Goal: Task Accomplishment & Management: Use online tool/utility

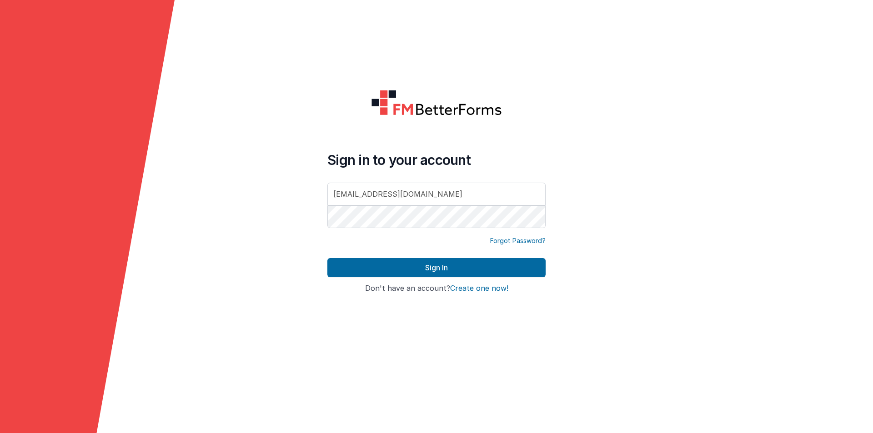
type input "[EMAIL_ADDRESS][DOMAIN_NAME]"
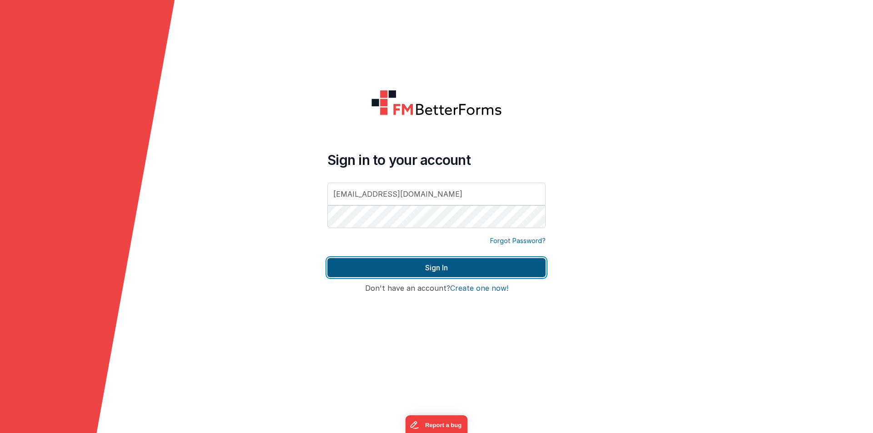
click at [364, 263] on button "Sign In" at bounding box center [436, 267] width 218 height 19
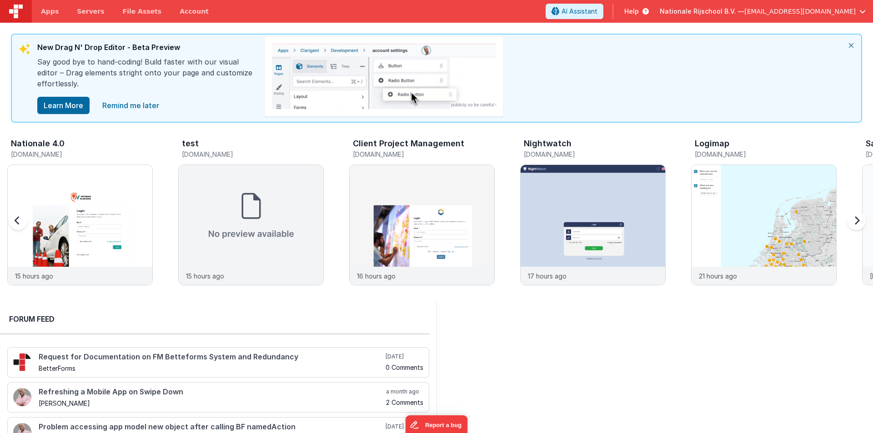
click at [852, 44] on icon "close" at bounding box center [851, 46] width 20 height 22
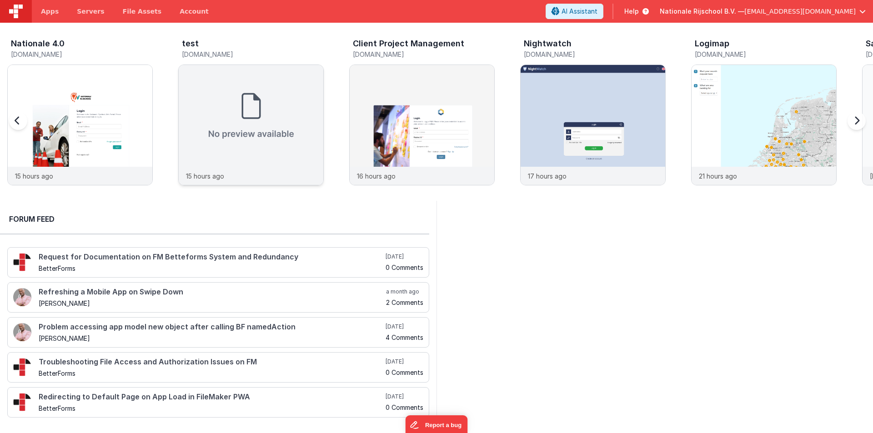
click at [206, 108] on div at bounding box center [251, 116] width 145 height 102
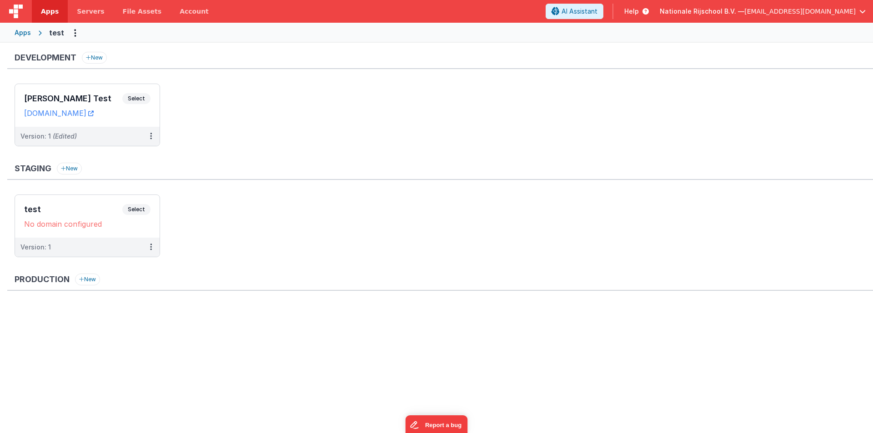
click at [67, 81] on div "Development New Satyam Test Select URLs testbuild.clientportal.cloud Version: 1…" at bounding box center [440, 104] width 866 height 104
click at [66, 94] on div "Satyam Test Select" at bounding box center [87, 100] width 126 height 15
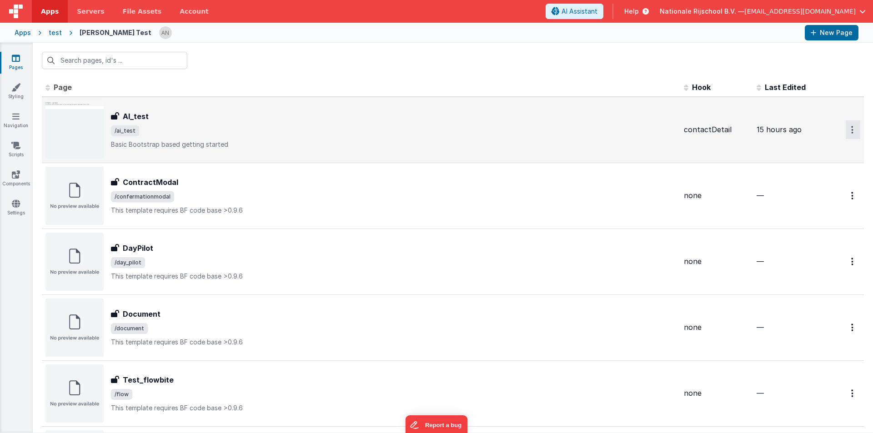
click at [851, 130] on icon "Options" at bounding box center [852, 130] width 2 height 8
click at [806, 147] on link "Preview" at bounding box center [821, 151] width 80 height 16
click at [143, 126] on span "/ai_test" at bounding box center [394, 131] width 566 height 11
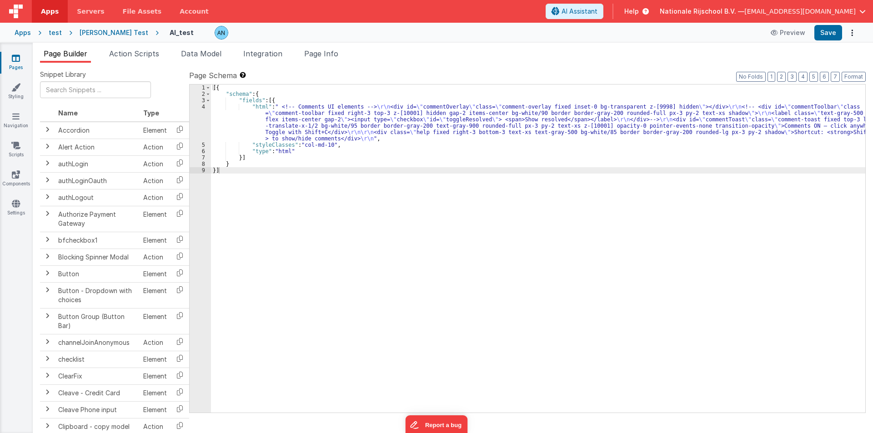
click at [279, 101] on div "[{ "schema" : { "fields" : [{ "html" : " <!-- Comments UI elements --> \r\n <di…" at bounding box center [538, 255] width 655 height 341
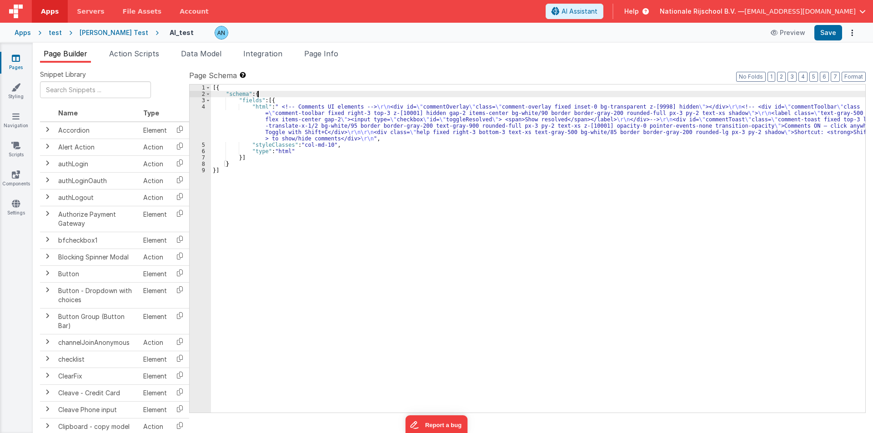
click at [261, 93] on div "[{ "schema" : { "fields" : [{ "html" : " <!-- Comments UI elements --> \r\n <di…" at bounding box center [538, 255] width 655 height 341
click at [119, 54] on span "Action Scripts" at bounding box center [134, 53] width 50 height 9
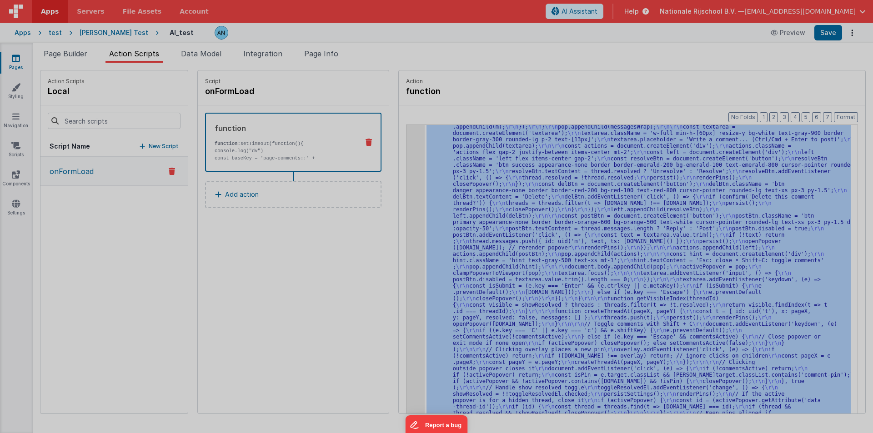
scroll to position [371, 0]
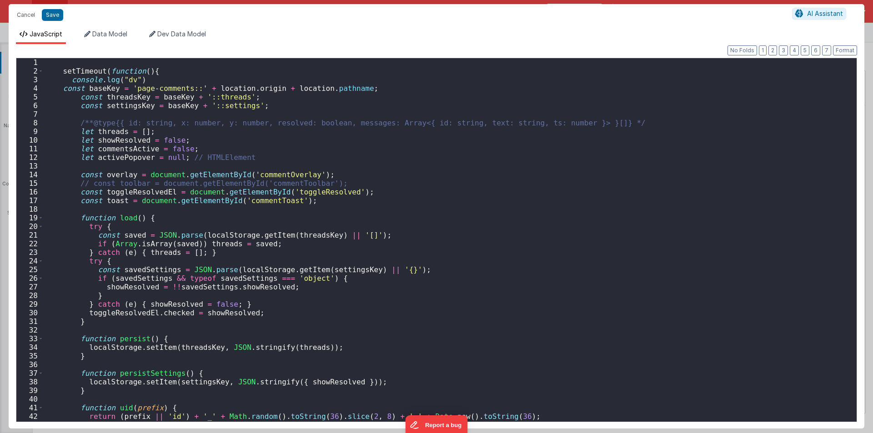
click at [404, 174] on div "setTimeout ( function ( ) { console . log ( "dv" ) const baseKey = 'page-commen…" at bounding box center [447, 248] width 806 height 380
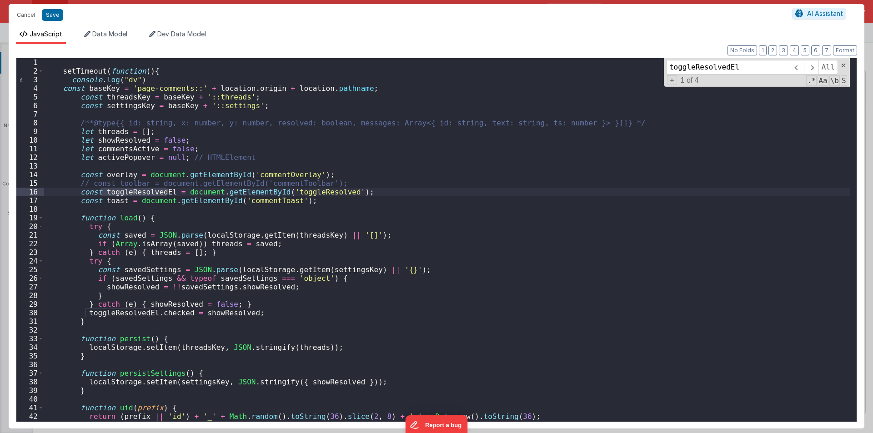
type input "toggleResolvedEl"
click at [317, 190] on div "setTimeout ( function ( ) { console . log ( "dv" ) const baseKey = 'page-commen…" at bounding box center [447, 248] width 806 height 380
click at [290, 192] on div "setTimeout ( function ( ) { console . log ( "dv" ) const baseKey = 'page-commen…" at bounding box center [447, 240] width 806 height 364
click at [290, 192] on div "setTimeout ( function ( ) { console . log ( "dv" ) const baseKey = 'page-commen…" at bounding box center [447, 248] width 806 height 380
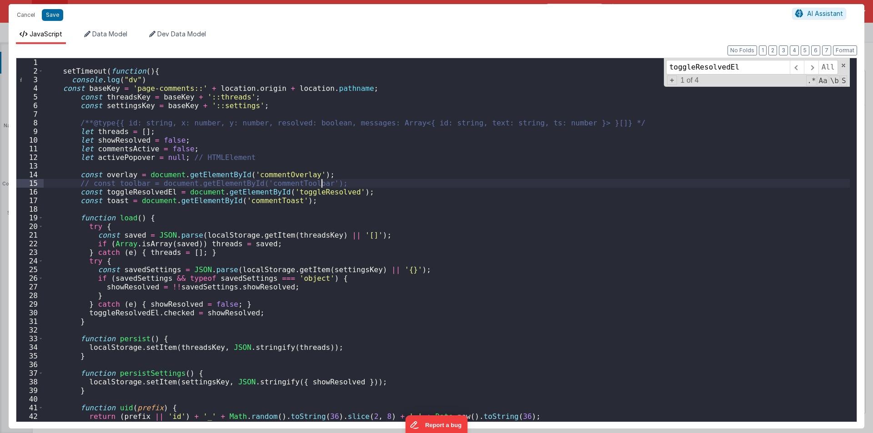
click at [327, 185] on div "setTimeout ( function ( ) { console . log ( "dv" ) const baseKey = 'page-commen…" at bounding box center [447, 248] width 806 height 380
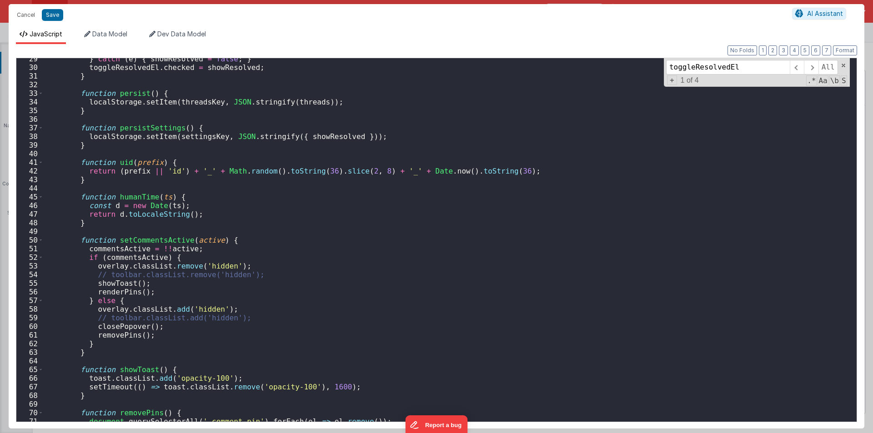
scroll to position [437, 0]
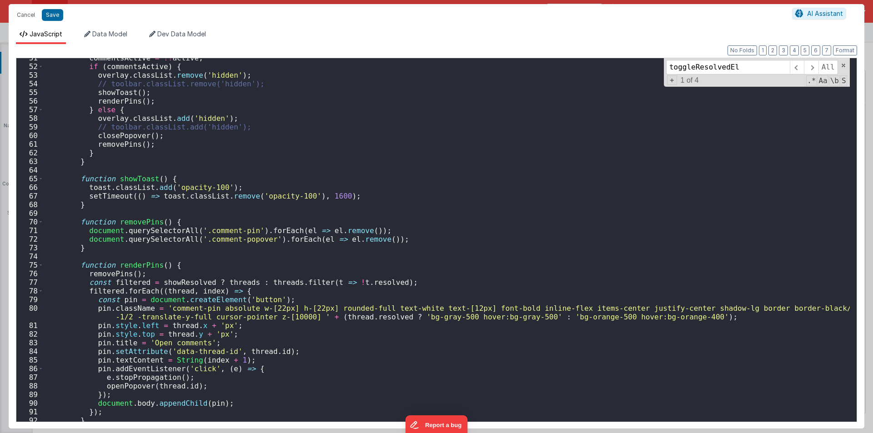
click at [99, 84] on div "commentsActive = !! active ; if ( commentsActive ) { overlay . classList . remo…" at bounding box center [447, 244] width 806 height 380
click at [111, 128] on div "commentsActive = !! active ; if ( commentsActive ) { overlay . classList . remo…" at bounding box center [447, 244] width 806 height 380
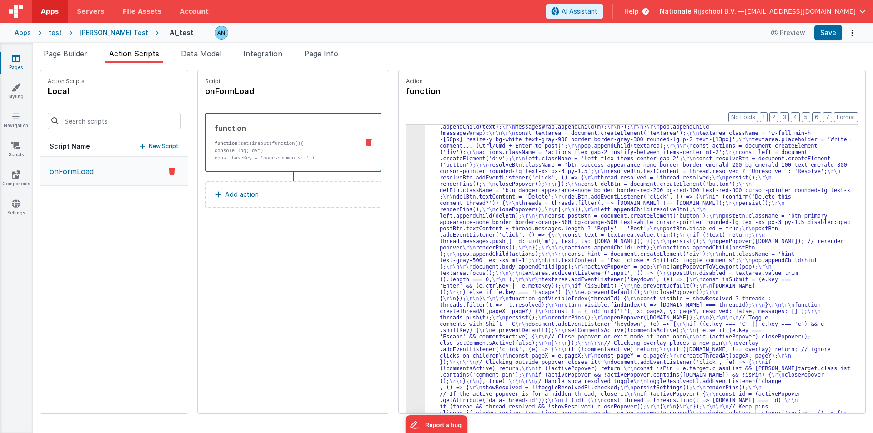
scroll to position [358, 0]
click at [831, 32] on button "Save" at bounding box center [829, 32] width 28 height 15
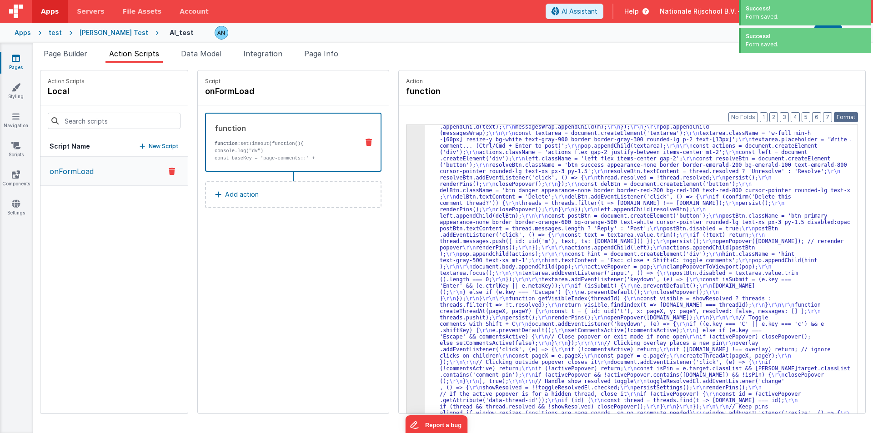
click at [849, 118] on button "Format" at bounding box center [846, 117] width 24 height 10
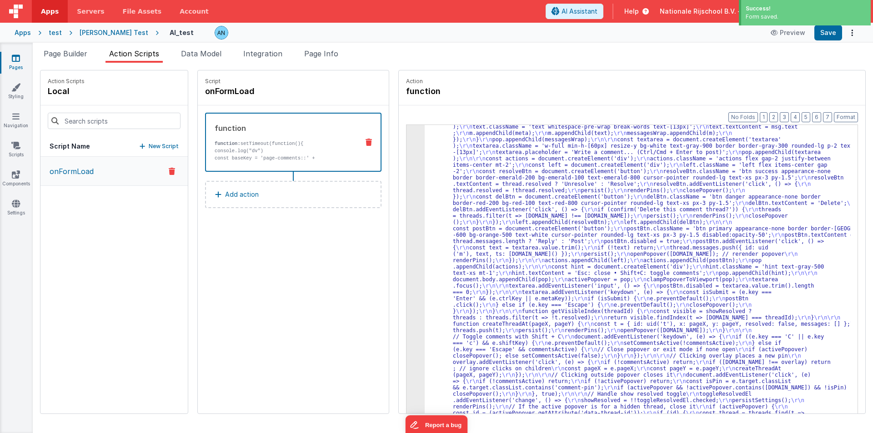
click at [441, 146] on div ""function" : " \r\n setTimeout(function(){ \r\n console.log( \" dv \" ) \r\n co…" at bounding box center [642, 273] width 435 height 986
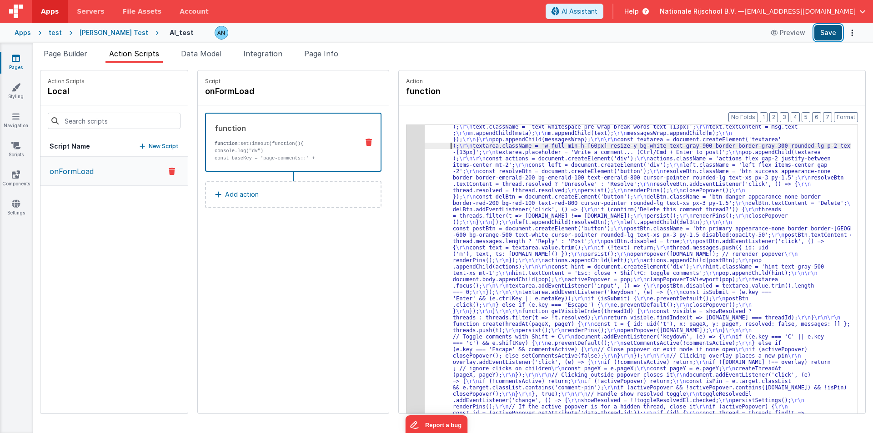
click at [826, 33] on button "Save" at bounding box center [829, 32] width 28 height 15
click at [63, 54] on span "Page Builder" at bounding box center [66, 53] width 44 height 9
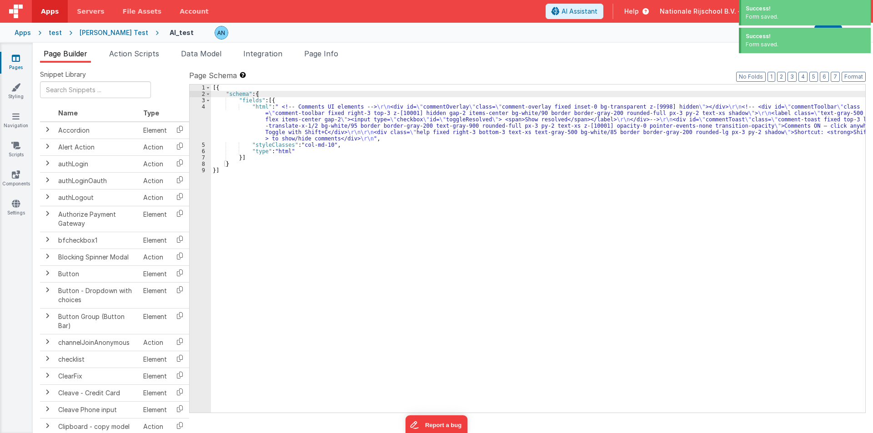
click at [230, 129] on div "[{ "schema" : { "fields" : [{ "html" : " <!-- Comments UI elements --> \r\n <di…" at bounding box center [538, 255] width 655 height 341
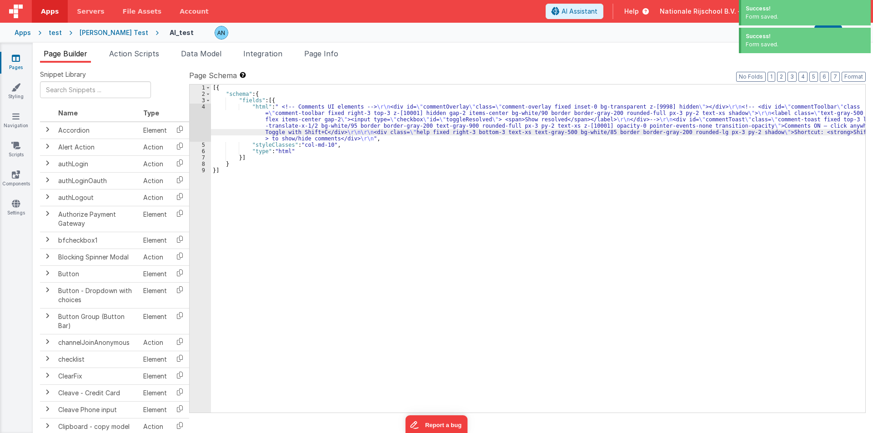
click at [193, 113] on div "4" at bounding box center [200, 123] width 21 height 38
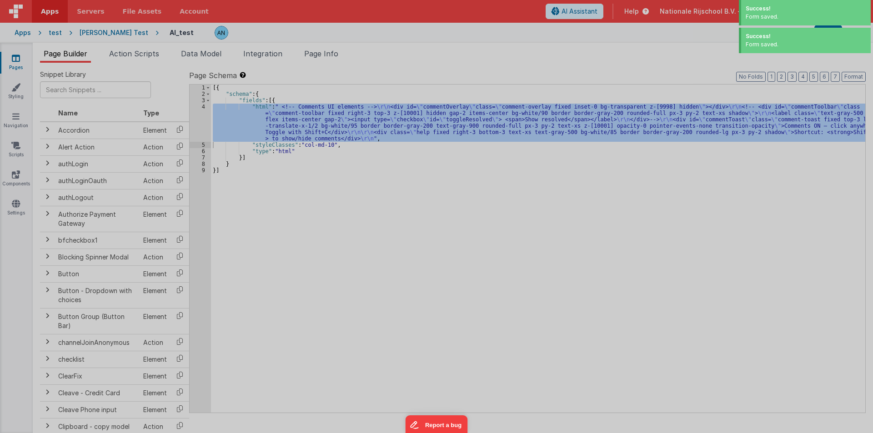
click at [193, 113] on section at bounding box center [437, 103] width 856 height 217
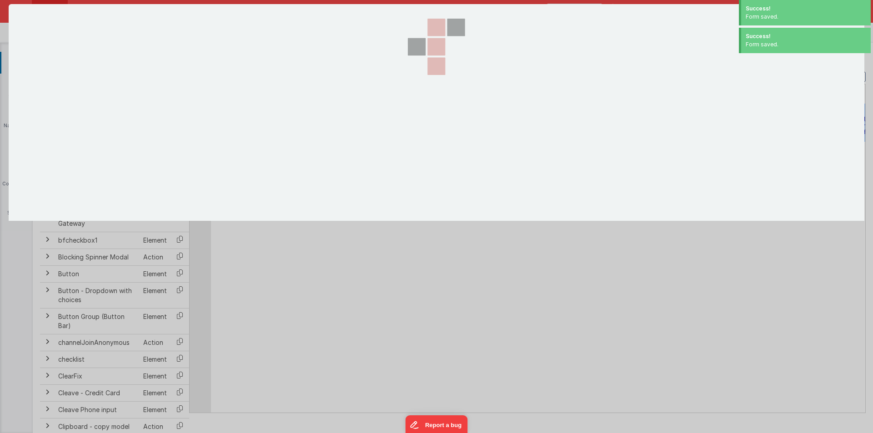
click at [193, 113] on section at bounding box center [437, 112] width 856 height 217
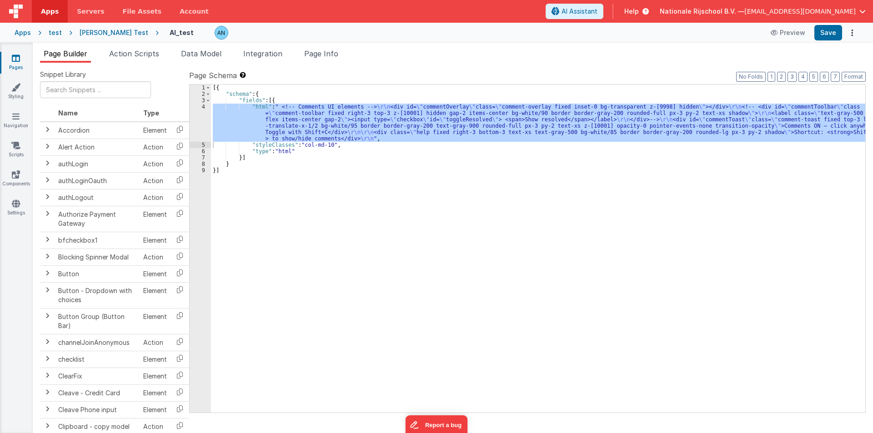
click at [203, 116] on div "4" at bounding box center [200, 123] width 21 height 38
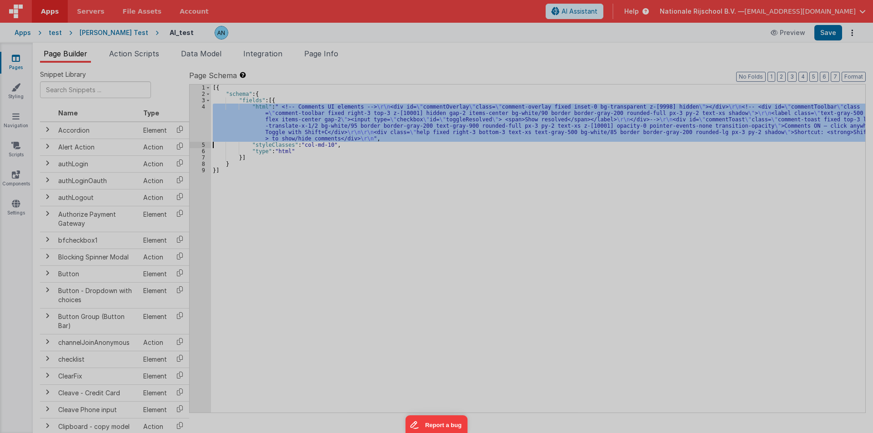
click at [203, 116] on div at bounding box center [436, 216] width 873 height 433
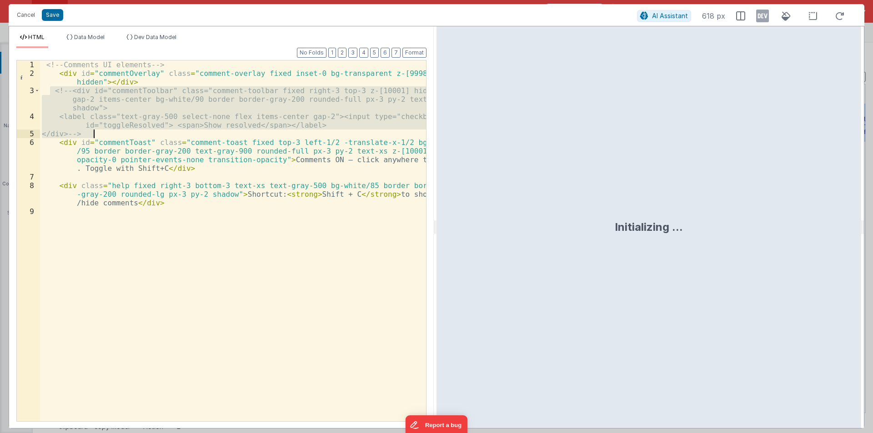
drag, startPoint x: 50, startPoint y: 89, endPoint x: 103, endPoint y: 135, distance: 69.7
click at [103, 135] on div "<!-- Comments UI elements --> < div id = "commentOverlay" class = "comment-over…" at bounding box center [233, 249] width 386 height 378
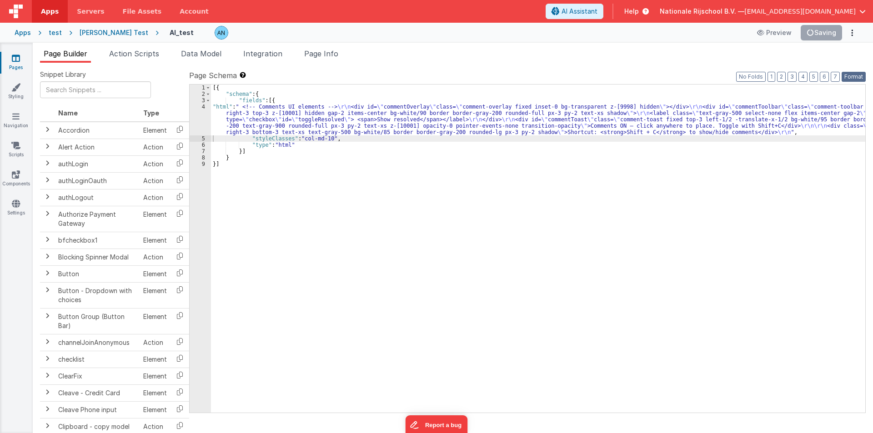
click at [850, 77] on button "Format" at bounding box center [854, 77] width 24 height 10
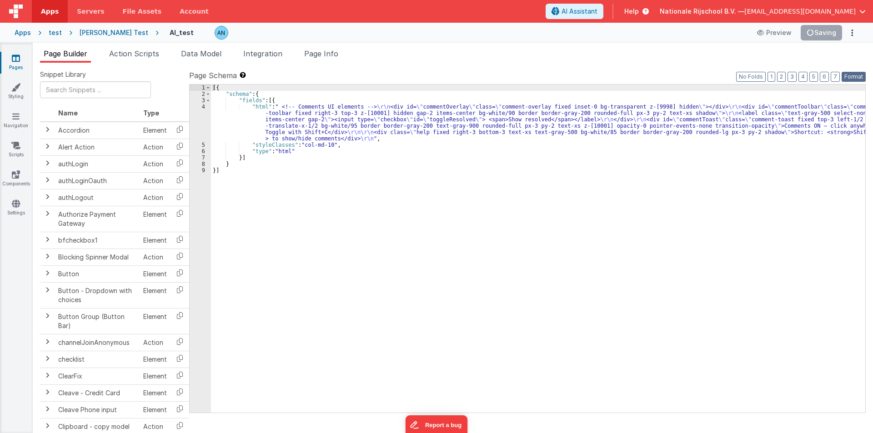
click at [856, 75] on button "Format" at bounding box center [854, 77] width 24 height 10
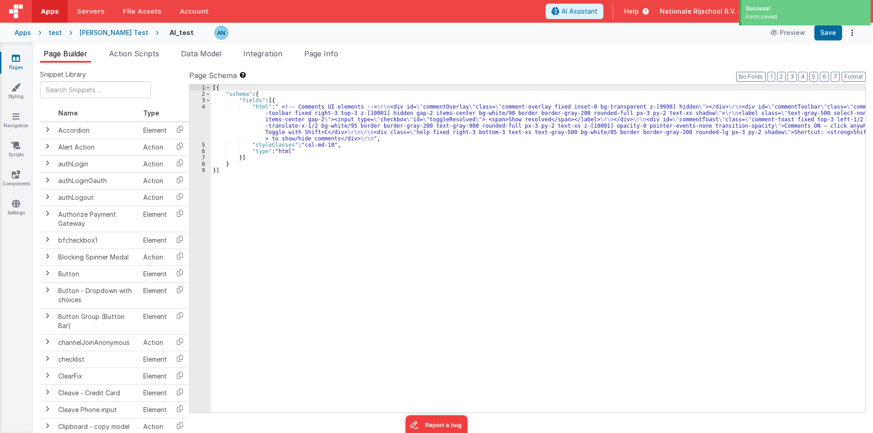
click at [292, 153] on div "[{ "schema" : { "fields" : [{ "html" : " <!-- Comments UI elements --> \r\n <di…" at bounding box center [538, 255] width 655 height 341
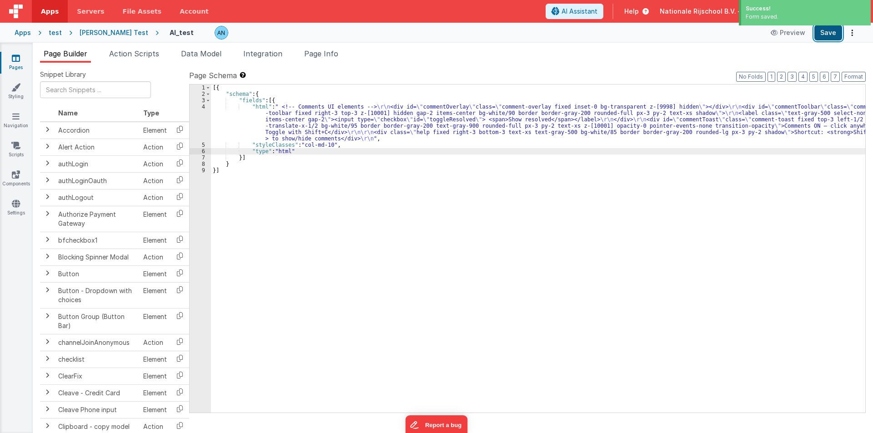
click at [831, 32] on button "Save" at bounding box center [829, 32] width 28 height 15
click at [855, 73] on button "Format" at bounding box center [854, 77] width 24 height 10
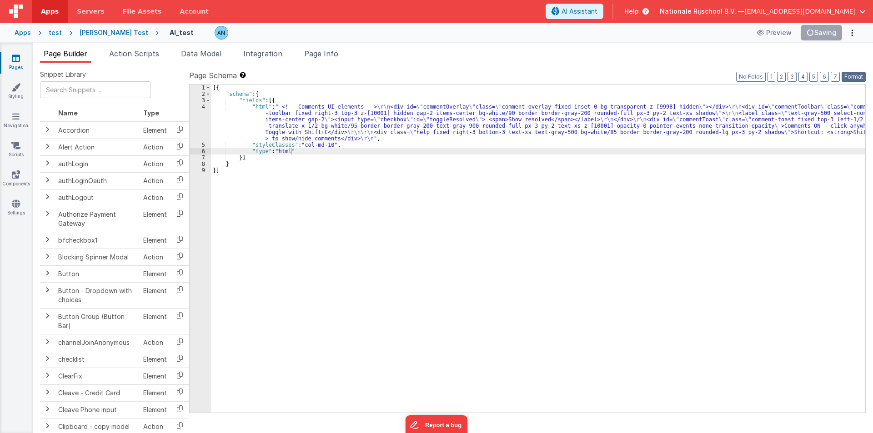
click at [854, 76] on button "Format" at bounding box center [854, 77] width 24 height 10
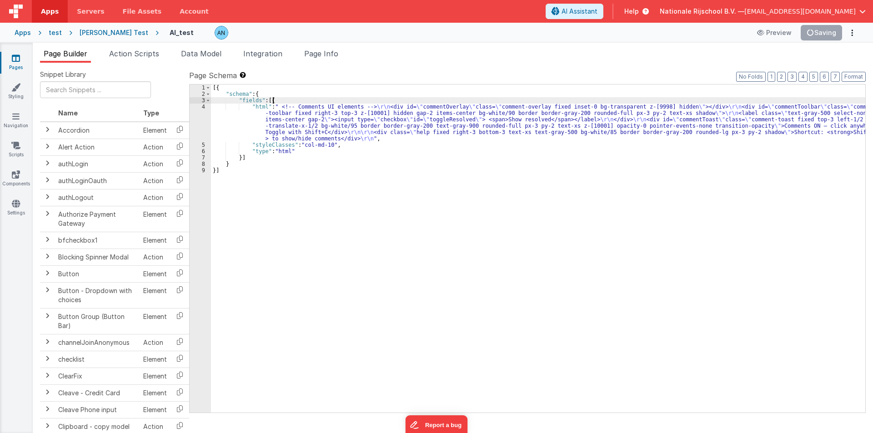
click at [282, 98] on div "[{ "schema" : { "fields" : [{ "html" : " <!-- Comments UI elements --> \r\n <di…" at bounding box center [538, 255] width 655 height 341
click at [848, 74] on button "Format" at bounding box center [854, 77] width 24 height 10
click at [279, 100] on div "[{ "schema" : { "fields" : [{ "html" : " <!-- Comments UI elements --> \r\n <di…" at bounding box center [538, 255] width 655 height 341
click at [262, 93] on div "[{ "schema" : { "fields" : [{ "html" : " <!-- Comments UI elements --> \r\n <di…" at bounding box center [538, 255] width 655 height 341
click at [227, 87] on div "[{ "schema" : { "fields" : [{ "html" : " <!-- Comments UI elements --> \r\n <di…" at bounding box center [538, 255] width 655 height 341
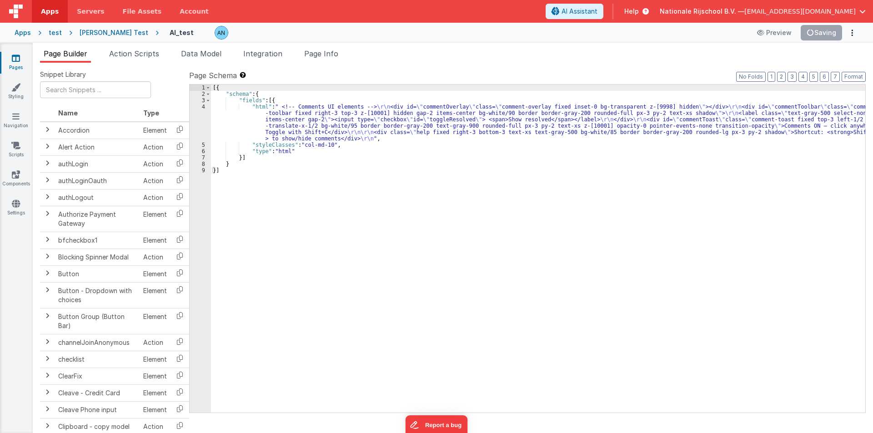
click at [222, 172] on div "[{ "schema" : { "fields" : [{ "html" : " <!-- Comments UI elements --> \r\n <di…" at bounding box center [538, 255] width 655 height 341
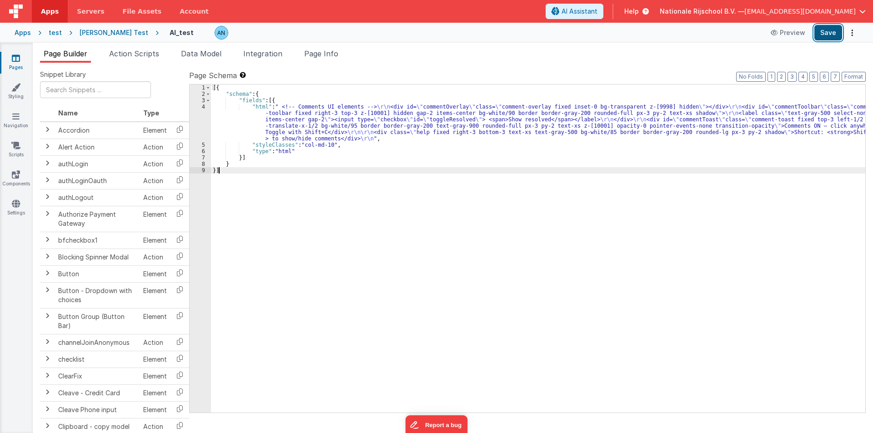
click at [833, 29] on button "Save" at bounding box center [829, 32] width 28 height 15
click at [247, 127] on div "[{ "schema" : { "fields" : [{ "html" : " <!-- Comments UI elements --> \r\n <di…" at bounding box center [538, 255] width 655 height 341
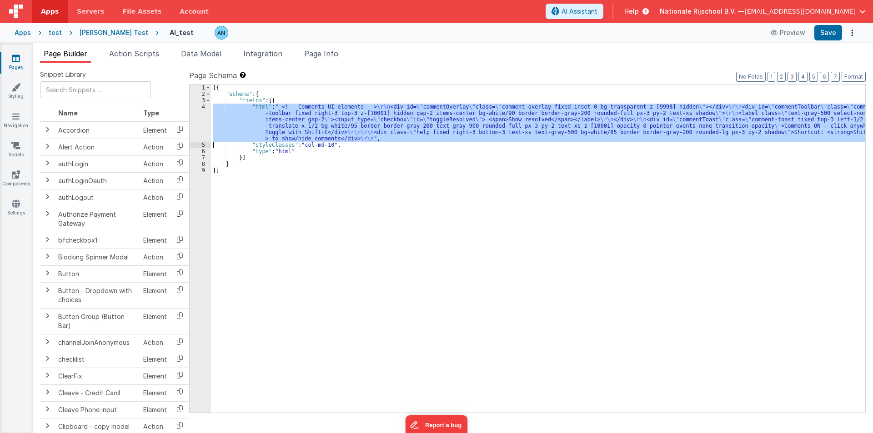
click at [194, 118] on div "4" at bounding box center [200, 123] width 21 height 38
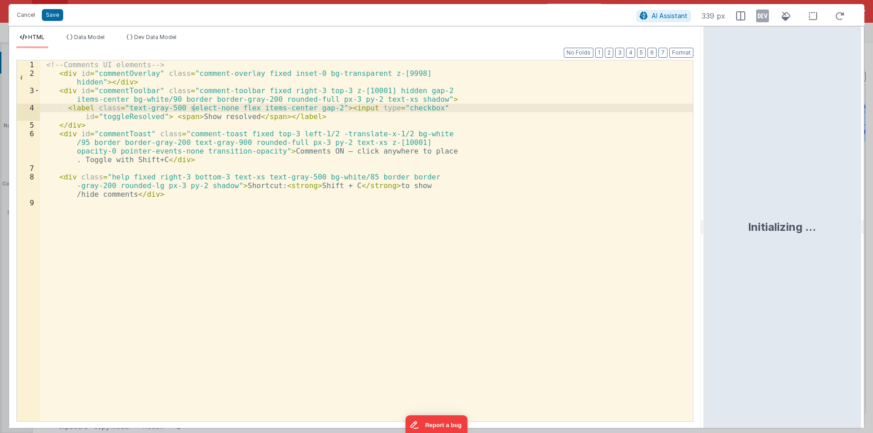
drag, startPoint x: 434, startPoint y: 220, endPoint x: 714, endPoint y: 222, distance: 280.2
click at [714, 222] on html "Cancel Save AI Assistant 339 px HTML Data Model Dev Data Model Format 7 6 5 4 3…" at bounding box center [436, 216] width 873 height 433
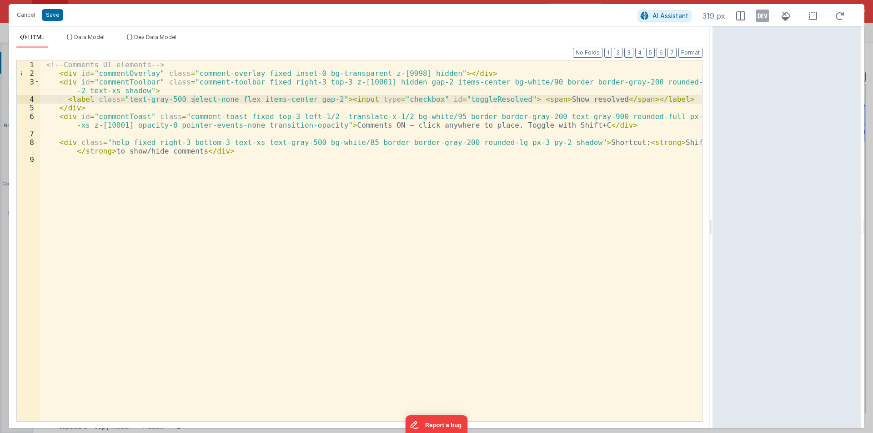
click at [388, 83] on div "<!-- Comments UI elements --> < div id = "commentOverlay" class = "comment-over…" at bounding box center [371, 249] width 662 height 378
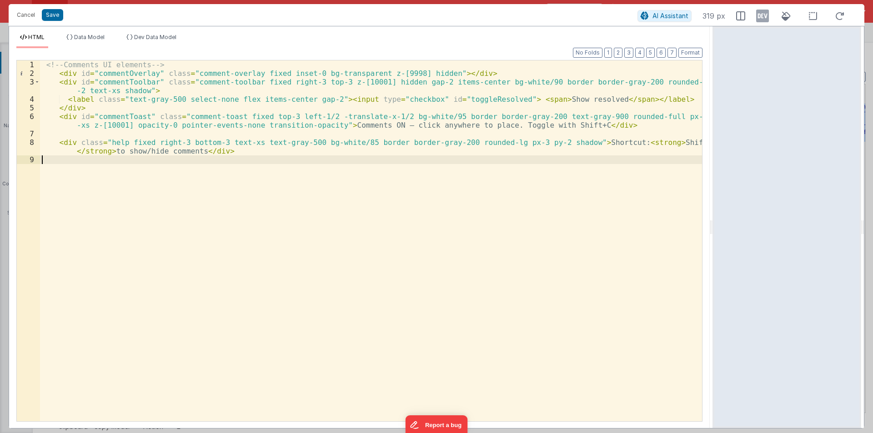
drag, startPoint x: 311, startPoint y: 303, endPoint x: 316, endPoint y: 302, distance: 4.7
click at [312, 299] on div "<!-- Comments UI elements --> < div id = "commentOverlay" class = "comment-over…" at bounding box center [371, 249] width 662 height 378
click at [264, 256] on div "<!-- Comments UI elements --> < div id = "commentOverlay" class = "comment-over…" at bounding box center [371, 249] width 662 height 378
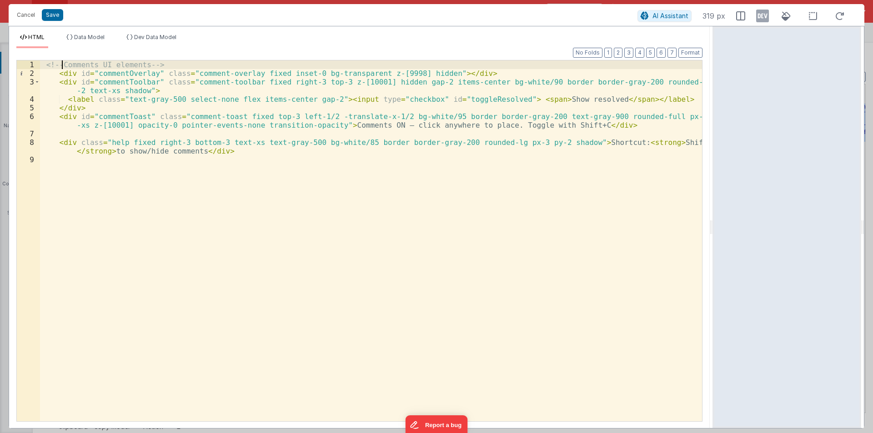
click at [63, 64] on div "<!-- Comments UI elements --> < div id = "commentOverlay" class = "comment-over…" at bounding box center [371, 249] width 662 height 378
click at [150, 65] on div "<!-- Comments UI elements --> < div id = "commentOverlay" class = "comment-over…" at bounding box center [371, 249] width 662 height 378
click at [130, 85] on div "<!-- Comments UI elements --> < div id = "commentOverlay" class = "comment-over…" at bounding box center [371, 249] width 662 height 378
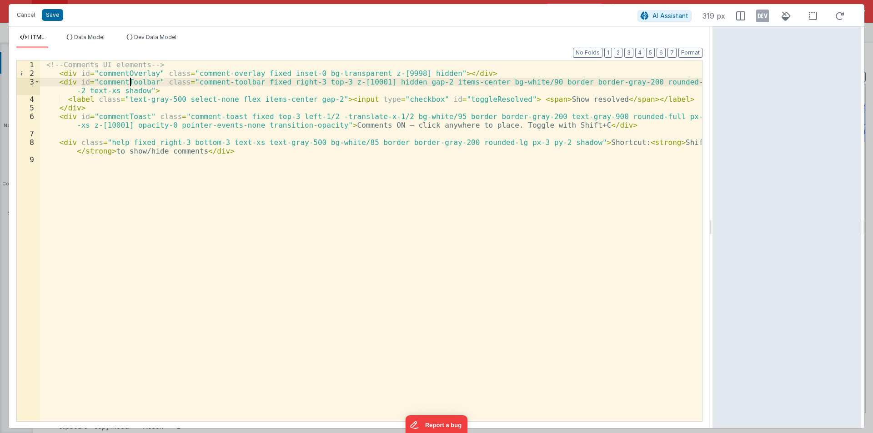
click at [130, 85] on div "<!-- Comments UI elements --> < div id = "commentOverlay" class = "comment-over…" at bounding box center [371, 249] width 662 height 378
click at [443, 100] on div "<!-- Comments UI elements --> < div id = "commentOverlay" class = "comment-over…" at bounding box center [371, 249] width 662 height 378
click at [527, 99] on div "<!-- Comments UI elements --> < div id = "commentOverlay" class = "comment-over…" at bounding box center [371, 249] width 662 height 378
click at [442, 102] on div "<!-- Comments UI elements --> < div id = "commentOverlay" class = "comment-over…" at bounding box center [371, 249] width 662 height 378
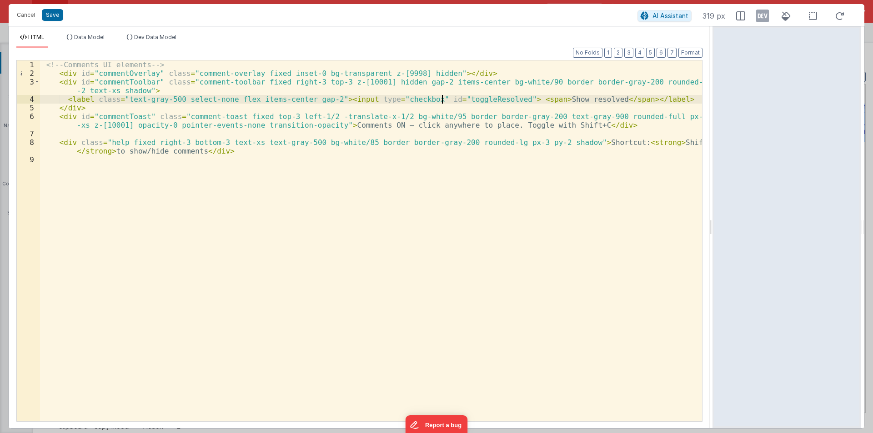
click at [442, 102] on div "<!-- Comments UI elements --> < div id = "commentOverlay" class = "comment-over…" at bounding box center [371, 249] width 662 height 378
click at [33, 14] on button "Cancel" at bounding box center [25, 15] width 27 height 13
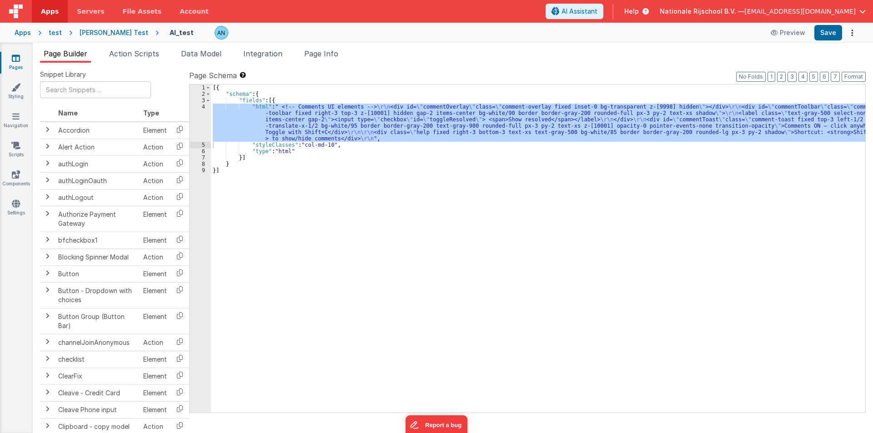
click at [53, 12] on span "Apps" at bounding box center [50, 11] width 18 height 9
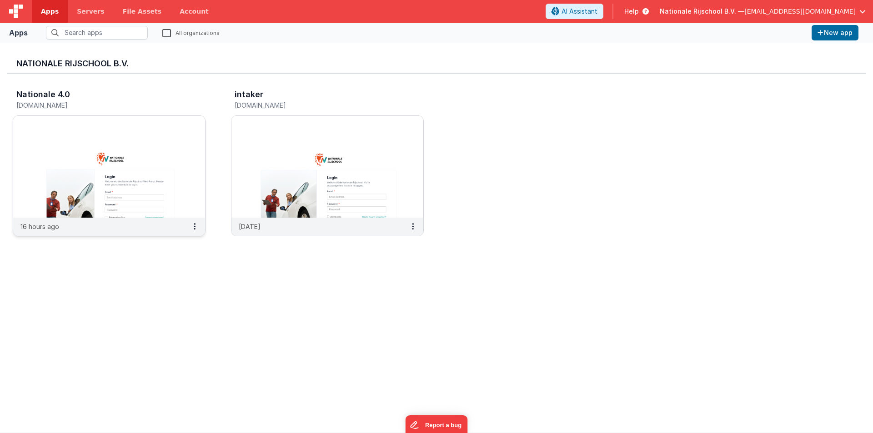
click at [94, 135] on img at bounding box center [109, 167] width 192 height 102
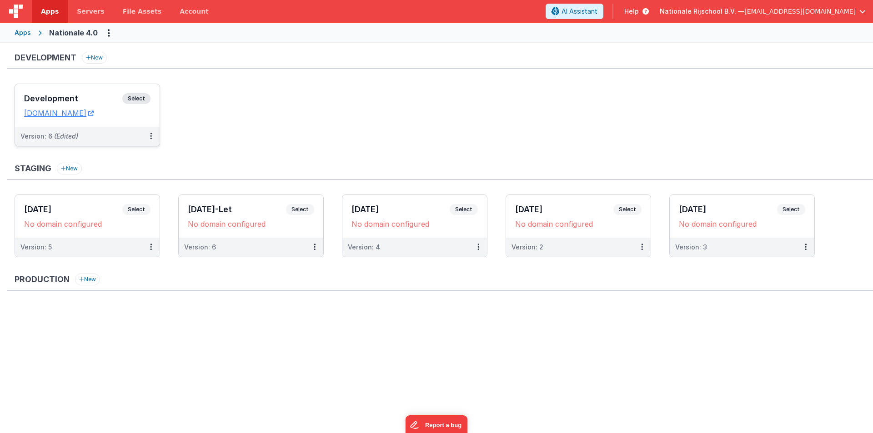
click at [52, 90] on div "Development Select URLs nr.clientportal.cloud" at bounding box center [87, 105] width 145 height 43
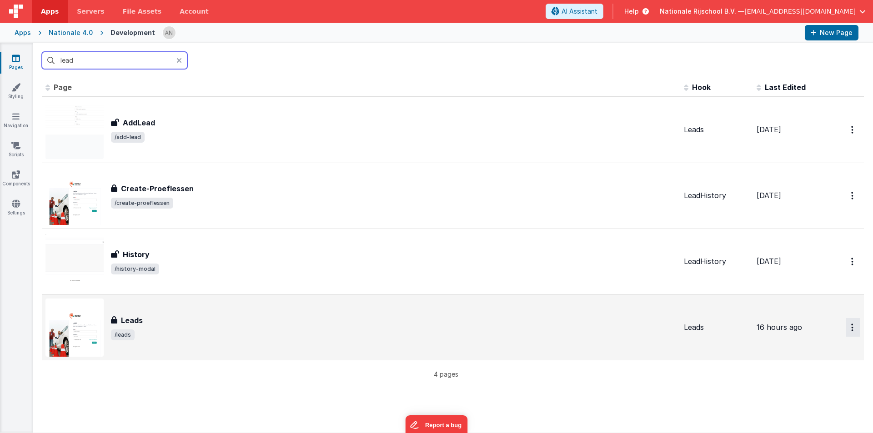
type input "lead"
click at [851, 134] on icon "Options" at bounding box center [852, 130] width 2 height 8
click at [814, 345] on link "Preview" at bounding box center [821, 349] width 80 height 16
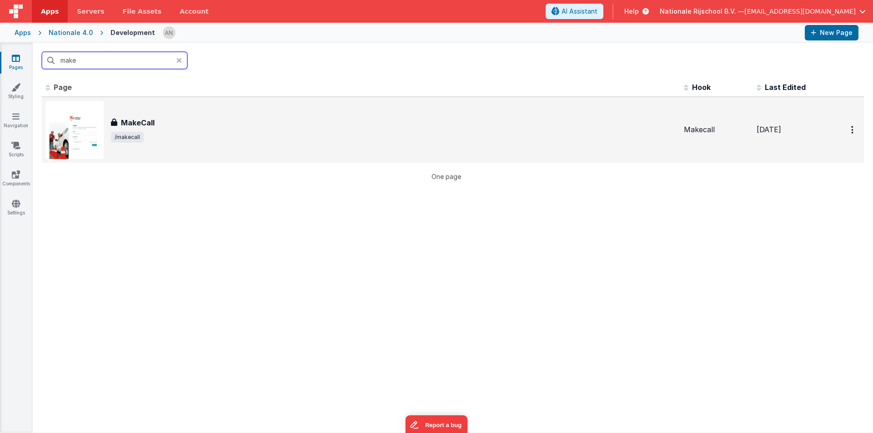
type input "make"
click at [170, 111] on div "MakeCall MakeCall /makecall" at bounding box center [360, 130] width 631 height 58
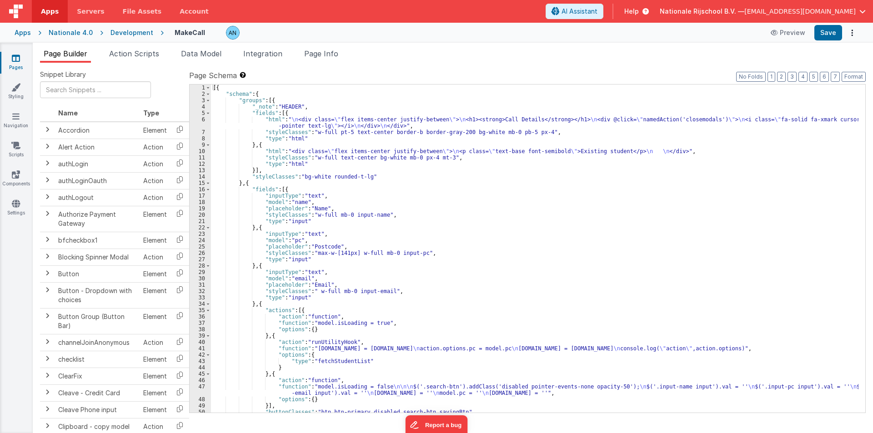
click at [311, 104] on div "[{ "schema" : { "groups" : [{ "_note" : "HEADER" , "fields" : [{ "html" : " \n …" at bounding box center [535, 255] width 648 height 341
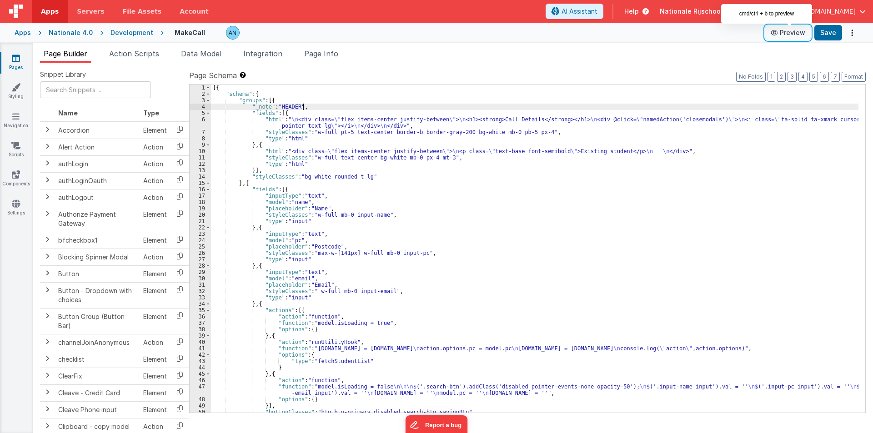
click at [780, 30] on icon at bounding box center [775, 33] width 9 height 6
click at [269, 91] on div "[{ "schema" : { "groups" : [{ "_note" : "HEADER" , "fields" : [{ "html" : " \n …" at bounding box center [535, 255] width 648 height 341
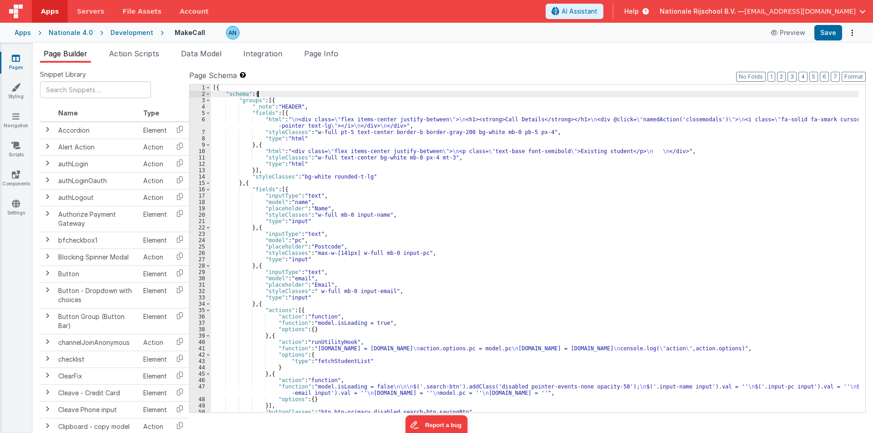
click at [226, 88] on div "[{ "schema" : { "groups" : [{ "_note" : "HEADER" , "fields" : [{ "html" : " \n …" at bounding box center [535, 255] width 648 height 341
click at [261, 96] on div "[{ "schema" : { "groups" : [{ "_note" : "HEADER" , "fields" : [{ "html" : " \n …" at bounding box center [535, 255] width 648 height 341
click at [296, 101] on div "[{ "schema" : { "groups" : [{ "_note" : "HEADER" , "fields" : [{ "html" : " \n …" at bounding box center [535, 255] width 648 height 341
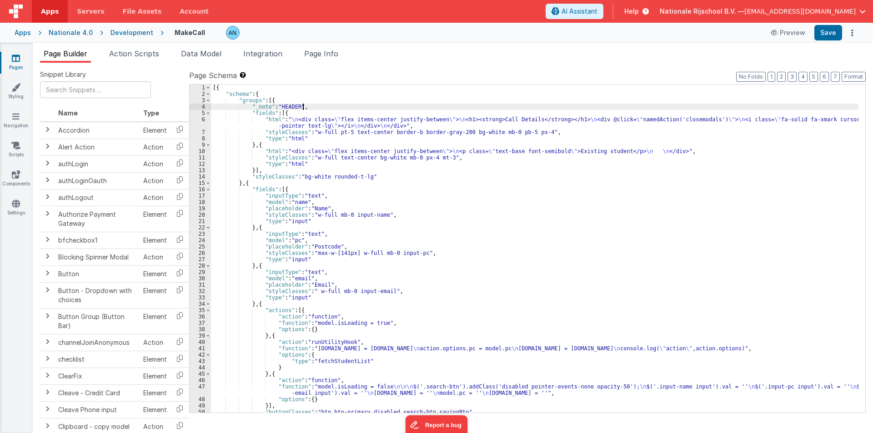
click at [306, 105] on div "[{ "schema" : { "groups" : [{ "_note" : "HEADER" , "fields" : [{ "html" : " \n …" at bounding box center [535, 255] width 648 height 341
click at [292, 112] on div "[{ "schema" : { "groups" : [{ "_note" : "HEADER" , "fields" : [{ "html" : " \n …" at bounding box center [535, 255] width 648 height 341
drag, startPoint x: 265, startPoint y: 112, endPoint x: 259, endPoint y: 117, distance: 7.1
click at [264, 112] on div "[{ "schema" : { "groups" : [{ "_note" : "HEADER" , "fields" : [{ "html" : " \n …" at bounding box center [535, 255] width 648 height 341
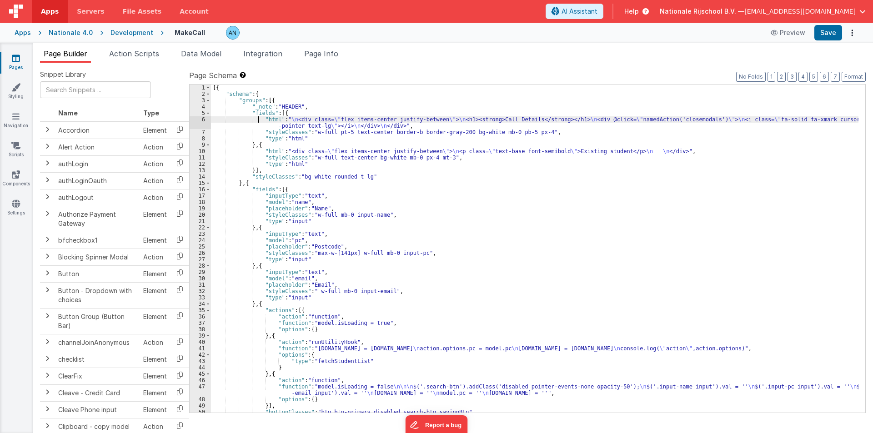
click at [257, 118] on div "[{ "schema" : { "groups" : [{ "_note" : "HEADER" , "fields" : [{ "html" : " \n …" at bounding box center [535, 255] width 648 height 341
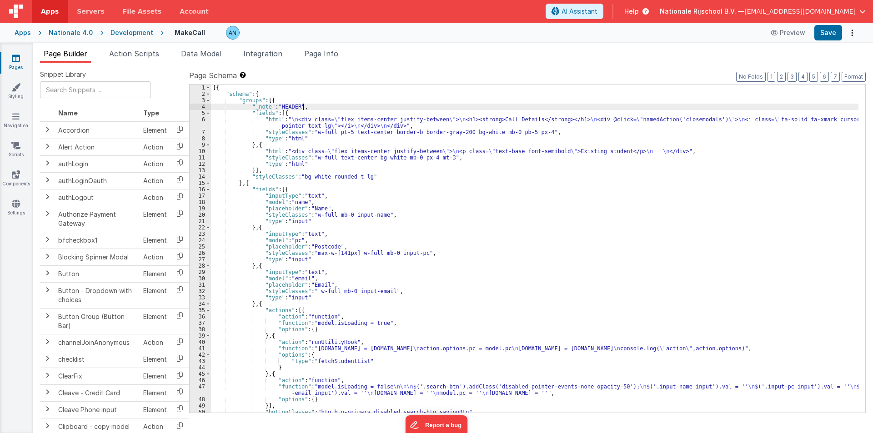
click at [307, 107] on div "[{ "schema" : { "groups" : [{ "_note" : "HEADER" , "fields" : [{ "html" : " \n …" at bounding box center [535, 255] width 648 height 341
click at [236, 94] on div "[{ "schema" : { "groups" : [{ "_note" : "HEADER" , "fields" : [{ "html" : " \n …" at bounding box center [535, 255] width 648 height 341
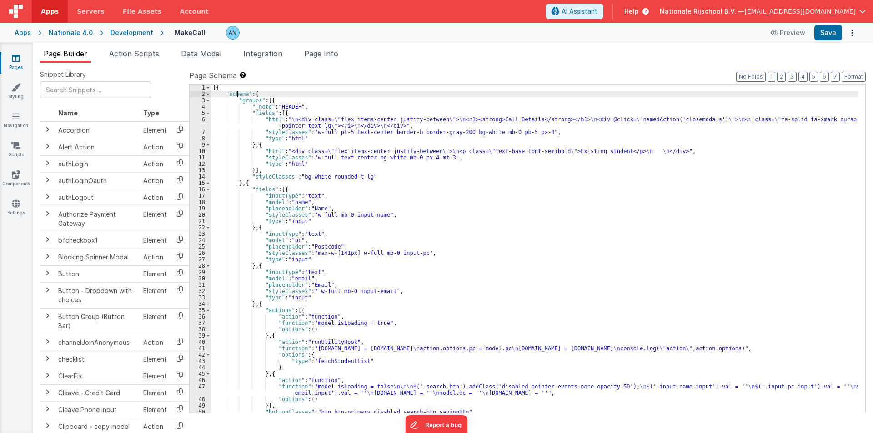
click at [236, 94] on div "[{ "schema" : { "groups" : [{ "_note" : "HEADER" , "fields" : [{ "html" : " \n …" at bounding box center [535, 255] width 648 height 341
click at [244, 98] on div "[{ "schema" : { "groups" : [{ "_note" : "HEADER" , "fields" : [{ "html" : " \n …" at bounding box center [535, 255] width 648 height 341
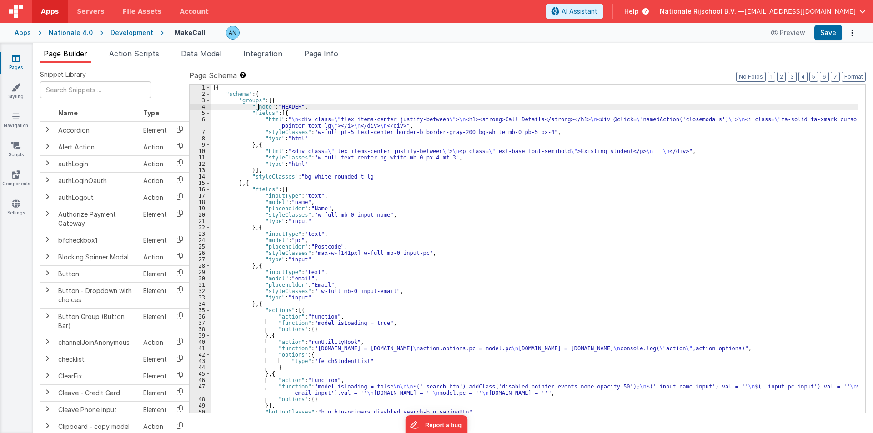
click at [259, 106] on div "[{ "schema" : { "groups" : [{ "_note" : "HEADER" , "fields" : [{ "html" : " \n …" at bounding box center [535, 255] width 648 height 341
click at [259, 111] on div "[{ "schema" : { "groups" : [{ "_note" : "HEADER" , "fields" : [{ "html" : " \n …" at bounding box center [535, 255] width 648 height 341
click at [267, 118] on div "[{ "schema" : { "groups" : [{ "_note" : "HEADER" , "fields" : [{ "html" : " \n …" at bounding box center [535, 255] width 648 height 341
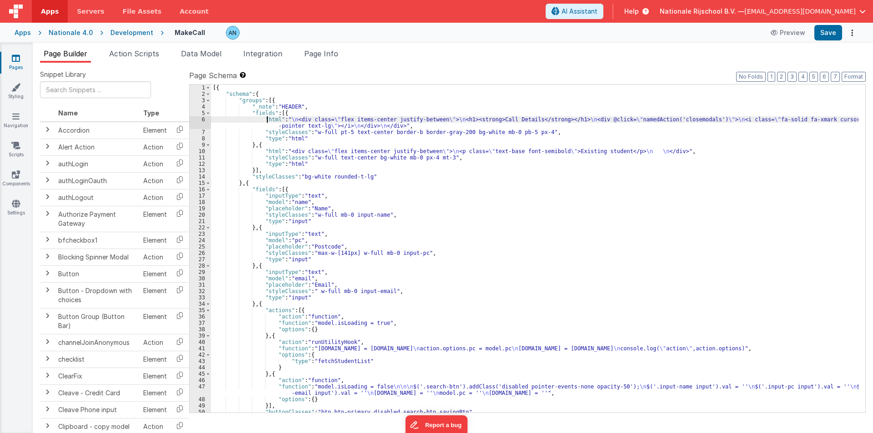
click at [267, 118] on div "[{ "schema" : { "groups" : [{ "_note" : "HEADER" , "fields" : [{ "html" : " \n …" at bounding box center [535, 255] width 648 height 341
click at [261, 189] on div "[{ "schema" : { "groups" : [{ "_note" : "HEADER" , "fields" : [{ "html" : " \n …" at bounding box center [535, 255] width 648 height 341
click at [277, 187] on div "[{ "schema" : { "groups" : [{ "_note" : "HEADER" , "fields" : [{ "html" : " \n …" at bounding box center [535, 255] width 648 height 341
click at [266, 188] on div "[{ "schema" : { "groups" : [{ "_note" : "HEADER" , "fields" : [{ "html" : " \n …" at bounding box center [535, 255] width 648 height 341
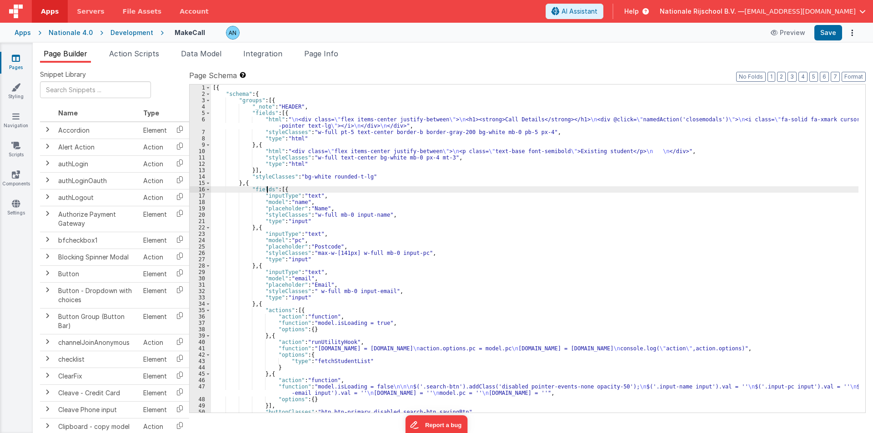
click at [266, 188] on div "[{ "schema" : { "groups" : [{ "_note" : "HEADER" , "fields" : [{ "html" : " \n …" at bounding box center [535, 255] width 648 height 341
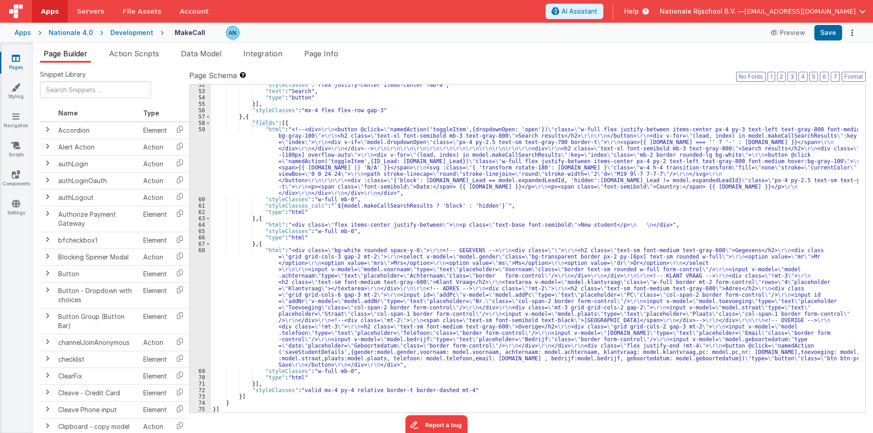
scroll to position [340, 0]
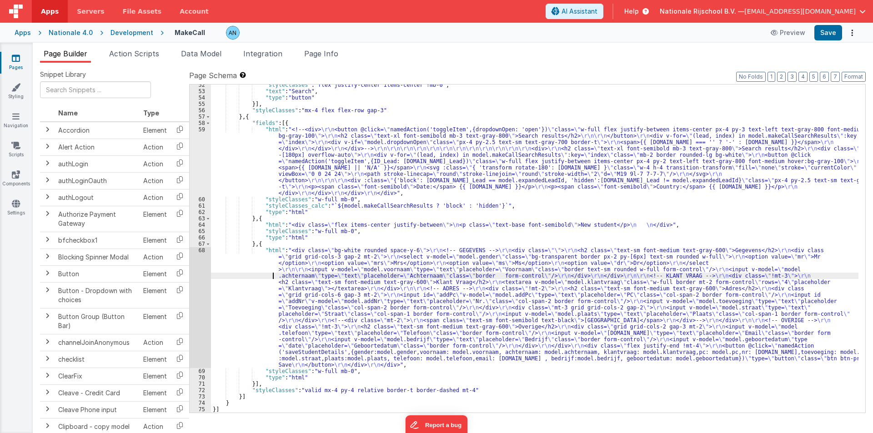
click at [244, 274] on div ""styleClasses" : "flex justify-center items-center !mb-0" , "text" : "Search" ,…" at bounding box center [535, 252] width 648 height 341
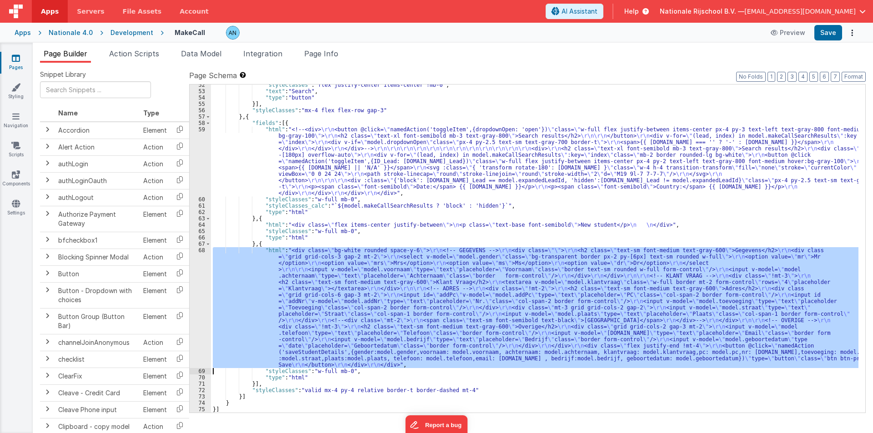
click at [201, 263] on div "68" at bounding box center [200, 307] width 21 height 121
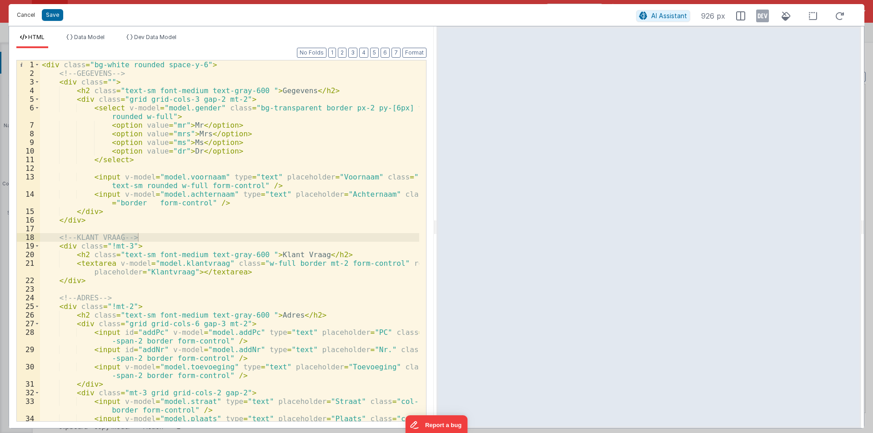
click at [20, 14] on button "Cancel" at bounding box center [25, 15] width 27 height 13
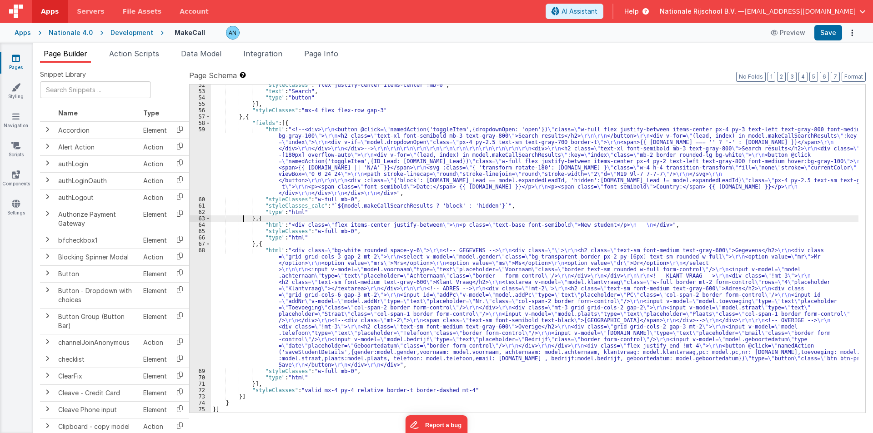
click at [242, 219] on div ""styleClasses" : "flex justify-center items-center !mb-0" , "text" : "Search" ,…" at bounding box center [535, 252] width 648 height 341
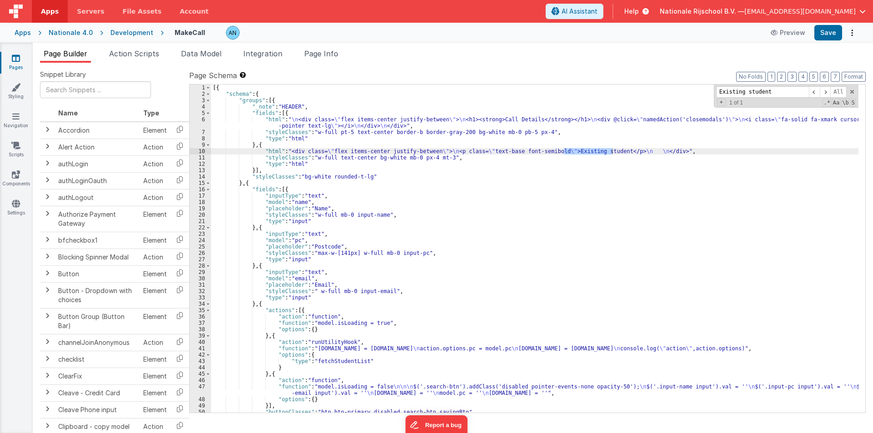
scroll to position [0, 0]
click at [265, 214] on div "[{ "schema" : { "groups" : [{ "_note" : "HEADER" , "fields" : [{ "html" : " \n …" at bounding box center [535, 255] width 648 height 341
paste input "Search results"
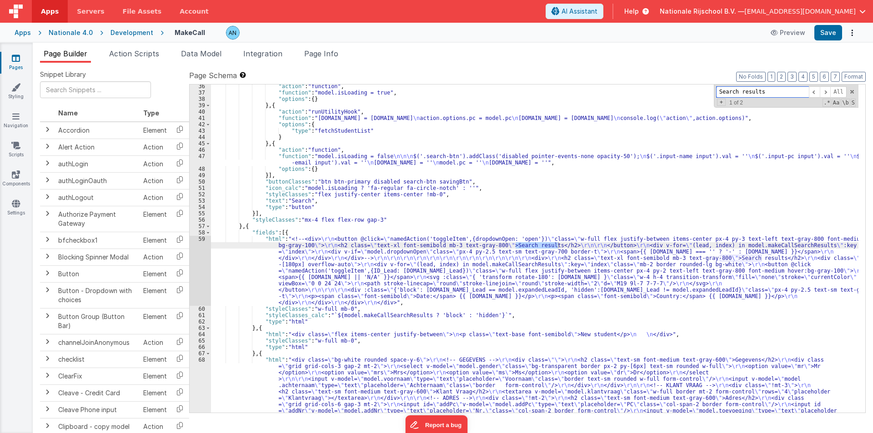
type input "Search results"
click at [240, 287] on div ""action" : "function" , "function" : "model.isLoading = true" , "options" : { }…" at bounding box center [535, 311] width 648 height 456
click at [201, 263] on div "59" at bounding box center [200, 271] width 21 height 70
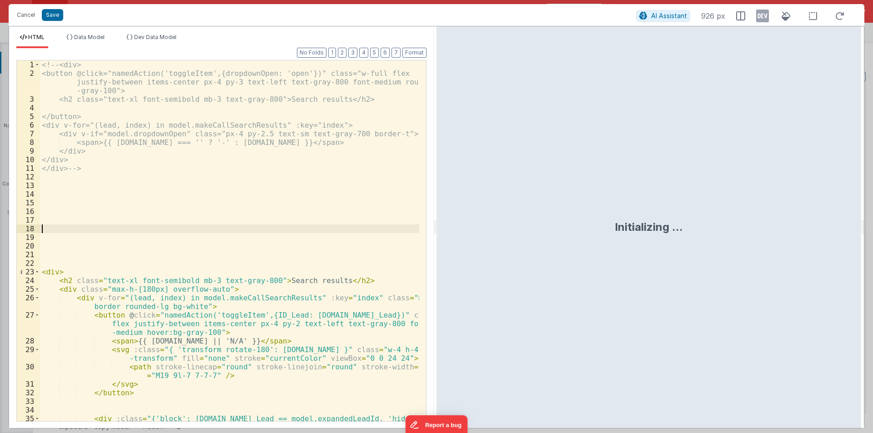
scroll to position [71, 0]
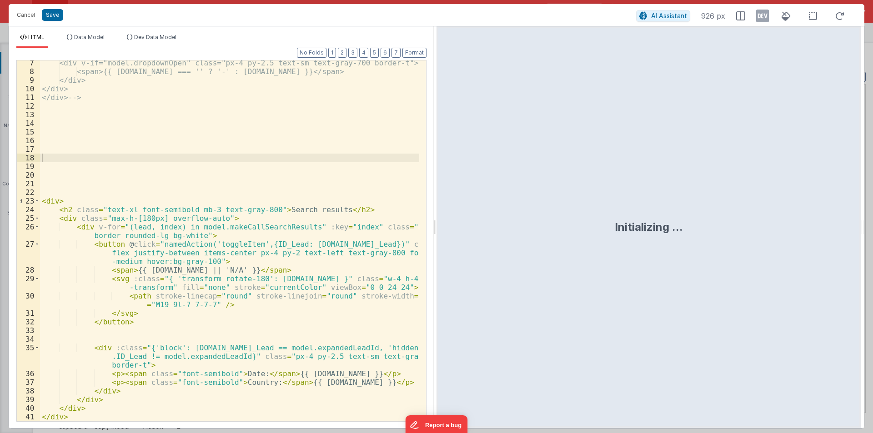
drag, startPoint x: 435, startPoint y: 230, endPoint x: 816, endPoint y: 258, distance: 381.8
click at [833, 249] on html "Cancel Save AI Assistant 926 px HTML Data Model Dev Data Model Format 7 6 5 4 3…" at bounding box center [436, 216] width 873 height 433
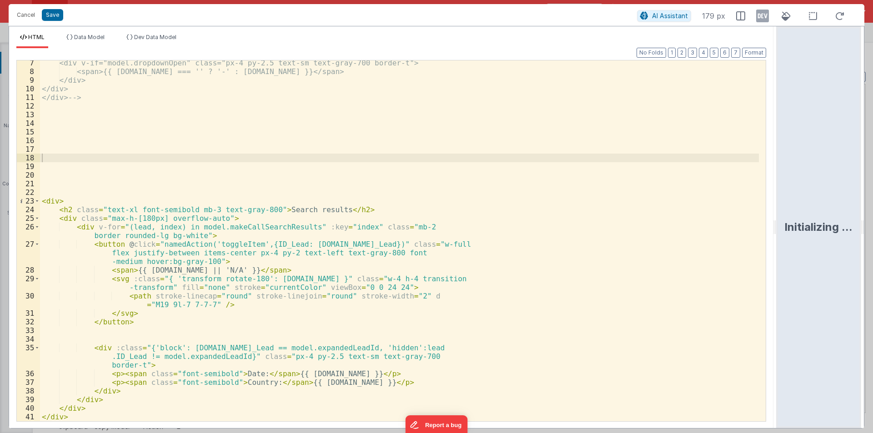
scroll to position [10, 0]
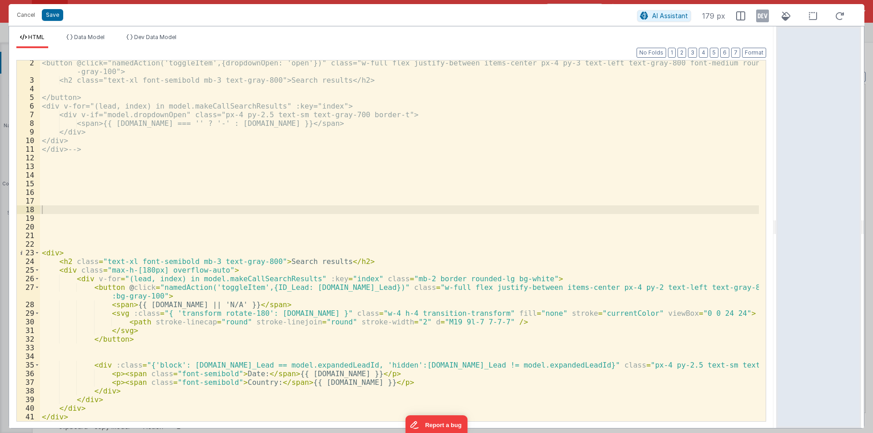
click at [68, 280] on div "<button @click="namedAction('toggleItem',{dropdownOpen: 'open'})" class="w-full…" at bounding box center [399, 252] width 719 height 387
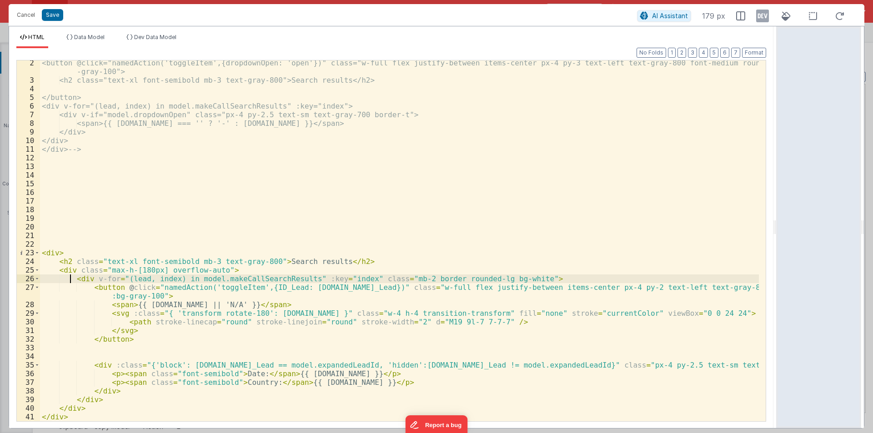
drag, startPoint x: 40, startPoint y: 241, endPoint x: 76, endPoint y: 422, distance: 184.7
click at [76, 422] on div "2 3 4 5 6 7 8 9 10 11 12 13 14 15 16 17 18 19 20 21 22 23 24 25 26 27 28 29 30 …" at bounding box center [391, 241] width 750 height 362
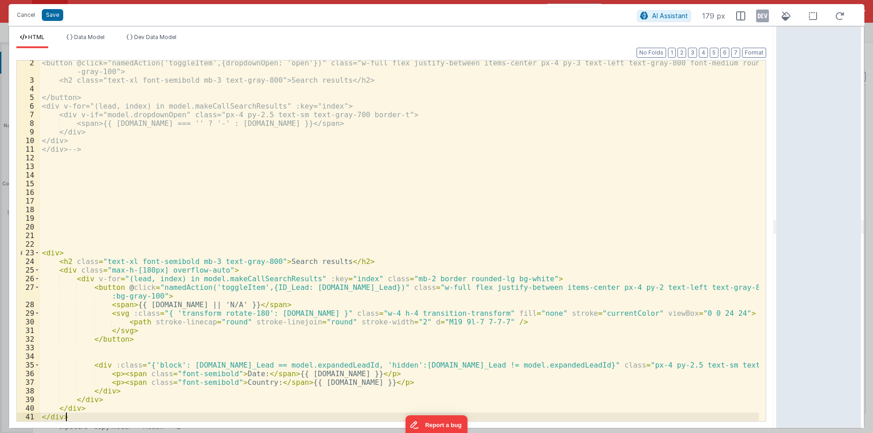
click at [76, 413] on div "<button @click="namedAction('toggleItem',{dropdownOpen: 'open'})" class="w-full…" at bounding box center [399, 252] width 719 height 387
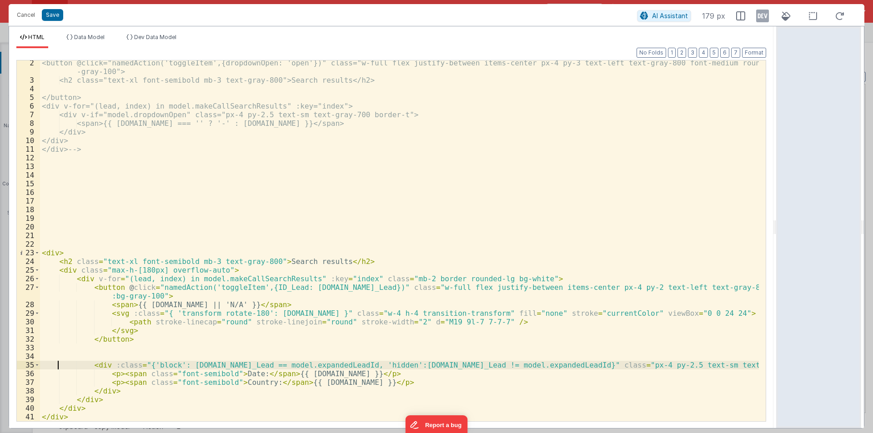
click at [58, 366] on div "<button @click="namedAction('toggleItem',{dropdownOpen: 'open'})" class="w-full…" at bounding box center [399, 252] width 719 height 387
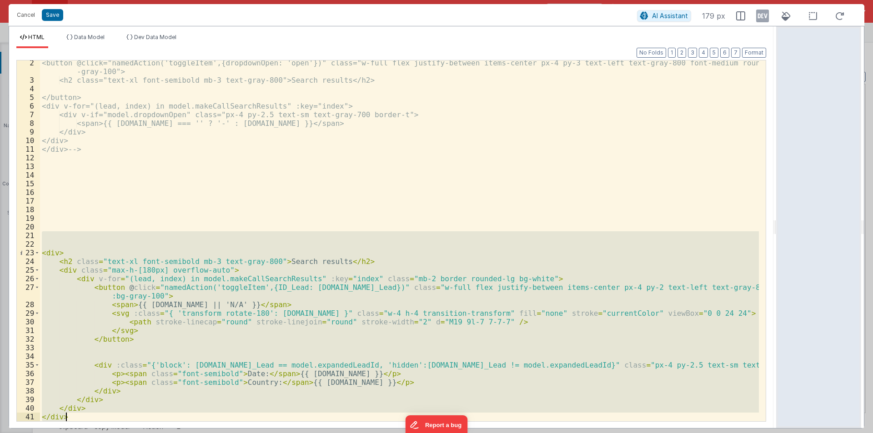
drag, startPoint x: 53, startPoint y: 232, endPoint x: 158, endPoint y: 425, distance: 219.8
click at [158, 425] on div "Format 7 6 5 4 3 2 1 No Folds 2 3 4 5 6 7 8 9 10 11 12 13 14 15 16 17 18 19 20 …" at bounding box center [391, 238] width 765 height 380
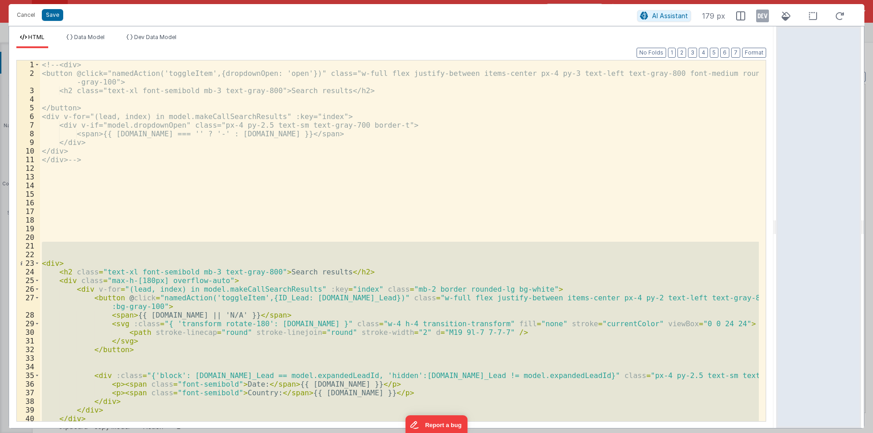
scroll to position [0, 0]
click at [274, 283] on div "<!-- <div> <button @click="namedAction('toggleItem',{dropdownOpen: 'open'})" cl…" at bounding box center [399, 240] width 719 height 361
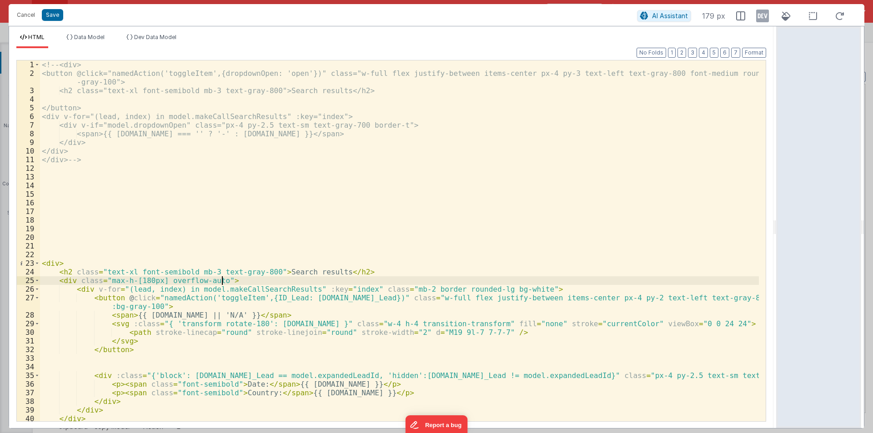
click at [266, 290] on div "<!-- <div> <button @click="namedAction('toggleItem',{dropdownOpen: 'open'})" cl…" at bounding box center [399, 249] width 719 height 378
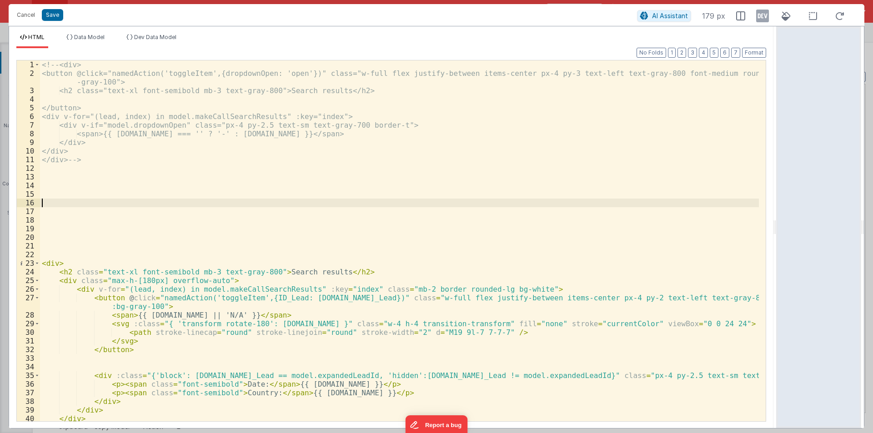
click at [43, 202] on div "<!-- <div> <button @click="namedAction('toggleItem',{dropdownOpen: 'open'})" cl…" at bounding box center [399, 249] width 719 height 378
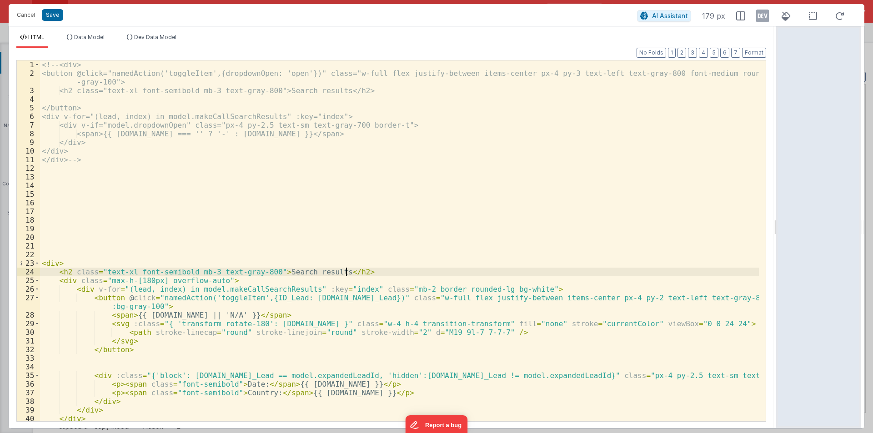
click at [359, 273] on div "<!-- <div> <button @click="namedAction('toggleItem',{dropdownOpen: 'open'})" cl…" at bounding box center [399, 249] width 719 height 378
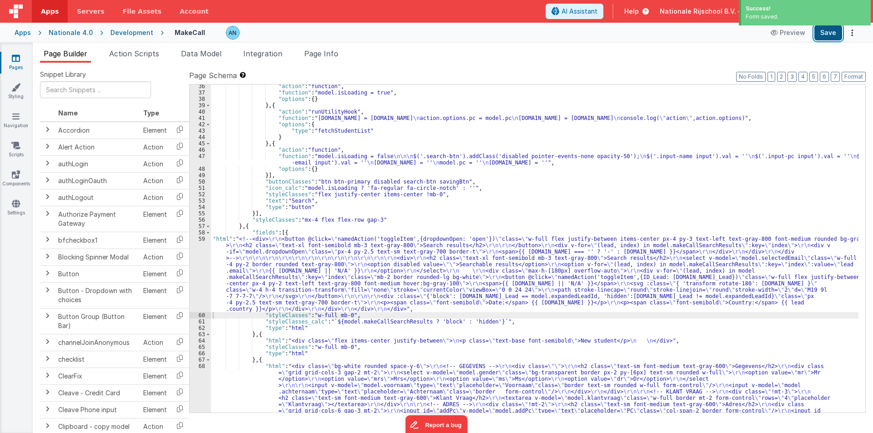
click at [829, 31] on button "Save" at bounding box center [829, 32] width 28 height 15
click at [862, 74] on button "Format" at bounding box center [854, 77] width 24 height 10
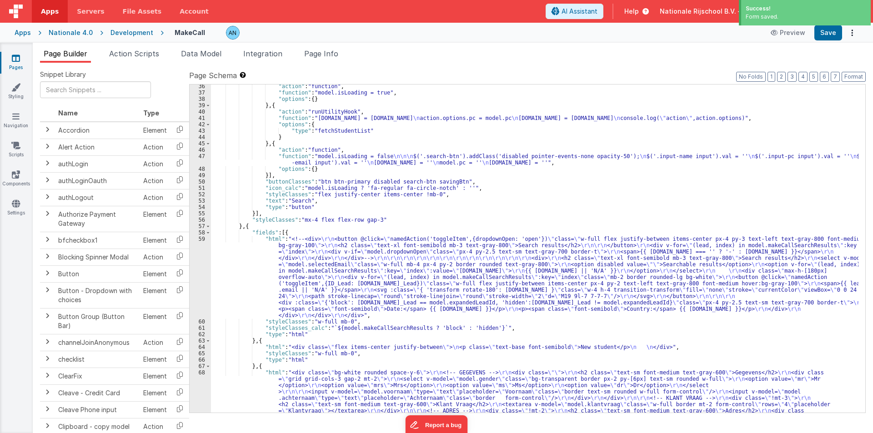
click at [235, 267] on div ""action" : "function" , "function" : "model.isLoading = true" , "options" : { }…" at bounding box center [535, 311] width 648 height 456
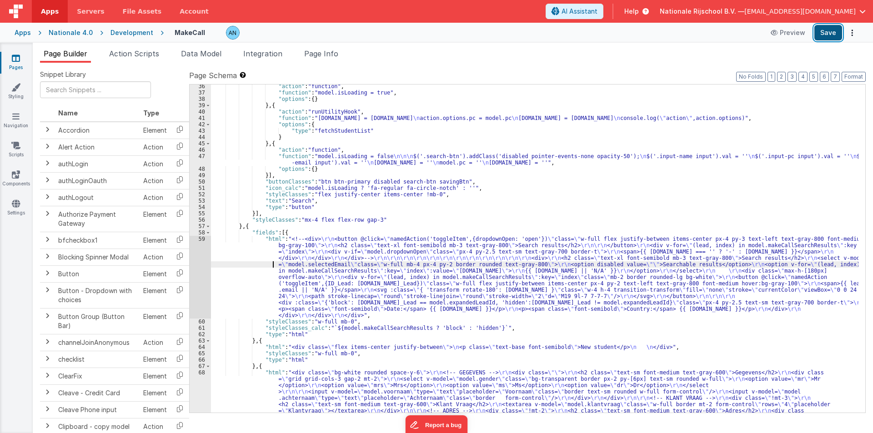
click at [824, 27] on button "Save" at bounding box center [829, 32] width 28 height 15
click at [195, 244] on div "59" at bounding box center [200, 277] width 21 height 83
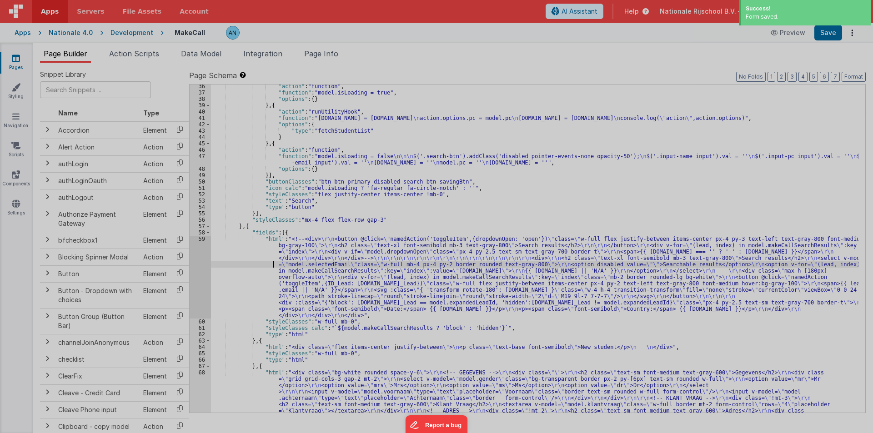
click at [195, 244] on div at bounding box center [436, 216] width 873 height 433
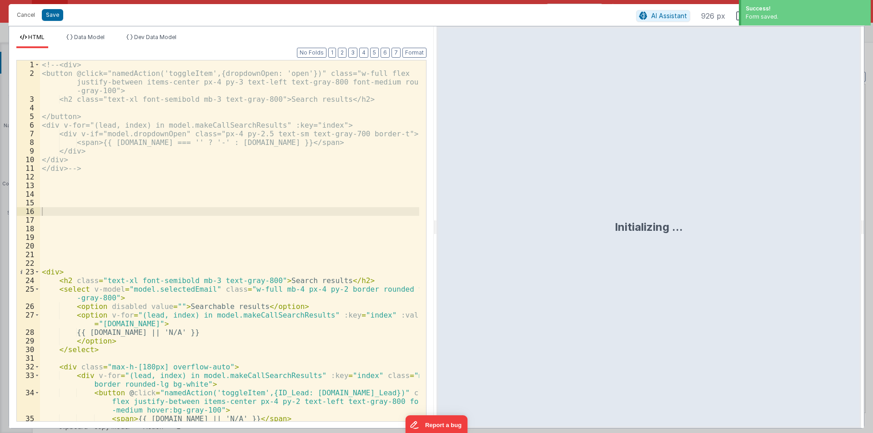
drag, startPoint x: 434, startPoint y: 225, endPoint x: 818, endPoint y: 225, distance: 384.3
click at [818, 225] on html "Success! Form saved. Cancel Save AI Assistant 926 px HTML Data Model Dev Data M…" at bounding box center [436, 216] width 873 height 433
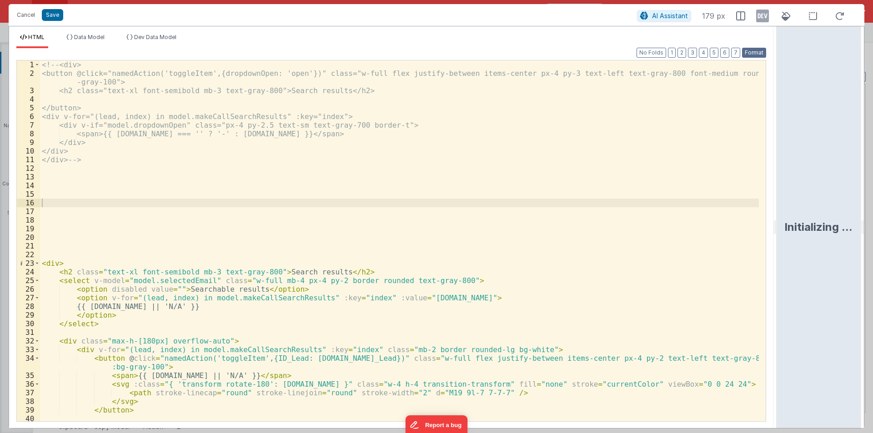
click at [755, 49] on button "Format" at bounding box center [754, 53] width 24 height 10
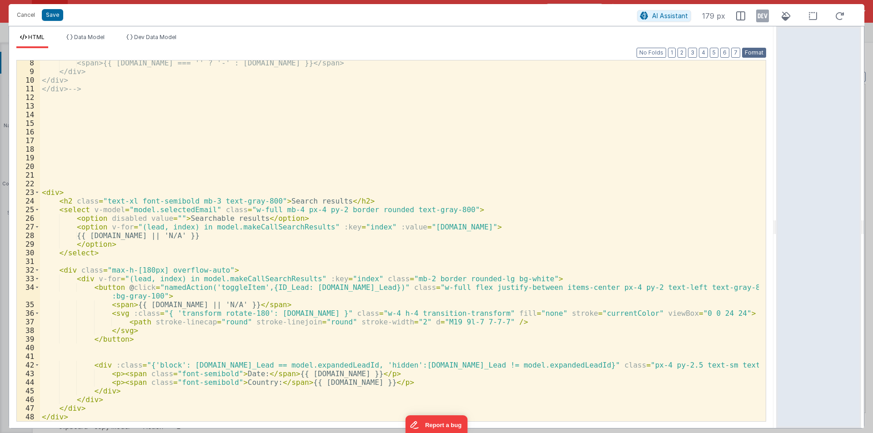
scroll to position [71, 0]
click at [36, 278] on span at bounding box center [37, 279] width 5 height 9
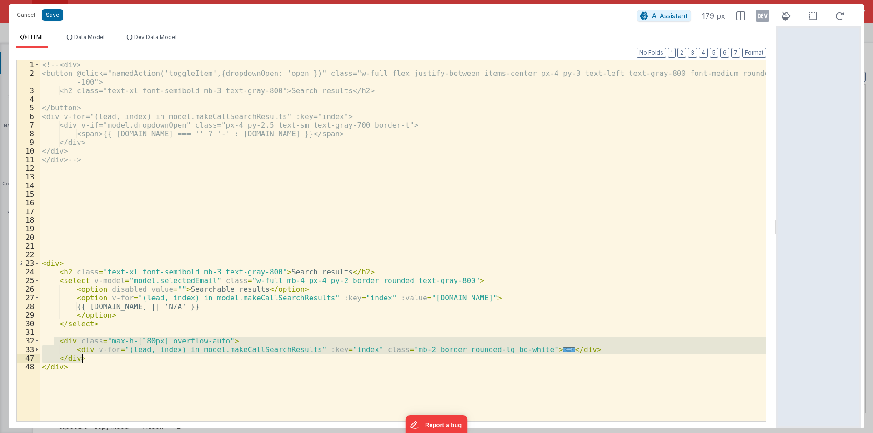
drag, startPoint x: 52, startPoint y: 341, endPoint x: 106, endPoint y: 358, distance: 56.7
click at [106, 358] on div "<!-- <div> <button @click="namedAction('toggleItem',{dropdownOpen: 'open'})" cl…" at bounding box center [403, 249] width 726 height 378
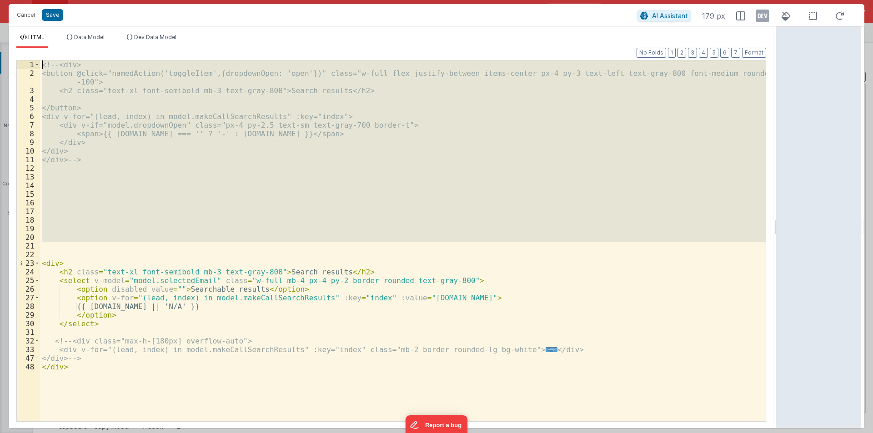
drag, startPoint x: 43, startPoint y: 250, endPoint x: 0, endPoint y: 13, distance: 240.4
click at [0, 13] on div "Cancel Save AI Assistant 179 px HTML Data Model Dev Data Model Format 7 6 5 4 3…" at bounding box center [436, 216] width 873 height 433
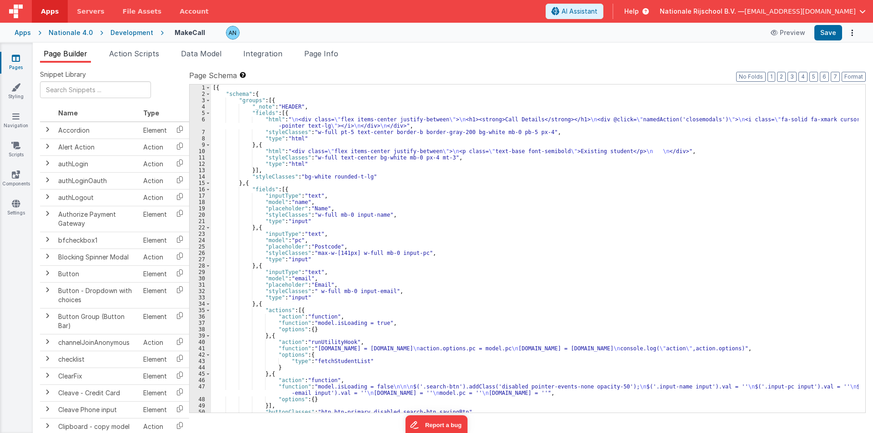
scroll to position [0, 0]
click at [285, 128] on div "[{ "schema" : { "groups" : [{ "_note" : "HEADER" , "fields" : [{ "html" : " \n …" at bounding box center [535, 255] width 648 height 341
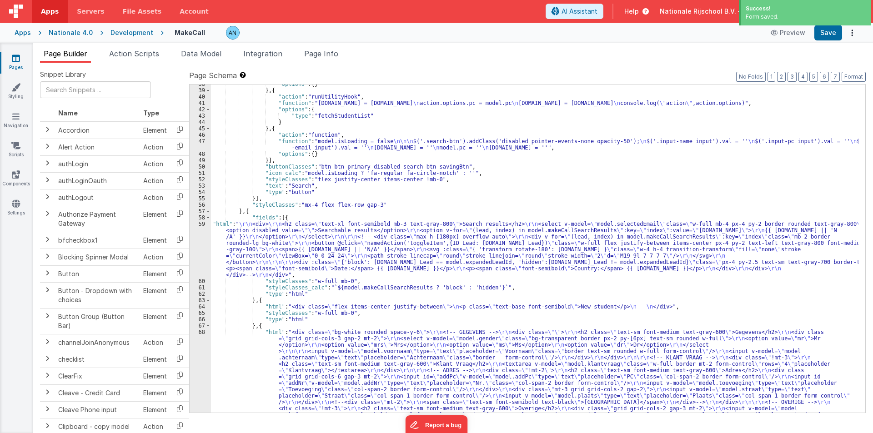
scroll to position [246, 0]
click at [201, 242] on div "59" at bounding box center [200, 249] width 21 height 57
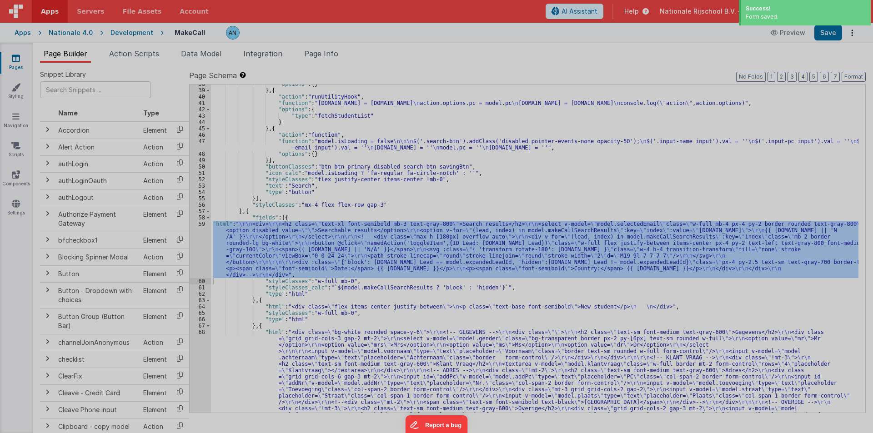
click at [201, 242] on div "< div > < h2 class = "text-xl font-semibold mb-3 text-gray-800" > Search result…" at bounding box center [229, 244] width 379 height 387
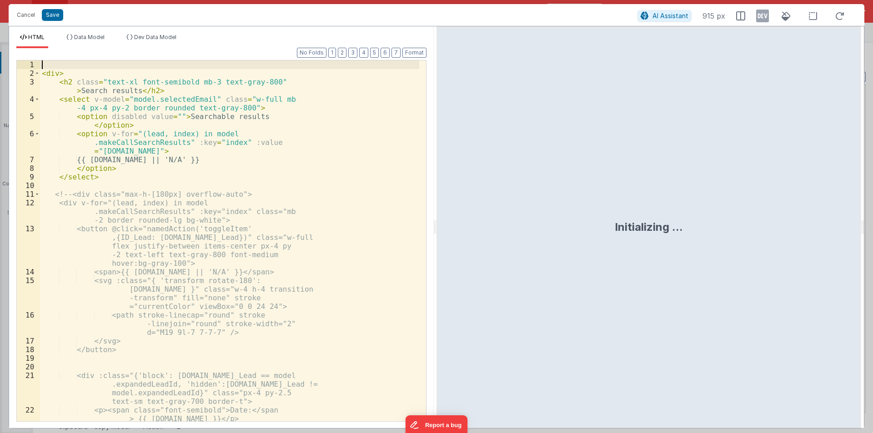
click at [50, 65] on div "< div > < h2 class = "text-xl font-semibold mb-3 text-gray-800" > Search result…" at bounding box center [229, 253] width 379 height 387
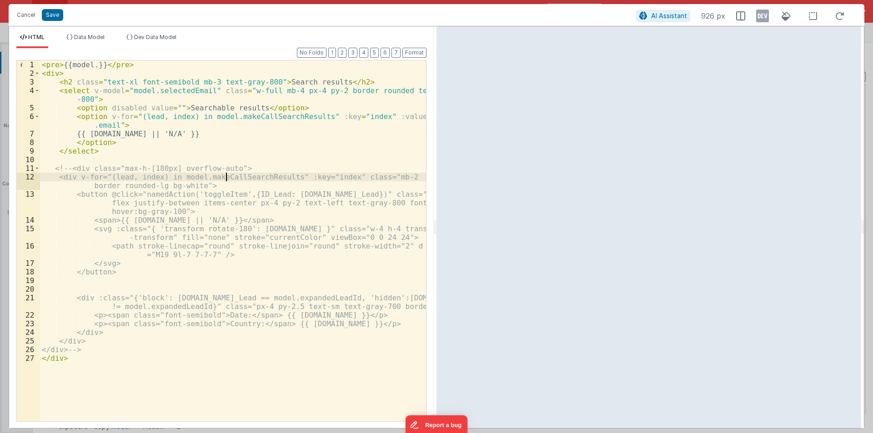
click at [227, 175] on div "< pre > {{model.}} </ pre > < div > < h2 class = "text-xl font-semibold mb-3 te…" at bounding box center [233, 249] width 386 height 378
click at [94, 65] on div "< pre > {{model.}} </ pre > < div > < h2 class = "text-xl font-semibold mb-3 te…" at bounding box center [233, 249] width 386 height 378
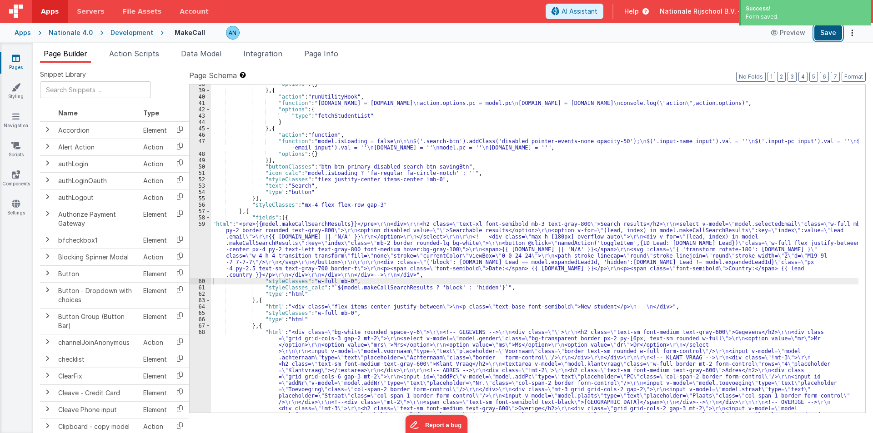
click at [837, 29] on button "Save" at bounding box center [829, 32] width 28 height 15
click at [860, 72] on button "Format" at bounding box center [854, 77] width 24 height 10
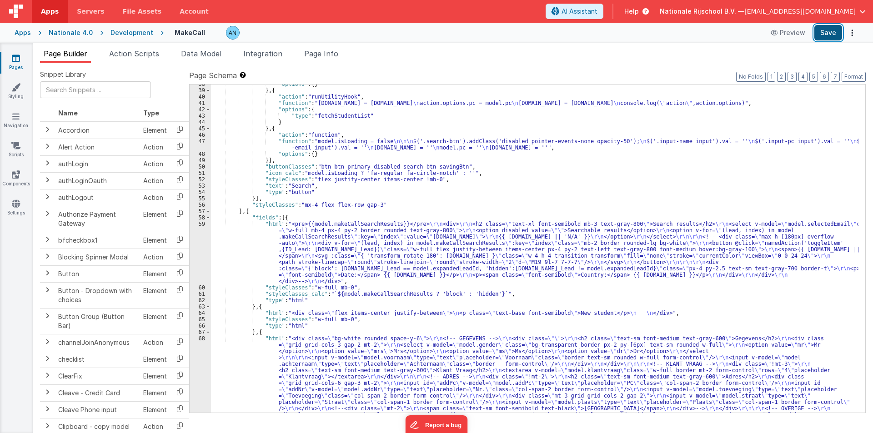
click at [824, 30] on button "Save" at bounding box center [829, 32] width 28 height 15
click at [855, 76] on button "Format" at bounding box center [854, 77] width 24 height 10
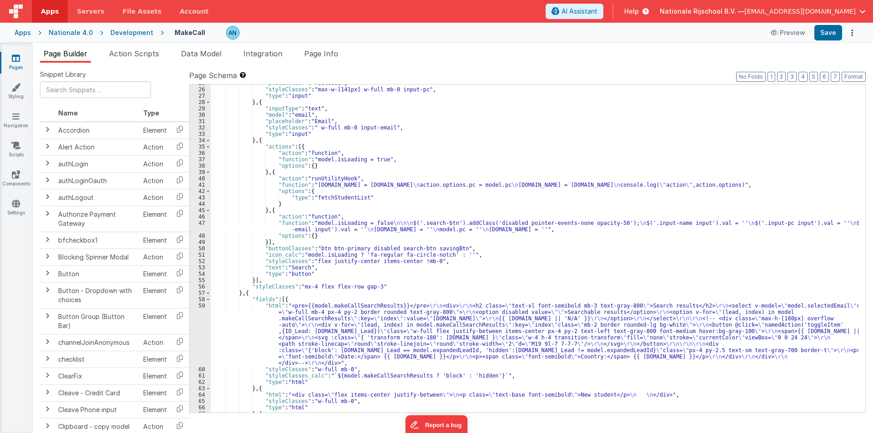
scroll to position [334, 0]
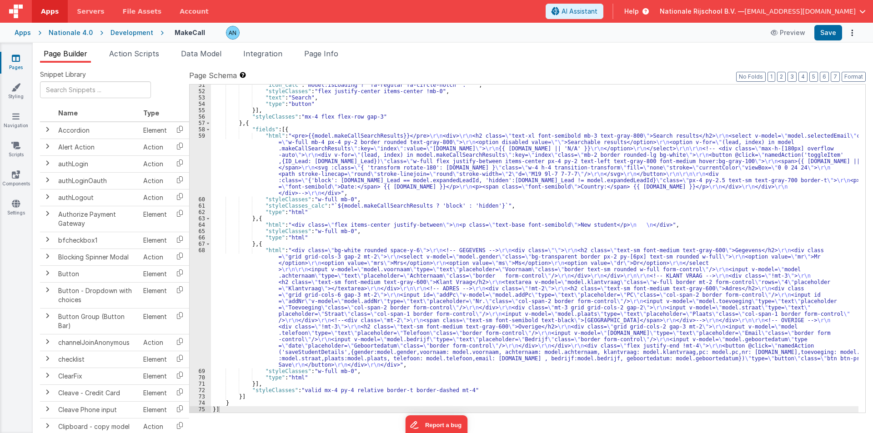
click at [250, 145] on div ""icon_calc" : "model.isLoading ? 'fa-regular fa-circle-notch' : ''" , "styleCla…" at bounding box center [535, 252] width 648 height 341
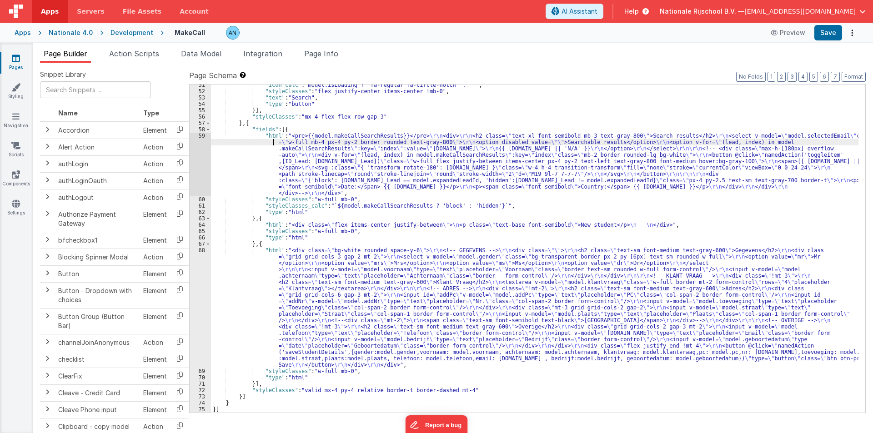
click at [194, 149] on div "59" at bounding box center [200, 165] width 21 height 64
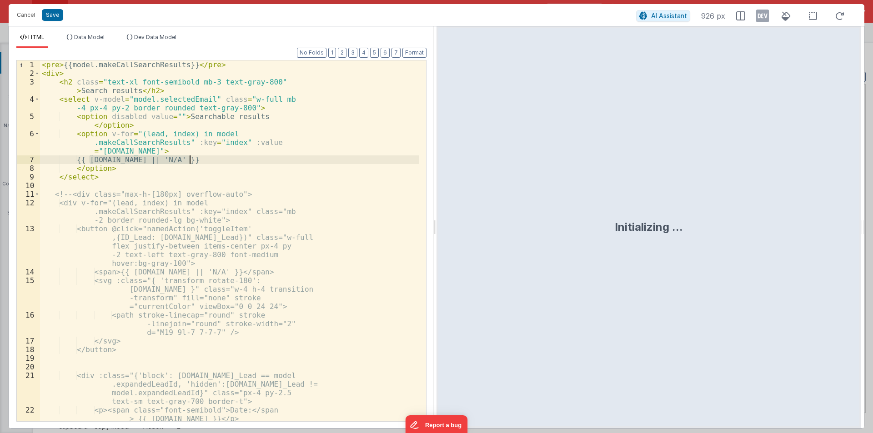
click at [60, 64] on div "< pre > {{model.makeCallSearchResults}} </ pre > < div > < h2 class = "text-xl …" at bounding box center [229, 255] width 379 height 391
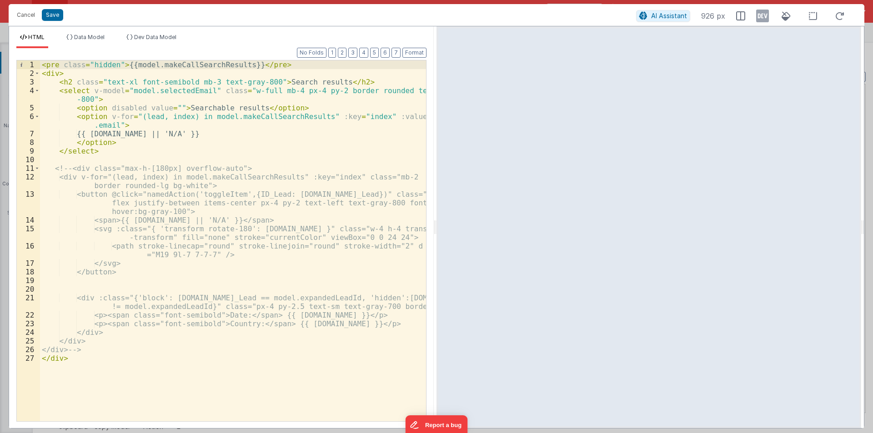
click at [130, 133] on div "< pre class = "hidden" > {{model.makeCallSearchResults}} </ pre > < div > < h2 …" at bounding box center [233, 249] width 386 height 378
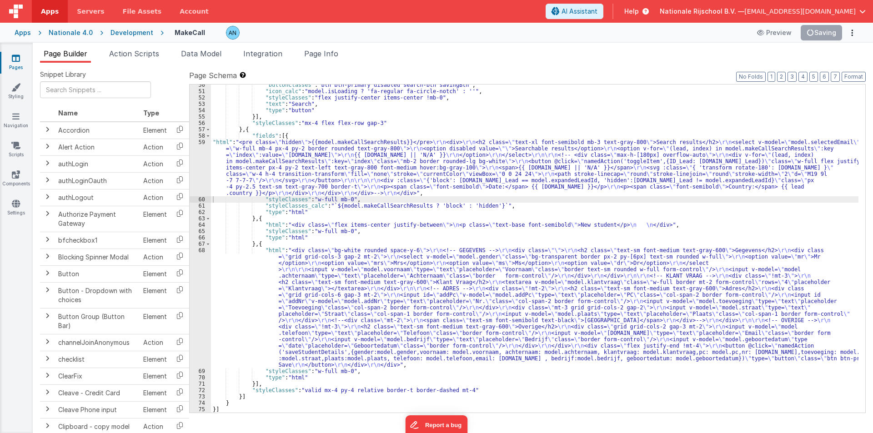
scroll to position [327, 0]
click at [834, 35] on button "Save" at bounding box center [829, 32] width 28 height 15
click at [865, 76] on button "Format" at bounding box center [854, 77] width 24 height 10
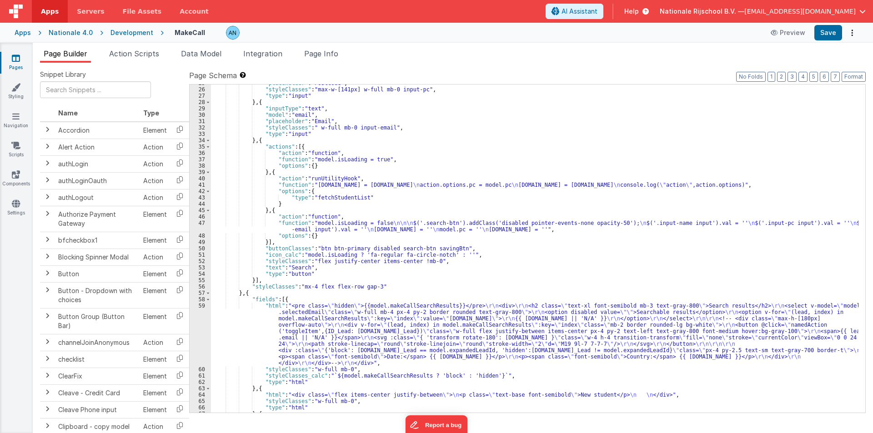
scroll to position [273, 0]
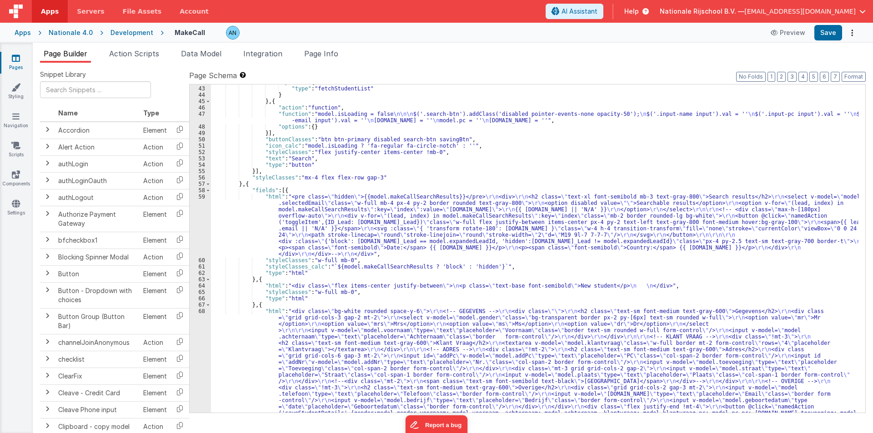
click at [240, 228] on div ""options" : { "type" : "fetchStudentList" } } , { "action" : "function" , "func…" at bounding box center [535, 307] width 648 height 456
click at [192, 196] on div "59" at bounding box center [200, 226] width 21 height 64
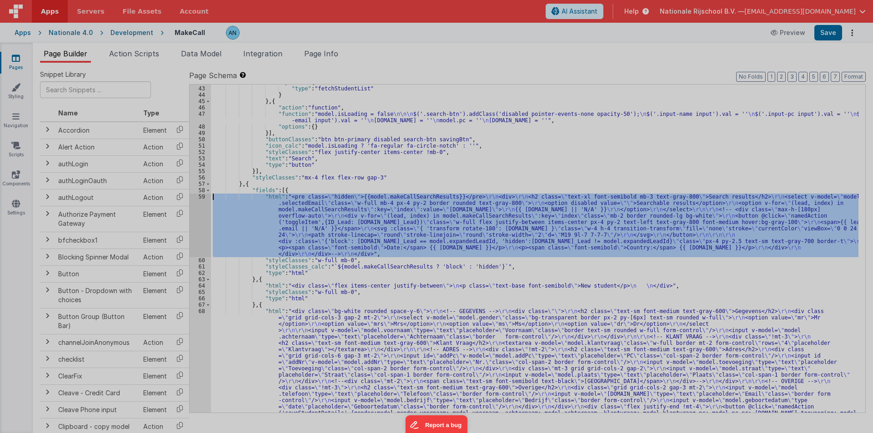
click at [192, 196] on div at bounding box center [436, 216] width 873 height 433
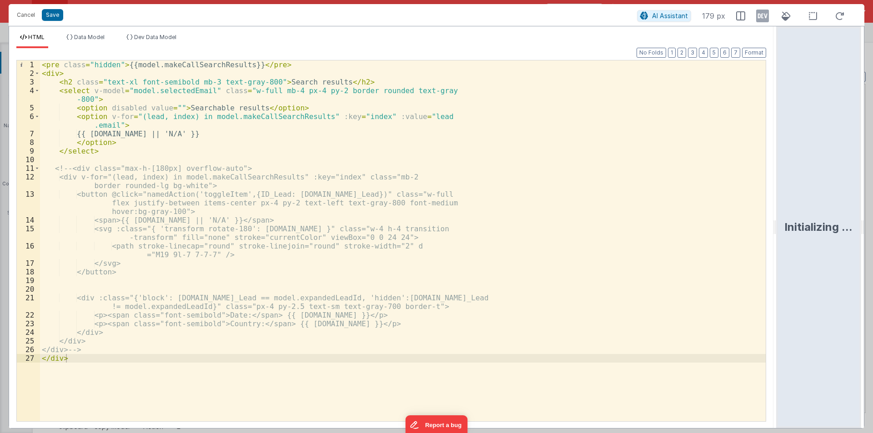
drag, startPoint x: 435, startPoint y: 223, endPoint x: 770, endPoint y: 230, distance: 334.8
click at [813, 223] on html "Cancel Save AI Assistant 179 px HTML Data Model Dev Data Model Format 7 6 5 4 3…" at bounding box center [436, 216] width 873 height 433
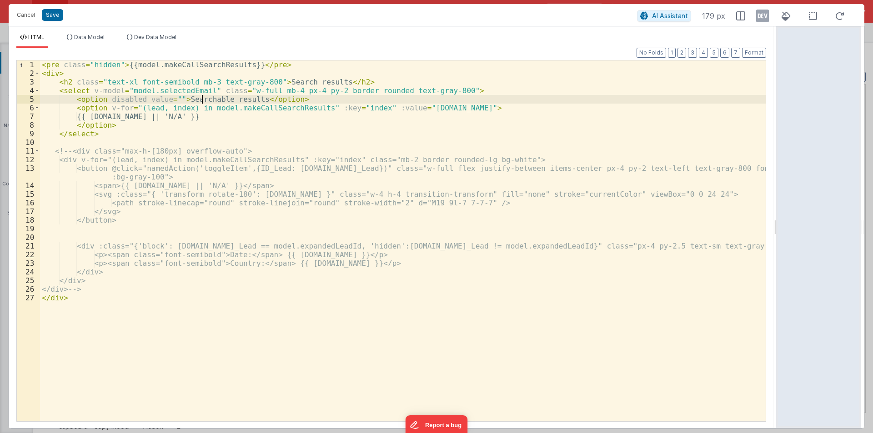
click at [203, 96] on div "< pre class = "hidden" > {{model.makeCallSearchResults}} </ pre > < div > < h2 …" at bounding box center [403, 249] width 726 height 378
click at [175, 91] on div "< pre class = "hidden" > {{model.makeCallSearchResults}} </ pre > < div > < h2 …" at bounding box center [403, 249] width 726 height 378
click at [30, 13] on button "Cancel" at bounding box center [25, 15] width 27 height 13
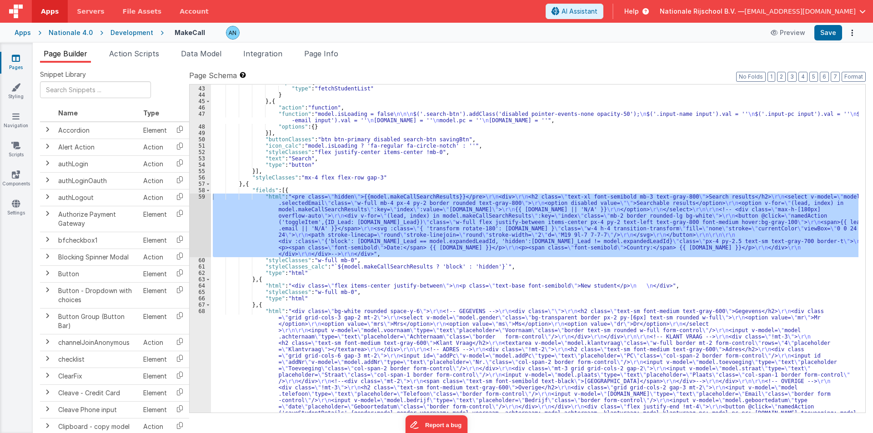
click at [201, 53] on span "Data Model" at bounding box center [201, 53] width 40 height 9
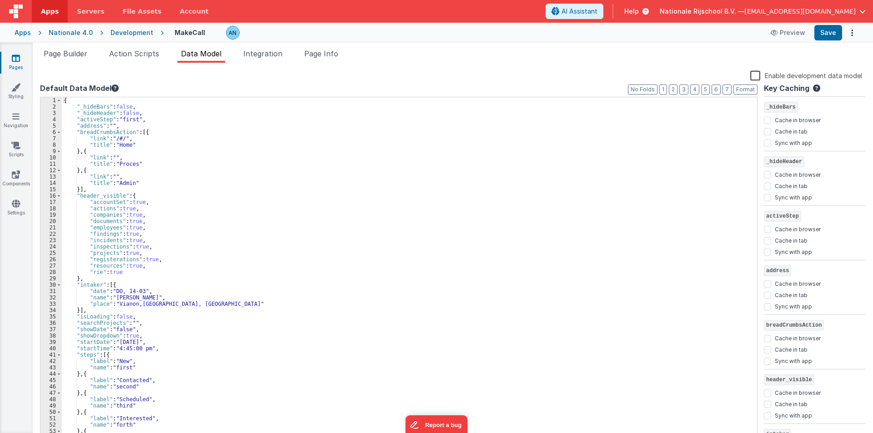
click at [85, 100] on div "{ "_hideBars" : false , "_hideHeader" : false , "activeStep" : "first" , "addre…" at bounding box center [406, 275] width 689 height 357
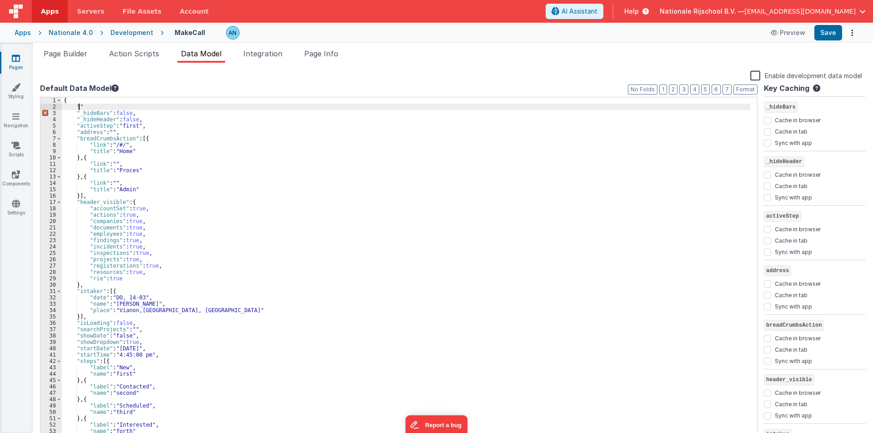
paste textarea
click at [827, 28] on button "Save" at bounding box center [829, 32] width 28 height 15
click at [748, 85] on button "Format" at bounding box center [746, 90] width 24 height 10
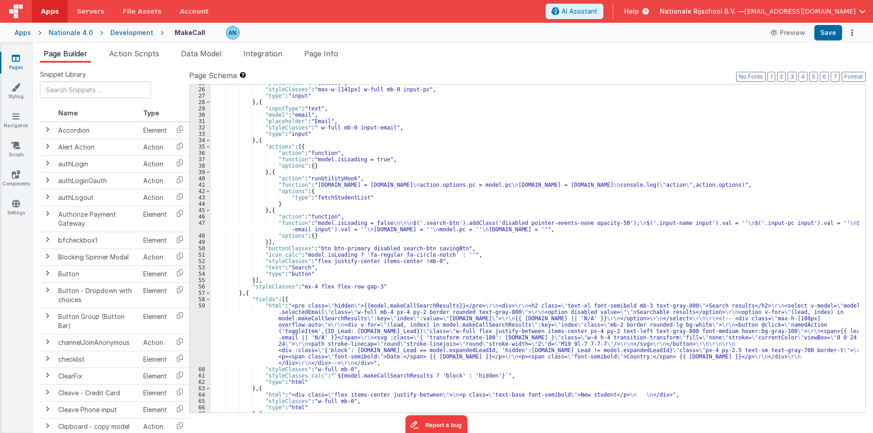
scroll to position [136, 0]
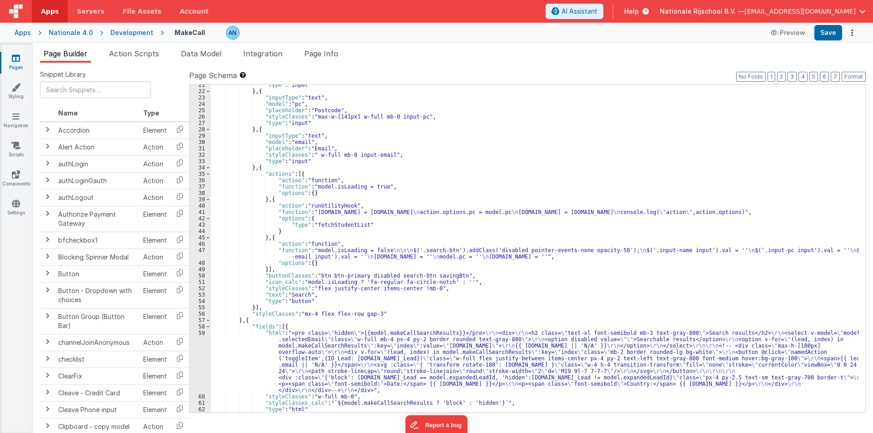
click at [259, 345] on div ""type" : "input" } , { "inputType" : "text" , "model" : "pc" , "placeholder" : …" at bounding box center [535, 252] width 648 height 341
click at [196, 348] on div "59" at bounding box center [200, 362] width 21 height 64
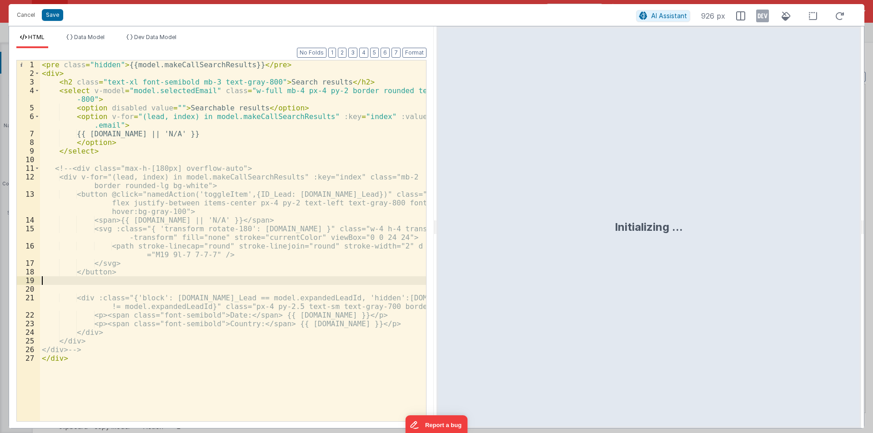
click at [418, 47] on ul "HTML Data Model Dev Data Model" at bounding box center [221, 41] width 425 height 15
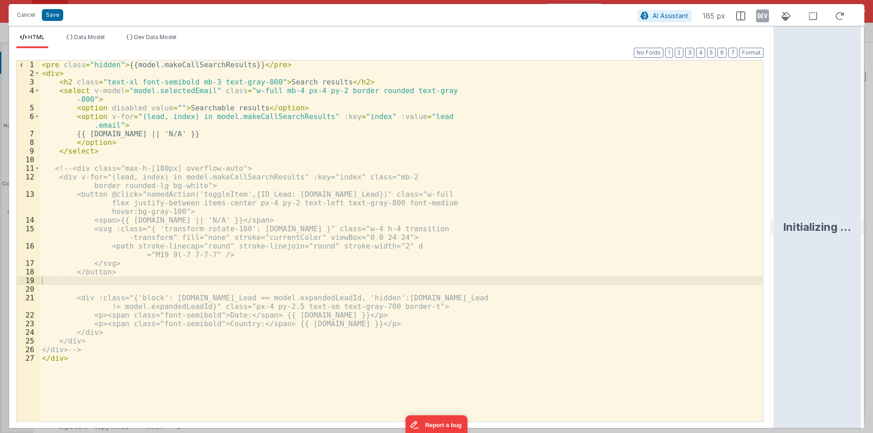
drag, startPoint x: 435, startPoint y: 225, endPoint x: 775, endPoint y: 224, distance: 339.8
click at [776, 224] on html "Cancel Save AI Assistant 185 px HTML Data Model Dev Data Model Format 7 6 5 4 3…" at bounding box center [436, 216] width 873 height 433
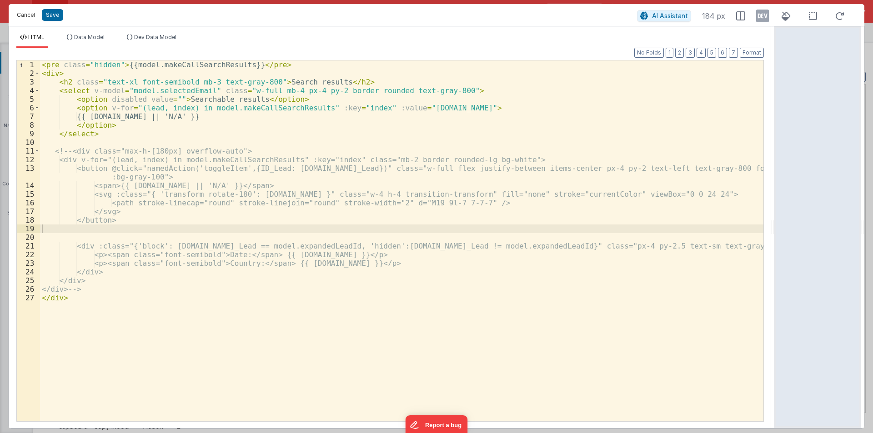
click at [30, 10] on button "Cancel" at bounding box center [25, 15] width 27 height 13
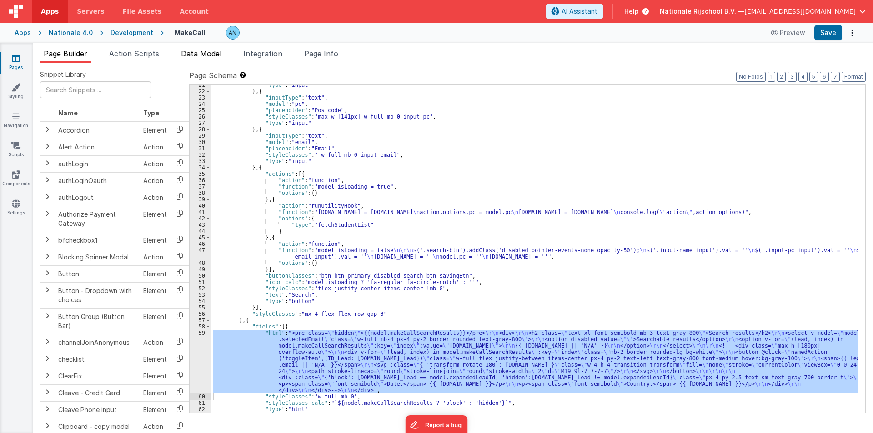
click at [212, 51] on span "Data Model" at bounding box center [201, 53] width 40 height 9
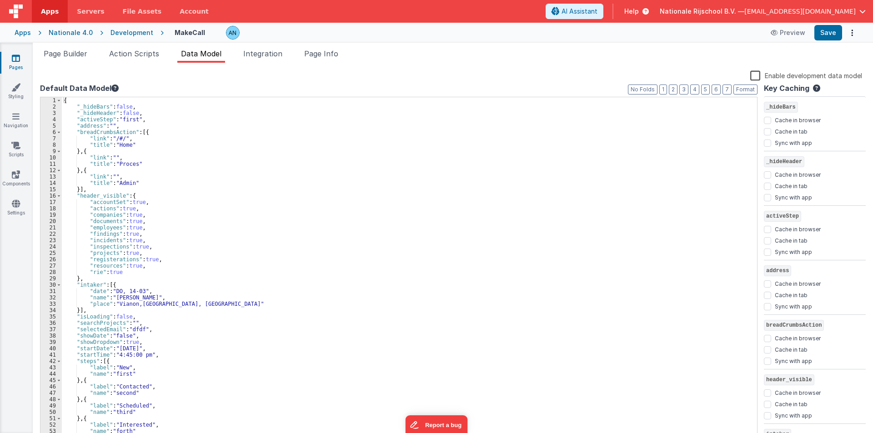
scroll to position [109, 0]
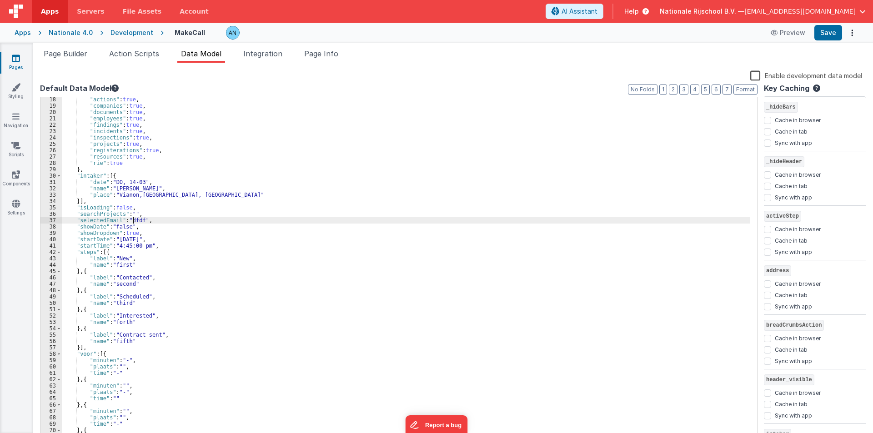
click at [133, 220] on div ""actions" : true , "companies" : true , "documents" : true , "employees" : true…" at bounding box center [406, 274] width 689 height 357
click at [828, 31] on button "Save" at bounding box center [829, 32] width 28 height 15
click at [750, 86] on button "Format" at bounding box center [746, 90] width 24 height 10
click at [833, 30] on button "Save" at bounding box center [829, 32] width 28 height 15
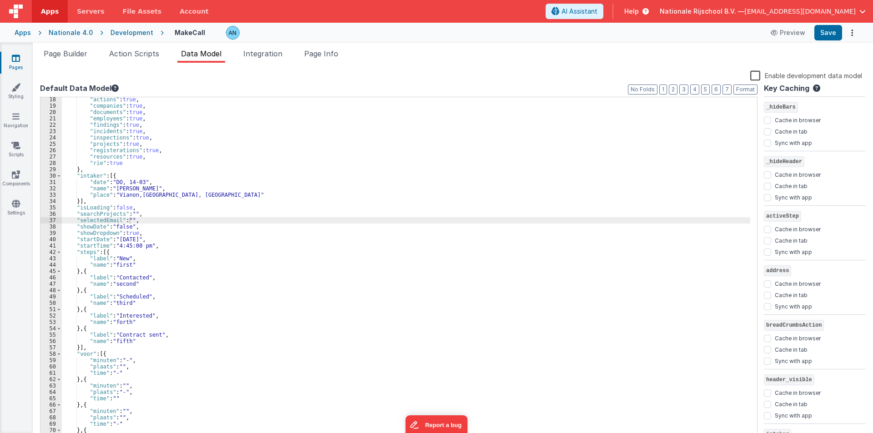
click at [223, 168] on div ""actions" : true , "companies" : true , "documents" : true , "employees" : true…" at bounding box center [406, 274] width 689 height 357
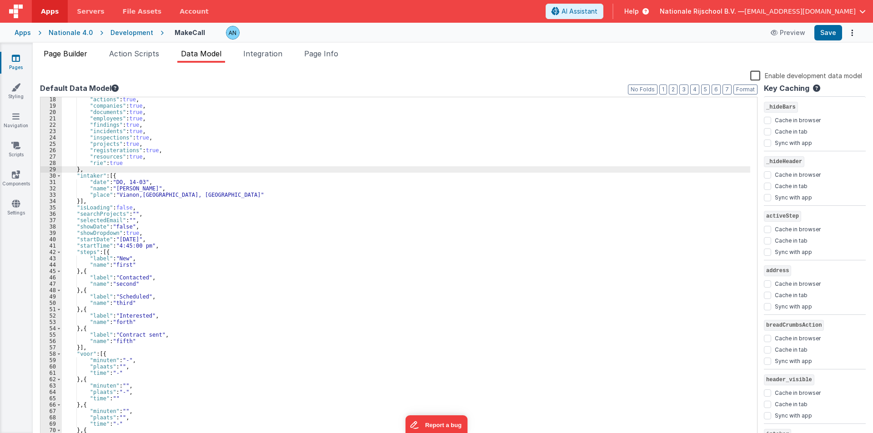
click at [76, 50] on span "Page Builder" at bounding box center [66, 53] width 44 height 9
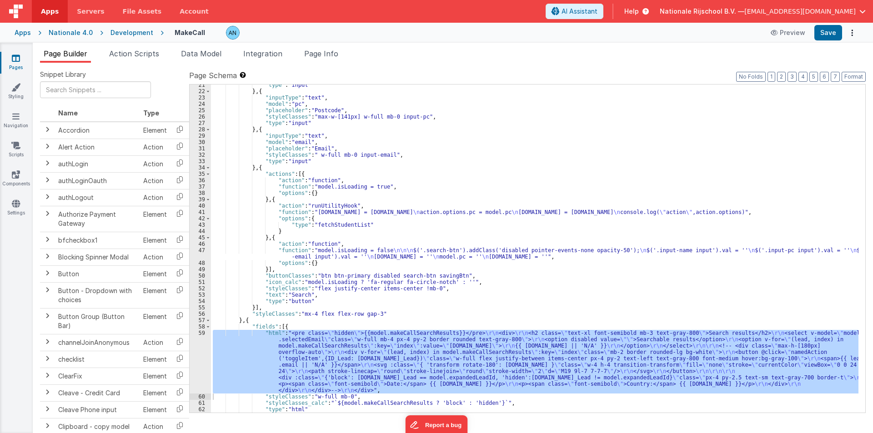
click at [241, 176] on div ""type" : "input" } , { "inputType" : "text" , "model" : "pc" , "placeholder" : …" at bounding box center [535, 252] width 648 height 341
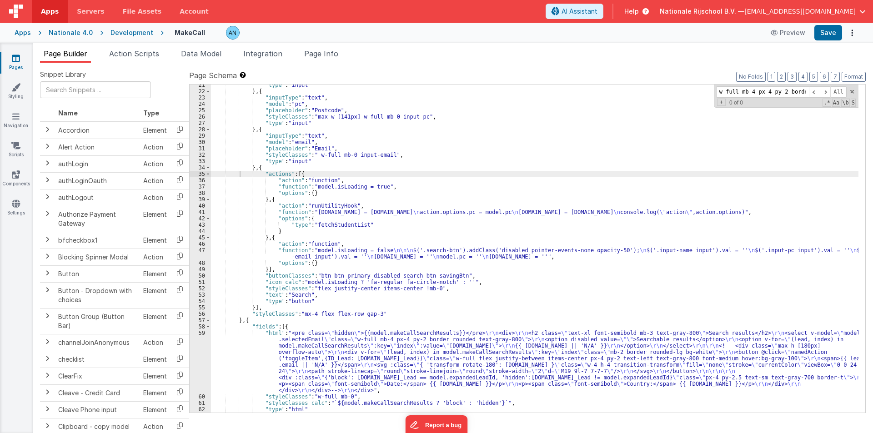
scroll to position [0, 63]
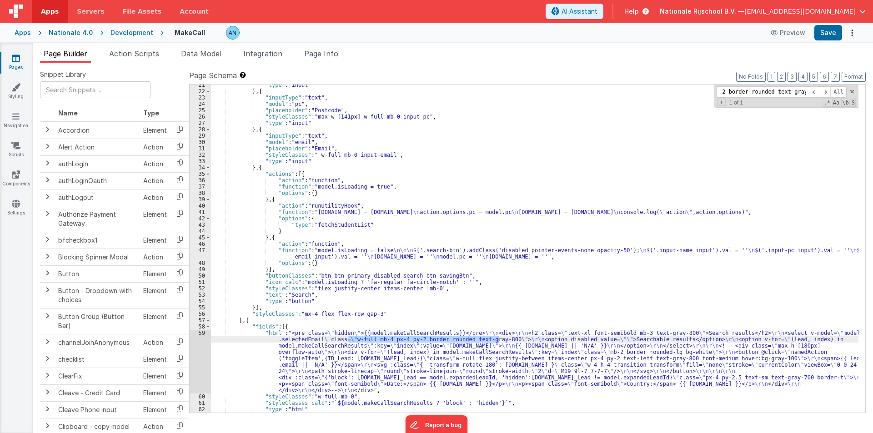
type input "w-full mb-4 px-4 py-2 border rounded text-gray-800"
click at [390, 342] on div ""type" : "input" } , { "inputType" : "text" , "model" : "pc" , "placeholder" : …" at bounding box center [535, 249] width 648 height 328
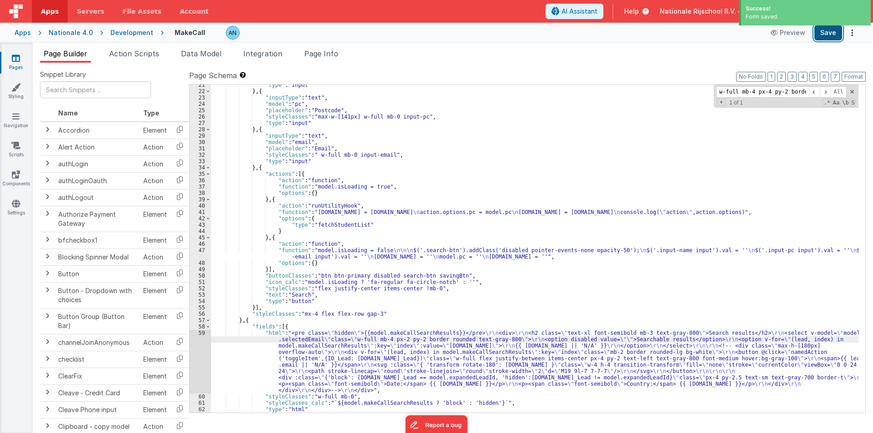
click at [831, 34] on button "Save" at bounding box center [829, 32] width 28 height 15
click at [854, 91] on span at bounding box center [852, 92] width 6 height 6
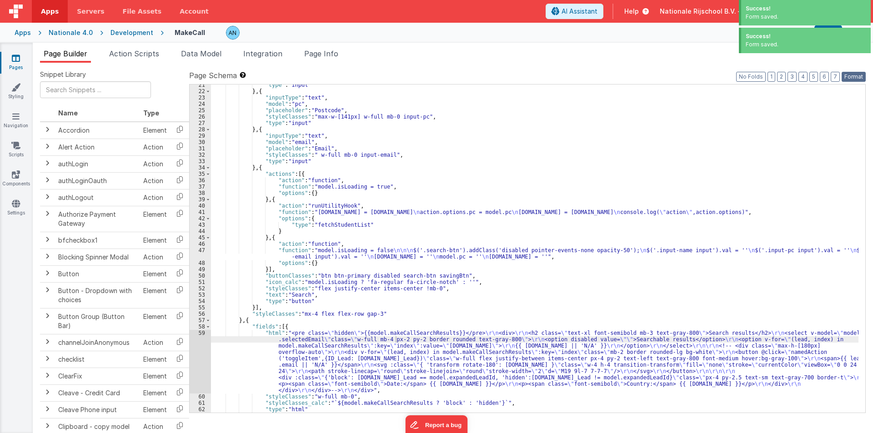
click at [856, 77] on button "Format" at bounding box center [854, 77] width 24 height 10
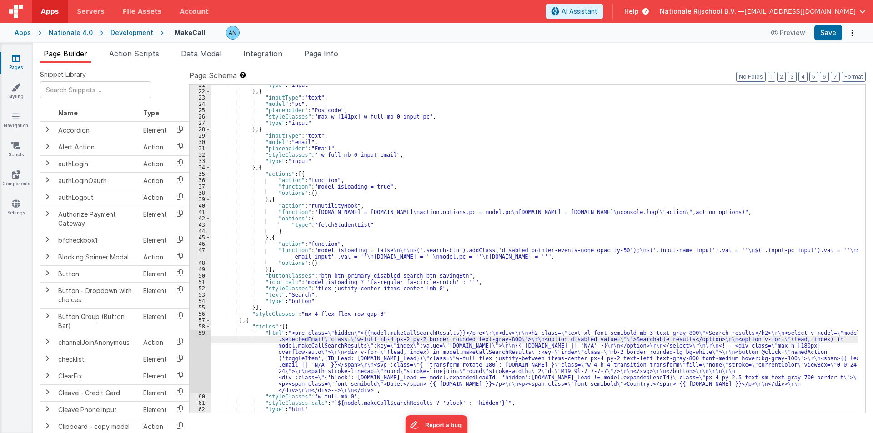
click at [855, 67] on div "Snippet Library Name Type Accordion Element Alert Action Action authLogin Actio…" at bounding box center [453, 255] width 841 height 385
click at [855, 74] on button "Format" at bounding box center [854, 77] width 24 height 10
click at [826, 32] on button "Save" at bounding box center [829, 32] width 28 height 15
click at [853, 82] on div "Page Schema Shortcuts: Find: command-f Fold: command-option-L Unfold: command-o…" at bounding box center [527, 241] width 677 height 342
click at [853, 76] on button "Format" at bounding box center [854, 77] width 24 height 10
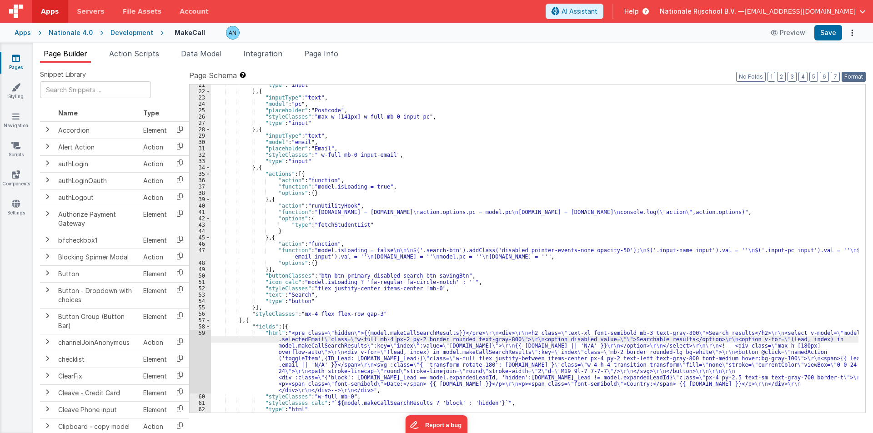
click at [853, 76] on button "Format" at bounding box center [854, 77] width 24 height 10
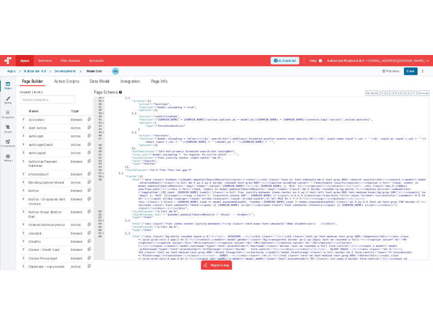
scroll to position [300, 0]
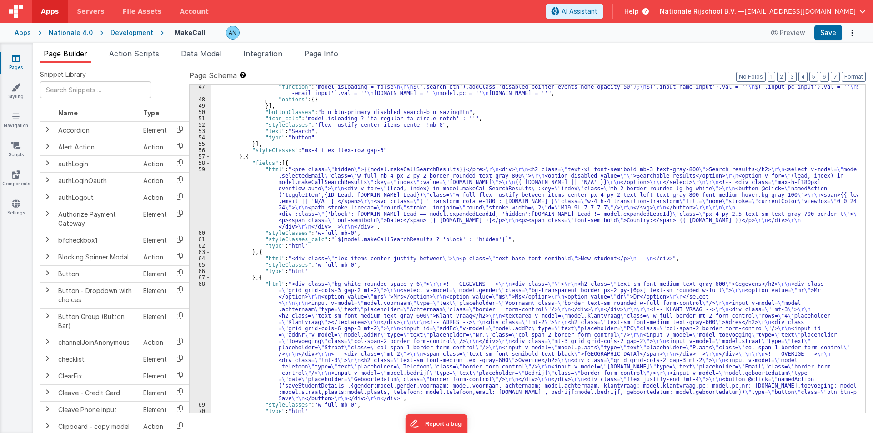
click at [256, 192] on div ""function" : "model.isLoading = false \n\n\n $('.search-btn').addClass('disable…" at bounding box center [535, 257] width 648 height 347
click at [193, 182] on div "59" at bounding box center [200, 198] width 21 height 64
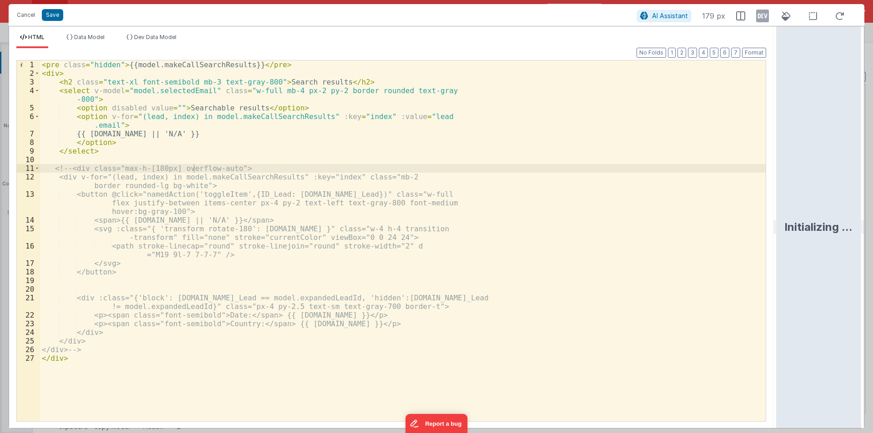
drag, startPoint x: 436, startPoint y: 223, endPoint x: 793, endPoint y: 216, distance: 357.6
click at [793, 216] on html "Cancel Save AI Assistant 179 px HTML Data Model Dev Data Model Format 7 6 5 4 3…" at bounding box center [436, 216] width 873 height 433
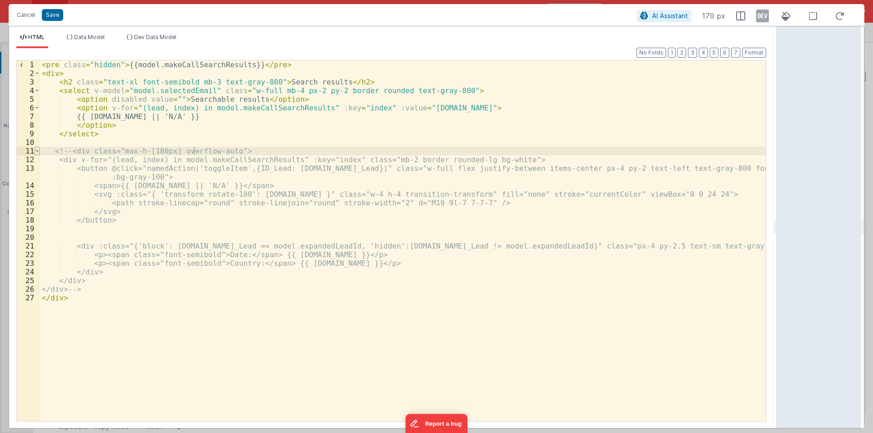
click at [35, 150] on span at bounding box center [37, 151] width 5 height 9
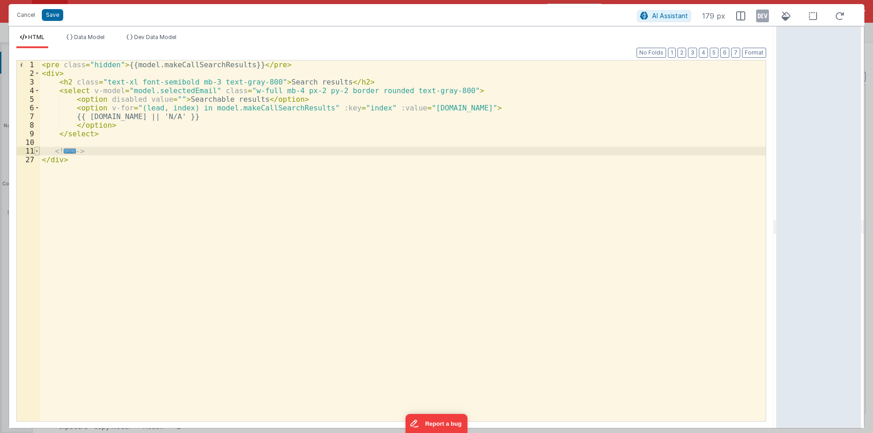
click at [37, 150] on span at bounding box center [37, 151] width 5 height 9
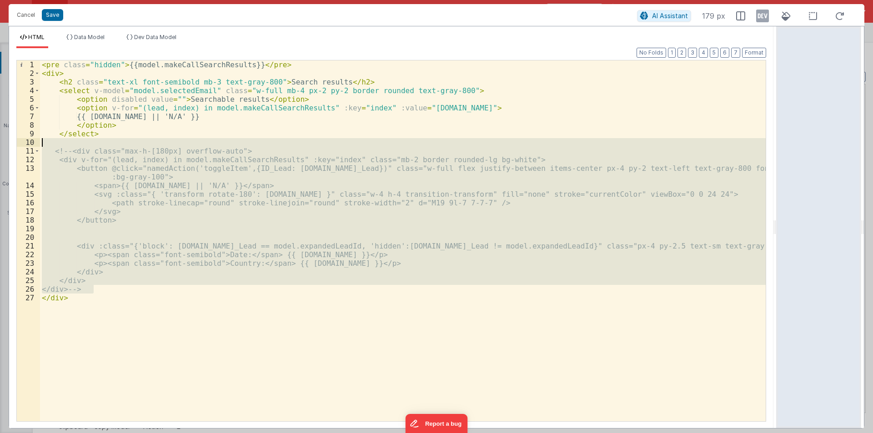
drag, startPoint x: 100, startPoint y: 287, endPoint x: 14, endPoint y: 144, distance: 167.1
click at [14, 144] on div "Format 7 6 5 4 3 2 1 No Folds 1 2 3 4 5 6 7 8 9 10 11 12 13 14 15 16 17 18 19 2…" at bounding box center [391, 238] width 765 height 380
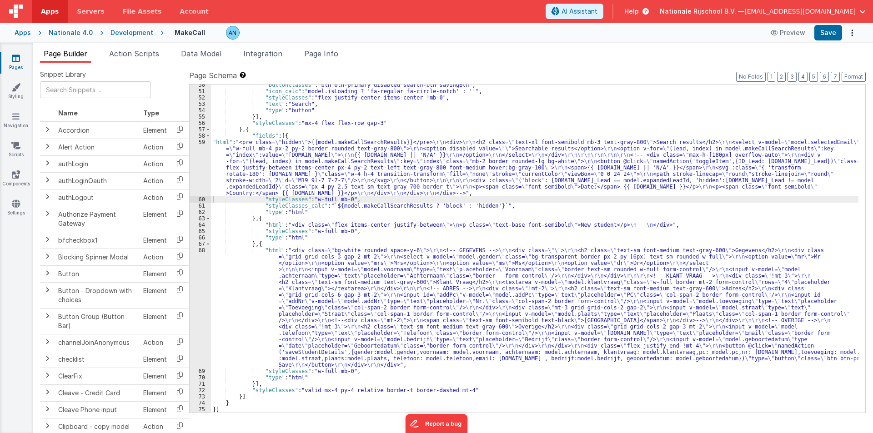
scroll to position [327, 0]
click at [830, 32] on button "Save" at bounding box center [829, 32] width 28 height 15
click at [859, 78] on button "Format" at bounding box center [854, 77] width 24 height 10
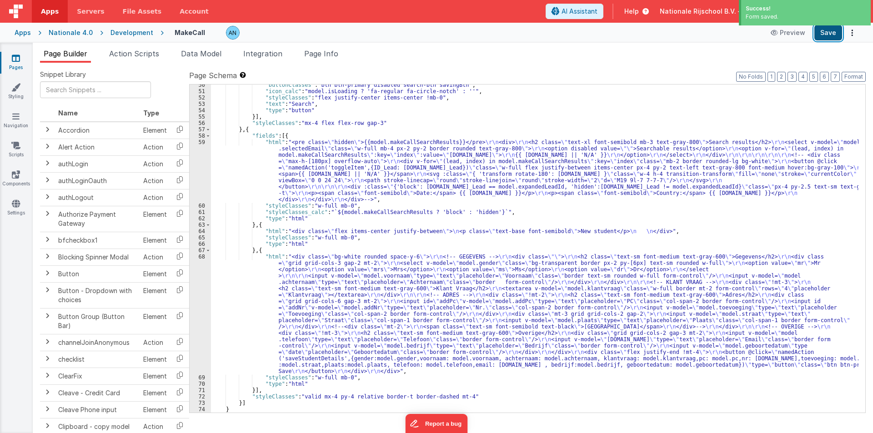
click at [826, 31] on button "Save" at bounding box center [829, 32] width 28 height 15
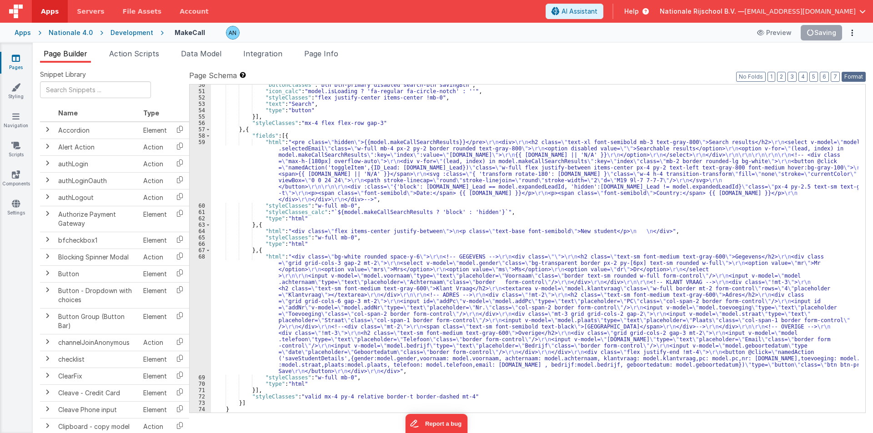
click at [847, 76] on button "Format" at bounding box center [854, 77] width 24 height 10
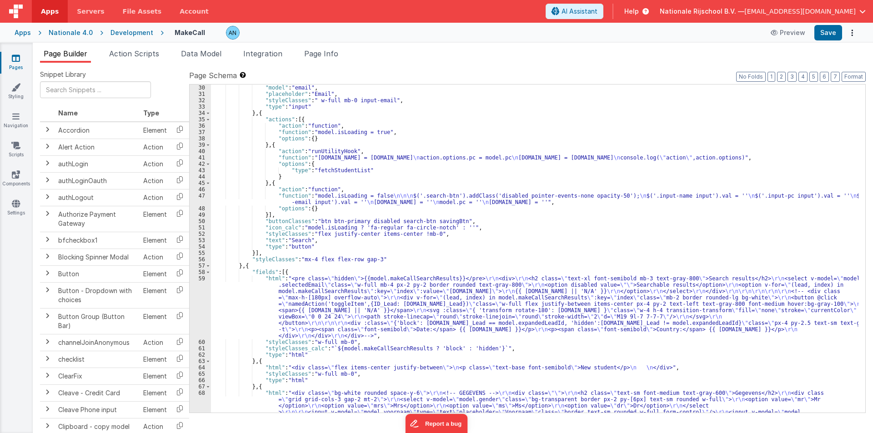
scroll to position [300, 0]
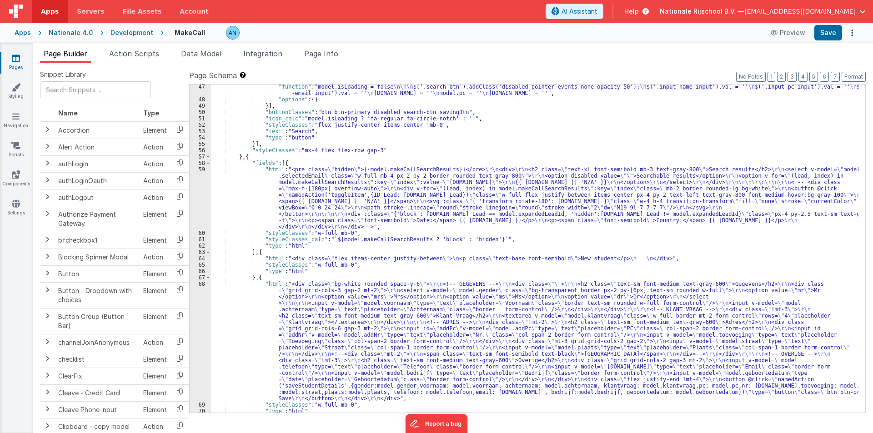
click at [236, 192] on div ""function" : "model.isLoading = false \n\n\n $('.search-btn').addClass('disable…" at bounding box center [535, 257] width 648 height 347
click at [196, 172] on div "59" at bounding box center [200, 198] width 21 height 64
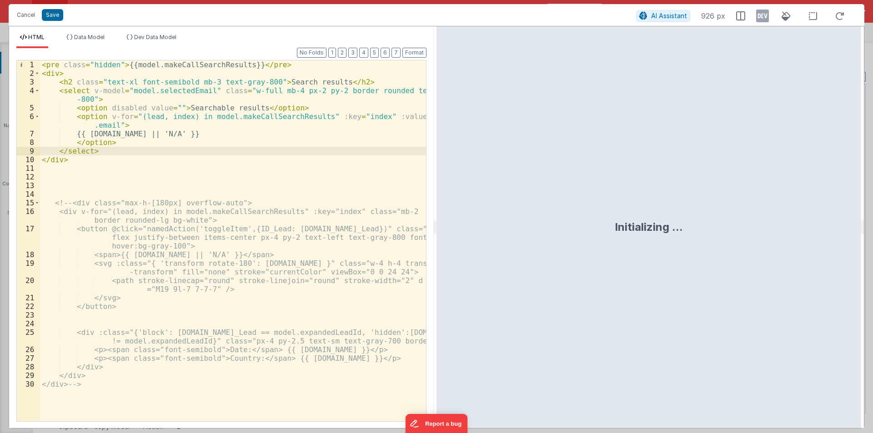
click at [422, 47] on ul "HTML Data Model Dev Data Model" at bounding box center [221, 41] width 425 height 15
click at [410, 49] on button "Format" at bounding box center [415, 53] width 24 height 10
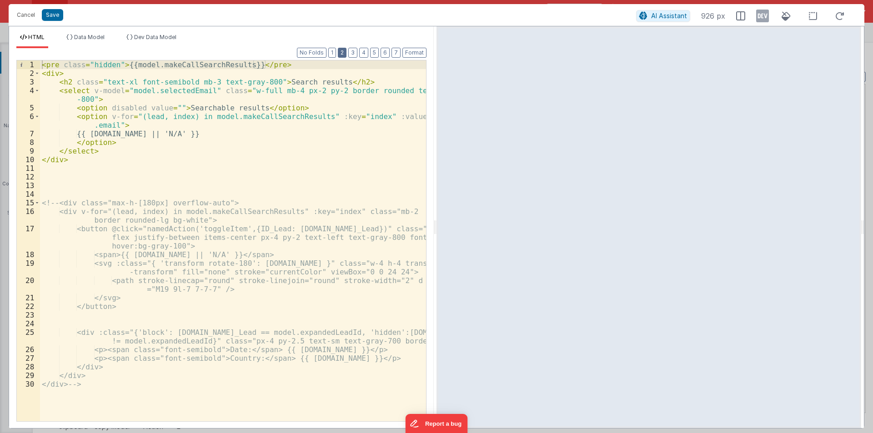
click at [342, 49] on button "2" at bounding box center [342, 53] width 9 height 10
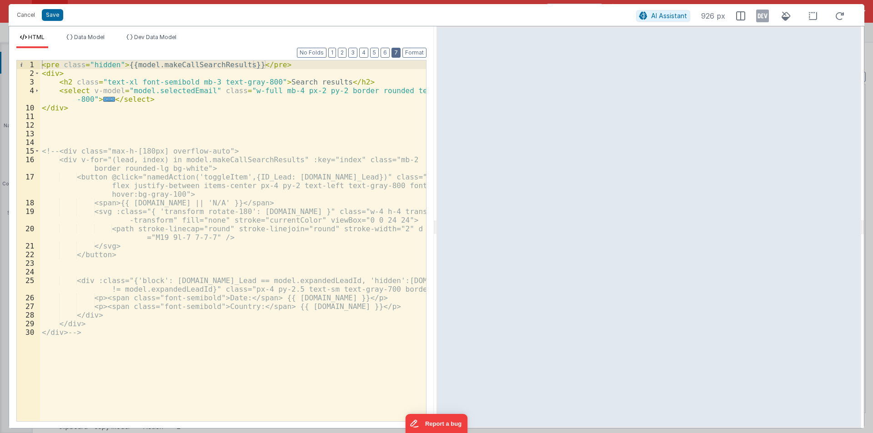
click at [393, 50] on button "7" at bounding box center [396, 53] width 9 height 10
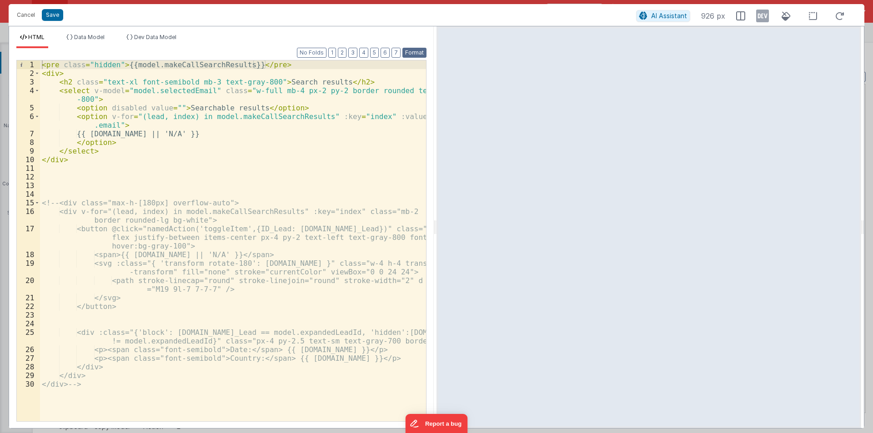
click at [409, 50] on button "Format" at bounding box center [415, 53] width 24 height 10
drag, startPoint x: 435, startPoint y: 223, endPoint x: 642, endPoint y: 223, distance: 207.4
click at [642, 223] on html "Cancel Save AI Assistant 926 px HTML Data Model Dev Data Model Format 7 6 5 4 3…" at bounding box center [436, 216] width 873 height 433
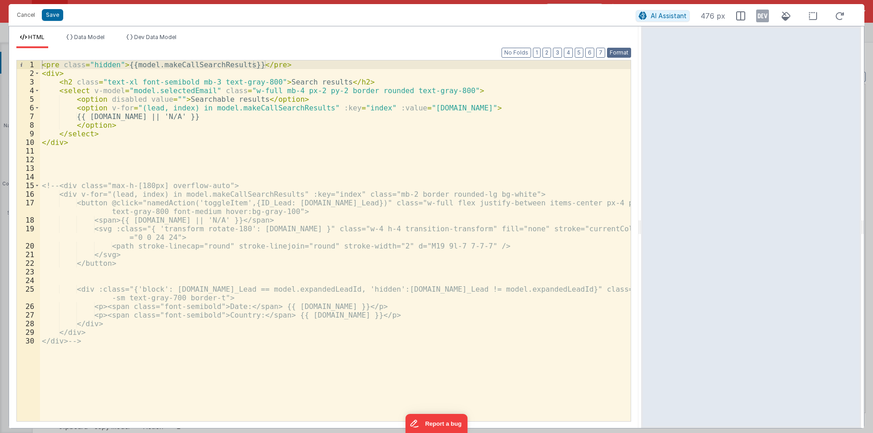
click at [624, 50] on button "Format" at bounding box center [619, 53] width 24 height 10
click at [51, 10] on button "Save" at bounding box center [52, 15] width 21 height 12
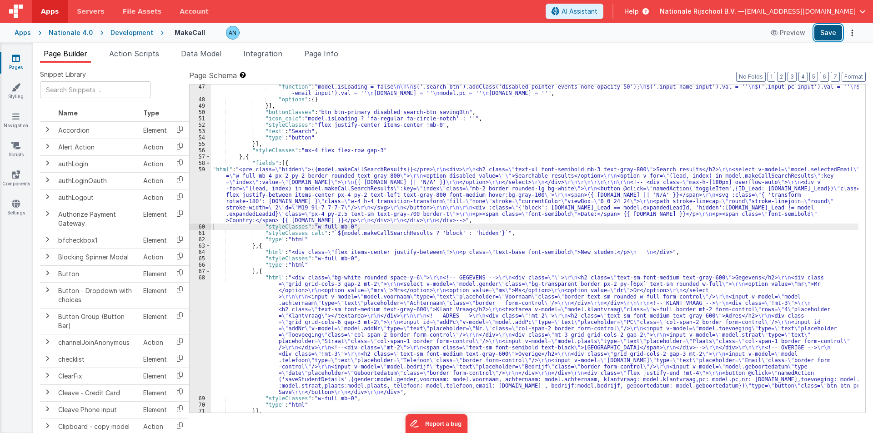
click at [830, 32] on button "Save" at bounding box center [829, 32] width 28 height 15
click at [850, 74] on button "Format" at bounding box center [854, 77] width 24 height 10
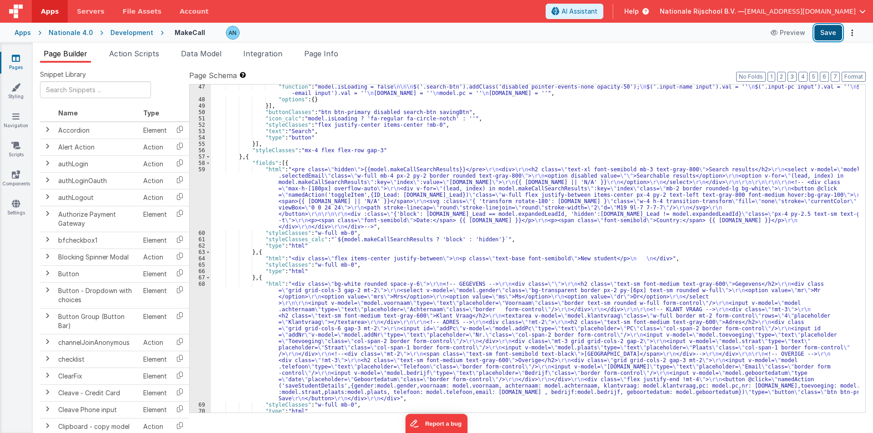
click at [831, 30] on button "Save" at bounding box center [829, 32] width 28 height 15
drag, startPoint x: 862, startPoint y: 77, endPoint x: 859, endPoint y: 81, distance: 5.2
click at [861, 77] on button "Format" at bounding box center [854, 77] width 24 height 10
click at [240, 188] on div ""function" : "model.isLoading = false \n\n\n $('.search-btn').addClass('disable…" at bounding box center [535, 257] width 648 height 347
click at [196, 172] on div "59" at bounding box center [200, 198] width 21 height 64
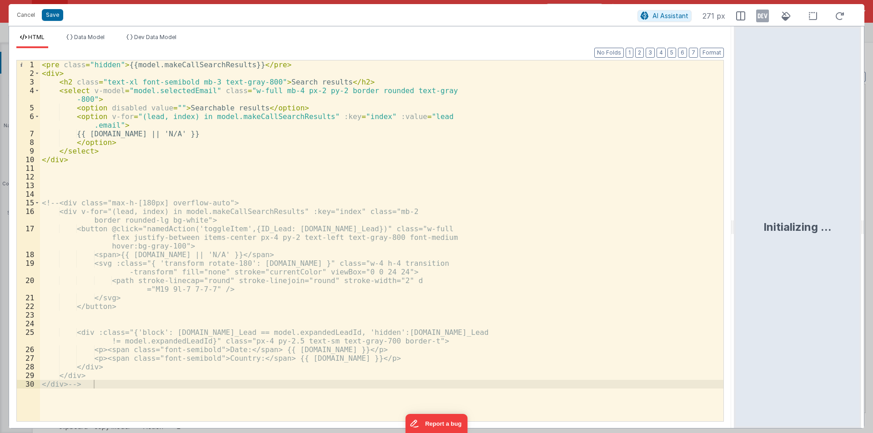
drag, startPoint x: 434, startPoint y: 221, endPoint x: 736, endPoint y: 211, distance: 301.7
click at [736, 211] on html "Cancel Save AI Assistant 271 px HTML Data Model Dev Data Model Format 7 6 5 4 3…" at bounding box center [436, 216] width 873 height 433
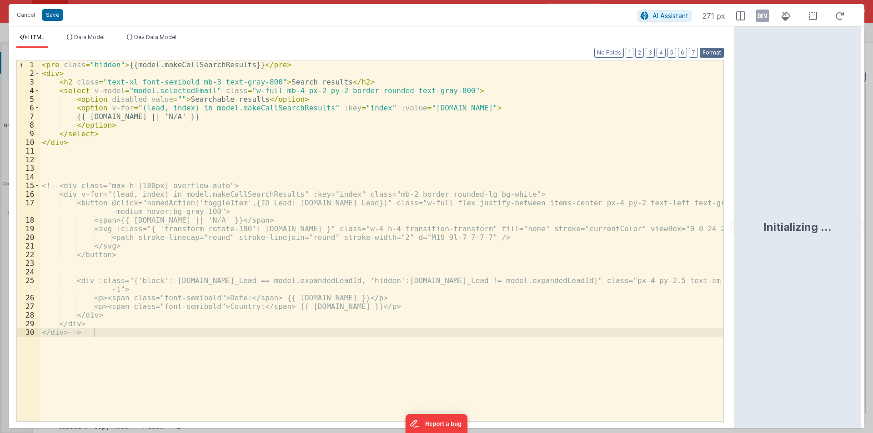
click at [713, 50] on button "Format" at bounding box center [712, 53] width 24 height 10
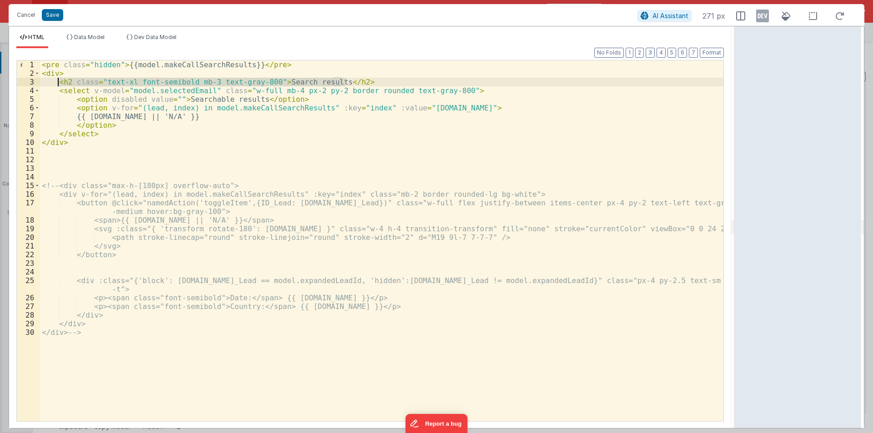
drag, startPoint x: 353, startPoint y: 79, endPoint x: 56, endPoint y: 79, distance: 296.1
click at [56, 79] on div "< pre class = "hidden" > {{model.makeCallSearchResults}} </ pre > < div > < h2 …" at bounding box center [382, 249] width 684 height 378
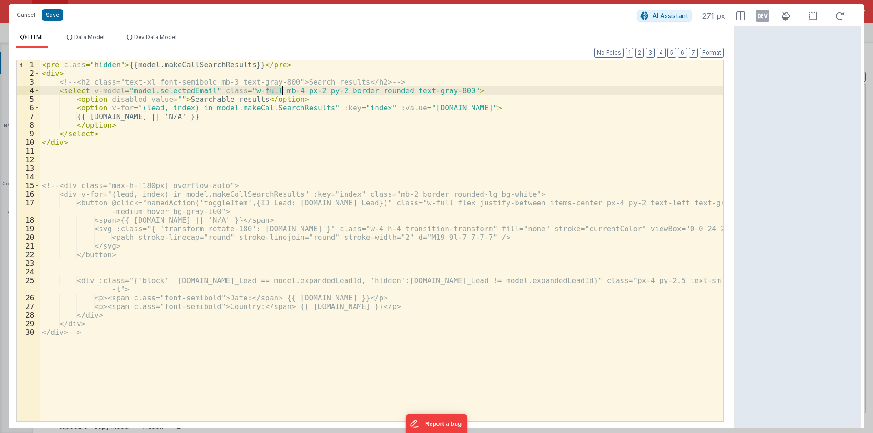
drag, startPoint x: 268, startPoint y: 90, endPoint x: 283, endPoint y: 90, distance: 15.0
click at [283, 90] on div "< pre class = "hidden" > {{model.makeCallSearchResults}} </ pre > < div > <!-- …" at bounding box center [382, 249] width 684 height 378
click at [56, 14] on button "Save" at bounding box center [52, 15] width 21 height 12
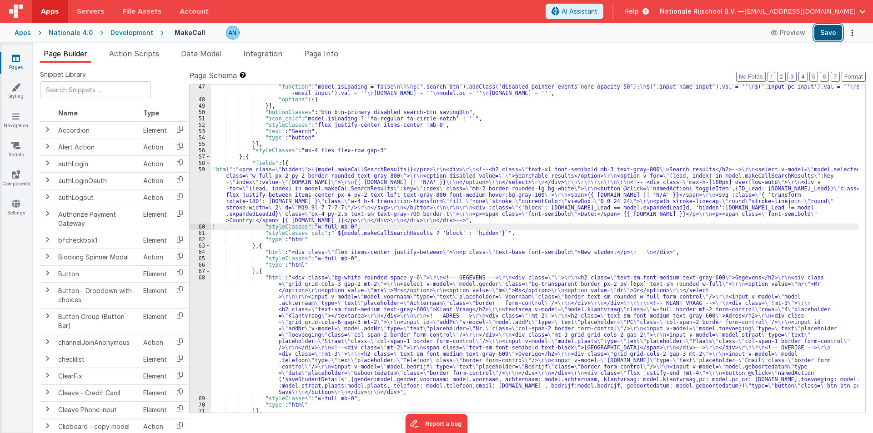
click at [829, 31] on button "Save" at bounding box center [829, 32] width 28 height 15
click at [861, 75] on button "Format" at bounding box center [854, 77] width 24 height 10
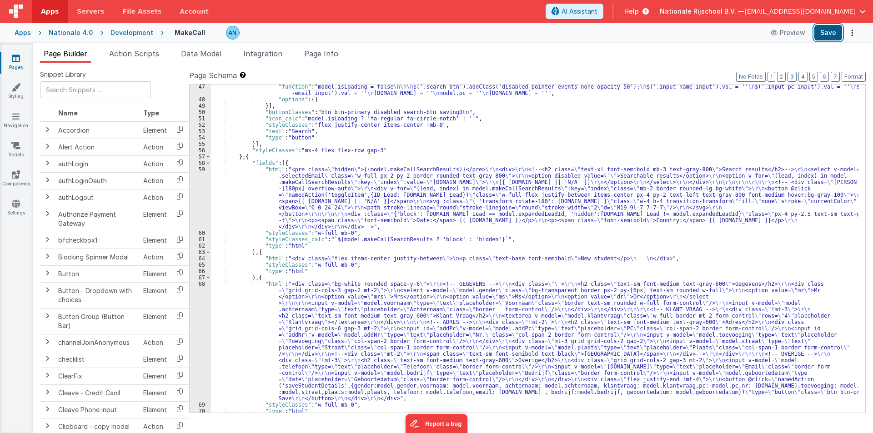
click at [826, 35] on button "Save" at bounding box center [829, 32] width 28 height 15
click at [239, 187] on div ""function" : "model.isLoading = false \n\n\n $('.search-btn').addClass('disable…" at bounding box center [535, 257] width 648 height 347
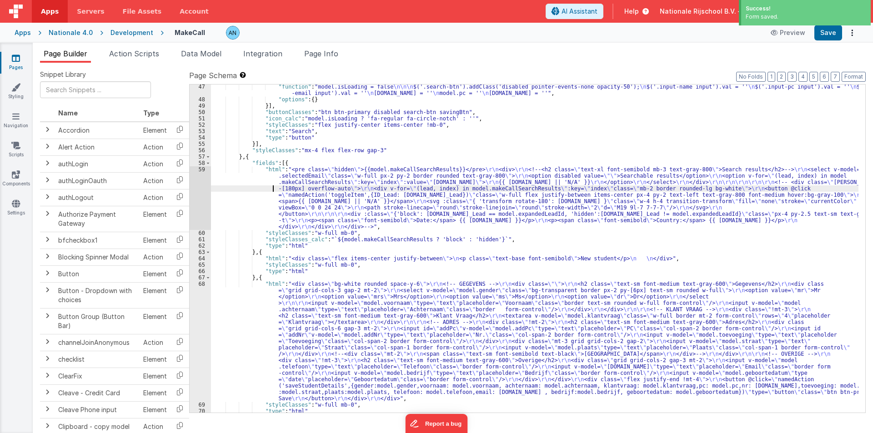
click at [191, 177] on div "59" at bounding box center [200, 198] width 21 height 64
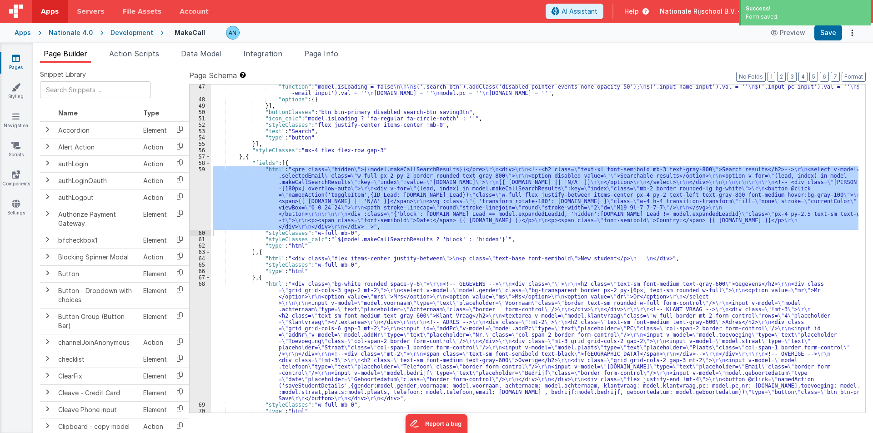
click at [202, 183] on div "59" at bounding box center [200, 198] width 21 height 64
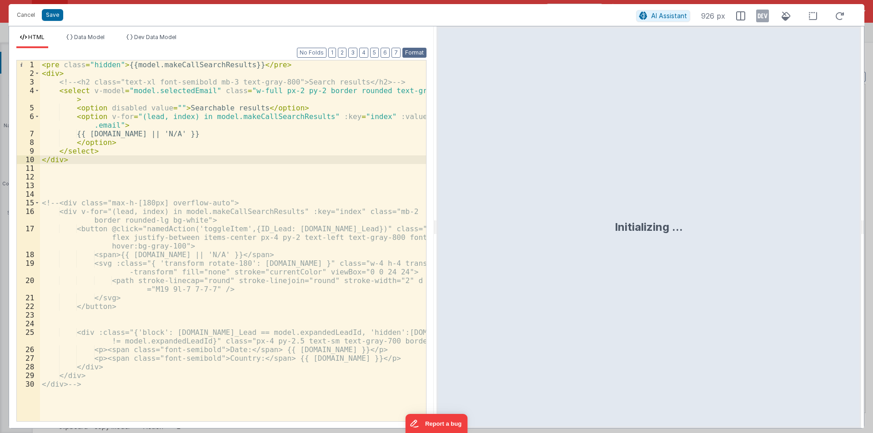
click at [416, 48] on button "Format" at bounding box center [415, 53] width 24 height 10
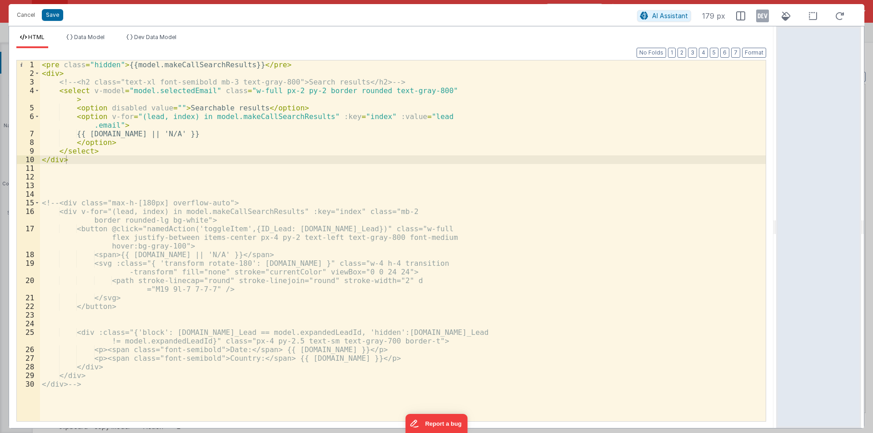
drag, startPoint x: 434, startPoint y: 226, endPoint x: 851, endPoint y: 222, distance: 417.1
click at [851, 222] on html "Cancel Save AI Assistant 179 px HTML Data Model Dev Data Model Format 7 6 5 4 3…" at bounding box center [436, 216] width 873 height 433
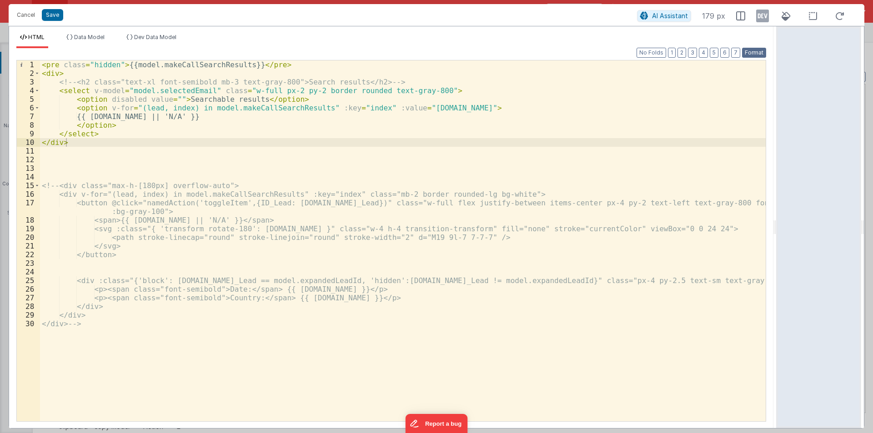
click at [753, 52] on button "Format" at bounding box center [754, 53] width 24 height 10
click at [685, 51] on button "2" at bounding box center [682, 53] width 9 height 10
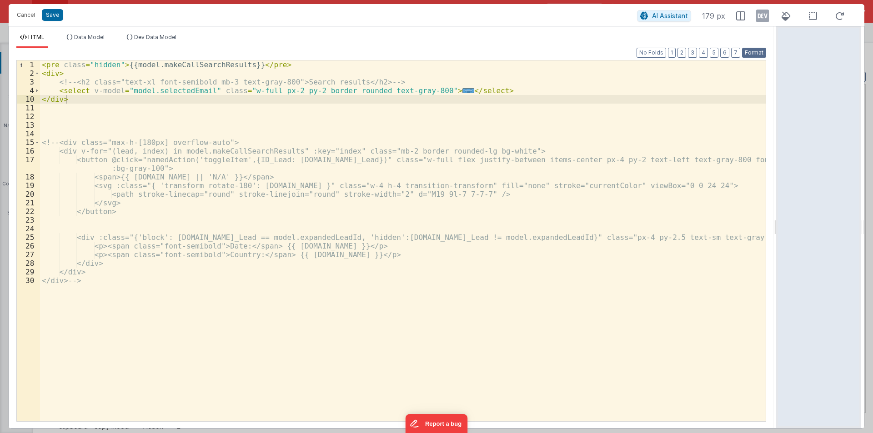
click at [753, 51] on button "Format" at bounding box center [754, 53] width 24 height 10
click at [35, 89] on span at bounding box center [37, 90] width 5 height 9
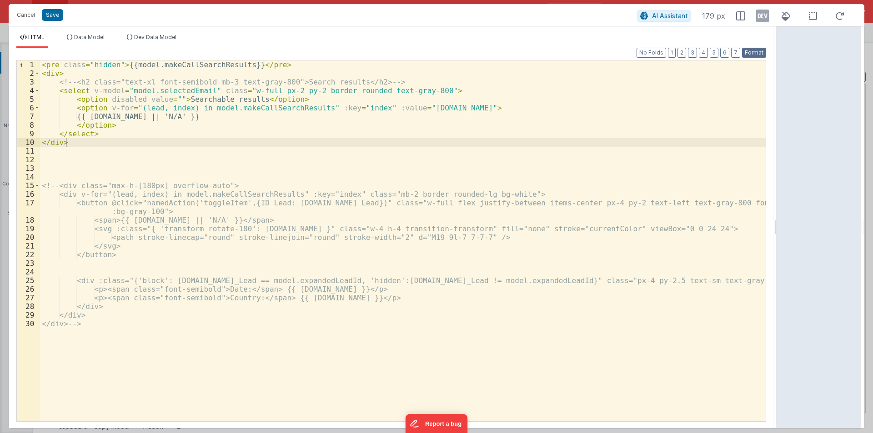
click at [750, 55] on button "Format" at bounding box center [754, 53] width 24 height 10
click at [684, 51] on button "2" at bounding box center [682, 53] width 9 height 10
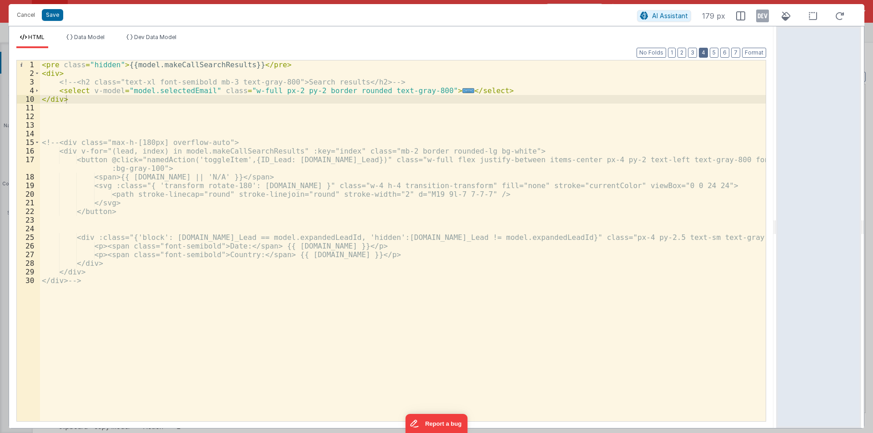
click at [700, 51] on button "4" at bounding box center [703, 53] width 9 height 10
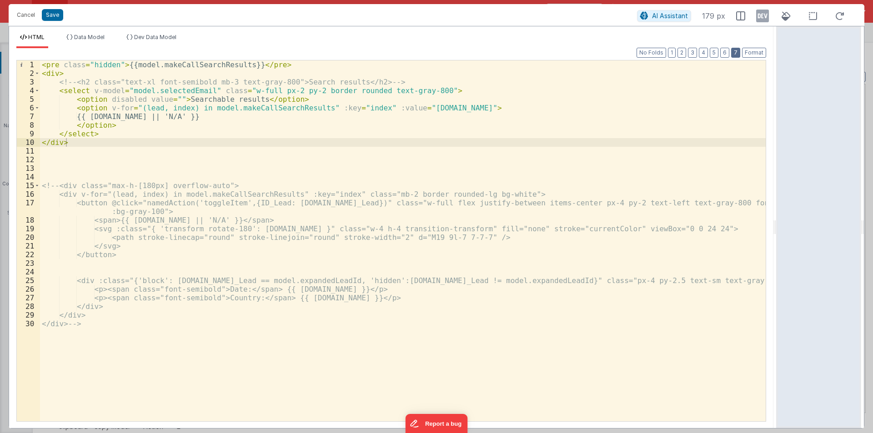
click at [735, 49] on button "7" at bounding box center [735, 53] width 9 height 10
click at [751, 50] on button "Format" at bounding box center [754, 53] width 24 height 10
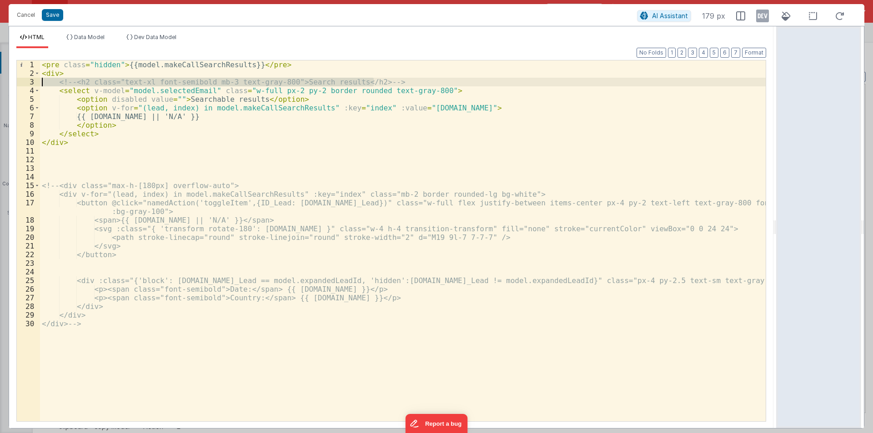
drag, startPoint x: 380, startPoint y: 81, endPoint x: 37, endPoint y: 83, distance: 342.5
click at [37, 83] on div "1 2 3 4 5 6 7 8 9 10 11 12 13 14 15 16 17 18 19 20 21 22 23 24 25 26 27 28 29 3…" at bounding box center [391, 241] width 750 height 362
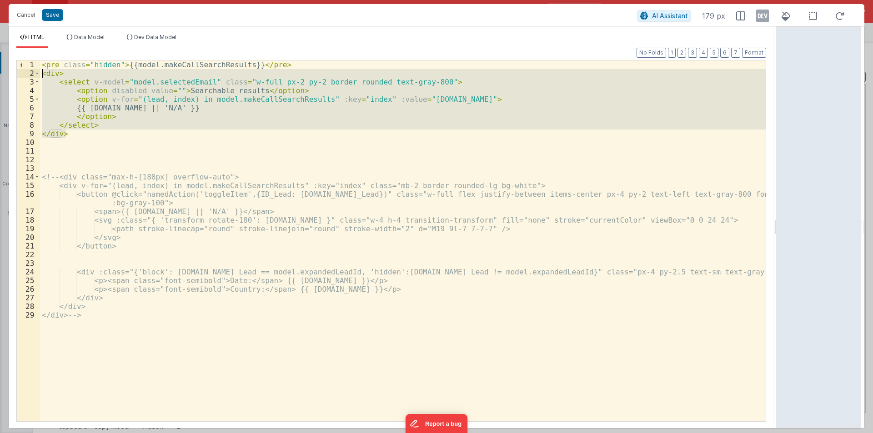
drag, startPoint x: 81, startPoint y: 136, endPoint x: 17, endPoint y: 70, distance: 92.6
click at [17, 70] on div "1 2 3 4 5 6 7 8 9 10 11 12 13 14 15 16 17 18 19 20 21 22 23 24 25 26 27 28 29 <…" at bounding box center [391, 241] width 750 height 362
click at [277, 99] on div "< pre class = "hidden" > {{model.makeCallSearchResults}} </ pre > < div > < sel…" at bounding box center [403, 240] width 726 height 361
click at [277, 99] on div "< pre class = "hidden" > {{model.makeCallSearchResults}} </ pre > < div > < sel…" at bounding box center [403, 249] width 726 height 378
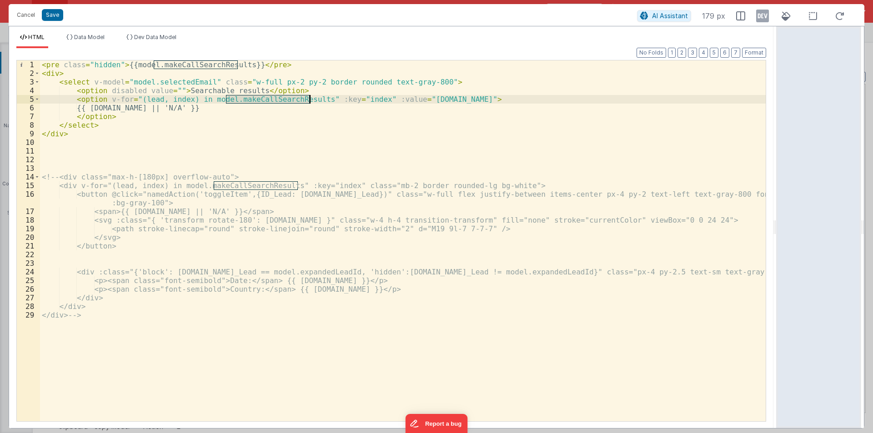
click at [132, 139] on div "< pre class = "hidden" > {{model.makeCallSearchResults}} </ pre > < div > < sel…" at bounding box center [403, 249] width 726 height 378
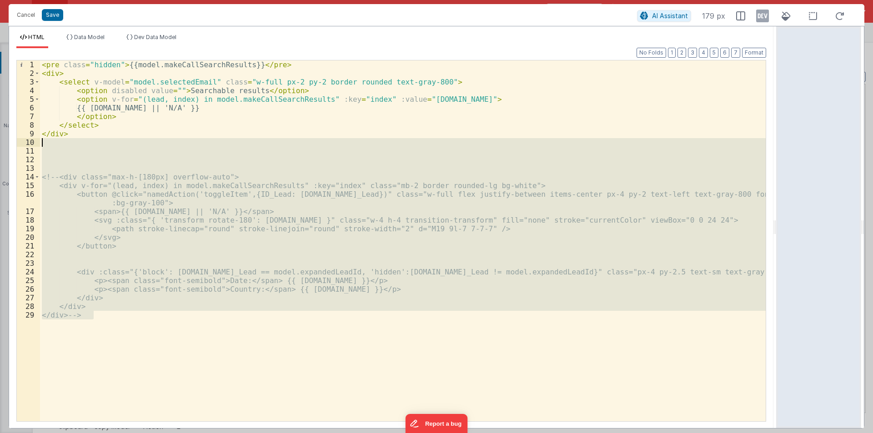
drag, startPoint x: 109, startPoint y: 312, endPoint x: 24, endPoint y: 141, distance: 191.2
click at [24, 141] on div "1 2 3 4 5 6 7 8 9 10 11 12 13 14 15 16 17 18 19 20 21 22 23 24 25 26 27 28 29 <…" at bounding box center [391, 241] width 750 height 362
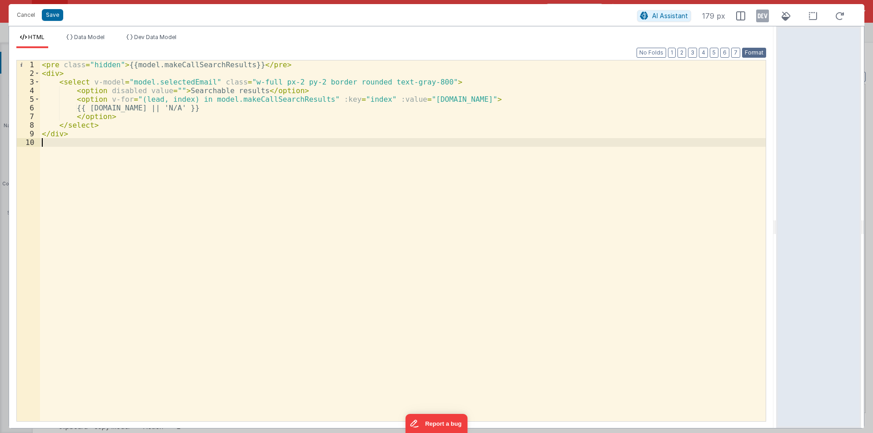
click at [763, 50] on button "Format" at bounding box center [754, 53] width 24 height 10
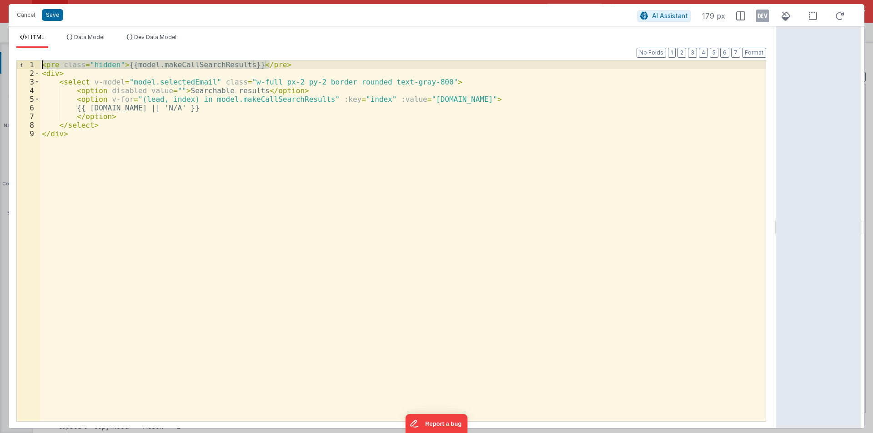
drag, startPoint x: 280, startPoint y: 65, endPoint x: 5, endPoint y: 61, distance: 274.3
click at [5, 61] on div "Cancel Save AI Assistant 179 px HTML Data Model Dev Data Model Format 7 6 5 4 3…" at bounding box center [436, 216] width 873 height 433
click at [106, 135] on div "< div > < select v-model = "model.selectedEmail" class = "w-full px-2 py-2 bord…" at bounding box center [403, 249] width 726 height 378
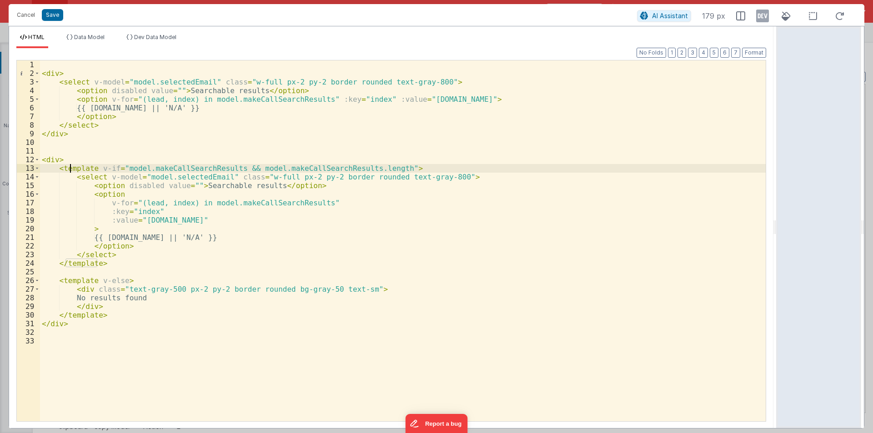
click at [71, 166] on div "< div > < select v-model = "model.selectedEmail" class = "w-full px-2 py-2 bord…" at bounding box center [403, 249] width 726 height 378
click at [72, 264] on div "< div > < select v-model = "model.selectedEmail" class = "w-full px-2 py-2 bord…" at bounding box center [403, 249] width 726 height 378
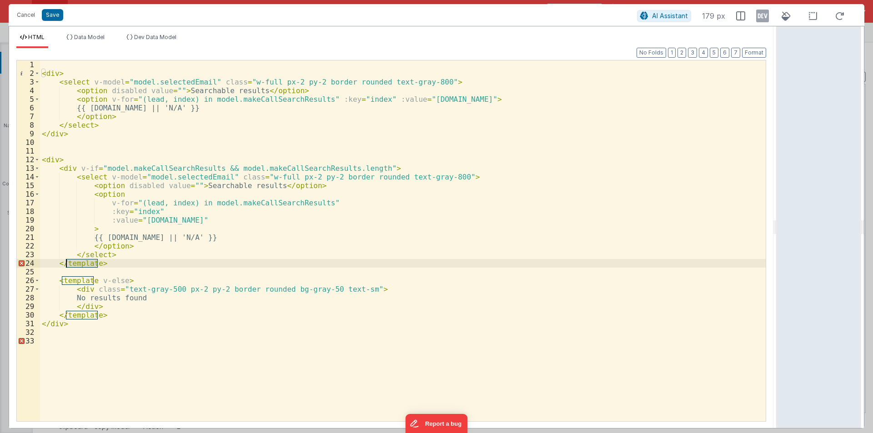
click at [72, 264] on div "< div > < select v-model = "model.selectedEmail" class = "w-full px-2 py-2 bord…" at bounding box center [403, 249] width 726 height 378
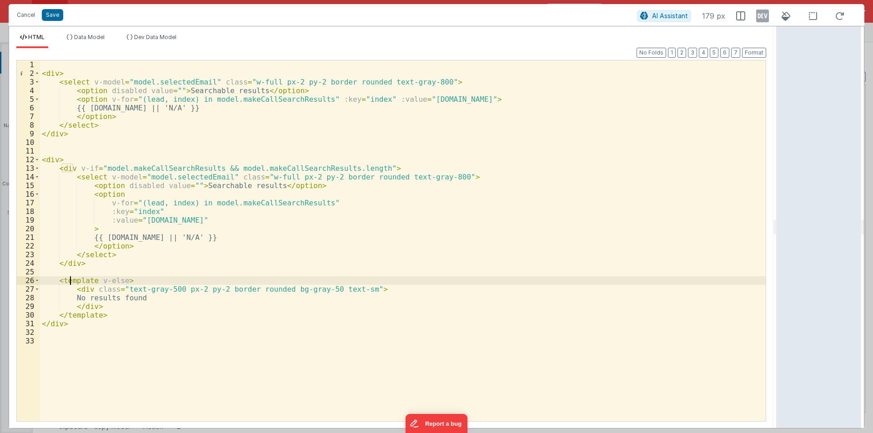
click at [71, 281] on div "< div > < select v-model = "model.selectedEmail" class = "w-full px-2 py-2 bord…" at bounding box center [403, 249] width 726 height 378
click at [77, 317] on div "< div > < select v-model = "model.selectedEmail" class = "w-full px-2 py-2 bord…" at bounding box center [403, 249] width 726 height 378
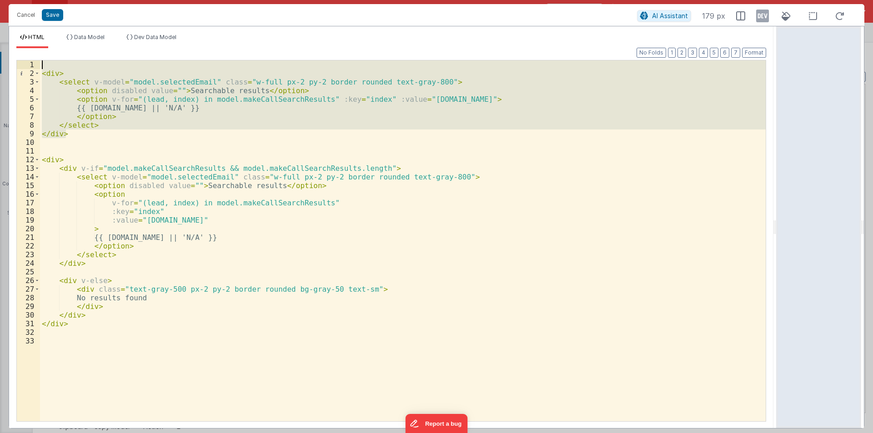
drag, startPoint x: 69, startPoint y: 135, endPoint x: 21, endPoint y: 67, distance: 82.9
click at [21, 67] on div "1 2 3 4 5 6 7 8 9 10 11 12 13 14 15 16 17 18 19 20 21 22 23 24 25 26 27 28 29 3…" at bounding box center [391, 241] width 750 height 362
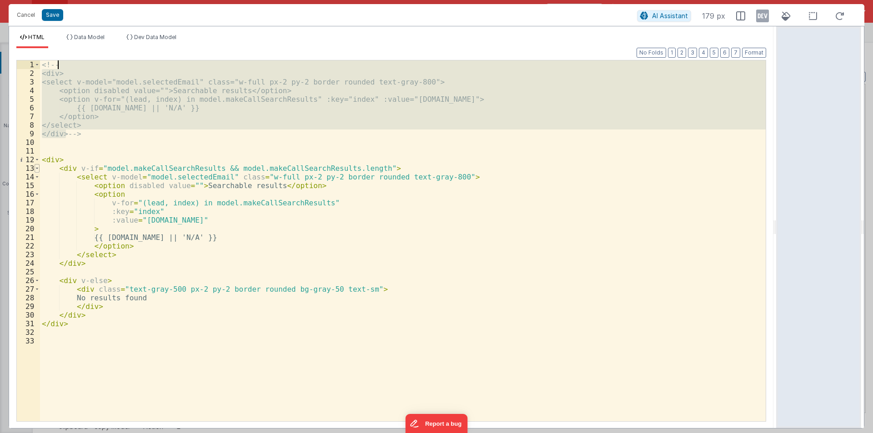
click at [37, 170] on span at bounding box center [37, 168] width 5 height 9
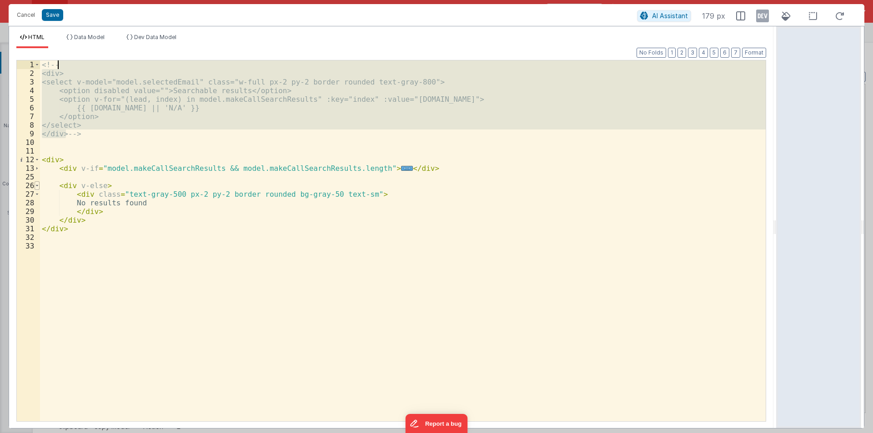
click at [38, 184] on span at bounding box center [37, 185] width 5 height 9
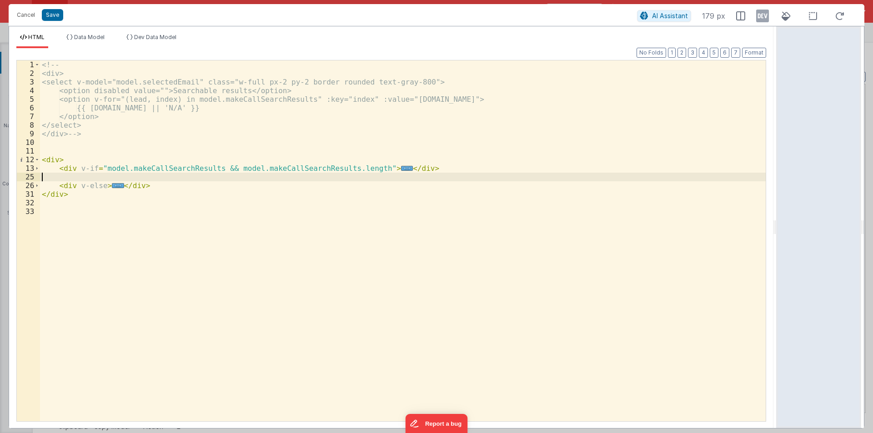
drag, startPoint x: 60, startPoint y: 176, endPoint x: 48, endPoint y: 176, distance: 12.7
click at [48, 176] on div "<!-- <div> <select v-model="model.selectedEmail" class="w-full px-2 py-2 border…" at bounding box center [403, 249] width 726 height 378
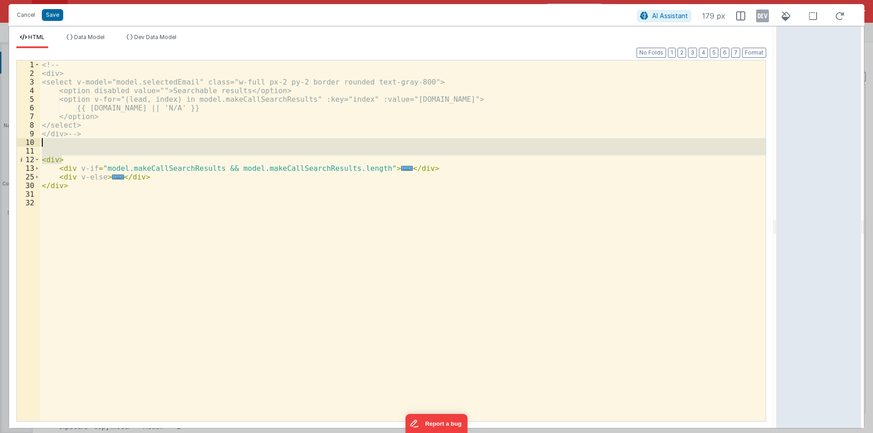
drag, startPoint x: 65, startPoint y: 157, endPoint x: 13, endPoint y: 144, distance: 54.1
click at [13, 144] on div "Format 7 6 5 4 3 2 1 No Folds 1 2 3 4 5 6 7 8 9 10 11 12 13 25 30 31 32 <!-- <d…" at bounding box center [391, 238] width 765 height 380
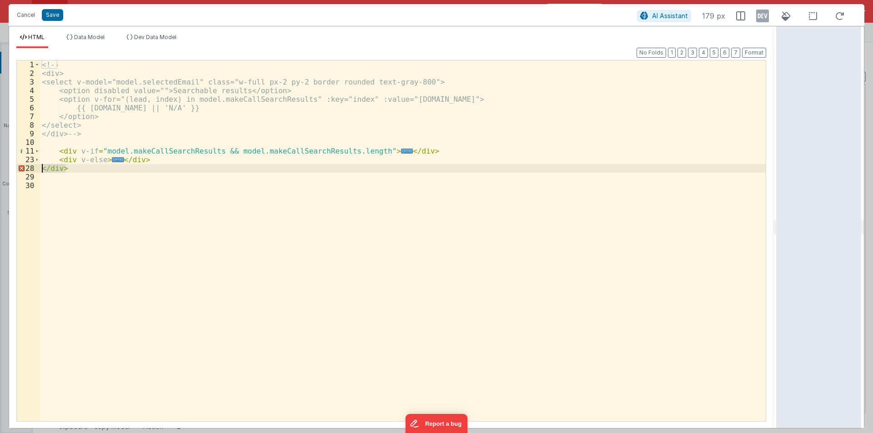
drag, startPoint x: 71, startPoint y: 170, endPoint x: 31, endPoint y: 169, distance: 40.0
click at [31, 169] on div "1 2 3 4 5 6 7 8 9 10 11 23 28 29 30 <!-- <div> <select v-model="model.selectedE…" at bounding box center [391, 241] width 750 height 362
click at [68, 144] on div "<!-- <div> <select v-model="model.selectedEmail" class="w-full px-2 py-2 border…" at bounding box center [403, 249] width 726 height 378
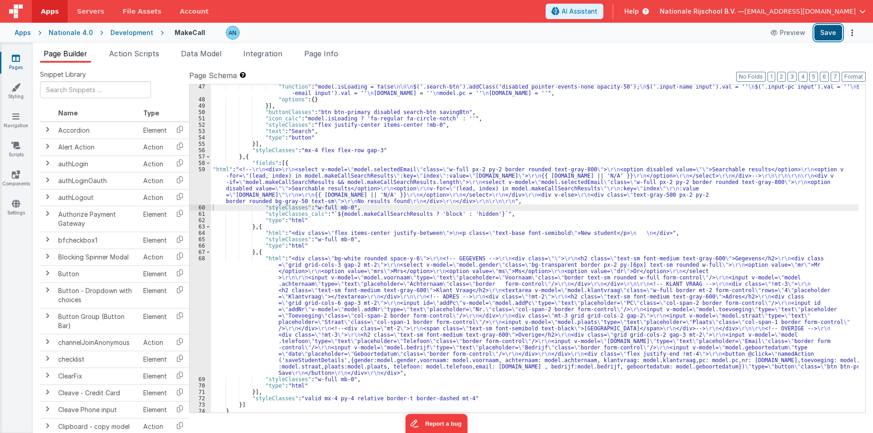
click at [827, 30] on button "Save" at bounding box center [829, 32] width 28 height 15
click at [857, 77] on button "Format" at bounding box center [854, 77] width 24 height 10
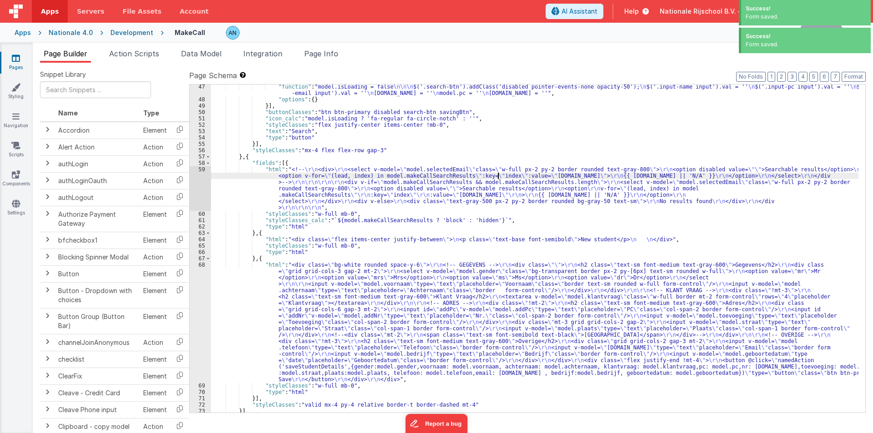
click at [499, 173] on div ""function" : "model.isLoading = false \n\n\n $('.search-btn').addClass('disable…" at bounding box center [535, 257] width 648 height 347
click at [857, 78] on button "Format" at bounding box center [854, 77] width 24 height 10
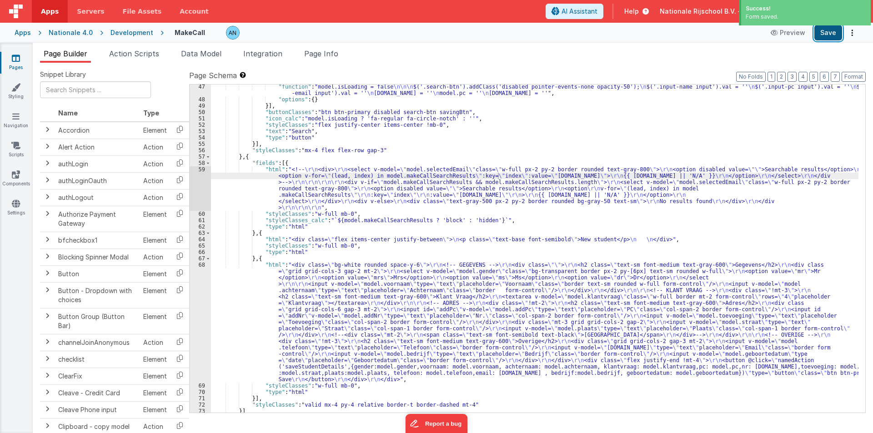
click at [827, 32] on button "Save" at bounding box center [829, 32] width 28 height 15
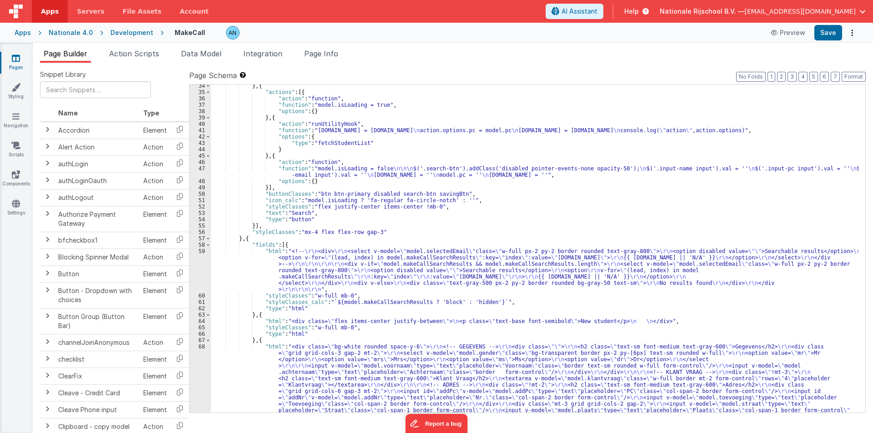
scroll to position [246, 0]
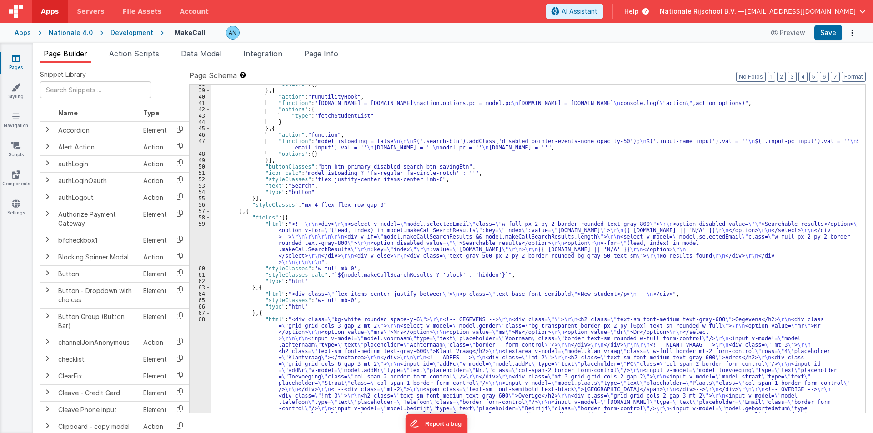
click at [260, 242] on div ""options" : { } } , { "action" : "runUtilityHook" , "function" : "[DOMAIN_NAME]…" at bounding box center [535, 309] width 648 height 456
click at [196, 225] on div "59" at bounding box center [200, 243] width 21 height 45
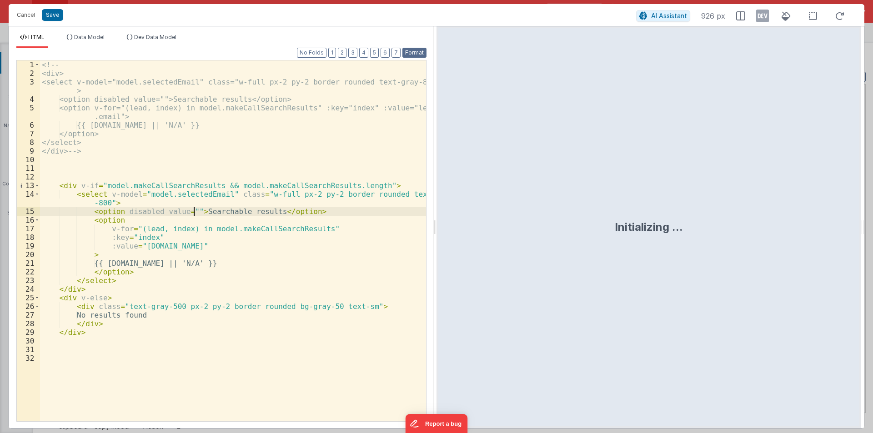
click at [418, 52] on button "Format" at bounding box center [415, 53] width 24 height 10
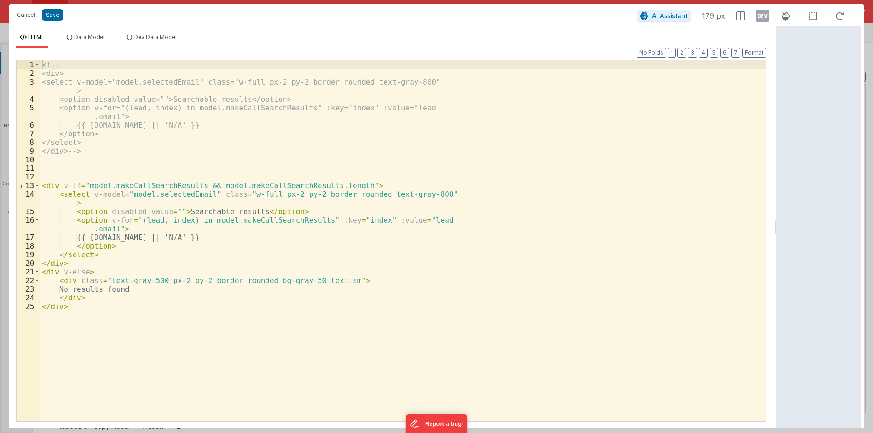
drag, startPoint x: 436, startPoint y: 222, endPoint x: 838, endPoint y: 220, distance: 402.5
click at [840, 220] on html "Cancel Save AI Assistant 179 px HTML Data Model Dev Data Model Format 7 6 5 4 3…" at bounding box center [436, 216] width 873 height 433
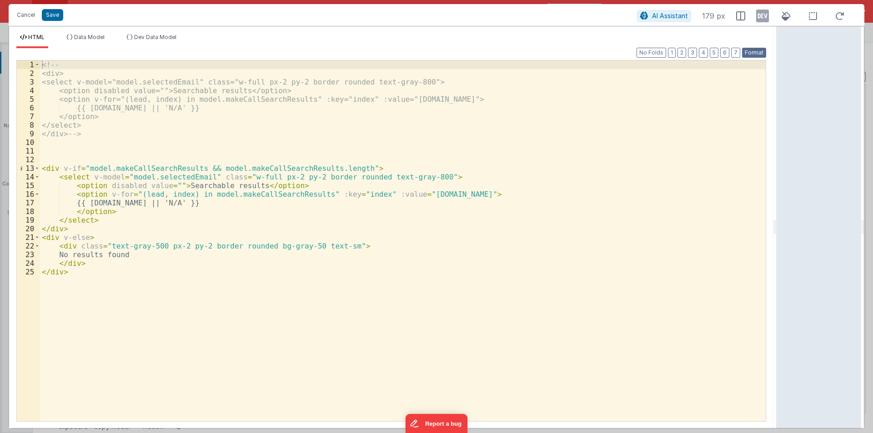
click at [747, 51] on button "Format" at bounding box center [754, 53] width 24 height 10
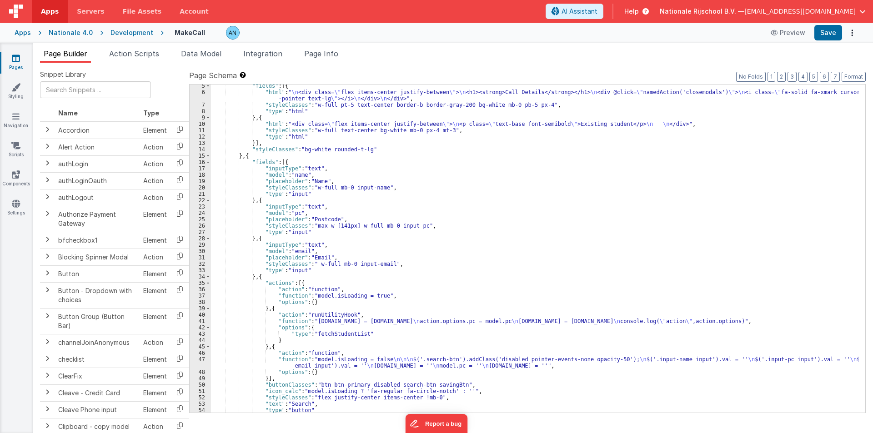
scroll to position [55, 0]
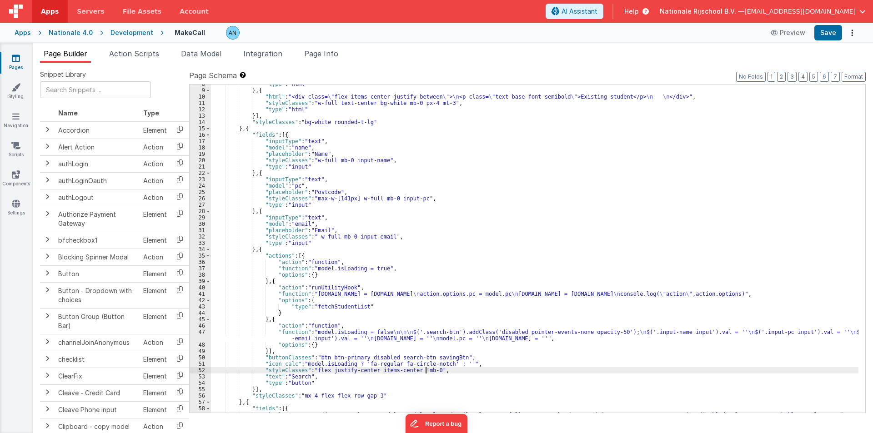
click at [426, 369] on div ""type" : "html" } , { "html" : "<div class= \" flex items-center justify-betwee…" at bounding box center [535, 270] width 648 height 379
click at [826, 33] on button "Save" at bounding box center [829, 32] width 28 height 15
click at [853, 78] on button "Format" at bounding box center [854, 77] width 24 height 10
click at [830, 37] on button "Save" at bounding box center [829, 32] width 28 height 15
click at [854, 76] on button "Format" at bounding box center [854, 77] width 24 height 10
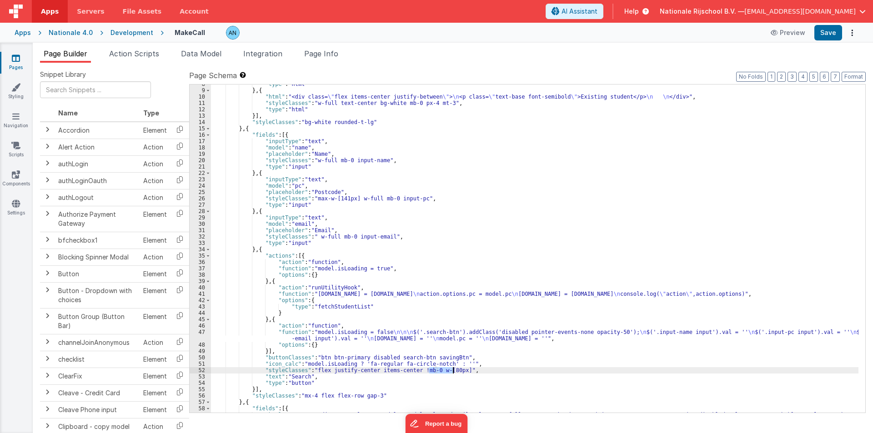
drag, startPoint x: 429, startPoint y: 372, endPoint x: 453, endPoint y: 371, distance: 24.1
click at [453, 371] on div ""type" : "html" } , { "html" : "<div class= \" flex items-center justify-betwee…" at bounding box center [535, 270] width 648 height 379
paste textarea
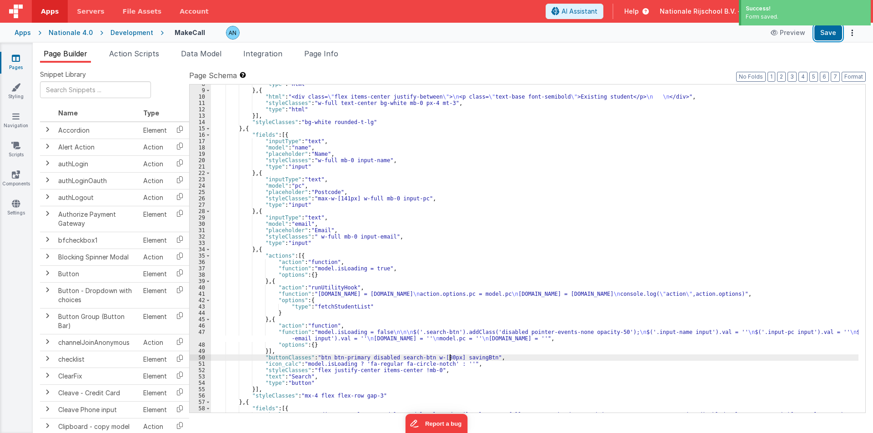
click at [831, 30] on button "Save" at bounding box center [829, 32] width 28 height 15
click at [858, 75] on button "Format" at bounding box center [854, 77] width 24 height 10
click at [828, 33] on button "Save" at bounding box center [829, 32] width 28 height 15
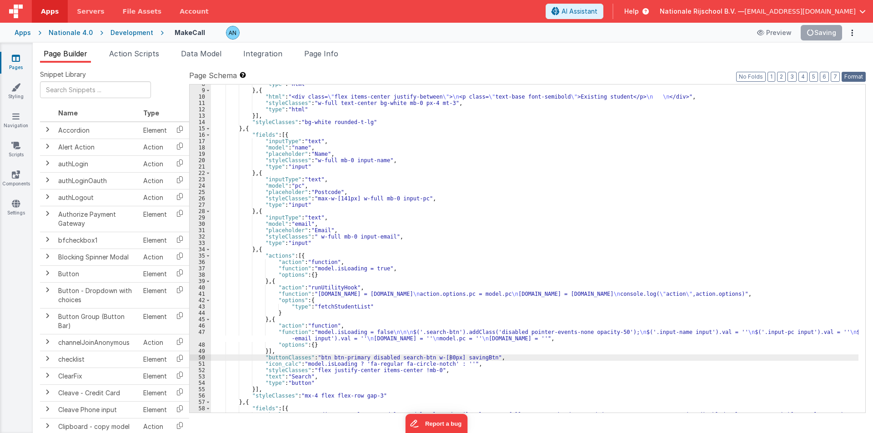
click at [857, 76] on button "Format" at bounding box center [854, 77] width 24 height 10
click at [315, 337] on div ""type" : "html" } , { "html" : "<div class= \" flex items-center justify-betwee…" at bounding box center [535, 270] width 648 height 379
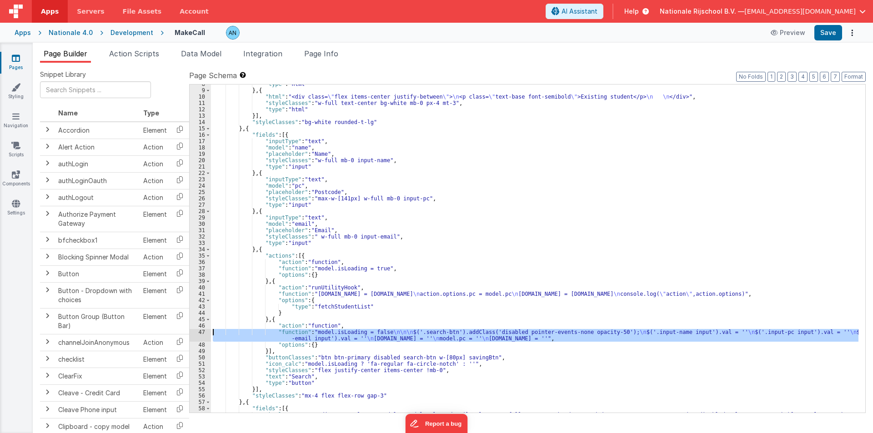
click at [197, 334] on div "47" at bounding box center [200, 335] width 21 height 13
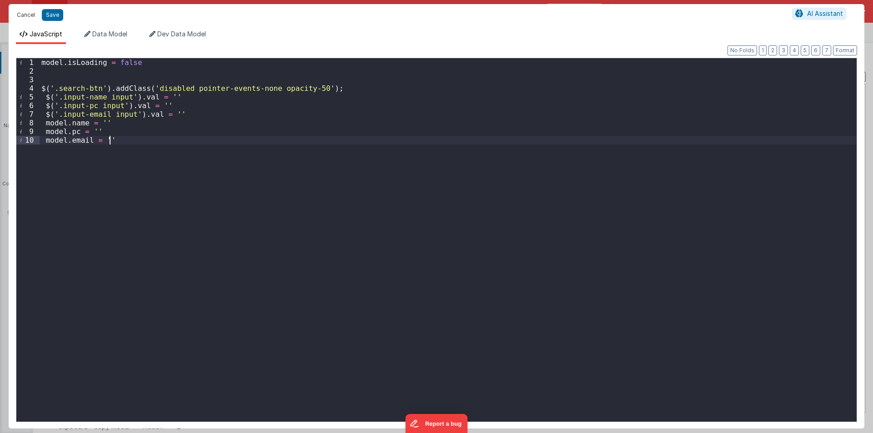
click at [22, 13] on button "Cancel" at bounding box center [25, 15] width 27 height 13
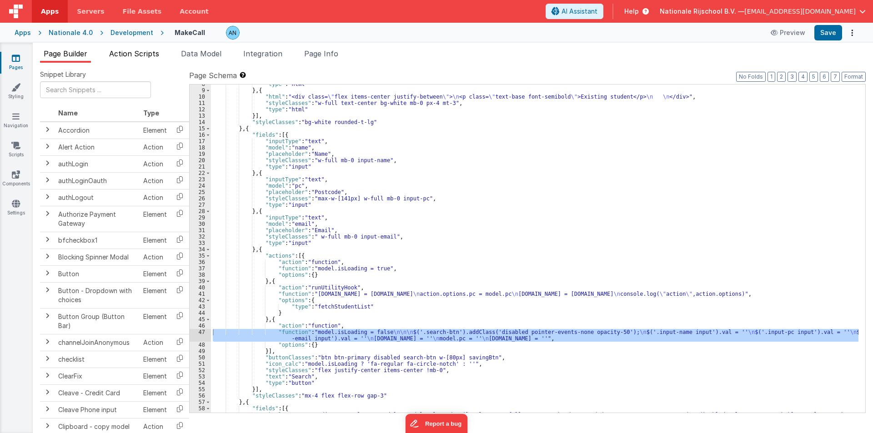
click at [163, 51] on li "Action Scripts" at bounding box center [134, 55] width 57 height 15
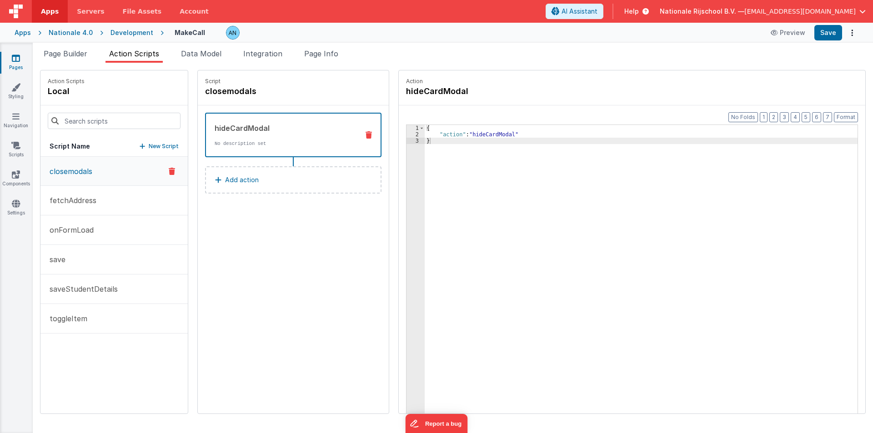
click at [145, 54] on span "Action Scripts" at bounding box center [134, 53] width 50 height 9
click at [199, 54] on span "Data Model" at bounding box center [201, 53] width 40 height 9
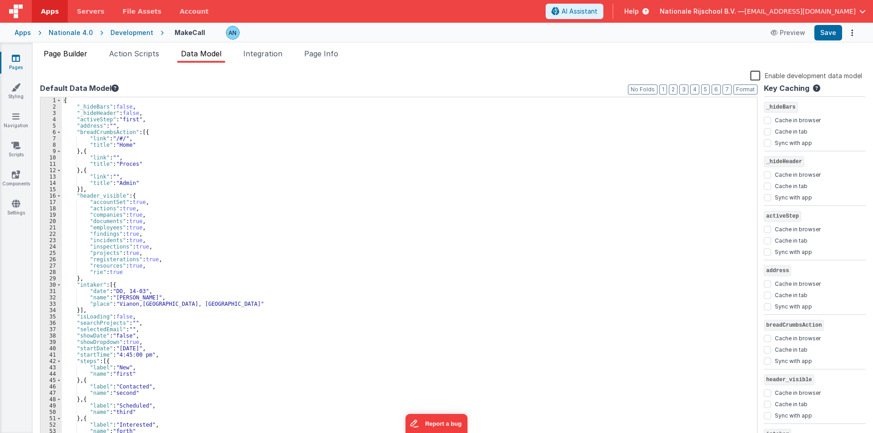
click at [71, 50] on span "Page Builder" at bounding box center [66, 53] width 44 height 9
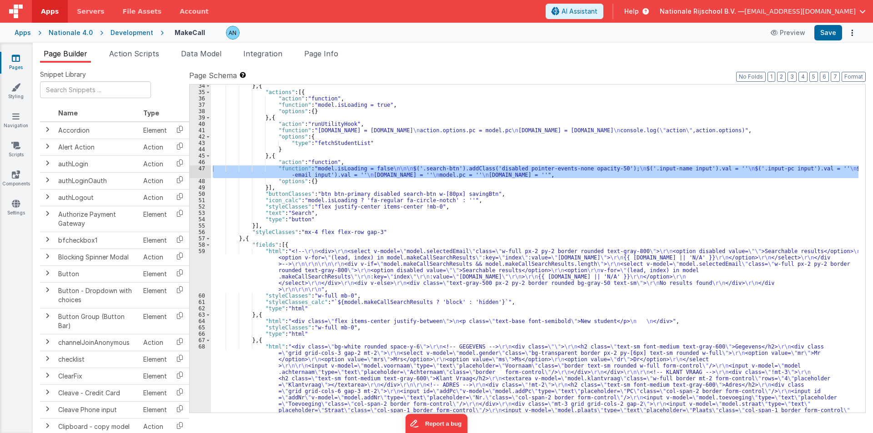
scroll to position [273, 0]
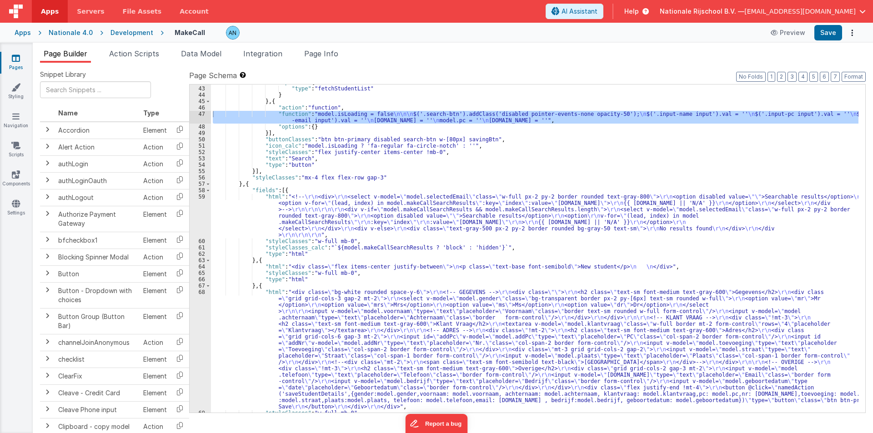
click at [256, 222] on div ""options" : { "type" : "fetchStudentList" } } , { "action" : "function" , "func…" at bounding box center [535, 249] width 648 height 341
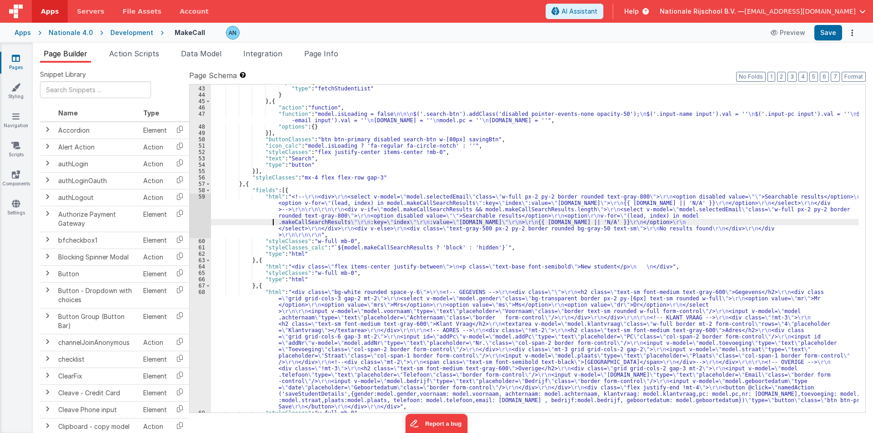
click at [197, 207] on div "59" at bounding box center [200, 216] width 21 height 45
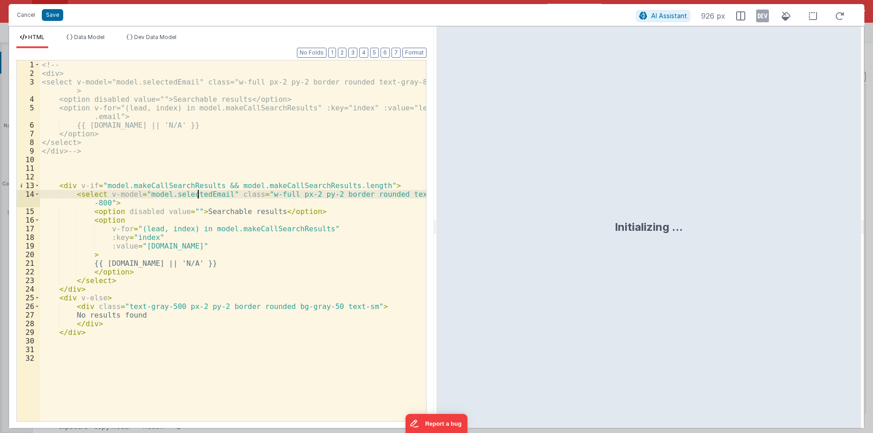
click at [184, 194] on div "<!-- <div> <select v-model="model.selectedEmail" class="w-full px-2 py-2 border…" at bounding box center [233, 249] width 386 height 378
click at [178, 195] on div "<!-- <div> <select v-model="model.selectedEmail" class="w-full px-2 py-2 border…" at bounding box center [233, 240] width 386 height 361
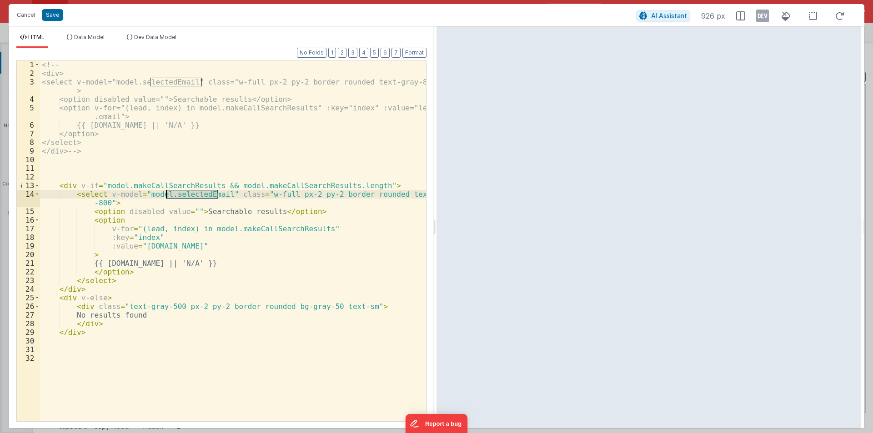
click at [178, 195] on div "<!-- <div> <select v-model="model.selectedEmail" class="w-full px-2 py-2 border…" at bounding box center [233, 249] width 386 height 378
click at [22, 14] on button "Cancel" at bounding box center [25, 15] width 27 height 13
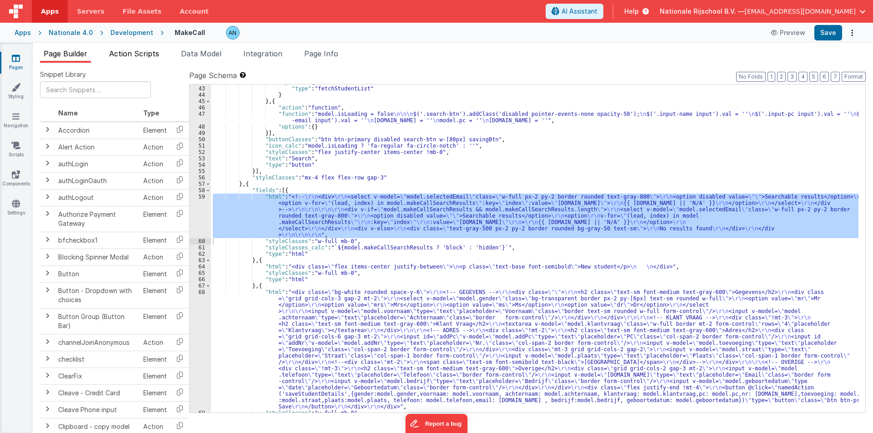
click at [139, 55] on span "Action Scripts" at bounding box center [134, 53] width 50 height 9
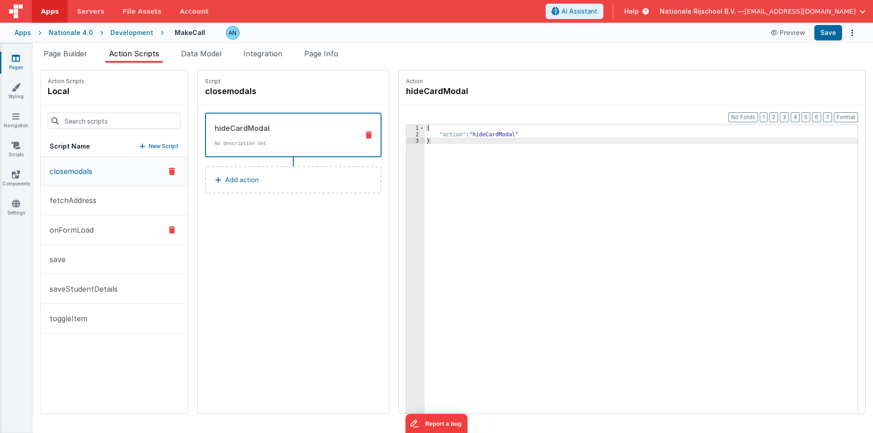
click at [129, 229] on button "onFormLoad" at bounding box center [113, 231] width 147 height 30
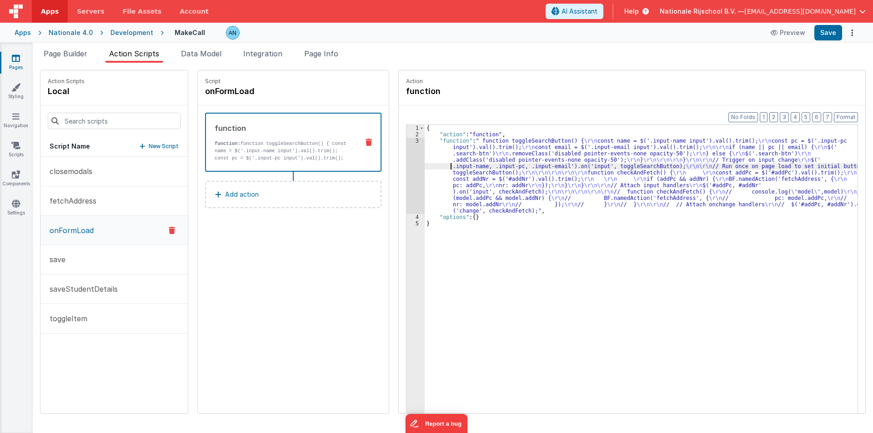
click at [426, 165] on div "{ "action" : "function" , "function" : " function toggleSearchButton() { \r\n c…" at bounding box center [646, 290] width 442 height 330
click at [407, 151] on div "3" at bounding box center [416, 176] width 18 height 76
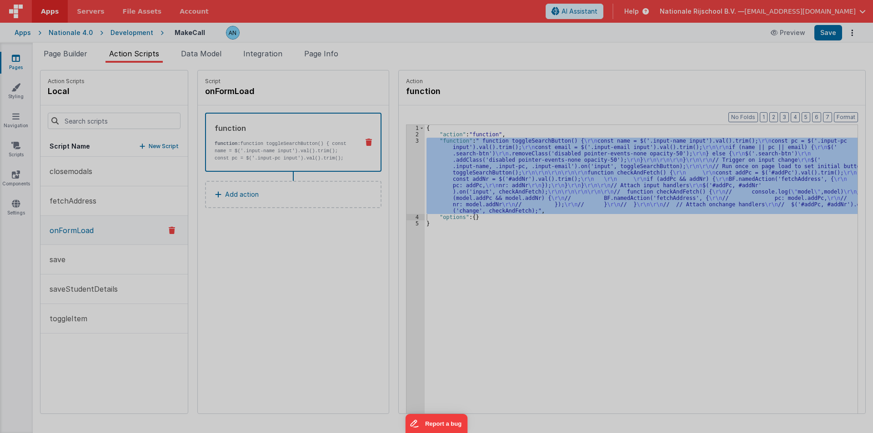
click at [405, 151] on div "function toggleSearchButton ( ) { const name = $ ( '.input-name input' ) . val …" at bounding box center [445, 239] width 811 height 381
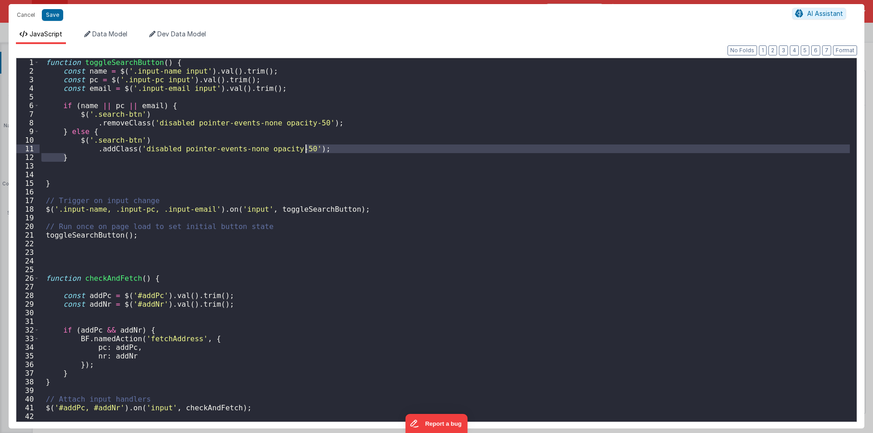
click at [124, 64] on div "function toggleSearchButton ( ) { const name = $ ( '.input-name input' ) . val …" at bounding box center [445, 248] width 811 height 381
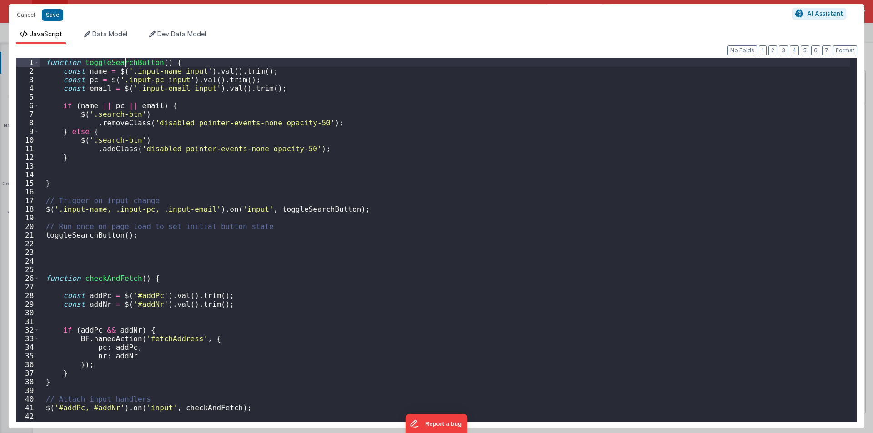
click at [124, 64] on div "function toggleSearchButton ( ) { const name = $ ( '.input-name input' ) . val …" at bounding box center [445, 248] width 811 height 381
click at [54, 173] on div "function toggleSearchButton ( ) { const name = $ ( '.input-name input' ) . val …" at bounding box center [445, 248] width 811 height 381
paste textarea
click at [841, 48] on button "Format" at bounding box center [845, 50] width 24 height 10
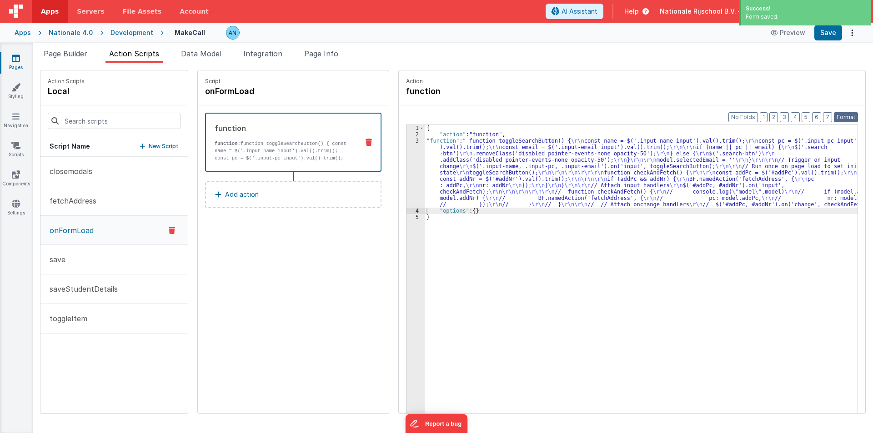
click at [851, 118] on button "Format" at bounding box center [846, 117] width 24 height 10
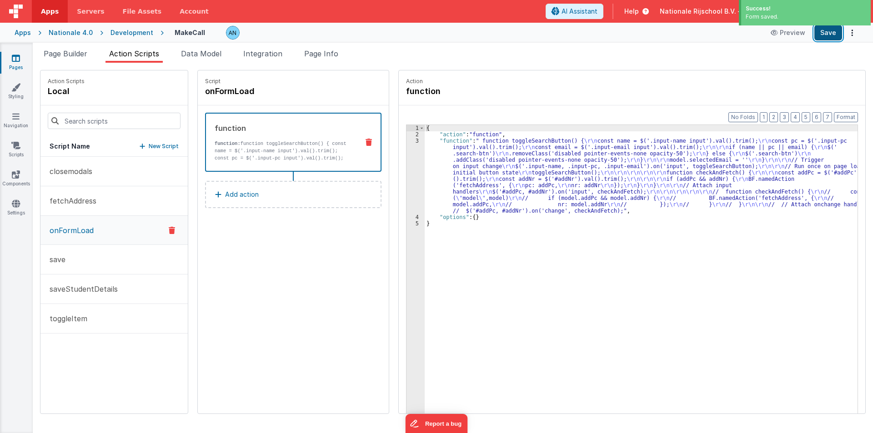
click at [830, 36] on button "Save" at bounding box center [829, 32] width 28 height 15
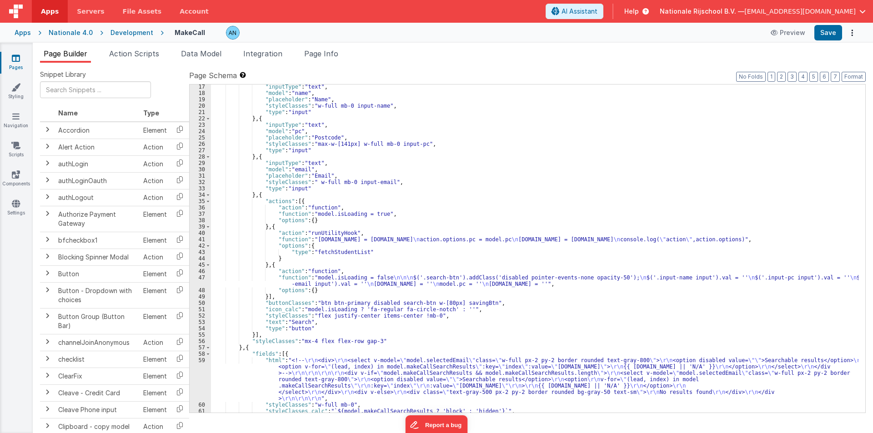
scroll to position [164, 0]
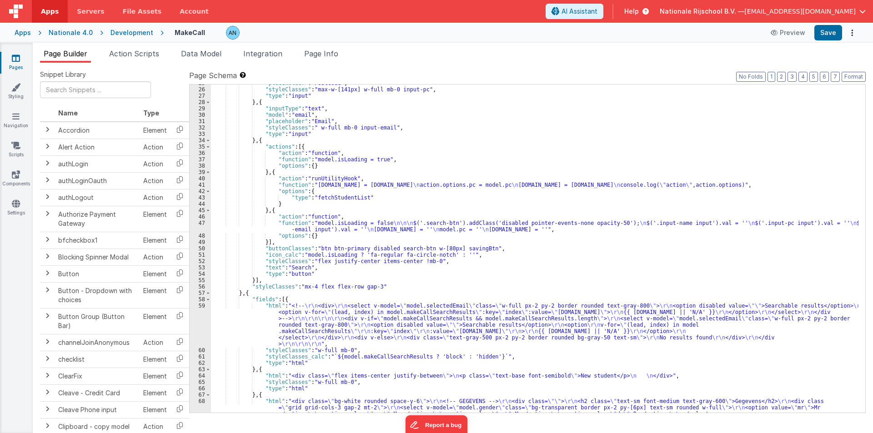
click at [262, 323] on div ""placeholder" : "Postcode" , "styleClasses" : "max-w-[141px] w-full mb-0 input-…" at bounding box center [535, 308] width 648 height 456
click at [195, 313] on div "59" at bounding box center [200, 325] width 21 height 45
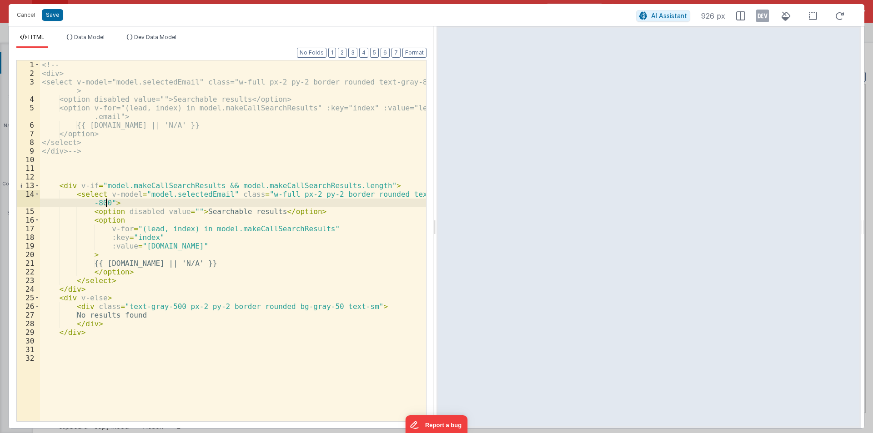
click at [106, 202] on div "<!-- <div> <select v-model="model.selectedEmail" class="w-full px-2 py-2 border…" at bounding box center [233, 249] width 386 height 378
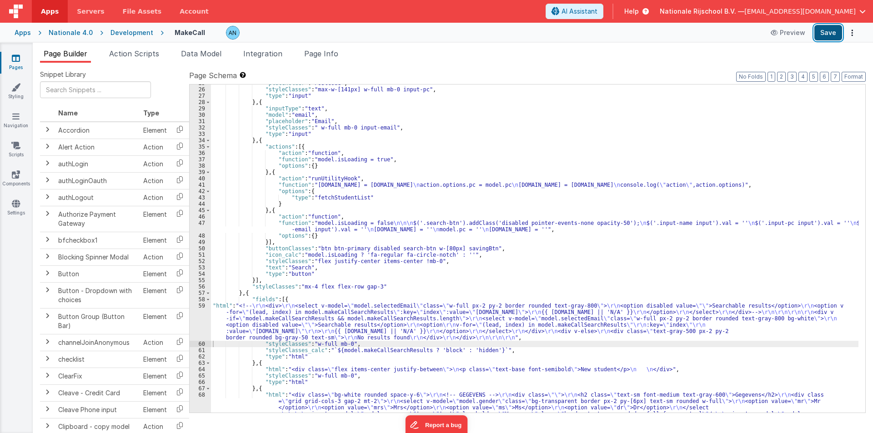
click at [828, 30] on button "Save" at bounding box center [829, 32] width 28 height 15
click at [555, 151] on div ""placeholder" : "Postcode" , "styleClasses" : "max-w-[141px] w-full mb-0 input-…" at bounding box center [535, 308] width 648 height 456
click at [859, 76] on button "Format" at bounding box center [854, 77] width 24 height 10
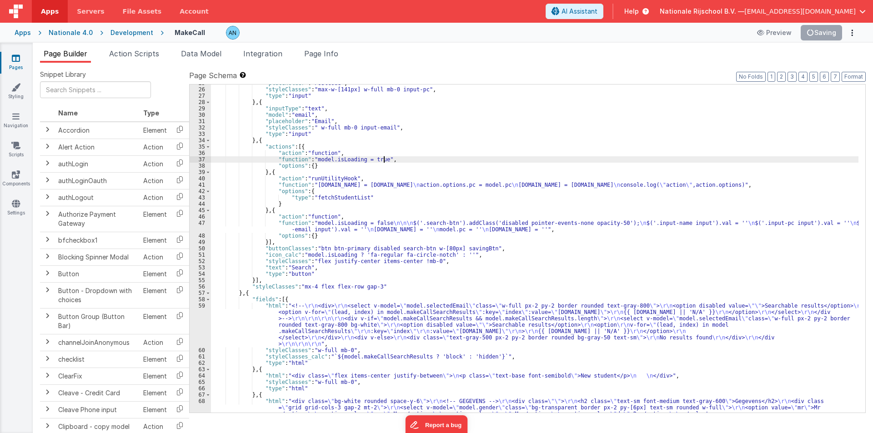
click at [386, 160] on div ""placeholder" : "Postcode" , "styleClasses" : "max-w-[141px] w-full mb-0 input-…" at bounding box center [535, 308] width 648 height 456
click at [823, 34] on button "Save" at bounding box center [829, 32] width 28 height 15
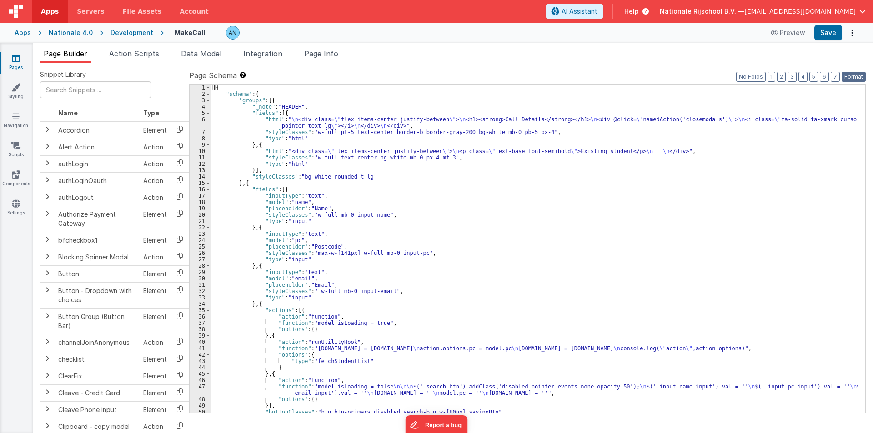
click at [848, 73] on button "Format" at bounding box center [854, 77] width 24 height 10
click at [826, 29] on button "Save" at bounding box center [829, 32] width 28 height 15
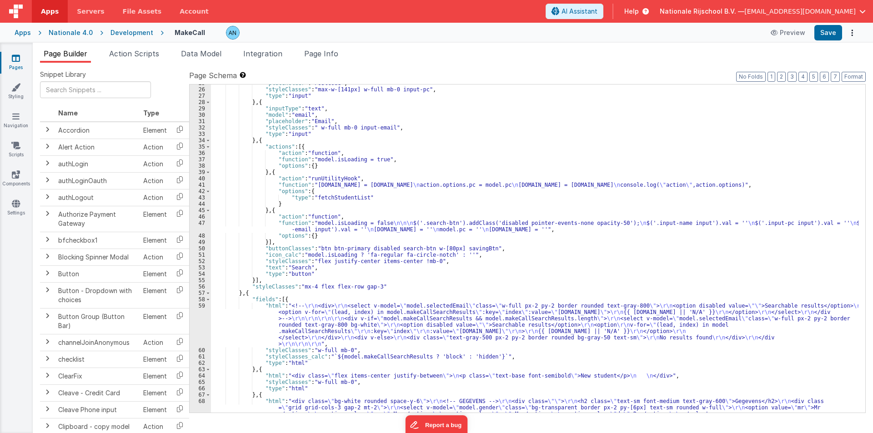
scroll to position [315, 0]
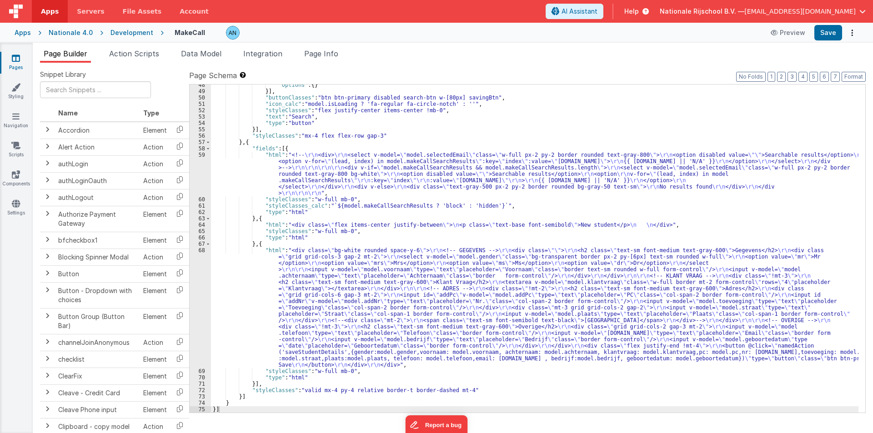
click at [248, 164] on div ""options" : { } }] , "buttonClasses" : "btn btn-primary disabled search-btn w-[…" at bounding box center [535, 252] width 648 height 341
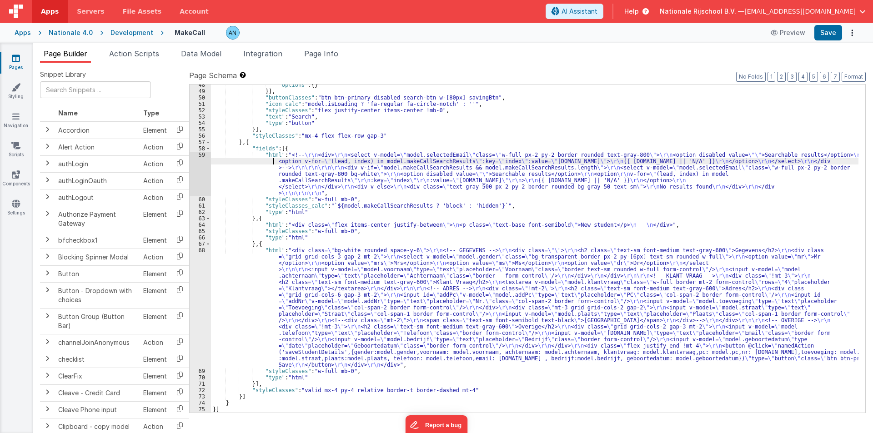
click at [194, 161] on div "59" at bounding box center [200, 174] width 21 height 45
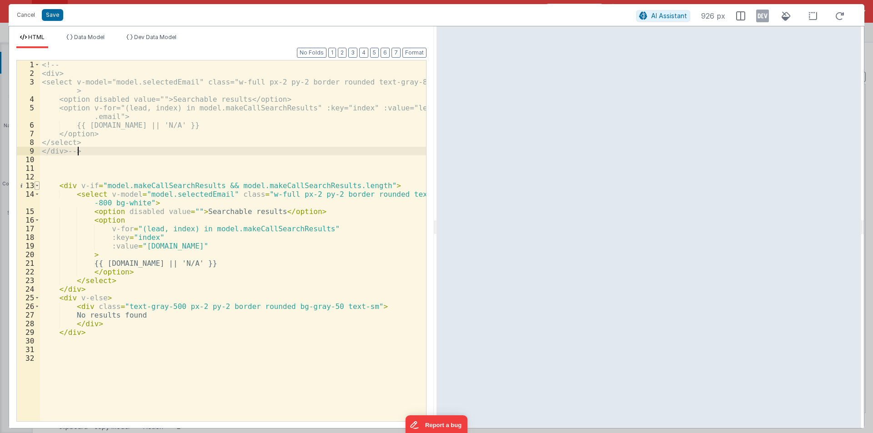
click at [38, 187] on span at bounding box center [37, 185] width 5 height 9
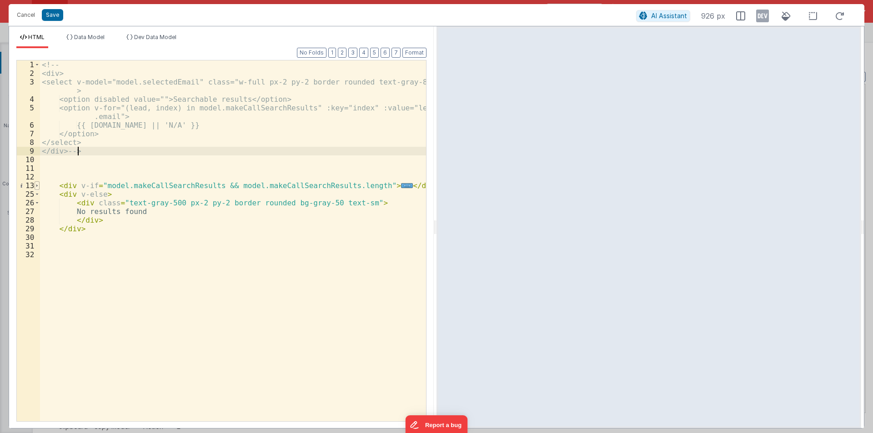
click at [36, 186] on span at bounding box center [37, 185] width 5 height 9
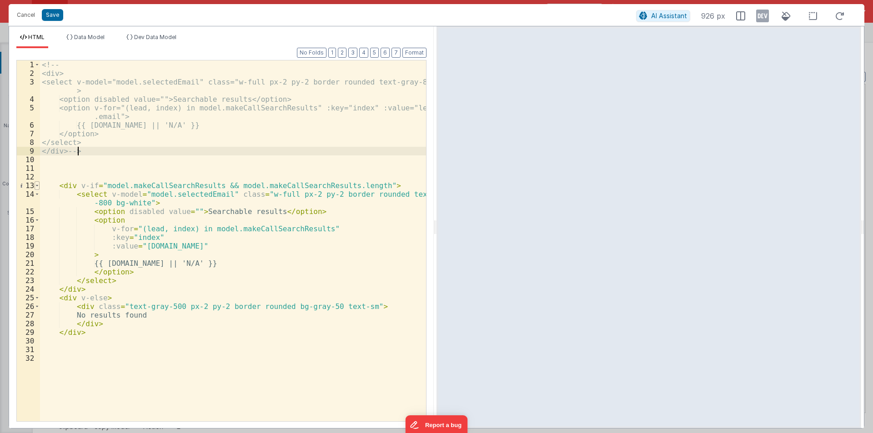
click at [35, 185] on span at bounding box center [37, 185] width 5 height 9
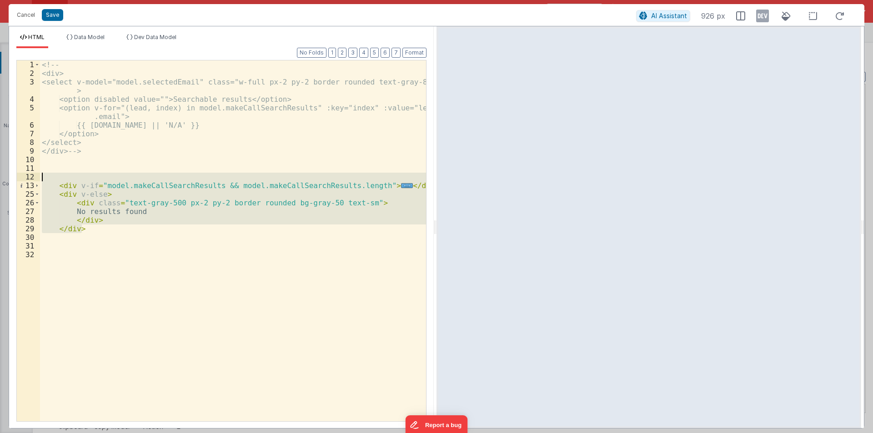
drag, startPoint x: 104, startPoint y: 231, endPoint x: 31, endPoint y: 177, distance: 90.3
click at [31, 177] on div "1 2 3 4 5 6 7 8 9 10 11 12 13 25 26 27 28 29 30 31 32 <!-- <div> <select v-mode…" at bounding box center [221, 241] width 410 height 362
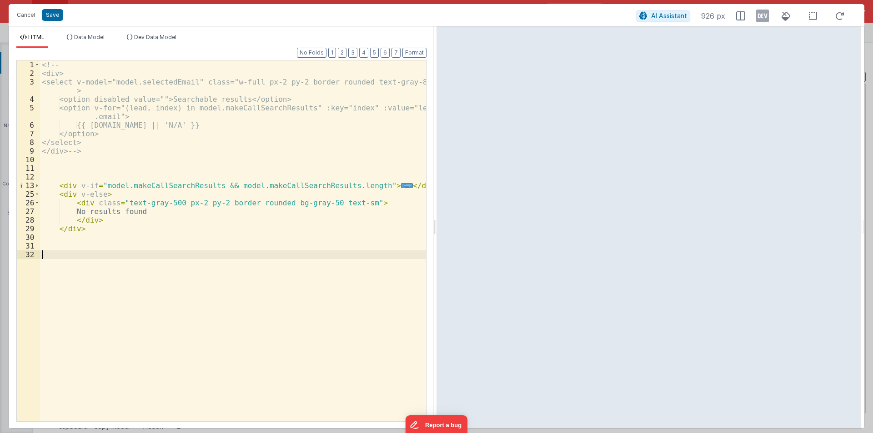
click at [186, 301] on div "<!-- <div> <select v-model="model.selectedEmail" class="w-full px-2 py-2 border…" at bounding box center [233, 249] width 386 height 378
click at [26, 18] on button "Cancel" at bounding box center [25, 15] width 27 height 13
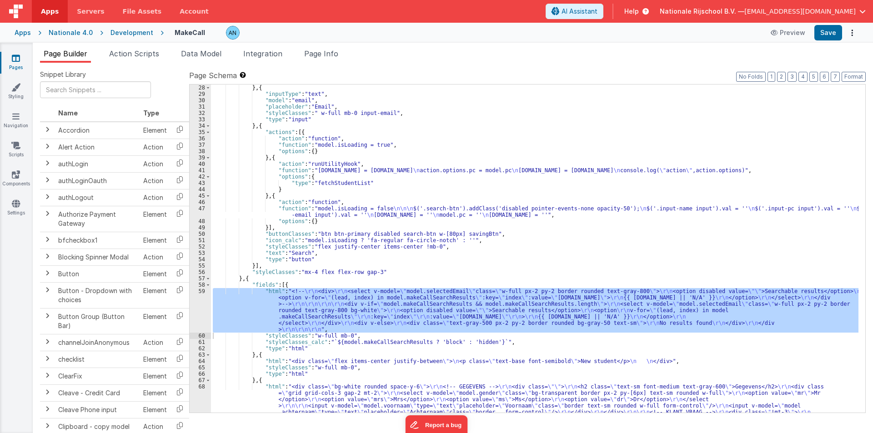
scroll to position [206, 0]
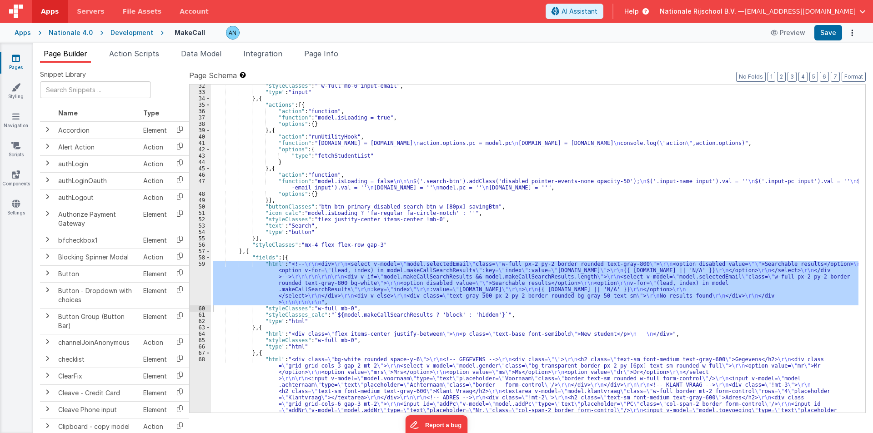
click at [201, 245] on div "56" at bounding box center [200, 245] width 21 height 6
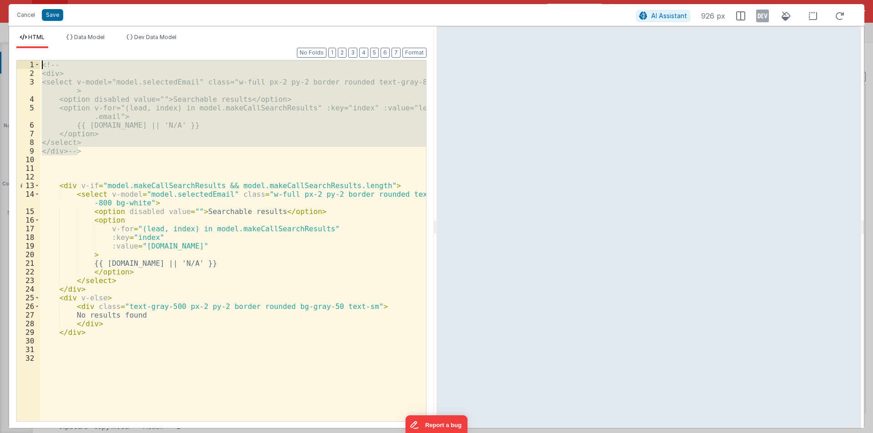
drag, startPoint x: 93, startPoint y: 153, endPoint x: 27, endPoint y: 61, distance: 112.8
click at [27, 61] on div "1 2 3 4 5 6 7 8 9 10 11 12 13 14 15 16 17 18 19 20 21 22 23 24 25 26 27 28 29 3…" at bounding box center [221, 241] width 410 height 362
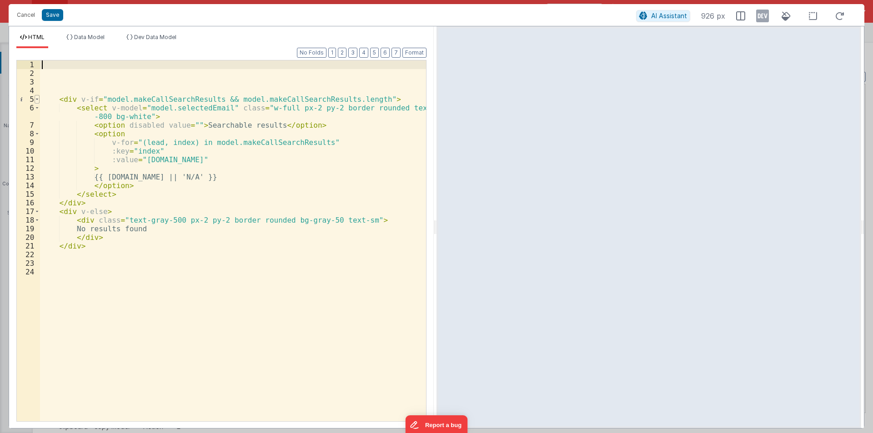
click at [37, 100] on span at bounding box center [37, 99] width 5 height 9
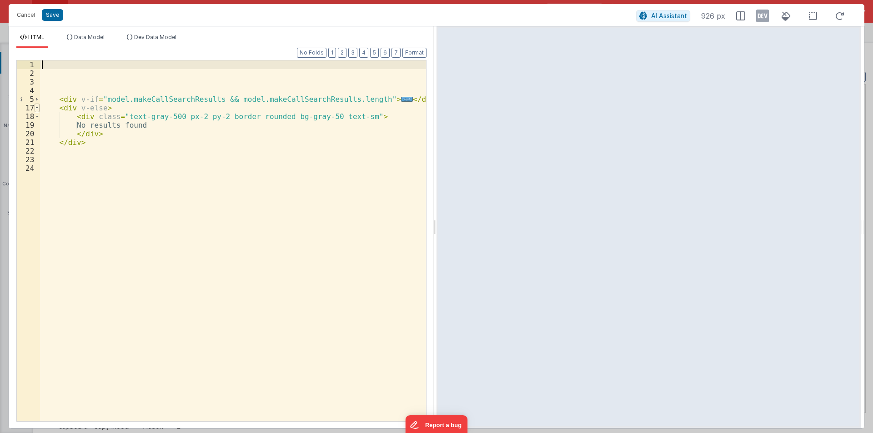
click at [37, 106] on span at bounding box center [37, 108] width 5 height 9
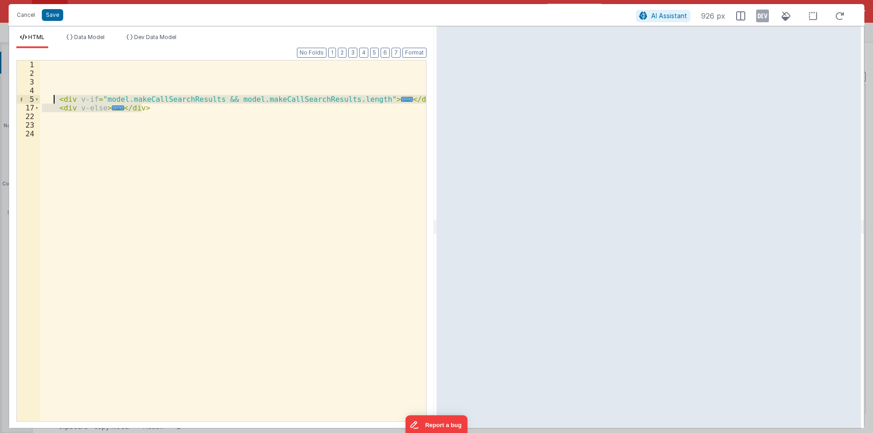
drag, startPoint x: 143, startPoint y: 108, endPoint x: 52, endPoint y: 103, distance: 91.6
click at [52, 103] on div "< div v-if = "model.makeCallSearchResults && model.makeCallSearchResults.length…" at bounding box center [233, 249] width 386 height 378
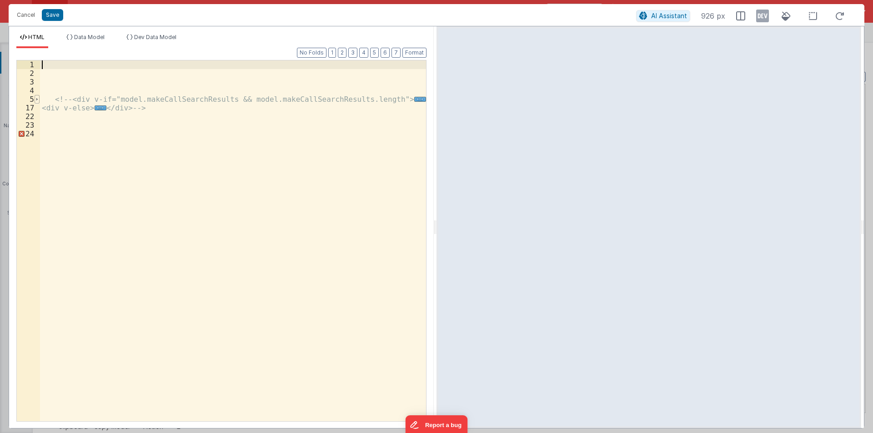
click at [38, 99] on span at bounding box center [37, 99] width 5 height 9
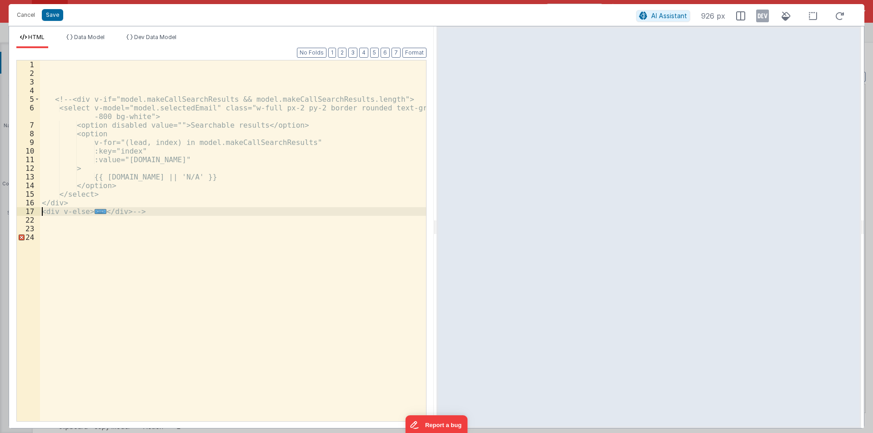
click at [40, 212] on div "<!-- <div v-if="model.makeCallSearchResults && model.makeCallSearchResults.leng…" at bounding box center [233, 249] width 386 height 378
click at [358, 110] on div "<!-- <div v-if="model.makeCallSearchResults && model.makeCallSearchResults.leng…" at bounding box center [233, 249] width 386 height 378
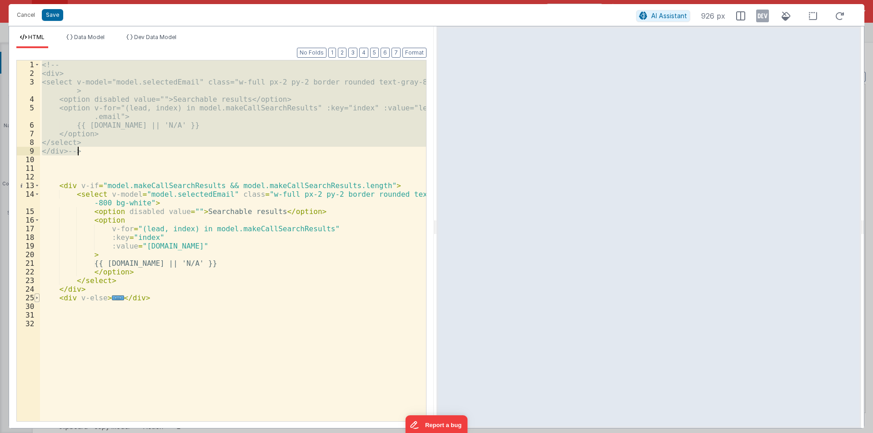
click at [38, 297] on span at bounding box center [37, 298] width 5 height 9
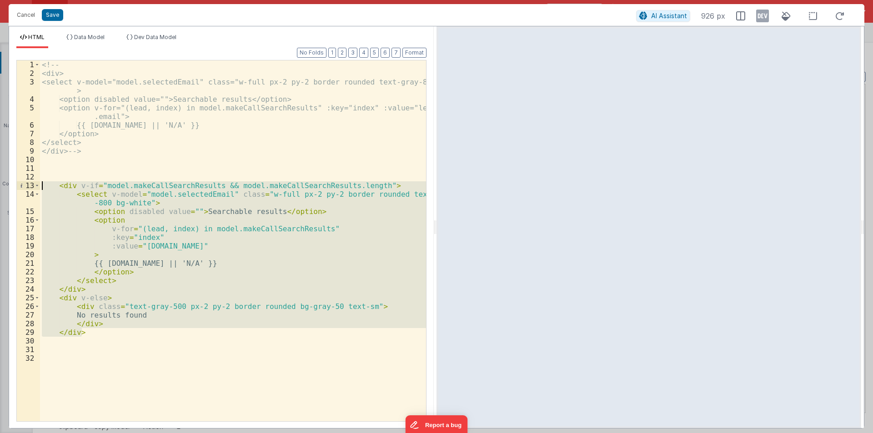
drag, startPoint x: 86, startPoint y: 334, endPoint x: 30, endPoint y: 185, distance: 159.5
click at [30, 185] on div "1 2 3 4 5 6 7 8 9 10 11 12 13 14 15 16 17 18 19 20 21 22 23 24 25 26 27 28 29 3…" at bounding box center [221, 241] width 410 height 362
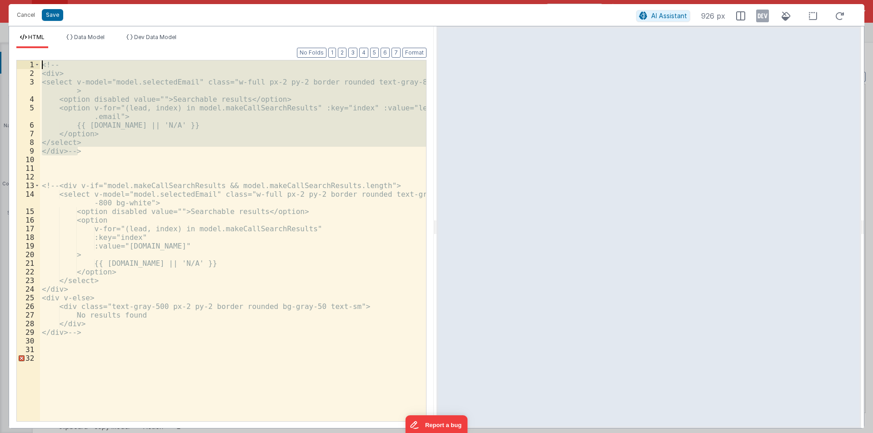
drag, startPoint x: 79, startPoint y: 152, endPoint x: 2, endPoint y: 48, distance: 129.5
click at [2, 48] on div "Cancel Save AI Assistant 926 px HTML Data Model Dev Data Model Format 7 6 5 4 3…" at bounding box center [436, 216] width 873 height 433
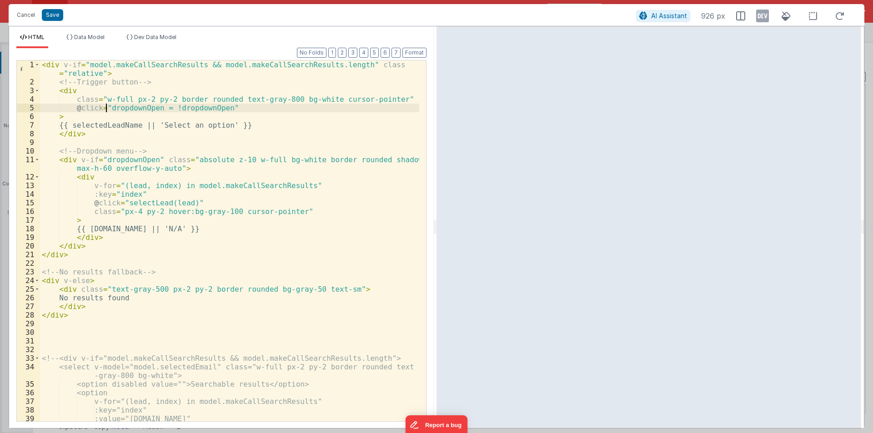
click at [106, 109] on div "< div v-if = "model.makeCallSearchResults && model.makeCallSearchResults.length…" at bounding box center [229, 253] width 379 height 387
click at [113, 108] on div "< div v-if = "model.makeCallSearchResults && model.makeCallSearchResults.length…" at bounding box center [229, 253] width 379 height 387
click at [193, 108] on div "< div v-if = "model.makeCallSearchResults && model.makeCallSearchResults.length…" at bounding box center [229, 253] width 379 height 387
paste textarea
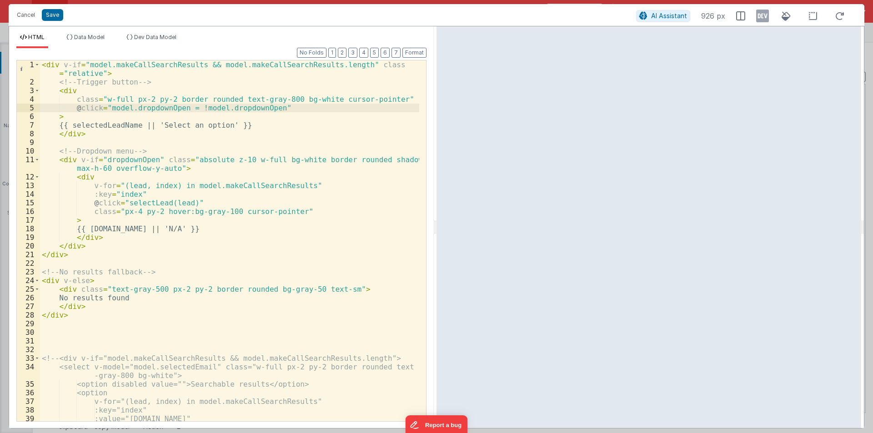
click at [154, 110] on div "< div v-if = "model.makeCallSearchResults && model.makeCallSearchResults.length…" at bounding box center [229, 253] width 379 height 387
click at [101, 162] on div "< div v-if = "model.makeCallSearchResults && model.makeCallSearchResults.length…" at bounding box center [229, 253] width 379 height 387
click at [145, 161] on div "< div v-if = "model.makeCallSearchResults && model.makeCallSearchResults.length…" at bounding box center [229, 253] width 379 height 387
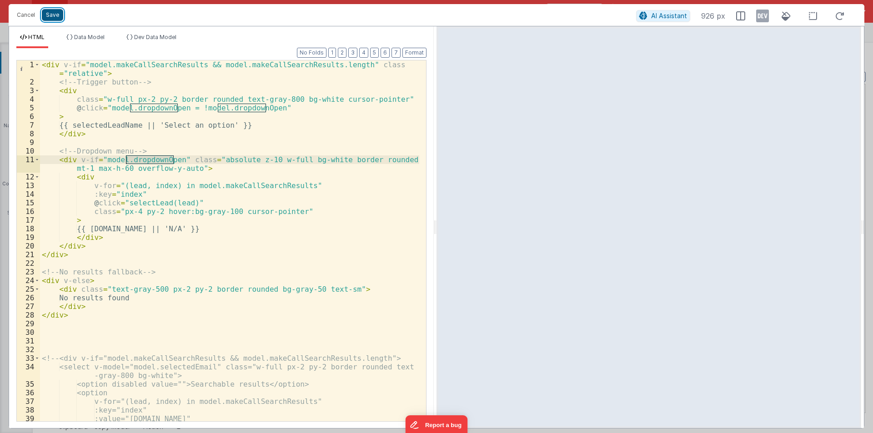
click at [53, 14] on button "Save" at bounding box center [52, 15] width 21 height 12
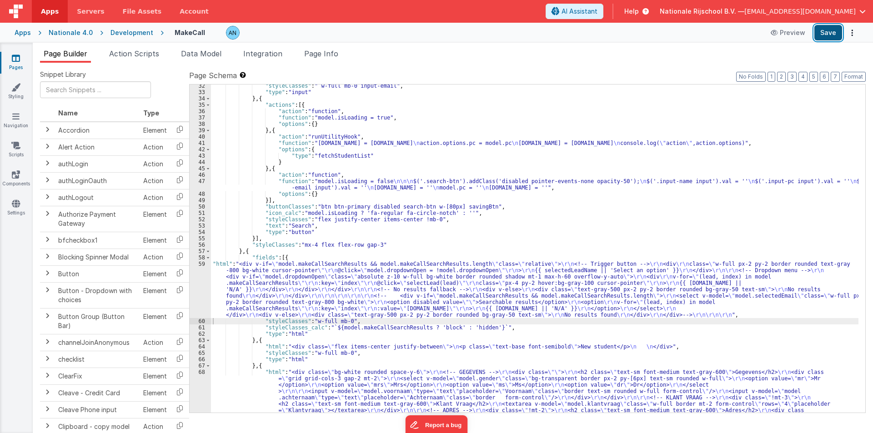
click at [828, 27] on button "Save" at bounding box center [829, 32] width 28 height 15
click at [196, 52] on span "Data Model" at bounding box center [201, 53] width 40 height 9
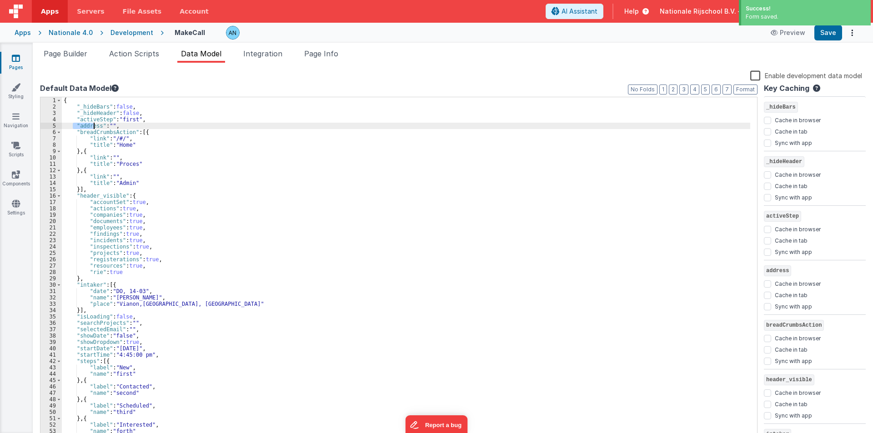
drag, startPoint x: 71, startPoint y: 124, endPoint x: 95, endPoint y: 124, distance: 23.7
click at [95, 124] on div "{ "_hideBars" : false , "_hideHeader" : false , "activeStep" : "first" , "addre…" at bounding box center [406, 275] width 689 height 357
click at [58, 196] on span at bounding box center [58, 196] width 5 height 6
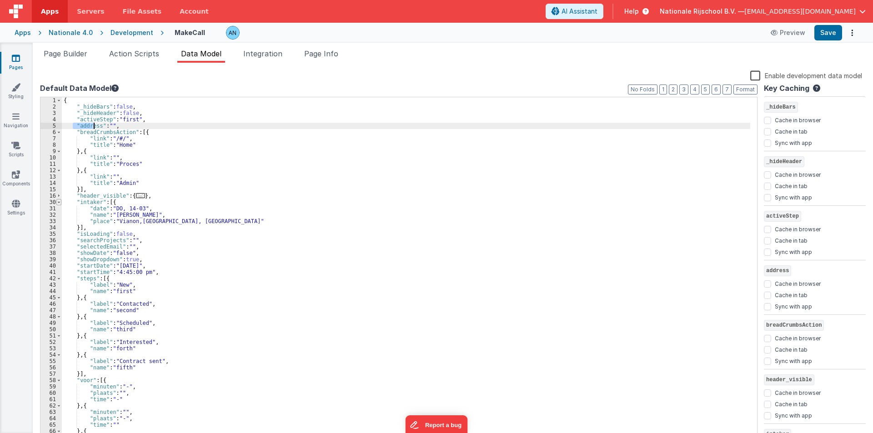
click at [60, 201] on span at bounding box center [58, 202] width 5 height 6
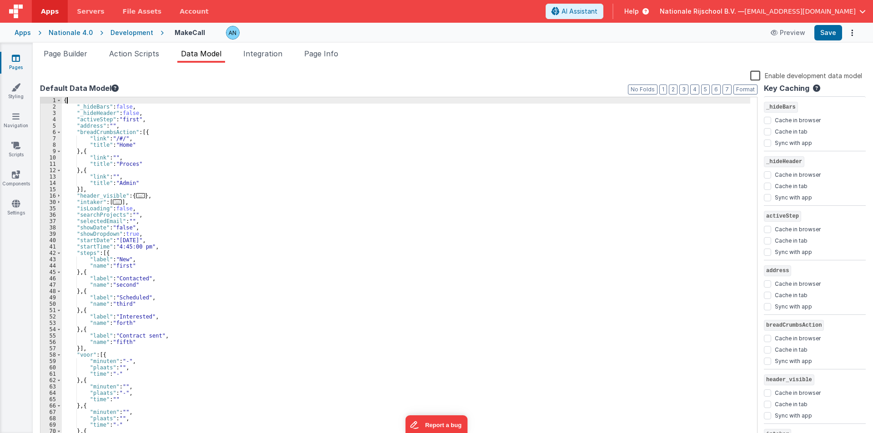
click at [88, 101] on div "{ "_hideBars" : false , "_hideHeader" : false , "activeStep" : "first" , "addre…" at bounding box center [406, 275] width 689 height 357
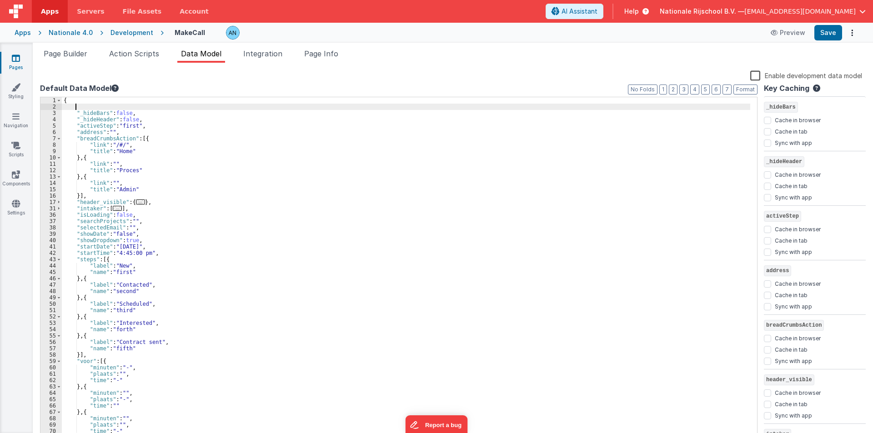
paste textarea
click at [88, 107] on div "{ dropdownOpen: false , "_hideBars" : false , "_hideHeader" : false , "activeSt…" at bounding box center [406, 275] width 689 height 357
click at [826, 27] on button "Save" at bounding box center [829, 32] width 28 height 15
click at [820, 29] on button "Save" at bounding box center [829, 32] width 28 height 15
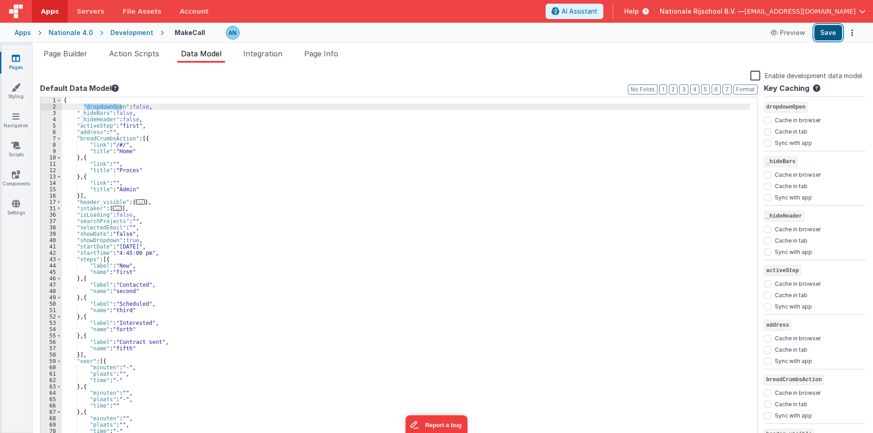
click at [831, 27] on button "Save" at bounding box center [829, 32] width 28 height 15
click at [750, 89] on button "Format" at bounding box center [746, 90] width 24 height 10
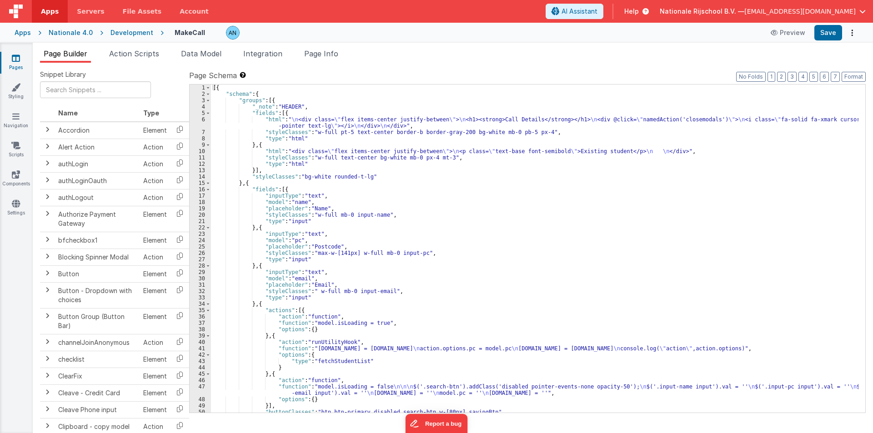
click at [306, 107] on div "[{ "schema" : { "groups" : [{ "_note" : "HEADER" , "fields" : [{ "html" : " \n …" at bounding box center [535, 255] width 648 height 341
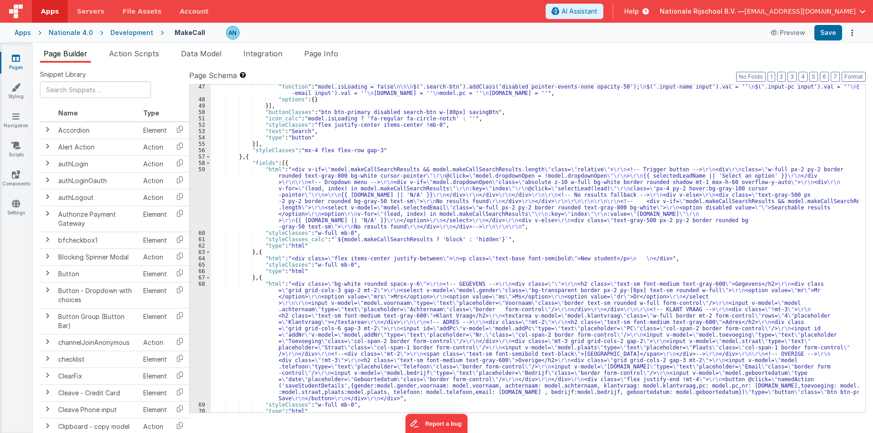
scroll to position [300, 0]
click at [241, 197] on div ""function" : "model.isLoading = false \n\n\n $('.search-btn').addClass('disable…" at bounding box center [535, 257] width 648 height 347
click at [193, 181] on div "59" at bounding box center [200, 198] width 21 height 64
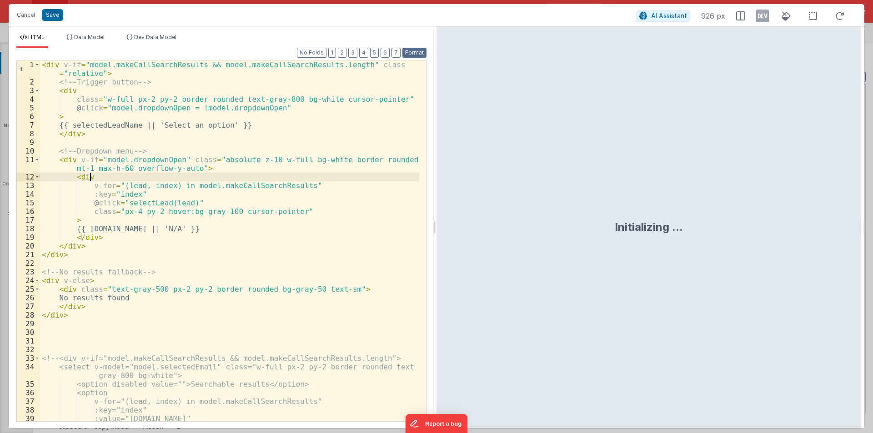
click at [413, 50] on button "Format" at bounding box center [415, 53] width 24 height 10
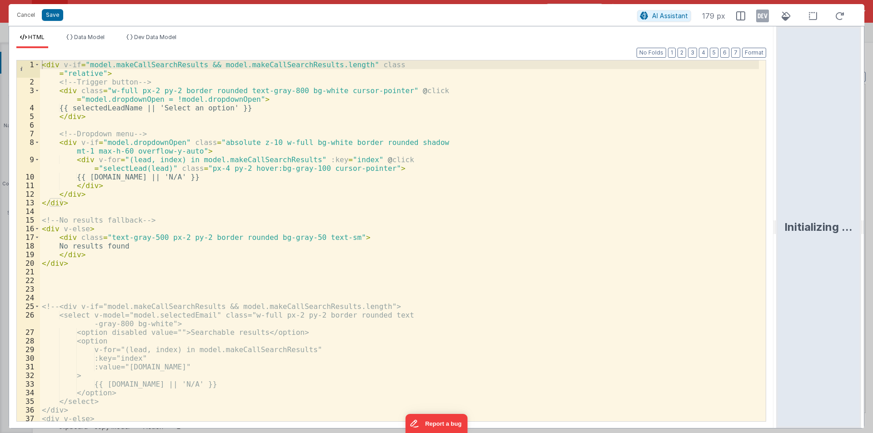
drag, startPoint x: 436, startPoint y: 224, endPoint x: 811, endPoint y: 209, distance: 375.6
click at [823, 212] on html "Cancel Save AI Assistant 179 px HTML Data Model Dev Data Model Format 7 6 5 4 3…" at bounding box center [436, 216] width 873 height 433
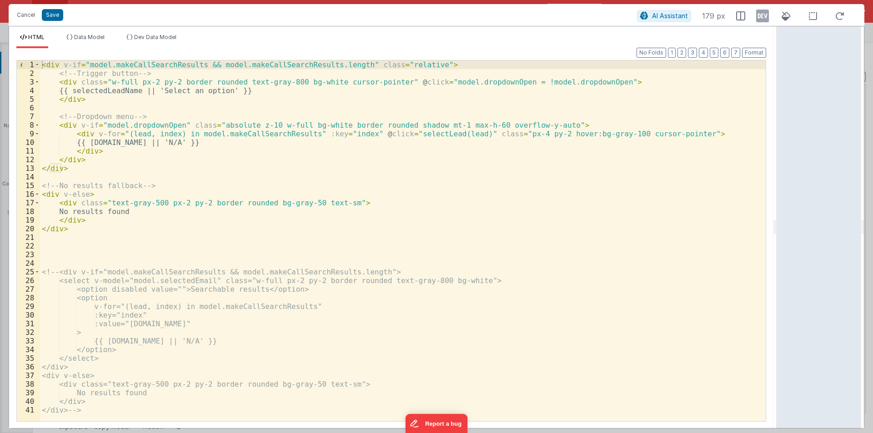
click at [269, 178] on div "< div v-if = "model.makeCallSearchResults && model.makeCallSearchResults.length…" at bounding box center [403, 249] width 726 height 378
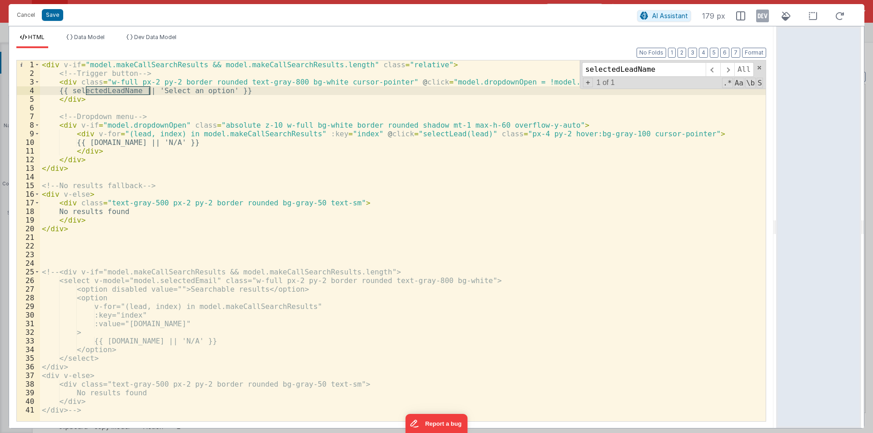
type input "selectedLeadName"
click at [251, 116] on div "< div v-if = "model.makeCallSearchResults && model.makeCallSearchResults.length…" at bounding box center [403, 249] width 726 height 378
click at [128, 89] on div "< div v-if = "model.makeCallSearchResults && model.makeCallSearchResults.length…" at bounding box center [403, 249] width 726 height 378
click at [136, 107] on div "< div v-if = "model.makeCallSearchResults && model.makeCallSearchResults.length…" at bounding box center [403, 249] width 726 height 378
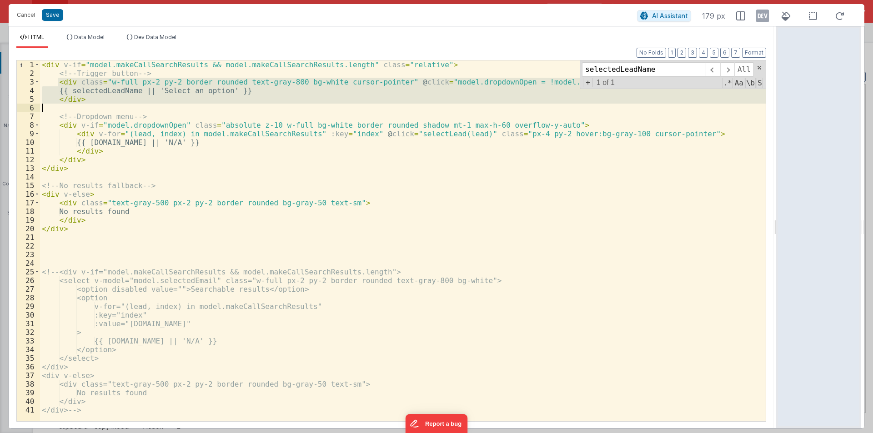
drag, startPoint x: 56, startPoint y: 82, endPoint x: 91, endPoint y: 108, distance: 43.5
click at [91, 108] on div "< div v-if = "model.makeCallSearchResults && model.makeCallSearchResults.length…" at bounding box center [403, 249] width 726 height 378
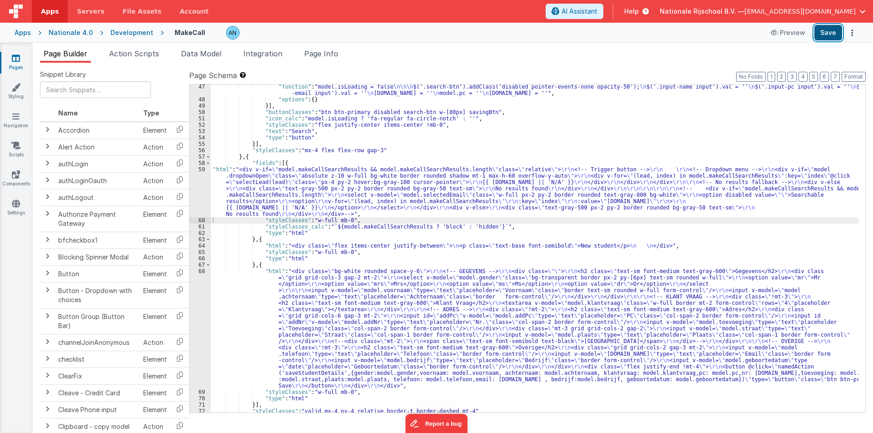
click at [835, 33] on button "Save" at bounding box center [829, 32] width 28 height 15
click at [856, 76] on button "Format" at bounding box center [854, 77] width 24 height 10
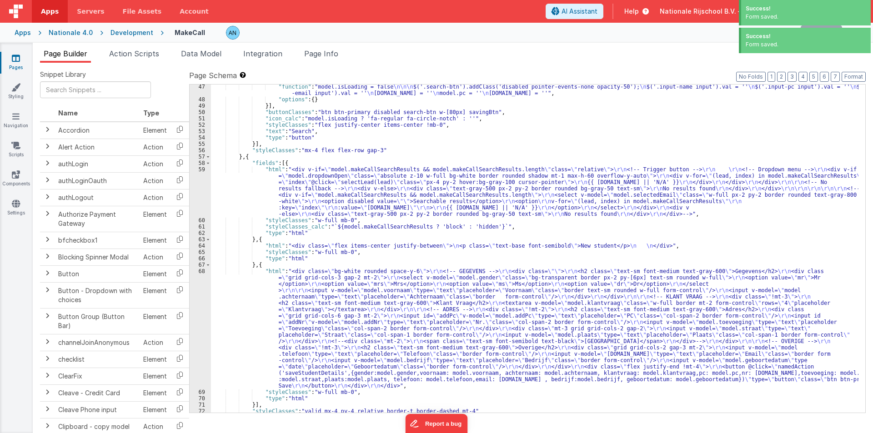
click at [854, 82] on div "Page Schema Shortcuts: Find: command-f Fold: command-option-L Unfold: command-o…" at bounding box center [527, 241] width 677 height 342
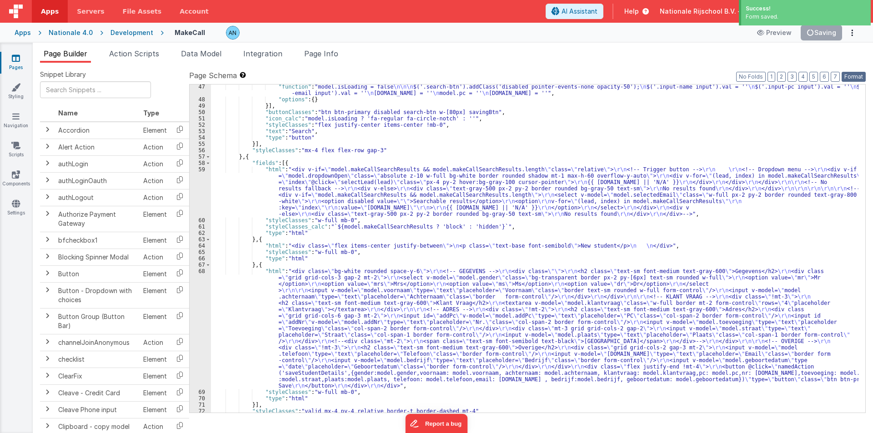
click at [854, 77] on button "Format" at bounding box center [854, 77] width 24 height 10
click at [397, 147] on div ""function" : "model.isLoading = false \n\n\n $('.search-btn').addClass('disable…" at bounding box center [535, 257] width 648 height 347
click at [821, 33] on button "Save" at bounding box center [829, 32] width 28 height 15
click at [849, 73] on button "Format" at bounding box center [854, 77] width 24 height 10
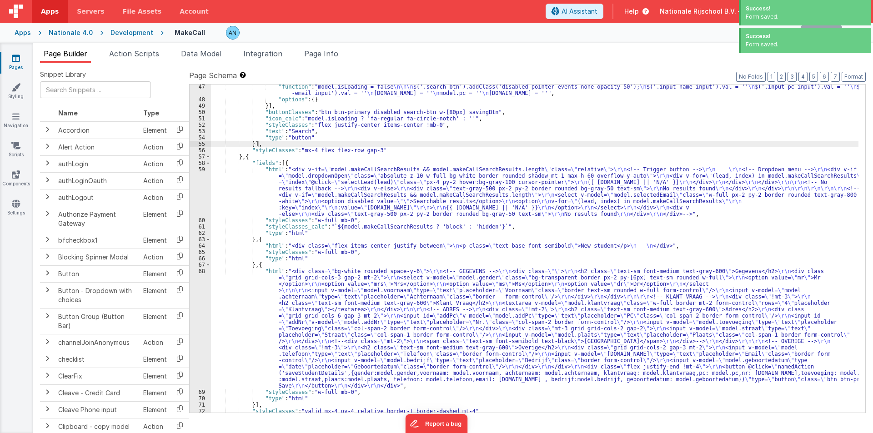
click at [235, 186] on div ""function" : "model.isLoading = false \n\n\n $('.search-btn').addClass('disable…" at bounding box center [535, 257] width 648 height 347
click at [199, 173] on div "59" at bounding box center [200, 191] width 21 height 51
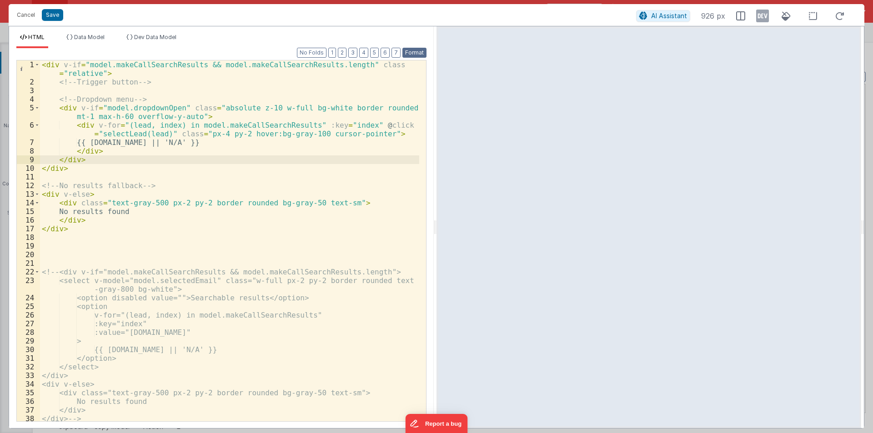
click at [421, 54] on button "Format" at bounding box center [415, 53] width 24 height 10
click at [139, 111] on div "< div v-if = "model.makeCallSearchResults && model.makeCallSearchResults.length…" at bounding box center [229, 253] width 379 height 387
click at [45, 66] on div "< div v-if = "model.makeCallSearchResults && model.makeCallSearchResults.length…" at bounding box center [229, 253] width 379 height 387
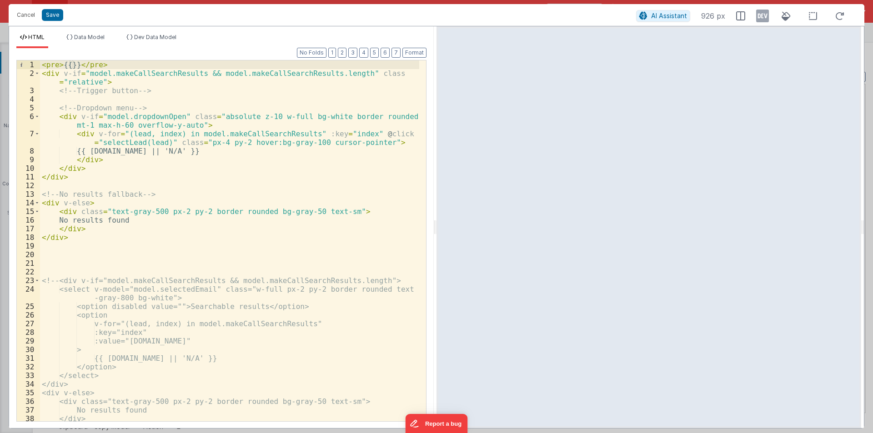
paste textarea
click at [218, 116] on div "< pre > {{model.dropdownOpen}} </ pre > < div v-if = "model.makeCallSearchResul…" at bounding box center [229, 249] width 379 height 378
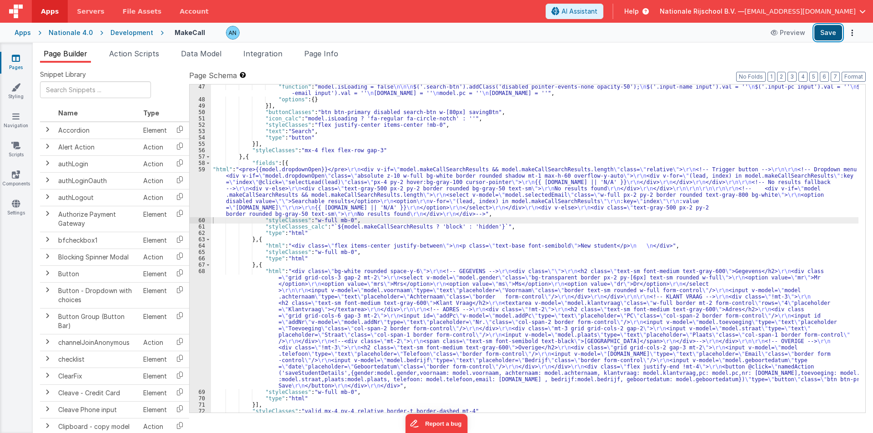
click at [830, 35] on button "Save" at bounding box center [829, 32] width 28 height 15
click at [856, 78] on button "Format" at bounding box center [854, 77] width 24 height 10
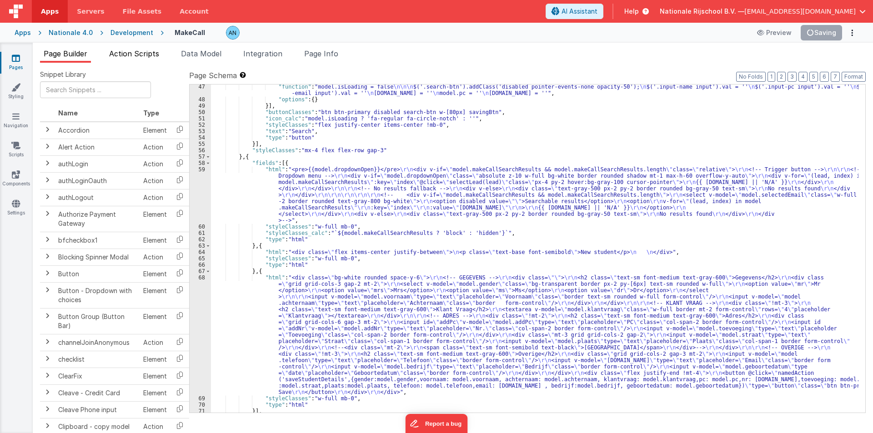
click at [133, 56] on span "Action Scripts" at bounding box center [134, 53] width 50 height 9
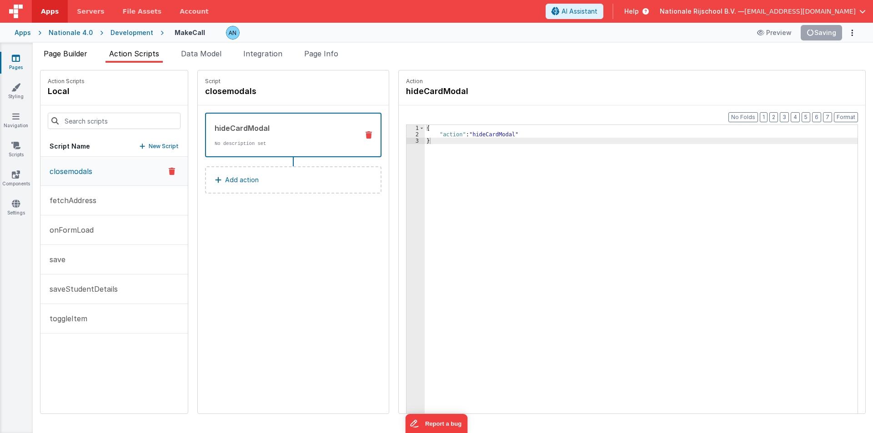
click at [81, 50] on span "Page Builder" at bounding box center [66, 53] width 44 height 9
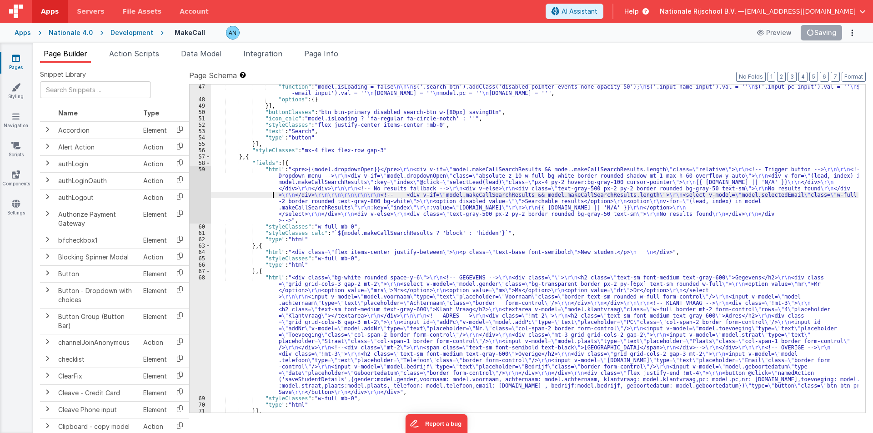
click at [247, 195] on div ""function" : "model.isLoading = false \n\n\n $('.search-btn').addClass('disable…" at bounding box center [535, 257] width 648 height 347
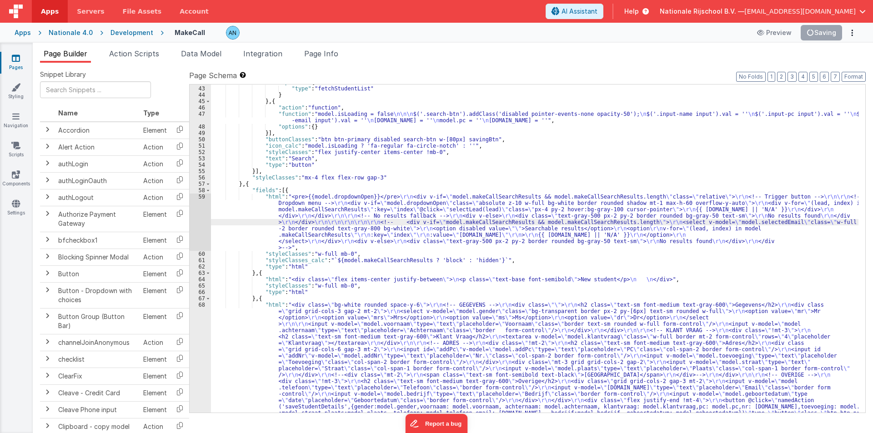
scroll to position [218, 0]
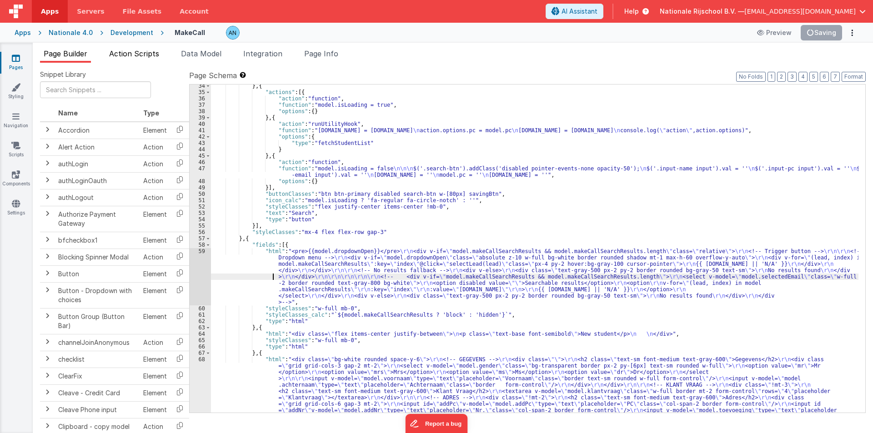
click at [151, 53] on span "Action Scripts" at bounding box center [134, 53] width 50 height 9
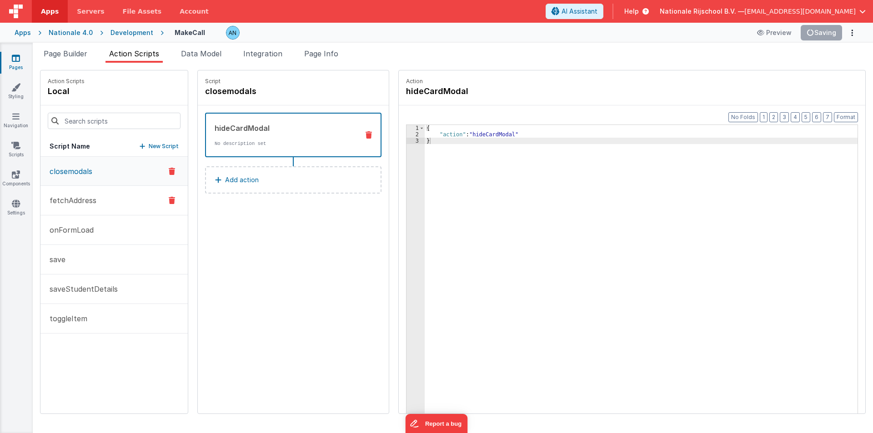
click at [76, 201] on p "fetchAddress" at bounding box center [70, 200] width 52 height 11
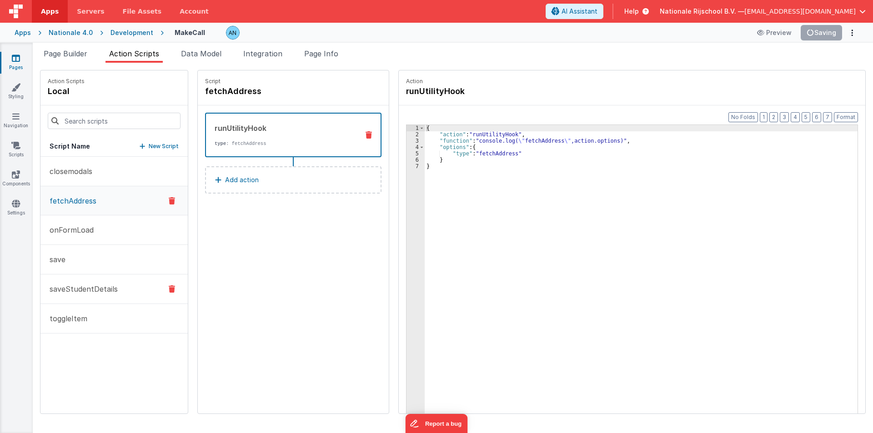
click at [91, 290] on p "saveStudentDetails" at bounding box center [81, 289] width 74 height 11
click at [443, 143] on div "{ "action" : "runUtilityHook" , "function" : "console.log( \" action \" ,action…" at bounding box center [646, 290] width 442 height 330
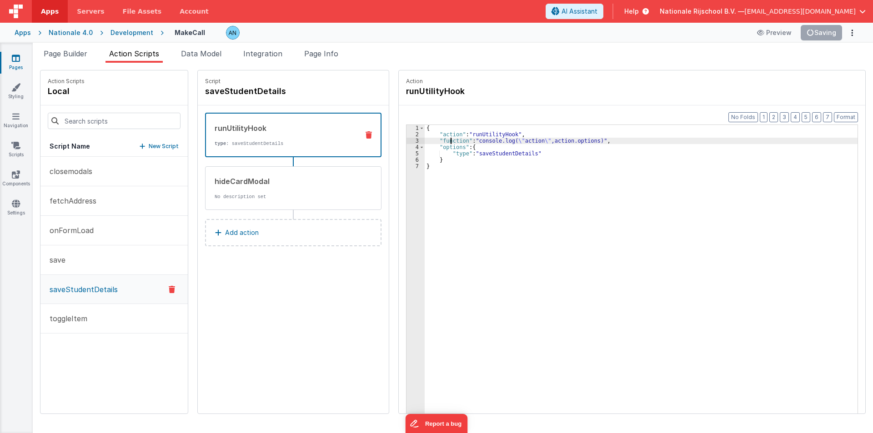
click at [407, 140] on div "3" at bounding box center [416, 141] width 18 height 6
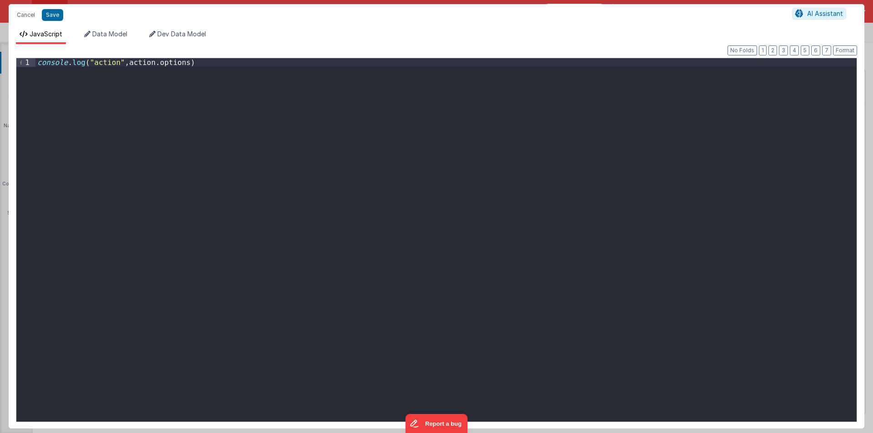
click at [40, 61] on div "console . log ( "action" , action . options )" at bounding box center [445, 248] width 821 height 381
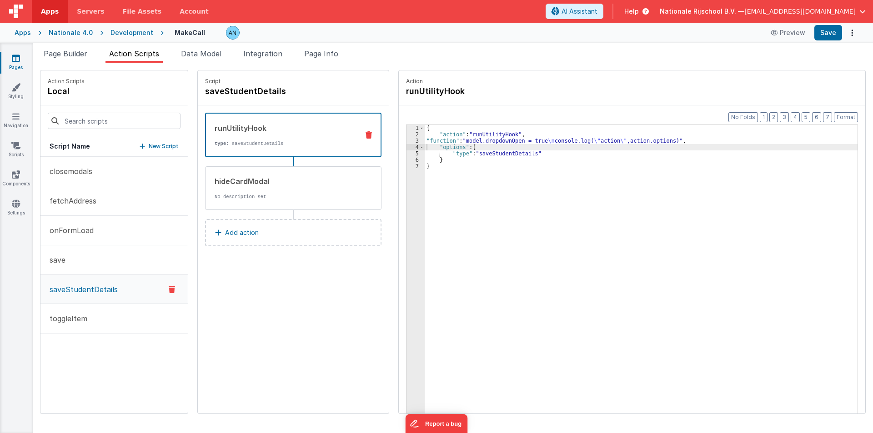
click at [836, 25] on div "Apps Nationale 4.0 Development MakeCall Preview Save" at bounding box center [436, 33] width 873 height 20
click at [834, 31] on button "Save" at bounding box center [829, 32] width 28 height 15
click at [846, 114] on button "Format" at bounding box center [846, 117] width 24 height 10
click at [234, 234] on p "Add action" at bounding box center [242, 232] width 34 height 11
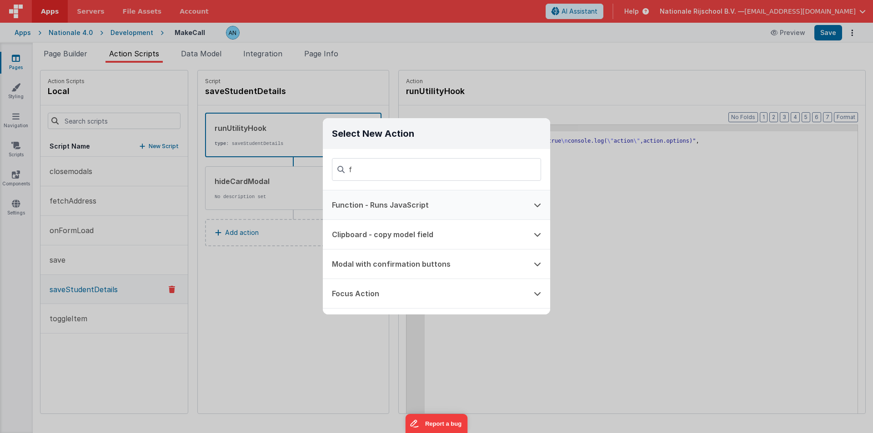
type input "f"
click at [353, 208] on button "Function - Runs JavaScript" at bounding box center [424, 205] width 202 height 29
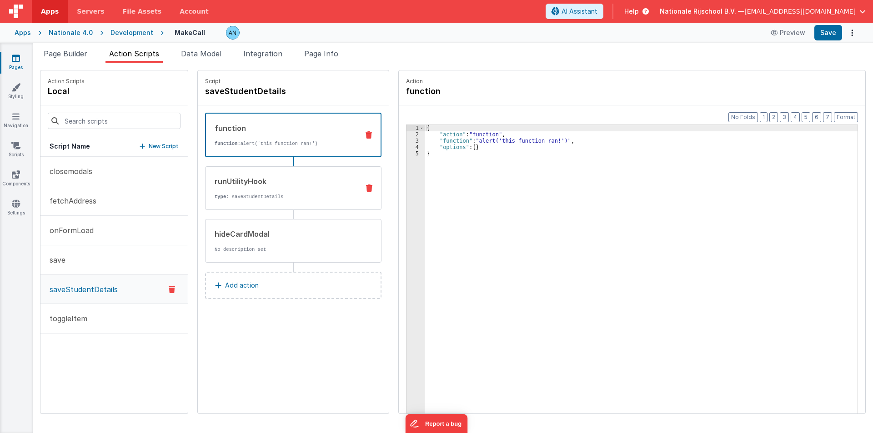
click at [284, 190] on div "runUtilityHook type : saveStudentDetails" at bounding box center [279, 188] width 146 height 25
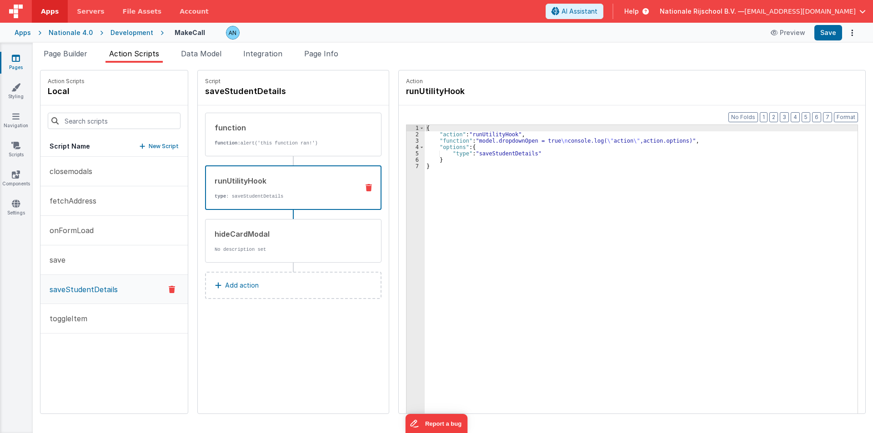
click at [439, 141] on div "{ "action" : "runUtilityHook" , "function" : "model.dropdownOpen = true \n cons…" at bounding box center [646, 290] width 442 height 330
click at [407, 141] on div "3" at bounding box center [416, 141] width 18 height 6
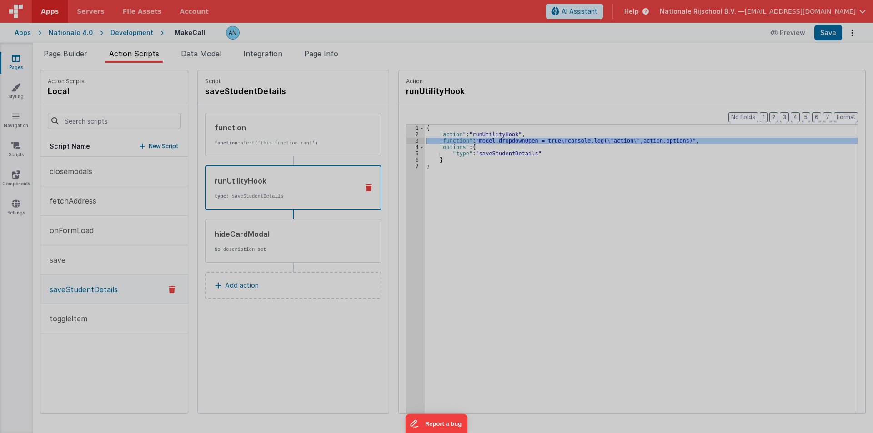
click at [398, 141] on div "model . dropdownOpen = true console . log ( "action" , action . options )" at bounding box center [445, 239] width 821 height 381
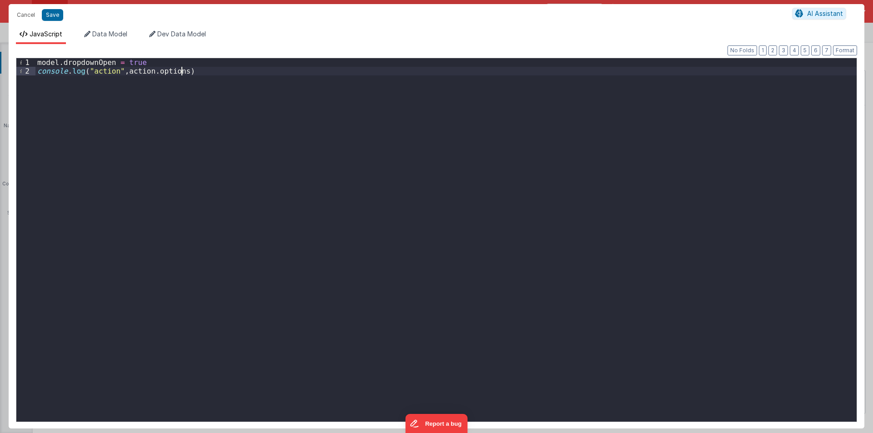
click at [146, 65] on div "model . dropdownOpen = true console . log ( "action" , action . options )" at bounding box center [445, 248] width 821 height 381
drag, startPoint x: 145, startPoint y: 62, endPoint x: 10, endPoint y: 62, distance: 135.5
click at [10, 62] on div "Format 7 6 5 4 3 2 1 No Folds 1 2 model . dropdownOpen = true console . log ( "…" at bounding box center [437, 236] width 856 height 385
click at [53, 18] on button "Save" at bounding box center [52, 15] width 21 height 12
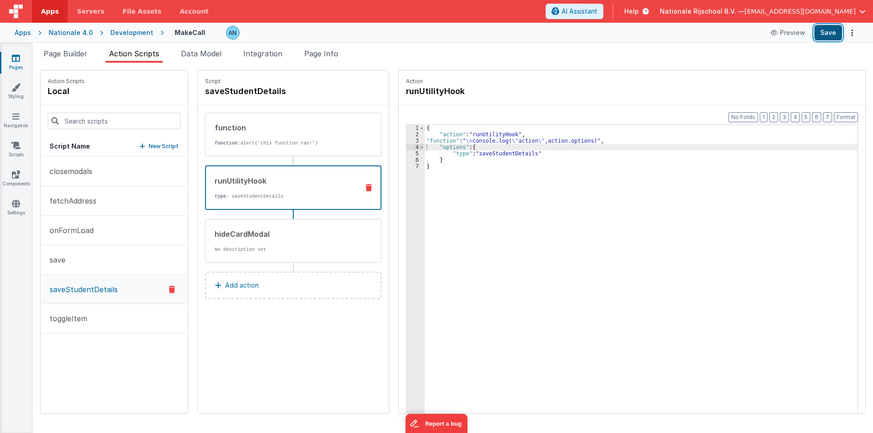
click at [827, 29] on button "Save" at bounding box center [829, 32] width 28 height 15
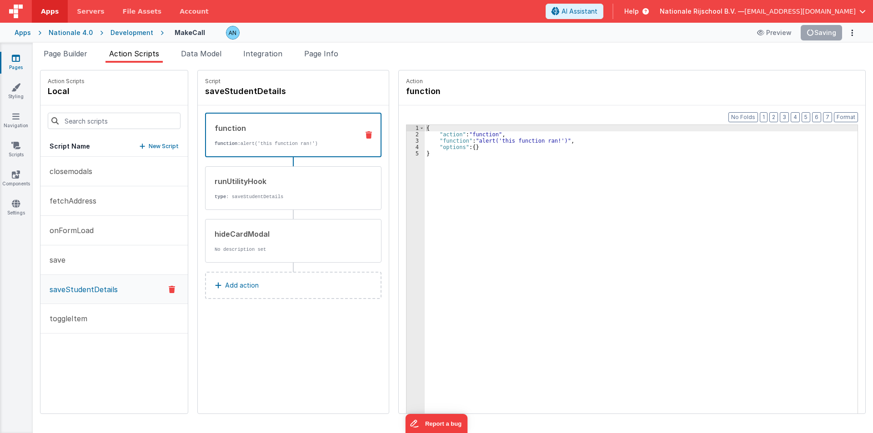
click at [279, 121] on div "function function: alert('this function ran!')" at bounding box center [293, 135] width 176 height 45
click at [442, 134] on div "{ "action" : "function" , "function" : "alert('this function ran!')" , "options…" at bounding box center [646, 290] width 442 height 330
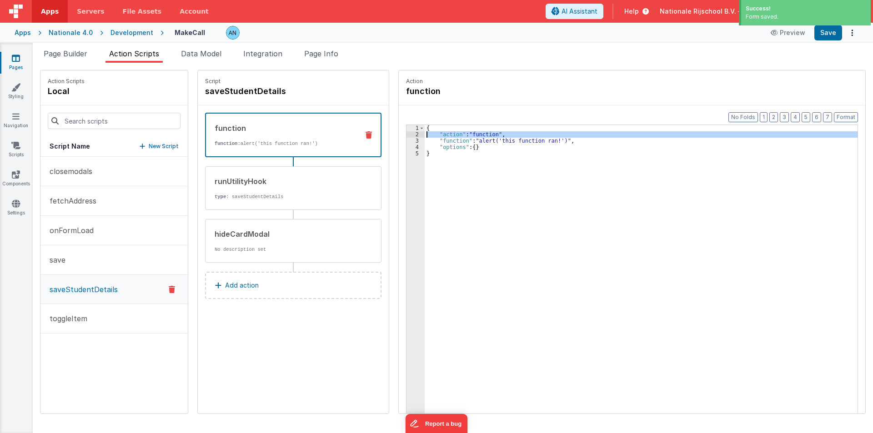
click at [407, 134] on div "2" at bounding box center [416, 134] width 18 height 6
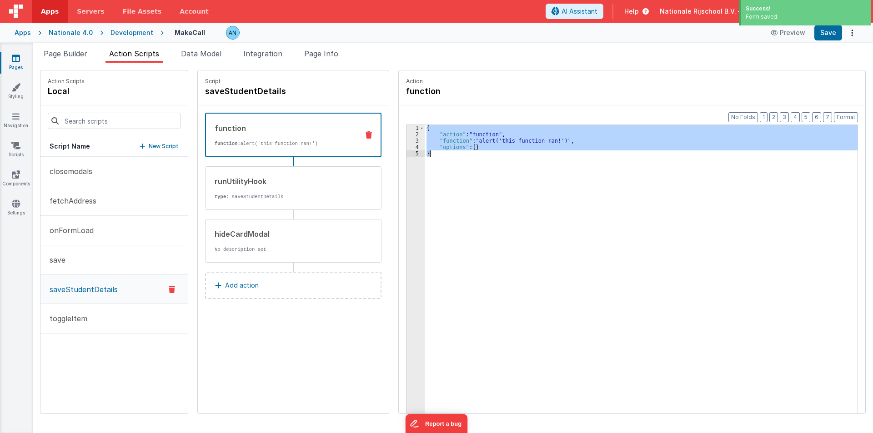
click at [407, 134] on div "2" at bounding box center [416, 134] width 18 height 6
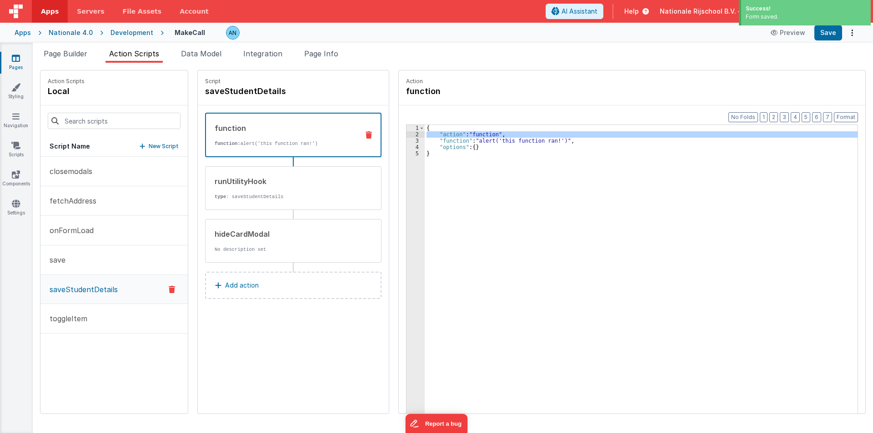
click at [408, 139] on div "3" at bounding box center [416, 141] width 18 height 6
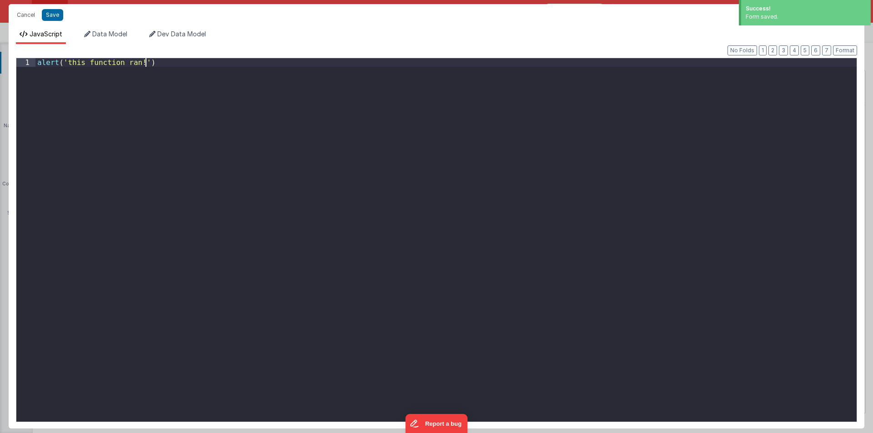
click at [408, 139] on div "alert ( 'this function ran!' )" at bounding box center [445, 248] width 821 height 381
click at [114, 92] on div "alert ( 'this function ran!' )" at bounding box center [445, 248] width 821 height 381
click at [114, 92] on div "alert ( 'this function ran!' )" at bounding box center [445, 240] width 821 height 364
paste textarea
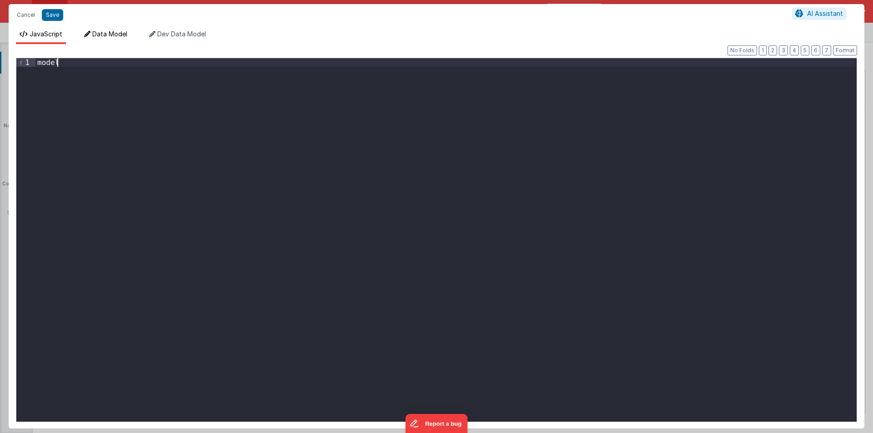
click at [98, 38] on li "Data Model" at bounding box center [106, 37] width 50 height 15
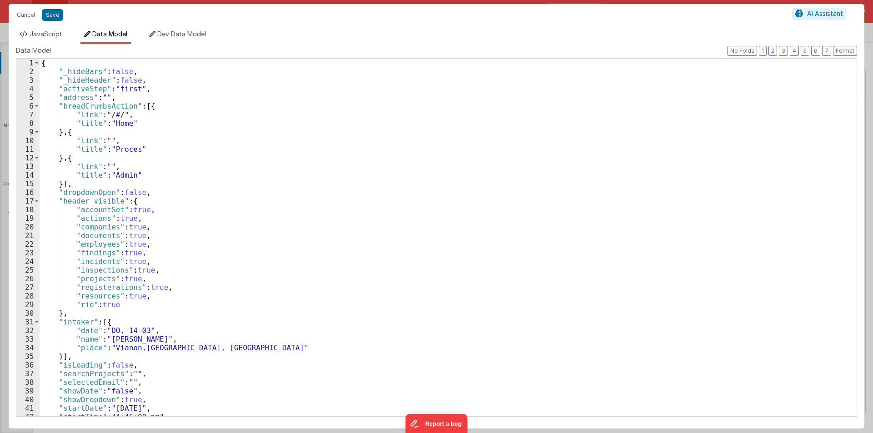
click at [80, 402] on div "{ "_hideBars" : false , "_hideHeader" : false , "activeStep" : "first" , "addre…" at bounding box center [445, 246] width 811 height 375
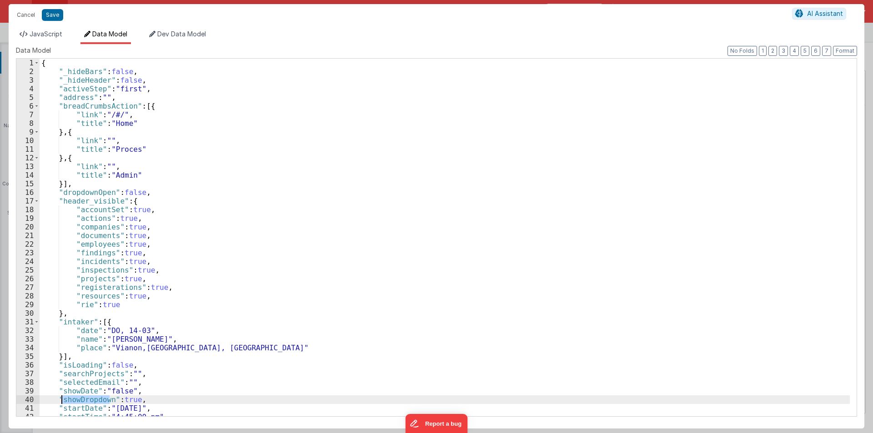
click at [80, 402] on div "{ "_hideBars" : false , "_hideHeader" : false , "activeStep" : "first" , "addre…" at bounding box center [445, 246] width 811 height 375
drag, startPoint x: 40, startPoint y: 33, endPoint x: 85, endPoint y: 64, distance: 54.3
click at [40, 33] on span "JavaScript" at bounding box center [46, 34] width 33 height 8
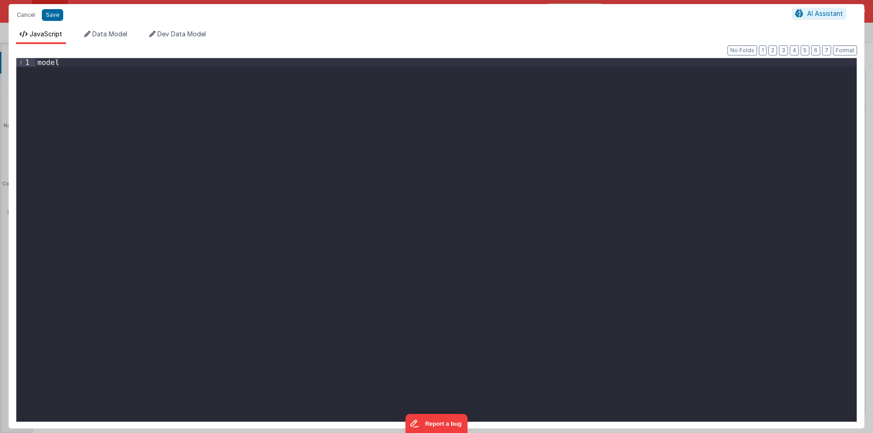
click at [94, 64] on div "model" at bounding box center [445, 248] width 821 height 381
paste textarea
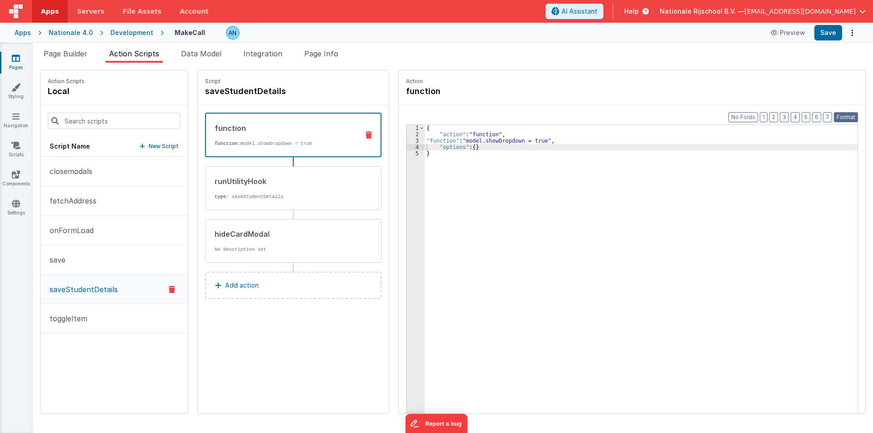
click at [843, 115] on button "Format" at bounding box center [846, 117] width 24 height 10
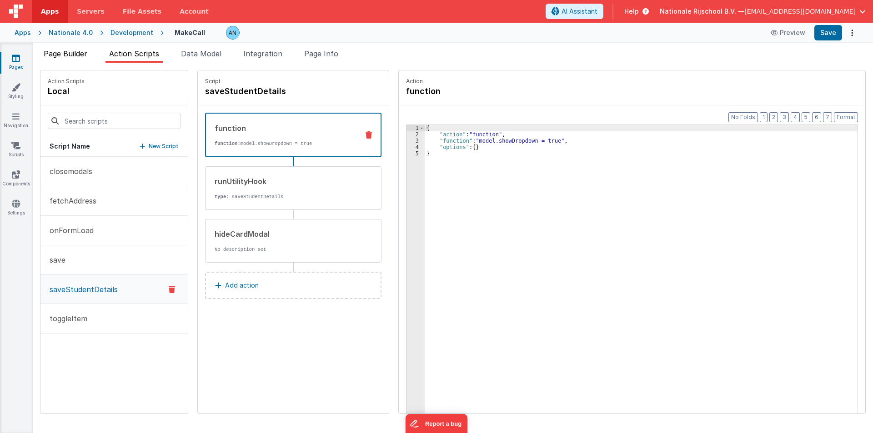
click at [90, 52] on li "Page Builder" at bounding box center [65, 55] width 51 height 15
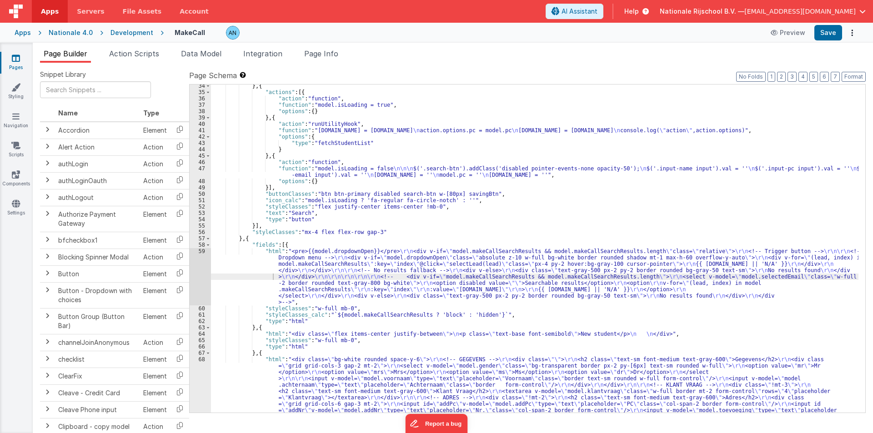
click at [234, 270] on div "} , { "actions" : [{ "action" : "function" , "function" : "model.isLoading = tr…" at bounding box center [535, 311] width 648 height 456
click at [200, 261] on div "59" at bounding box center [200, 276] width 21 height 57
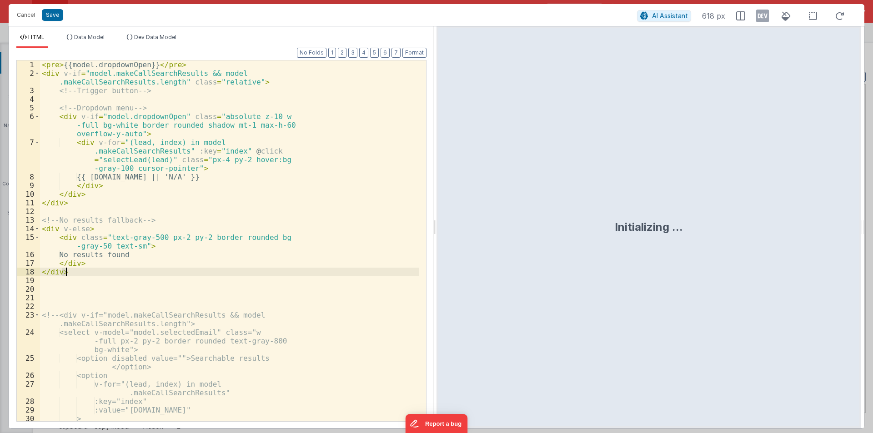
click at [200, 261] on div "< pre > {{model.dropdownOpen}} </ pre > < div v-if = "model.makeCallSearchResul…" at bounding box center [229, 249] width 379 height 378
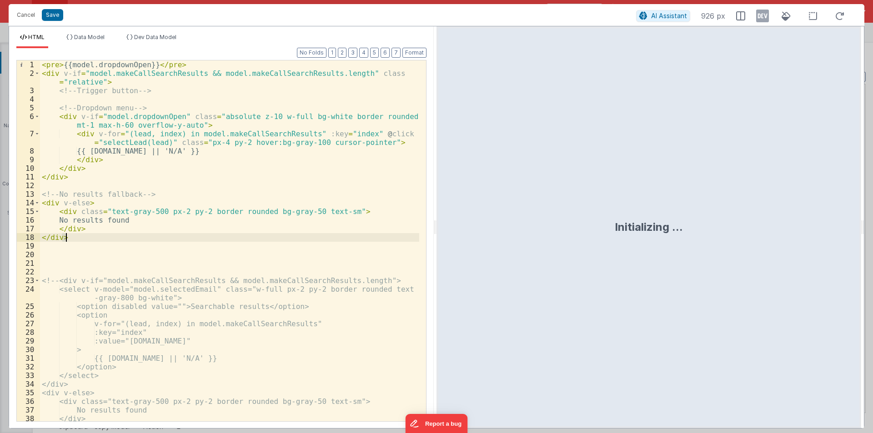
click at [184, 66] on div "< pre > {{model.dropdownOpen}} </ pre > < div v-if = "model.makeCallSearchResul…" at bounding box center [229, 249] width 379 height 378
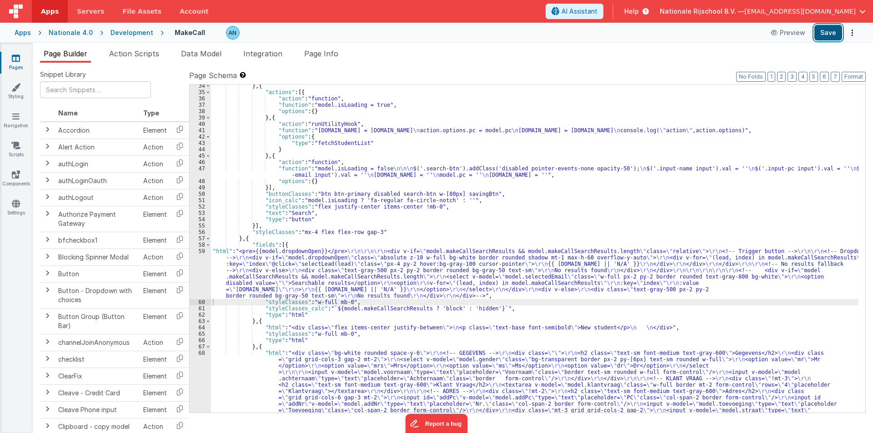
click at [827, 29] on button "Save" at bounding box center [829, 32] width 28 height 15
click at [847, 79] on button "Format" at bounding box center [854, 77] width 24 height 10
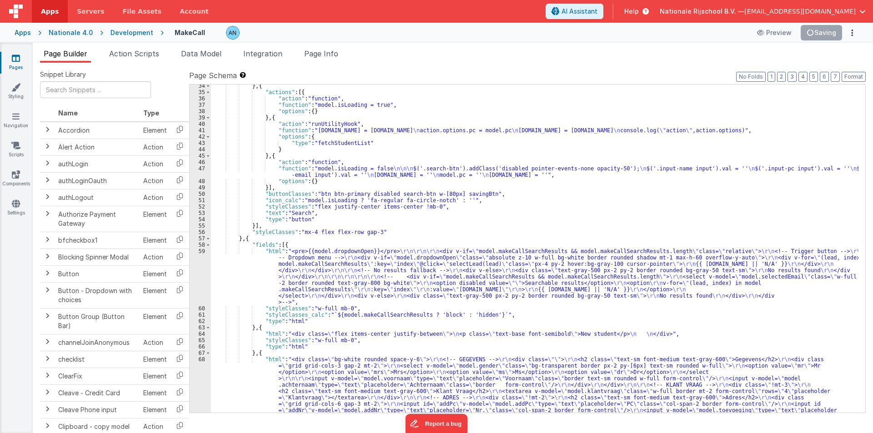
click at [252, 273] on div "} , { "actions" : [{ "action" : "function" , "function" : "model.isLoading = tr…" at bounding box center [535, 311] width 648 height 456
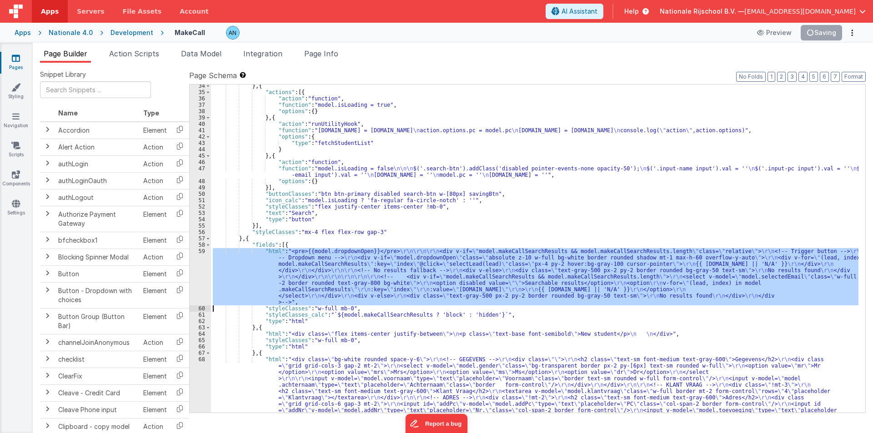
click at [193, 267] on div "59" at bounding box center [200, 276] width 21 height 57
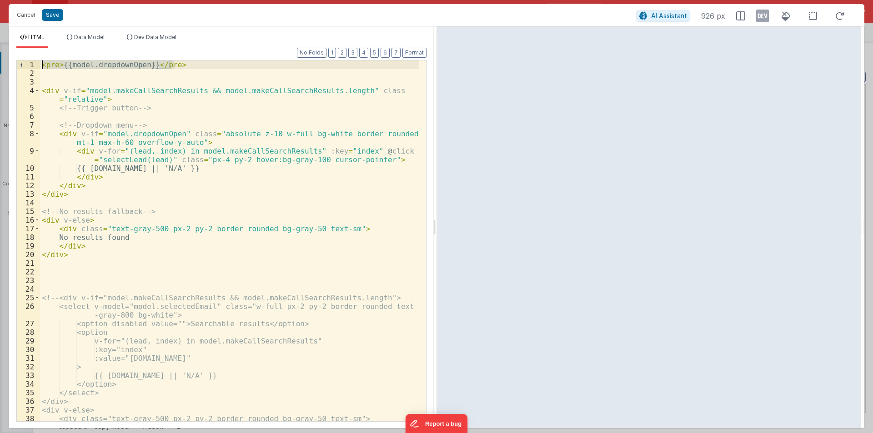
drag, startPoint x: 175, startPoint y: 64, endPoint x: 0, endPoint y: 64, distance: 174.7
click at [0, 64] on div "Cancel Save AI Assistant 926 px HTML Data Model Dev Data Model Format 7 6 5 4 3…" at bounding box center [436, 216] width 873 height 433
click at [19, 17] on button "Cancel" at bounding box center [25, 15] width 27 height 13
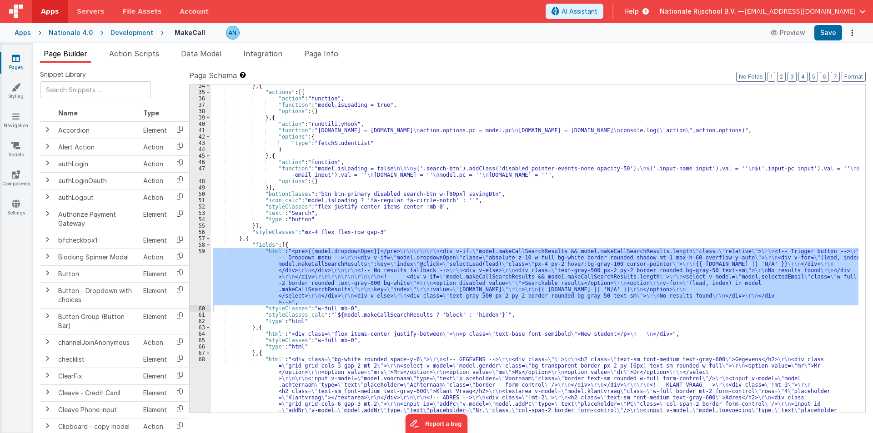
scroll to position [82, 0]
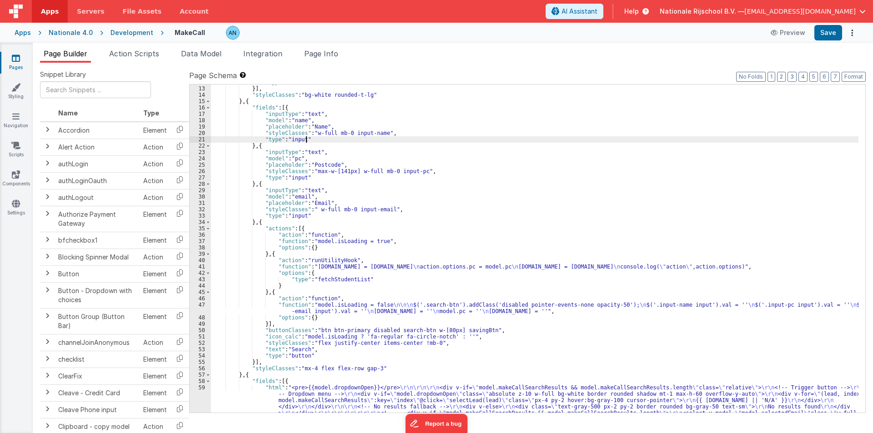
click at [316, 137] on div ""type" : "html" }] , "styleClasses" : "bg-white rounded-t-lg" } , { "fields" : …" at bounding box center [535, 275] width 648 height 392
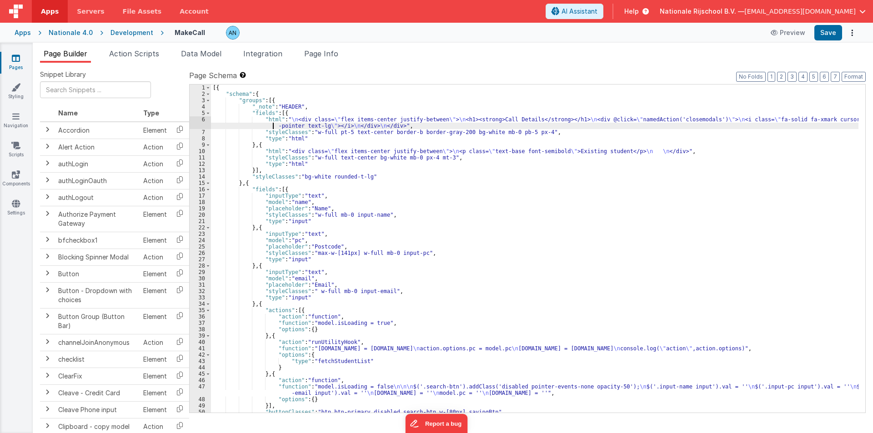
click at [265, 123] on div "[{ "schema" : { "groups" : [{ "_note" : "HEADER" , "fields" : [{ "html" : " \n …" at bounding box center [535, 255] width 648 height 341
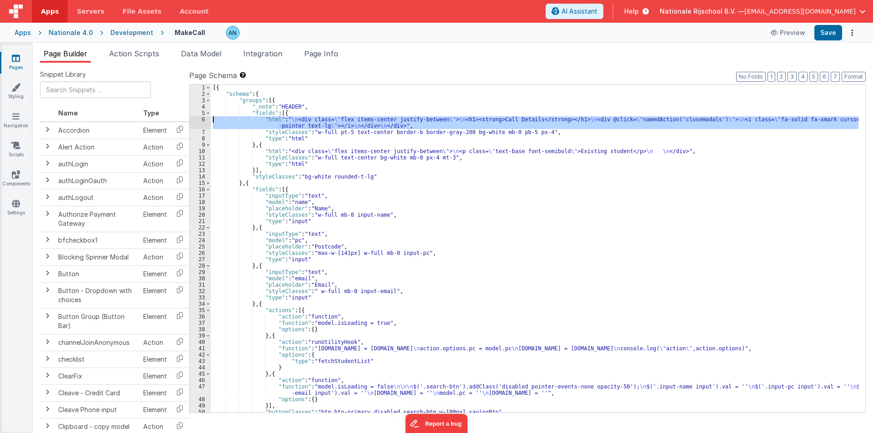
click at [198, 122] on div "6" at bounding box center [200, 122] width 21 height 13
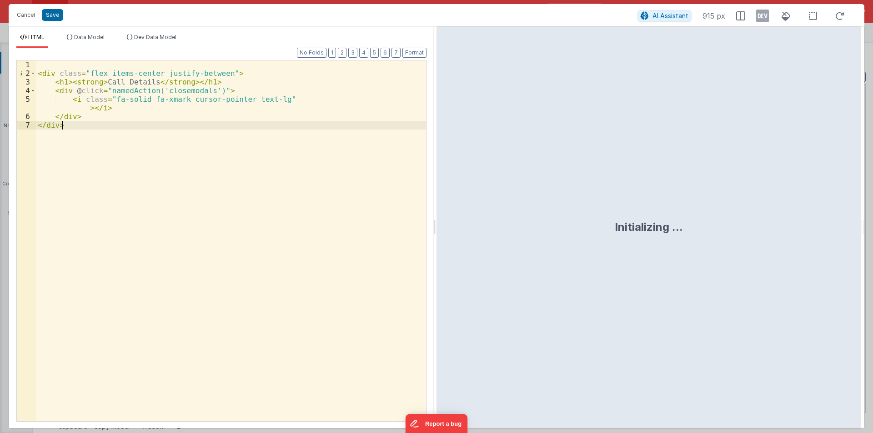
click at [62, 63] on div "< div class = "flex items-center justify-between" > < h1 > < strong > Call Deta…" at bounding box center [231, 249] width 390 height 378
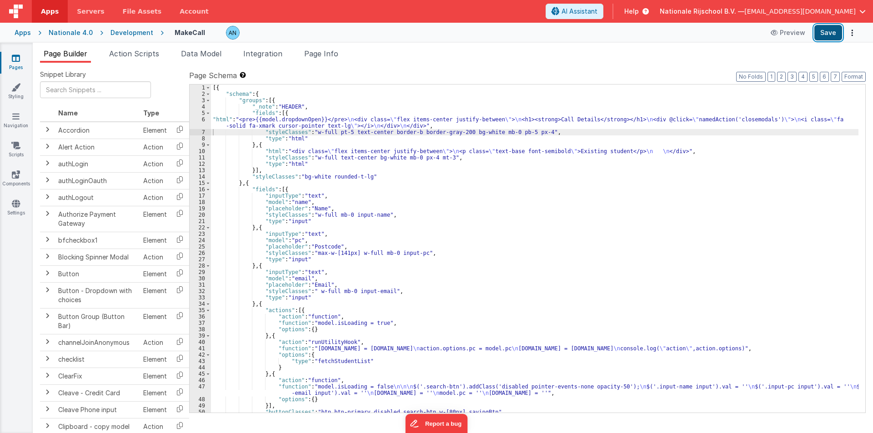
click at [831, 29] on button "Save" at bounding box center [829, 32] width 28 height 15
click at [132, 57] on span "Action Scripts" at bounding box center [134, 53] width 50 height 9
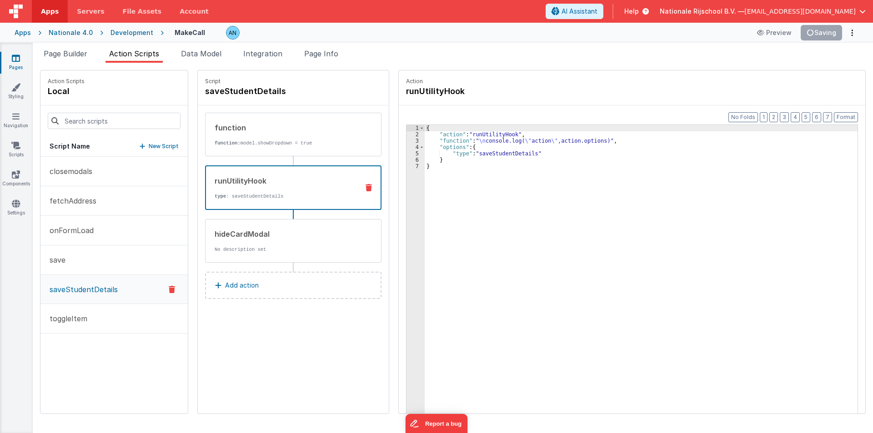
click at [241, 192] on div "runUtilityHook type : saveStudentDetails" at bounding box center [279, 188] width 146 height 25
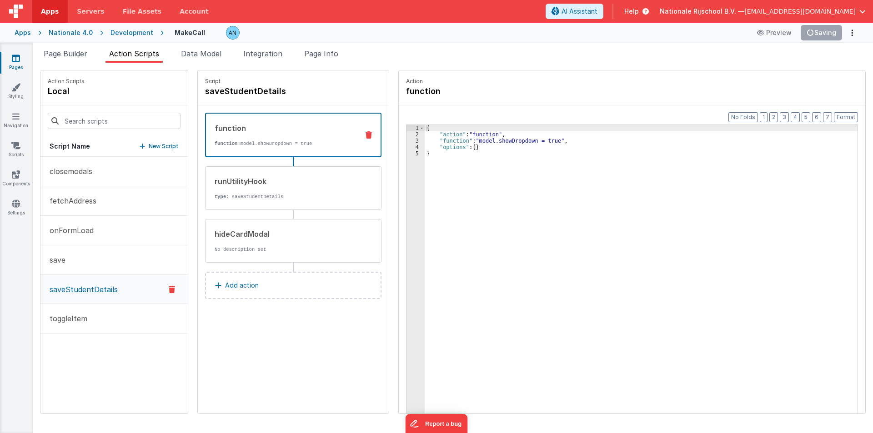
click at [257, 135] on div "function function: model.showDropdown = true" at bounding box center [279, 135] width 146 height 25
click at [467, 140] on div "{ "action" : "function" , "function" : "model.showDropdown = true" , "options" …" at bounding box center [646, 290] width 442 height 330
click at [407, 143] on div "3" at bounding box center [416, 141] width 18 height 6
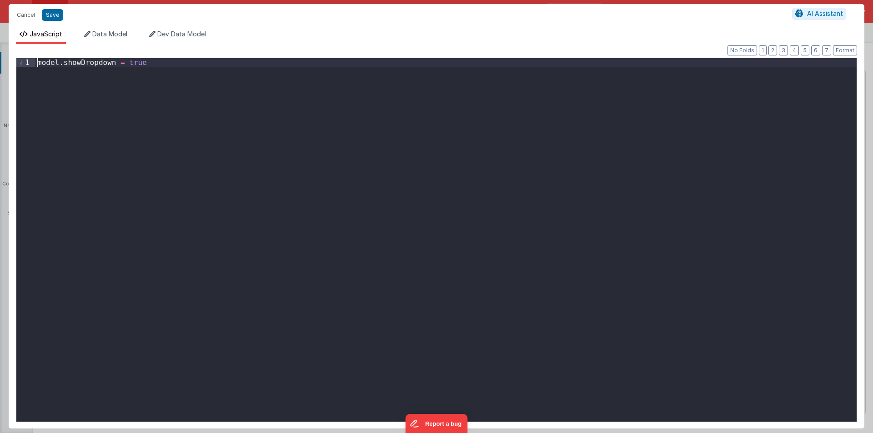
click at [36, 66] on div "model . showDropdown = true" at bounding box center [445, 248] width 821 height 381
click at [170, 64] on div "vueapp . $store . state . wndw . windows [ 0 ] . formSchema . model . showDropd…" at bounding box center [445, 248] width 821 height 381
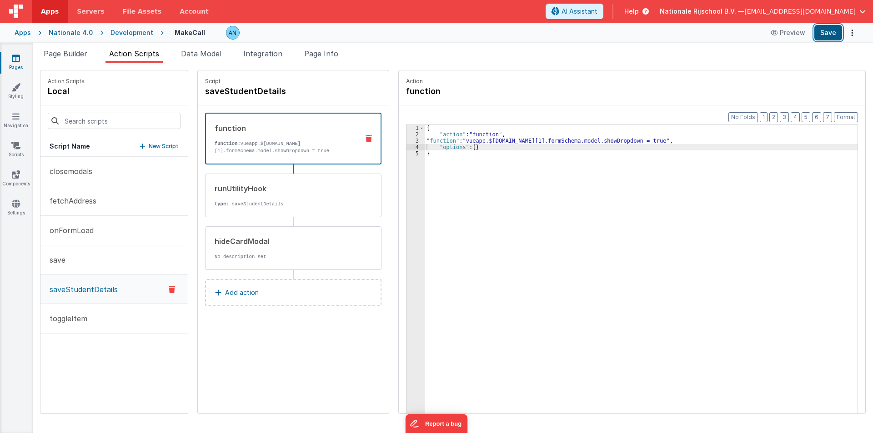
click at [837, 31] on button "Save" at bounding box center [829, 32] width 28 height 15
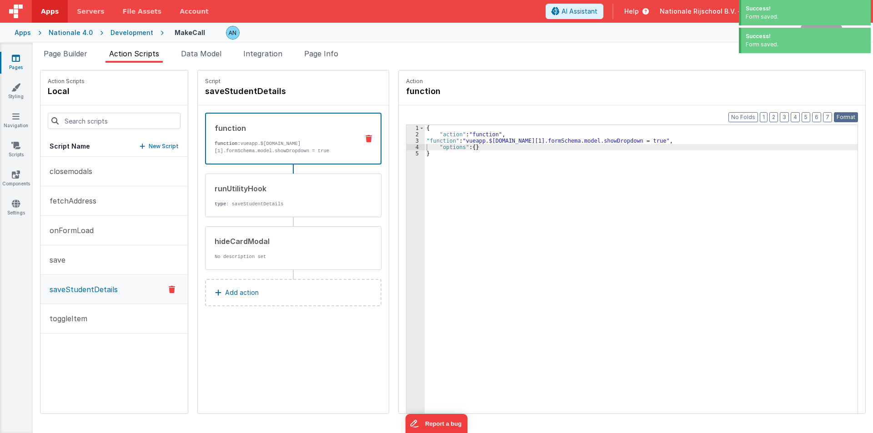
click at [853, 114] on button "Format" at bounding box center [846, 117] width 24 height 10
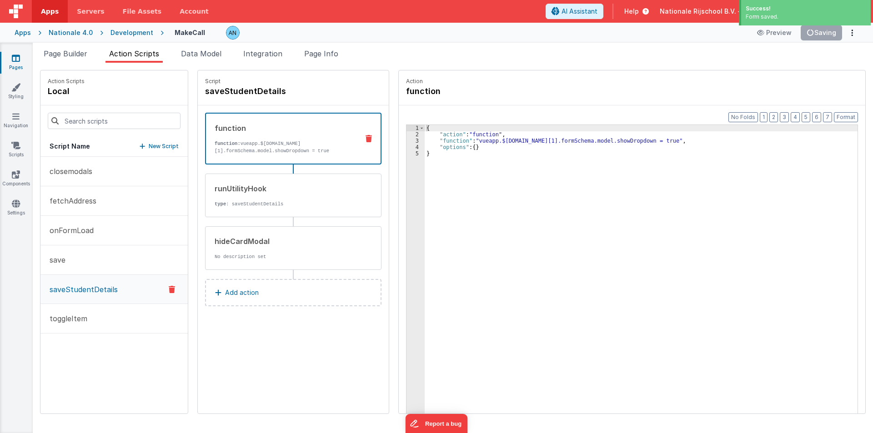
click at [500, 134] on div "{ "action" : "function" , "function" : "vueapp.$store.state.wndw.windows[1].for…" at bounding box center [646, 290] width 442 height 330
click at [829, 35] on button "Save" at bounding box center [829, 32] width 28 height 15
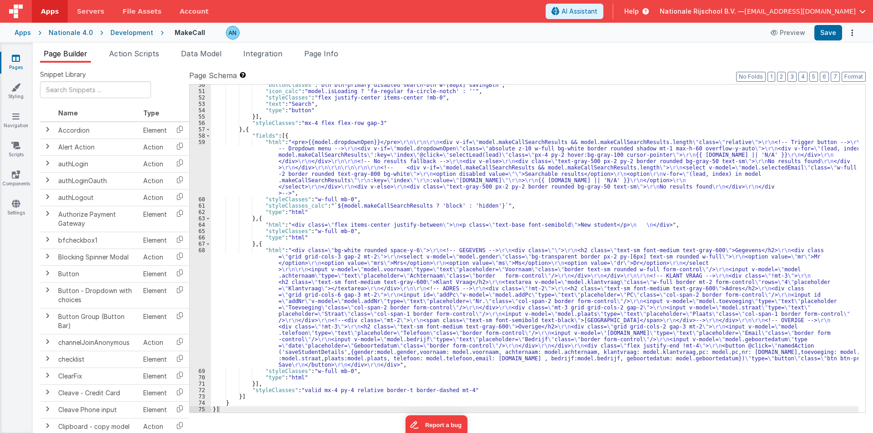
scroll to position [218, 0]
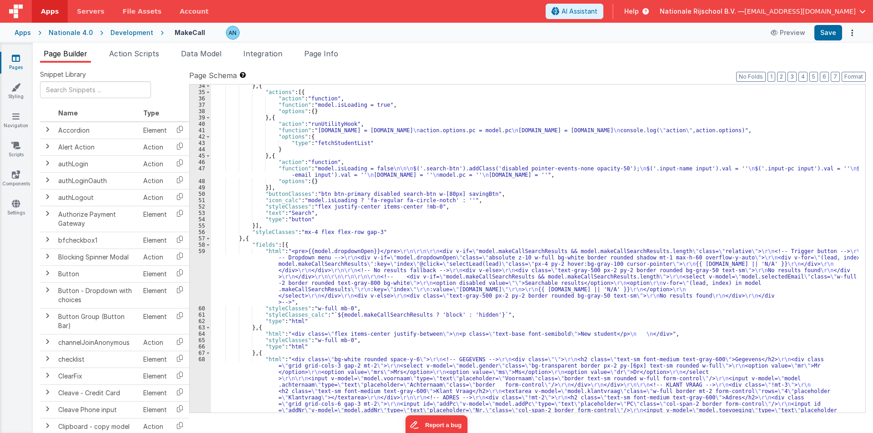
click at [247, 277] on div "} , { "actions" : [{ "action" : "function" , "function" : "model.isLoading = tr…" at bounding box center [535, 311] width 648 height 456
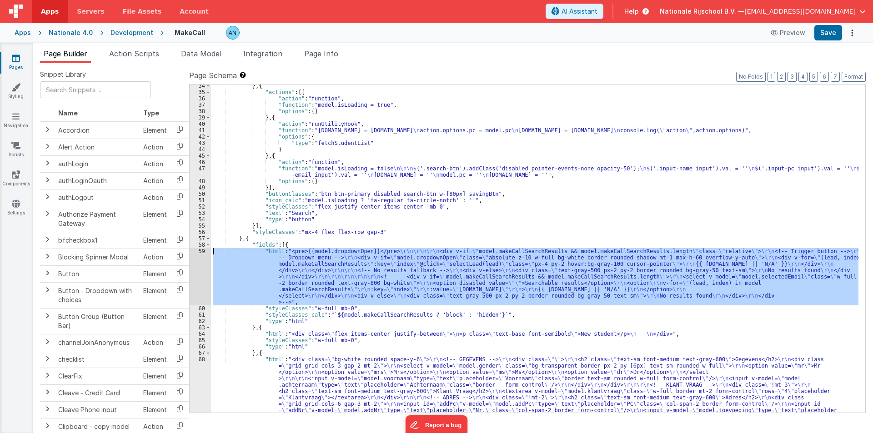
click at [194, 254] on div "59" at bounding box center [200, 276] width 21 height 57
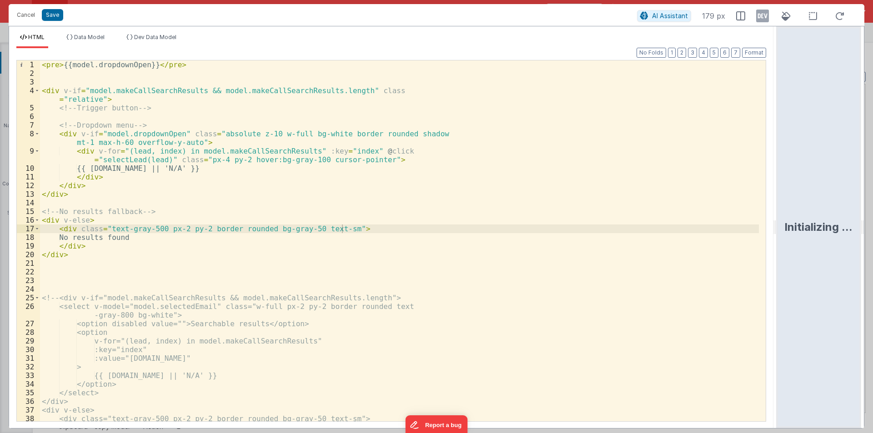
drag, startPoint x: 435, startPoint y: 230, endPoint x: 829, endPoint y: 230, distance: 393.9
click at [831, 230] on html "Cancel Save AI Assistant 179 px HTML Data Model Dev Data Model Format 7 6 5 4 3…" at bounding box center [436, 216] width 873 height 433
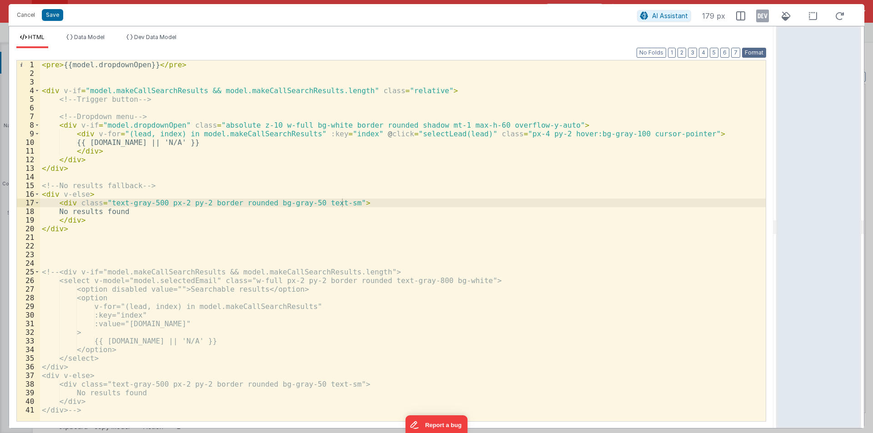
click at [755, 50] on button "Format" at bounding box center [754, 53] width 24 height 10
click at [25, 15] on button "Cancel" at bounding box center [25, 15] width 27 height 13
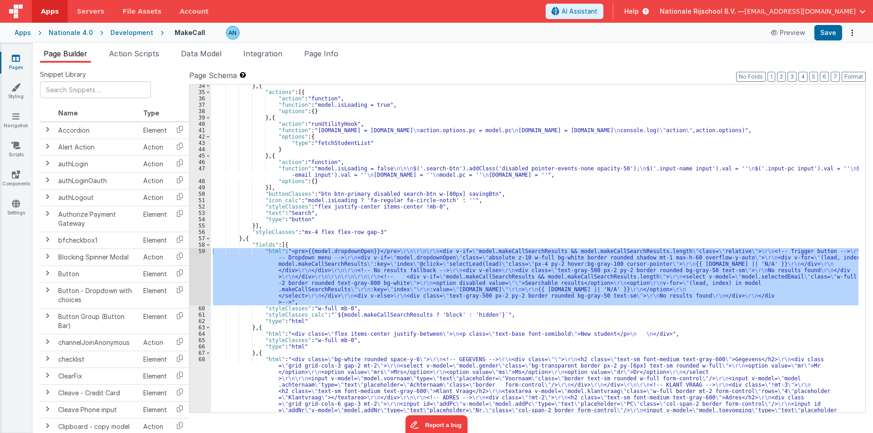
click at [143, 53] on div at bounding box center [436, 216] width 873 height 433
click at [129, 46] on div "Page Builder Action Scripts Data Model Integration Page Info Snippet Library Na…" at bounding box center [453, 238] width 841 height 391
click at [132, 52] on span "Action Scripts" at bounding box center [134, 53] width 50 height 9
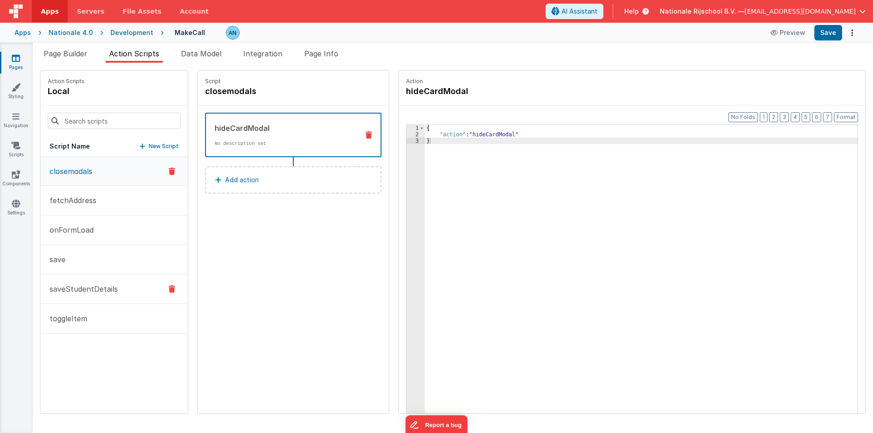
click at [79, 293] on p "saveStudentDetails" at bounding box center [81, 289] width 74 height 11
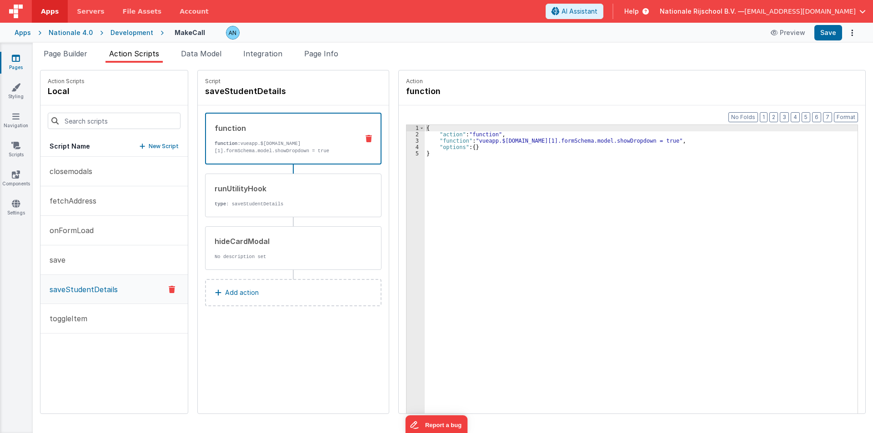
click at [426, 140] on div "{ "action" : "function" , "function" : "vueapp.$[DOMAIN_NAME][1].formSchema.mod…" at bounding box center [646, 290] width 442 height 330
click at [407, 140] on div "3" at bounding box center [416, 141] width 18 height 6
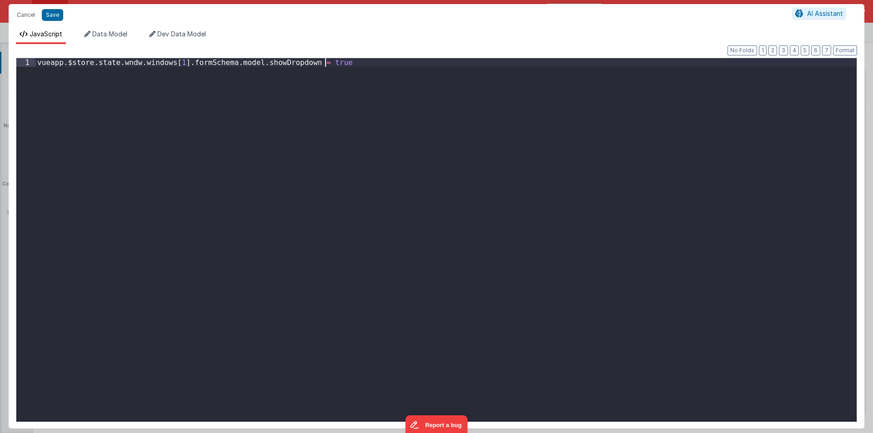
click at [403, 140] on div "vueapp . $store . state . wndw . windows [ 1 ] . formSchema . model . showDropd…" at bounding box center [445, 248] width 821 height 381
click at [223, 64] on div "vueapp . $store . state . wndw . windows [ 1 ] . formSchema . model . showDropd…" at bounding box center [445, 248] width 821 height 381
click at [277, 62] on div "vueapp . $store . state . wndw . windows [ 1 ] . formSchema . model . showDropd…" at bounding box center [445, 248] width 821 height 381
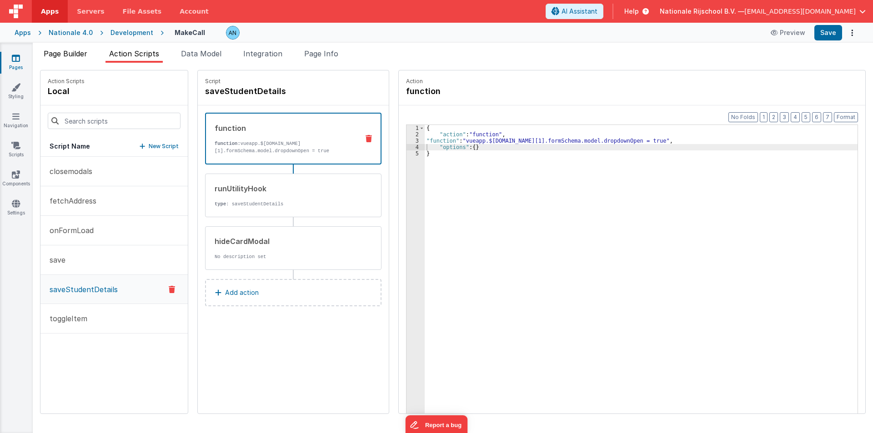
click at [85, 53] on span "Page Builder" at bounding box center [66, 53] width 44 height 9
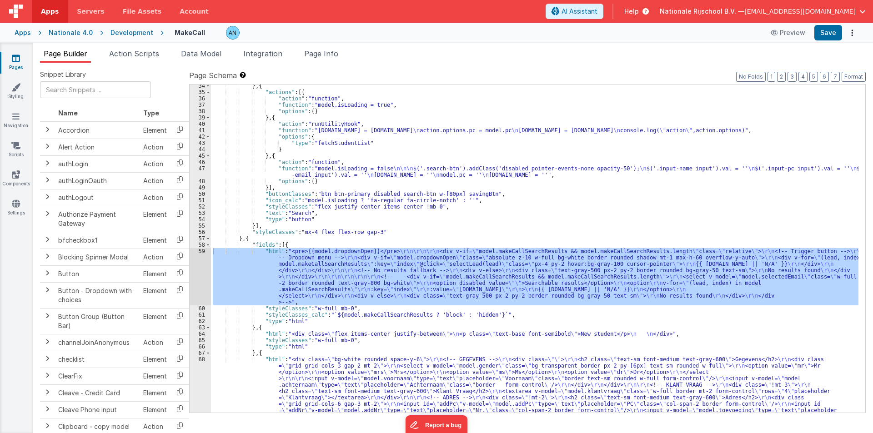
click at [197, 275] on div "59" at bounding box center [200, 276] width 21 height 57
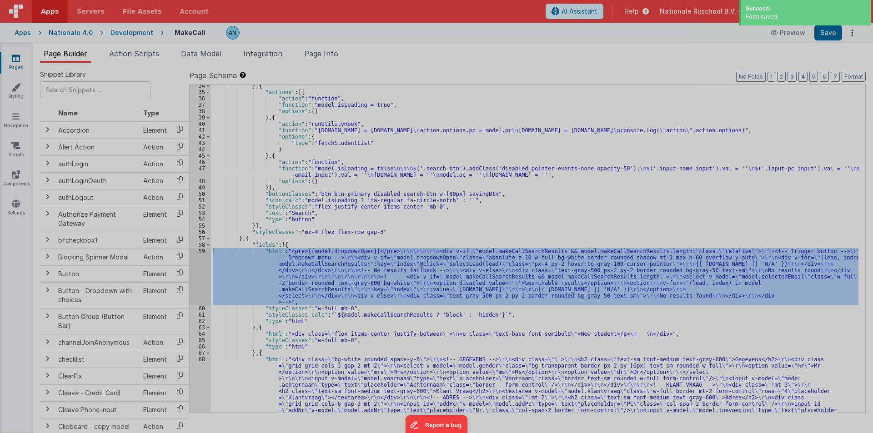
click at [197, 275] on div at bounding box center [436, 216] width 873 height 433
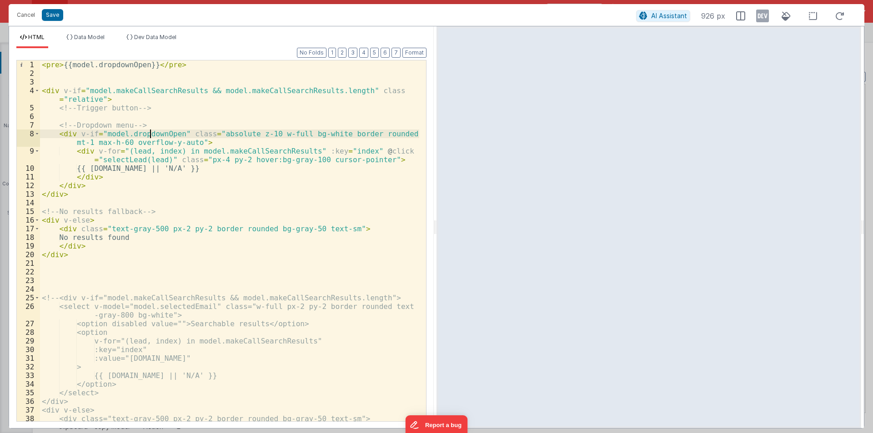
click at [149, 135] on div "< pre > {{model.dropdownOpen}} </ pre > < div v-if = "model.makeCallSearchResul…" at bounding box center [229, 249] width 379 height 378
click at [16, 12] on button "Cancel" at bounding box center [25, 15] width 27 height 13
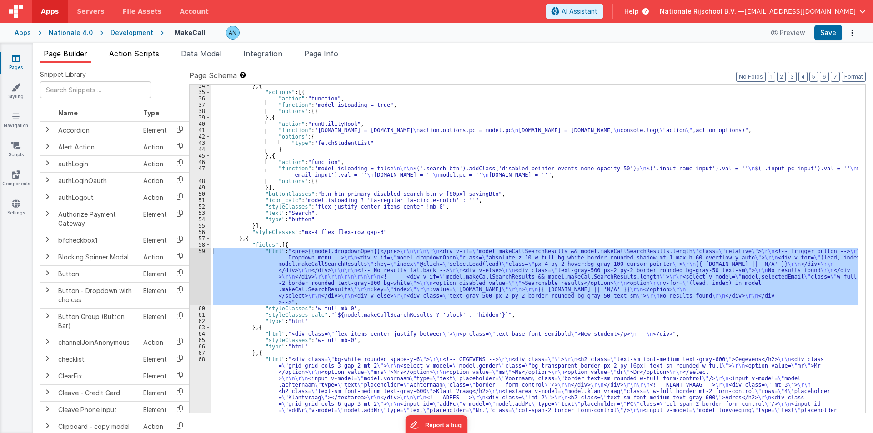
click at [136, 51] on span "Action Scripts" at bounding box center [134, 53] width 50 height 9
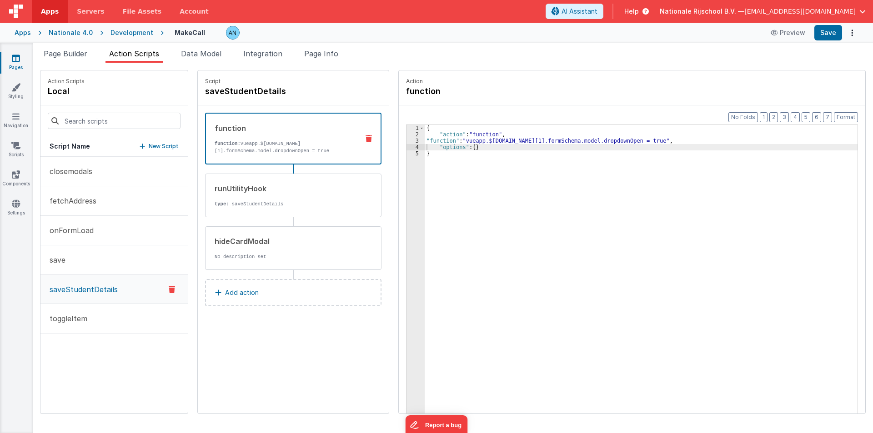
click at [407, 141] on div "3" at bounding box center [416, 141] width 18 height 6
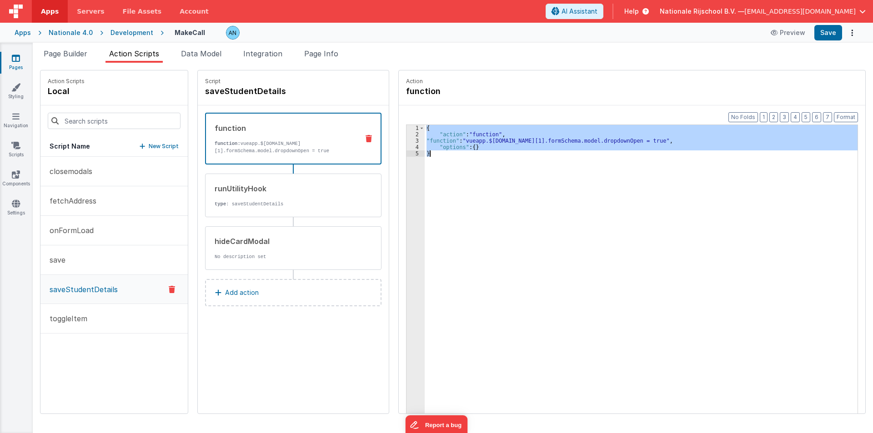
click at [407, 141] on div "3" at bounding box center [416, 141] width 18 height 6
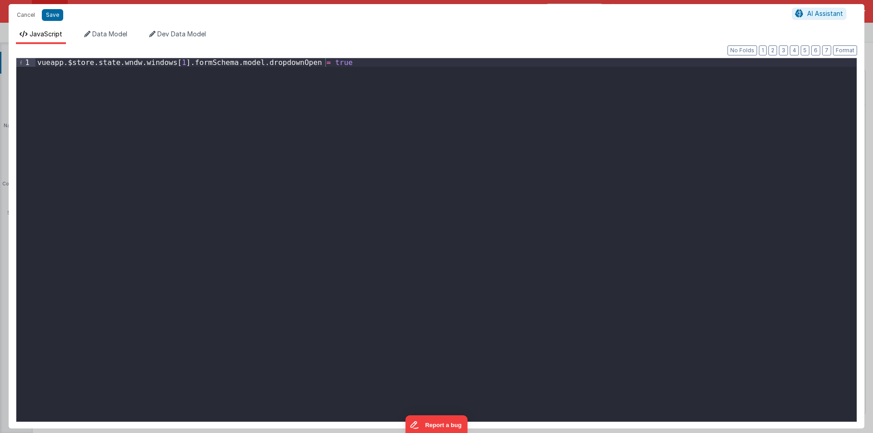
click at [265, 62] on div "vueapp . $store . state . wndw . windows [ 1 ] . formSchema . model . dropdownO…" at bounding box center [445, 248] width 821 height 381
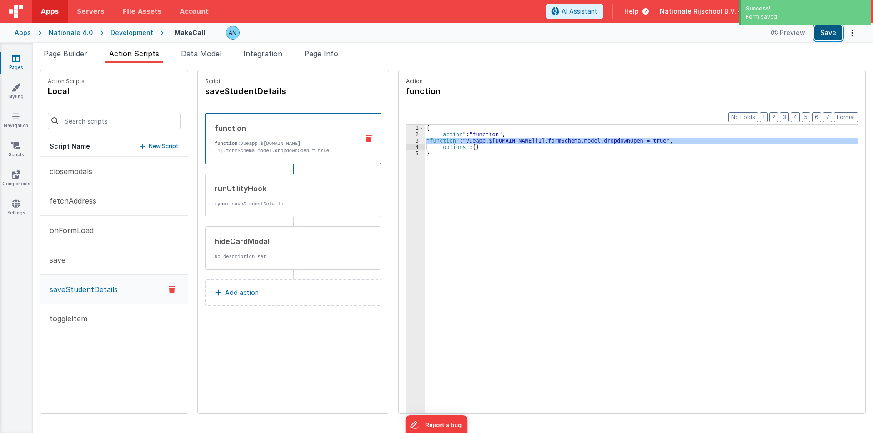
click at [830, 28] on button "Save" at bounding box center [829, 32] width 28 height 15
click at [846, 117] on button "Format" at bounding box center [846, 117] width 24 height 10
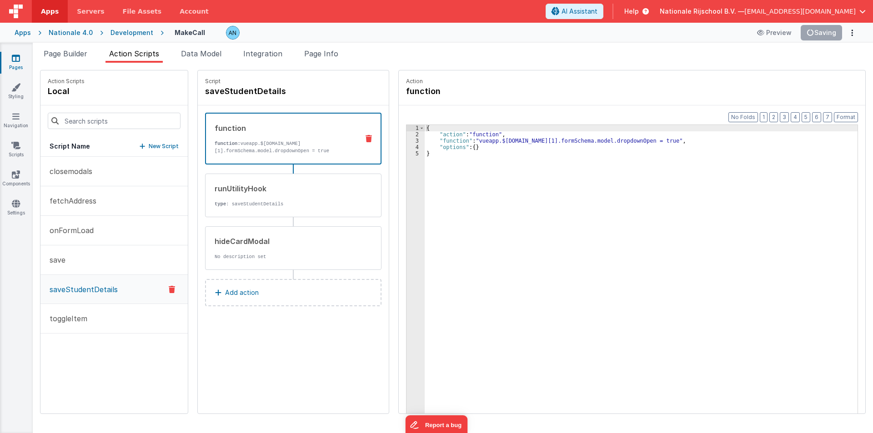
click at [500, 133] on div "{ "action" : "function" , "function" : "vueapp.$[DOMAIN_NAME][1].formSchema.mod…" at bounding box center [646, 290] width 442 height 330
click at [832, 27] on button "Save" at bounding box center [829, 32] width 28 height 15
click at [433, 141] on div "{ "action" : "function" , "function" : "vueapp.$[DOMAIN_NAME][1].formSchema.mod…" at bounding box center [646, 290] width 442 height 330
click at [407, 140] on div "3" at bounding box center [416, 141] width 18 height 6
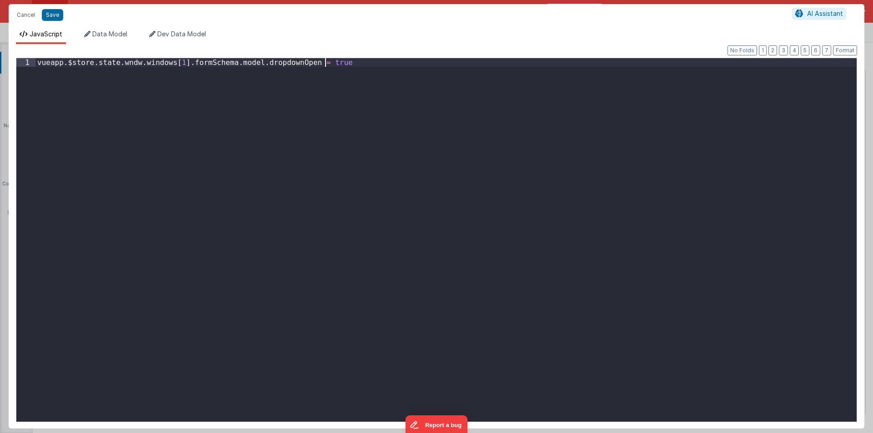
click at [403, 140] on div "vueapp . $store . state . wndw . windows [ 1 ] . formSchema . model . dropdownO…" at bounding box center [445, 248] width 821 height 381
drag, startPoint x: 226, startPoint y: 64, endPoint x: 245, endPoint y: 63, distance: 19.6
click at [245, 63] on div "vueapp . $store . state . wndw . windows [ 1 ] . formSchema . model . dropdownO…" at bounding box center [445, 248] width 821 height 381
click at [169, 89] on div "vueapp . $store . state . wndw . windows [ 1 ] . formSchema . model . dropdownO…" at bounding box center [445, 248] width 821 height 381
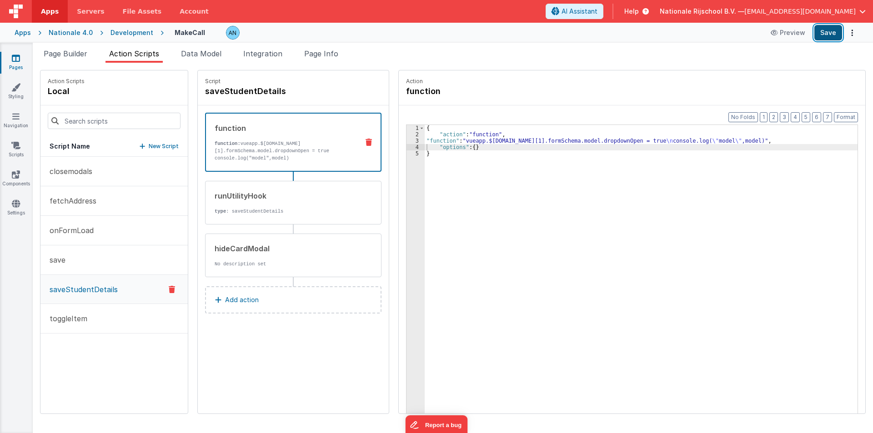
click at [825, 35] on button "Save" at bounding box center [829, 32] width 28 height 15
click at [851, 116] on button "Format" at bounding box center [846, 117] width 24 height 10
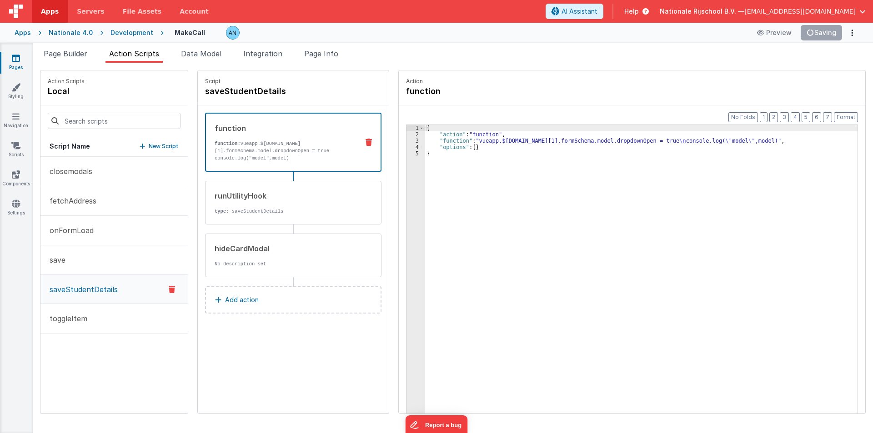
click at [791, 141] on div "{ "action" : "function" , "function" : "vueapp.$[DOMAIN_NAME][1].formSchema.mod…" at bounding box center [646, 290] width 442 height 330
click at [825, 30] on button "Save" at bounding box center [829, 32] width 28 height 15
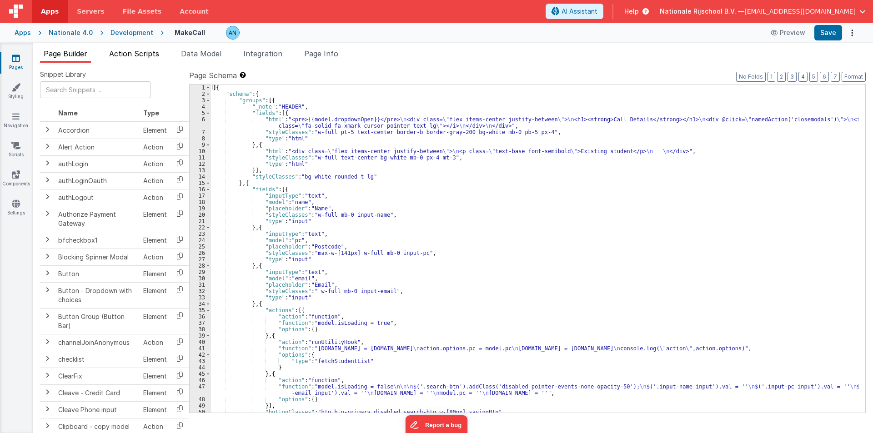
click at [136, 51] on span "Action Scripts" at bounding box center [134, 53] width 50 height 9
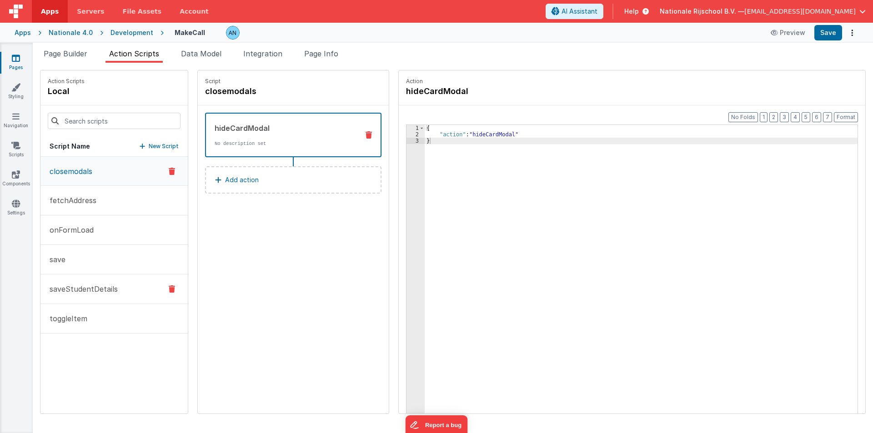
click at [68, 287] on p "saveStudentDetails" at bounding box center [81, 289] width 74 height 11
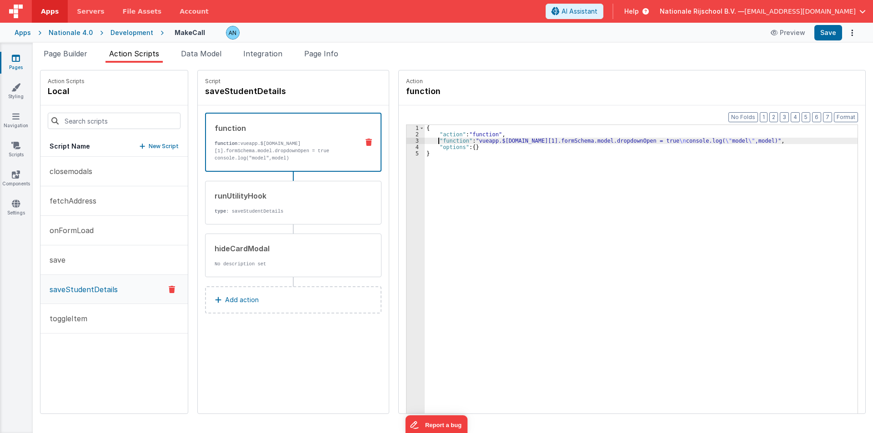
click at [431, 143] on div "{ "action" : "function" , "function" : "vueapp.$[DOMAIN_NAME][1].formSchema.mod…" at bounding box center [646, 290] width 442 height 330
click at [407, 140] on div "3" at bounding box center [416, 141] width 18 height 6
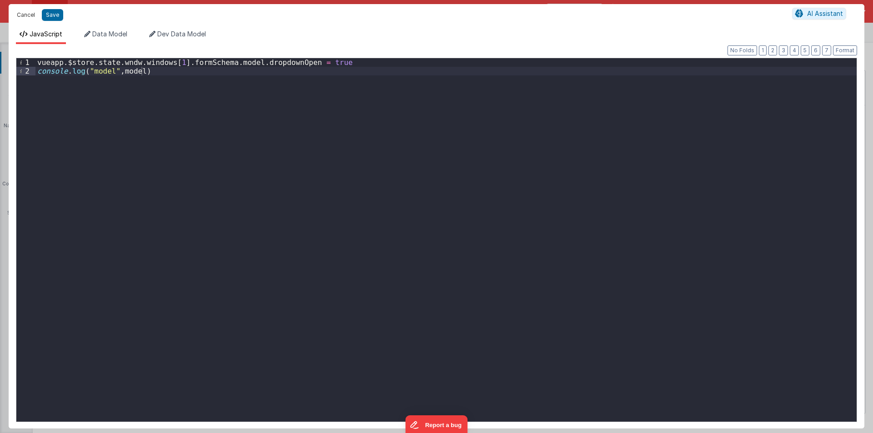
click at [24, 12] on button "Cancel" at bounding box center [25, 15] width 27 height 13
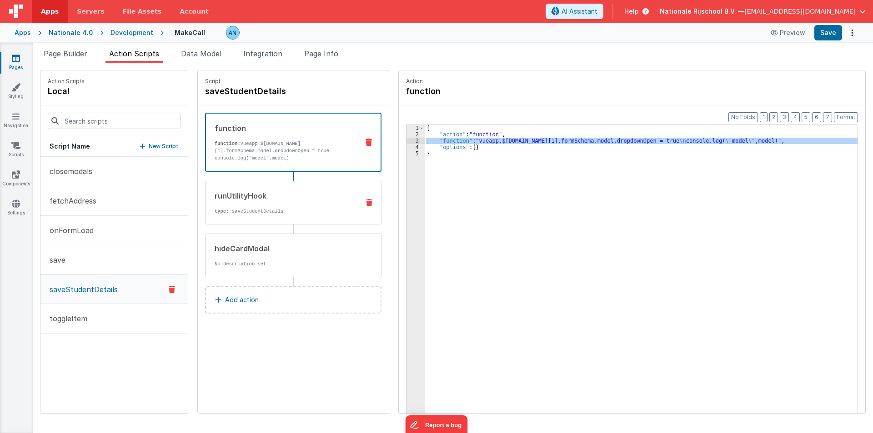
click at [250, 207] on div "runUtilityHook type : saveStudentDetails" at bounding box center [279, 203] width 146 height 25
click at [280, 158] on p "function: vueapp.$[DOMAIN_NAME][1].formSchema.model.dropdownOpen = true console…" at bounding box center [283, 151] width 137 height 22
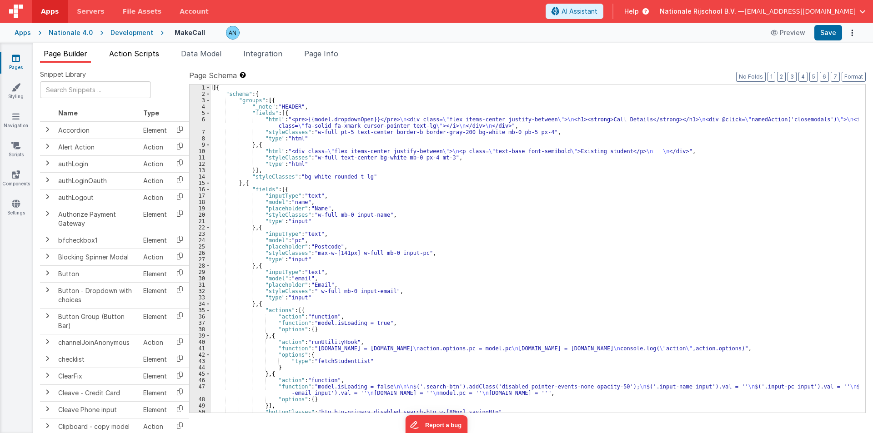
click at [143, 54] on span "Action Scripts" at bounding box center [134, 53] width 50 height 9
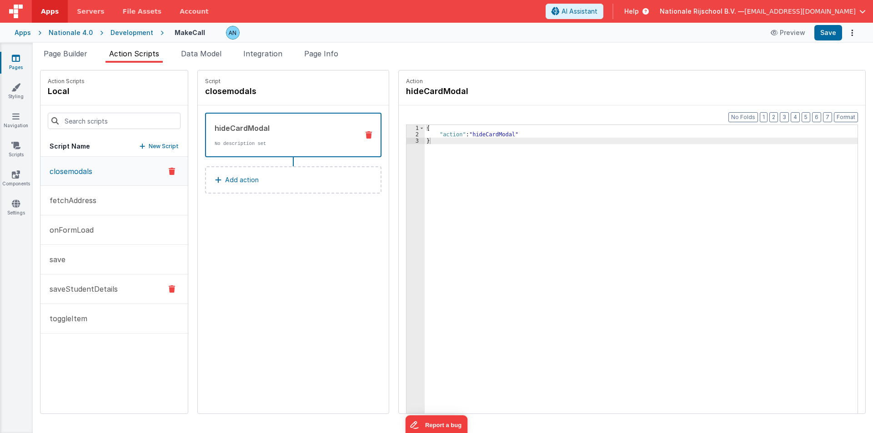
click at [106, 283] on button "saveStudentDetails" at bounding box center [113, 290] width 147 height 30
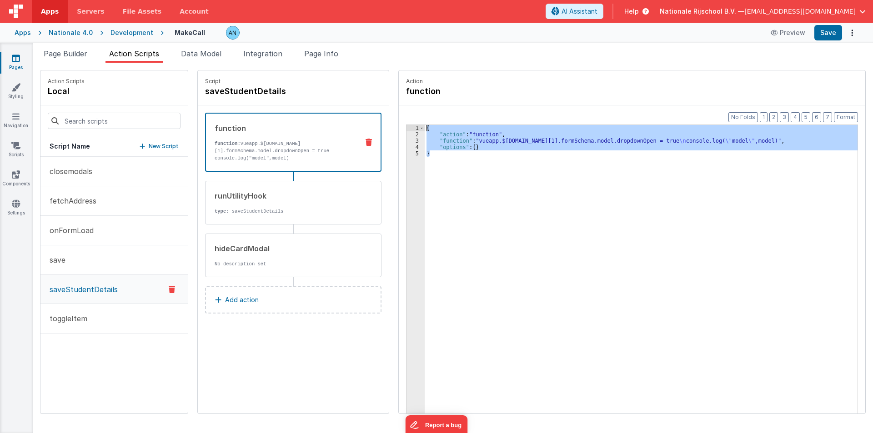
drag, startPoint x: 416, startPoint y: 141, endPoint x: 403, endPoint y: 115, distance: 28.9
click at [403, 115] on div "Format 7 6 5 4 3 2 1 No Folds 1 2 3 4 5 { "action" : "function" , "function" : …" at bounding box center [632, 277] width 467 height 343
click at [63, 56] on span "Page Builder" at bounding box center [66, 53] width 44 height 9
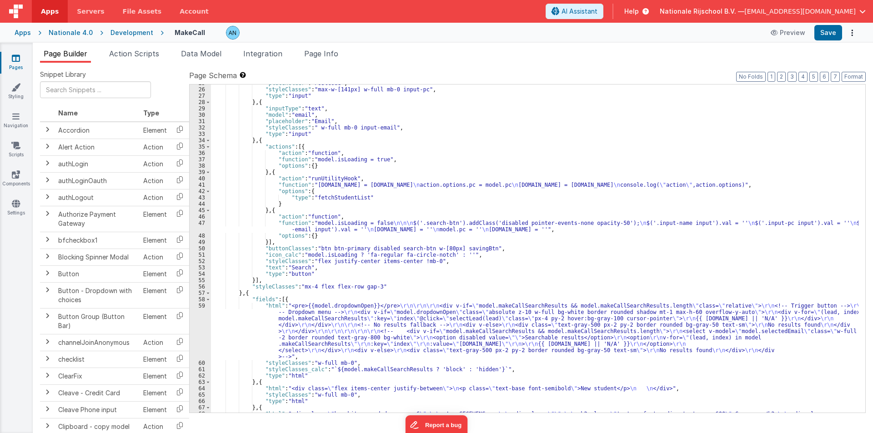
scroll to position [164, 0]
click at [340, 199] on div ""placeholder" : "Postcode" , "styleClasses" : "max-w-[141px] w-full mb-0 input-…" at bounding box center [535, 308] width 648 height 456
click at [347, 159] on div ""placeholder" : "Postcode" , "styleClasses" : "max-w-[141px] w-full mb-0 input-…" at bounding box center [535, 308] width 648 height 456
click at [197, 159] on div "37" at bounding box center [200, 159] width 21 height 6
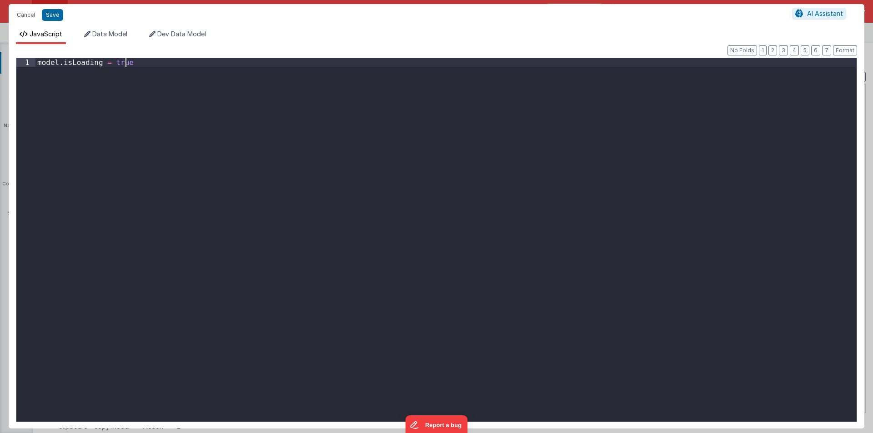
click at [70, 119] on div "model . isLoading = true" at bounding box center [445, 248] width 821 height 381
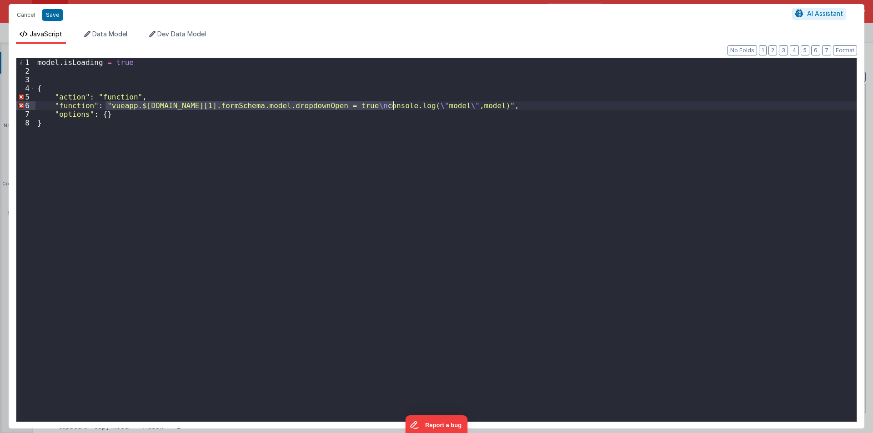
drag, startPoint x: 105, startPoint y: 106, endPoint x: 393, endPoint y: 106, distance: 287.5
click at [393, 106] on div "model . isLoading = true { "action" : "function" , "function" : "vueapp.$store.…" at bounding box center [445, 248] width 821 height 381
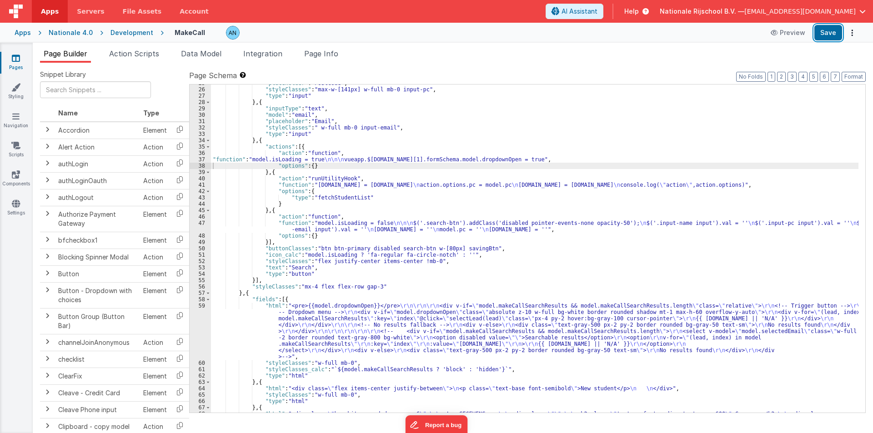
click at [828, 34] on button "Save" at bounding box center [829, 32] width 28 height 15
click at [865, 76] on button "Format" at bounding box center [854, 77] width 24 height 10
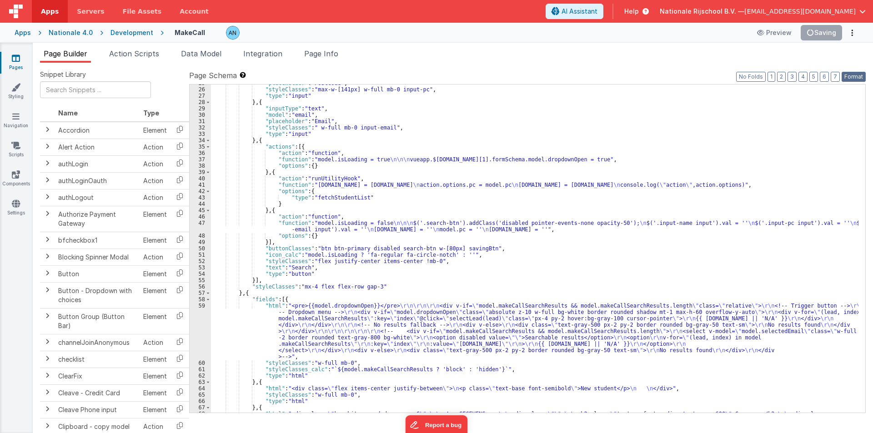
click at [851, 76] on button "Format" at bounding box center [854, 77] width 24 height 10
click at [136, 57] on span "Action Scripts" at bounding box center [134, 53] width 50 height 9
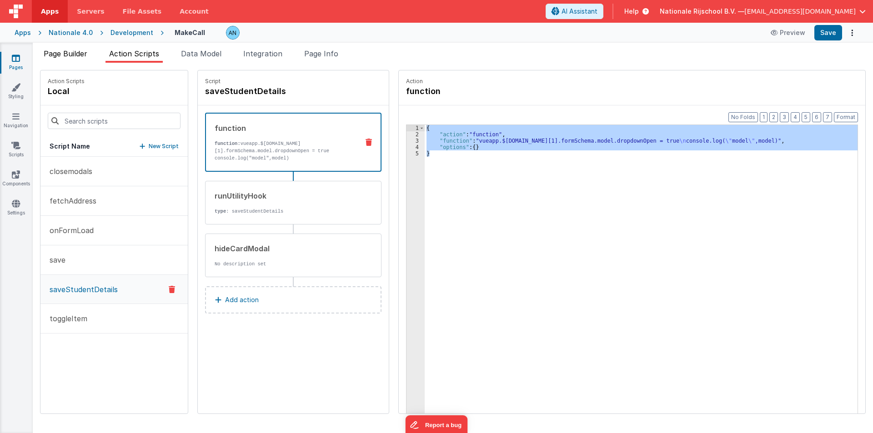
click at [83, 50] on span "Page Builder" at bounding box center [66, 53] width 44 height 9
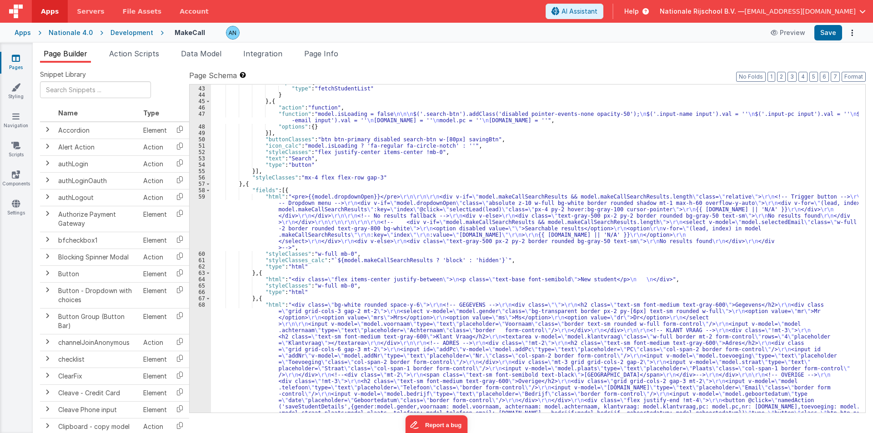
scroll to position [218, 0]
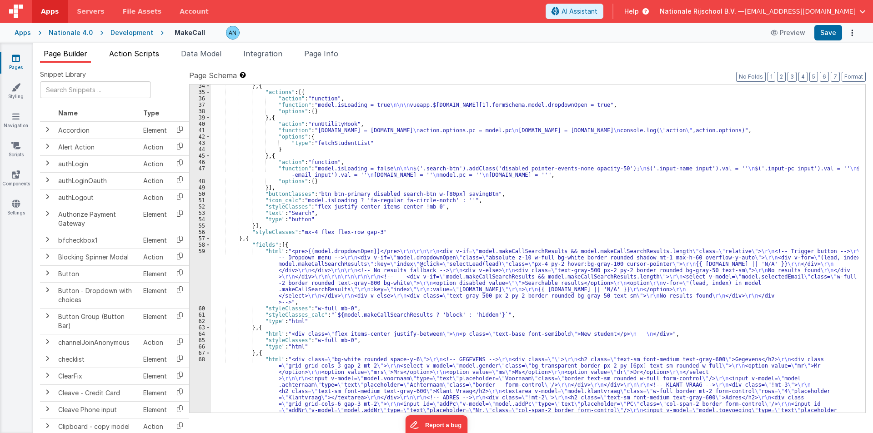
click at [140, 57] on span "Action Scripts" at bounding box center [134, 53] width 50 height 9
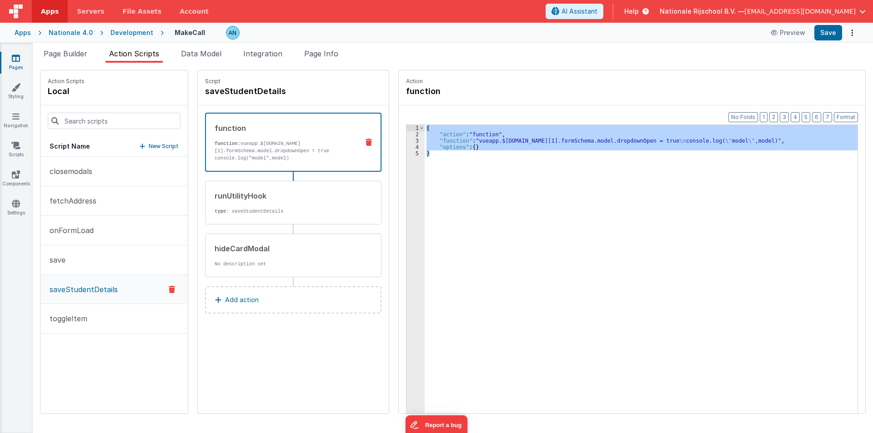
click at [366, 144] on icon at bounding box center [369, 142] width 6 height 7
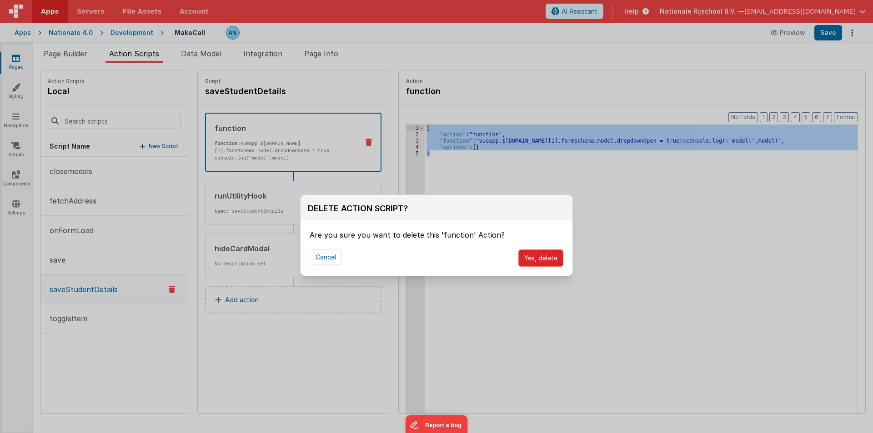
click at [539, 257] on button "Yes, delete" at bounding box center [541, 258] width 45 height 17
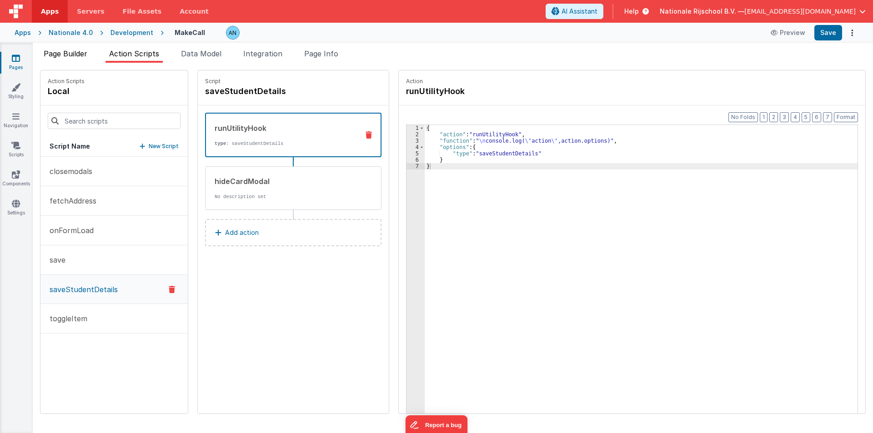
click at [68, 53] on span "Page Builder" at bounding box center [66, 53] width 44 height 9
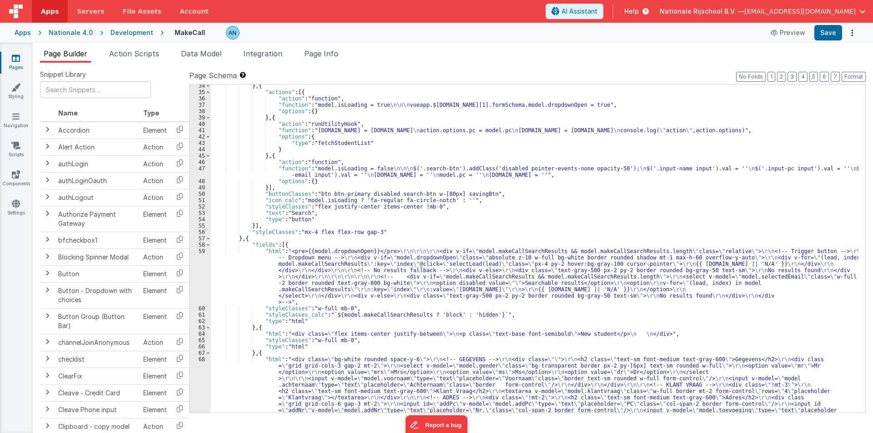
click at [256, 282] on div "} , { "actions" : [{ "action" : "function" , "function" : "model.isLoading = tr…" at bounding box center [535, 311] width 648 height 456
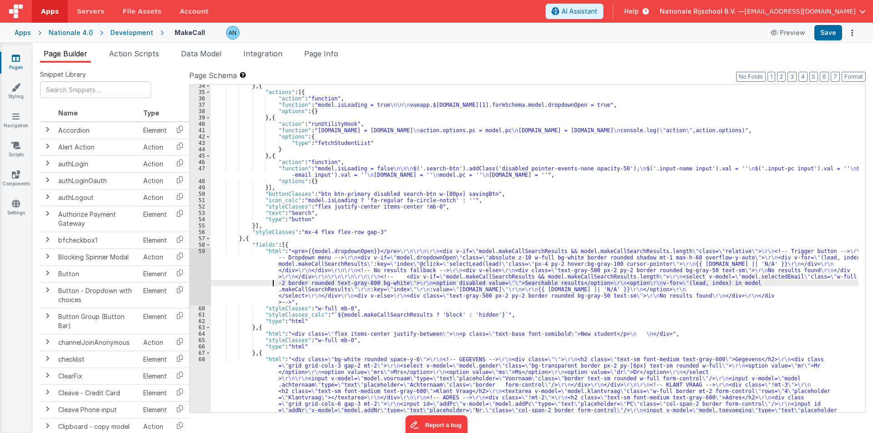
click at [202, 265] on div "59" at bounding box center [200, 276] width 21 height 57
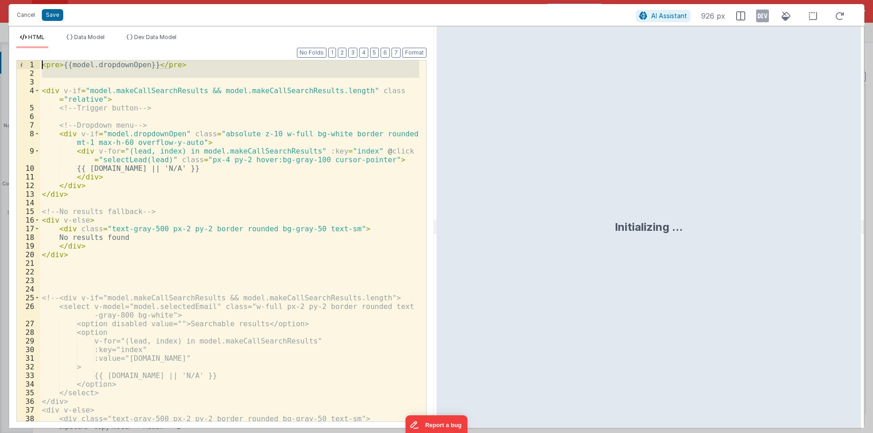
drag, startPoint x: 71, startPoint y: 80, endPoint x: 0, endPoint y: 60, distance: 74.2
click at [0, 60] on div "Cancel Save AI Assistant 926 px HTML Data Model Dev Data Model Format 7 6 5 4 3…" at bounding box center [436, 216] width 873 height 433
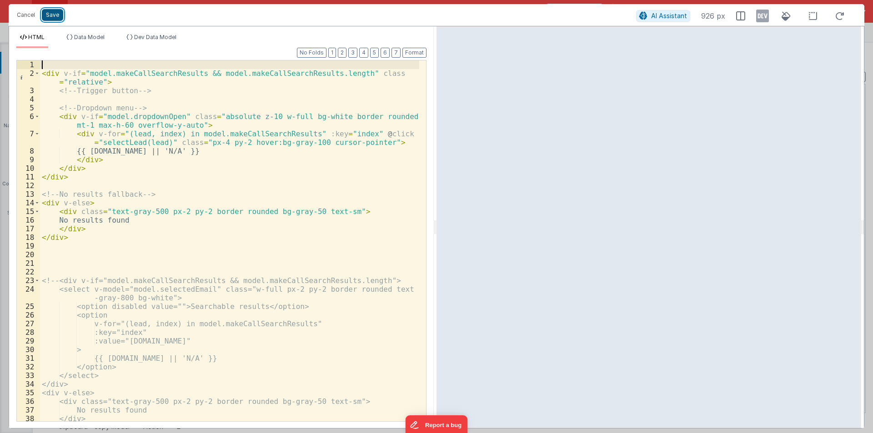
click at [51, 13] on button "Save" at bounding box center [52, 15] width 21 height 12
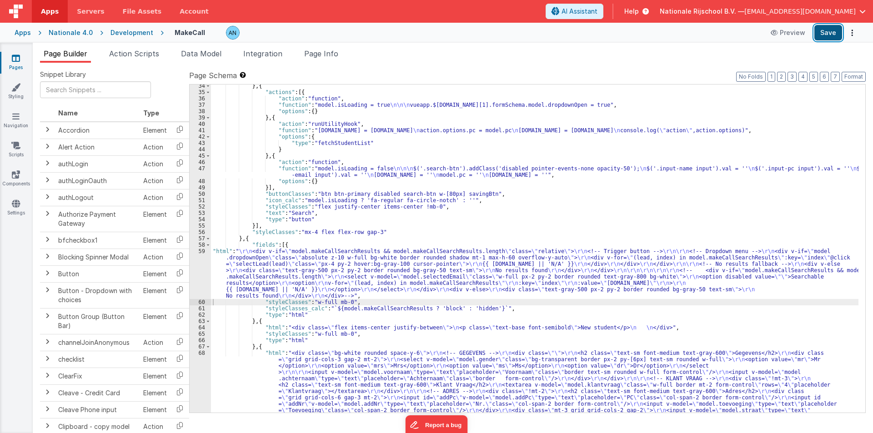
click at [826, 29] on button "Save" at bounding box center [829, 32] width 28 height 15
click at [856, 75] on button "Format" at bounding box center [854, 77] width 24 height 10
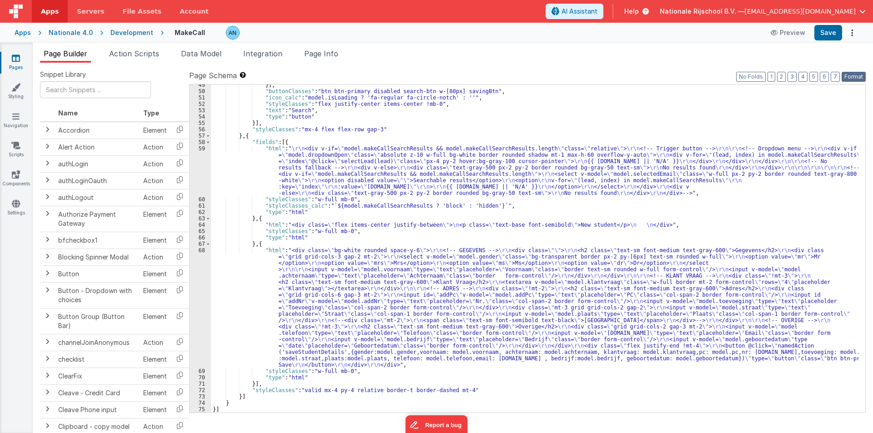
scroll to position [321, 0]
click at [236, 176] on div "}] , "buttonClasses" : "btn btn-primary disabled search-btn w-[80px] savingBtn"…" at bounding box center [535, 252] width 648 height 341
click at [198, 167] on div "59" at bounding box center [200, 171] width 21 height 51
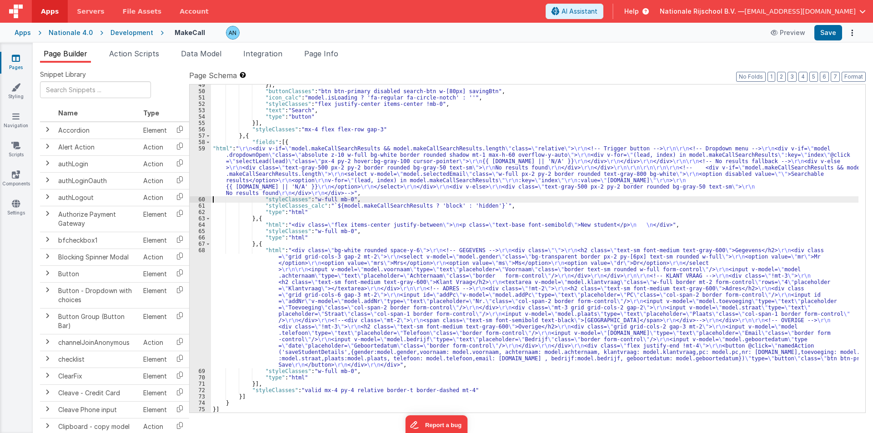
click at [197, 163] on div "59" at bounding box center [200, 171] width 21 height 51
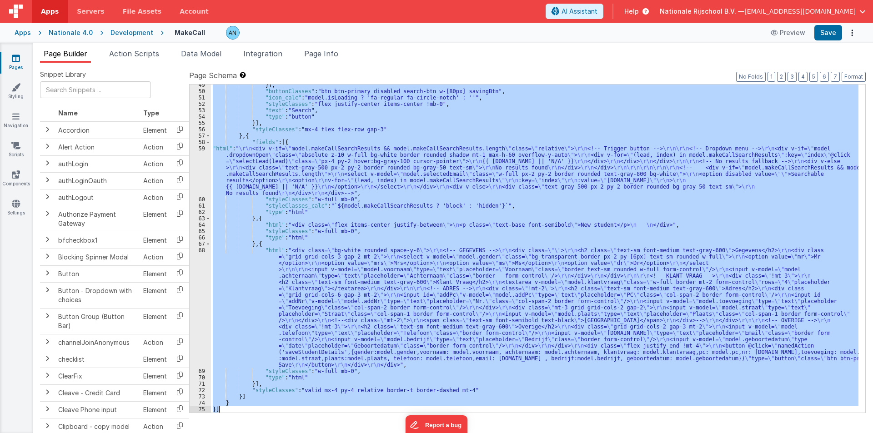
click at [197, 163] on div "59" at bounding box center [200, 171] width 21 height 51
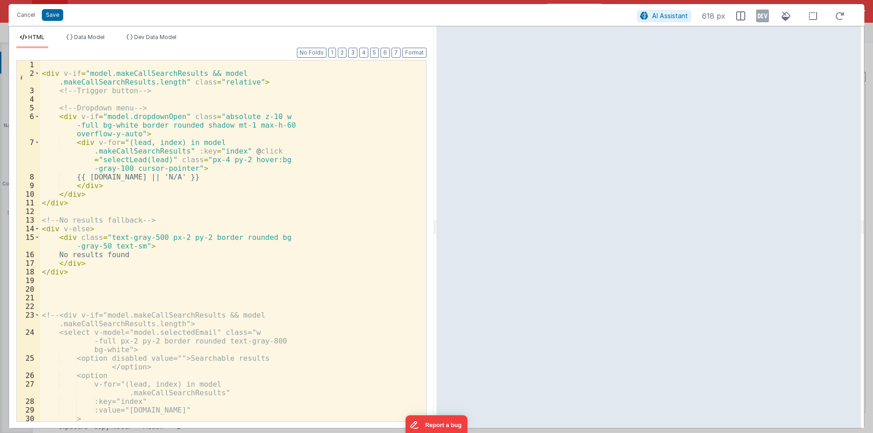
click at [228, 192] on div "< div v-if = "model.makeCallSearchResults && model .makeCallSearchResults.lengt…" at bounding box center [229, 249] width 379 height 378
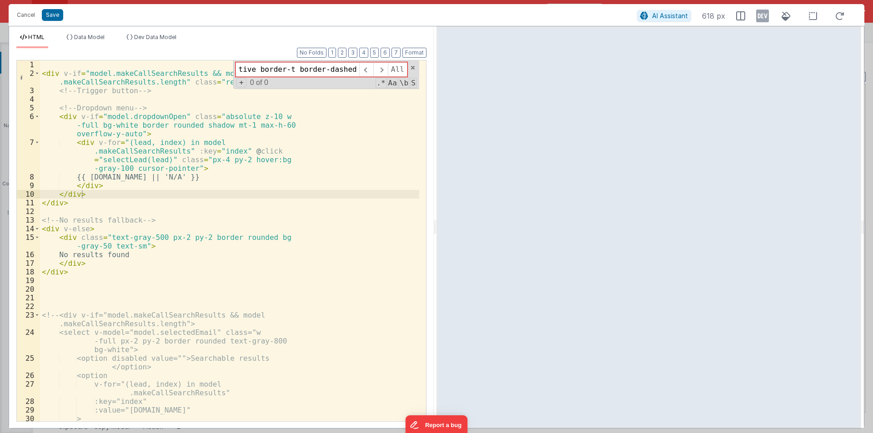
scroll to position [0, 0]
drag, startPoint x: 257, startPoint y: 68, endPoint x: 220, endPoint y: 68, distance: 37.3
click at [220, 68] on div "< div v-if = "model.makeCallSearchResults && model .makeCallSearchResults.lengt…" at bounding box center [229, 240] width 379 height 361
click at [289, 69] on input "valid valid mx-4 py-4 relative border-t border-dashed mt-4" at bounding box center [298, 69] width 124 height 15
type input "mx-4 py-4 relative border-t border-dashed mt-4"
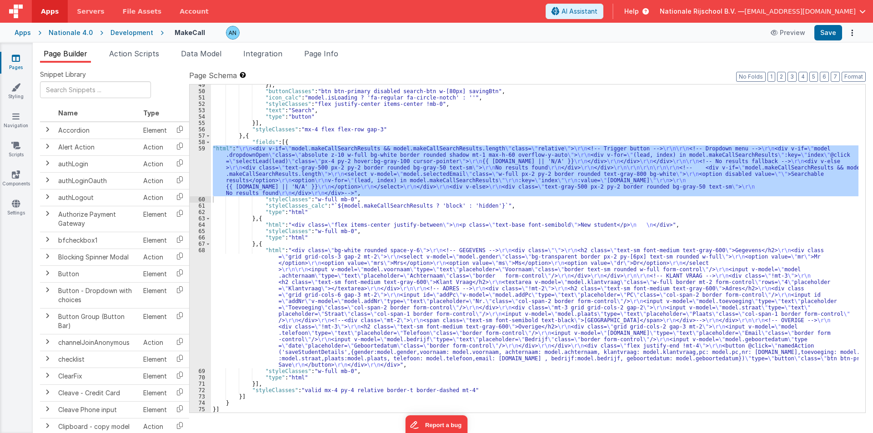
click at [332, 211] on div "}] , "buttonClasses" : "btn btn-primary disabled search-btn w-[80px] savingBtn"…" at bounding box center [535, 252] width 648 height 341
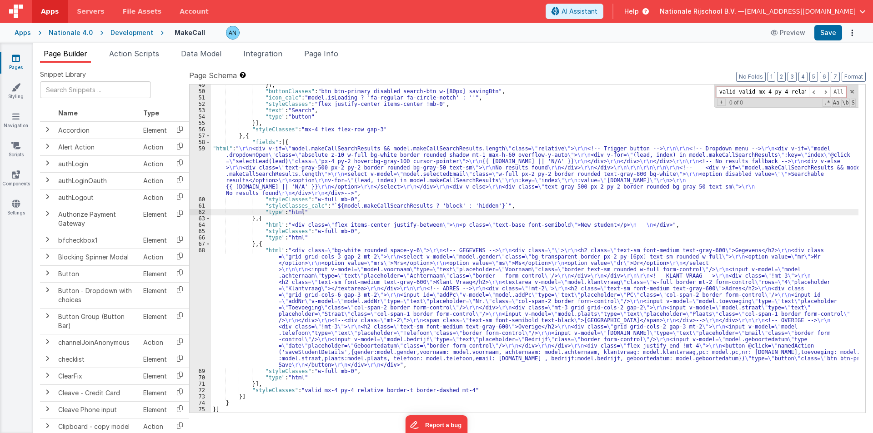
drag, startPoint x: 734, startPoint y: 90, endPoint x: 704, endPoint y: 93, distance: 30.2
click at [704, 93] on div "}] , "buttonClasses" : "btn btn-primary disabled search-btn w-[80px] savingBtn"…" at bounding box center [535, 249] width 648 height 328
click at [753, 93] on input "valid valid mx-4 py-4 relative border-t border-dashed mt-4" at bounding box center [762, 91] width 93 height 11
drag, startPoint x: 756, startPoint y: 91, endPoint x: 702, endPoint y: 90, distance: 54.1
click at [702, 90] on div "}] , "buttonClasses" : "btn btn-primary disabled search-btn w-[80px] savingBtn"…" at bounding box center [535, 249] width 648 height 328
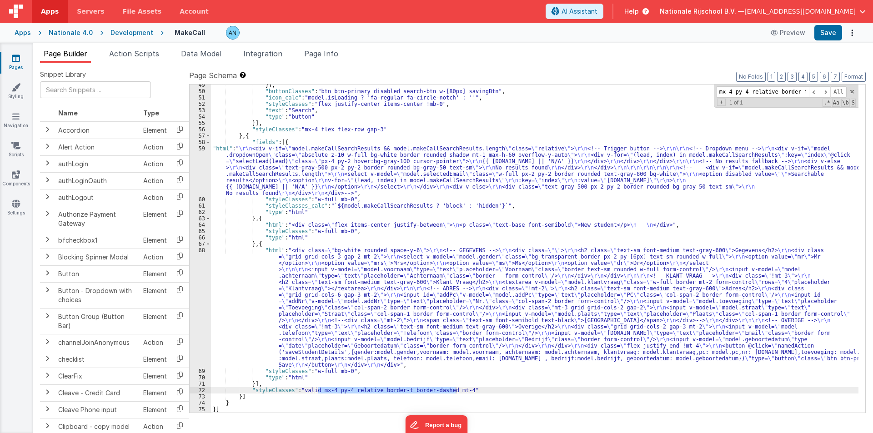
type input "mx-4 py-4 relative border-t border-dashed mt-4"
click at [310, 401] on div "}] , "buttonClasses" : "btn btn-primary disabled search-btn w-[80px] savingBtn"…" at bounding box center [535, 252] width 648 height 341
drag, startPoint x: 300, startPoint y: 391, endPoint x: 455, endPoint y: 389, distance: 154.7
click at [455, 389] on div "}] , "buttonClasses" : "btn btn-primary disabled search-btn w-[80px] savingBtn"…" at bounding box center [535, 252] width 648 height 341
drag, startPoint x: 334, startPoint y: 390, endPoint x: 301, endPoint y: 390, distance: 32.7
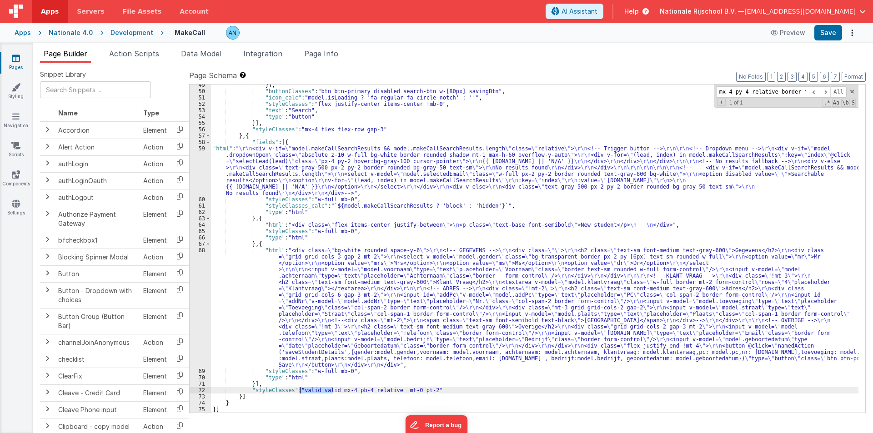
click at [301, 390] on div "}] , "buttonClasses" : "btn btn-primary disabled search-btn w-[80px] savingBtn"…" at bounding box center [535, 252] width 648 height 341
click at [825, 29] on button "Save" at bounding box center [829, 32] width 28 height 15
click at [849, 73] on button "Format" at bounding box center [854, 77] width 24 height 10
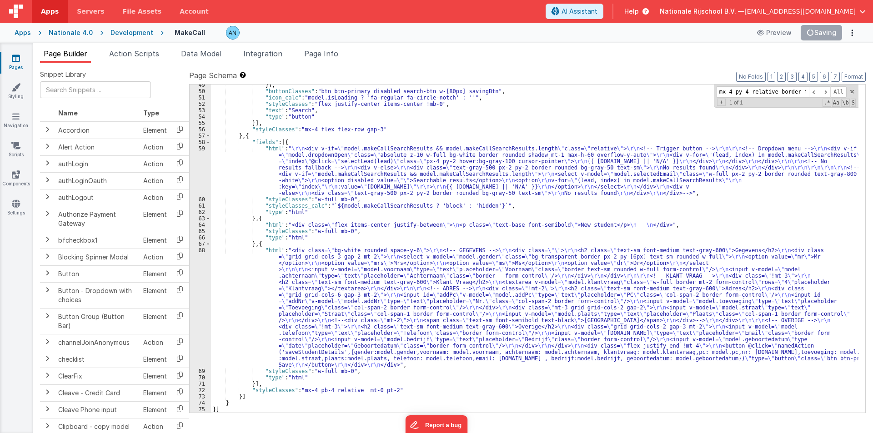
click at [380, 127] on div "}] , "buttonClasses" : "btn btn-primary disabled search-btn w-[80px] savingBtn"…" at bounding box center [535, 252] width 648 height 341
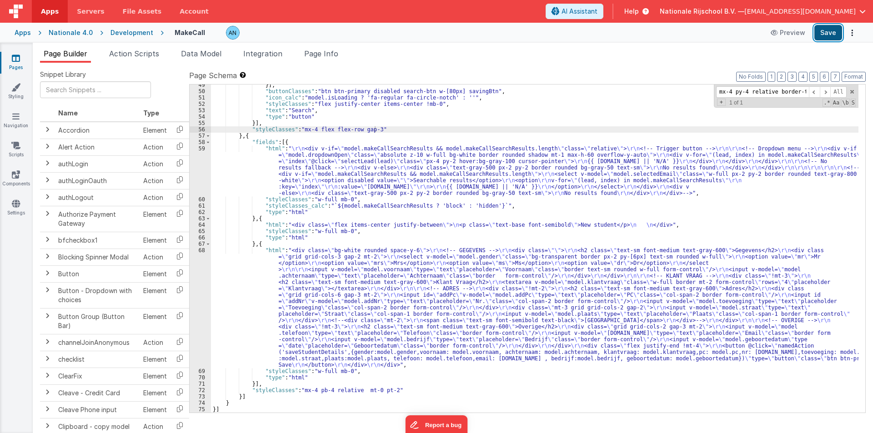
click at [837, 33] on button "Save" at bounding box center [829, 32] width 28 height 15
click at [853, 90] on span at bounding box center [852, 92] width 6 height 6
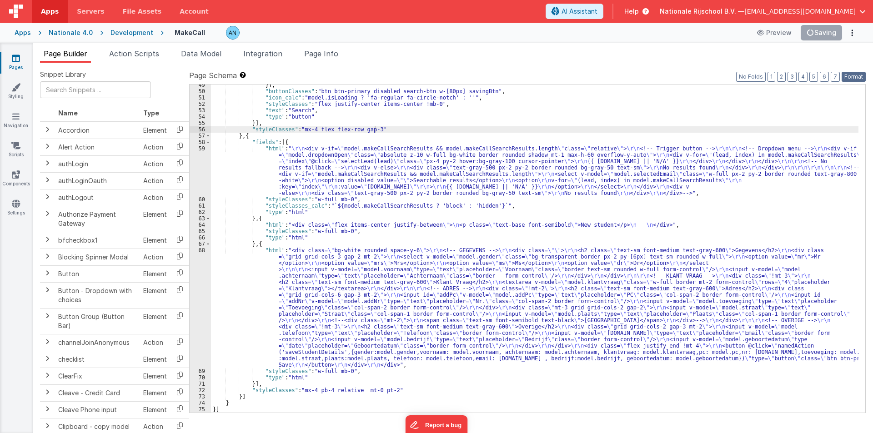
click at [856, 76] on button "Format" at bounding box center [854, 77] width 24 height 10
click at [525, 131] on div "}] , "buttonClasses" : "btn btn-primary disabled search-btn w-[80px] savingBtn"…" at bounding box center [535, 252] width 648 height 341
click at [833, 30] on button "Save" at bounding box center [829, 32] width 28 height 15
click at [238, 159] on div "}] , "buttonClasses" : "btn btn-primary disabled search-btn w-[80px] savingBtn"…" at bounding box center [535, 252] width 648 height 341
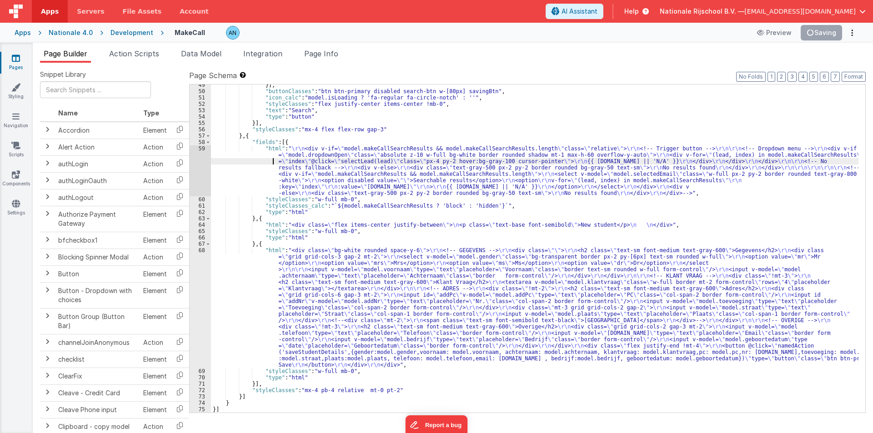
click at [196, 161] on div "59" at bounding box center [200, 171] width 21 height 51
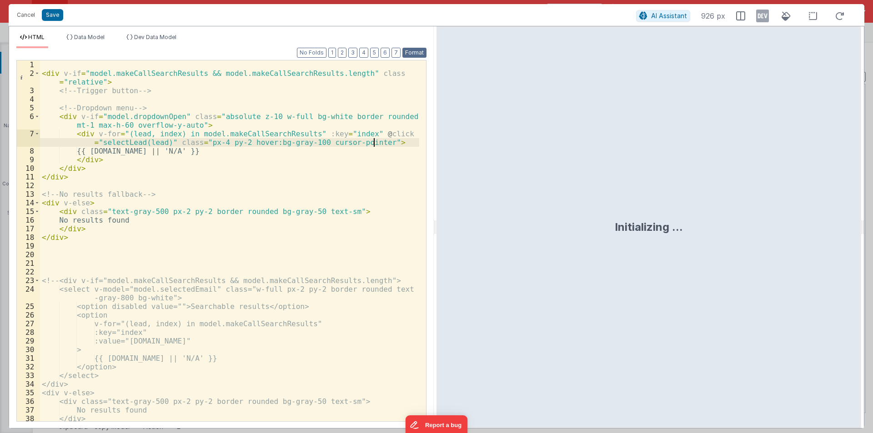
click at [420, 49] on button "Format" at bounding box center [415, 53] width 24 height 10
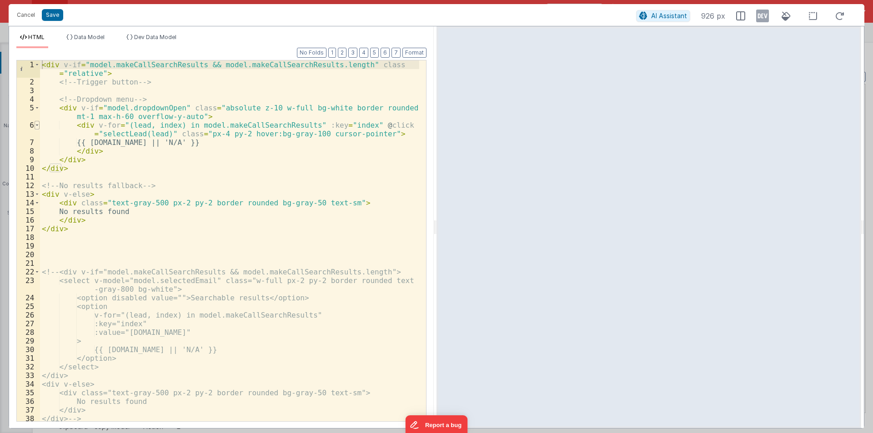
click at [39, 126] on span at bounding box center [37, 125] width 5 height 9
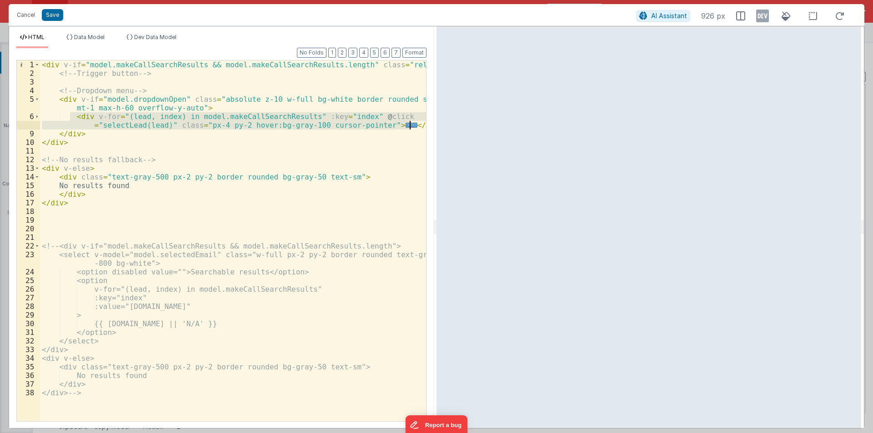
drag, startPoint x: 71, startPoint y: 117, endPoint x: 415, endPoint y: 126, distance: 344.0
click at [415, 126] on div "< div v-if = "model.makeCallSearchResults && model.makeCallSearchResults.length…" at bounding box center [233, 249] width 386 height 378
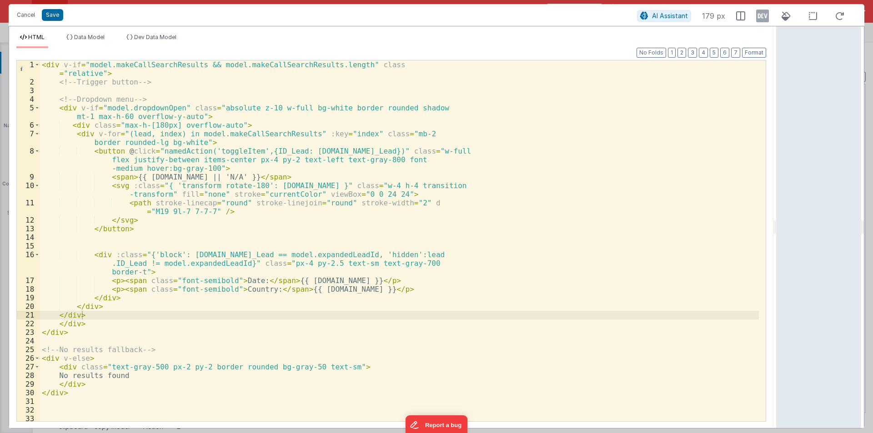
drag, startPoint x: 434, startPoint y: 223, endPoint x: 839, endPoint y: 213, distance: 404.5
click at [866, 215] on html "Cancel Save AI Assistant 179 px HTML Data Model Dev Data Model Format 7 6 5 4 3…" at bounding box center [436, 216] width 873 height 433
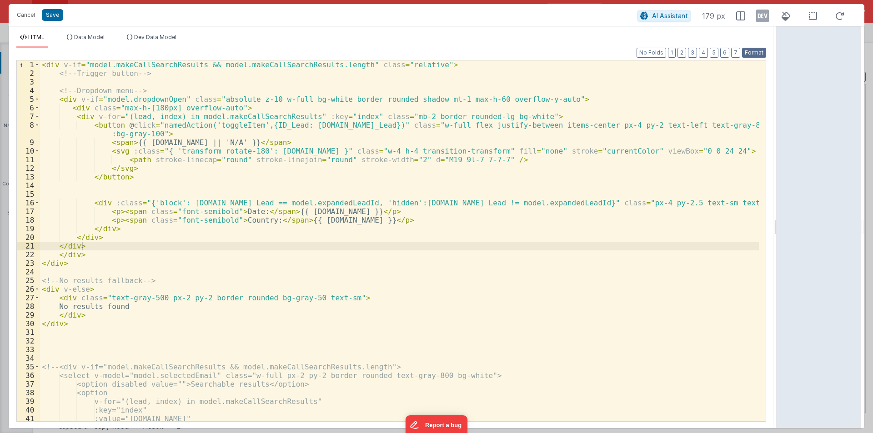
click at [758, 50] on button "Format" at bounding box center [754, 53] width 24 height 10
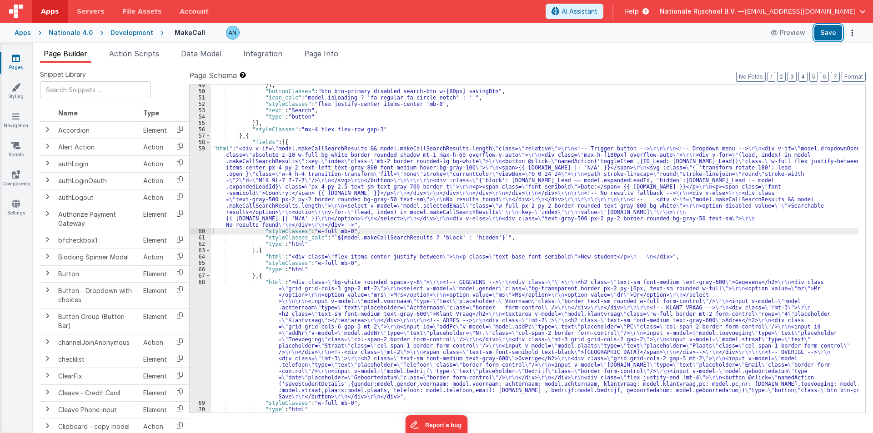
click at [830, 33] on button "Save" at bounding box center [829, 32] width 28 height 15
click at [851, 75] on button "Format" at bounding box center [854, 77] width 24 height 10
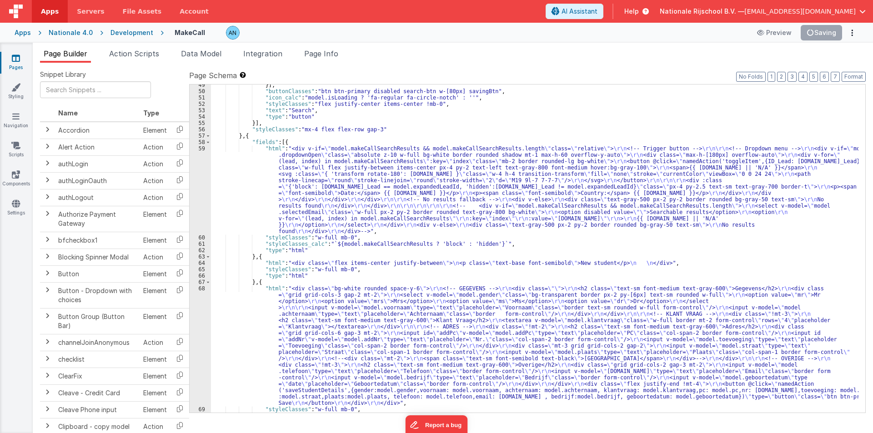
click at [385, 131] on div "}] , "buttonClasses" : "btn btn-primary disabled search-btn w-[80px] savingBtn"…" at bounding box center [535, 252] width 648 height 341
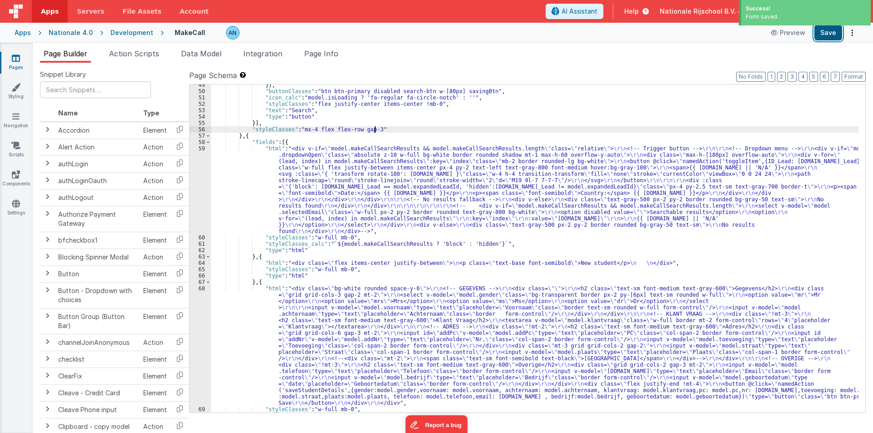
click at [829, 34] on button "Save" at bounding box center [829, 32] width 28 height 15
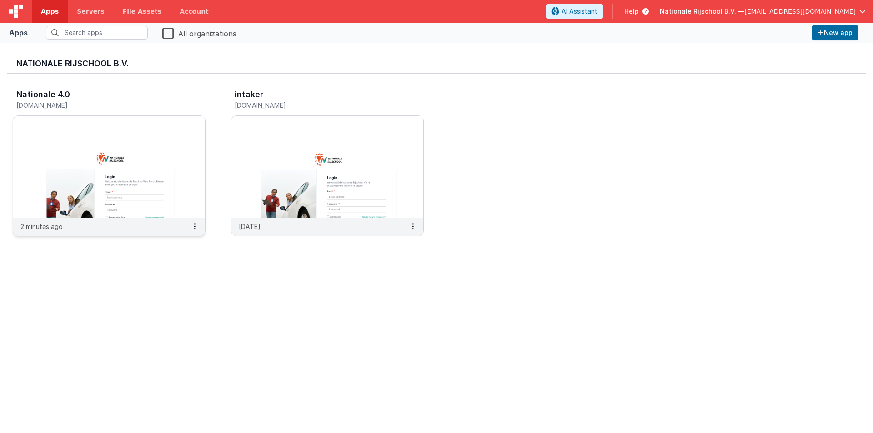
click at [129, 135] on img at bounding box center [109, 167] width 192 height 102
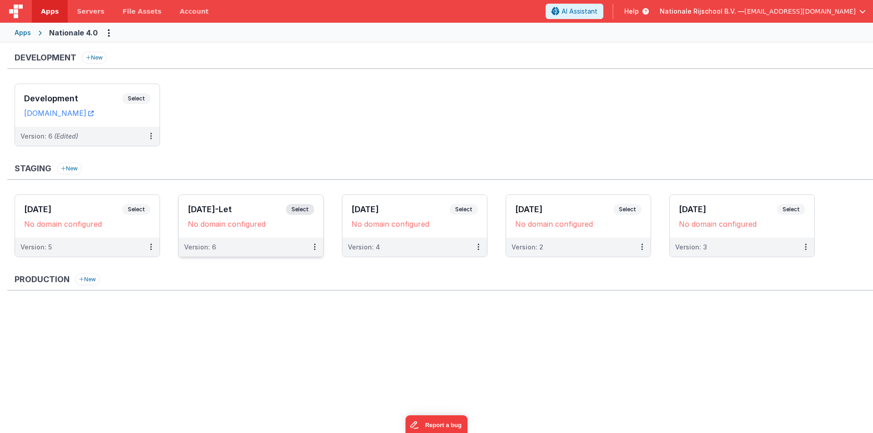
click at [233, 209] on h3 "[DATE]-Let" at bounding box center [237, 209] width 98 height 9
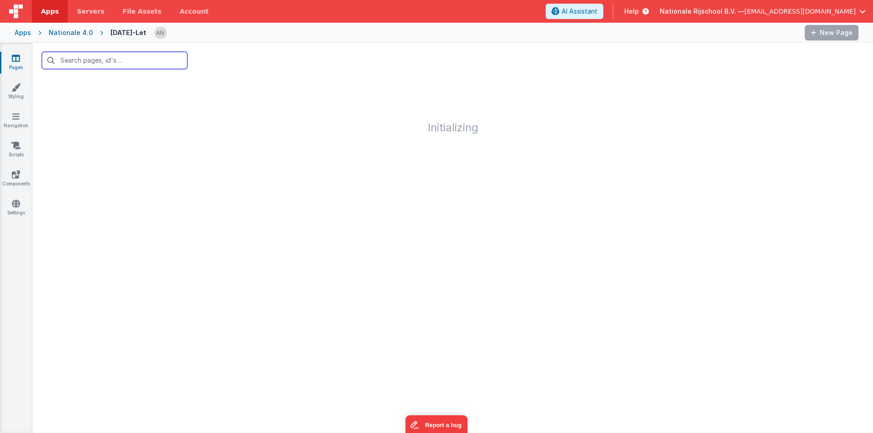
click at [86, 60] on input "text" at bounding box center [115, 60] width 146 height 17
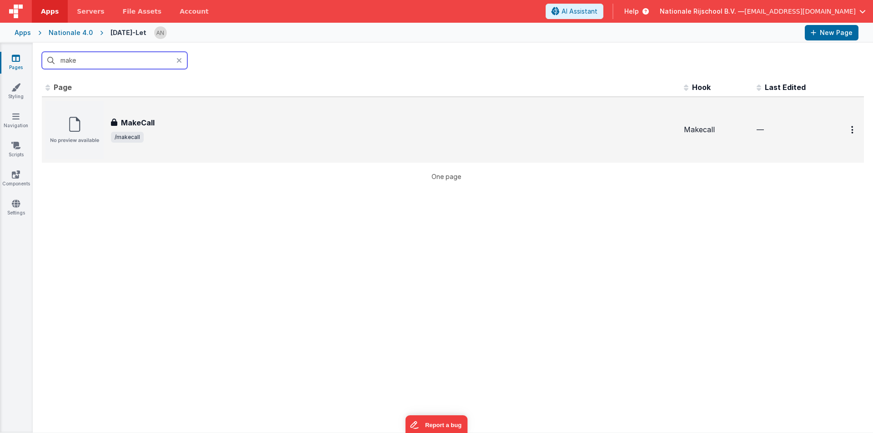
type input "make"
click at [152, 120] on h3 "MakeCall" at bounding box center [138, 122] width 34 height 11
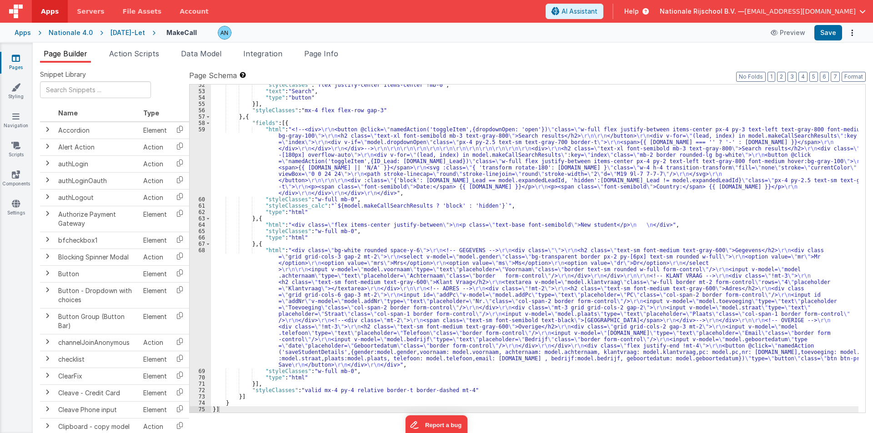
scroll to position [340, 0]
click at [248, 173] on div ""styleClasses" : "flex justify-center items-center !mb-0" , "text" : "Search" ,…" at bounding box center [535, 252] width 648 height 341
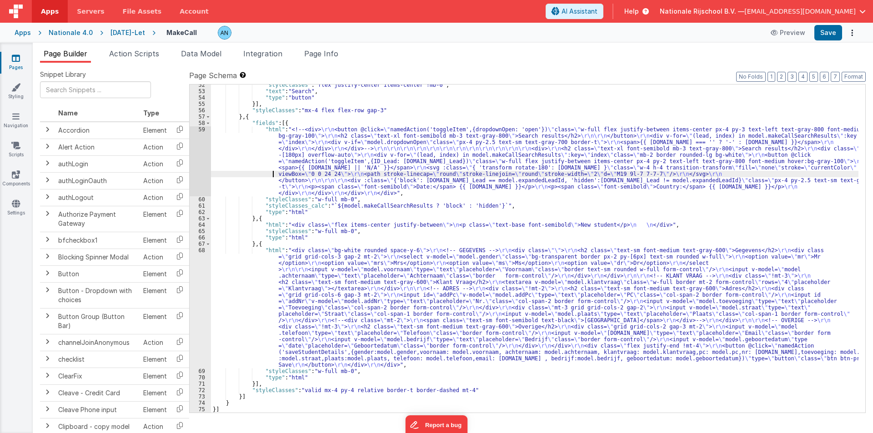
click at [198, 148] on div "59" at bounding box center [200, 161] width 21 height 70
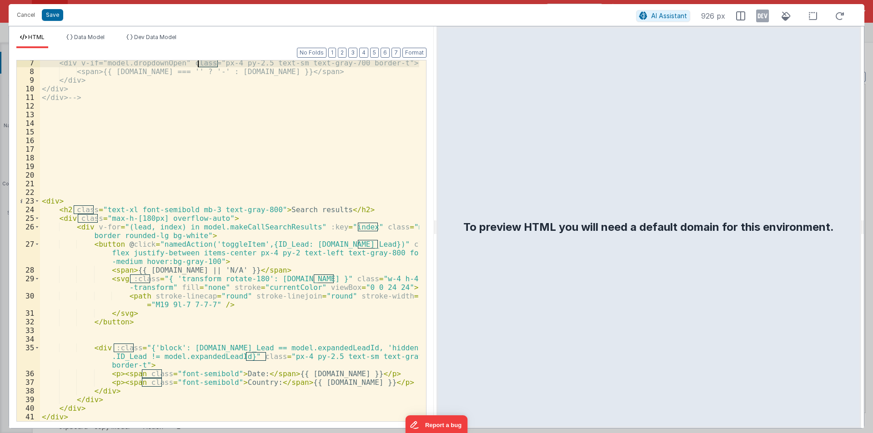
scroll to position [71, 0]
click at [35, 217] on span at bounding box center [37, 218] width 5 height 9
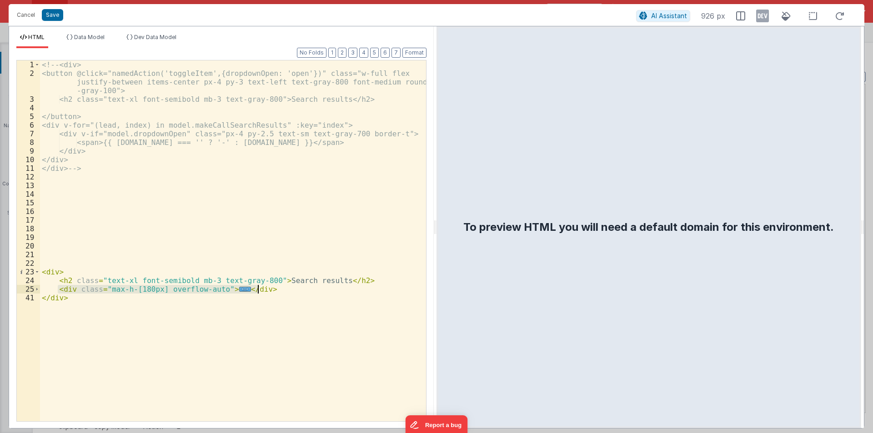
drag, startPoint x: 57, startPoint y: 289, endPoint x: 272, endPoint y: 288, distance: 214.2
click at [272, 288] on div "<!-- <div> <button @click="namedAction('toggleItem',{dropdownOpen: 'open'})" cl…" at bounding box center [233, 249] width 386 height 378
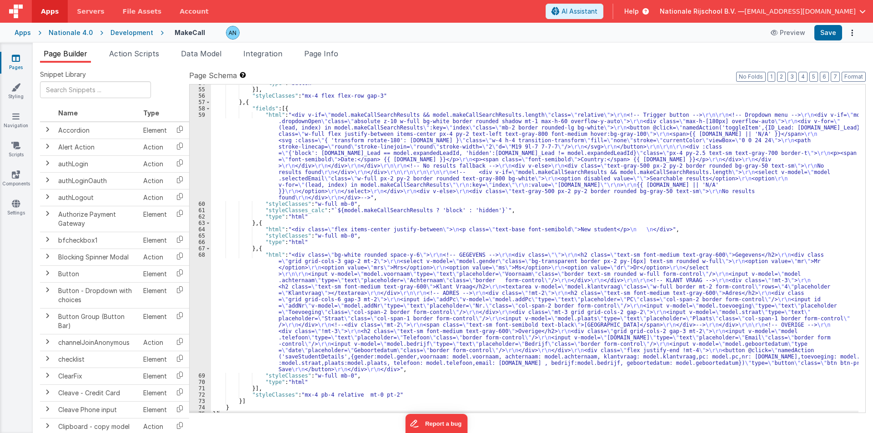
scroll to position [355, 0]
click at [224, 140] on div ""type" : "button" }] , "styleClasses" : "mx-4 flex flex-row gap-3" } , { "field…" at bounding box center [535, 250] width 648 height 341
click at [197, 122] on div "59" at bounding box center [200, 156] width 21 height 89
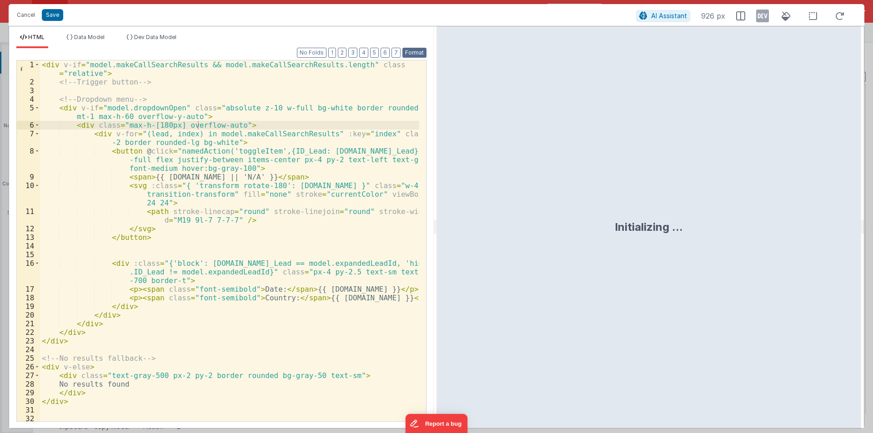
click at [407, 51] on button "Format" at bounding box center [415, 53] width 24 height 10
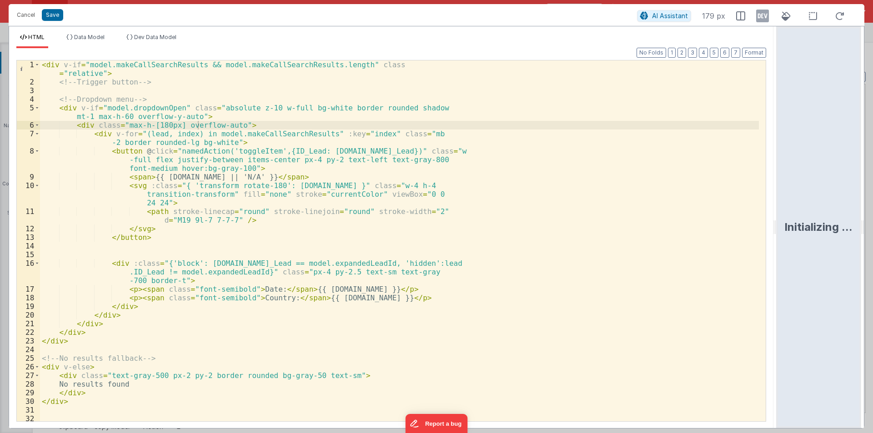
drag, startPoint x: 434, startPoint y: 222, endPoint x: 873, endPoint y: 223, distance: 438.5
click at [873, 223] on html "Cancel Save AI Assistant 179 px HTML Data Model Dev Data Model Format 7 6 5 4 3…" at bounding box center [436, 216] width 873 height 433
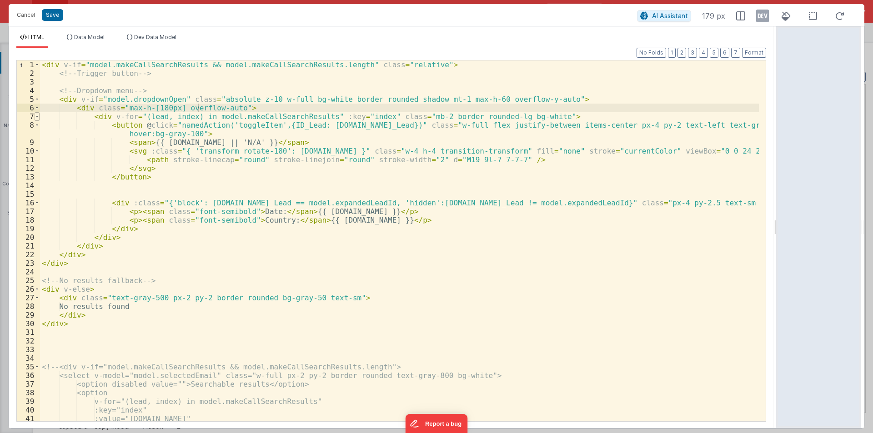
click at [37, 117] on span at bounding box center [37, 116] width 5 height 9
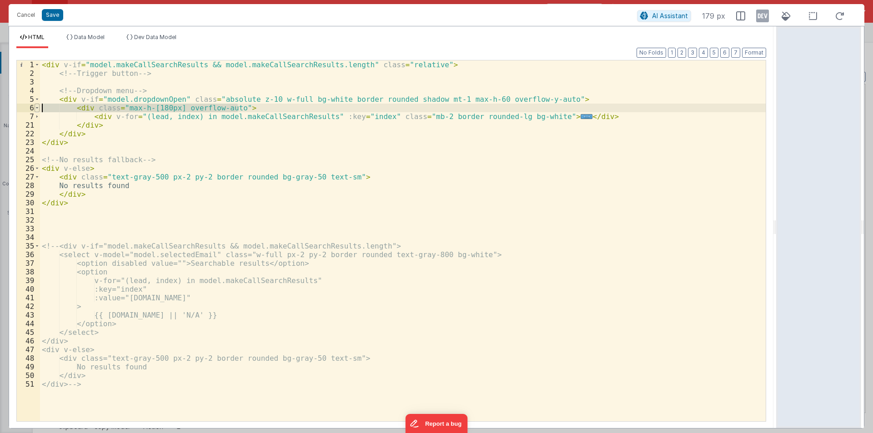
drag, startPoint x: 237, startPoint y: 108, endPoint x: 38, endPoint y: 110, distance: 199.2
click at [38, 110] on div "1 2 3 4 5 6 7 21 22 23 24 25 26 27 28 29 30 31 32 33 34 35 36 37 38 39 40 41 42…" at bounding box center [391, 241] width 750 height 362
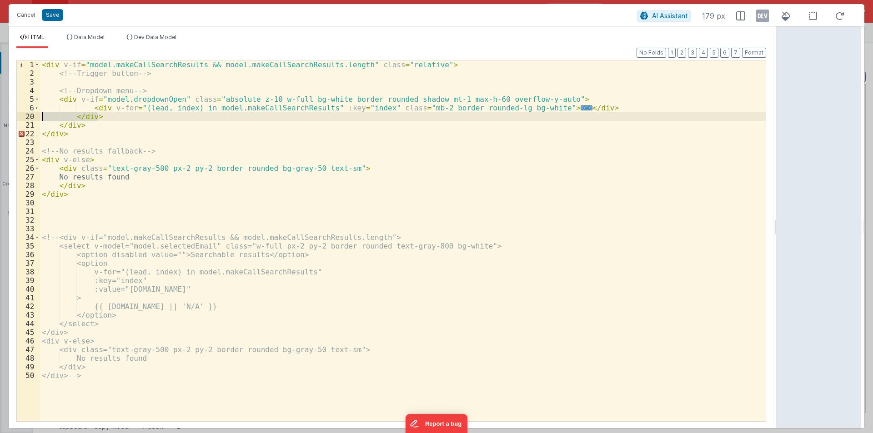
drag, startPoint x: 105, startPoint y: 116, endPoint x: 0, endPoint y: 113, distance: 105.1
click at [0, 113] on div "Cancel Save AI Assistant 179 px HTML Data Model Dev Data Model Format 7 6 5 4 3…" at bounding box center [436, 216] width 873 height 433
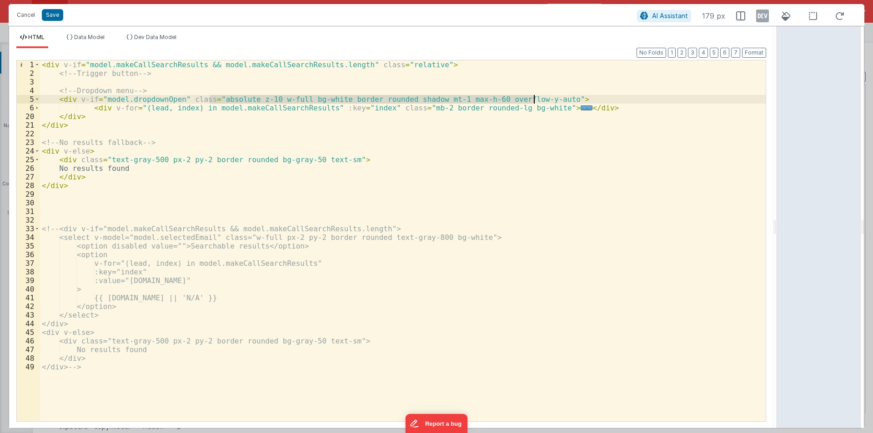
drag, startPoint x: 211, startPoint y: 100, endPoint x: 535, endPoint y: 100, distance: 324.8
click at [535, 100] on div "< div v-if = "model.makeCallSearchResults && model.makeCallSearchResults.length…" at bounding box center [403, 249] width 726 height 378
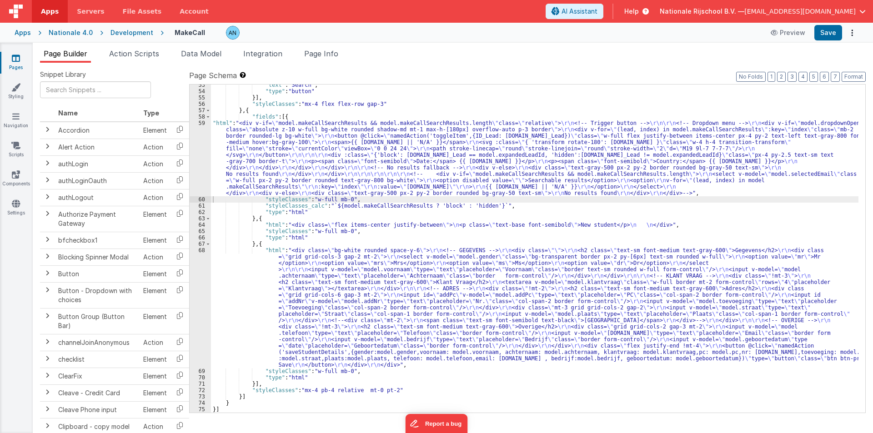
scroll to position [347, 0]
click at [832, 32] on button "Save" at bounding box center [829, 32] width 28 height 15
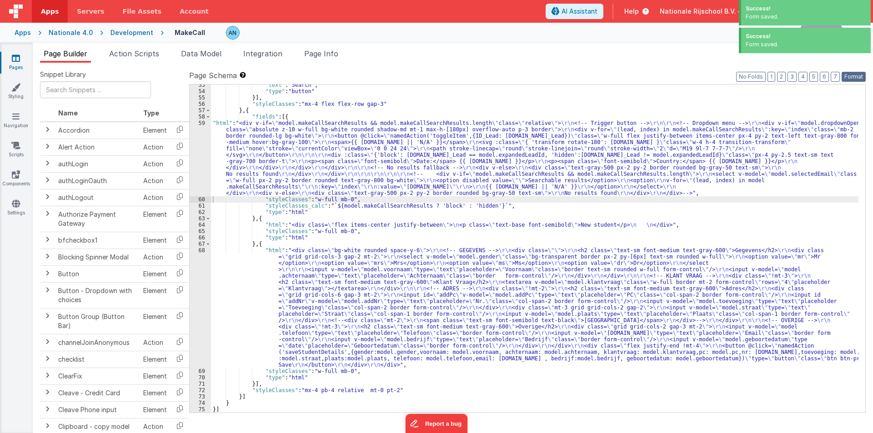
click at [851, 76] on button "Format" at bounding box center [854, 77] width 24 height 10
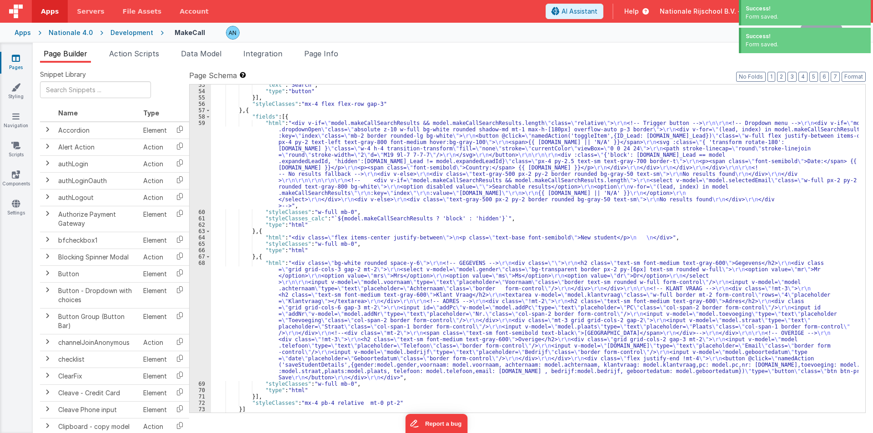
click at [353, 113] on div ""text" : "Search" , "type" : "button" }] , "styleClasses" : "mx-4 flex flex-row…" at bounding box center [535, 252] width 648 height 341
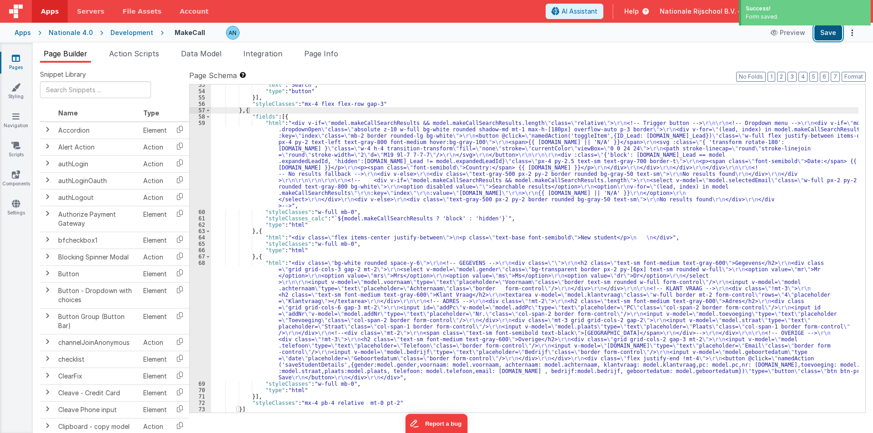
click at [825, 37] on button "Save" at bounding box center [829, 32] width 28 height 15
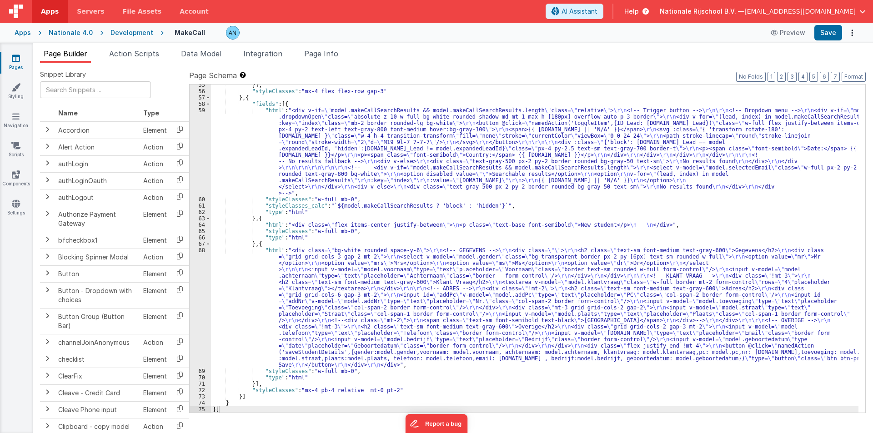
scroll to position [359, 0]
click at [253, 151] on div "}] , "styleClasses" : "mx-4 flex flex-row gap-3" } , { "fields" : [{ "html" : "…" at bounding box center [535, 252] width 648 height 341
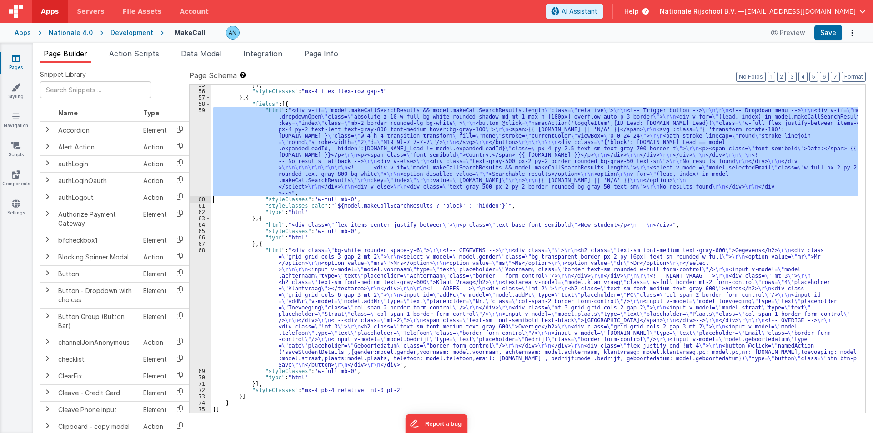
click at [203, 129] on div "59" at bounding box center [200, 151] width 21 height 89
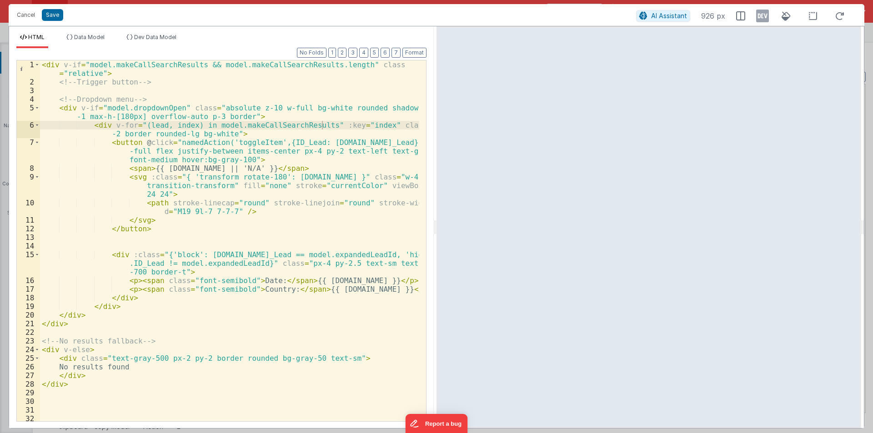
drag, startPoint x: 435, startPoint y: 223, endPoint x: 653, endPoint y: 237, distance: 217.8
click at [809, 223] on html "Cancel Save AI Assistant 926 px HTML Data Model Dev Data Model Format 7 6 5 4 3…" at bounding box center [436, 216] width 873 height 433
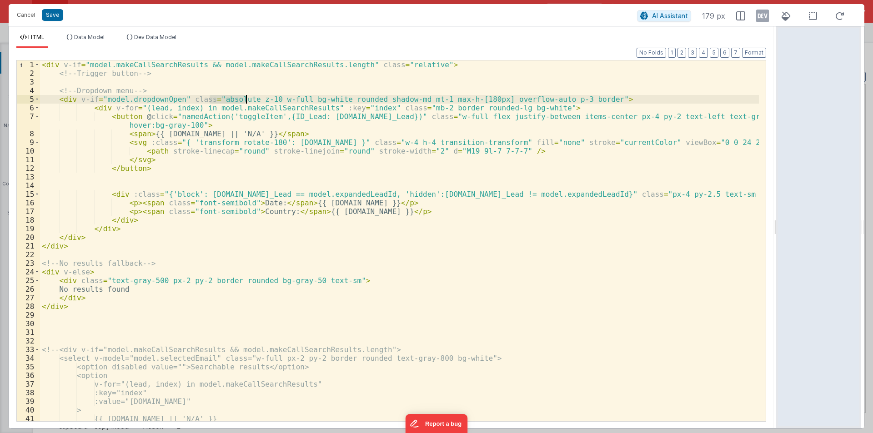
drag, startPoint x: 211, startPoint y: 100, endPoint x: 246, endPoint y: 99, distance: 34.6
click at [246, 99] on div "< div v-if = "model.makeCallSearchResults && model.makeCallSearchResults.length…" at bounding box center [399, 249] width 719 height 378
click at [353, 100] on div "< div v-if = "model.makeCallSearchResults && model.makeCallSearchResults.length…" at bounding box center [399, 249] width 719 height 378
click at [53, 11] on button "Save" at bounding box center [52, 15] width 21 height 12
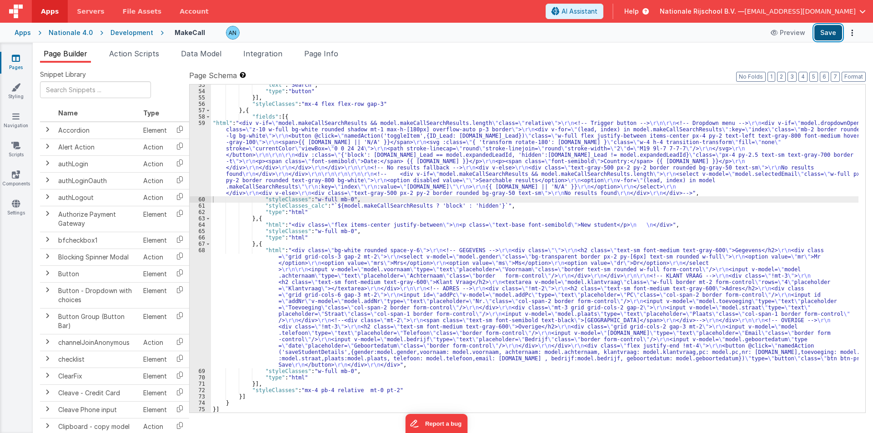
click at [828, 34] on button "Save" at bounding box center [829, 32] width 28 height 15
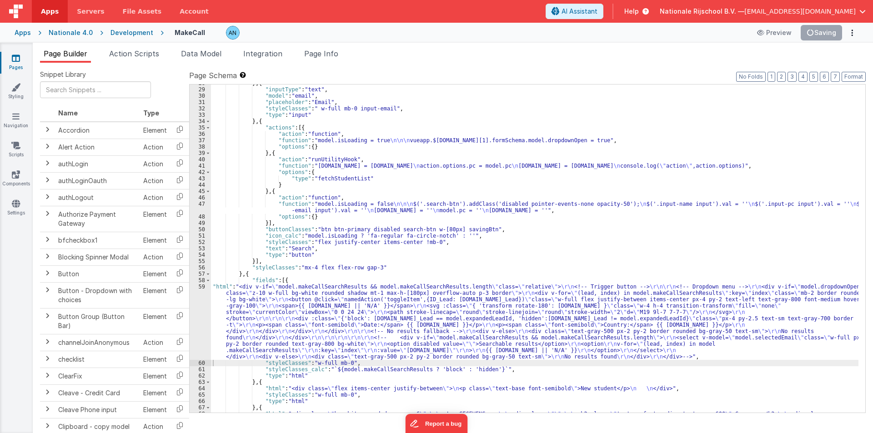
scroll to position [183, 0]
click at [305, 141] on div "} , { "inputType" : "text" , "model" : "email" , "placeholder" : "Email" , "sty…" at bounding box center [535, 308] width 648 height 456
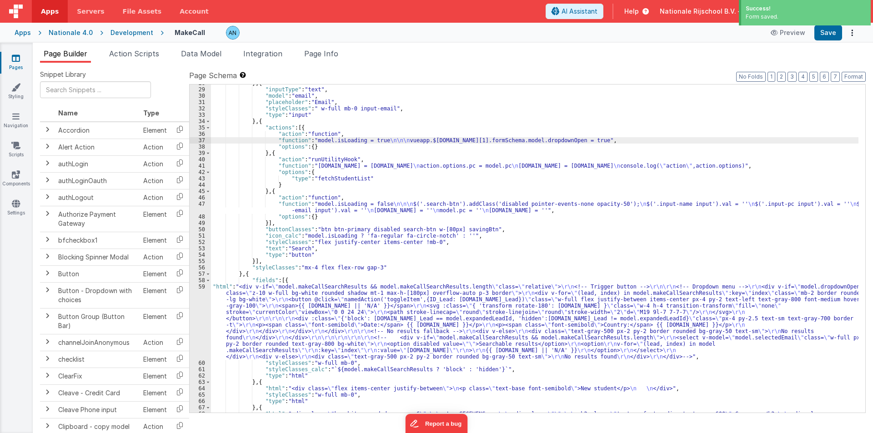
click at [199, 139] on div "37" at bounding box center [200, 140] width 21 height 6
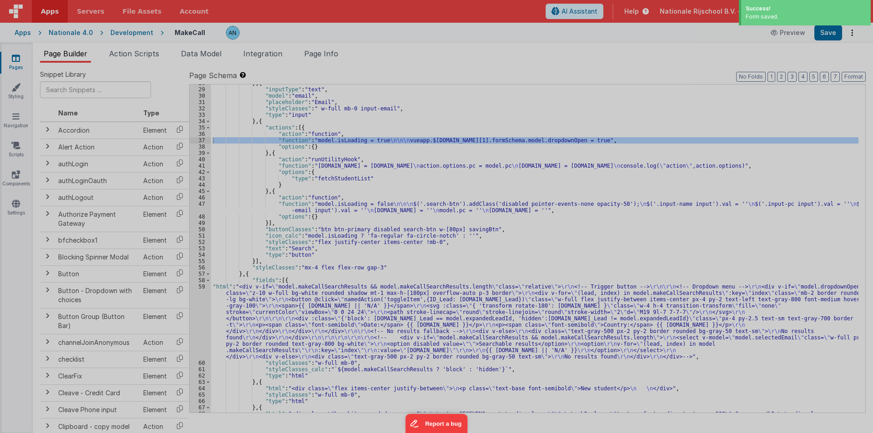
click at [199, 139] on div at bounding box center [436, 216] width 873 height 433
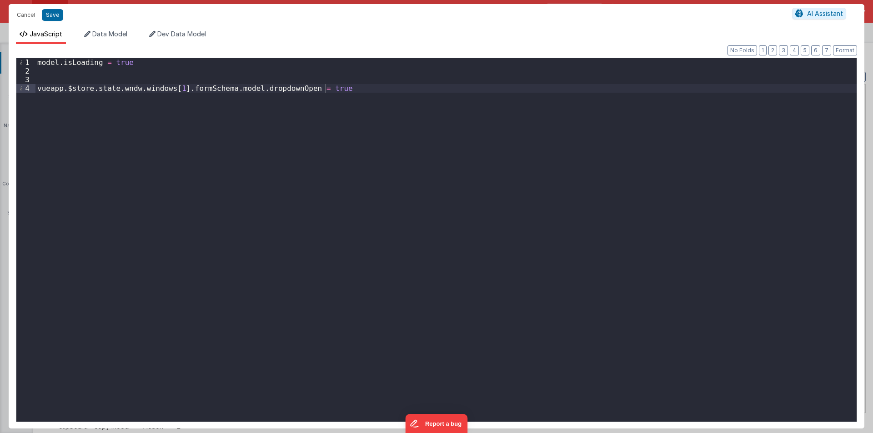
click at [304, 80] on div "model . isLoading = true vueapp . $store . state . wndw . windows [ 1 ] . formS…" at bounding box center [445, 248] width 821 height 381
drag, startPoint x: 39, startPoint y: 89, endPoint x: 297, endPoint y: 89, distance: 257.9
click at [297, 89] on div "model . isLoading = true this . dropdownOpen = ! this . dropdownOpen ; vueapp .…" at bounding box center [445, 248] width 821 height 381
click at [327, 88] on div "model . isLoading = true this . dropdownOpen = ! this . dropdownOpen ; vueapp .…" at bounding box center [445, 248] width 821 height 381
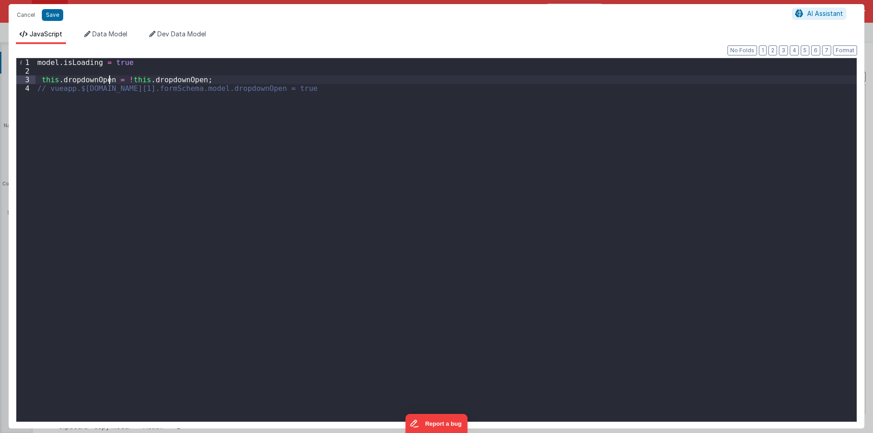
drag, startPoint x: 109, startPoint y: 80, endPoint x: 24, endPoint y: 80, distance: 85.5
click at [24, 80] on div "1 2 3 4 model . isLoading = true this . dropdownOpen = ! this . dropdownOpen ; …" at bounding box center [436, 240] width 841 height 365
drag, startPoint x: 314, startPoint y: 78, endPoint x: 381, endPoint y: 78, distance: 66.9
click at [381, 78] on div "model . isLoading = true vueapp . $store . state . wndw . windows [ 1 ] . formS…" at bounding box center [445, 248] width 821 height 381
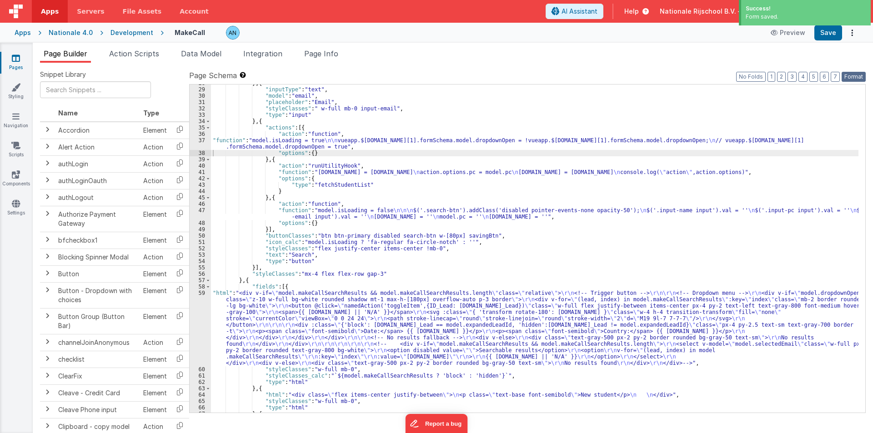
click at [856, 75] on button "Format" at bounding box center [854, 77] width 24 height 10
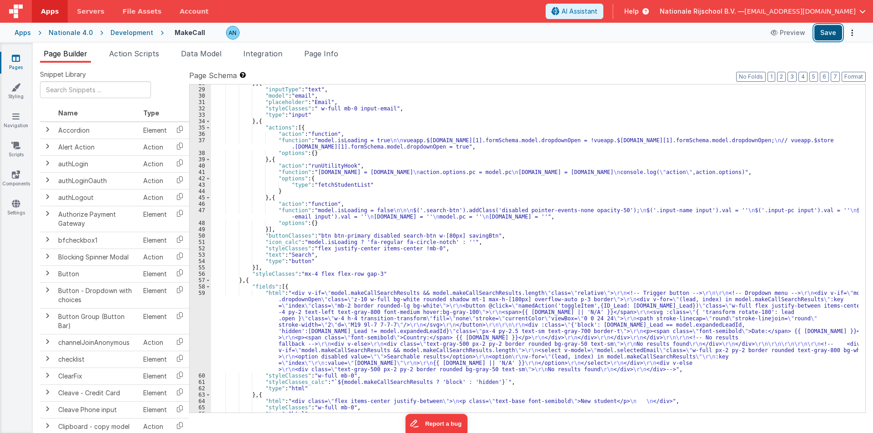
click at [831, 30] on button "Save" at bounding box center [829, 32] width 28 height 15
click at [261, 328] on div "} , { "inputType" : "text" , "model" : "email" , "placeholder" : "Email" , "sty…" at bounding box center [535, 250] width 648 height 341
click at [196, 305] on div "59" at bounding box center [200, 331] width 21 height 83
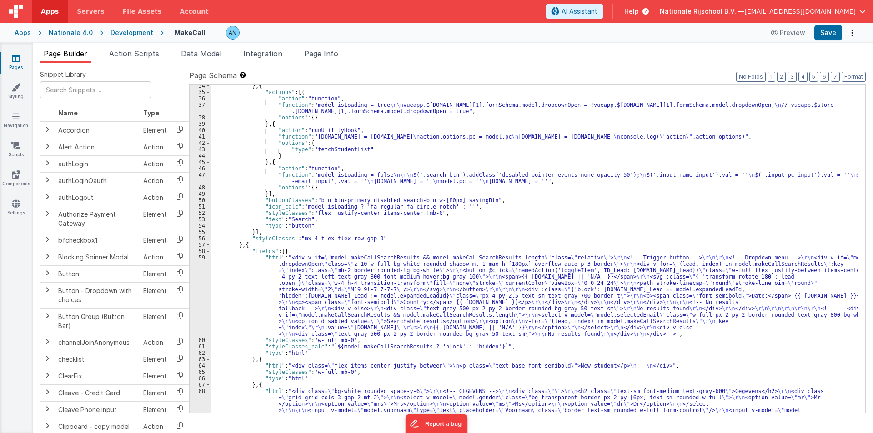
scroll to position [218, 0]
click at [249, 277] on div "} , { "actions" : [{ "action" : "function" , "function" : "model.isLoading = tr…" at bounding box center [535, 311] width 648 height 456
click at [194, 272] on div "59" at bounding box center [200, 296] width 21 height 83
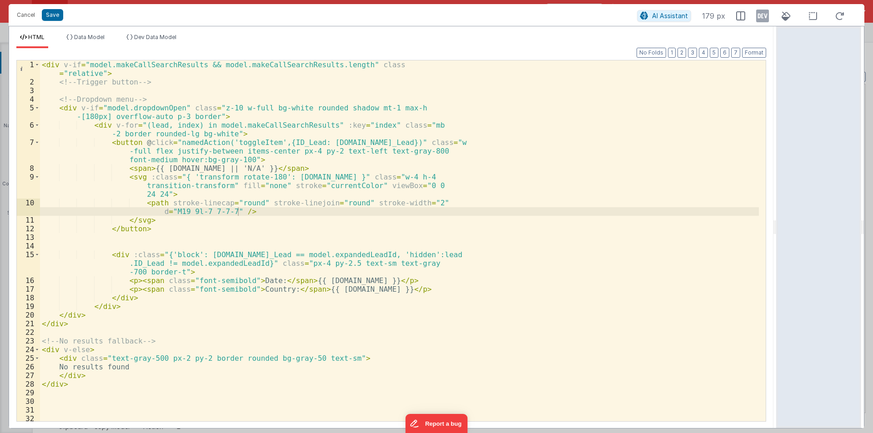
drag, startPoint x: 434, startPoint y: 222, endPoint x: 793, endPoint y: 246, distance: 359.6
click at [873, 222] on html "Cancel Save AI Assistant 179 px HTML Data Model Dev Data Model Format 7 6 5 4 3…" at bounding box center [436, 216] width 873 height 433
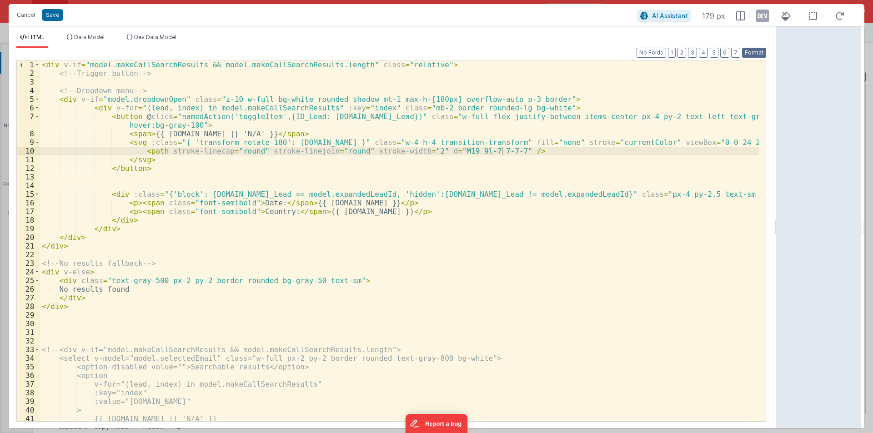
click at [746, 52] on button "Format" at bounding box center [754, 53] width 24 height 10
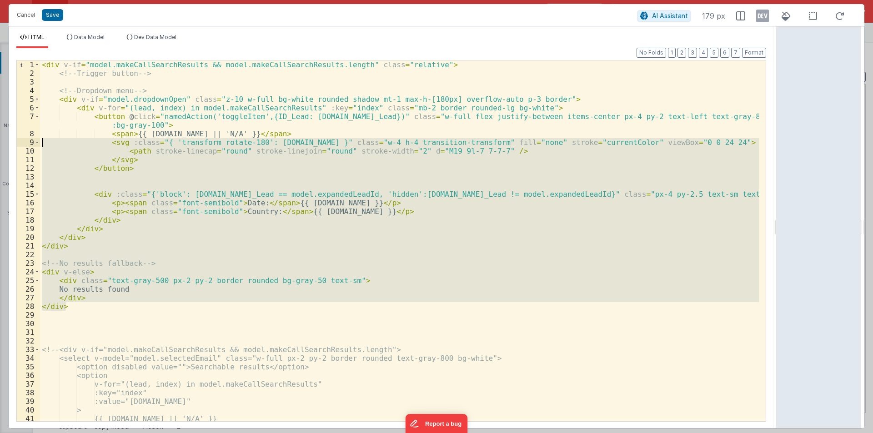
drag, startPoint x: 80, startPoint y: 307, endPoint x: 0, endPoint y: 141, distance: 185.1
click at [0, 141] on div "Cancel Save AI Assistant 179 px HTML Data Model Dev Data Model Format 7 6 5 4 3…" at bounding box center [436, 216] width 873 height 433
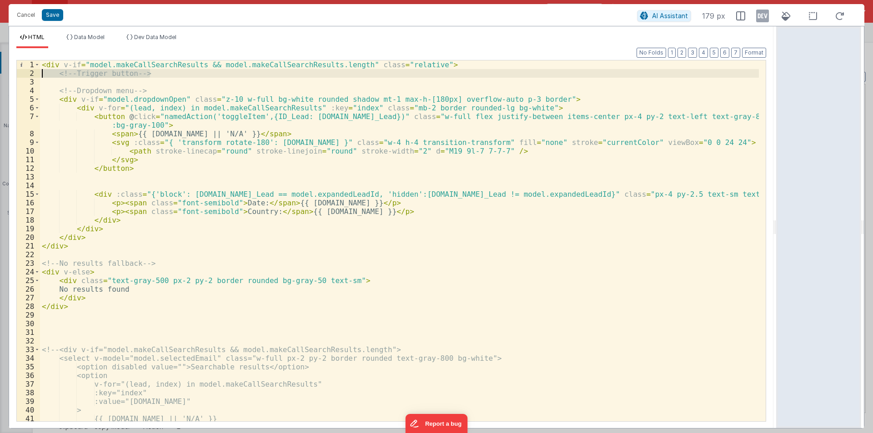
drag, startPoint x: 153, startPoint y: 72, endPoint x: 31, endPoint y: 73, distance: 121.9
click at [31, 73] on div "1 2 3 4 5 6 7 8 9 10 11 12 13 14 15 16 17 18 19 20 21 22 23 24 25 26 27 28 29 3…" at bounding box center [391, 241] width 750 height 362
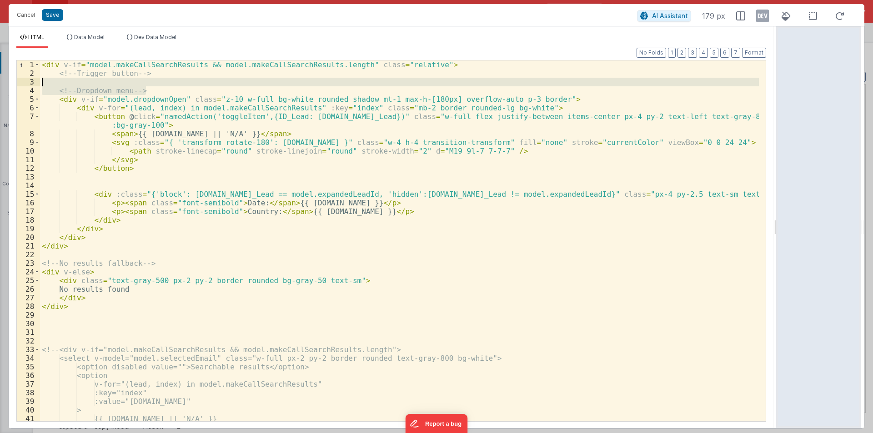
drag, startPoint x: 151, startPoint y: 90, endPoint x: 45, endPoint y: 78, distance: 106.7
click at [45, 78] on div "< div v-if = "model.makeCallSearchResults && model.makeCallSearchResults.length…" at bounding box center [399, 249] width 719 height 378
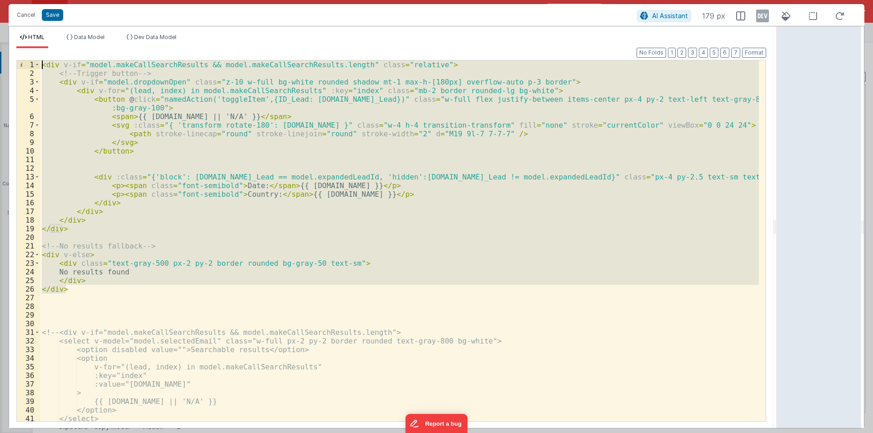
drag, startPoint x: 75, startPoint y: 291, endPoint x: 0, endPoint y: 47, distance: 255.5
click at [0, 47] on div "Cancel Save AI Assistant 179 px HTML Data Model Dev Data Model Format 7 6 5 4 3…" at bounding box center [436, 216] width 873 height 433
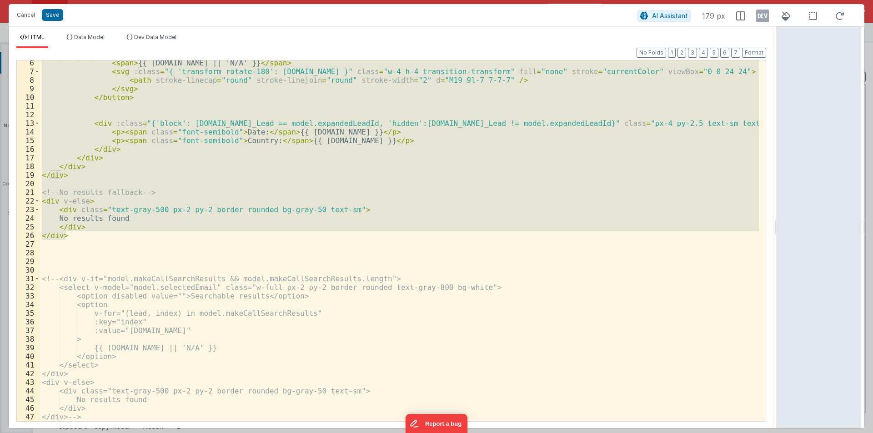
scroll to position [54, 0]
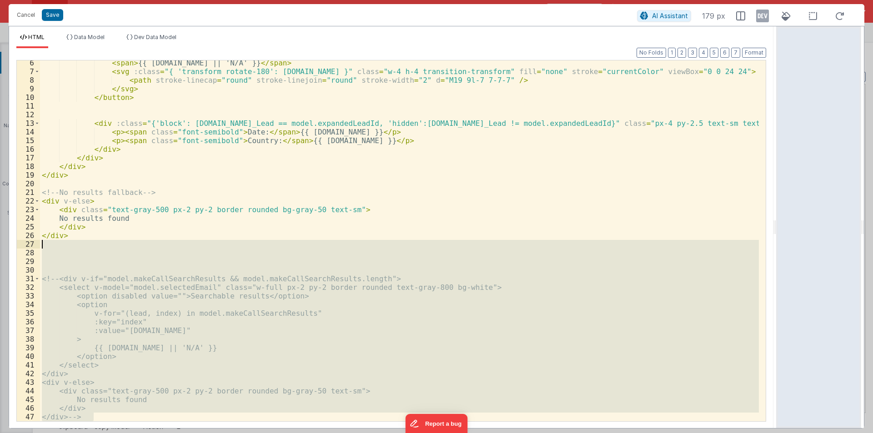
drag, startPoint x: 101, startPoint y: 420, endPoint x: 35, endPoint y: 246, distance: 186.7
click at [35, 246] on div "6 7 8 9 10 11 12 13 14 15 16 17 18 19 20 21 22 23 24 25 26 27 28 29 30 31 32 33…" at bounding box center [391, 241] width 750 height 362
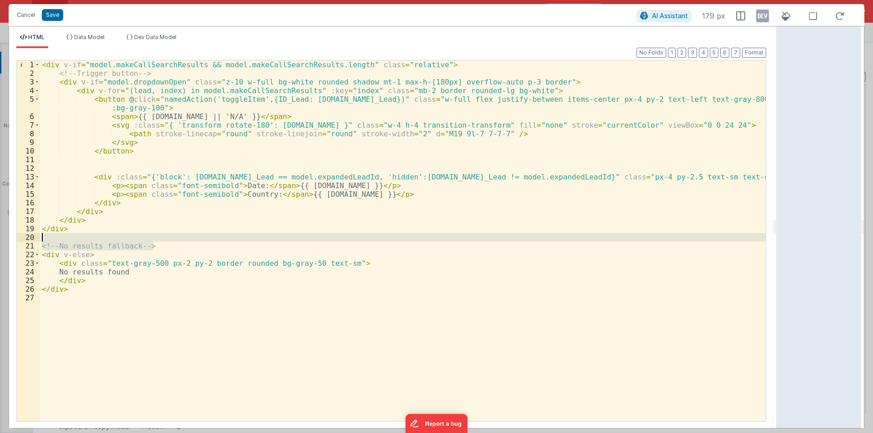
drag, startPoint x: 164, startPoint y: 245, endPoint x: 47, endPoint y: 233, distance: 117.5
click at [47, 233] on div "< div v-if = "model.makeCallSearchResults && model.makeCallSearchResults.length…" at bounding box center [403, 249] width 726 height 378
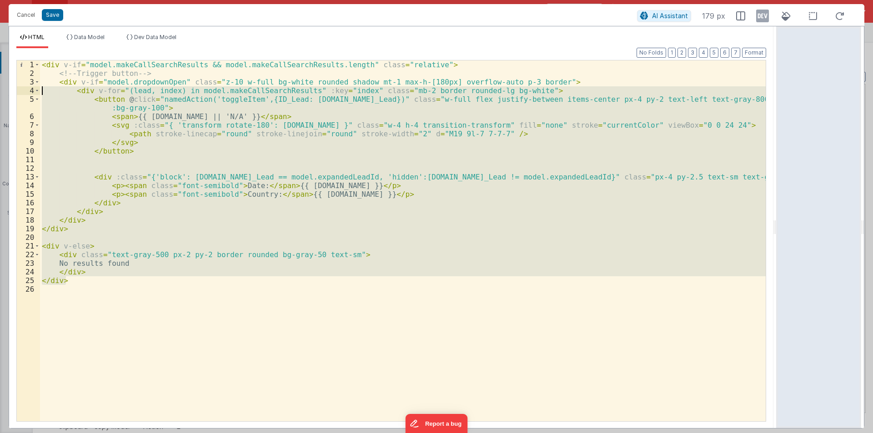
drag, startPoint x: 79, startPoint y: 280, endPoint x: 0, endPoint y: 86, distance: 208.9
click at [0, 86] on div "Cancel Save AI Assistant 179 px HTML Data Model Dev Data Model Format 7 6 5 4 3…" at bounding box center [436, 216] width 873 height 433
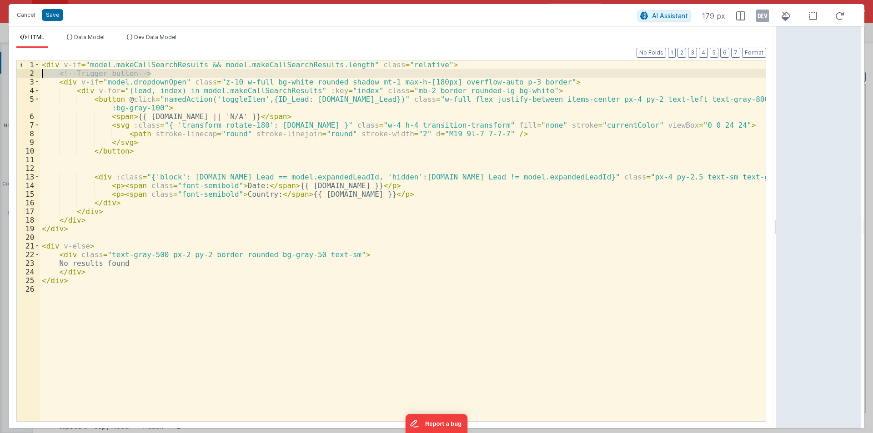
drag, startPoint x: 160, startPoint y: 74, endPoint x: 6, endPoint y: 71, distance: 153.3
click at [6, 71] on div "Cancel Save AI Assistant 179 px HTML Data Model Dev Data Model Format 7 6 5 4 3…" at bounding box center [436, 216] width 873 height 433
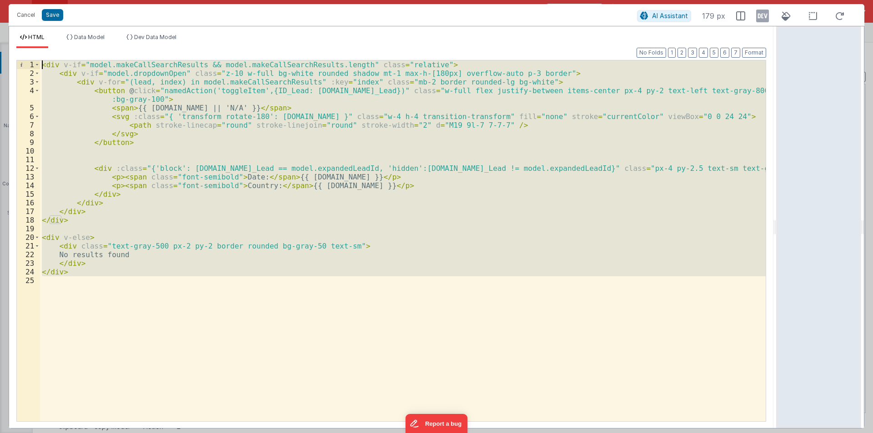
drag, startPoint x: 72, startPoint y: 277, endPoint x: 0, endPoint y: 18, distance: 268.7
click at [0, 18] on div "Cancel Save AI Assistant 179 px HTML Data Model Dev Data Model Format 7 6 5 4 3…" at bounding box center [436, 216] width 873 height 433
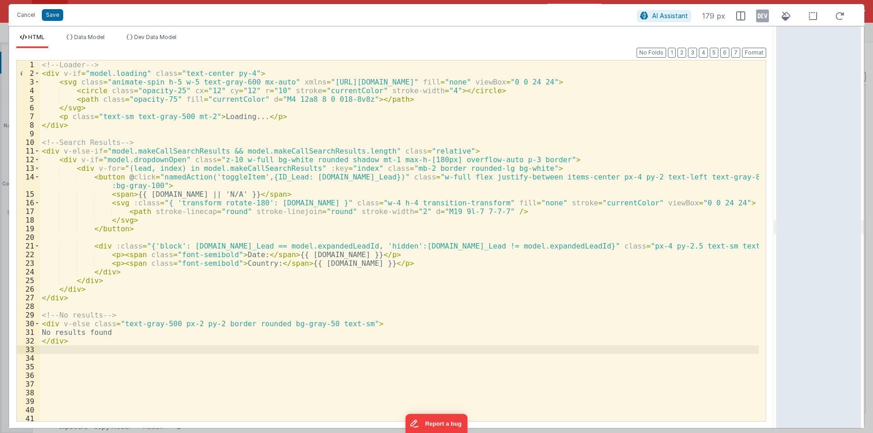
scroll to position [0, 0]
click at [43, 64] on div "<!-- Loader --> < div v-if = "model.loading" class = "text-center py-4" > < svg…" at bounding box center [399, 249] width 719 height 378
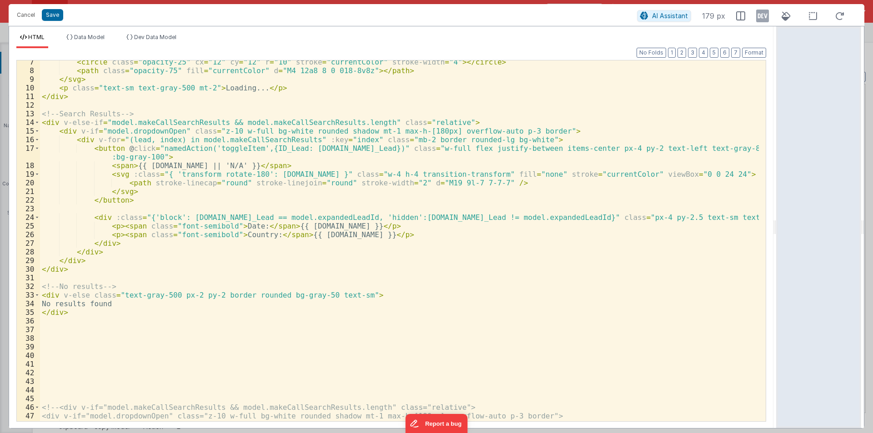
scroll to position [109, 0]
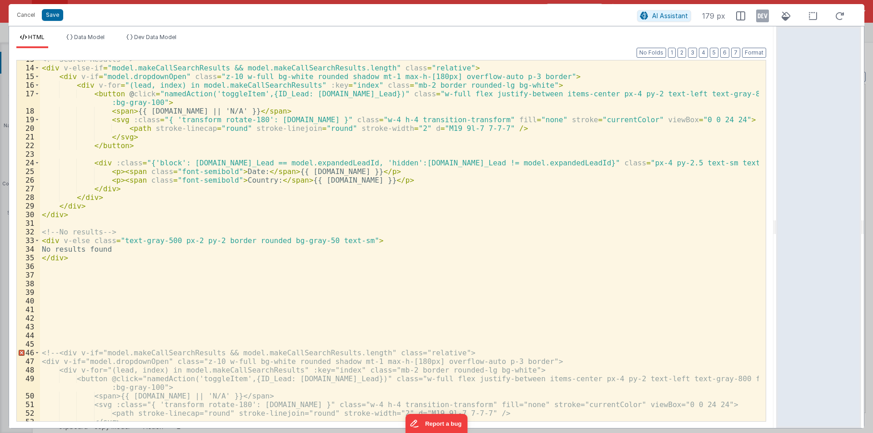
click at [50, 273] on div "<!-- Search Results --> < div v-else-if = "model.makeCallSearchResults && model…" at bounding box center [399, 244] width 719 height 378
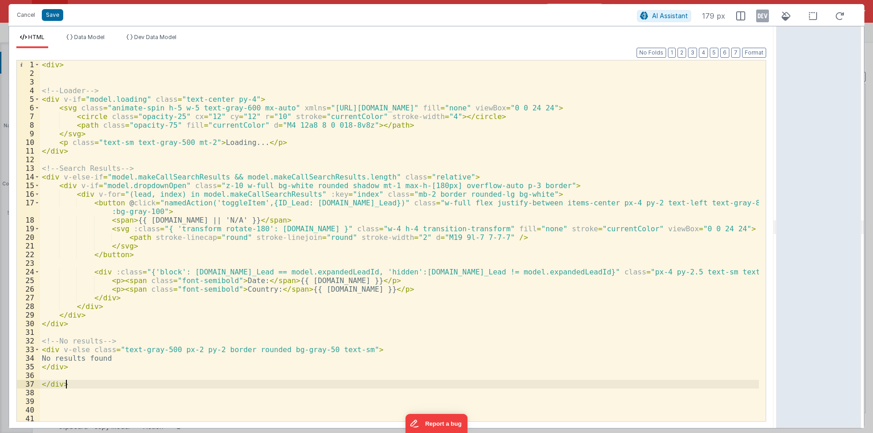
scroll to position [0, 0]
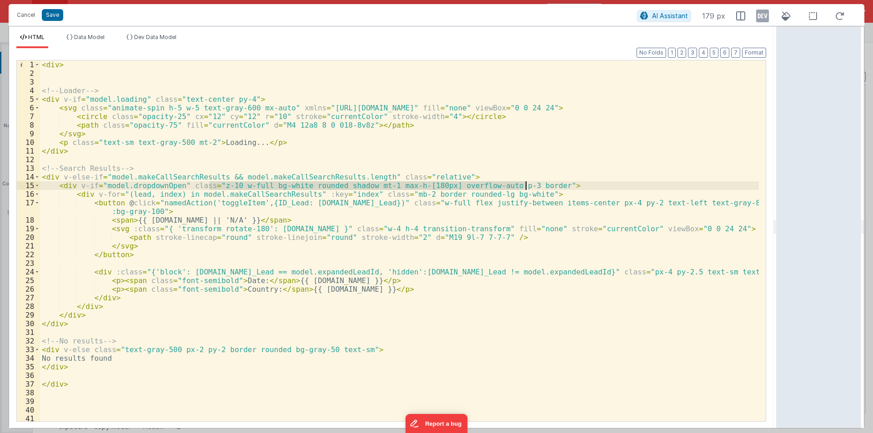
drag, startPoint x: 209, startPoint y: 186, endPoint x: 525, endPoint y: 186, distance: 316.1
click at [525, 186] on div "< div > <!-- Loader --> < div v-if = "model.loading" class = "text-center py-4"…" at bounding box center [399, 249] width 719 height 378
click at [57, 64] on div "< div > <!-- Loader --> < div v-if = "model.loading" class = "text-center py-4"…" at bounding box center [399, 249] width 719 height 378
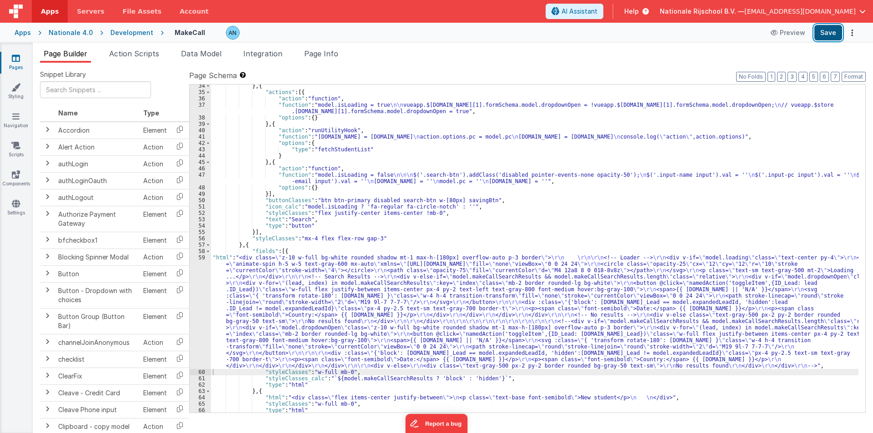
click at [828, 31] on button "Save" at bounding box center [829, 32] width 28 height 15
click at [856, 77] on button "Format" at bounding box center [854, 77] width 24 height 10
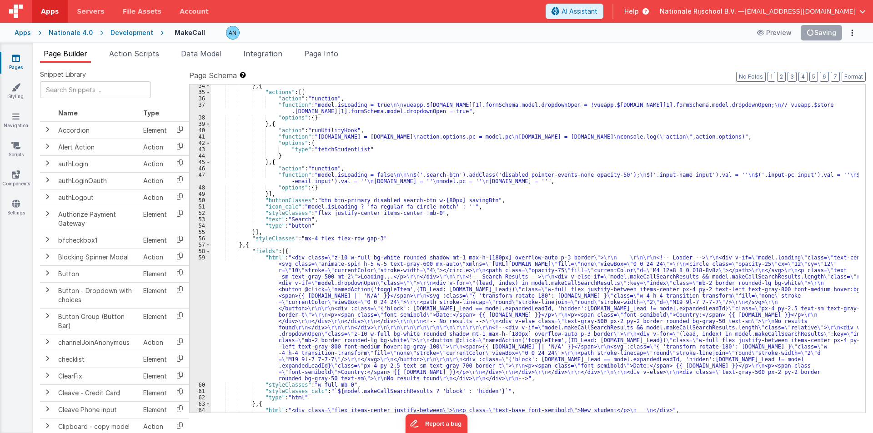
click at [738, 136] on div "} , { "actions" : [{ "action" : "function" , "function" : "model.isLoading = tr…" at bounding box center [535, 253] width 648 height 341
click at [831, 32] on button "Save" at bounding box center [829, 32] width 28 height 15
click at [852, 74] on button "Format" at bounding box center [854, 77] width 24 height 10
click at [356, 129] on div "} , { "actions" : [{ "action" : "function" , "function" : "model.isLoading = tr…" at bounding box center [535, 253] width 648 height 341
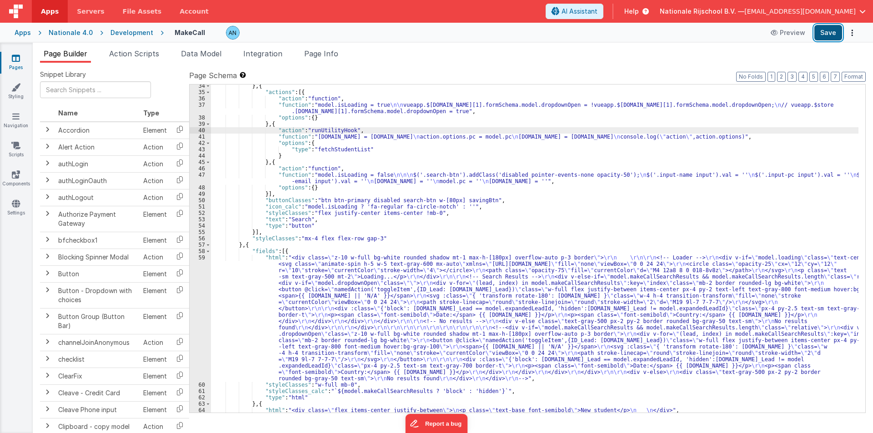
click at [831, 36] on button "Save" at bounding box center [829, 32] width 28 height 15
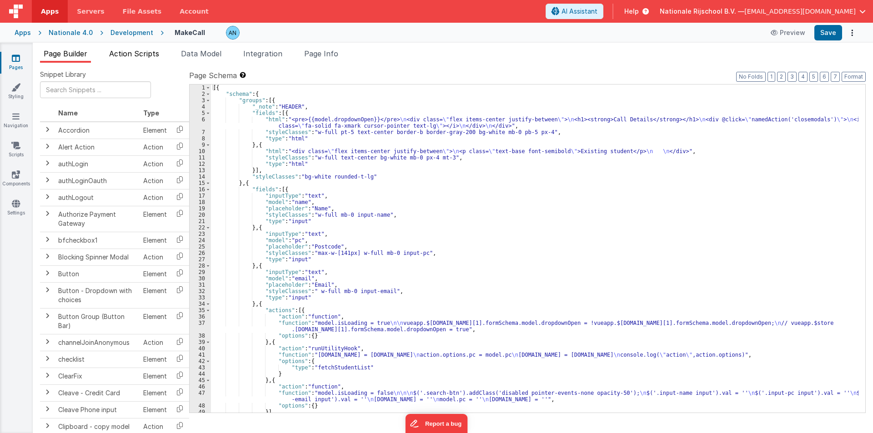
click at [142, 52] on span "Action Scripts" at bounding box center [134, 53] width 50 height 9
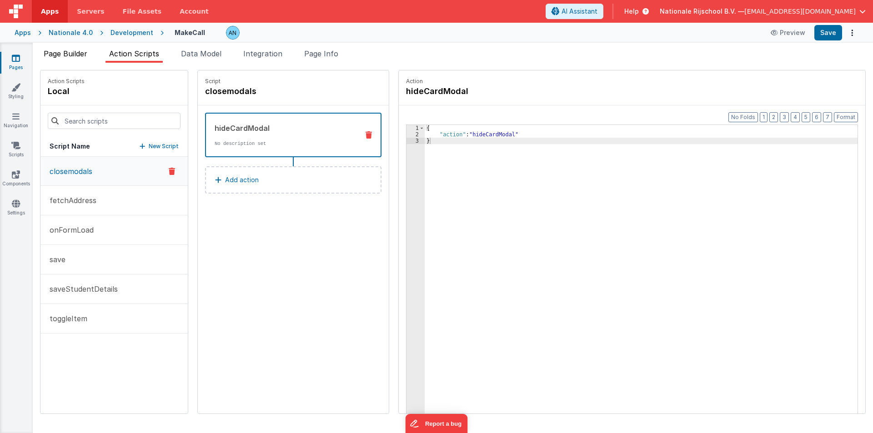
click at [77, 52] on span "Page Builder" at bounding box center [66, 53] width 44 height 9
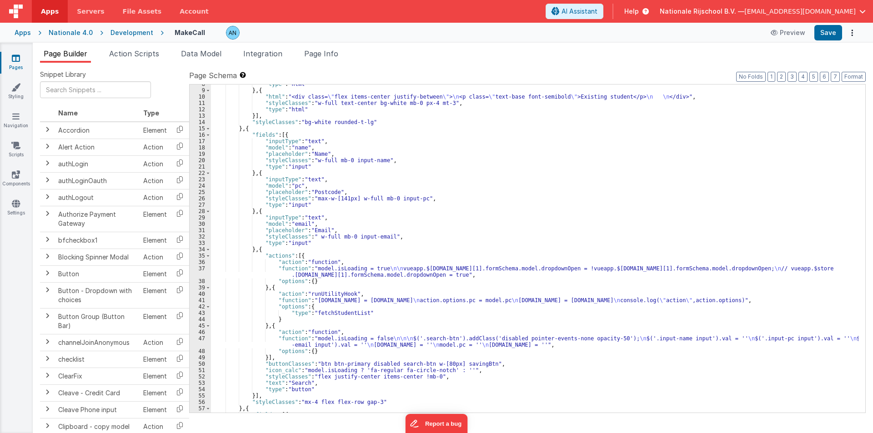
scroll to position [27, 0]
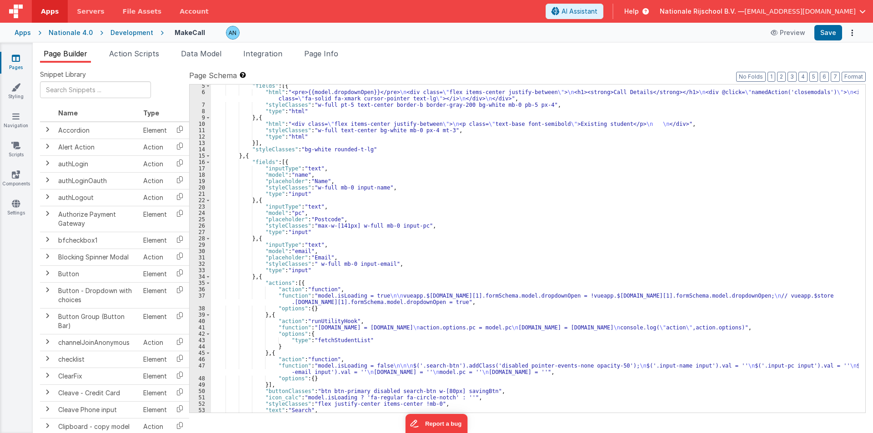
click at [287, 293] on div ""fields" : [{ "html" : "<pre>{{model.dropdownOpen}}</pre> \n <div class= \" fle…" at bounding box center [535, 253] width 648 height 341
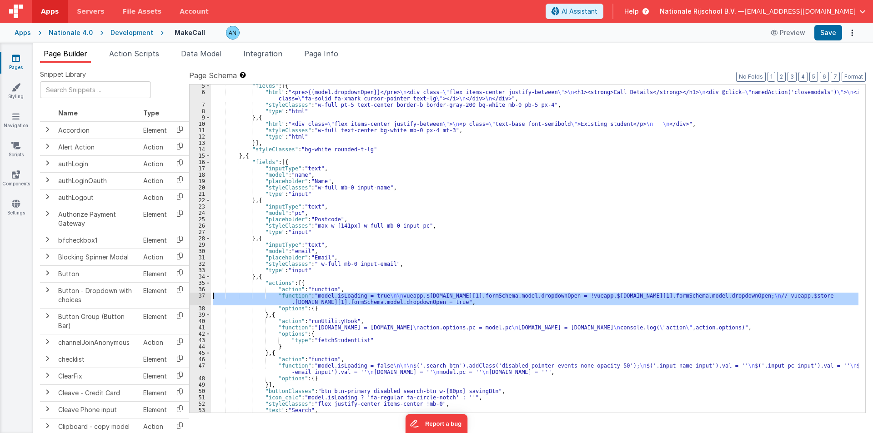
click at [200, 298] on div "37" at bounding box center [200, 299] width 21 height 13
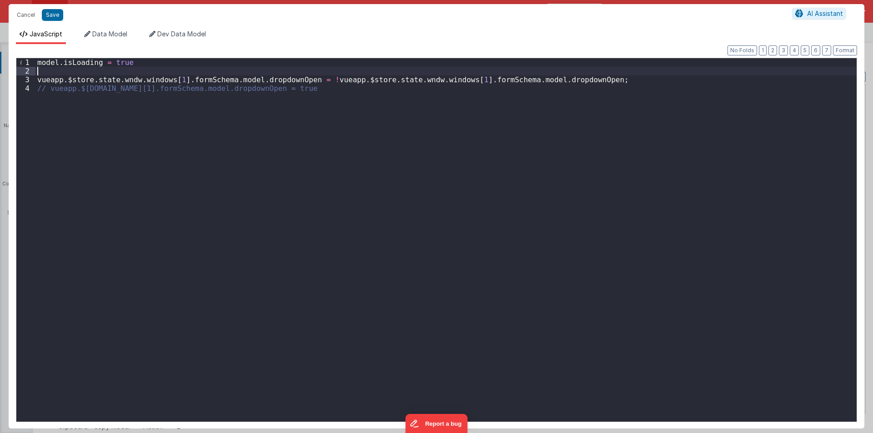
click at [49, 73] on div "model . isLoading = true vueapp . $store . state . wndw . windows [ 1 ] . formS…" at bounding box center [445, 248] width 821 height 381
click at [72, 65] on div "model . isLoading = true loading : true , vueapp . $store . state . wndw . wind…" at bounding box center [445, 248] width 821 height 381
click at [33, 14] on button "Cancel" at bounding box center [25, 15] width 27 height 13
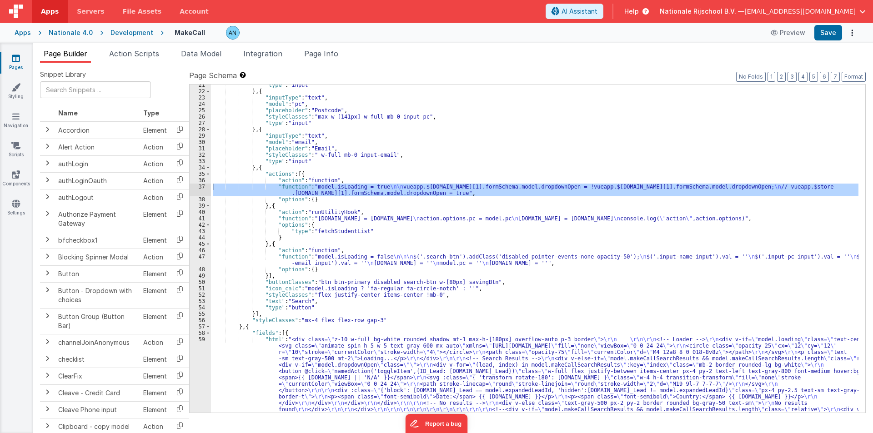
scroll to position [246, 0]
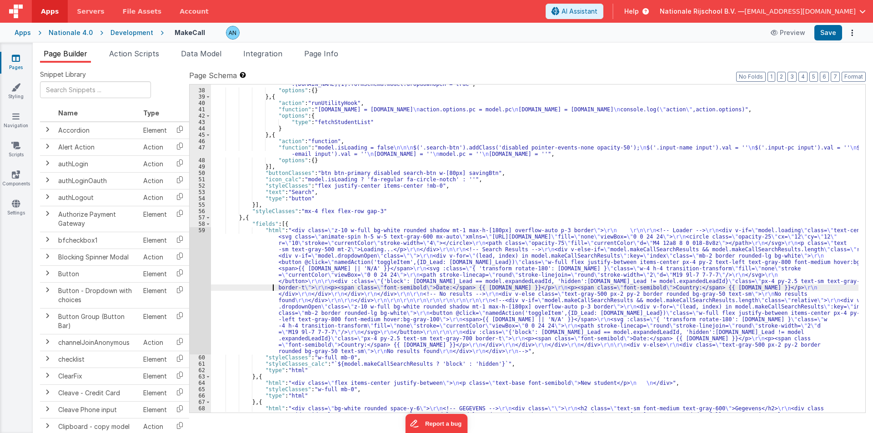
click at [233, 291] on div ""function" : "model.isLoading = true \n\n vueapp.$store.state.wndw.windows[1].f…" at bounding box center [535, 306] width 648 height 462
click at [199, 264] on div "59" at bounding box center [200, 290] width 21 height 127
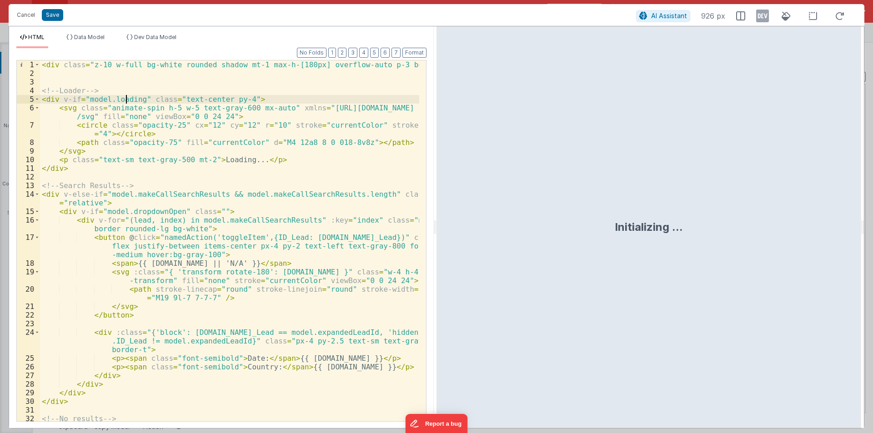
click at [127, 101] on div "< div class = "z-10 w-full bg-white rounded shadow mt-1 max-h-[180px] overflow-…" at bounding box center [229, 249] width 379 height 378
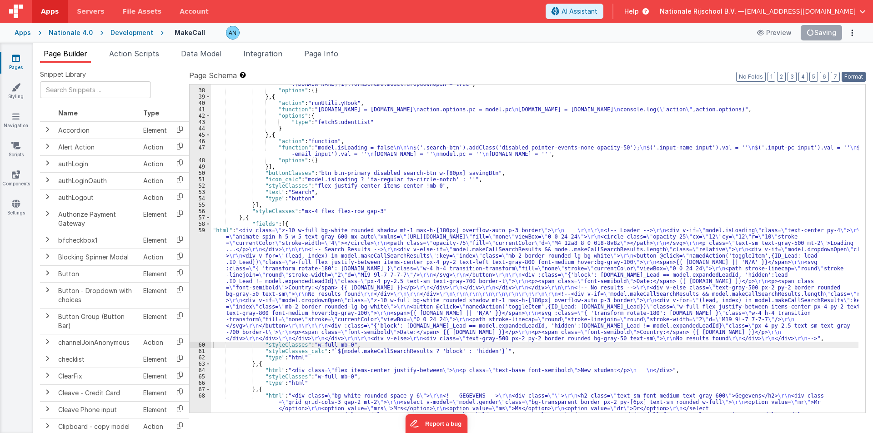
click at [851, 76] on button "Format" at bounding box center [854, 77] width 24 height 10
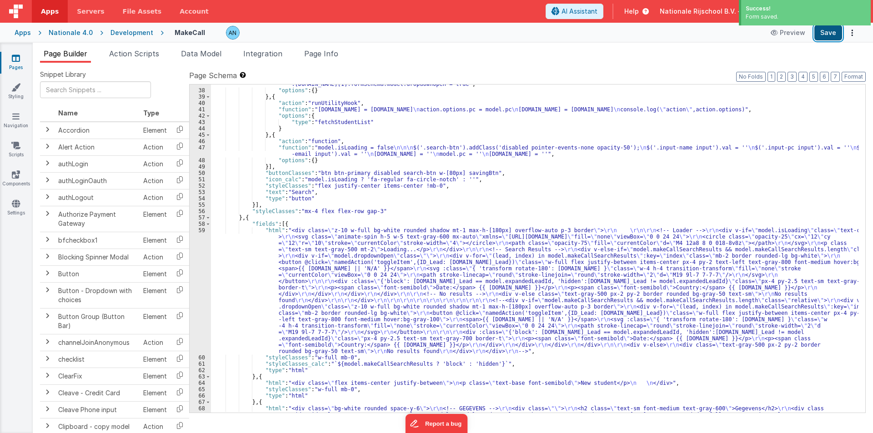
click at [836, 32] on button "Save" at bounding box center [829, 32] width 28 height 15
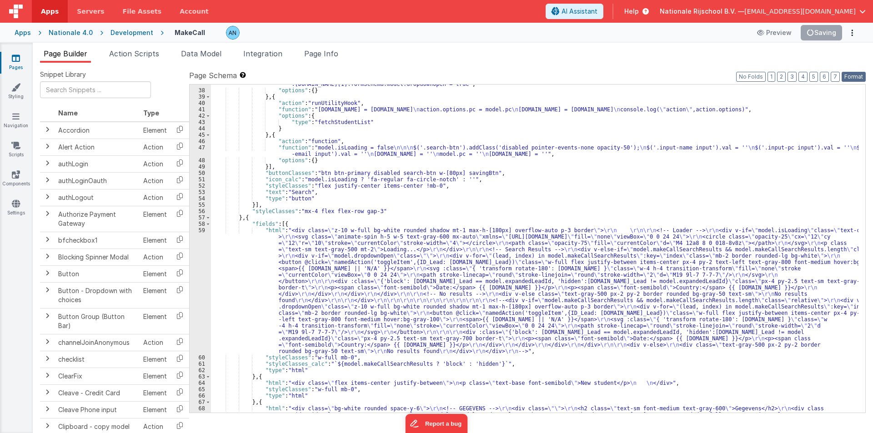
click at [846, 76] on button "Format" at bounding box center [854, 77] width 24 height 10
click at [254, 251] on div ""function" : "model.isLoading = true \n\n vueapp.$store.state.wndw.windows[1].f…" at bounding box center [535, 306] width 648 height 462
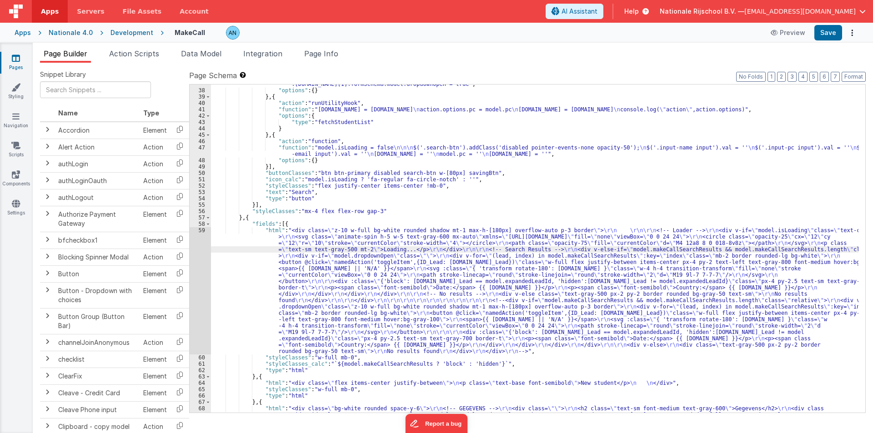
click at [198, 239] on div "59" at bounding box center [200, 290] width 21 height 127
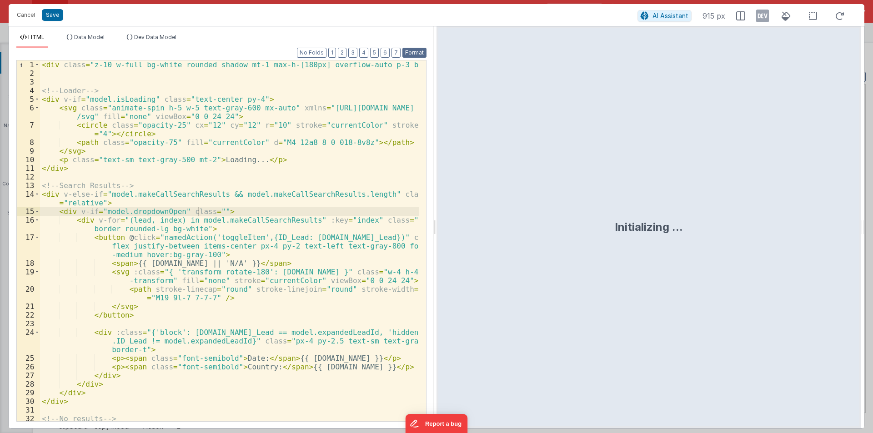
click at [417, 55] on button "Format" at bounding box center [415, 53] width 24 height 10
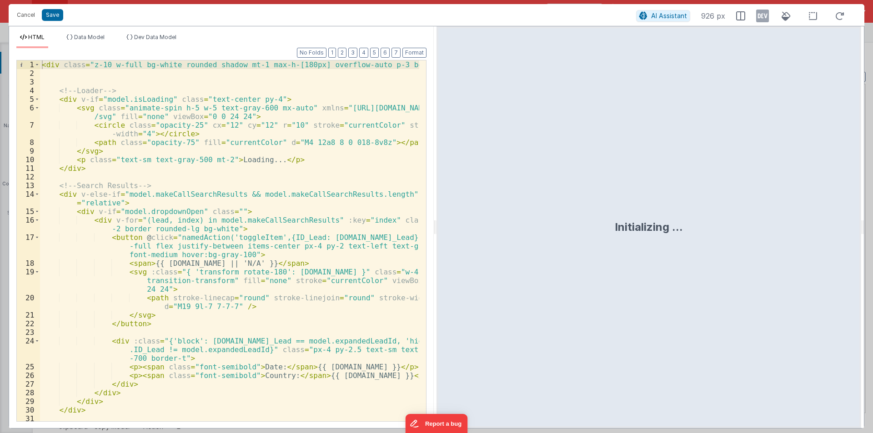
drag, startPoint x: 434, startPoint y: 224, endPoint x: 861, endPoint y: 220, distance: 427.6
click at [873, 221] on html "Cancel Save AI Assistant 926 px HTML Data Model Dev Data Model Format 7 6 5 4 3…" at bounding box center [436, 216] width 873 height 433
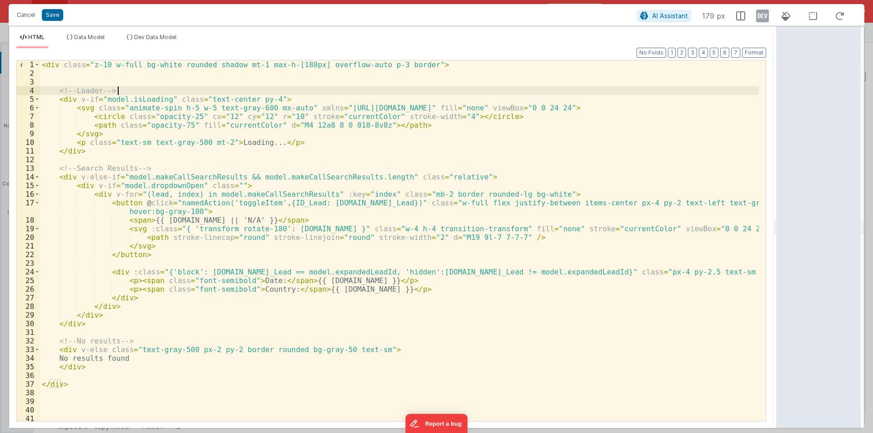
click at [123, 89] on div "< div class = "z-10 w-full bg-white rounded shadow mt-1 max-h-[180px] overflow-…" at bounding box center [399, 249] width 719 height 378
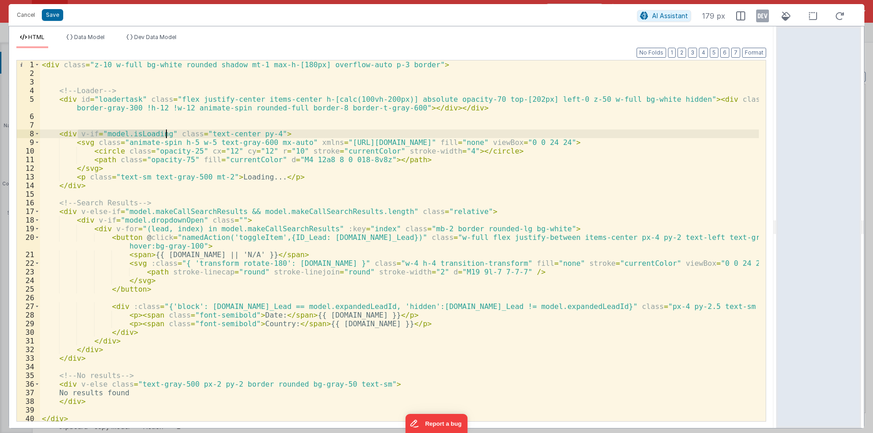
drag, startPoint x: 79, startPoint y: 133, endPoint x: 165, endPoint y: 130, distance: 86.5
click at [165, 130] on div "< div class = "z-10 w-full bg-white rounded shadow mt-1 max-h-[180px] overflow-…" at bounding box center [399, 249] width 719 height 378
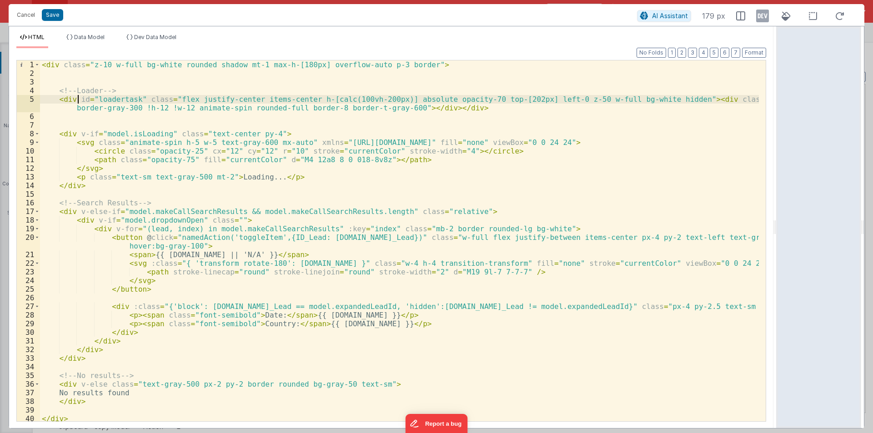
click at [76, 98] on div "< div class = "z-10 w-full bg-white rounded shadow mt-1 max-h-[180px] overflow-…" at bounding box center [399, 249] width 719 height 378
paste textarea
click at [730, 101] on div "< div class = "z-10 w-full bg-white rounded shadow mt-1 max-h-[180px] overflow-…" at bounding box center [399, 249] width 719 height 378
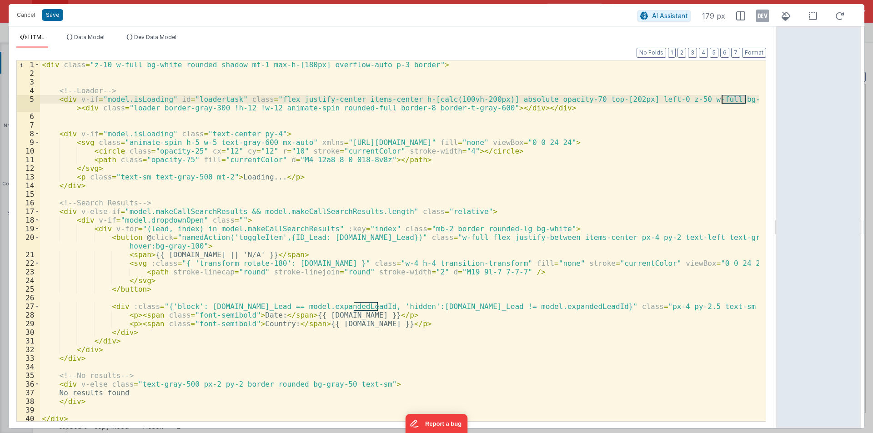
click at [730, 101] on div "< div class = "z-10 w-full bg-white rounded shadow mt-1 max-h-[180px] overflow-…" at bounding box center [399, 249] width 719 height 378
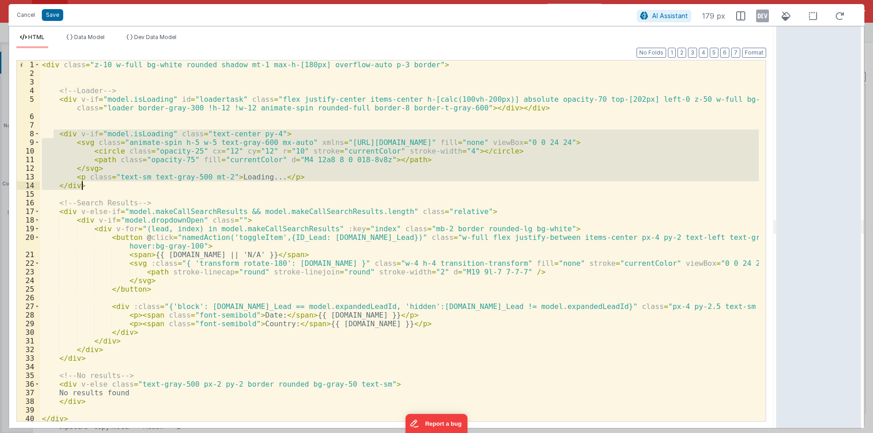
drag, startPoint x: 55, startPoint y: 132, endPoint x: 88, endPoint y: 183, distance: 60.3
click at [88, 183] on div "< div class = "z-10 w-full bg-white rounded shadow mt-1 max-h-[180px] overflow-…" at bounding box center [399, 249] width 719 height 378
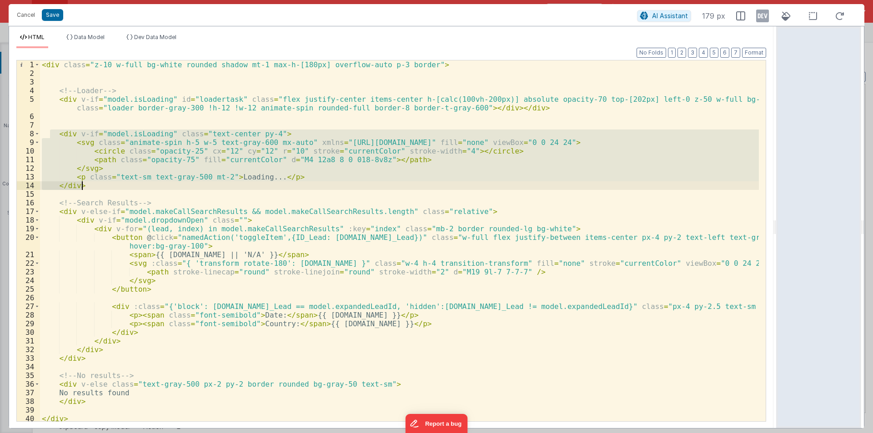
click at [121, 162] on div "< div class = "z-10 w-full bg-white rounded shadow mt-1 max-h-[180px] overflow-…" at bounding box center [399, 240] width 719 height 361
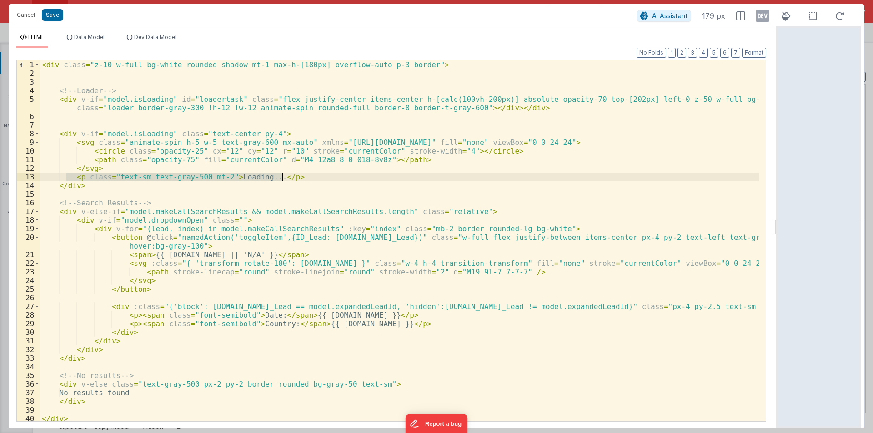
drag, startPoint x: 66, startPoint y: 177, endPoint x: 319, endPoint y: 176, distance: 252.4
click at [319, 176] on div "< div class = "z-10 w-full bg-white rounded shadow mt-1 max-h-[180px] overflow-…" at bounding box center [399, 249] width 719 height 378
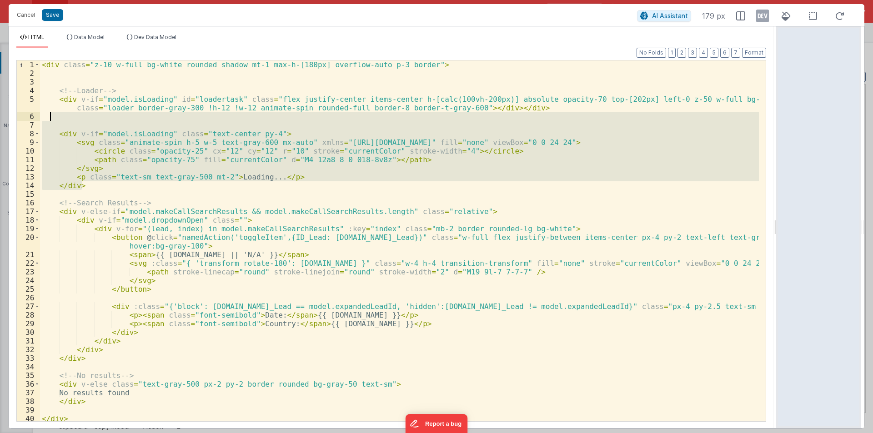
drag, startPoint x: 92, startPoint y: 186, endPoint x: 50, endPoint y: 119, distance: 79.0
click at [50, 119] on div "< div class = "z-10 w-full bg-white rounded shadow mt-1 max-h-[180px] overflow-…" at bounding box center [399, 249] width 719 height 378
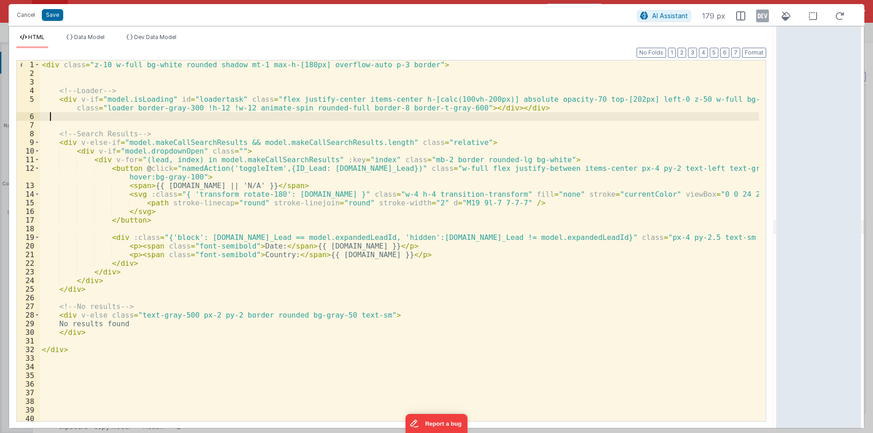
click at [726, 100] on div "< div class = "z-10 w-full bg-white rounded shadow mt-1 max-h-[180px] overflow-…" at bounding box center [399, 249] width 719 height 378
click at [503, 108] on div "< div class = "z-10 w-full bg-white rounded shadow mt-1 max-h-[180px] overflow-…" at bounding box center [399, 249] width 719 height 378
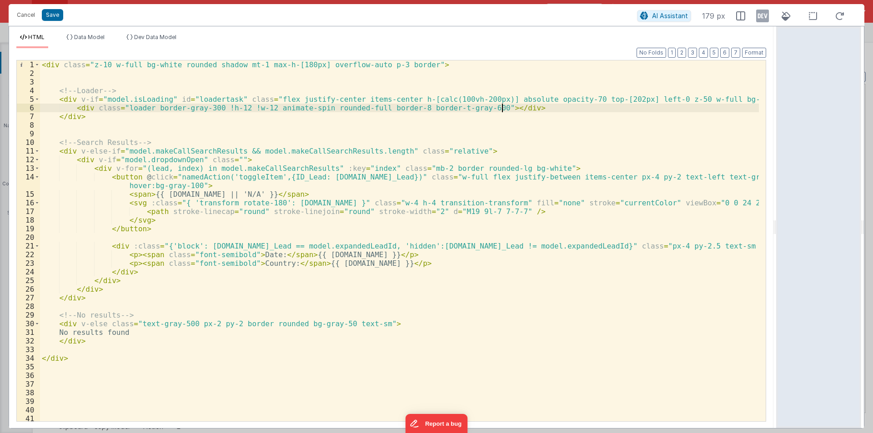
click at [514, 106] on div "< div class = "z-10 w-full bg-white rounded shadow mt-1 max-h-[180px] overflow-…" at bounding box center [399, 249] width 719 height 378
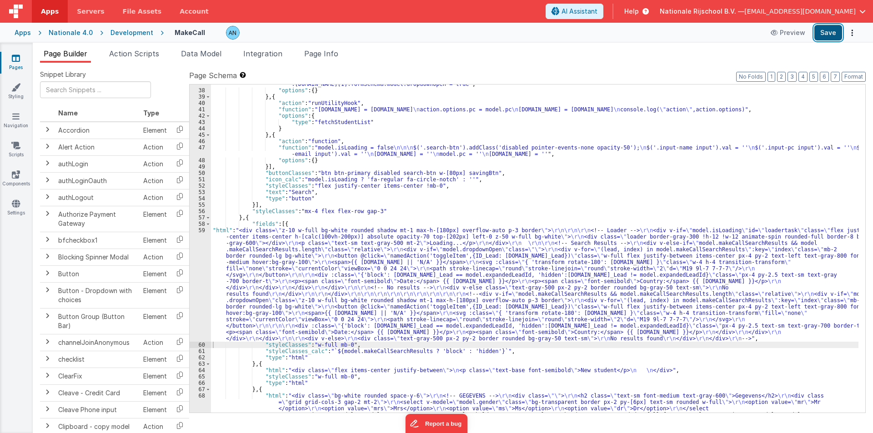
click at [829, 34] on button "Save" at bounding box center [829, 32] width 28 height 15
click at [854, 76] on button "Format" at bounding box center [854, 77] width 24 height 10
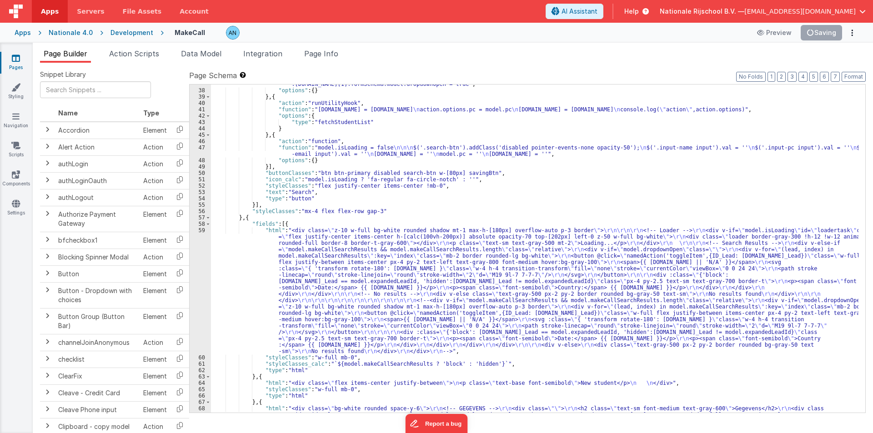
click at [494, 174] on div ""function" : "model.isLoading = true \n\n vueapp.$store.state.wndw.windows[1].f…" at bounding box center [535, 306] width 648 height 462
click at [836, 31] on button "Save" at bounding box center [829, 32] width 28 height 15
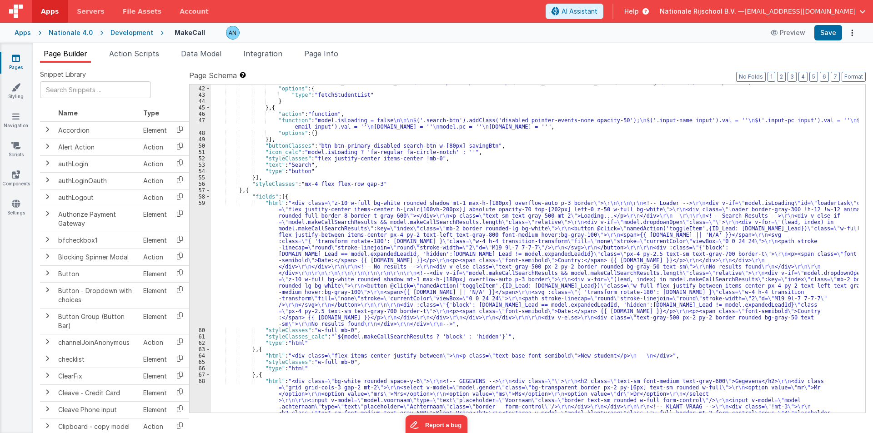
scroll to position [273, 0]
click at [246, 224] on div ""function" : "[DOMAIN_NAME] = [DOMAIN_NAME] \n [DOMAIN_NAME] = [DOMAIN_NAME] \n…" at bounding box center [535, 307] width 648 height 456
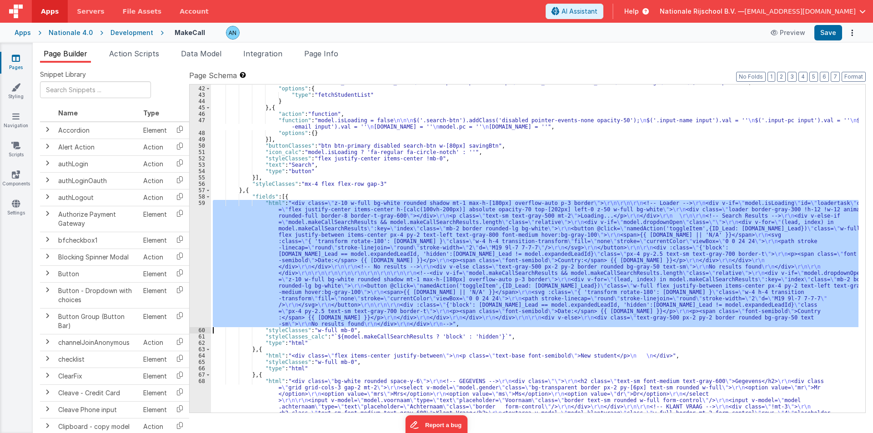
click at [201, 222] on div "59" at bounding box center [200, 263] width 21 height 127
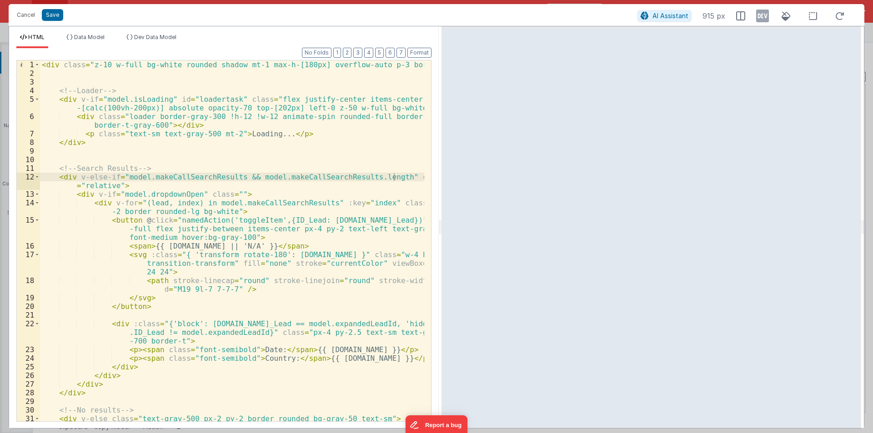
drag, startPoint x: 436, startPoint y: 224, endPoint x: 432, endPoint y: 207, distance: 16.9
click at [866, 234] on html "Cancel Save AI Assistant 915 px HTML Data Model Dev Data Model Format 7 6 5 4 3…" at bounding box center [436, 216] width 873 height 433
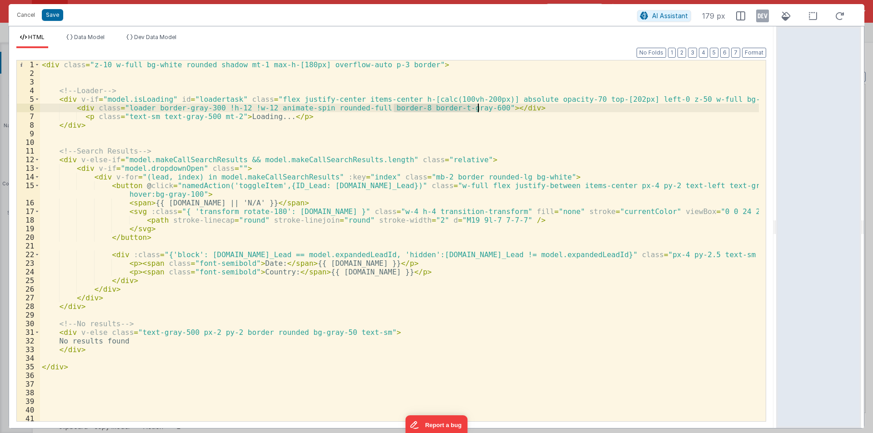
drag, startPoint x: 393, startPoint y: 97, endPoint x: 478, endPoint y: 99, distance: 84.2
click at [478, 99] on div "< div class = "z-10 w-full bg-white rounded shadow mt-1 max-h-[180px] overflow-…" at bounding box center [399, 249] width 719 height 378
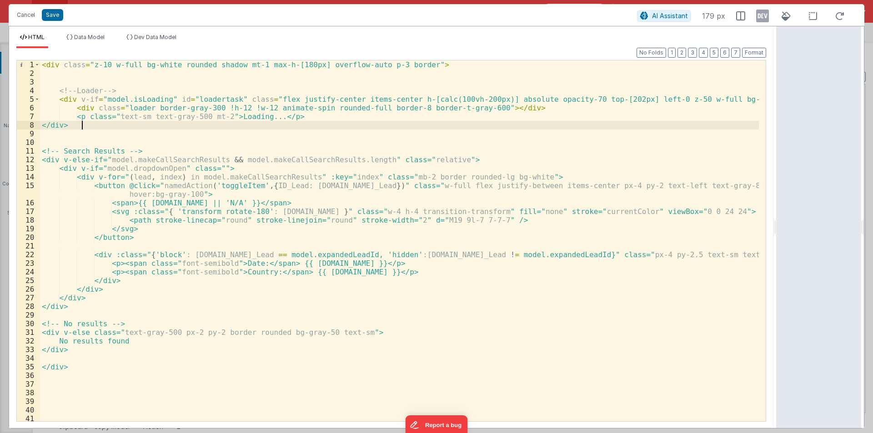
click at [421, 114] on div "< div class = "z-10 w-full bg-white rounded shadow mt-1 max-h-[180px] overflow-…" at bounding box center [399, 249] width 719 height 378
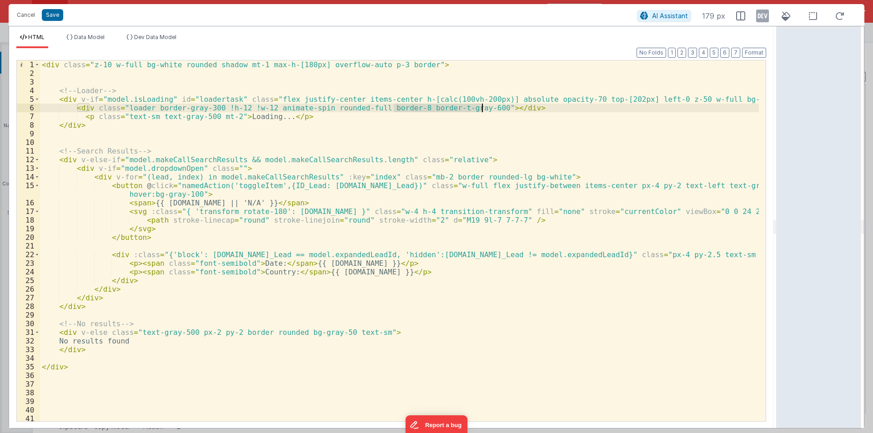
drag, startPoint x: 395, startPoint y: 99, endPoint x: 481, endPoint y: 99, distance: 86.0
click at [481, 99] on div "< div class = "z-10 w-full bg-white rounded shadow mt-1 max-h-[180px] overflow-…" at bounding box center [399, 249] width 719 height 378
click at [467, 139] on div "< div class = "z-10 w-full bg-white rounded shadow mt-1 max-h-[180px] overflow-…" at bounding box center [399, 249] width 719 height 378
drag, startPoint x: 394, startPoint y: 99, endPoint x: 461, endPoint y: 98, distance: 66.9
click at [461, 98] on div "< div class = "z-10 w-full bg-white rounded shadow mt-1 max-h-[180px] overflow-…" at bounding box center [399, 249] width 719 height 378
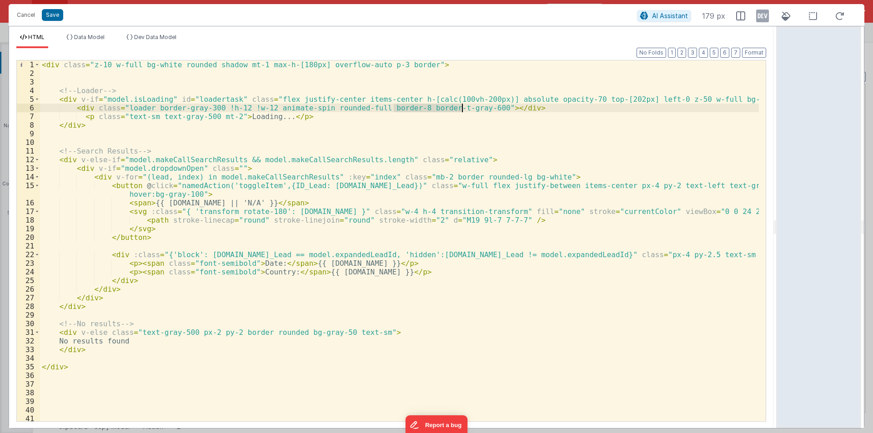
drag, startPoint x: 420, startPoint y: 70, endPoint x: 431, endPoint y: 67, distance: 11.2
click at [429, 67] on div "< div class = "z-10 w-full bg-white rounded shadow mt-1 max-h-[180px] overflow-…" at bounding box center [399, 249] width 719 height 378
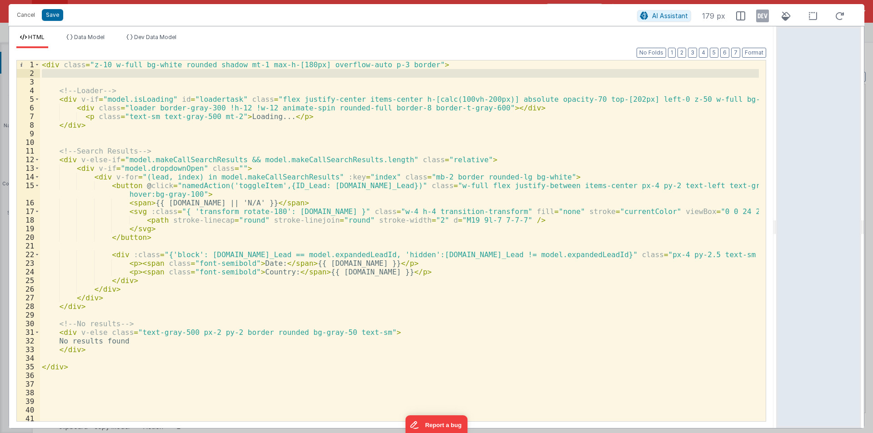
click at [479, 99] on div "< div class = "z-10 w-full bg-white rounded shadow mt-1 max-h-[180px] overflow-…" at bounding box center [399, 249] width 719 height 378
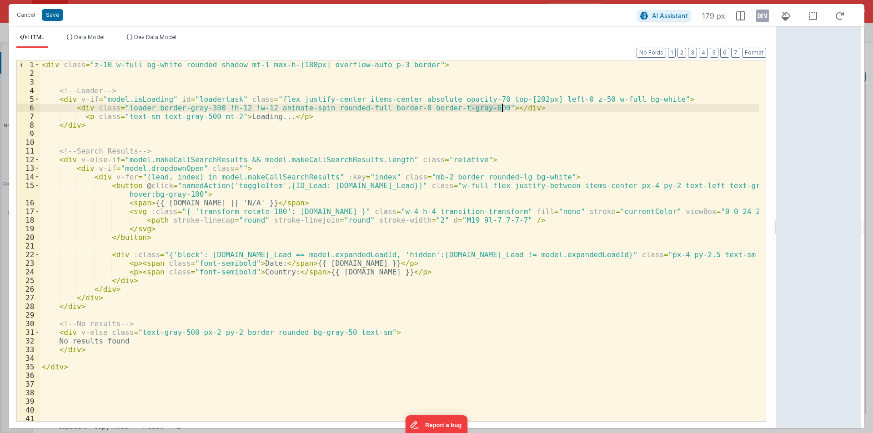
drag, startPoint x: 472, startPoint y: 98, endPoint x: 543, endPoint y: 98, distance: 71.0
click at [543, 98] on div "< div class = "z-10 w-full bg-white rounded shadow mt-1 max-h-[180px] overflow-…" at bounding box center [399, 249] width 719 height 378
click at [560, 97] on div "< div class = "z-10 w-full bg-white rounded shadow mt-1 max-h-[180px] overflow-…" at bounding box center [399, 240] width 719 height 361
click at [52, 12] on div "Cancel Save AI Assistant 179 px" at bounding box center [437, 15] width 856 height 22
click at [54, 14] on div "Cancel Save AI Assistant 179 px" at bounding box center [437, 15] width 856 height 22
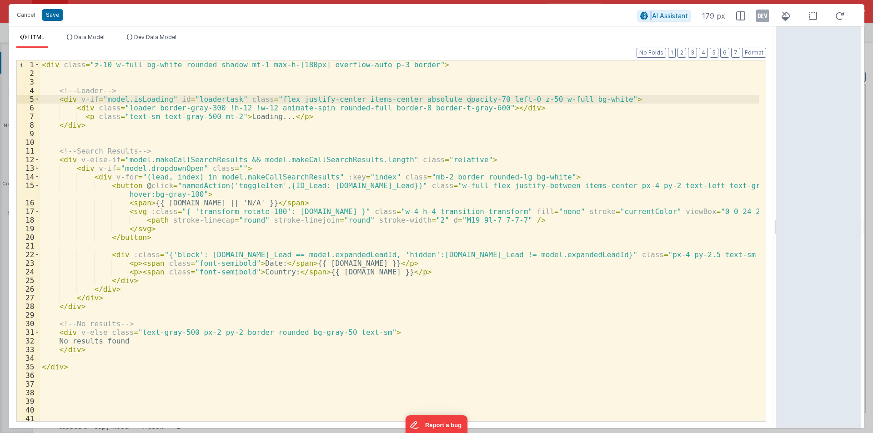
click at [54, 14] on div "Cancel Save AI Assistant 179 px" at bounding box center [437, 15] width 856 height 22
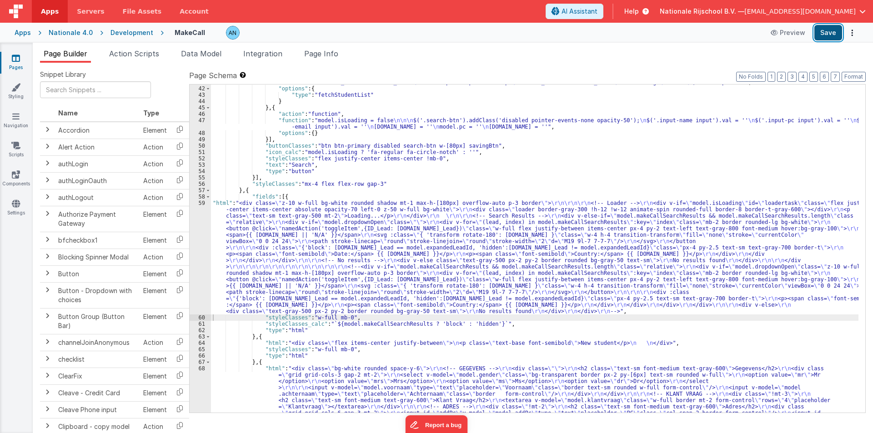
click at [821, 30] on button "Save" at bounding box center [829, 32] width 28 height 15
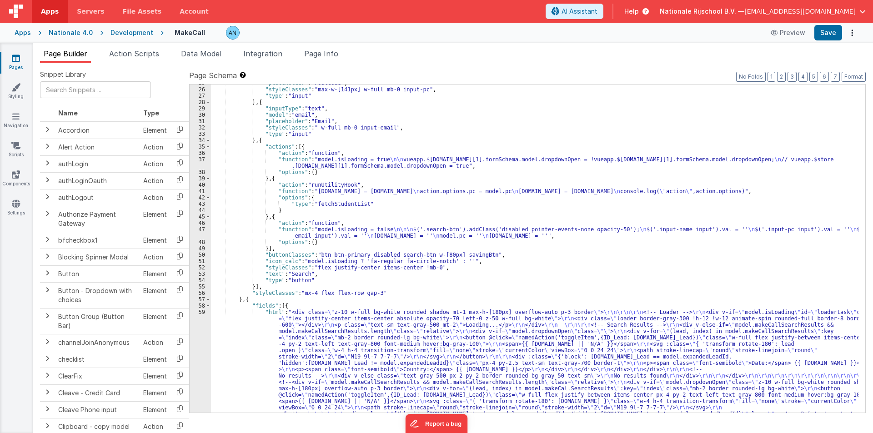
scroll to position [327, 0]
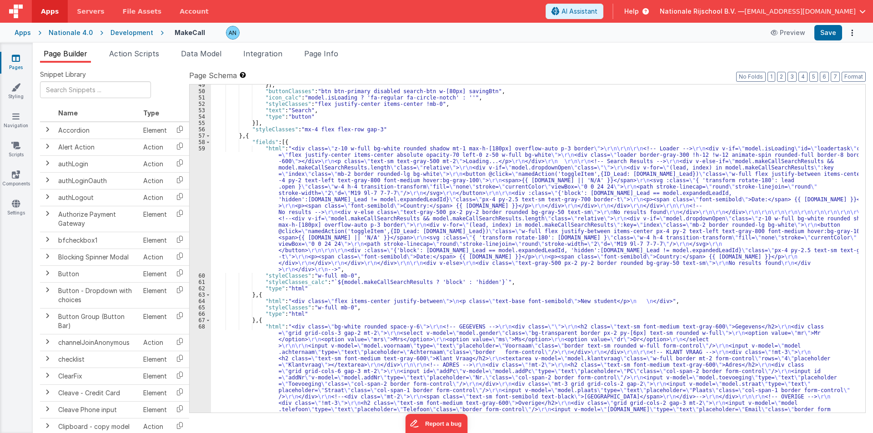
click at [222, 194] on div "}] , "buttonClasses" : "btn btn-primary disabled search-btn w-[80px] savingBtn"…" at bounding box center [535, 310] width 648 height 456
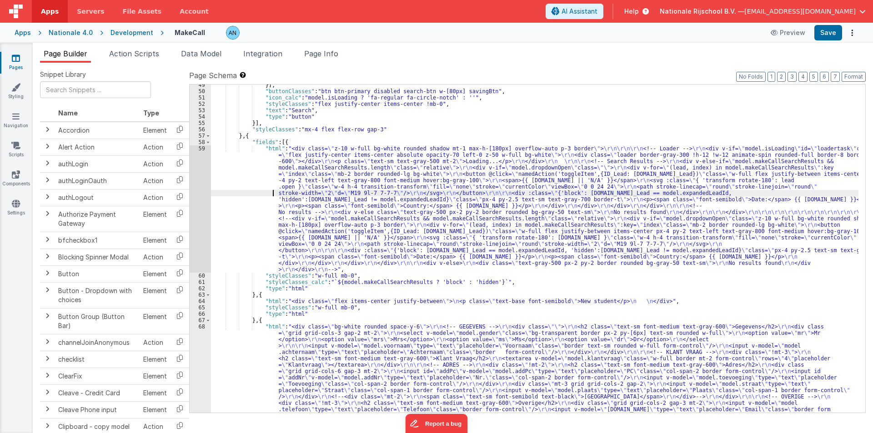
click at [194, 173] on div "59" at bounding box center [200, 209] width 21 height 127
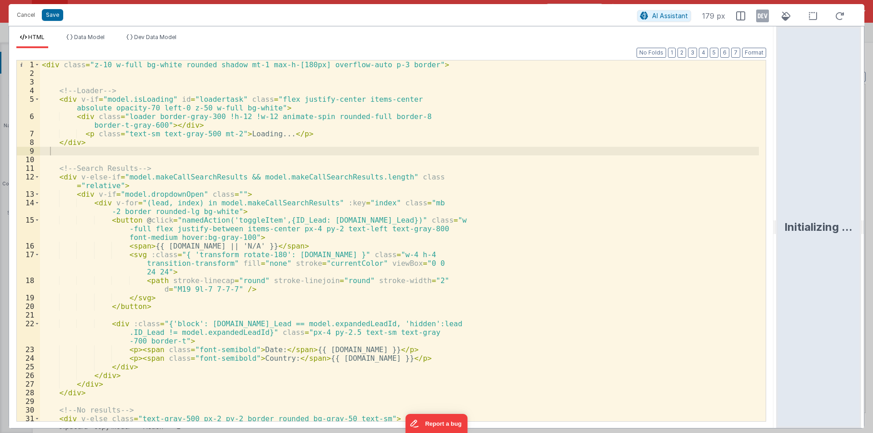
drag, startPoint x: 435, startPoint y: 228, endPoint x: 873, endPoint y: 228, distance: 438.0
click at [873, 228] on html "Cancel Save AI Assistant 179 px HTML Data Model Dev Data Model Format 7 6 5 4 3…" at bounding box center [436, 216] width 873 height 433
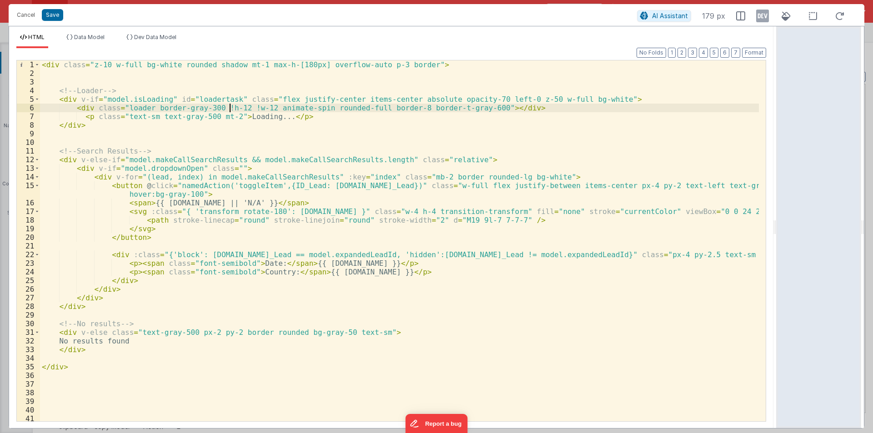
click at [232, 110] on div "< div class = "z-10 w-full bg-white rounded shadow mt-1 max-h-[180px] overflow-…" at bounding box center [399, 249] width 719 height 378
drag, startPoint x: 78, startPoint y: 97, endPoint x: 166, endPoint y: 99, distance: 88.7
click at [166, 99] on div "< div class = "z-10 w-full bg-white rounded shadow mt-1 max-h-[180px] overflow-…" at bounding box center [399, 249] width 719 height 378
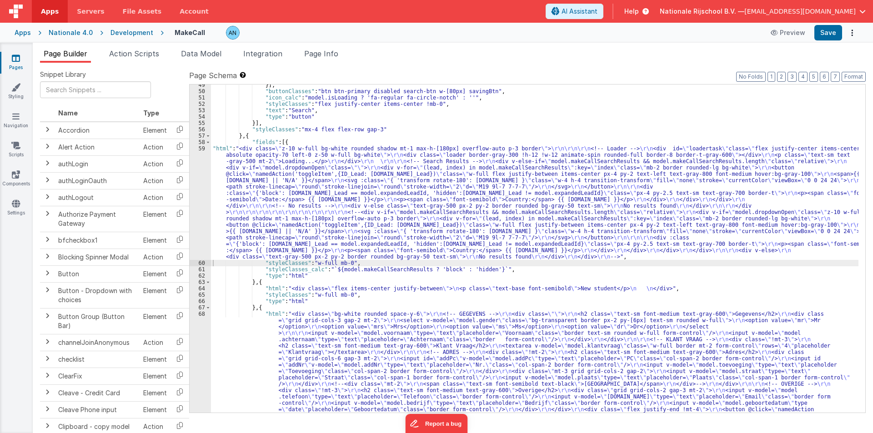
click at [198, 190] on div "59" at bounding box center [200, 203] width 21 height 115
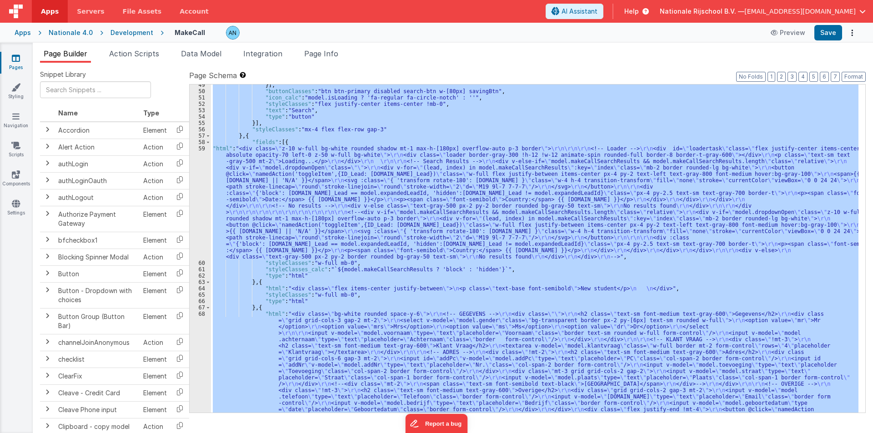
click at [198, 190] on div "59" at bounding box center [200, 203] width 21 height 115
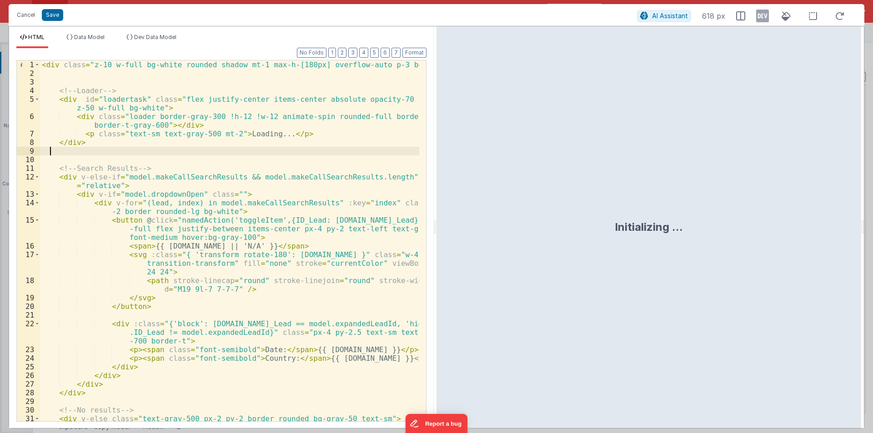
click at [252, 155] on div "< div class = "z-10 w-full bg-white rounded shadow mt-1 max-h-[180px] overflow-…" at bounding box center [229, 249] width 379 height 378
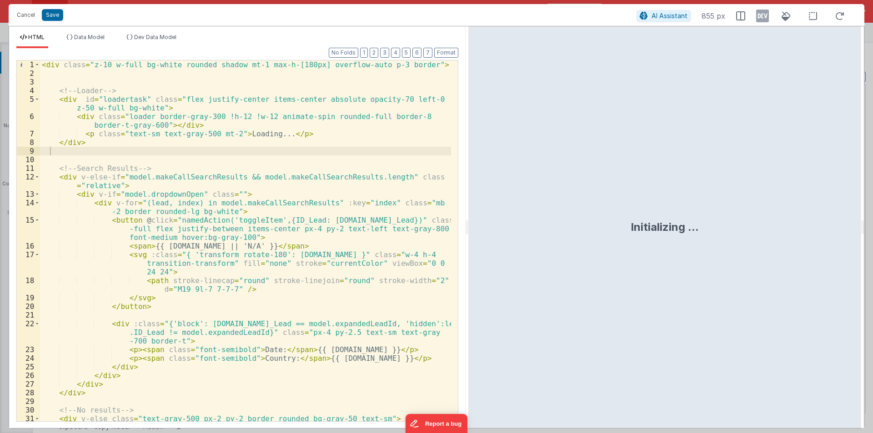
drag, startPoint x: 433, startPoint y: 226, endPoint x: 468, endPoint y: 226, distance: 35.5
click at [468, 226] on html "Cancel Save AI Assistant 855 px HTML Data Model Dev Data Model Format 7 6 5 4 3…" at bounding box center [436, 216] width 873 height 433
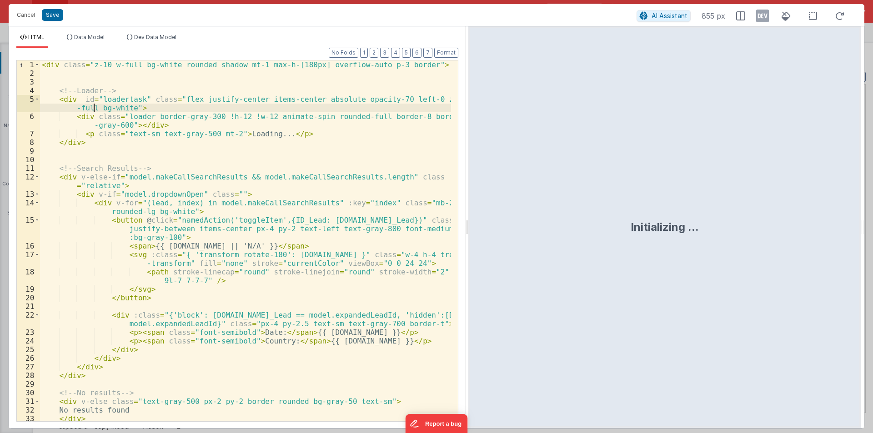
click at [93, 108] on div "< div class = "z-10 w-full bg-white rounded shadow mt-1 max-h-[180px] overflow-…" at bounding box center [245, 249] width 411 height 378
click at [222, 115] on div "< div class = "z-10 w-full bg-white rounded shadow mt-1 max-h-[180px] overflow-…" at bounding box center [245, 249] width 411 height 378
click at [389, 116] on div "< div class = "z-10 w-full bg-white rounded shadow mt-1 max-h-[180px] overflow-…" at bounding box center [245, 249] width 411 height 378
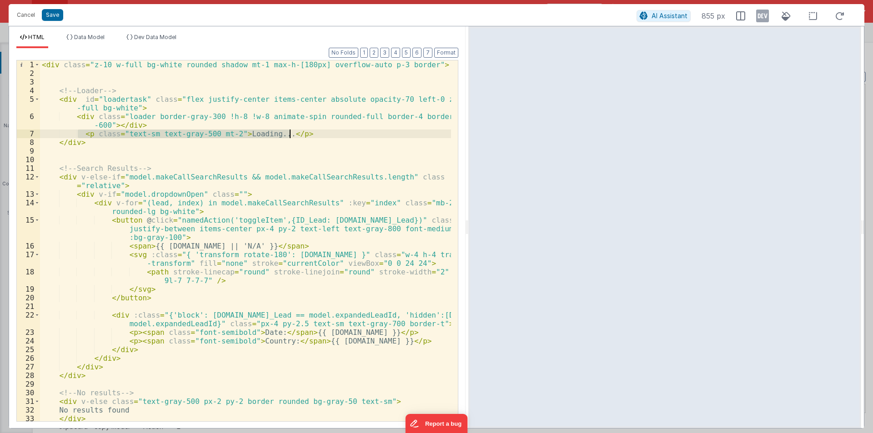
drag, startPoint x: 79, startPoint y: 133, endPoint x: 332, endPoint y: 133, distance: 253.3
click at [332, 133] on div "< div class = "z-10 w-full bg-white rounded shadow mt-1 max-h-[180px] overflow-…" at bounding box center [245, 249] width 411 height 378
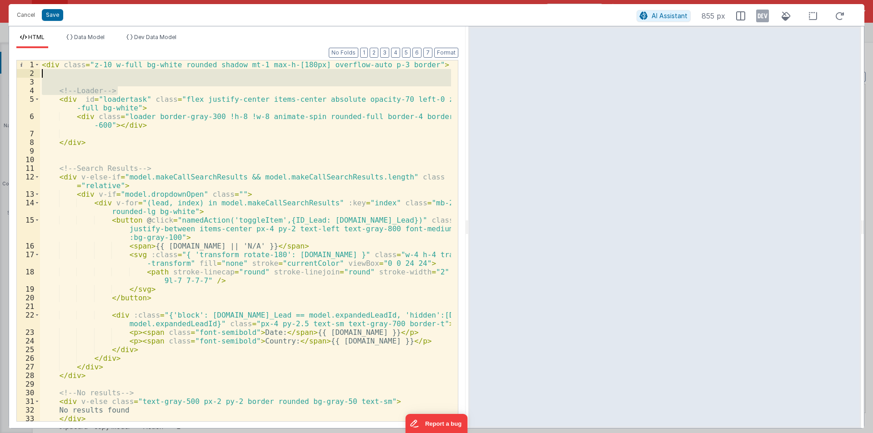
drag, startPoint x: 121, startPoint y: 89, endPoint x: 49, endPoint y: 72, distance: 74.8
click at [49, 72] on div "< div class = "z-10 w-full bg-white rounded shadow mt-1 max-h-[180px] overflow-…" at bounding box center [245, 249] width 411 height 378
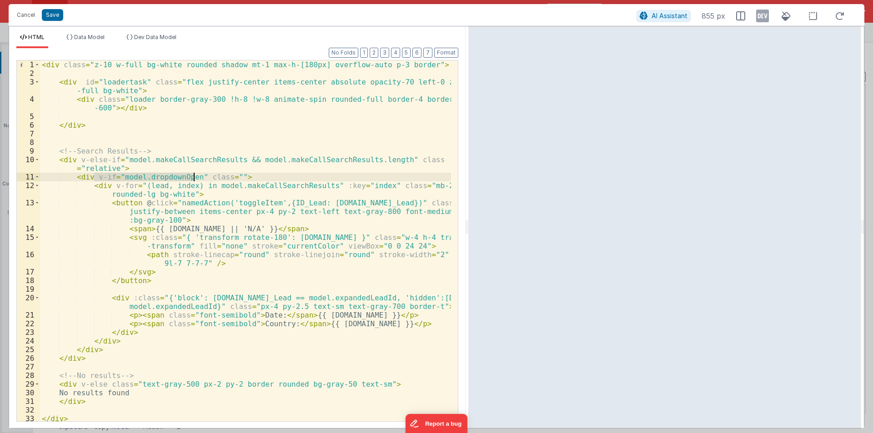
drag, startPoint x: 94, startPoint y: 177, endPoint x: 195, endPoint y: 176, distance: 100.5
click at [195, 176] on div "< div class = "z-10 w-full bg-white rounded shadow mt-1 max-h-[180px] overflow-…" at bounding box center [245, 249] width 411 height 378
click at [62, 65] on div "< div class = "z-10 w-full bg-white rounded shadow mt-1 max-h-[180px] overflow-…" at bounding box center [245, 249] width 411 height 378
paste textarea
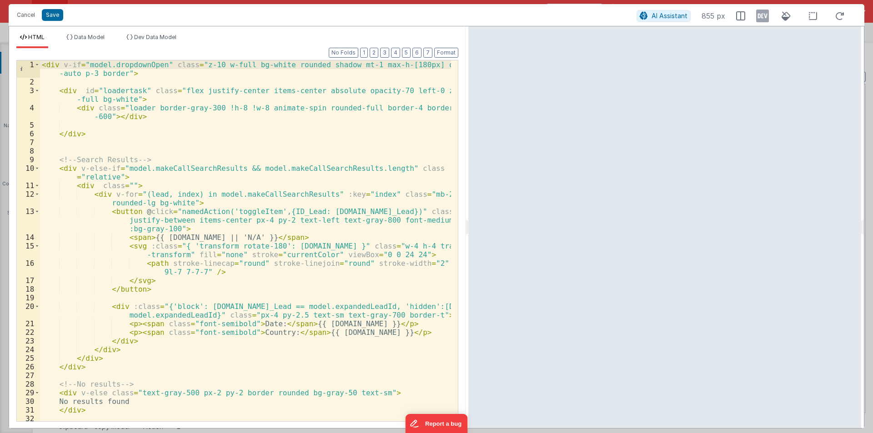
click at [125, 65] on div "< div v-if = "model.dropdownOpen" class = "z-10 w-full bg-white rounded shadow …" at bounding box center [245, 253] width 411 height 387
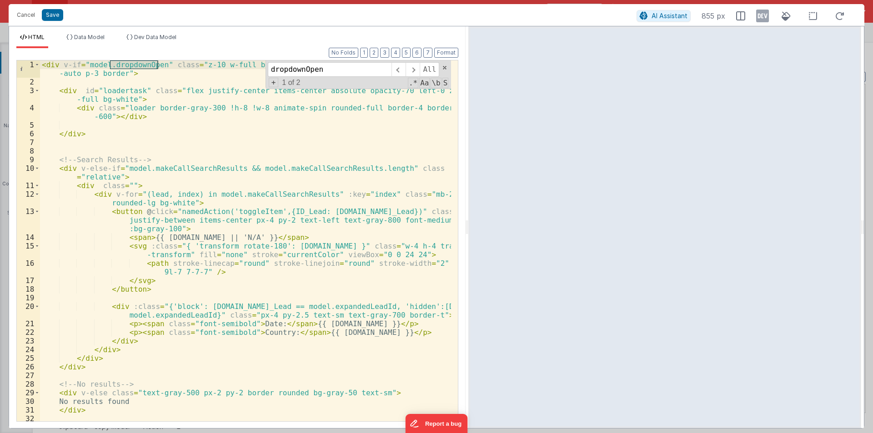
scroll to position [0, 0]
click at [444, 66] on span at bounding box center [445, 68] width 6 height 6
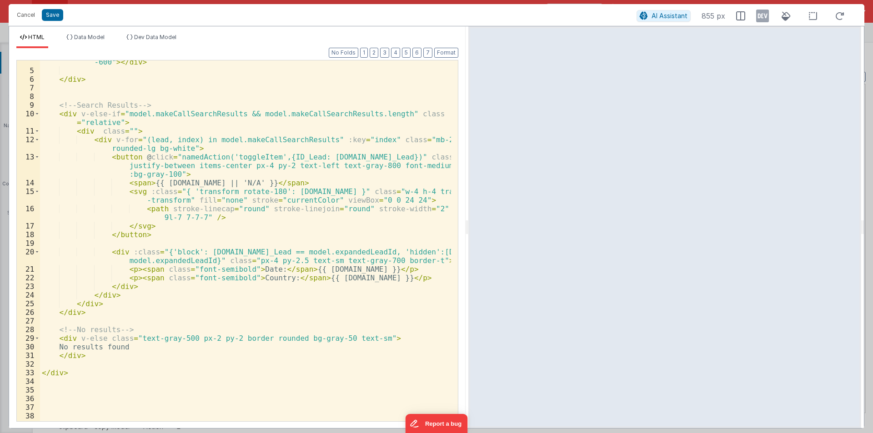
scroll to position [109, 0]
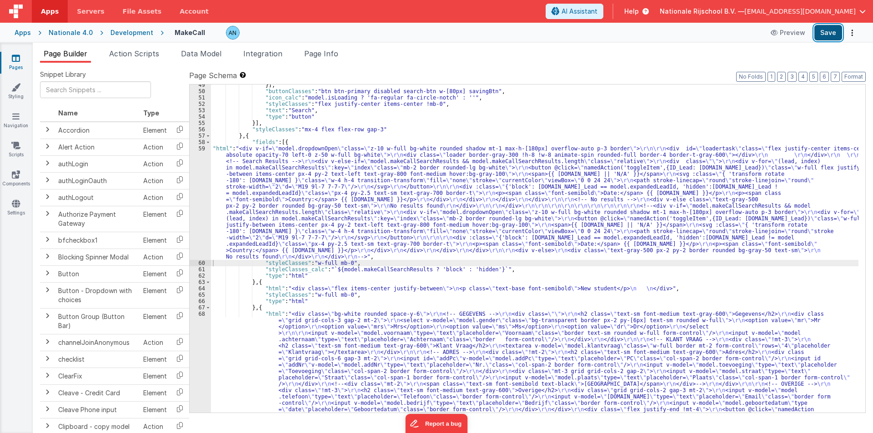
click at [831, 33] on button "Save" at bounding box center [829, 32] width 28 height 15
click at [858, 76] on button "Format" at bounding box center [854, 77] width 24 height 10
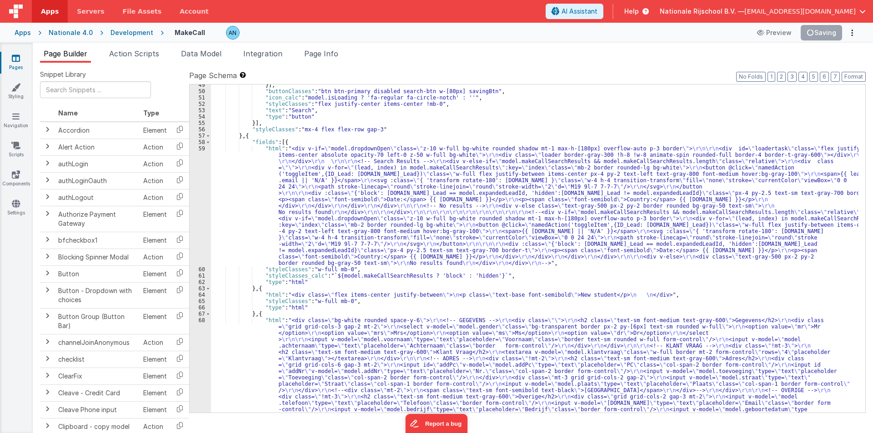
click at [395, 126] on div "}] , "buttonClasses" : "btn btn-primary disabled search-btn w-[80px] savingBtn"…" at bounding box center [535, 310] width 648 height 456
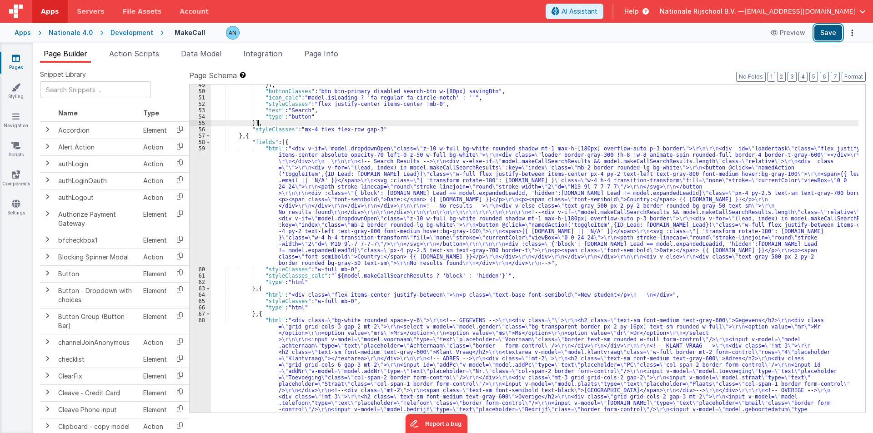
click at [830, 29] on button "Save" at bounding box center [829, 32] width 28 height 15
click at [257, 182] on div "}] , "buttonClasses" : "btn btn-primary disabled search-btn w-[80px] savingBtn"…" at bounding box center [535, 310] width 648 height 456
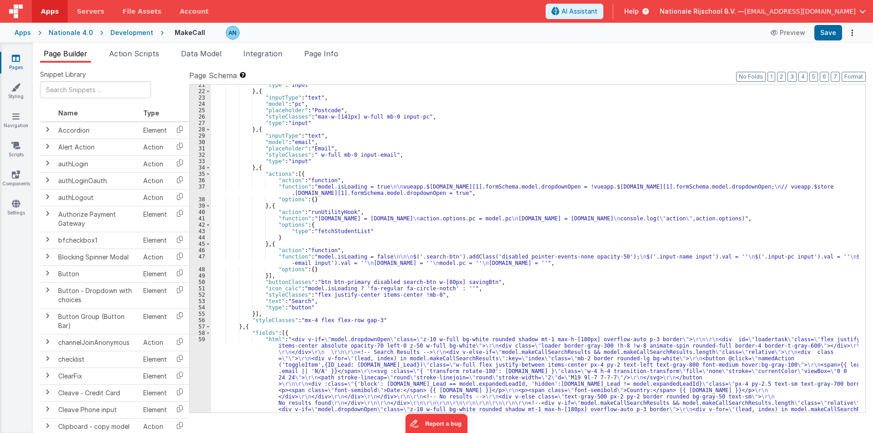
scroll to position [327, 0]
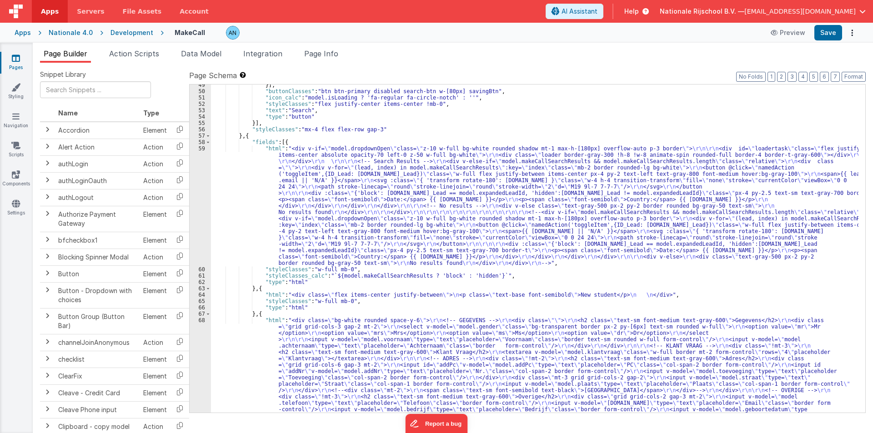
click at [227, 200] on div "}] , "buttonClasses" : "btn btn-primary disabled search-btn w-[80px] savingBtn"…" at bounding box center [535, 310] width 648 height 456
click at [195, 149] on div "59" at bounding box center [200, 206] width 21 height 121
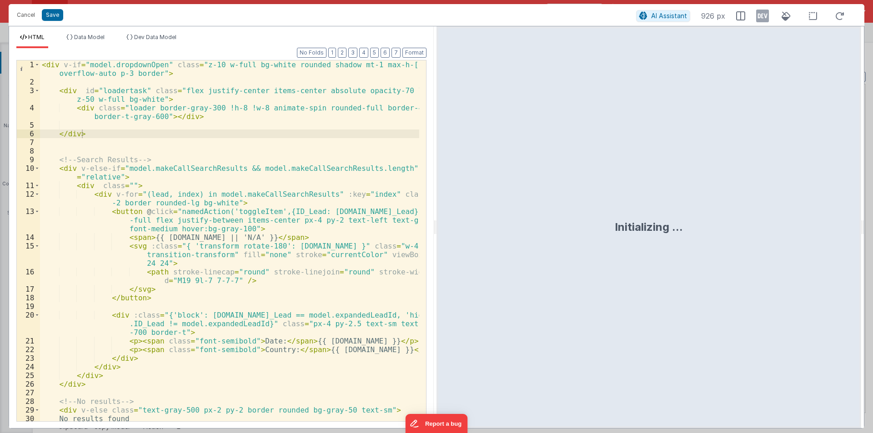
drag, startPoint x: 437, startPoint y: 224, endPoint x: 599, endPoint y: 219, distance: 161.5
click at [746, 221] on div "Initializing ..." at bounding box center [649, 227] width 425 height 402
drag, startPoint x: 433, startPoint y: 221, endPoint x: 873, endPoint y: 219, distance: 439.8
click at [873, 219] on html "Cancel Save AI Assistant 926 px HTML Data Model Dev Data Model Format 7 6 5 4 3…" at bounding box center [436, 216] width 873 height 433
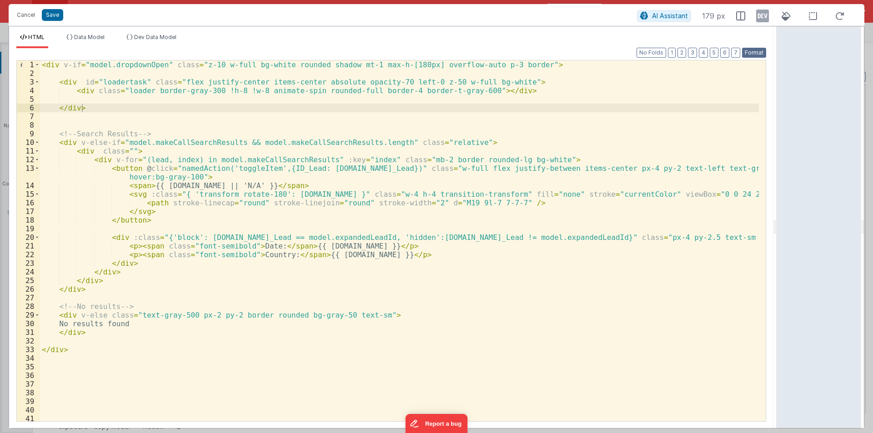
click at [761, 50] on button "Format" at bounding box center [754, 53] width 24 height 10
click at [103, 123] on div "< div v-if = "model.dropdownOpen" class = "z-10 w-full bg-white rounded shadow …" at bounding box center [399, 249] width 719 height 378
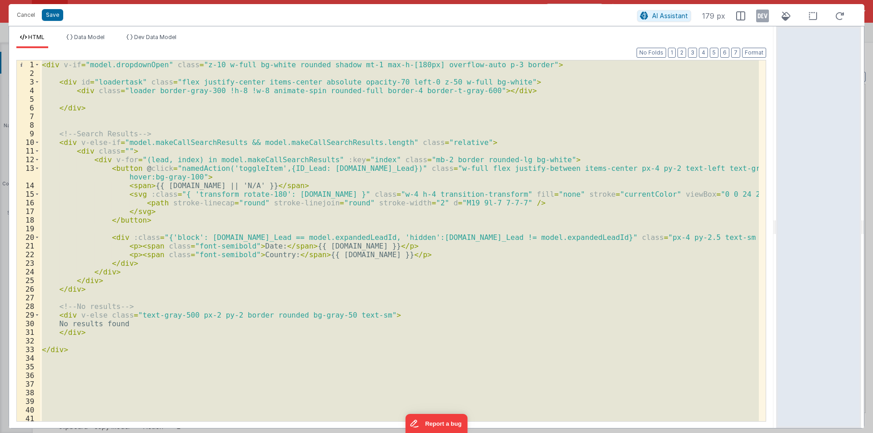
click at [126, 104] on div "< div v-if = "model.dropdownOpen" class = "z-10 w-full bg-white rounded shadow …" at bounding box center [399, 240] width 719 height 361
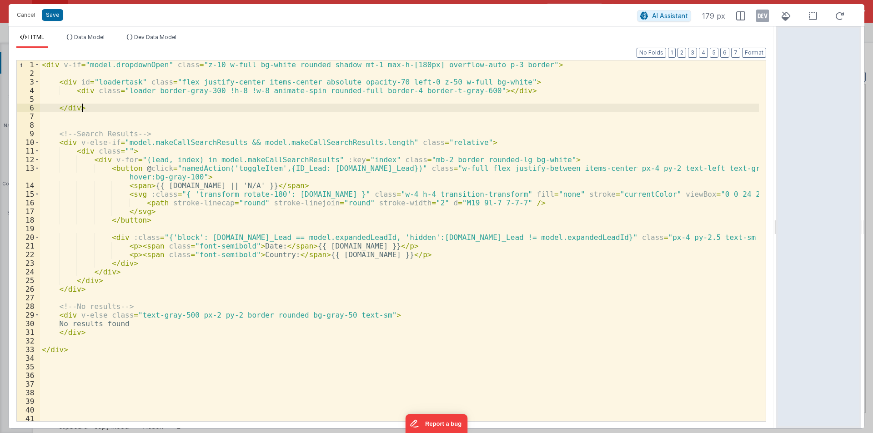
click at [126, 65] on div "< div v-if = "model.dropdownOpen" class = "z-10 w-full bg-white rounded shadow …" at bounding box center [399, 249] width 719 height 378
click at [77, 82] on div "< div v-if = "model.dropdownOpen" class = "z-10 w-full bg-white rounded shadow …" at bounding box center [399, 249] width 719 height 378
click at [85, 35] on span "Data Model" at bounding box center [89, 37] width 30 height 7
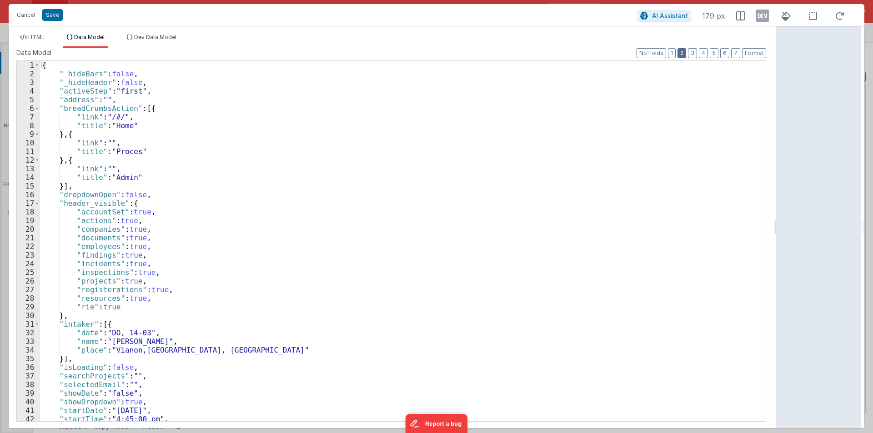
click at [683, 50] on button "2" at bounding box center [682, 53] width 9 height 10
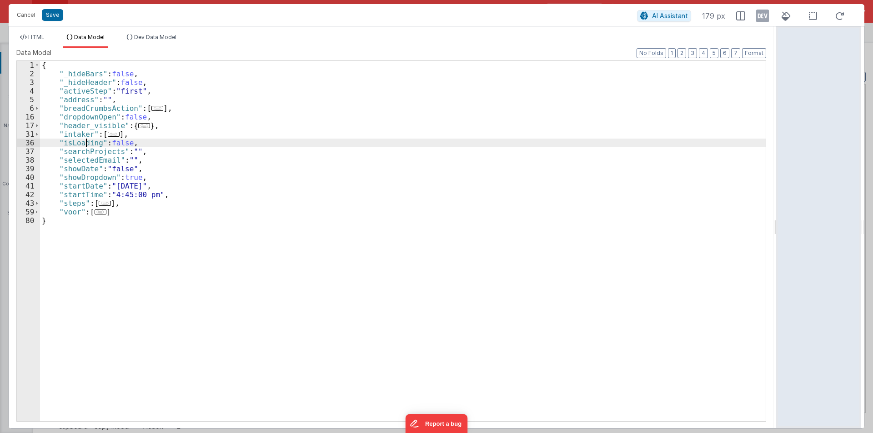
click at [85, 146] on div "{ "_hideBars" : false , "_hideHeader" : false , "activeStep" : "first" , "addre…" at bounding box center [403, 250] width 726 height 378
click at [30, 32] on div "HTML Data Model Dev Data Model Format 7 6 5 4 3 2 1 No Folds 1 2 3 4 5 6 7 8 9 …" at bounding box center [391, 227] width 765 height 402
click at [40, 38] on span "HTML" at bounding box center [36, 37] width 16 height 7
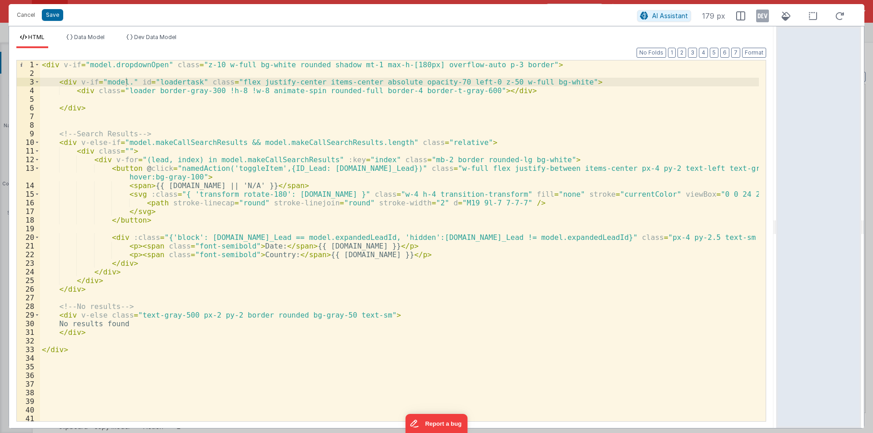
click at [127, 83] on div "< div v-if = "model.dropdownOpen" class = "z-10 w-full bg-white rounded shadow …" at bounding box center [399, 249] width 719 height 378
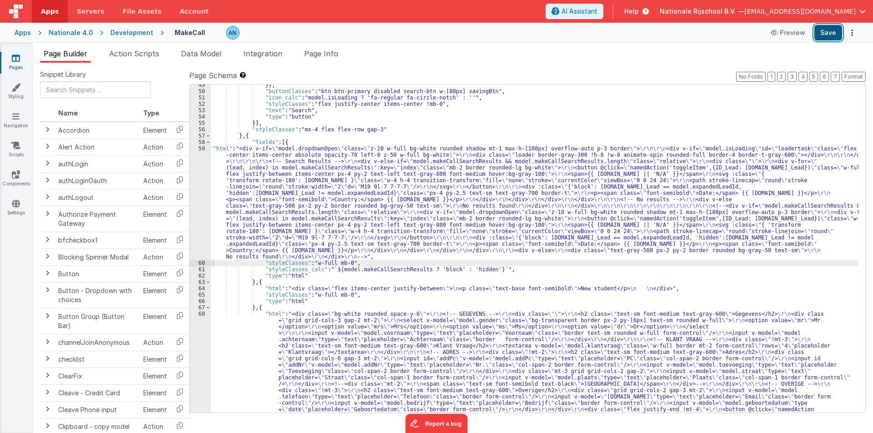
click at [831, 34] on button "Save" at bounding box center [829, 32] width 28 height 15
click at [860, 76] on button "Format" at bounding box center [854, 77] width 24 height 10
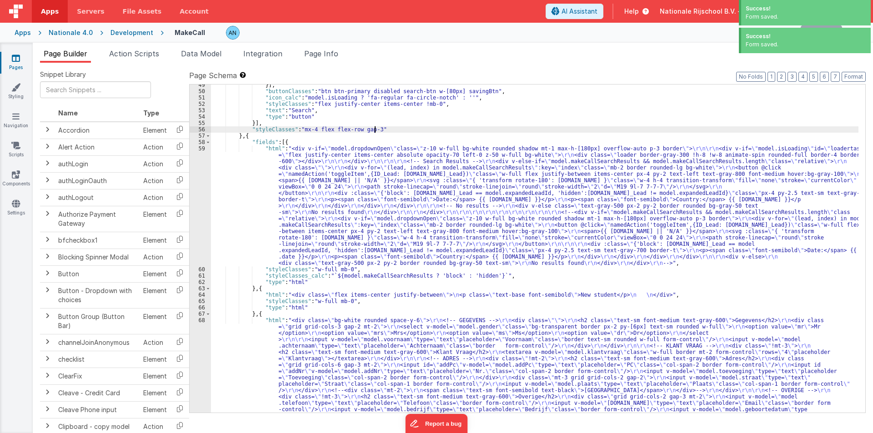
click at [391, 129] on div "}] , "buttonClasses" : "btn btn-primary disabled search-btn w-[80px] savingBtn"…" at bounding box center [535, 310] width 648 height 456
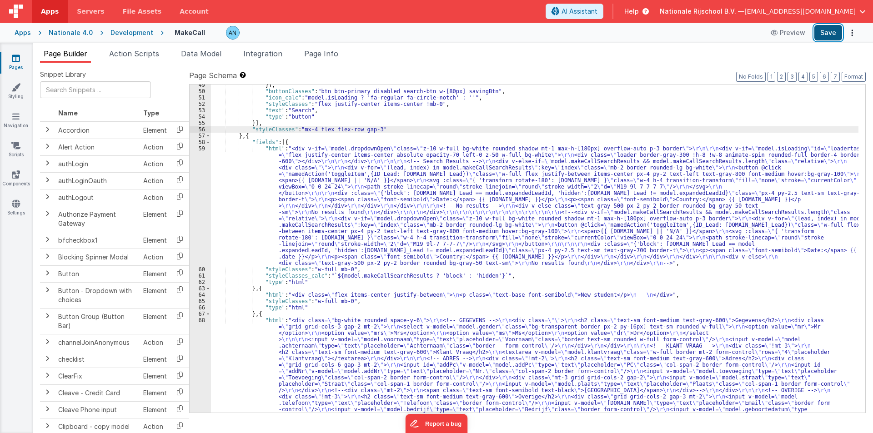
click at [824, 33] on button "Save" at bounding box center [829, 32] width 28 height 15
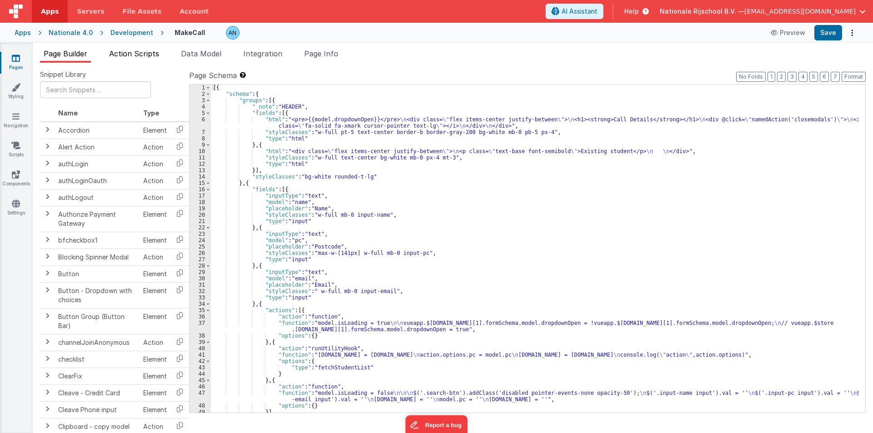
click at [133, 49] on span "Action Scripts" at bounding box center [134, 53] width 50 height 9
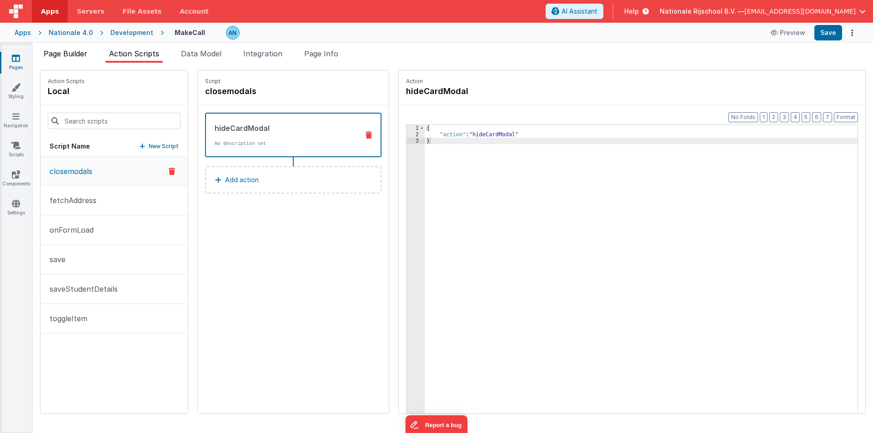
click at [60, 52] on span "Page Builder" at bounding box center [66, 53] width 44 height 9
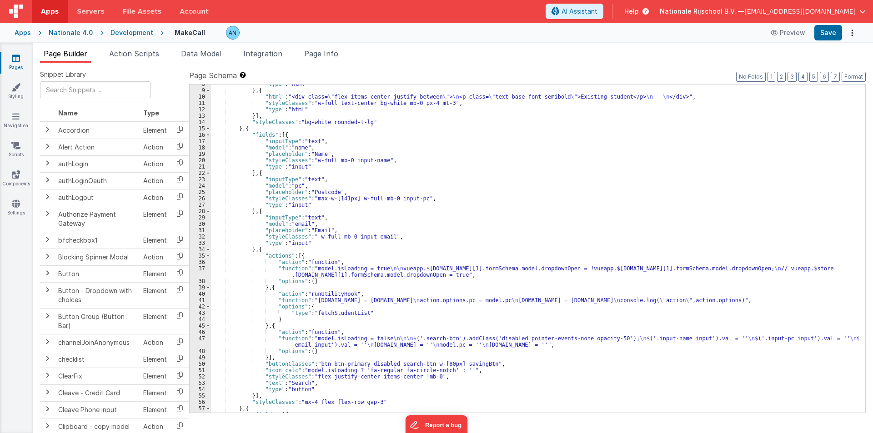
scroll to position [55, 0]
click at [277, 273] on div ""type" : "html" } , { "html" : "<div class= \" flex items-center justify-betwee…" at bounding box center [535, 251] width 648 height 341
click at [197, 268] on div "37" at bounding box center [200, 272] width 21 height 13
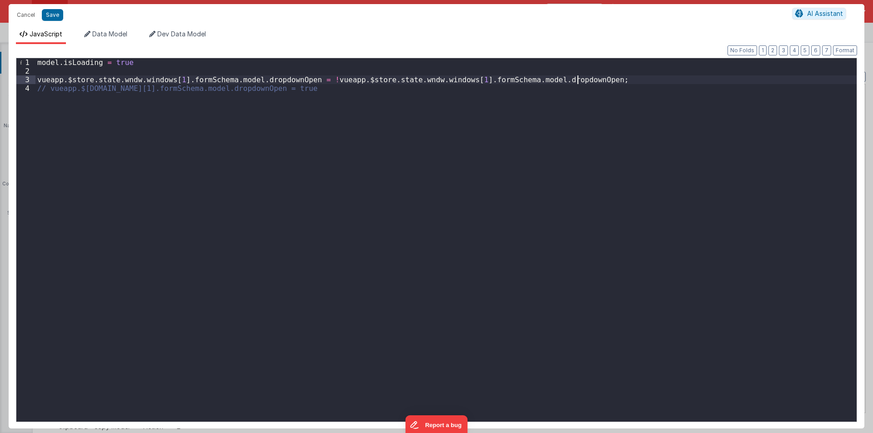
click at [581, 80] on div "model . isLoading = true vueapp . $store . state . wndw . windows [ 1 ] . formS…" at bounding box center [445, 248] width 821 height 381
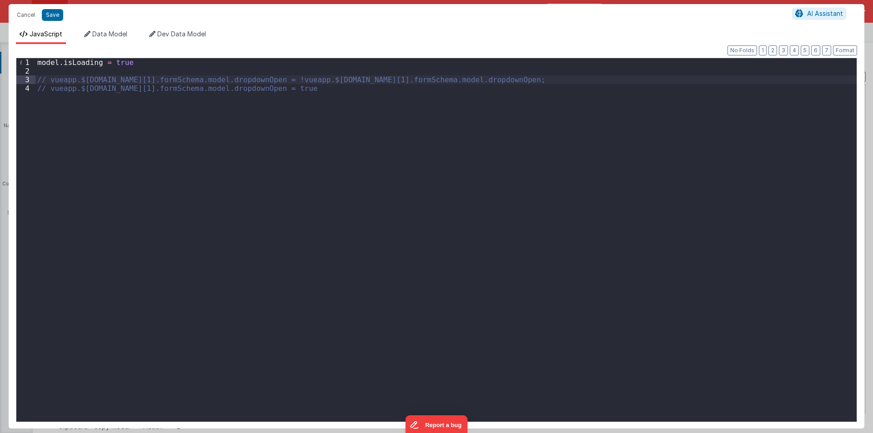
click at [351, 91] on div "model . isLoading = true // vueapp.$[DOMAIN_NAME][1].formSchema.model.dropdownO…" at bounding box center [445, 248] width 821 height 381
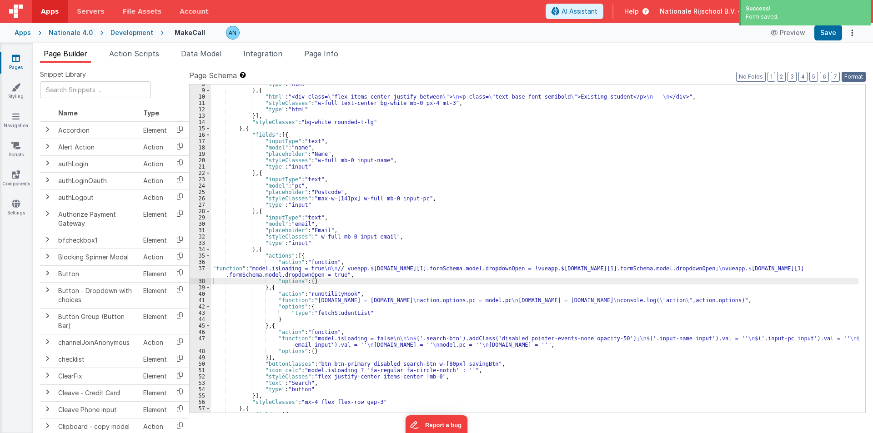
click at [861, 74] on button "Format" at bounding box center [854, 77] width 24 height 10
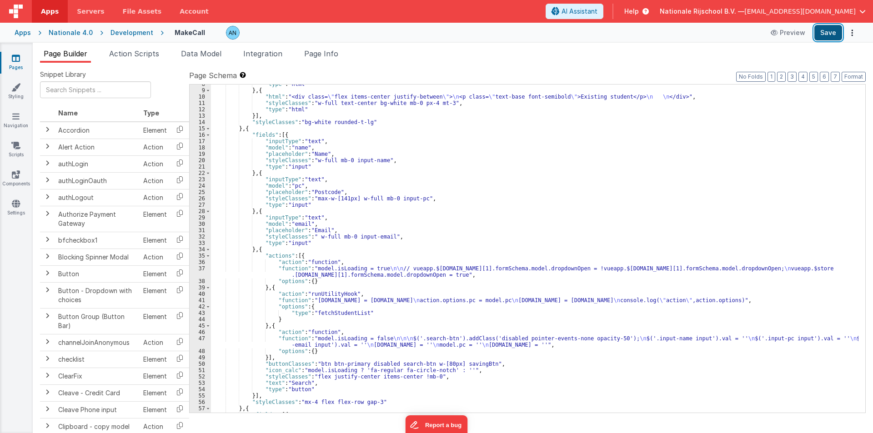
click at [839, 27] on button "Save" at bounding box center [829, 32] width 28 height 15
click at [854, 75] on button "Format" at bounding box center [854, 77] width 24 height 10
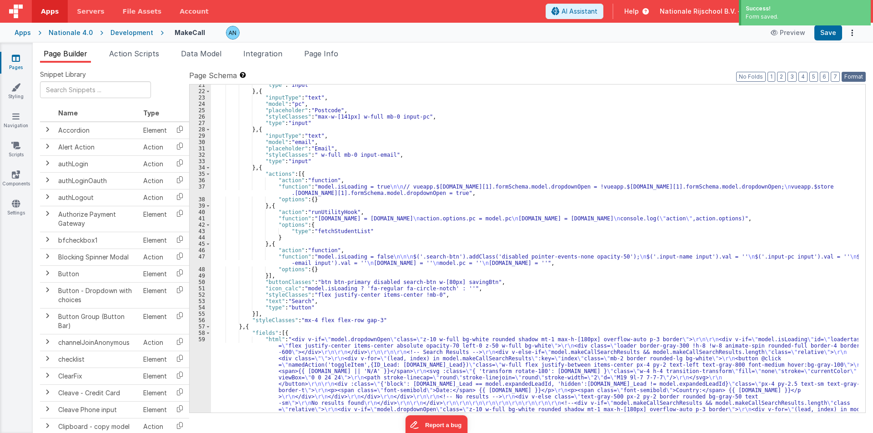
scroll to position [300, 0]
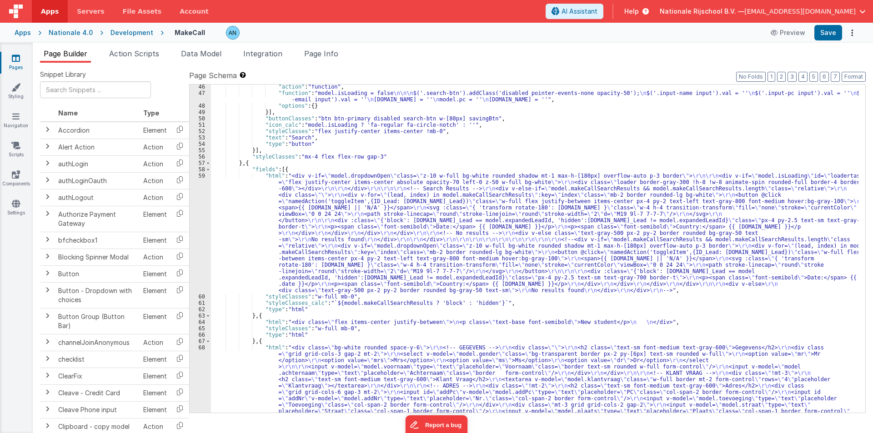
drag, startPoint x: 222, startPoint y: 190, endPoint x: 196, endPoint y: 192, distance: 25.6
click at [222, 191] on div ""action" : "function" , "function" : "model.isLoading = false \n\n\n $('.search…" at bounding box center [535, 312] width 648 height 456
click at [238, 225] on div ""action" : "function" , "function" : "model.isLoading = false \n\n\n $('.search…" at bounding box center [535, 312] width 648 height 456
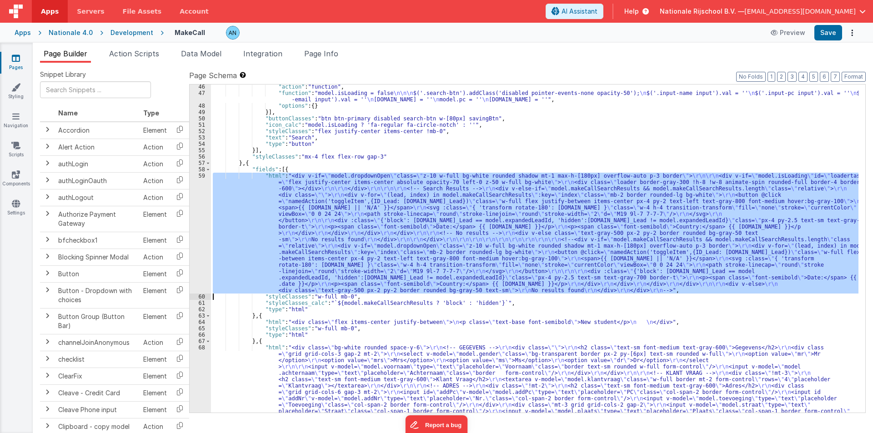
click at [198, 198] on div "59" at bounding box center [200, 233] width 21 height 121
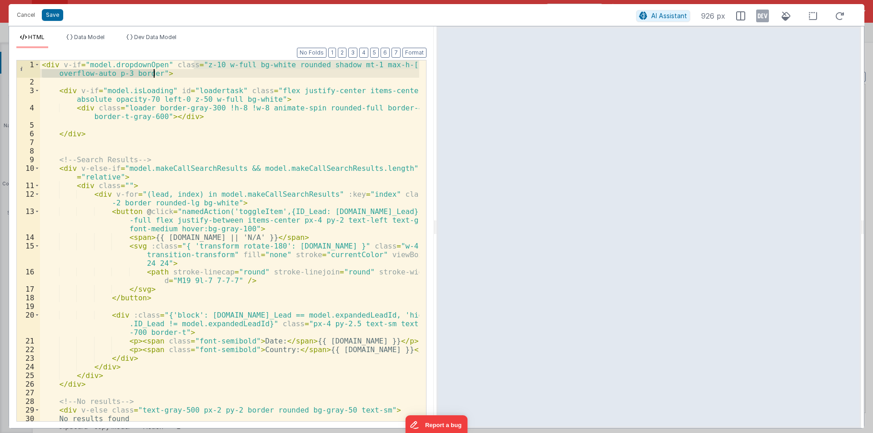
drag, startPoint x: 194, startPoint y: 64, endPoint x: 152, endPoint y: 74, distance: 42.7
click at [152, 74] on div "< div v-if = "model.dropdownOpen" class = "z-10 w-full bg-white rounded shadow …" at bounding box center [229, 253] width 379 height 387
paste textarea
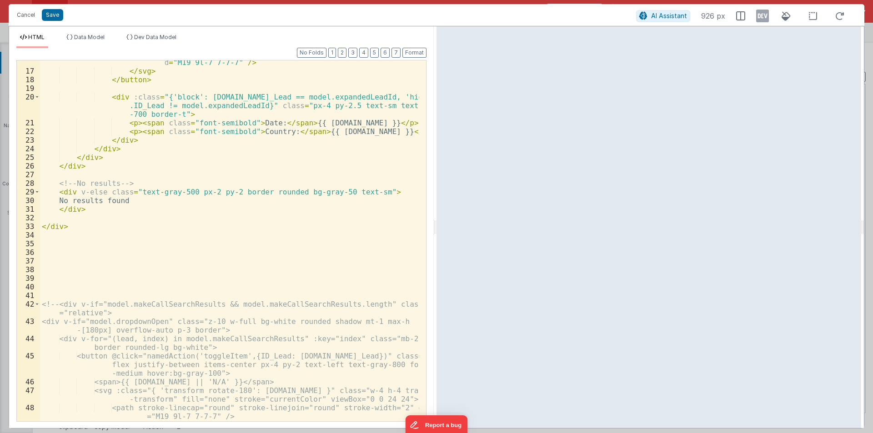
scroll to position [218, 0]
drag, startPoint x: 230, startPoint y: 191, endPoint x: 295, endPoint y: 190, distance: 65.1
click at [295, 190] on div "< path stroke-linecap = "round" stroke-linejoin = "round" stroke-width = "2" d …" at bounding box center [229, 243] width 379 height 387
click at [47, 11] on button "Save" at bounding box center [52, 15] width 21 height 12
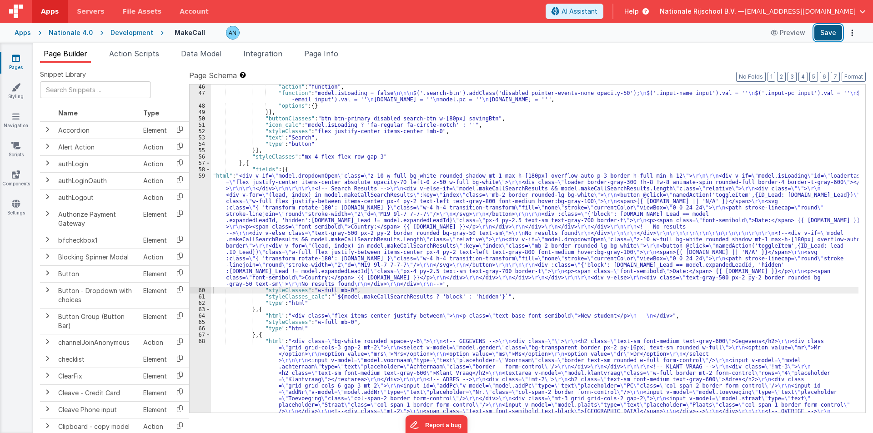
click at [836, 36] on button "Save" at bounding box center [829, 32] width 28 height 15
click at [858, 77] on button "Format" at bounding box center [854, 77] width 24 height 10
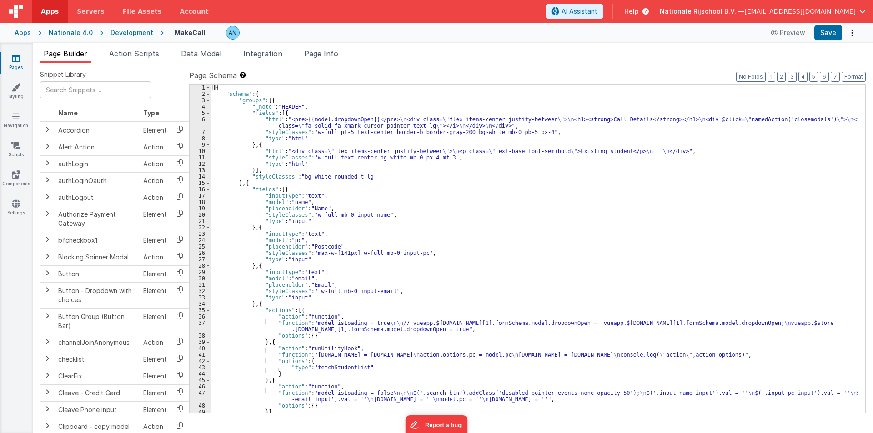
click at [243, 127] on div "[{ "schema" : { "groups" : [{ "_note" : "HEADER" , "fields" : [{ "html" : "<pre…" at bounding box center [535, 255] width 648 height 341
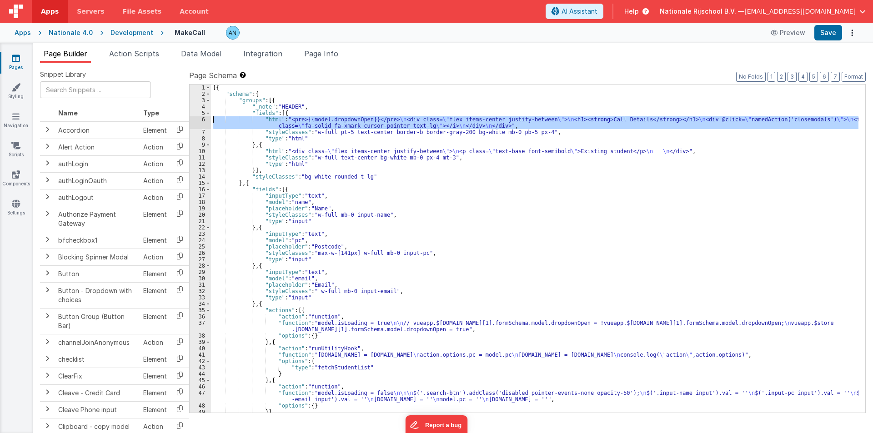
click at [195, 121] on div "6" at bounding box center [200, 122] width 21 height 13
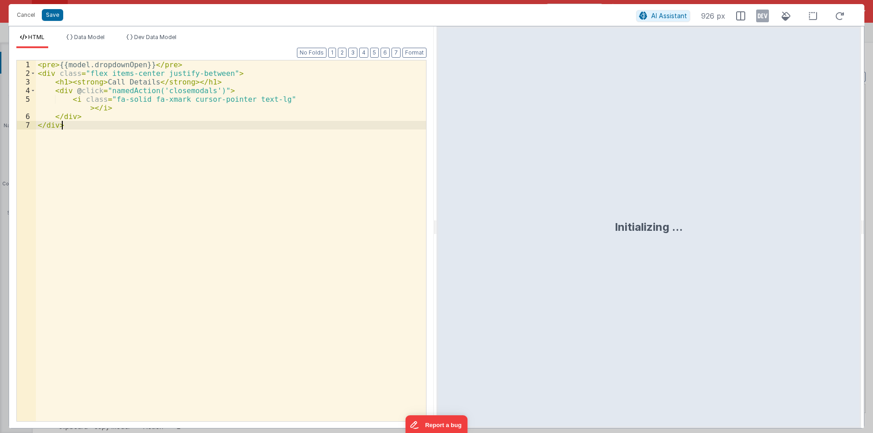
click at [54, 65] on div "< pre > {{model.dropdownOpen}} </ pre > < div class = "flex items-center justif…" at bounding box center [231, 251] width 390 height 382
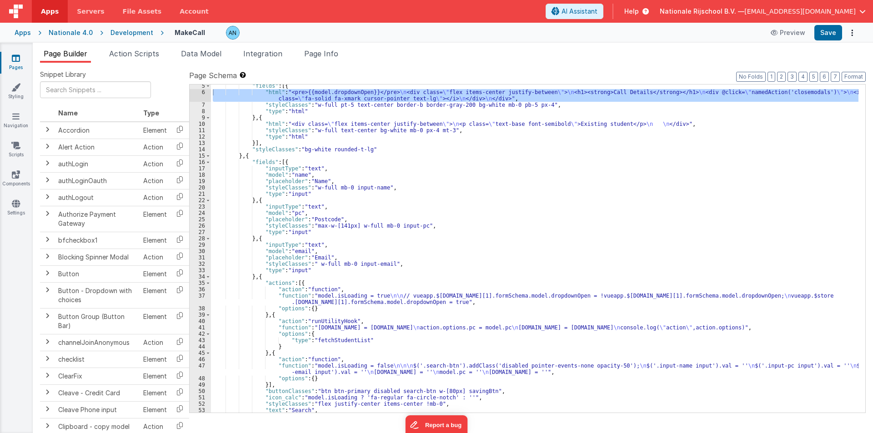
scroll to position [218, 0]
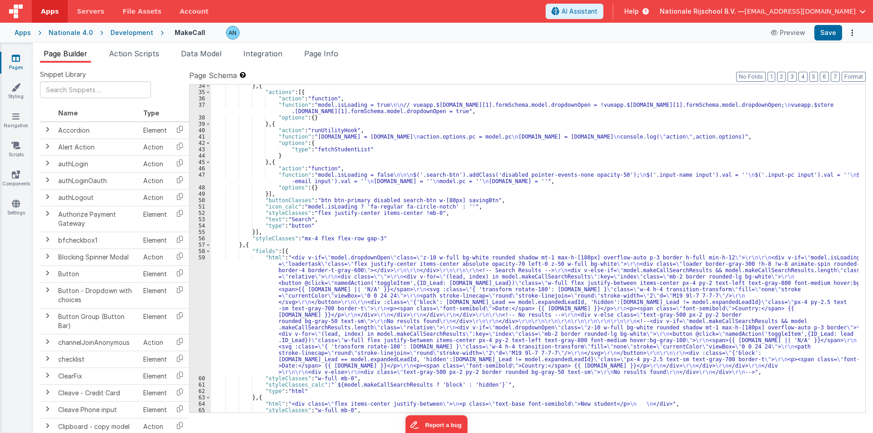
click at [232, 314] on div "} , { "actions" : [{ "action" : "function" , "function" : "model.isLoading = tr…" at bounding box center [535, 253] width 648 height 341
click at [195, 266] on div "59" at bounding box center [200, 315] width 21 height 121
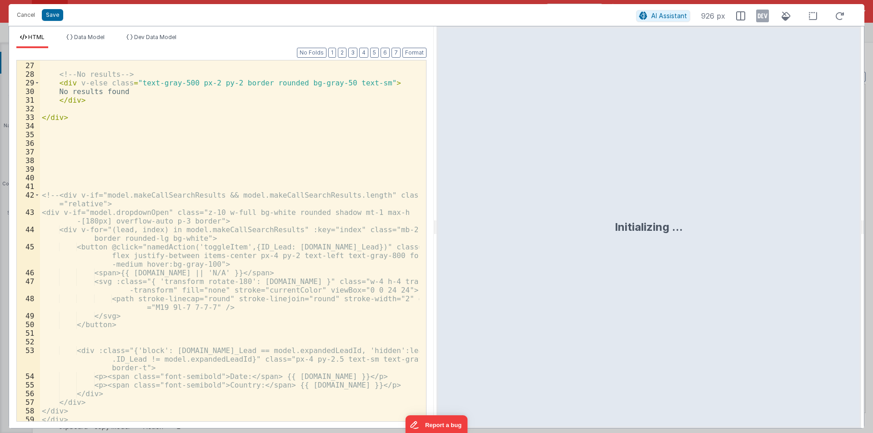
scroll to position [164, 0]
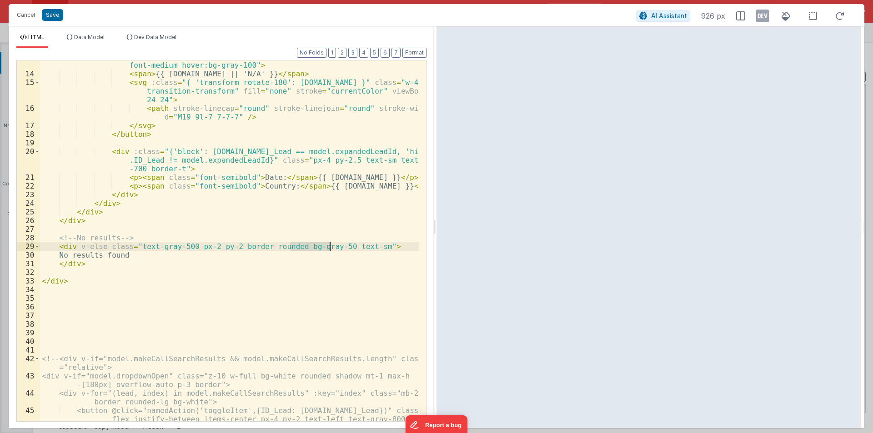
drag, startPoint x: 289, startPoint y: 245, endPoint x: 330, endPoint y: 247, distance: 41.0
click at [330, 247] on div "< button @ click = "namedAction('toggleItem',{ID_Lead: lead.ID_Lead})" class = …" at bounding box center [229, 250] width 379 height 413
click at [271, 247] on div "< button @ click = "namedAction('toggleItem',{ID_Lead: lead.ID_Lead})" class = …" at bounding box center [229, 250] width 379 height 413
click at [270, 247] on div "< button @ click = "namedAction('toggleItem',{ID_Lead: lead.ID_Lead})" class = …" at bounding box center [229, 250] width 379 height 413
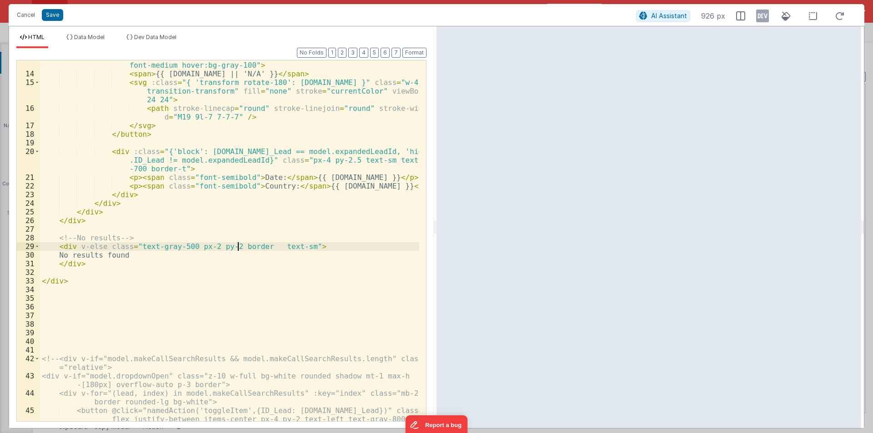
click at [237, 248] on div "< button @ click = "namedAction('toggleItem',{ID_Lead: lead.ID_Lead})" class = …" at bounding box center [229, 250] width 379 height 413
click at [241, 247] on div "< button @ click = "namedAction('toggleItem',{ID_Lead: lead.ID_Lead})" class = …" at bounding box center [229, 250] width 379 height 413
drag, startPoint x: 207, startPoint y: 247, endPoint x: 229, endPoint y: 247, distance: 21.8
click at [229, 247] on div "< button @ click = "namedAction('toggleItem',{ID_Lead: lead.ID_Lead})" class = …" at bounding box center [229, 250] width 379 height 413
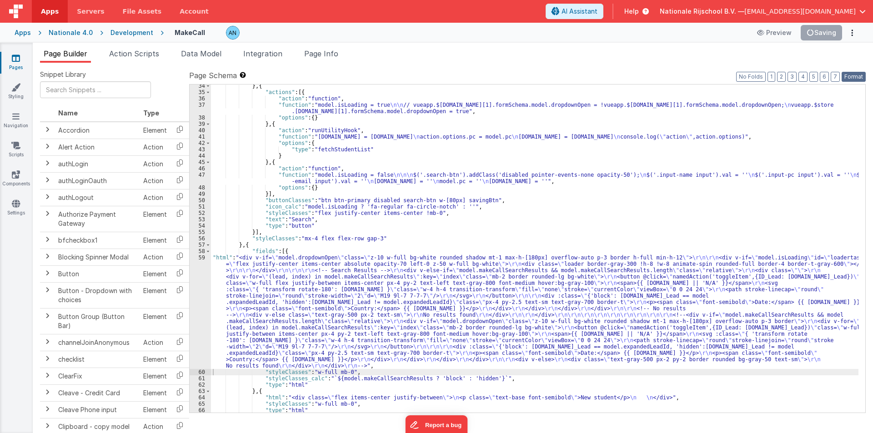
click at [854, 76] on button "Format" at bounding box center [854, 77] width 24 height 10
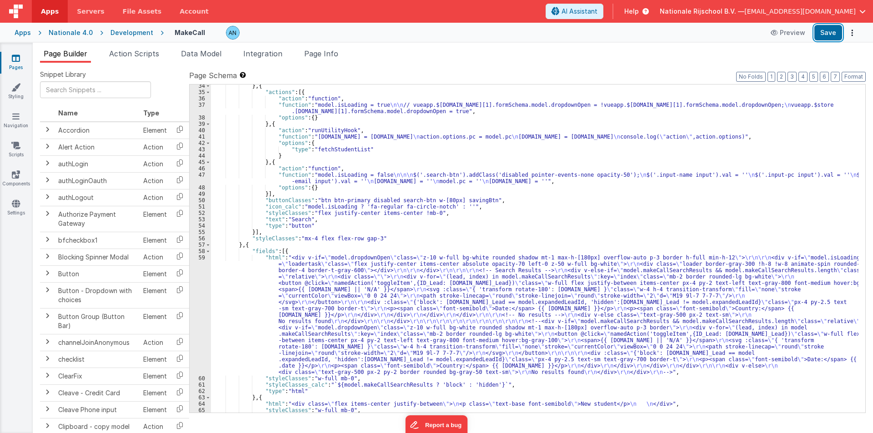
click at [836, 28] on button "Save" at bounding box center [829, 32] width 28 height 15
click at [852, 71] on label "Page Schema Shortcuts: Find: command-f Fold: command-option-L Unfold: command-o…" at bounding box center [527, 75] width 677 height 11
click at [852, 74] on button "Format" at bounding box center [854, 77] width 24 height 10
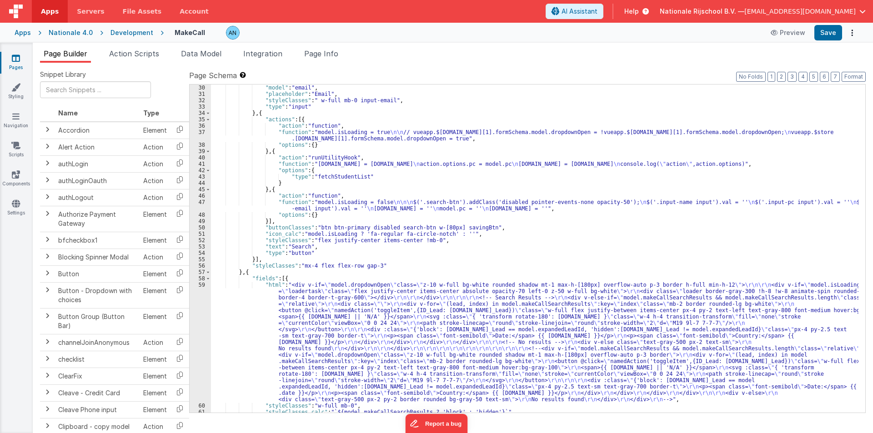
scroll to position [382, 0]
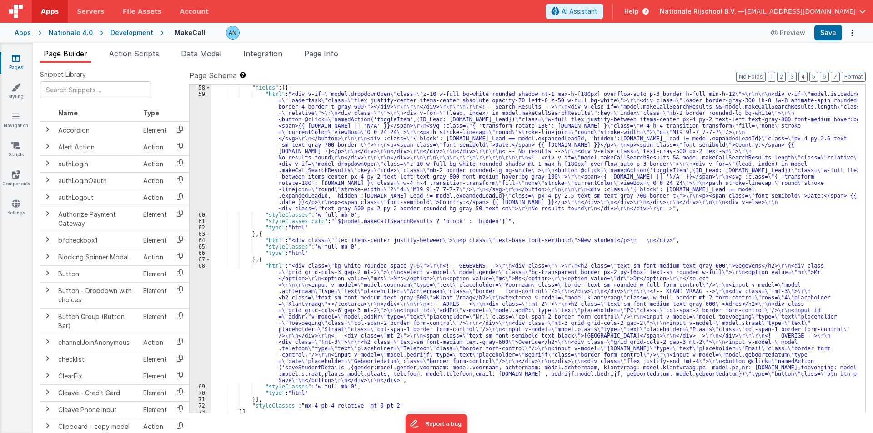
click at [240, 154] on div ""fields" : [{ "html" : "<div v-if= \" model.dropdownOpen \" class= \" z-10 w-fu…" at bounding box center [535, 255] width 648 height 341
click at [195, 101] on div "59" at bounding box center [200, 151] width 21 height 121
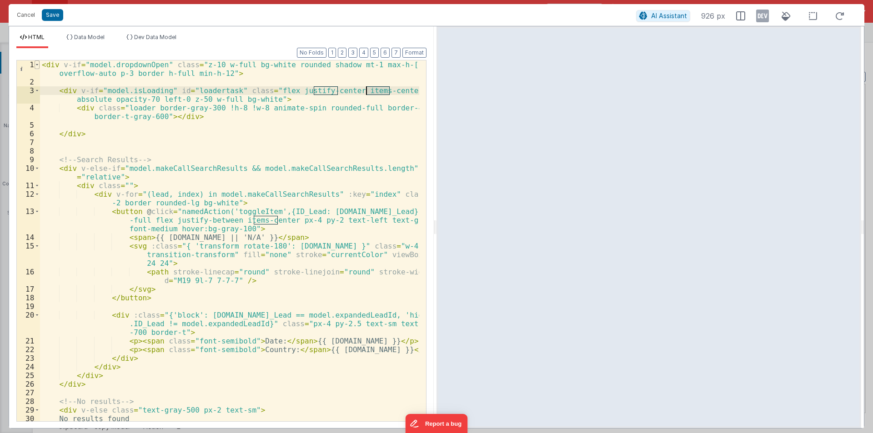
click at [37, 65] on span at bounding box center [37, 64] width 5 height 9
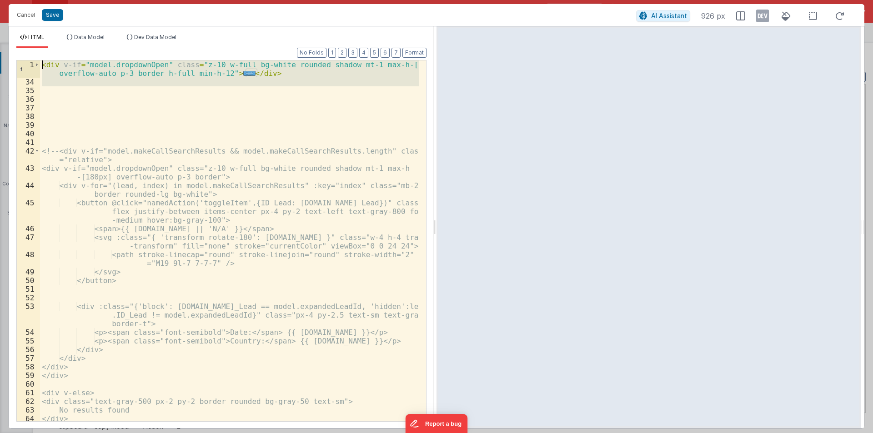
drag, startPoint x: 57, startPoint y: 89, endPoint x: 29, endPoint y: 62, distance: 38.6
click at [29, 62] on div "1 34 35 36 37 38 39 40 41 42 43 44 45 46 47 48 49 50 51 52 53 54 55 56 57 58 59…" at bounding box center [221, 241] width 410 height 362
click at [392, 63] on div "< div v-if = "model.dropdownOpen" class = "z-10 w-full bg-white rounded shadow …" at bounding box center [229, 240] width 379 height 361
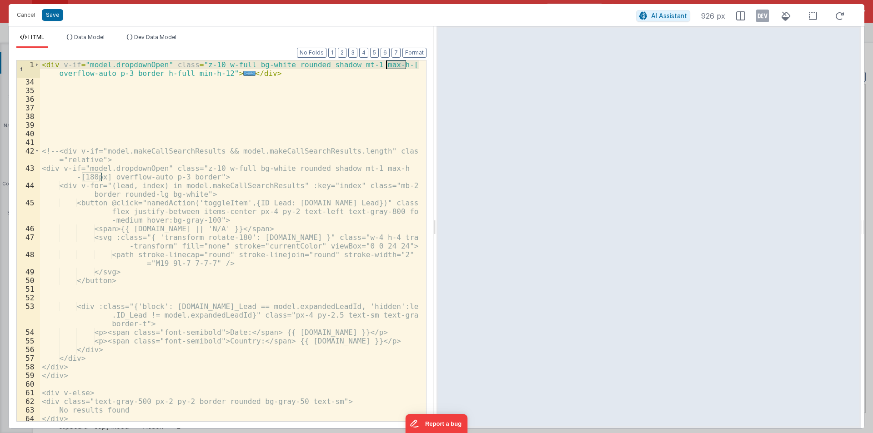
click at [392, 63] on div "< div v-if = "model.dropdownOpen" class = "z-10 w-full bg-white rounded shadow …" at bounding box center [229, 253] width 379 height 387
click at [394, 64] on div "< div v-if = "model.dropdownOpen" class = "z-10 w-full bg-white rounded shadow …" at bounding box center [229, 240] width 379 height 361
click at [36, 63] on span at bounding box center [37, 64] width 5 height 9
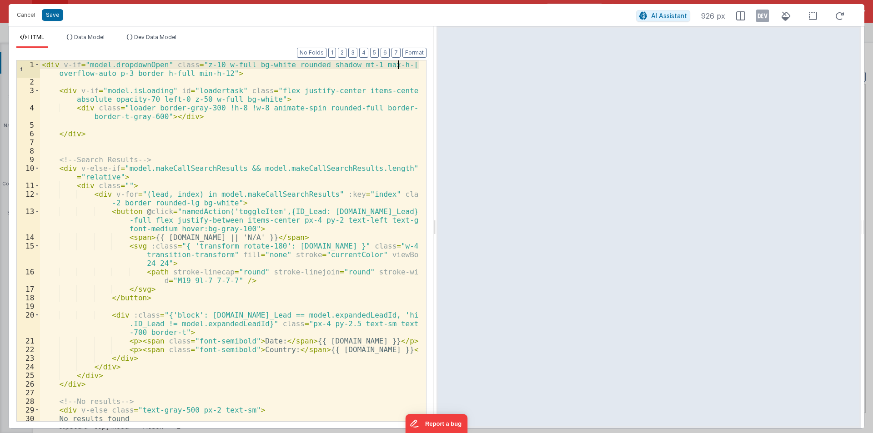
scroll to position [0, 0]
click at [176, 170] on div "< div v-if = "model.dropdownOpen" class = "z-10 w-full bg-white rounded shadow …" at bounding box center [229, 253] width 379 height 387
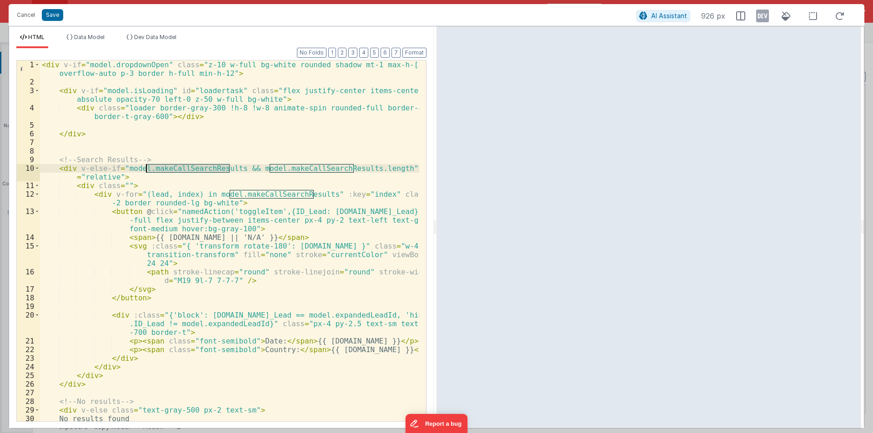
click at [176, 170] on div "< div v-if = "model.dropdownOpen" class = "z-10 w-full bg-white rounded shadow …" at bounding box center [229, 253] width 379 height 387
drag, startPoint x: 121, startPoint y: 169, endPoint x: 230, endPoint y: 167, distance: 108.7
click at [230, 167] on div "< div v-if = "model.dropdownOpen" class = "z-10 w-full bg-white rounded shadow …" at bounding box center [229, 253] width 379 height 387
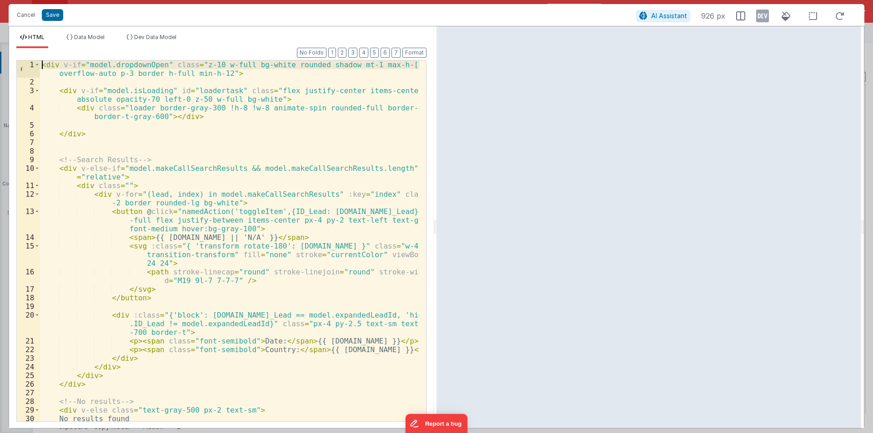
click at [43, 68] on div "< div v-if = "model.dropdownOpen" class = "z-10 w-full bg-white rounded shadow …" at bounding box center [229, 253] width 379 height 387
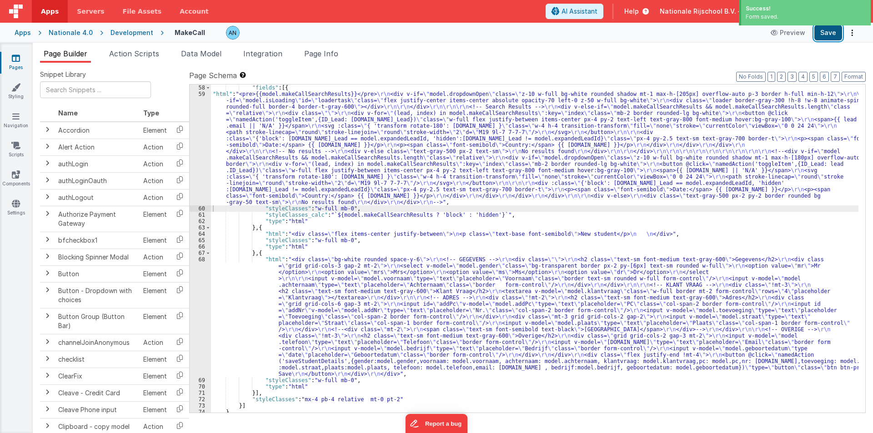
click at [820, 36] on button "Save" at bounding box center [829, 32] width 28 height 15
click at [855, 74] on button "Format" at bounding box center [854, 77] width 24 height 10
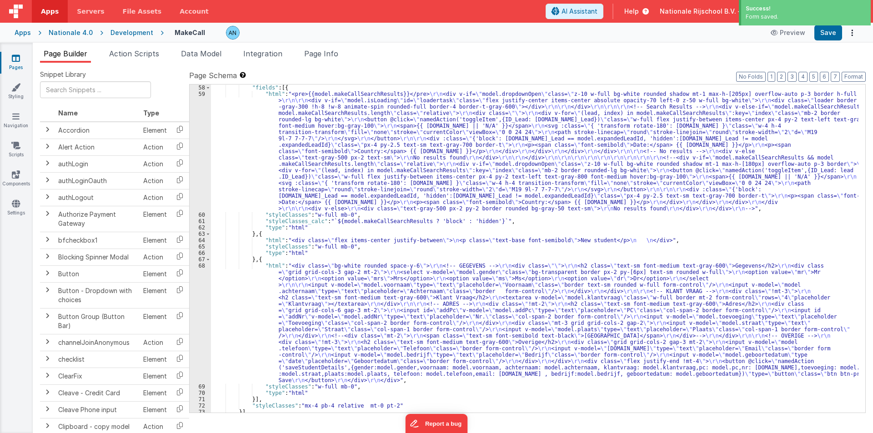
click at [198, 143] on div "59" at bounding box center [200, 151] width 21 height 121
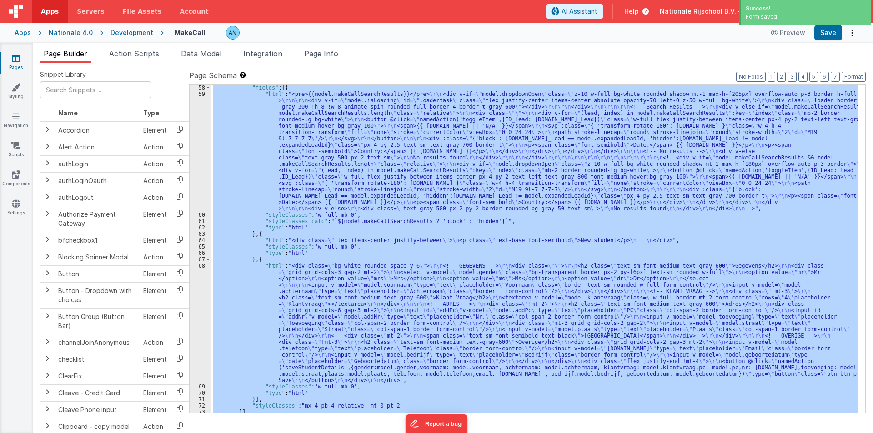
click at [198, 143] on div "59" at bounding box center [200, 151] width 21 height 121
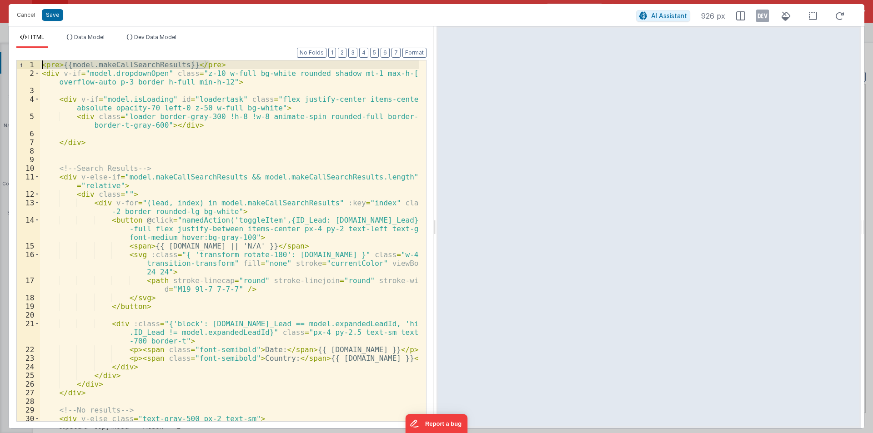
drag, startPoint x: 232, startPoint y: 65, endPoint x: 23, endPoint y: 65, distance: 208.8
click at [23, 65] on div "1 2 3 4 5 6 7 8 9 10 11 12 13 14 15 16 17 18 19 20 21 22 23 24 25 26 27 28 29 3…" at bounding box center [221, 241] width 410 height 362
click at [190, 248] on div "< div v-if = "model.dropdownOpen" class = "z-10 w-full bg-white rounded shadow …" at bounding box center [229, 249] width 379 height 378
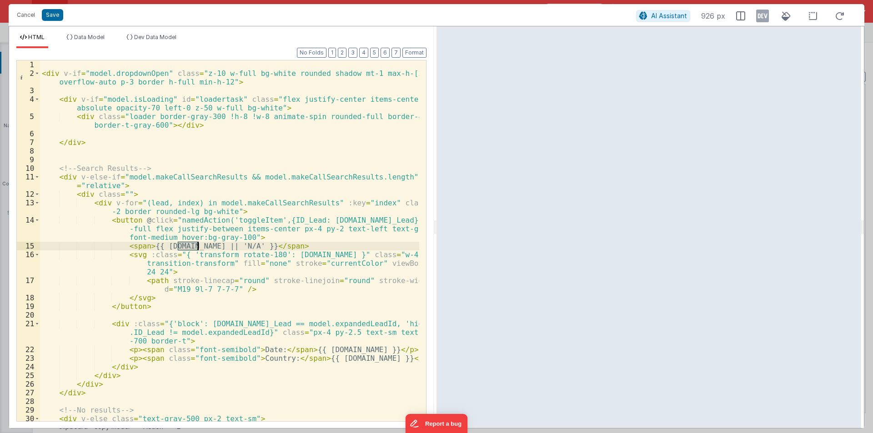
click at [190, 248] on div "< div v-if = "model.dropdownOpen" class = "z-10 w-full bg-white rounded shadow …" at bounding box center [229, 249] width 379 height 378
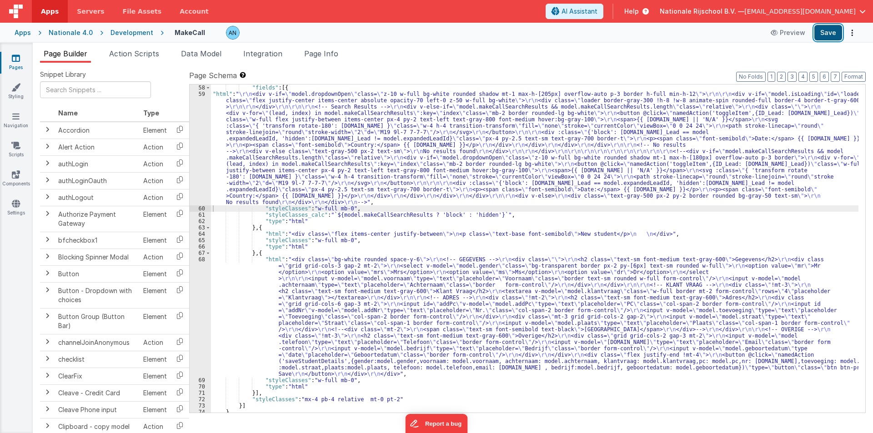
click at [833, 32] on button "Save" at bounding box center [829, 32] width 28 height 15
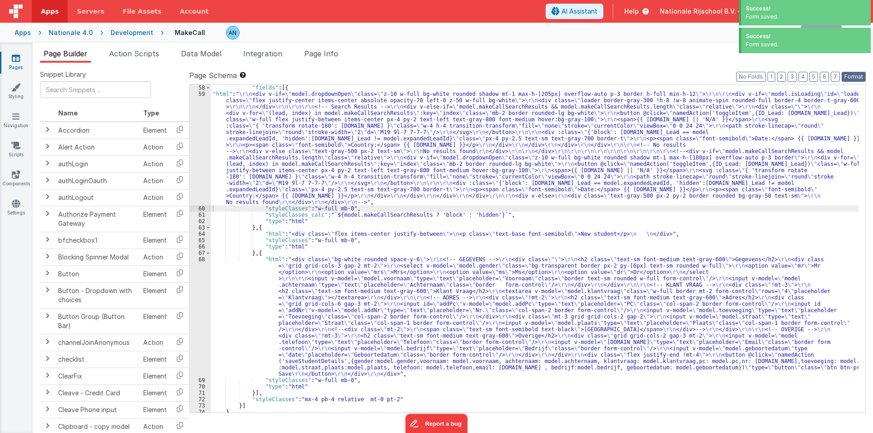
click at [853, 77] on button "Format" at bounding box center [854, 77] width 24 height 10
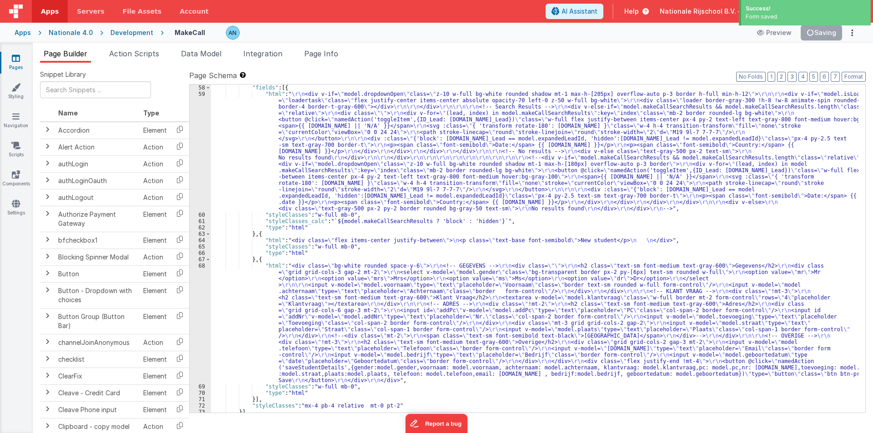
click at [194, 137] on div "59" at bounding box center [200, 151] width 21 height 121
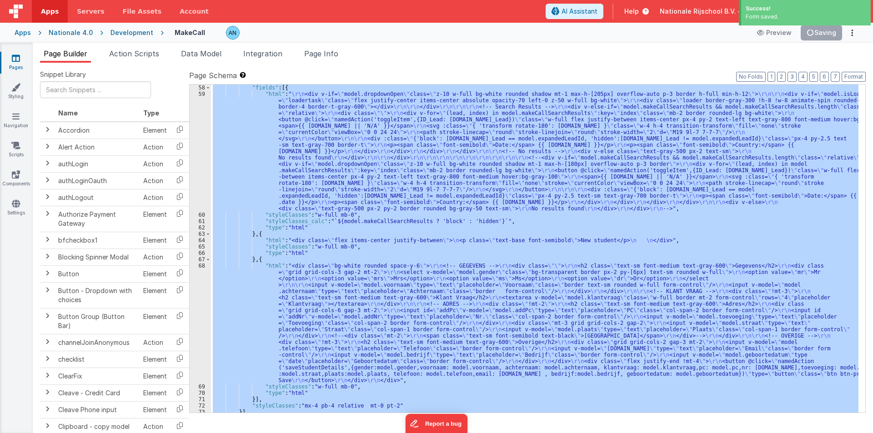
click at [194, 137] on div "59" at bounding box center [200, 151] width 21 height 121
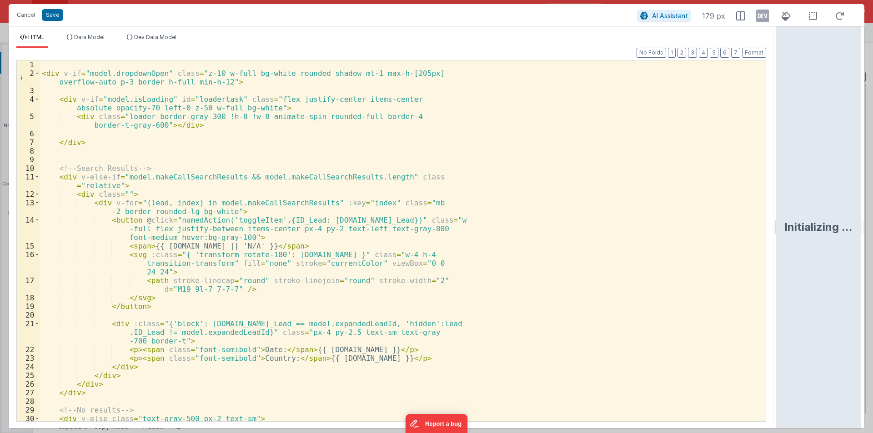
drag, startPoint x: 435, startPoint y: 226, endPoint x: 717, endPoint y: 221, distance: 282.5
click at [873, 221] on html "Cancel Save AI Assistant 179 px HTML Data Model Dev Data Model Format 7 6 5 4 3…" at bounding box center [436, 216] width 873 height 433
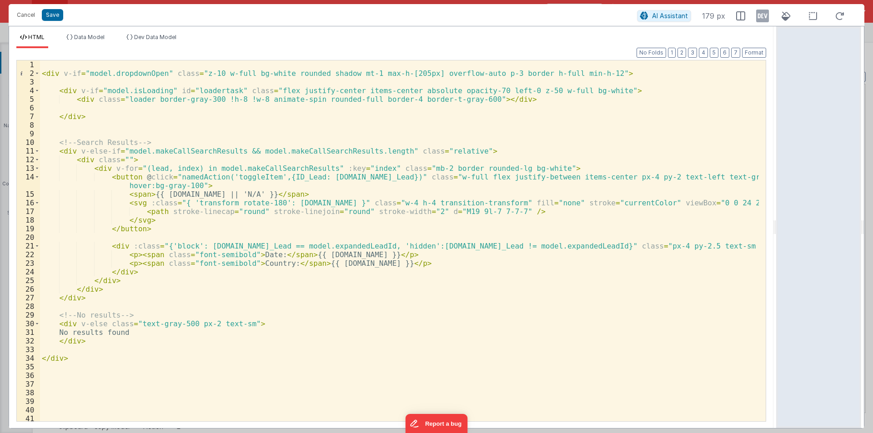
click at [143, 194] on div "< div v-if = "model.dropdownOpen" class = "z-10 w-full bg-white rounded shadow …" at bounding box center [399, 249] width 719 height 378
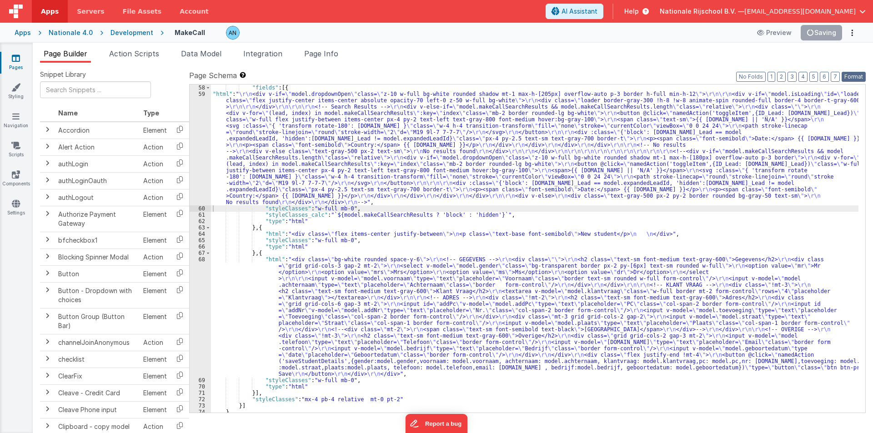
click at [852, 75] on button "Format" at bounding box center [854, 77] width 24 height 10
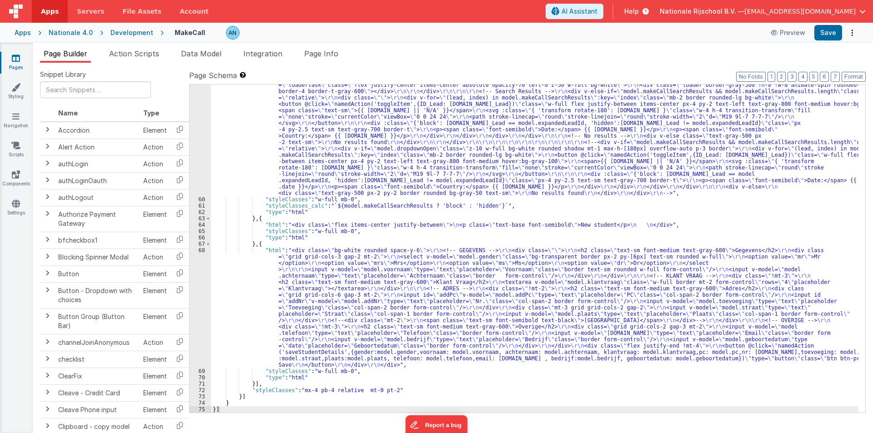
scroll to position [398, 0]
click at [220, 149] on div ""html" : " \r\n <div v-if= \" model.dropdownOpen \" class= \" z-10 w-full bg-wh…" at bounding box center [535, 304] width 648 height 456
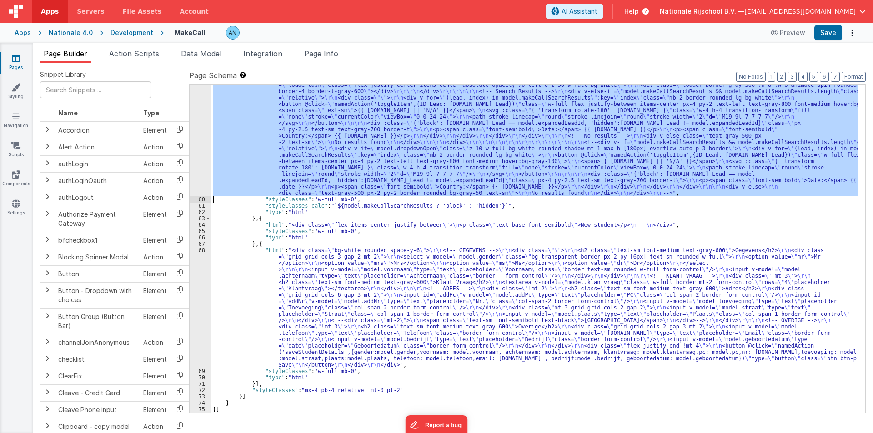
click at [198, 132] on div "59" at bounding box center [200, 136] width 21 height 121
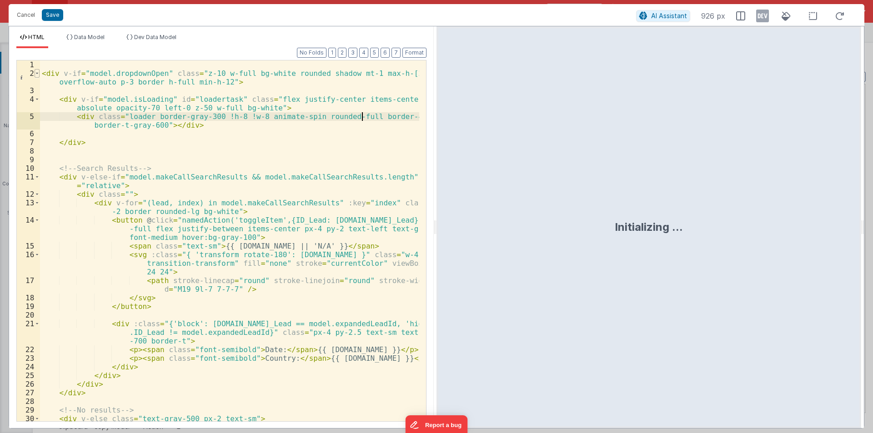
click at [38, 72] on span at bounding box center [37, 73] width 5 height 9
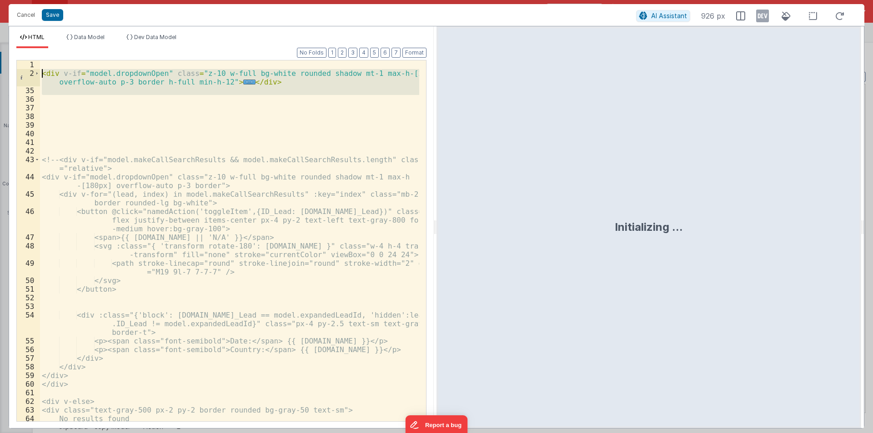
drag, startPoint x: 58, startPoint y: 101, endPoint x: 30, endPoint y: 60, distance: 50.5
click at [30, 60] on div "Format 7 6 5 4 3 2 1 No Folds 1 2 35 36 37 38 39 40 41 42 43 44 45 46 47 48 49 …" at bounding box center [221, 240] width 410 height 362
click at [20, 6] on div "Cancel Save AI Assistant 926 px" at bounding box center [437, 15] width 856 height 22
click at [21, 11] on button "Cancel" at bounding box center [25, 15] width 27 height 13
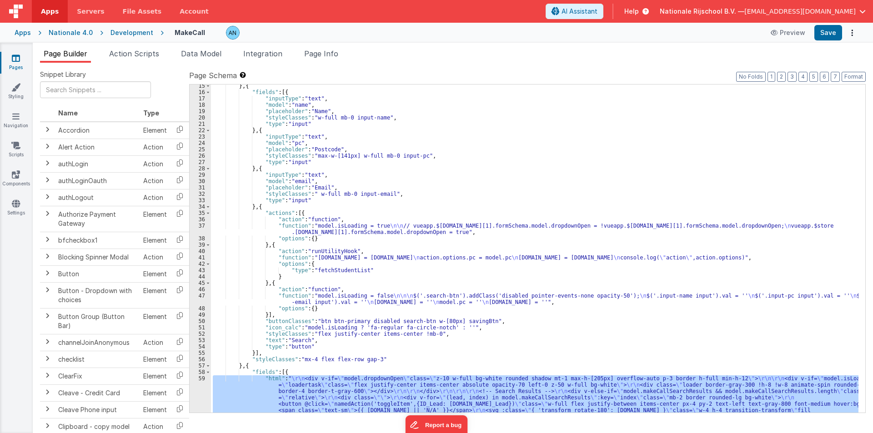
scroll to position [0, 0]
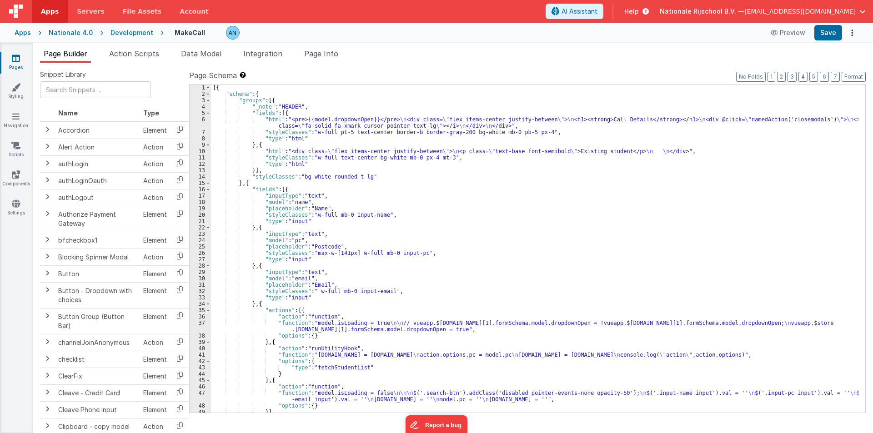
click at [256, 123] on div "[{ "schema" : { "groups" : [{ "_note" : "HEADER" , "fields" : [{ "html" : "<pre…" at bounding box center [535, 255] width 648 height 341
click at [200, 122] on div "6" at bounding box center [200, 122] width 21 height 13
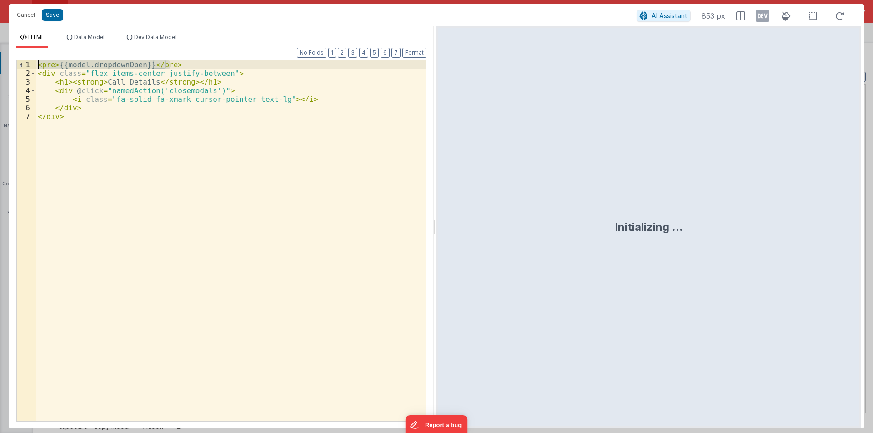
drag, startPoint x: 174, startPoint y: 63, endPoint x: 0, endPoint y: 59, distance: 174.3
click at [0, 59] on div "Cancel Save AI Assistant 853 px HTML Data Model Dev Data Model Format 7 6 5 4 3…" at bounding box center [436, 216] width 873 height 433
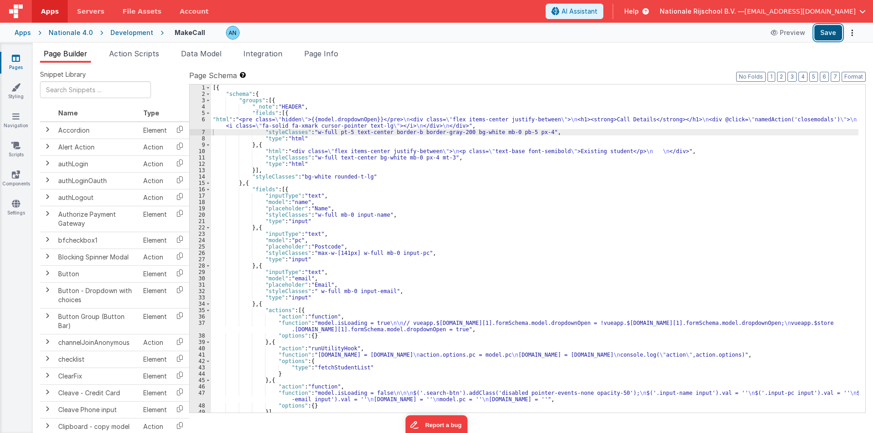
click at [820, 34] on button "Save" at bounding box center [829, 32] width 28 height 15
click at [860, 77] on button "Format" at bounding box center [854, 77] width 24 height 10
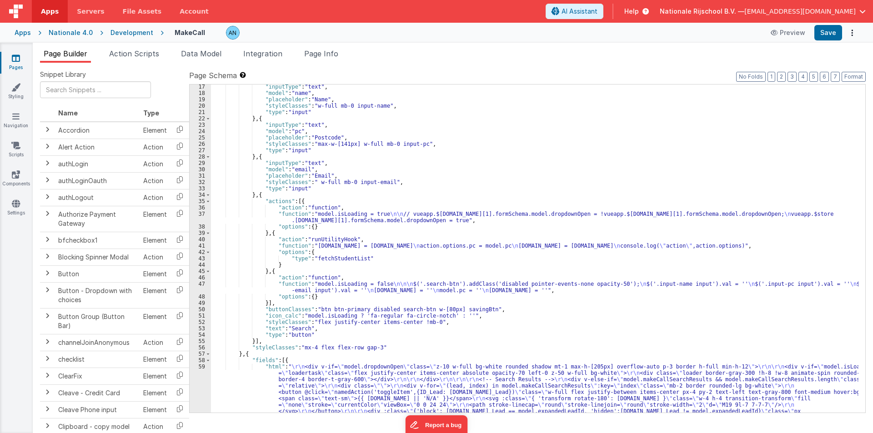
scroll to position [300, 0]
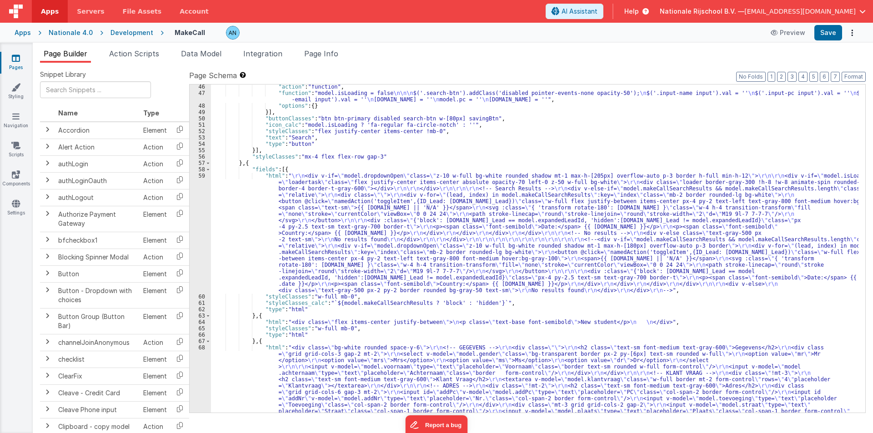
click at [255, 220] on div ""action" : "function" , "function" : "model.isLoading = false \n\n\n $('.search…" at bounding box center [535, 312] width 648 height 456
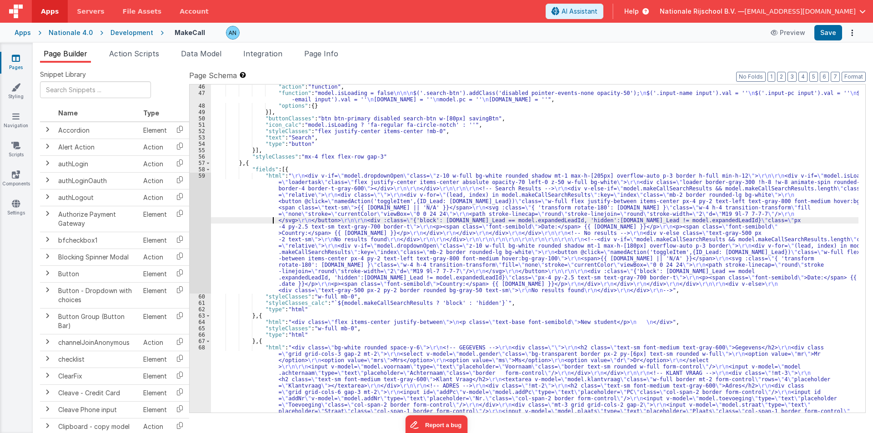
click at [198, 192] on div "59" at bounding box center [200, 233] width 21 height 121
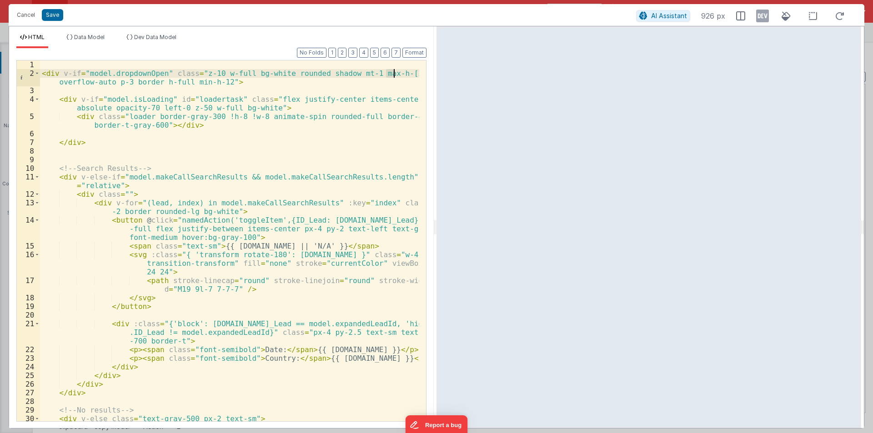
drag, startPoint x: 386, startPoint y: 74, endPoint x: 396, endPoint y: 74, distance: 9.6
click at [396, 74] on div "< div v-if = "model.dropdownOpen" class = "z-10 w-full bg-white rounded shadow …" at bounding box center [229, 249] width 379 height 378
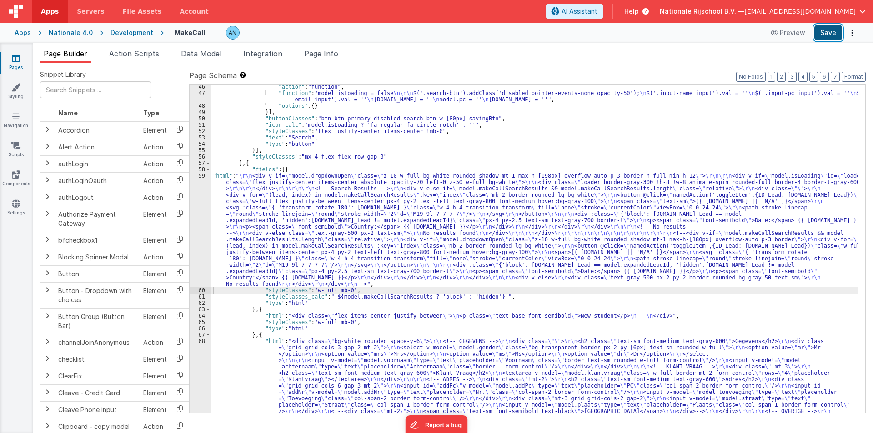
click at [829, 33] on button "Save" at bounding box center [829, 32] width 28 height 15
click at [856, 74] on button "Format" at bounding box center [854, 77] width 24 height 10
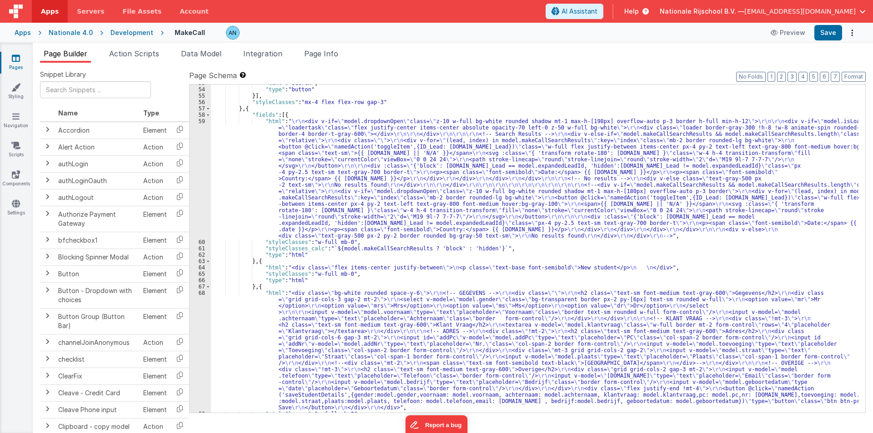
scroll to position [355, 0]
click at [247, 172] on div ""text" : "Search" , "type" : "button" }] , "styleClasses" : "mx-4 flex flex-row…" at bounding box center [535, 250] width 648 height 341
click at [197, 136] on div "59" at bounding box center [200, 178] width 21 height 121
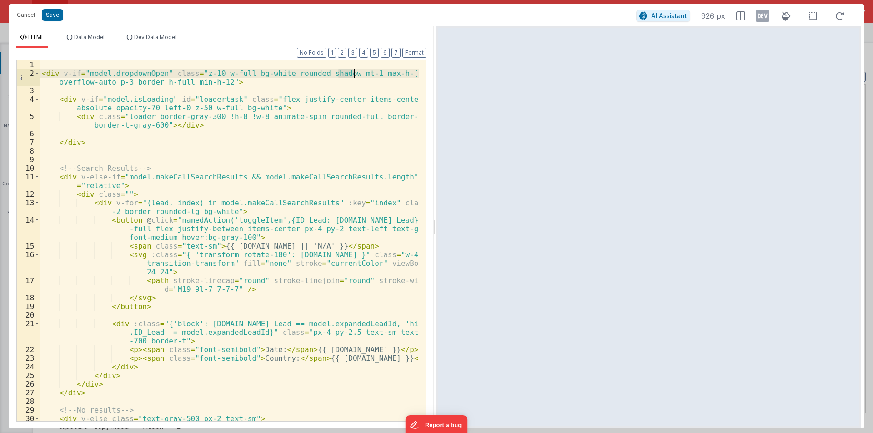
drag, startPoint x: 338, startPoint y: 73, endPoint x: 354, endPoint y: 73, distance: 16.4
click at [354, 73] on div "< div v-if = "model.dropdownOpen" class = "z-10 w-full bg-white rounded shadow …" at bounding box center [229, 249] width 379 height 378
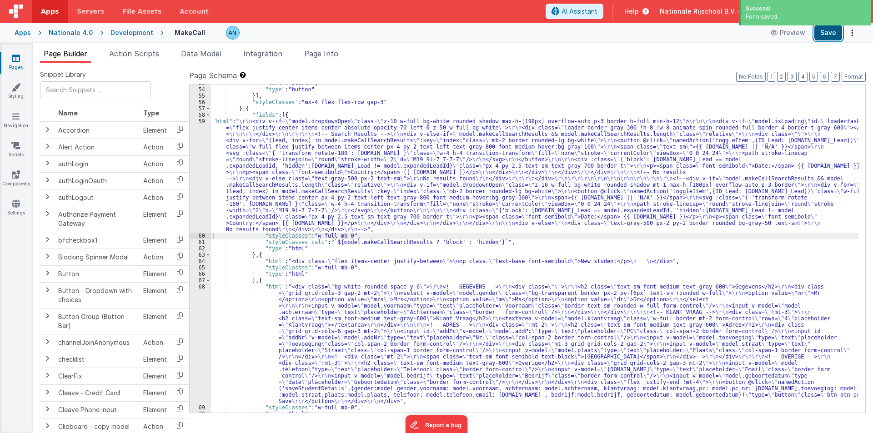
click at [831, 34] on button "Save" at bounding box center [829, 32] width 28 height 15
click at [854, 74] on button "Format" at bounding box center [854, 77] width 24 height 10
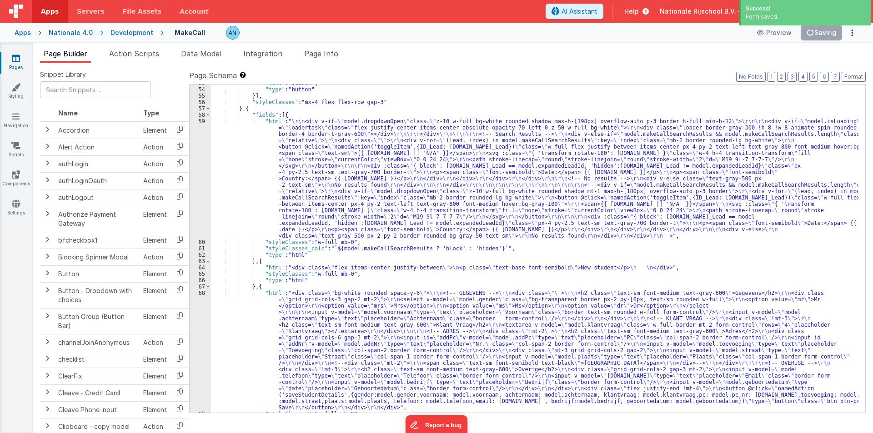
click at [247, 166] on div ""text" : "Search" , "type" : "button" }] , "styleClasses" : "mx-4 flex flex-row…" at bounding box center [535, 250] width 648 height 341
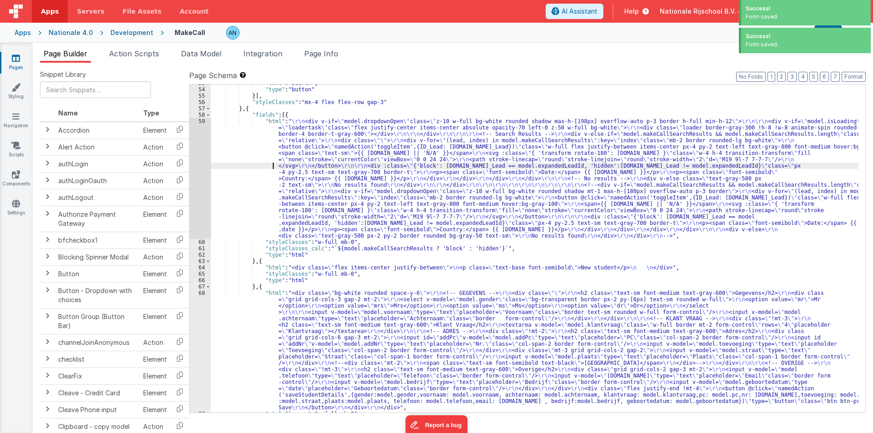
click at [195, 130] on div "59" at bounding box center [200, 178] width 21 height 121
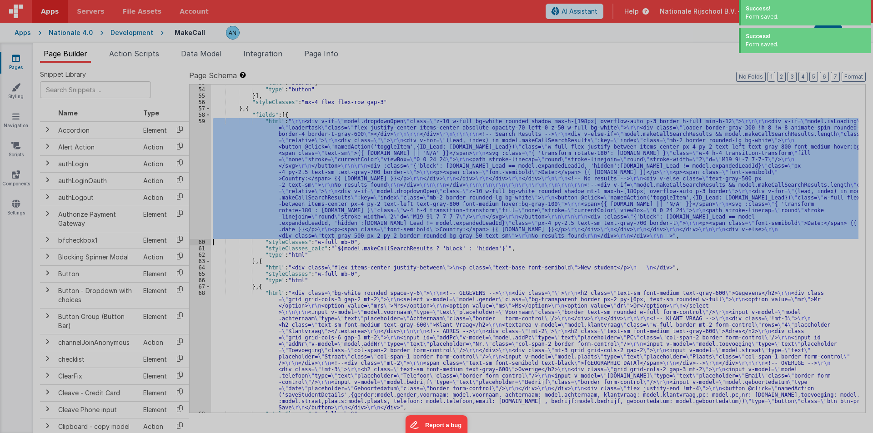
click at [195, 130] on div at bounding box center [436, 216] width 873 height 433
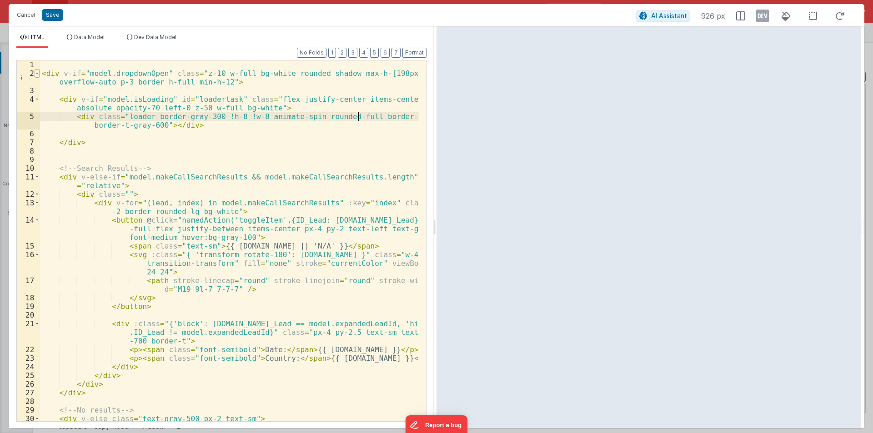
click at [38, 76] on span at bounding box center [37, 73] width 5 height 9
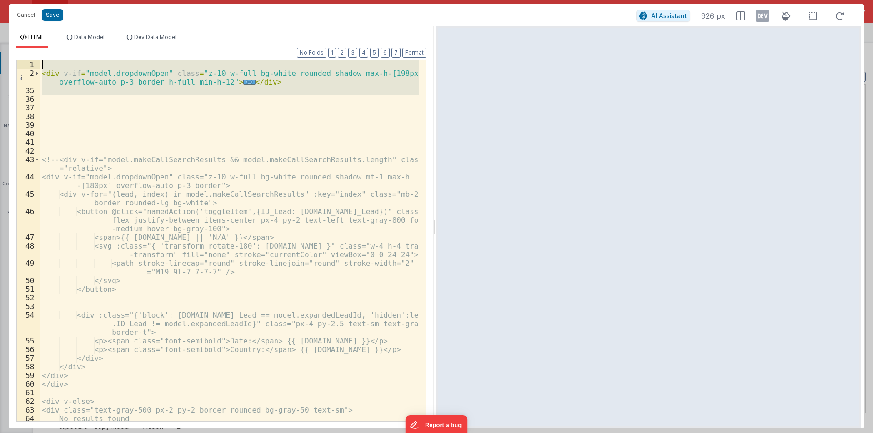
drag, startPoint x: 82, startPoint y: 102, endPoint x: 14, endPoint y: 64, distance: 77.8
click at [14, 64] on div "Format 7 6 5 4 3 2 1 No Folds 1 2 35 36 37 38 39 40 41 42 43 44 45 46 47 48 49 …" at bounding box center [221, 238] width 425 height 380
click at [225, 121] on div "< div v-if = "model.dropdownOpen" class = "z-10 w-full bg-white rounded shadow …" at bounding box center [229, 249] width 379 height 378
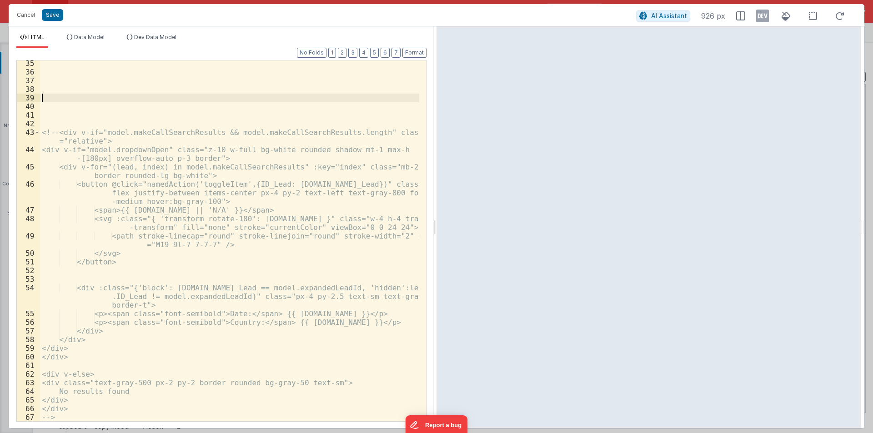
scroll to position [27, 0]
click at [418, 53] on button "Format" at bounding box center [415, 53] width 24 height 10
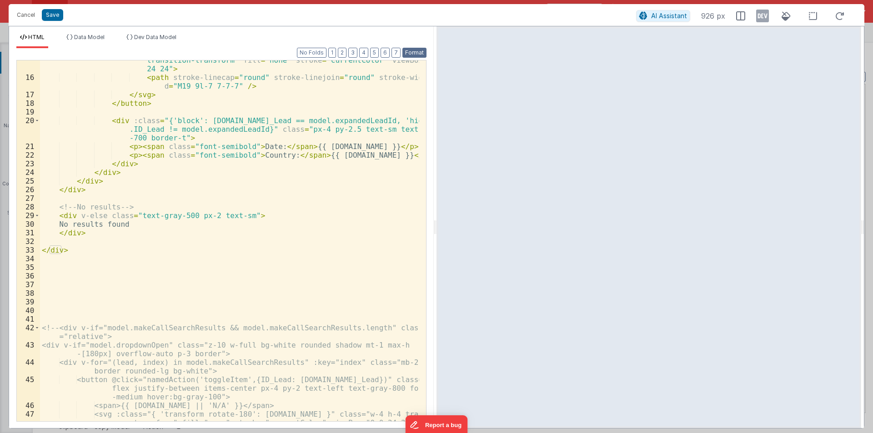
scroll to position [140, 0]
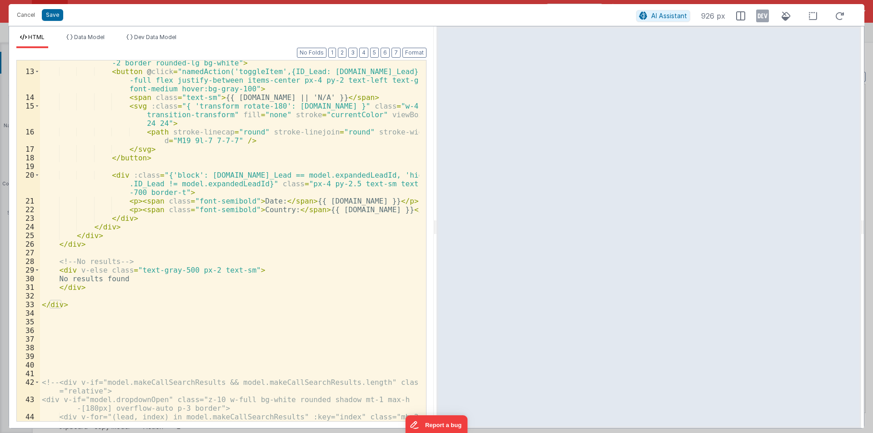
drag, startPoint x: 434, startPoint y: 226, endPoint x: 830, endPoint y: 230, distance: 395.3
click at [845, 226] on html "Cancel Save AI Assistant 926 px HTML Data Model Dev Data Model Format 7 6 5 4 3…" at bounding box center [436, 216] width 873 height 433
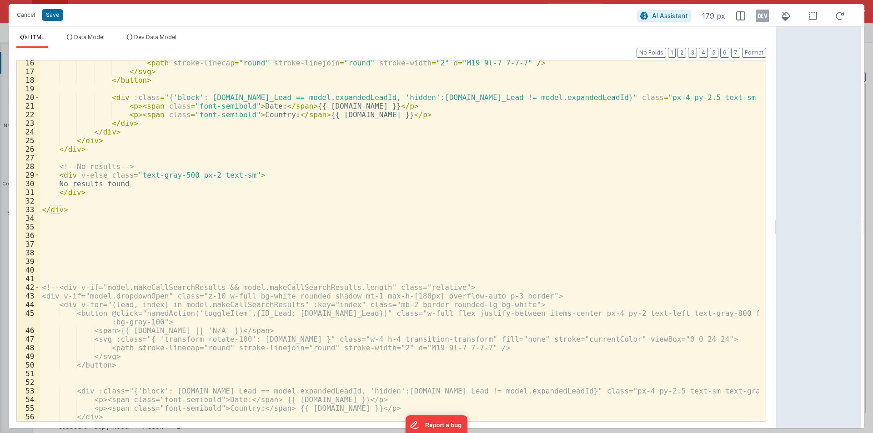
scroll to position [0, 0]
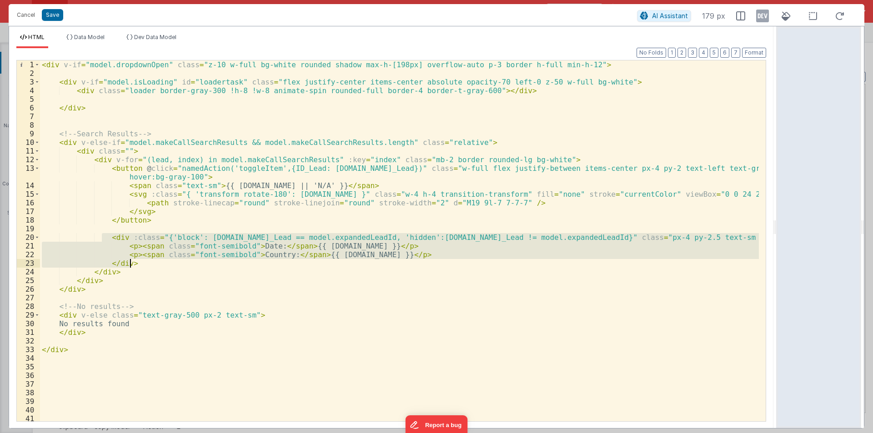
drag, startPoint x: 103, startPoint y: 238, endPoint x: 140, endPoint y: 262, distance: 43.8
click at [140, 262] on div "< div v-if = "model.dropdownOpen" class = "z-10 w-full bg-white rounded shadow …" at bounding box center [399, 249] width 719 height 378
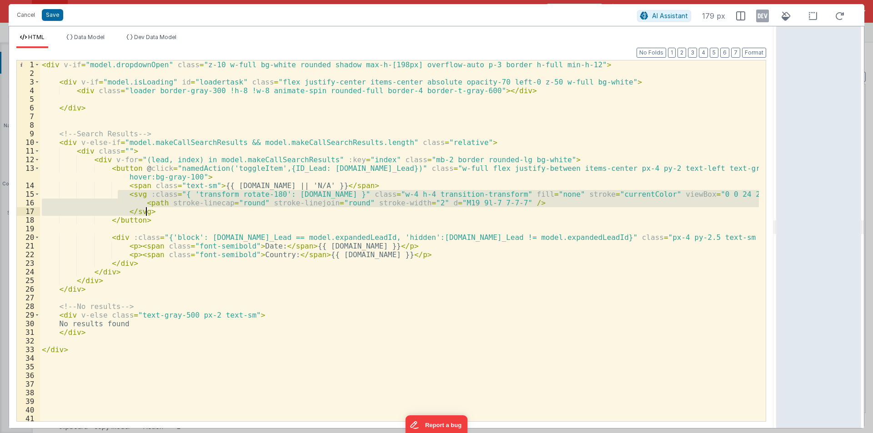
drag, startPoint x: 119, startPoint y: 194, endPoint x: 156, endPoint y: 212, distance: 41.1
click at [156, 212] on div "< div v-if = "model.dropdownOpen" class = "z-10 w-full bg-white rounded shadow …" at bounding box center [399, 249] width 719 height 378
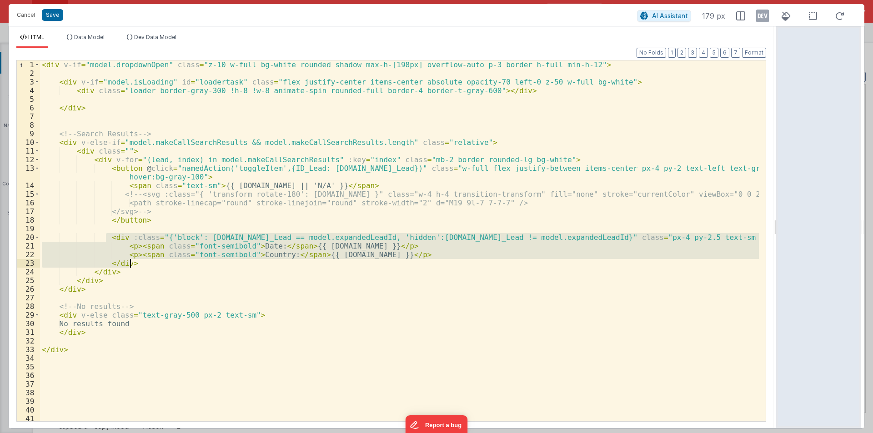
drag, startPoint x: 104, startPoint y: 238, endPoint x: 136, endPoint y: 263, distance: 40.8
click at [136, 263] on div "< div v-if = "model.dropdownOpen" class = "z-10 w-full bg-white rounded shadow …" at bounding box center [399, 249] width 719 height 378
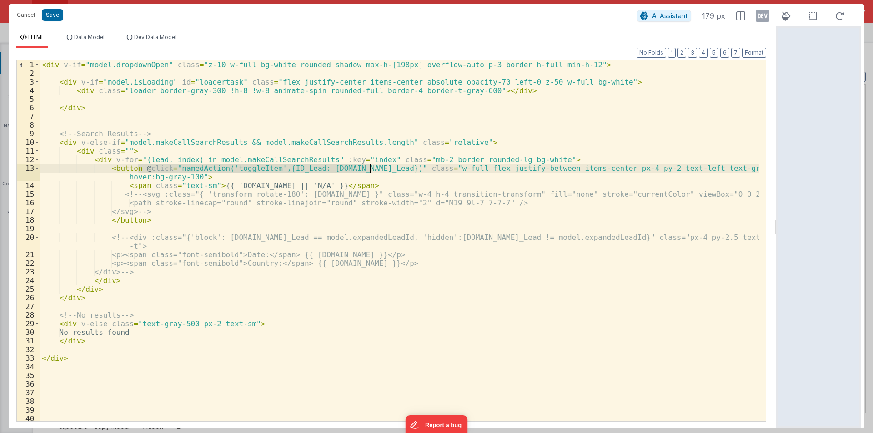
drag, startPoint x: 136, startPoint y: 169, endPoint x: 369, endPoint y: 168, distance: 232.4
click at [369, 168] on div "< div v-if = "model.dropdownOpen" class = "z-10 w-full bg-white rounded shadow …" at bounding box center [399, 249] width 719 height 378
click at [252, 169] on div "< div v-if = "model.dropdownOpen" class = "z-10 w-full bg-white rounded shadow …" at bounding box center [399, 240] width 719 height 361
click at [252, 169] on div "< div v-if = "model.dropdownOpen" class = "z-10 w-full bg-white rounded shadow …" at bounding box center [399, 249] width 719 height 378
drag, startPoint x: 369, startPoint y: 167, endPoint x: 139, endPoint y: 170, distance: 230.2
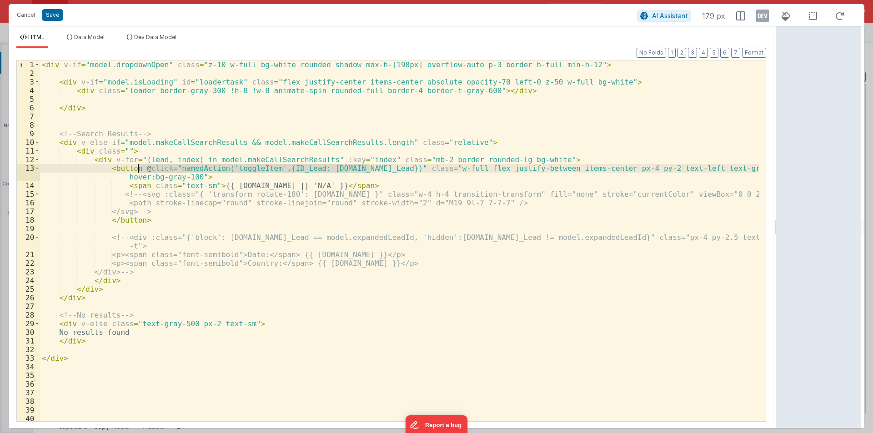
click at [139, 170] on div "< div v-if = "model.dropdownOpen" class = "z-10 w-full bg-white rounded shadow …" at bounding box center [399, 249] width 719 height 378
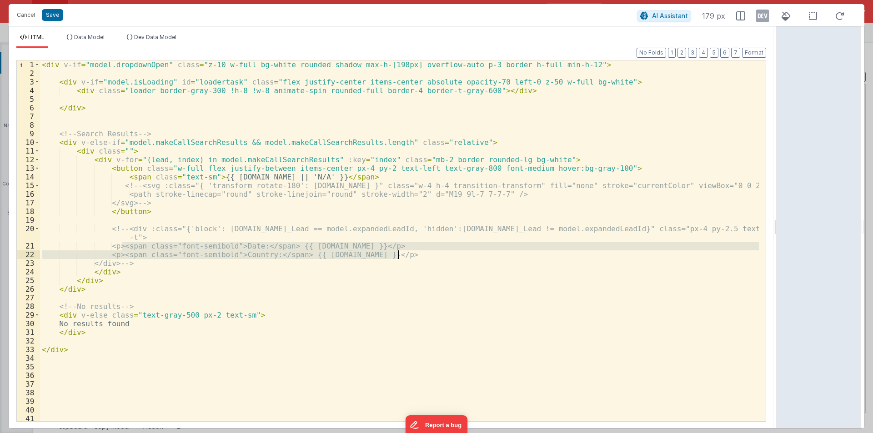
drag, startPoint x: 121, startPoint y: 244, endPoint x: 402, endPoint y: 254, distance: 280.8
click at [402, 254] on div "< div v-if = "model.dropdownOpen" class = "z-10 w-full bg-white rounded shadow …" at bounding box center [399, 249] width 719 height 378
click at [340, 177] on div "< div v-if = "model.dropdownOpen" class = "z-10 w-full bg-white rounded shadow …" at bounding box center [399, 249] width 719 height 378
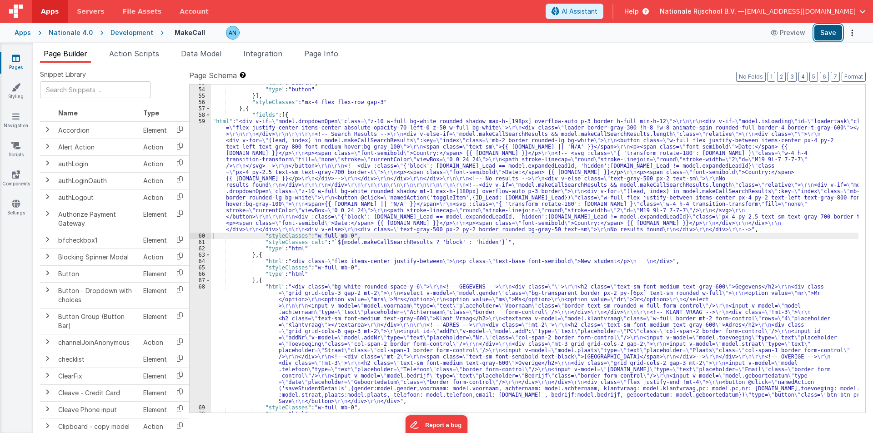
click at [834, 29] on button "Save" at bounding box center [829, 32] width 28 height 15
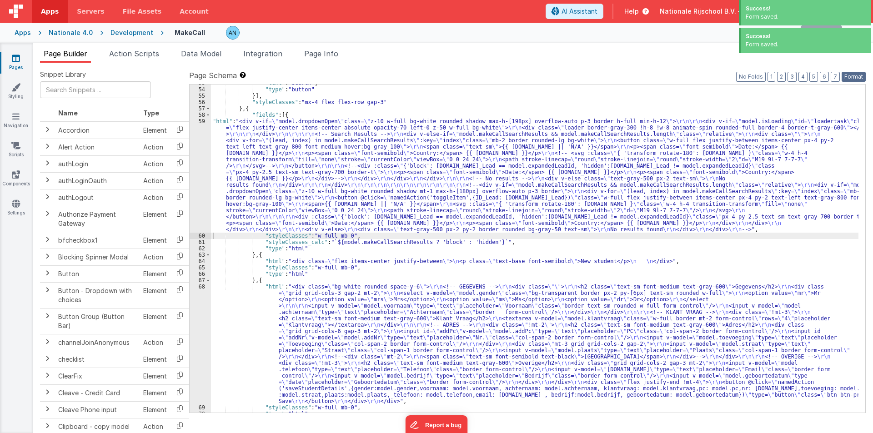
click at [862, 76] on button "Format" at bounding box center [854, 77] width 24 height 10
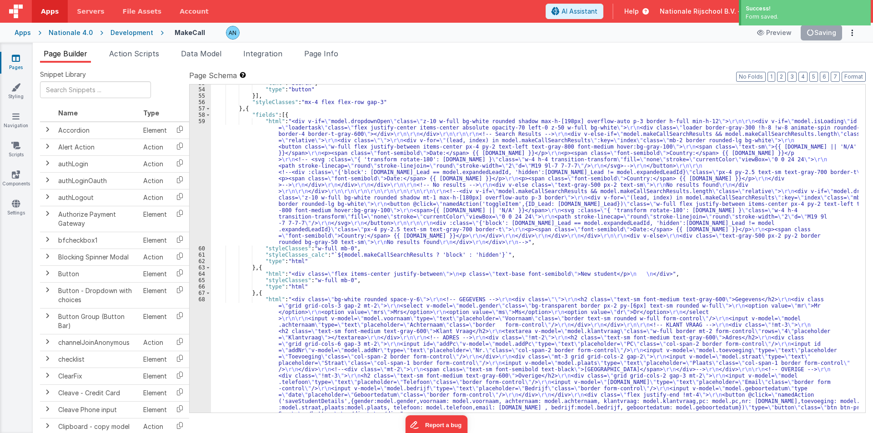
click at [265, 151] on div ""text" : "Search" , "type" : "button" }] , "styleClasses" : "mx-4 flex flex-row…" at bounding box center [535, 308] width 648 height 456
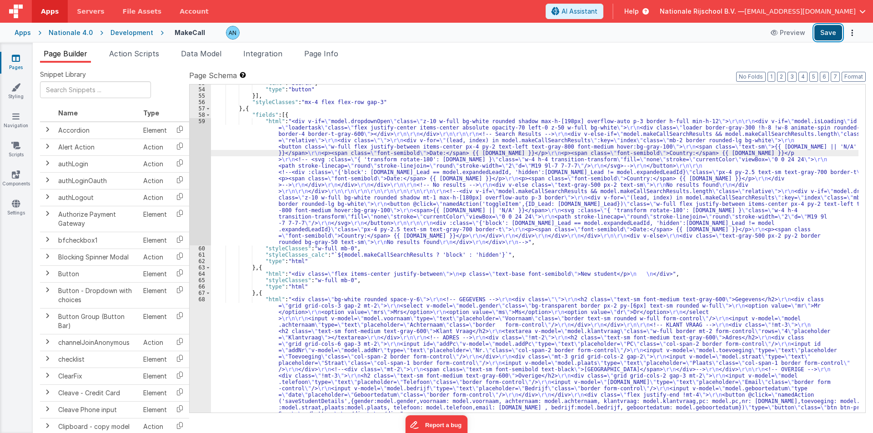
click at [826, 32] on button "Save" at bounding box center [829, 32] width 28 height 15
click at [233, 172] on div ""text" : "Search" , "type" : "button" }] , "styleClasses" : "mx-4 flex flex-row…" at bounding box center [535, 308] width 648 height 456
click at [192, 126] on div "59" at bounding box center [200, 181] width 21 height 127
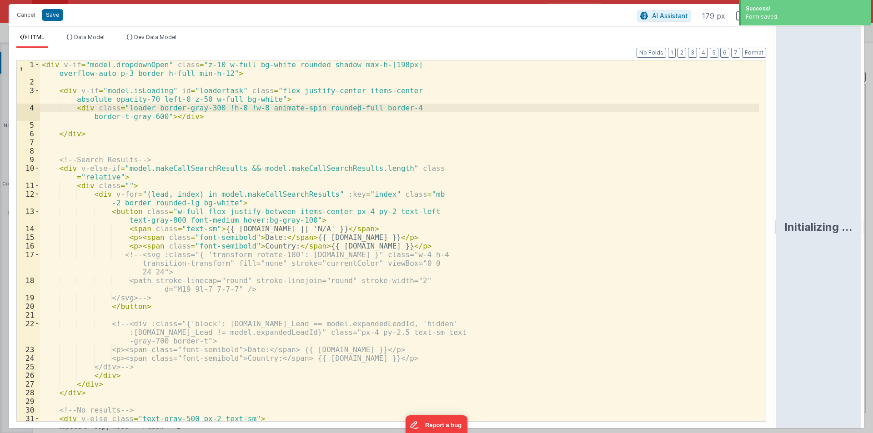
drag, startPoint x: 436, startPoint y: 225, endPoint x: 861, endPoint y: 225, distance: 425.3
click at [861, 225] on html "Success! Form saved. Cancel Save AI Assistant 179 px HTML Data Model Dev Data M…" at bounding box center [436, 216] width 873 height 433
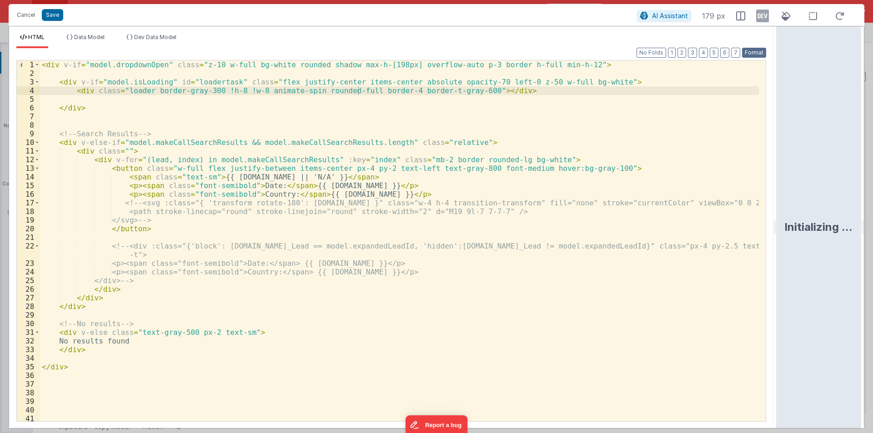
click at [758, 52] on button "Format" at bounding box center [754, 53] width 24 height 10
click at [132, 154] on div "< div v-if = "model.dropdownOpen" class = "z-10 w-full bg-white rounded shadow …" at bounding box center [399, 249] width 719 height 378
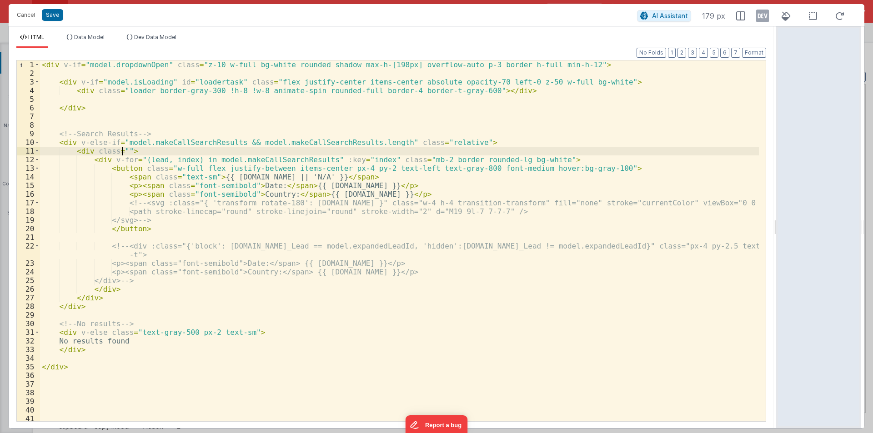
click at [194, 63] on div "< div v-if = "model.dropdownOpen" class = "z-10 w-full bg-white rounded shadow …" at bounding box center [399, 249] width 719 height 378
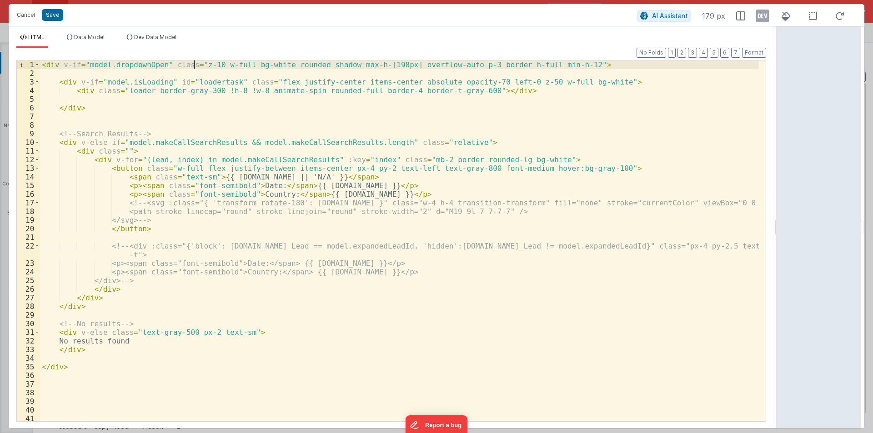
paste textarea
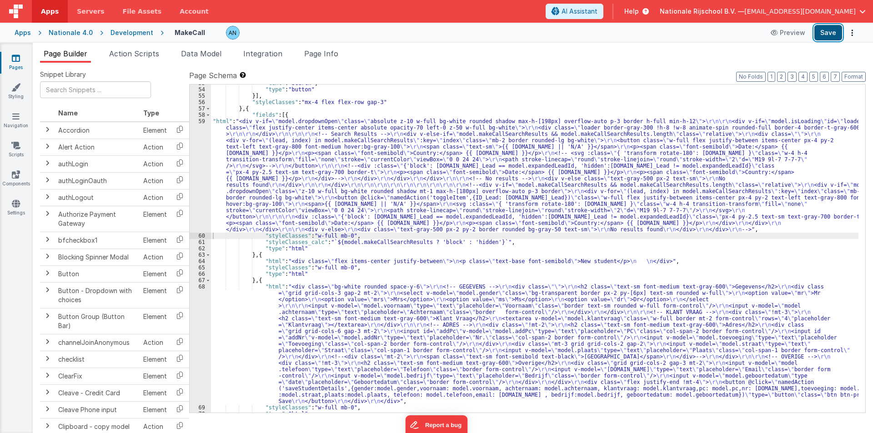
click at [829, 31] on button "Save" at bounding box center [829, 32] width 28 height 15
click at [858, 75] on button "Format" at bounding box center [854, 77] width 24 height 10
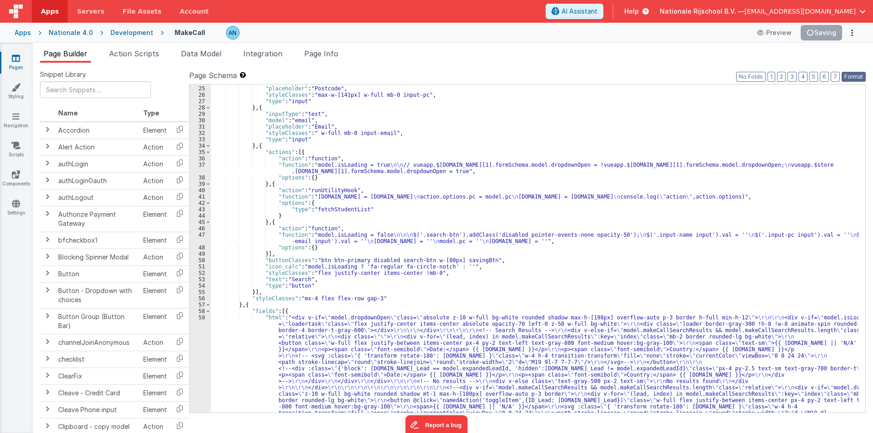
scroll to position [158, 0]
click at [242, 363] on div ""model" : "pc" , "placeholder" : "Postcode" , "styleClasses" : "max-w-[141px] w…" at bounding box center [535, 310] width 648 height 462
click at [193, 321] on div "59" at bounding box center [200, 378] width 21 height 127
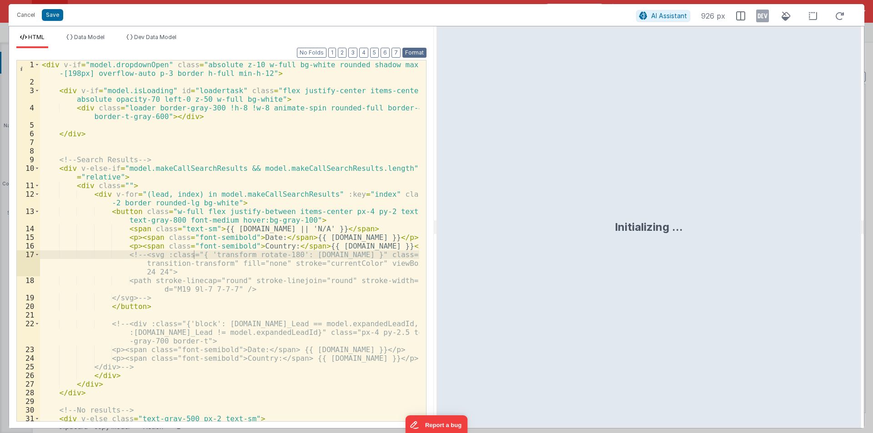
click at [422, 50] on button "Format" at bounding box center [415, 53] width 24 height 10
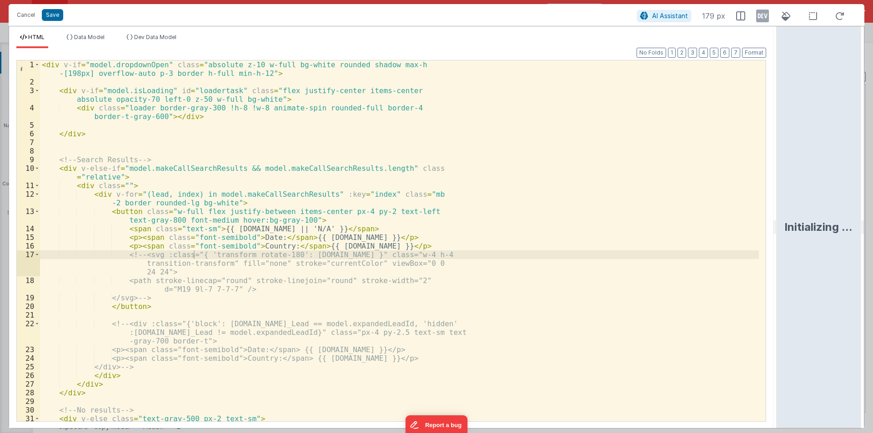
drag, startPoint x: 436, startPoint y: 227, endPoint x: 873, endPoint y: 234, distance: 437.2
click at [873, 234] on html "Cancel Save AI Assistant 179 px HTML Data Model Dev Data Model Format 7 6 5 4 3…" at bounding box center [436, 216] width 873 height 433
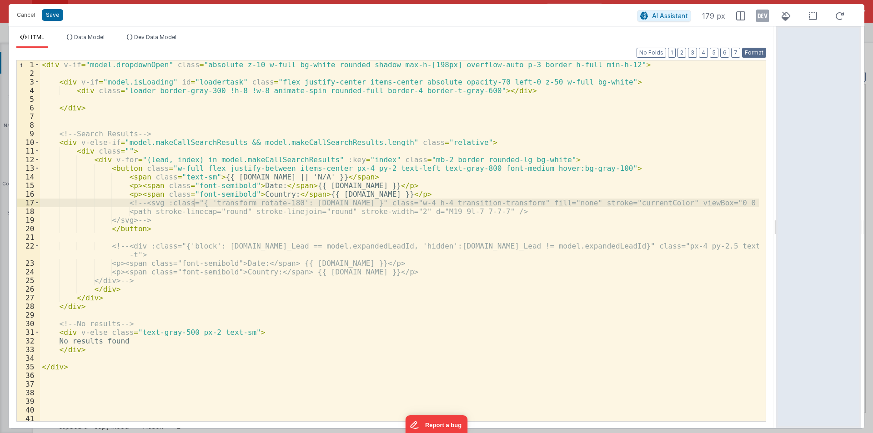
click at [752, 53] on button "Format" at bounding box center [754, 53] width 24 height 10
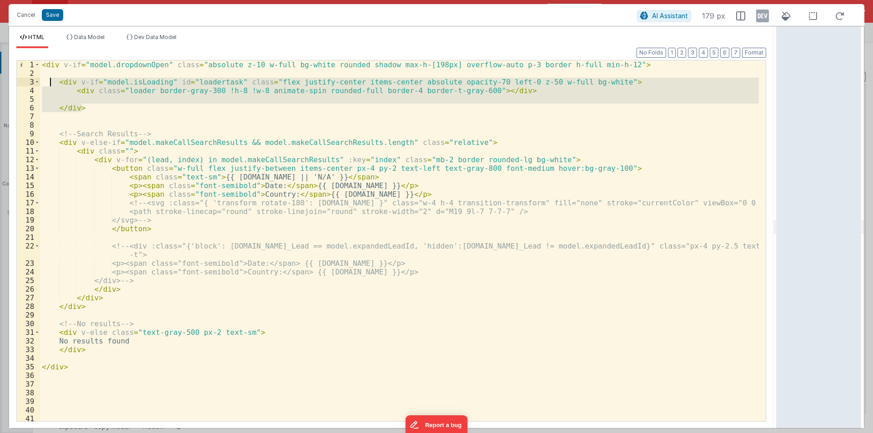
drag, startPoint x: 86, startPoint y: 107, endPoint x: 49, endPoint y: 81, distance: 44.7
click at [49, 81] on div "< div v-if = "model.dropdownOpen" class = "absolute z-10 w-full bg-white rounde…" at bounding box center [399, 249] width 719 height 378
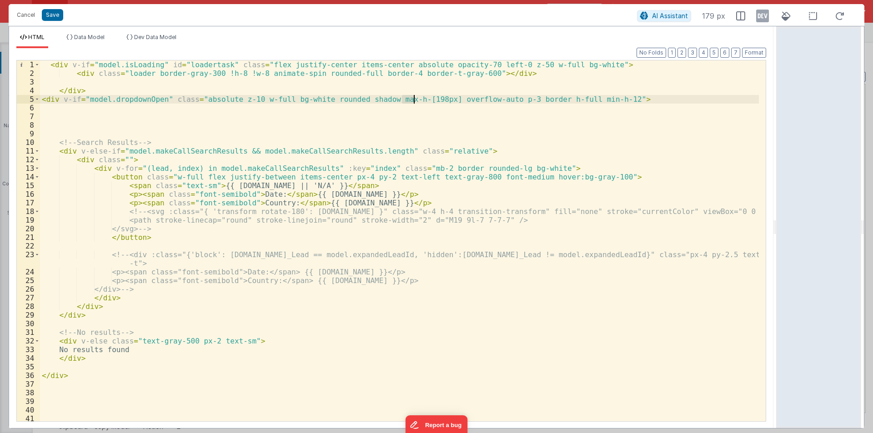
drag, startPoint x: 402, startPoint y: 101, endPoint x: 413, endPoint y: 99, distance: 11.0
click at [413, 99] on div "< div v-if = "model.isLoading" id = "loadertask" class = "flex justify-center i…" at bounding box center [399, 249] width 719 height 378
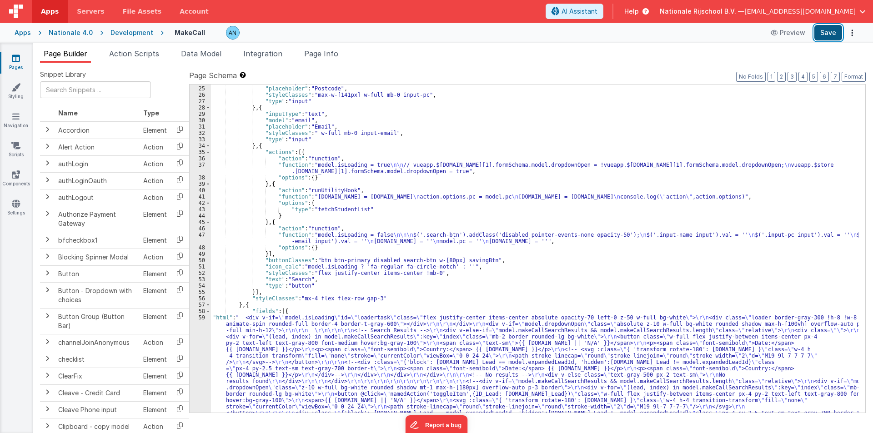
click at [837, 25] on button "Save" at bounding box center [829, 32] width 28 height 15
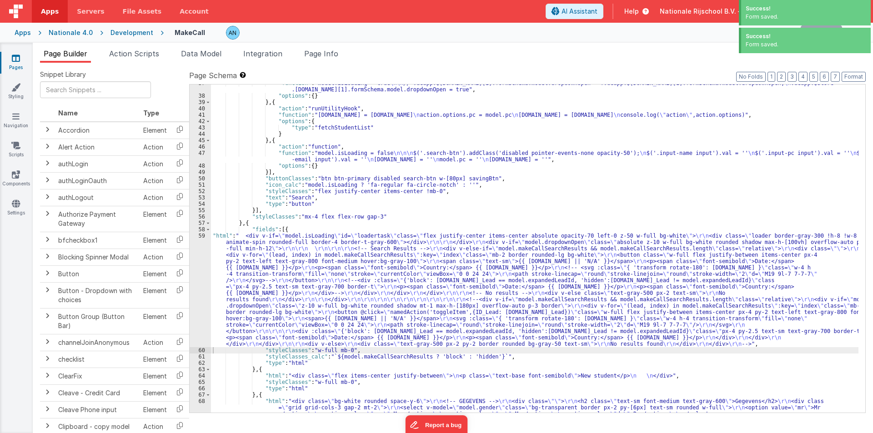
scroll to position [240, 0]
click at [852, 76] on button "Format" at bounding box center [854, 77] width 24 height 10
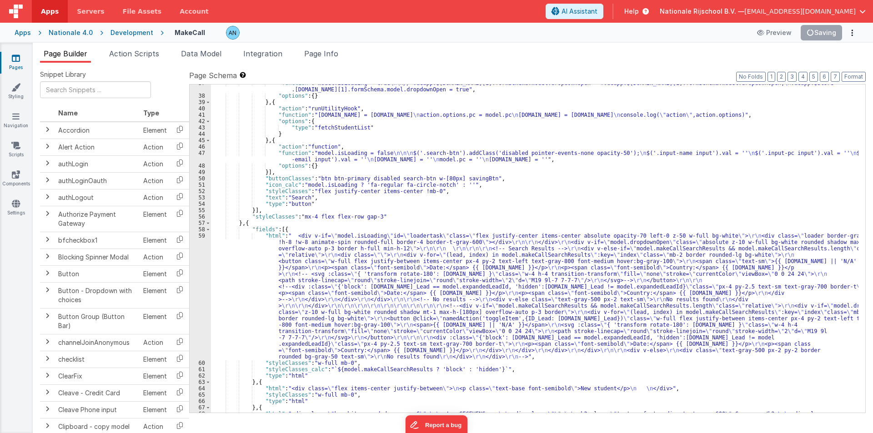
click at [242, 277] on div ""function" : "model.isLoading = true \n\n // vueapp.$store.state.wndw.windows[1…" at bounding box center [535, 311] width 648 height 462
click at [197, 237] on div "59" at bounding box center [200, 296] width 21 height 127
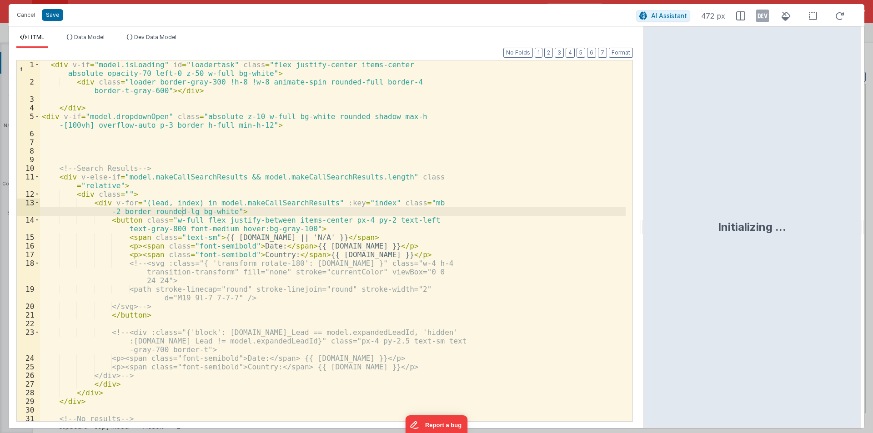
drag, startPoint x: 436, startPoint y: 230, endPoint x: 837, endPoint y: 243, distance: 401.4
click at [837, 243] on html "Cancel Save AI Assistant 472 px HTML Data Model Dev Data Model Format 7 6 5 4 3…" at bounding box center [436, 216] width 873 height 433
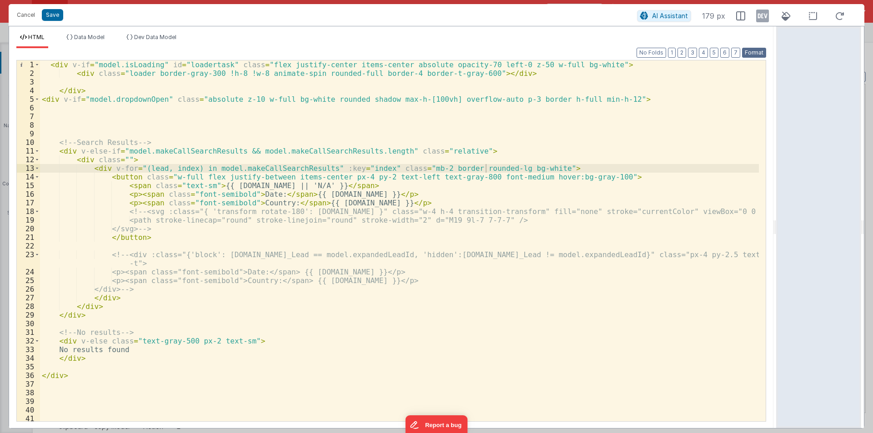
click at [758, 51] on button "Format" at bounding box center [754, 53] width 24 height 10
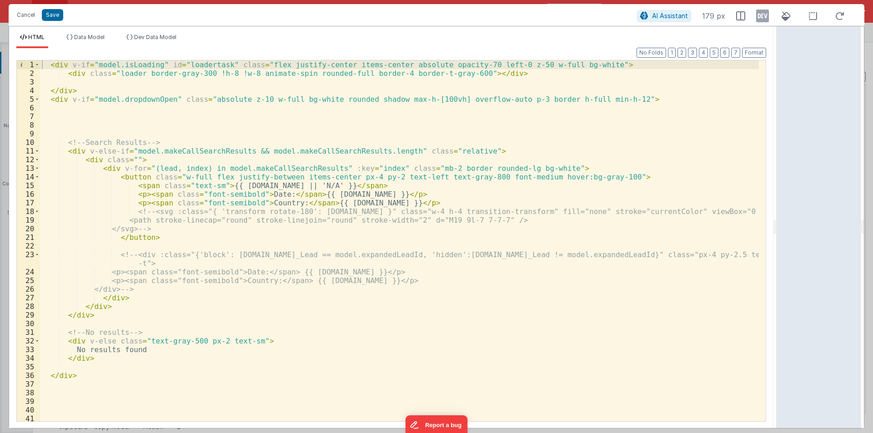
click at [79, 85] on div "< div v-if = "model.isLoading" id = "loadertask" class = "flex justify-center i…" at bounding box center [399, 249] width 719 height 378
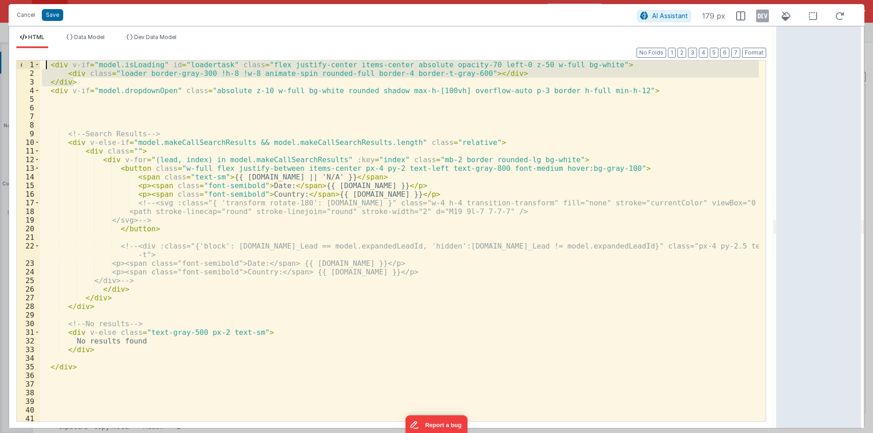
drag, startPoint x: 81, startPoint y: 82, endPoint x: 25, endPoint y: 59, distance: 60.8
click at [25, 59] on div "Format 7 6 5 4 3 2 1 No Folds 1 2 3 4 5 6 7 8 9 10 11 12 13 14 15 16 17 18 19 2…" at bounding box center [391, 240] width 750 height 362
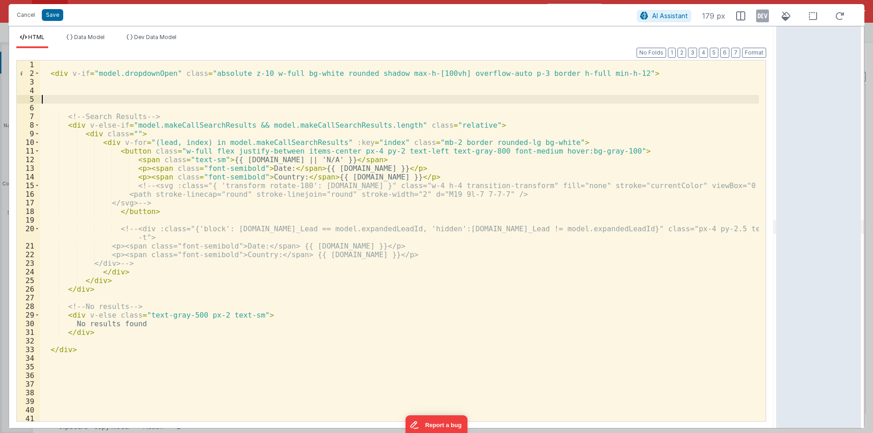
click at [60, 100] on div "< div v-if = "model.dropdownOpen" class = "absolute z-10 w-full bg-white rounde…" at bounding box center [399, 249] width 719 height 378
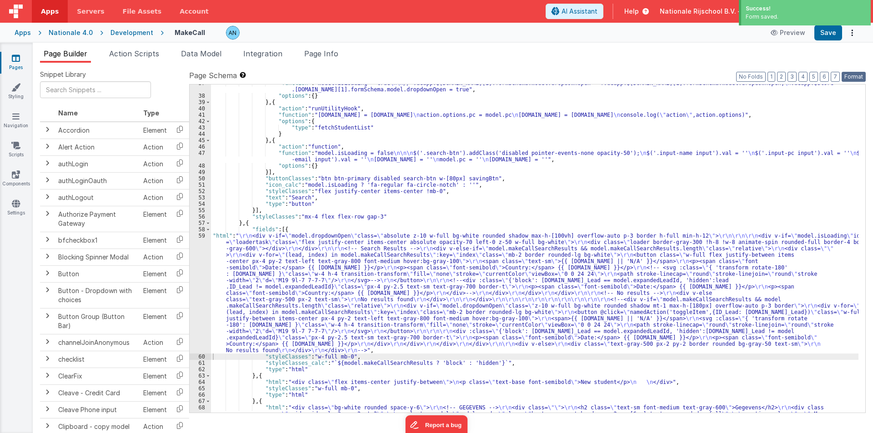
click at [853, 74] on button "Format" at bounding box center [854, 77] width 24 height 10
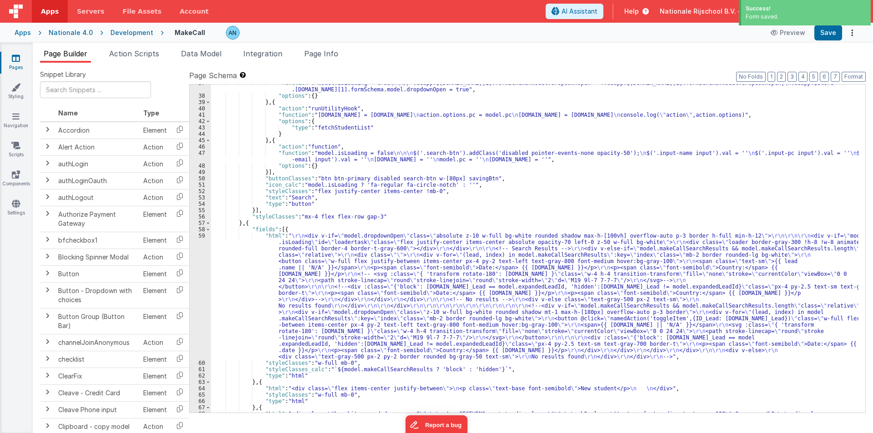
drag, startPoint x: 237, startPoint y: 307, endPoint x: 220, endPoint y: 301, distance: 17.8
click at [236, 307] on div ""function" : "model.isLoading = true \n\n // vueapp.$store.state.wndw.windows[1…" at bounding box center [535, 311] width 648 height 462
click at [201, 268] on div "59" at bounding box center [200, 296] width 21 height 127
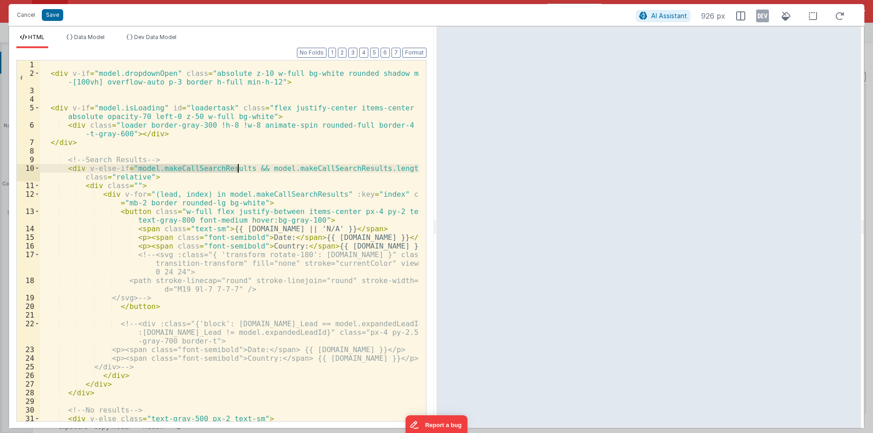
drag, startPoint x: 130, startPoint y: 169, endPoint x: 240, endPoint y: 169, distance: 110.1
click at [240, 169] on div "< div v-if = "model.dropdownOpen" class = "absolute z-10 w-full bg-white rounde…" at bounding box center [229, 249] width 379 height 378
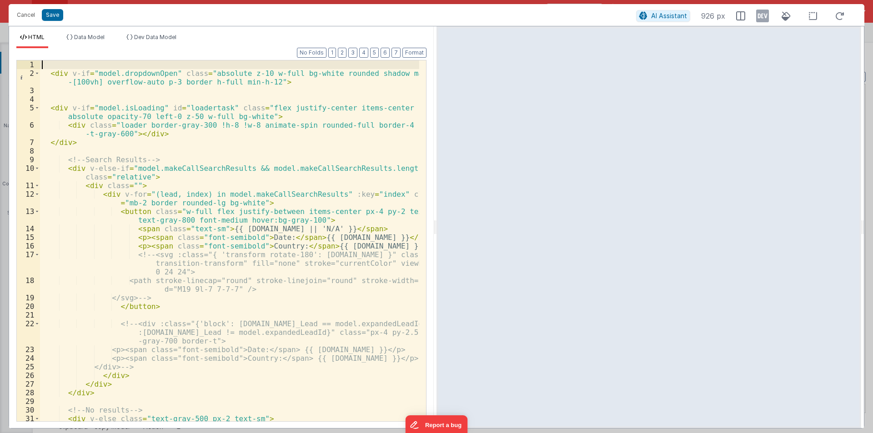
click at [55, 62] on div "< div v-if = "model.dropdownOpen" class = "absolute z-10 w-full bg-white rounde…" at bounding box center [229, 249] width 379 height 378
click at [375, 166] on div "< pre > {{model.makeCallSearchResults}} </ pre > < div v-if = "model.dropdownOp…" at bounding box center [229, 249] width 379 height 378
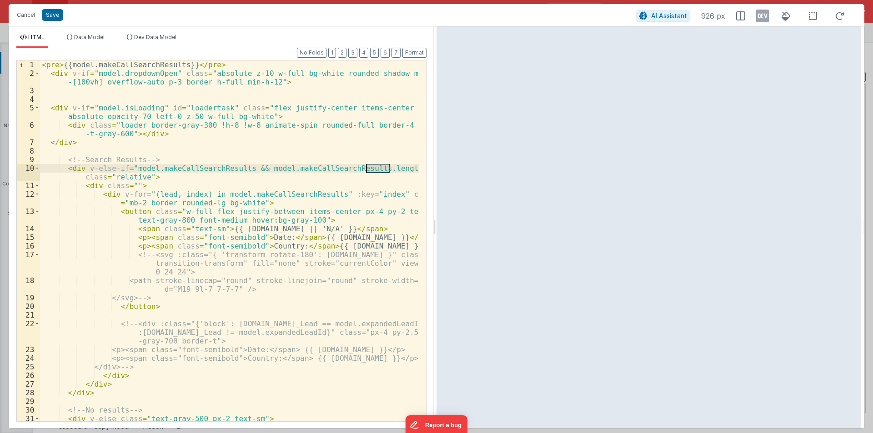
click at [375, 166] on div "< pre > {{model.makeCallSearchResults}} </ pre > < div v-if = "model.dropdownOp…" at bounding box center [229, 249] width 379 height 378
click at [179, 65] on div "< pre > {{model.makeCallSearchResults}} </ pre > < div v-if = "model.dropdownOp…" at bounding box center [229, 249] width 379 height 378
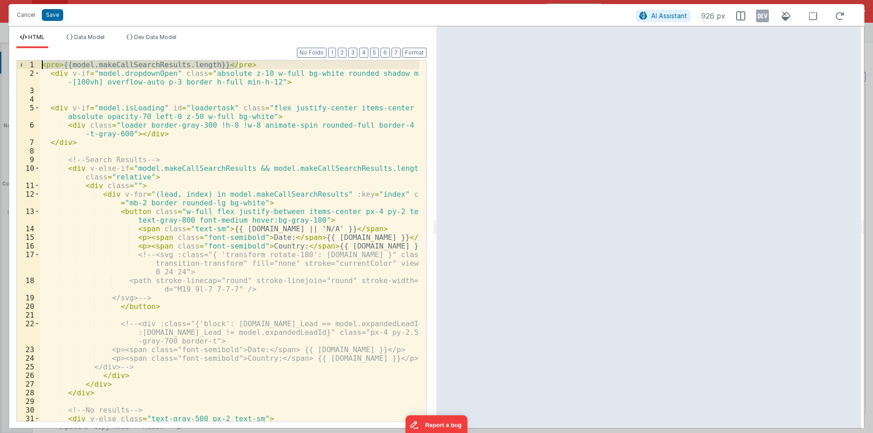
drag, startPoint x: 245, startPoint y: 62, endPoint x: 8, endPoint y: 63, distance: 236.5
click at [8, 63] on div "Cancel Save AI Assistant 926 px HTML Data Model Dev Data Model Format 7 6 5 4 3…" at bounding box center [436, 216] width 873 height 433
click at [52, 12] on button "Save" at bounding box center [52, 15] width 21 height 12
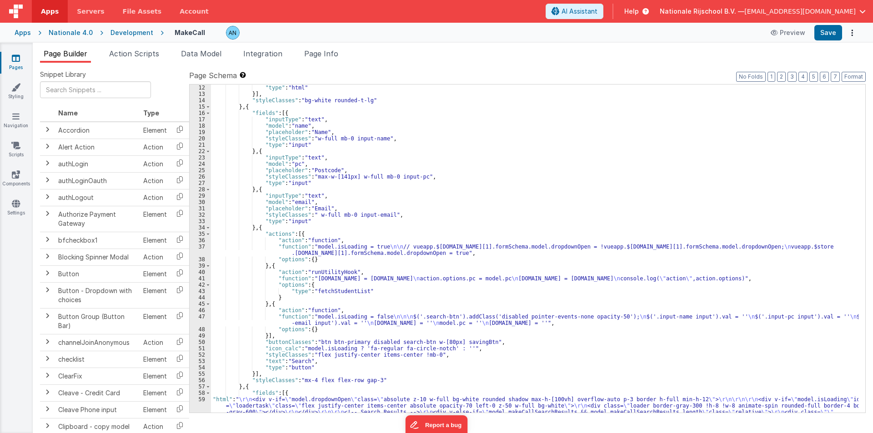
scroll to position [0, 0]
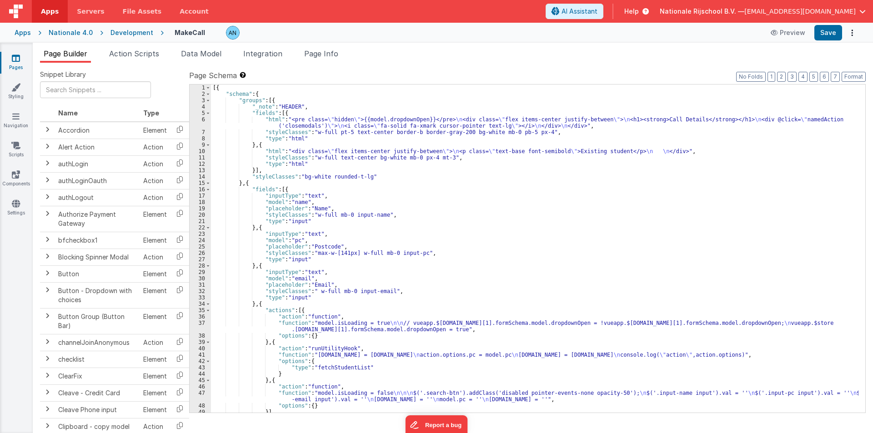
click at [251, 127] on div "[{ "schema" : { "groups" : [{ "_note" : "HEADER" , "fields" : [{ "html" : "<pre…" at bounding box center [535, 255] width 648 height 341
click at [196, 121] on div "6" at bounding box center [200, 122] width 21 height 13
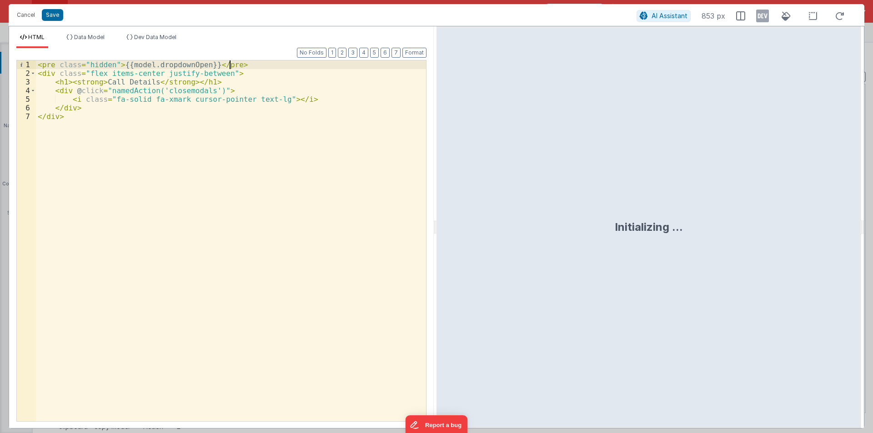
click at [237, 64] on div "< pre class = "hidden" > {{model.dropdownOpen}} </ pre > < div class = "flex it…" at bounding box center [231, 249] width 390 height 378
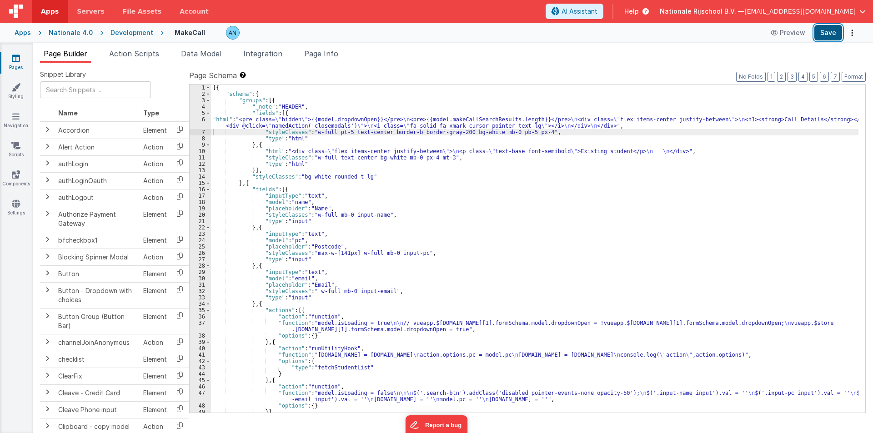
click at [832, 32] on button "Save" at bounding box center [829, 32] width 28 height 15
click at [863, 77] on button "Format" at bounding box center [854, 77] width 24 height 10
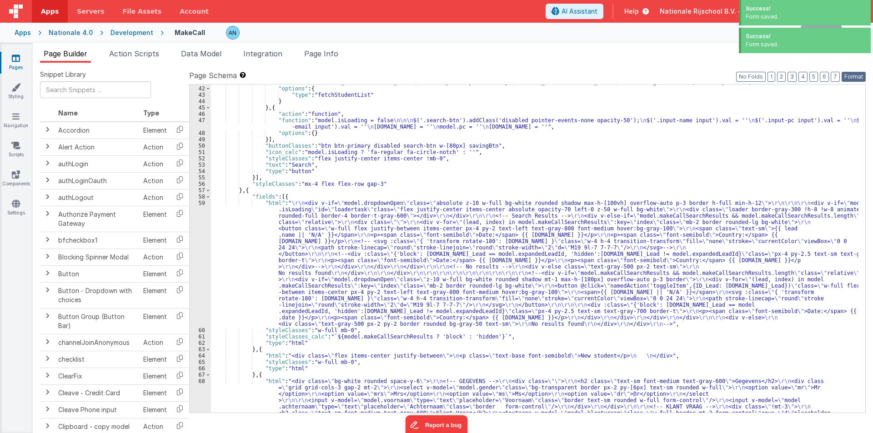
scroll to position [273, 0]
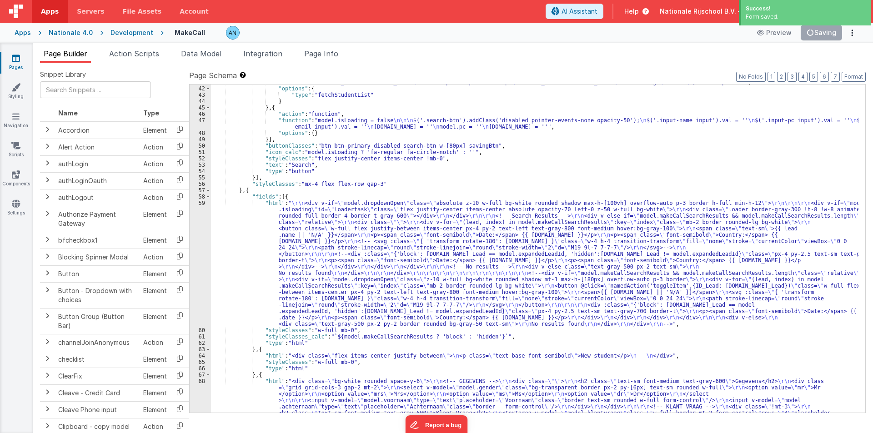
click at [259, 308] on div ""function" : "action.options.name = model.name \n action.options.pc = model.pc …" at bounding box center [535, 307] width 648 height 456
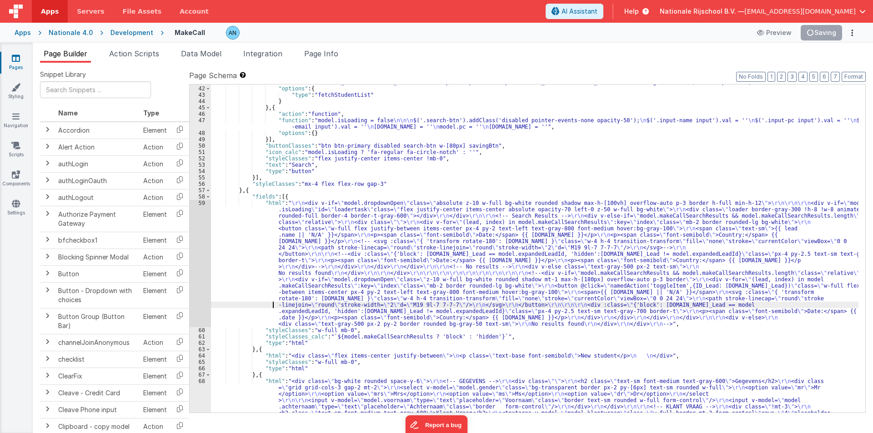
click at [195, 241] on div "59" at bounding box center [200, 263] width 21 height 127
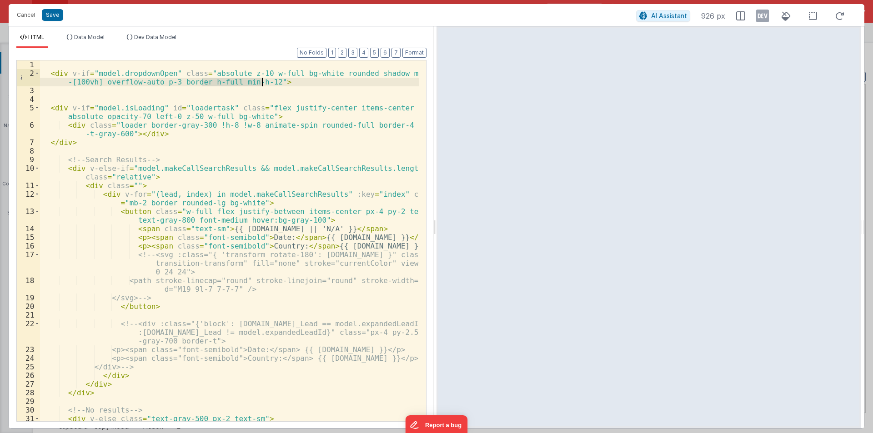
drag, startPoint x: 201, startPoint y: 83, endPoint x: 261, endPoint y: 81, distance: 59.2
click at [261, 81] on div "< div v-if = "model.dropdownOpen" class = "absolute z-10 w-full bg-white rounde…" at bounding box center [229, 249] width 379 height 378
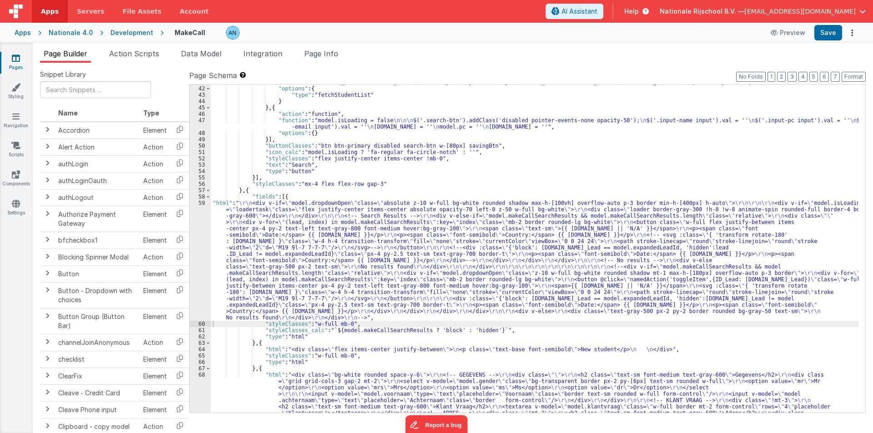
click at [850, 71] on label "Page Schema Shortcuts: Find: command-f Fold: command-option-L Unfold: command-o…" at bounding box center [527, 75] width 677 height 11
click at [851, 73] on button "Format" at bounding box center [854, 77] width 24 height 10
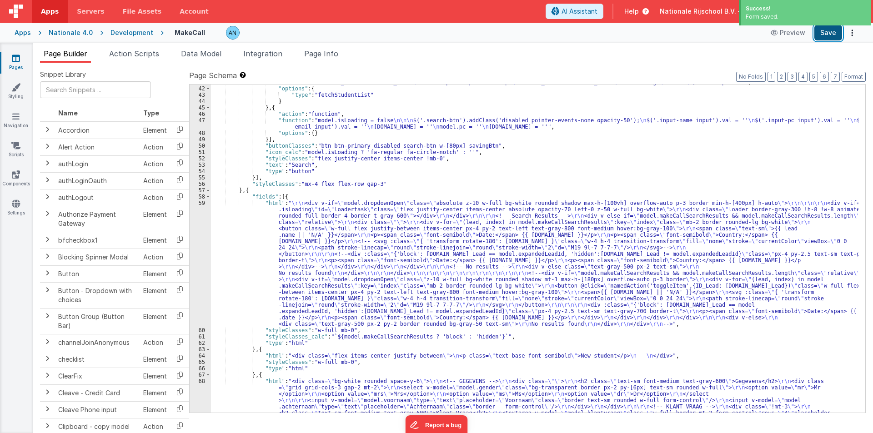
click at [833, 29] on button "Save" at bounding box center [829, 32] width 28 height 15
click at [856, 76] on button "Format" at bounding box center [854, 77] width 24 height 10
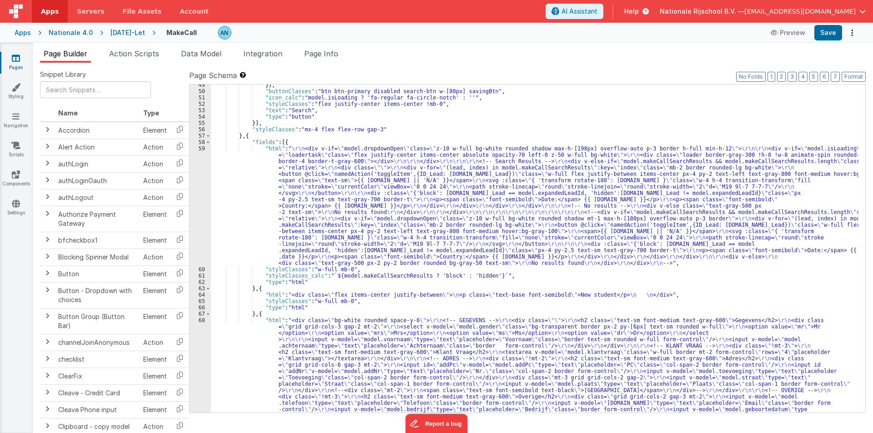
scroll to position [327, 0]
click at [251, 204] on div "}] , "buttonClasses" : "btn btn-primary disabled search-btn w-[80px] savingBtn"…" at bounding box center [535, 310] width 648 height 456
click at [198, 175] on div "59" at bounding box center [200, 206] width 21 height 121
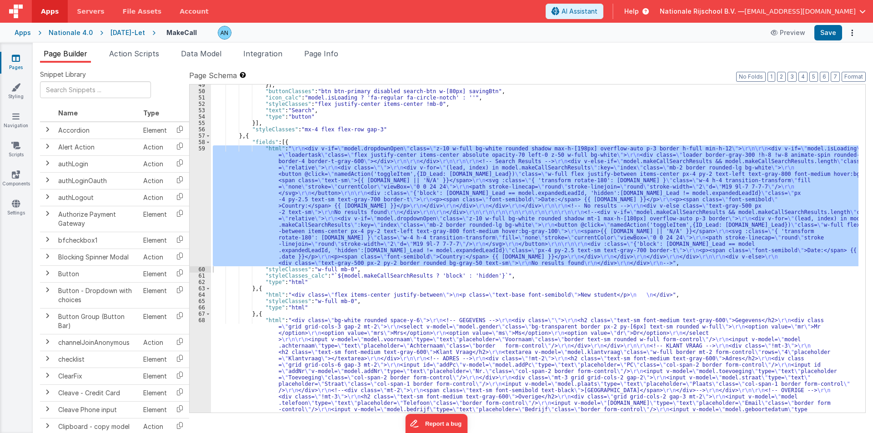
click at [41, 10] on span "Apps" at bounding box center [50, 11] width 18 height 9
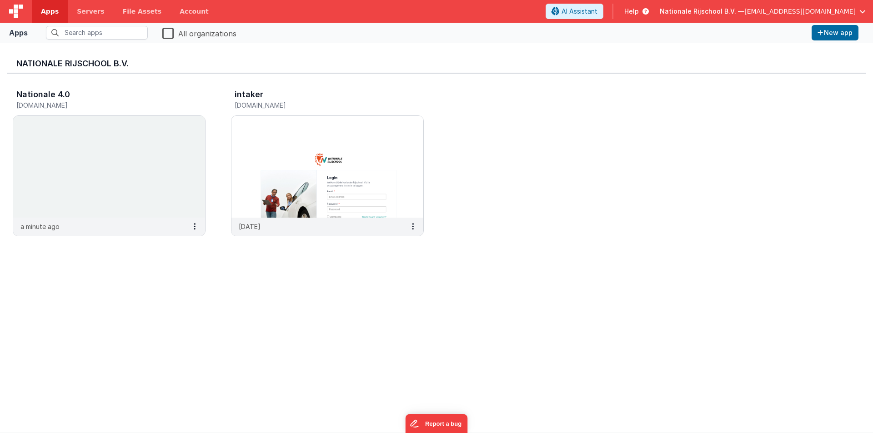
click at [169, 33] on label "All organizations" at bounding box center [199, 32] width 74 height 13
click at [0, 0] on input "All organizations" at bounding box center [0, 0] width 0 height 0
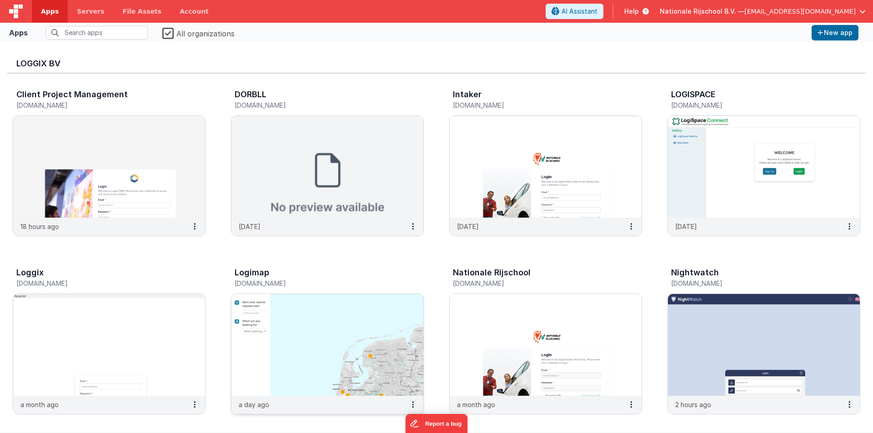
click at [292, 319] on img at bounding box center [328, 345] width 192 height 102
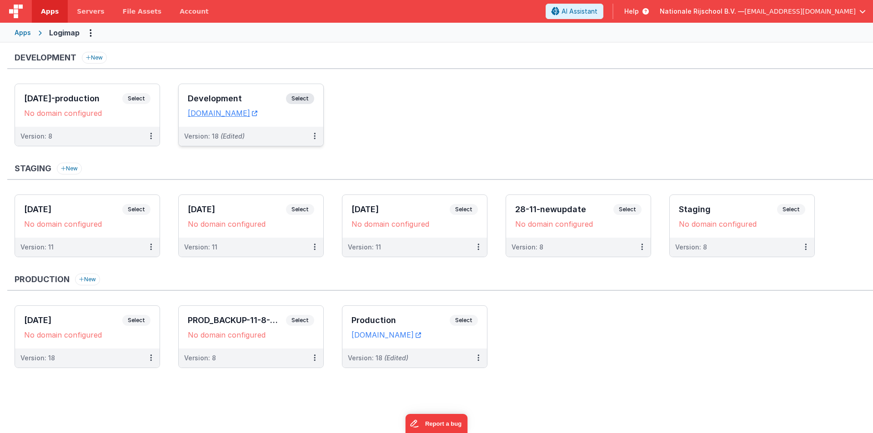
click at [207, 101] on h3 "Development" at bounding box center [237, 98] width 98 height 9
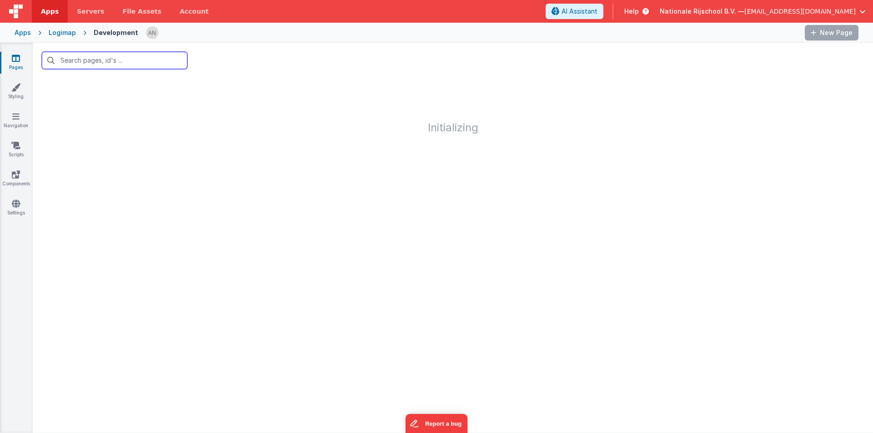
click at [83, 60] on input "text" at bounding box center [115, 60] width 146 height 17
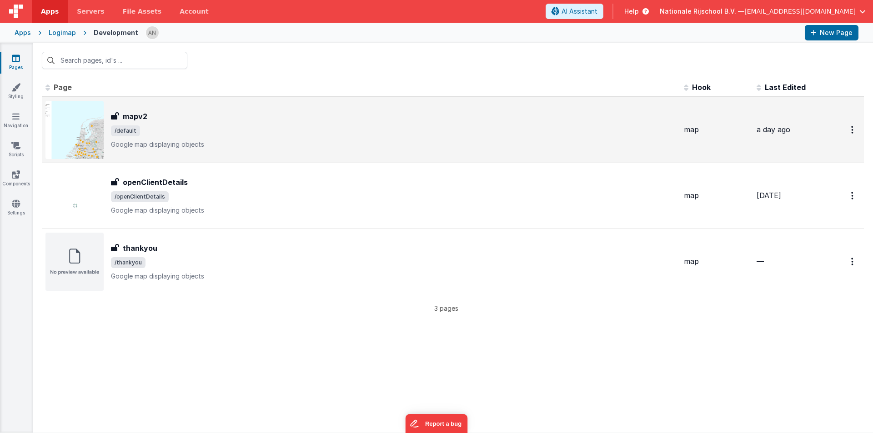
click at [163, 127] on span "/default" at bounding box center [394, 131] width 566 height 11
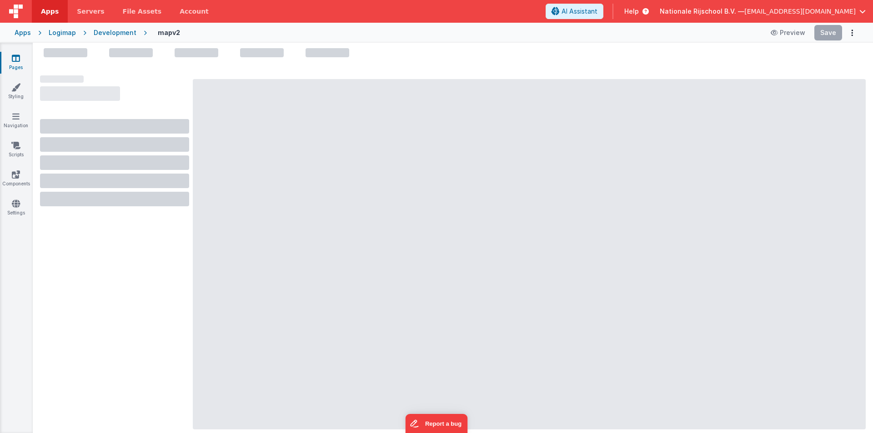
click at [125, 33] on div "Development" at bounding box center [115, 32] width 43 height 9
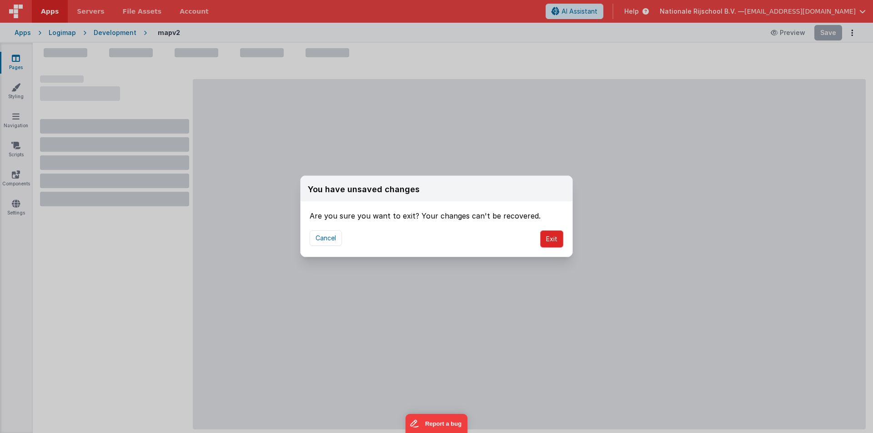
click at [547, 237] on button "Exit" at bounding box center [551, 239] width 23 height 17
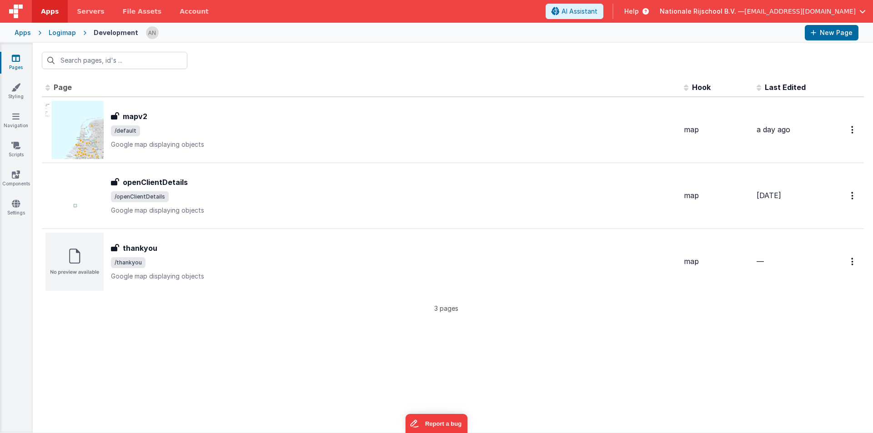
click at [64, 31] on div "Logimap" at bounding box center [62, 32] width 27 height 9
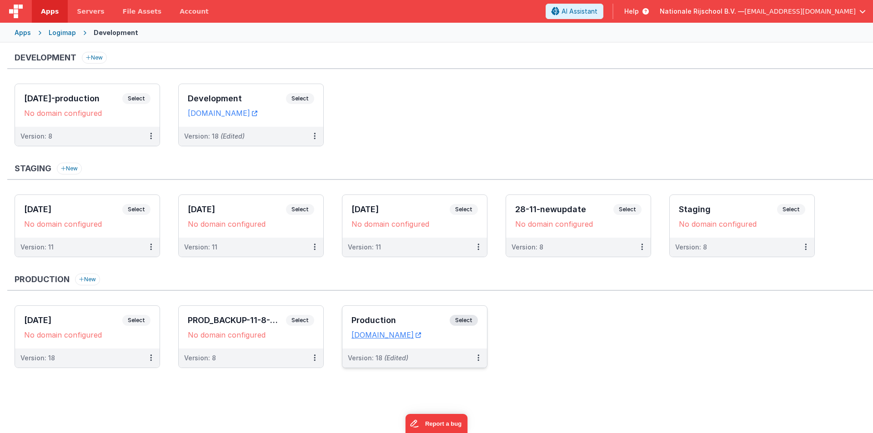
click at [373, 315] on div "Production Select URLs logi.clientportal.cloud" at bounding box center [414, 327] width 145 height 43
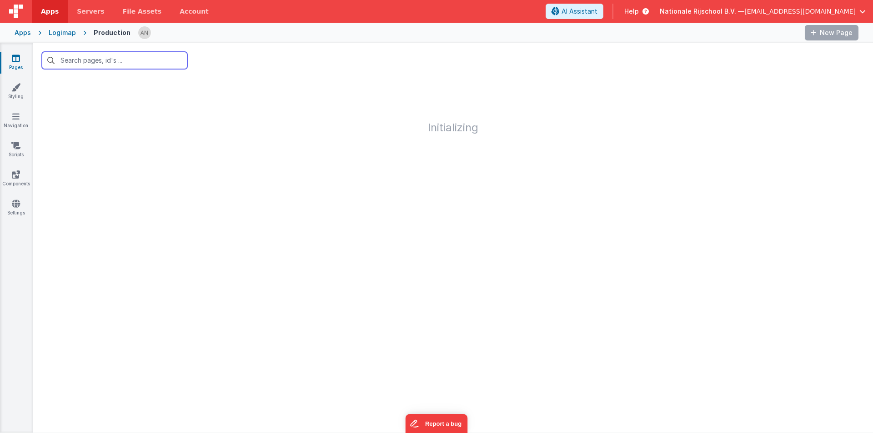
click at [67, 59] on input "text" at bounding box center [115, 60] width 146 height 17
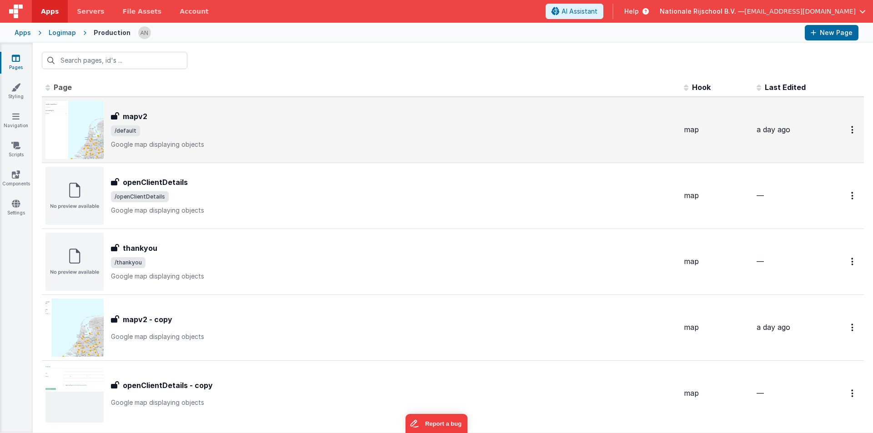
click at [156, 133] on span "/default" at bounding box center [394, 131] width 566 height 11
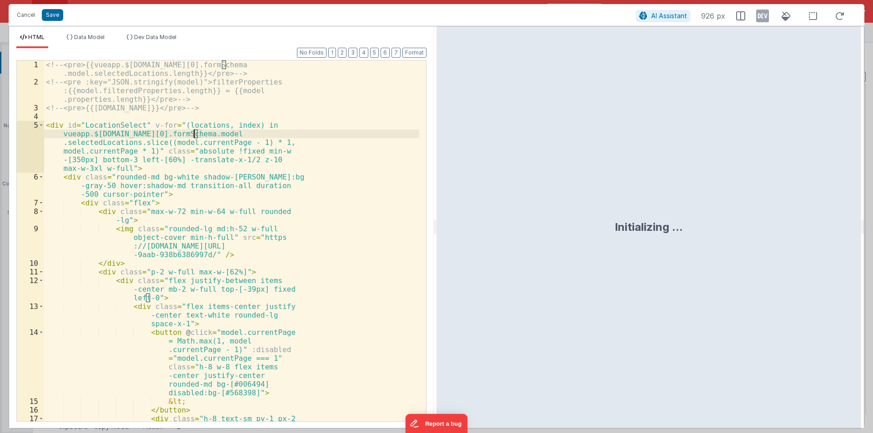
scroll to position [1741, 0]
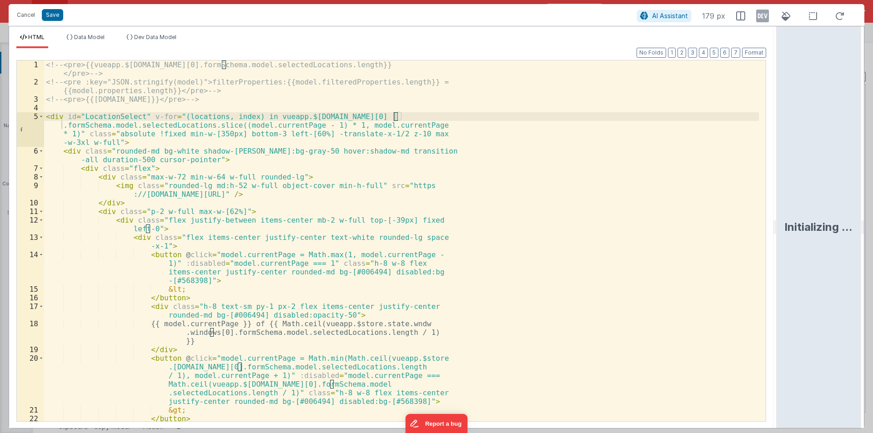
drag, startPoint x: 434, startPoint y: 222, endPoint x: 873, endPoint y: 222, distance: 438.9
click at [873, 222] on html "Cancel Save AI Assistant 179 px HTML Data Model Dev Data Model Format 7 6 5 4 3…" at bounding box center [436, 216] width 873 height 433
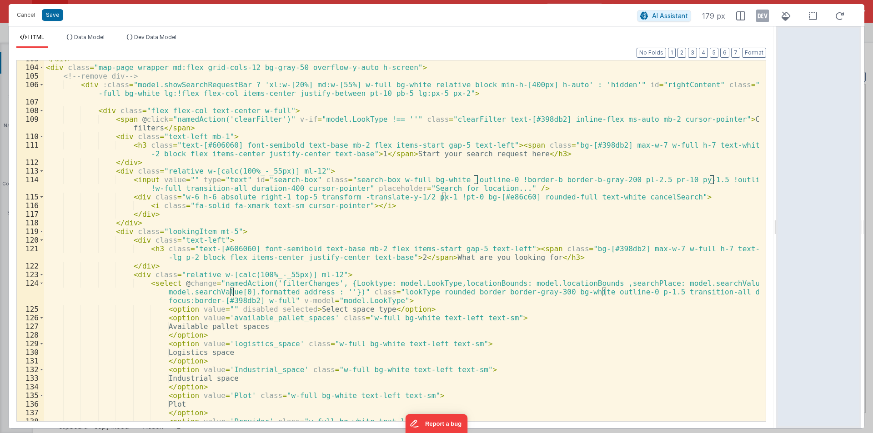
scroll to position [819, 0]
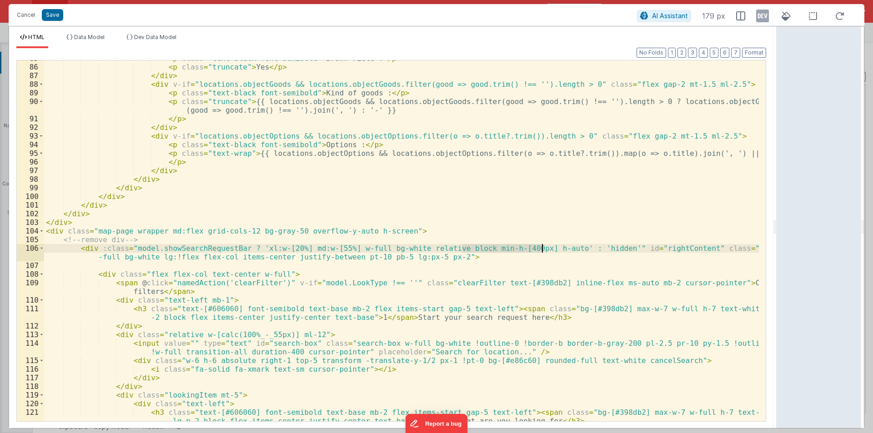
drag, startPoint x: 463, startPoint y: 248, endPoint x: 544, endPoint y: 248, distance: 81.0
click at [544, 248] on div "< p class = "text-black font-semibold" > Brown field : </ p > < p class = "trun…" at bounding box center [401, 247] width 715 height 387
click at [21, 19] on button "Cancel" at bounding box center [25, 15] width 27 height 13
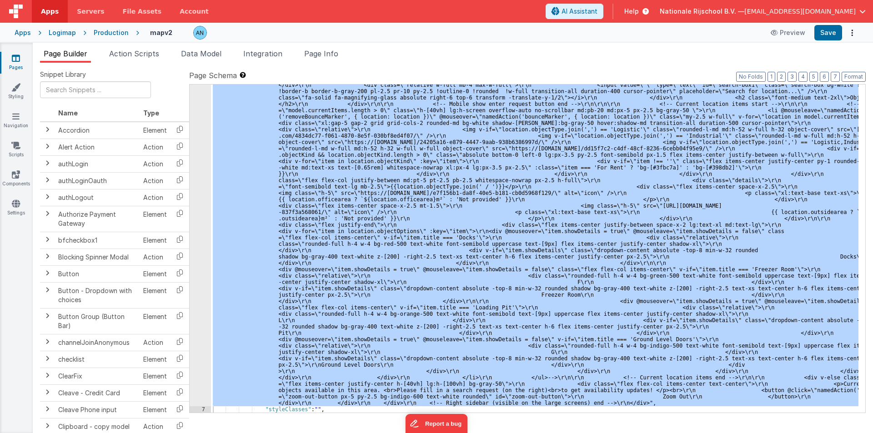
click at [52, 16] on link "Apps" at bounding box center [50, 11] width 36 height 23
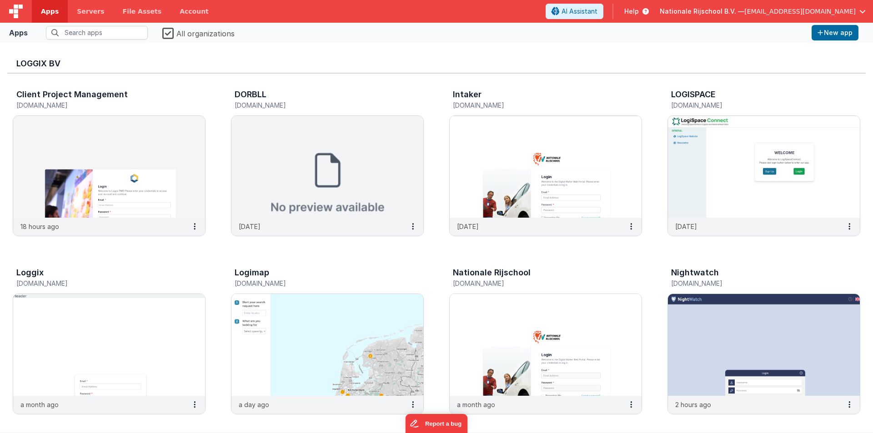
click at [171, 35] on label "All organizations" at bounding box center [198, 32] width 72 height 13
click at [0, 0] on input "All organizations" at bounding box center [0, 0] width 0 height 0
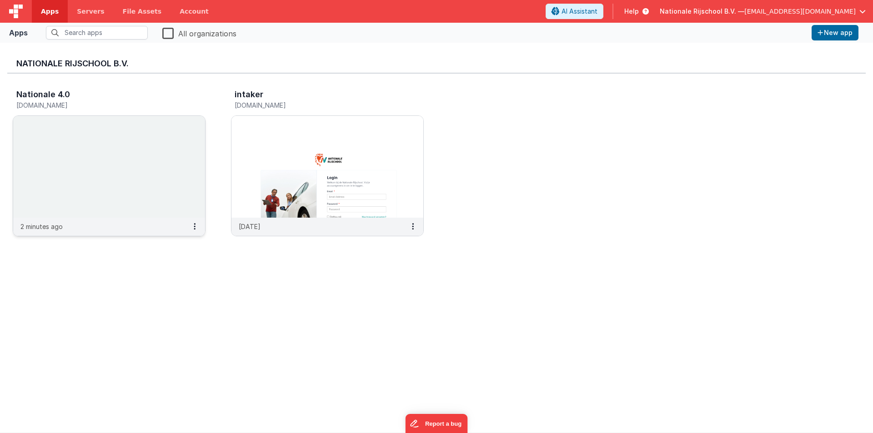
click at [111, 136] on img at bounding box center [109, 167] width 192 height 102
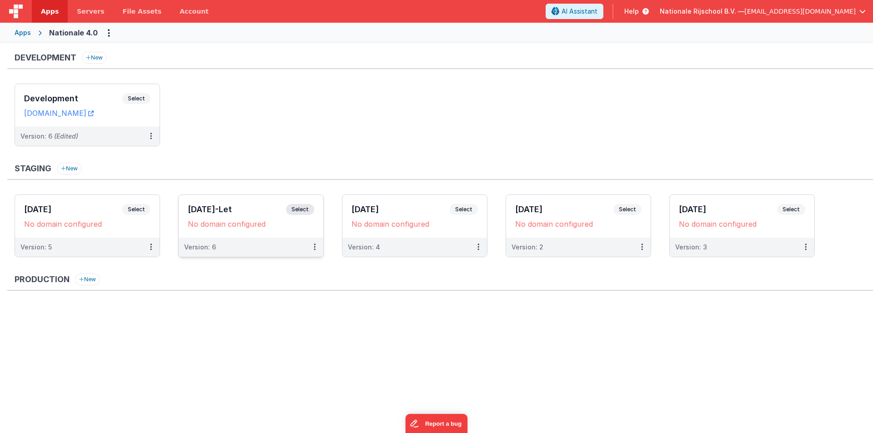
click at [232, 213] on h3 "11-08-2025-Let" at bounding box center [237, 209] width 98 height 9
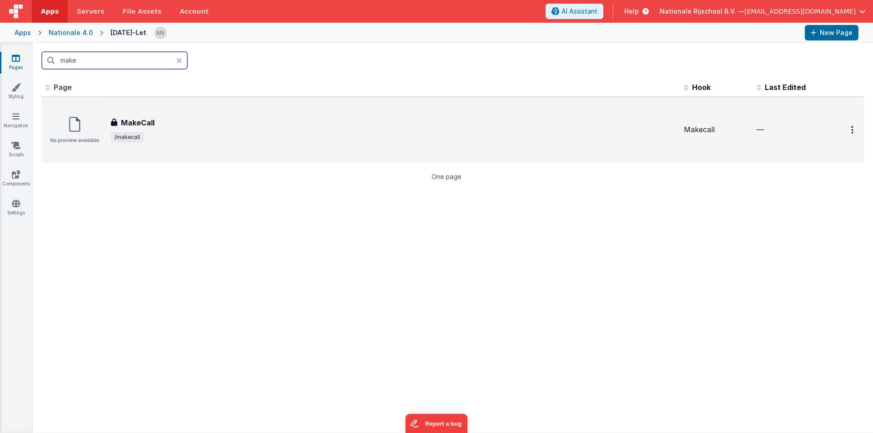
type input "make"
click at [167, 141] on span "/makecall" at bounding box center [394, 137] width 566 height 11
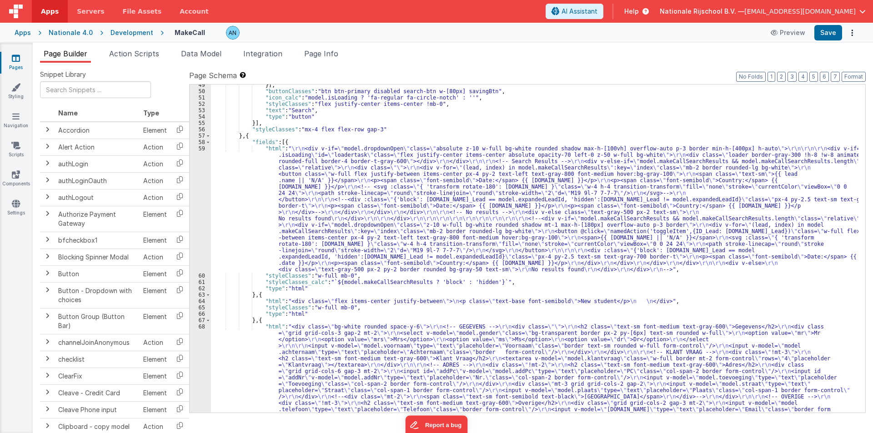
scroll to position [327, 0]
click at [242, 215] on div "}] , "buttonClasses" : "btn btn-primary disabled search-btn w-[80px] savingBtn"…" at bounding box center [535, 310] width 648 height 456
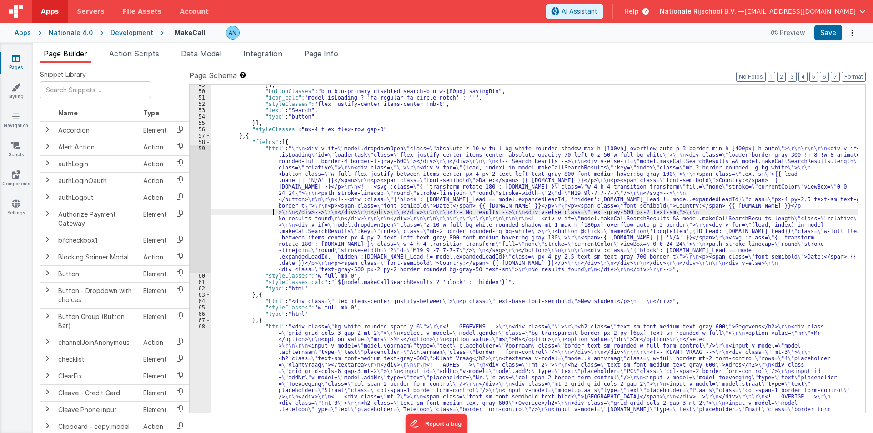
click at [193, 153] on div "59" at bounding box center [200, 209] width 21 height 127
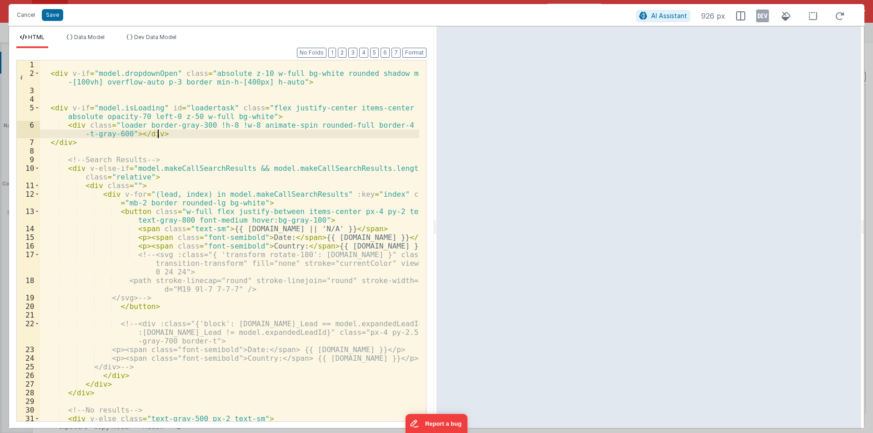
click at [97, 83] on div "< div v-if = "model.dropdownOpen" class = "absolute z-10 w-full bg-white rounde…" at bounding box center [229, 249] width 379 height 378
click at [97, 81] on div "< div v-if = "model.dropdownOpen" class = "absolute z-10 w-full bg-white rounde…" at bounding box center [229, 240] width 379 height 361
click at [377, 75] on div "< div v-if = "model.dropdownOpen" class = "absolute z-10 w-full bg-white rounde…" at bounding box center [229, 249] width 379 height 378
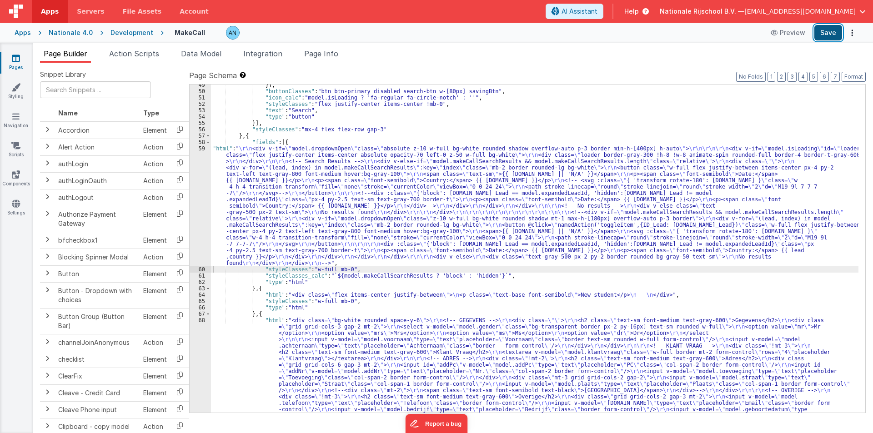
click at [832, 35] on button "Save" at bounding box center [829, 32] width 28 height 15
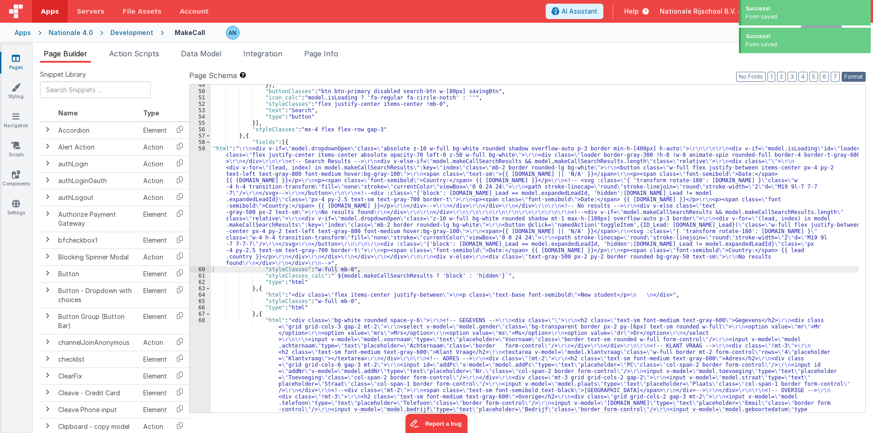
click at [860, 78] on button "Format" at bounding box center [854, 77] width 24 height 10
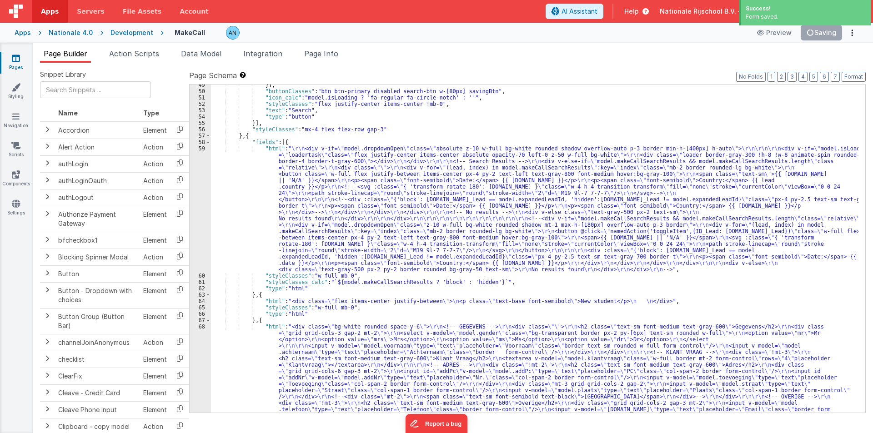
click at [398, 129] on div "}] , "buttonClasses" : "btn btn-primary disabled search-btn w-[80px] savingBtn"…" at bounding box center [535, 310] width 648 height 456
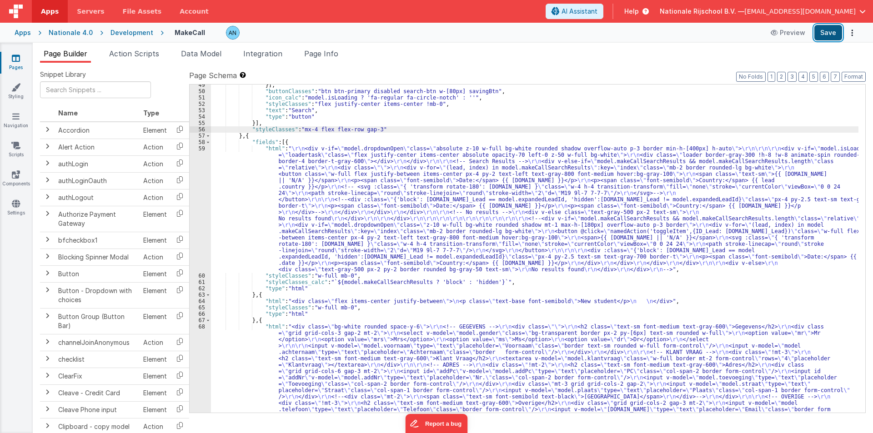
click at [825, 32] on button "Save" at bounding box center [829, 32] width 28 height 15
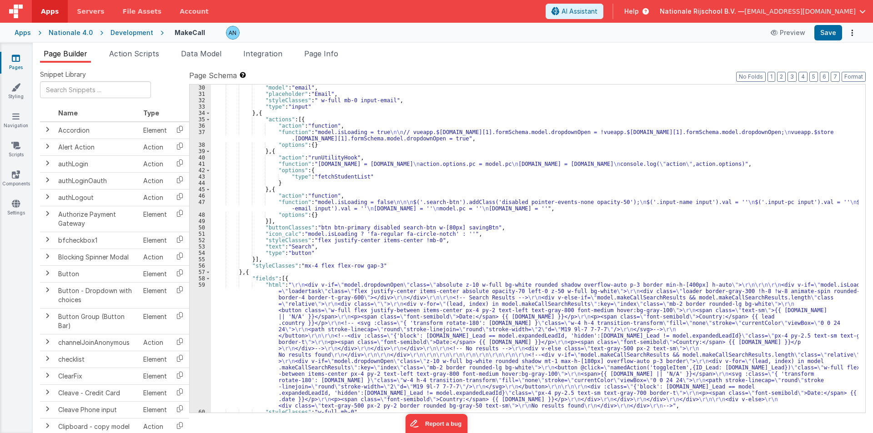
scroll to position [382, 0]
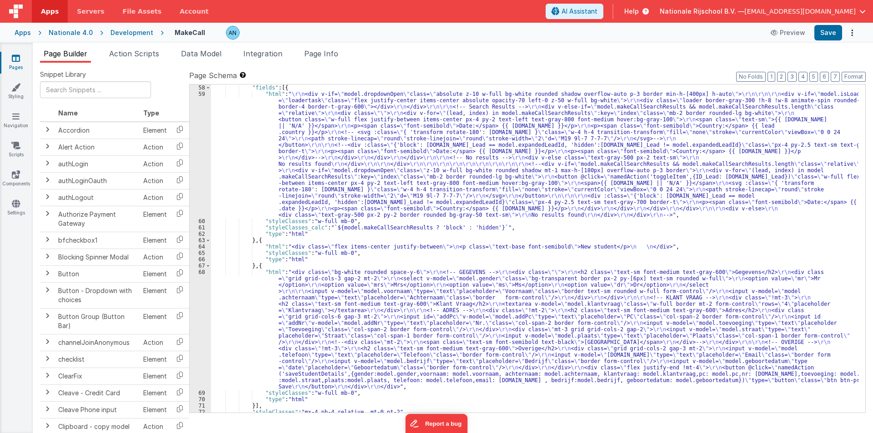
click at [238, 156] on div ""fields" : [{ "html" : " \r\n <div v-if= \" model.dropdownOpen \" class= \" abs…" at bounding box center [535, 255] width 648 height 341
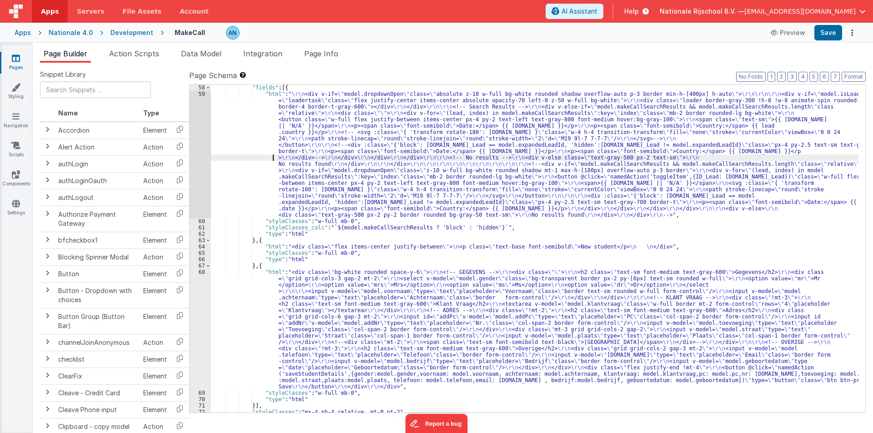
click at [194, 120] on div "59" at bounding box center [200, 154] width 21 height 127
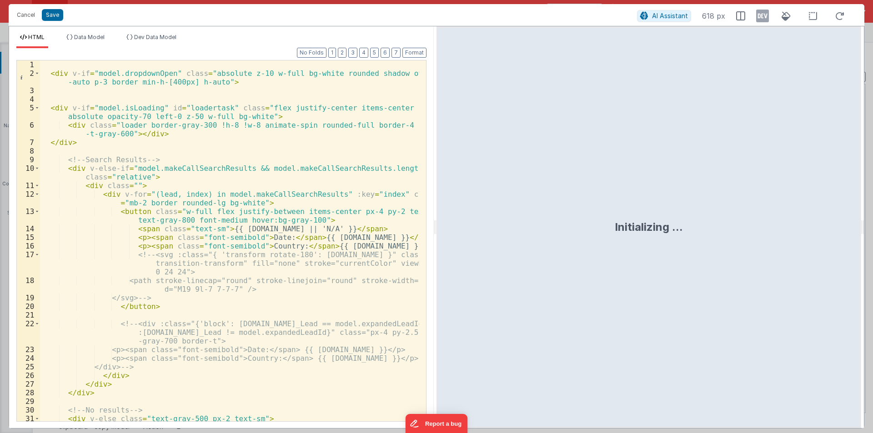
click at [168, 81] on div "< div v-if = "model.dropdownOpen" class = "absolute z-10 w-full bg-white rounde…" at bounding box center [229, 249] width 379 height 378
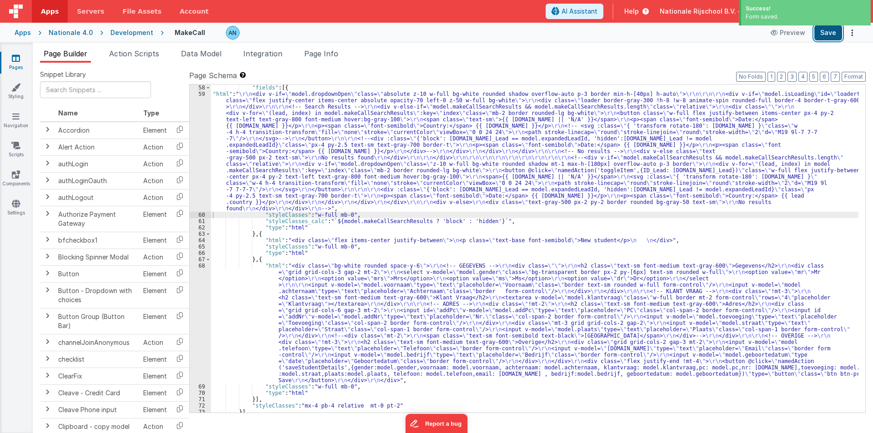
click at [833, 36] on button "Save" at bounding box center [829, 32] width 28 height 15
click at [854, 73] on button "Format" at bounding box center [854, 77] width 24 height 10
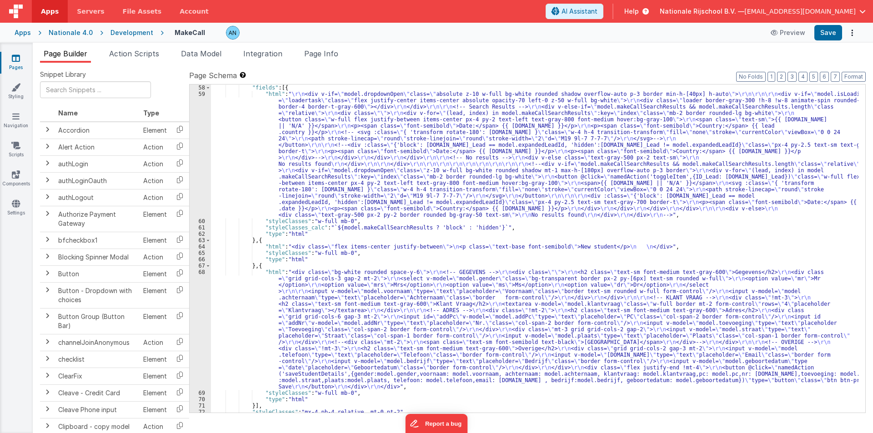
click at [258, 253] on div ""fields" : [{ "html" : " \r\n <div v-if= \" model.dropdownOpen \" class= \" abs…" at bounding box center [535, 255] width 648 height 341
click at [826, 33] on button "Save" at bounding box center [829, 32] width 28 height 15
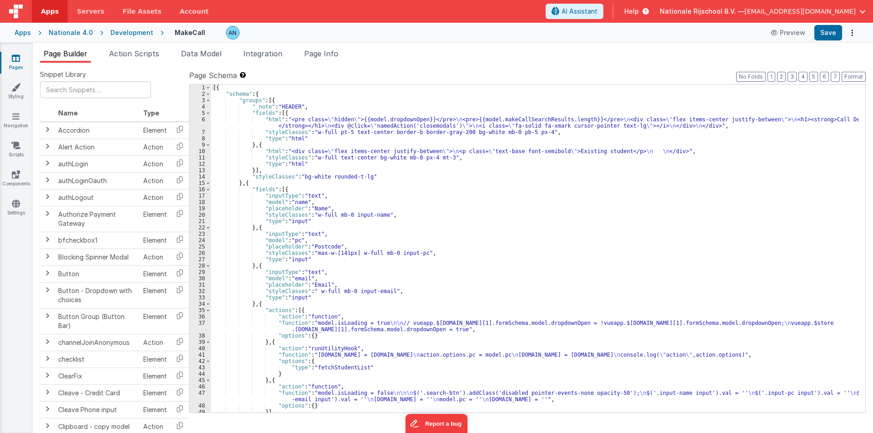
click at [304, 108] on div "[{ "schema" : { "groups" : [{ "_note" : "HEADER" , "fields" : [{ "html" : "<pre…" at bounding box center [535, 255] width 648 height 341
click at [241, 128] on div "[{ "schema" : { "groups" : [{ "_note" : "HEADER" , "fields" : [{ "html" : "<pre…" at bounding box center [535, 255] width 648 height 341
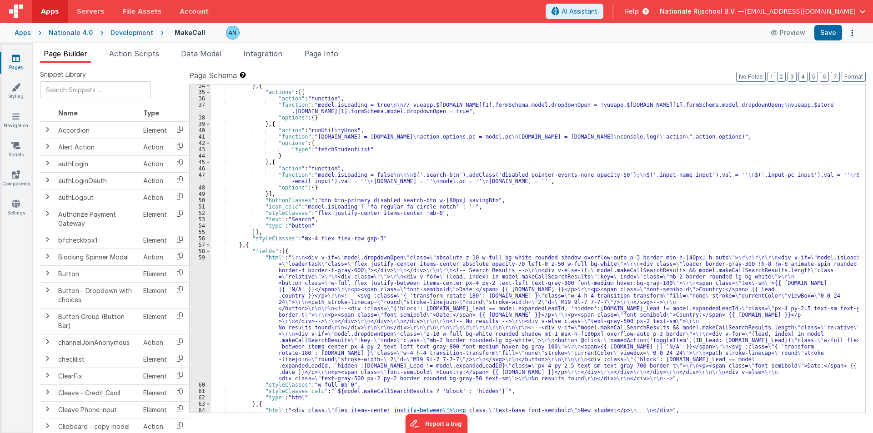
scroll to position [246, 0]
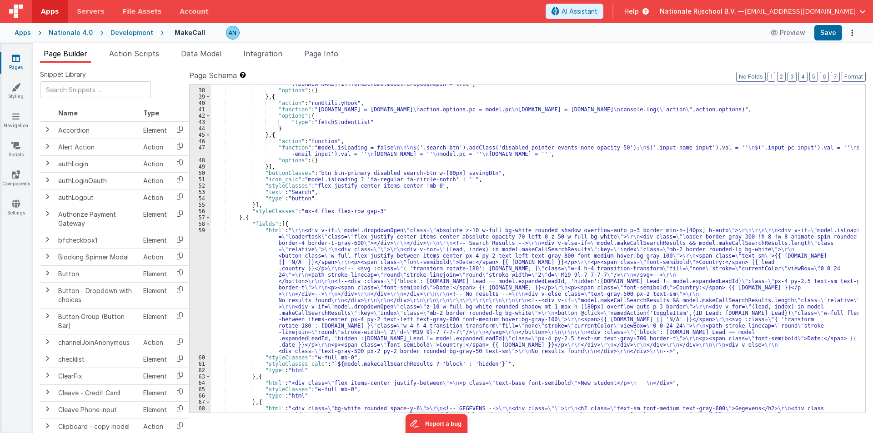
click at [223, 297] on div ""function" : "model.isLoading = true \n\n // vueapp.$[DOMAIN_NAME][1].formSchem…" at bounding box center [535, 306] width 648 height 462
click at [198, 267] on div "59" at bounding box center [200, 290] width 21 height 127
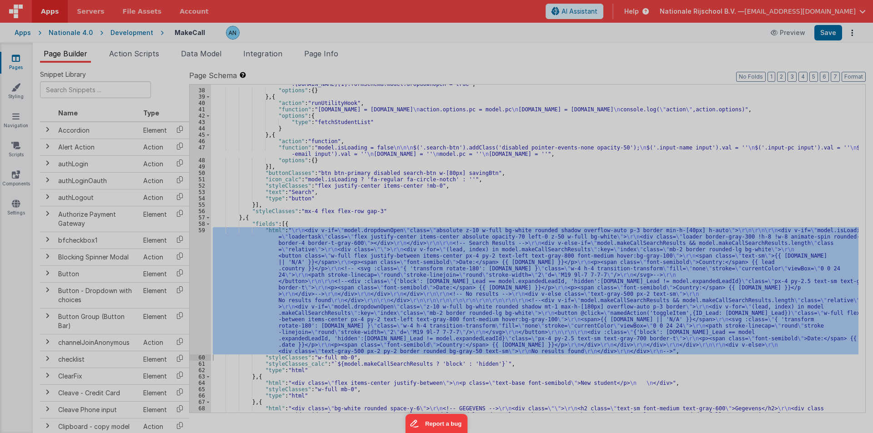
click at [198, 267] on div at bounding box center [436, 216] width 873 height 433
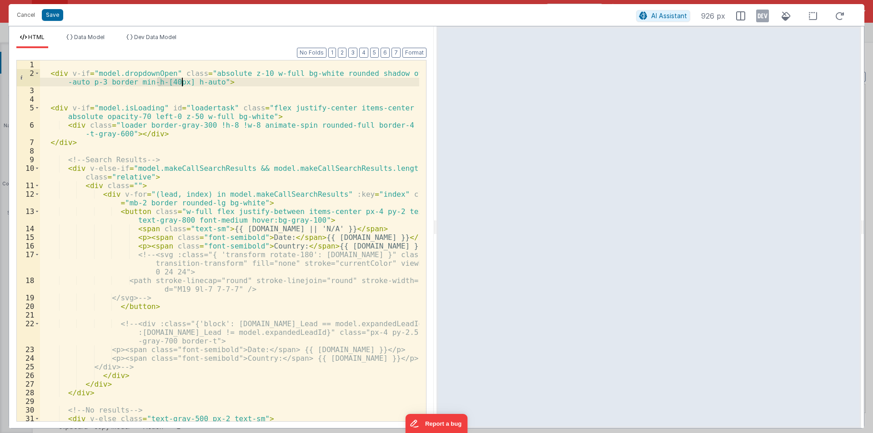
drag, startPoint x: 158, startPoint y: 83, endPoint x: 183, endPoint y: 81, distance: 25.1
click at [183, 81] on div "< div v-if = "model.dropdownOpen" class = "absolute z-10 w-full bg-white rounde…" at bounding box center [229, 249] width 379 height 378
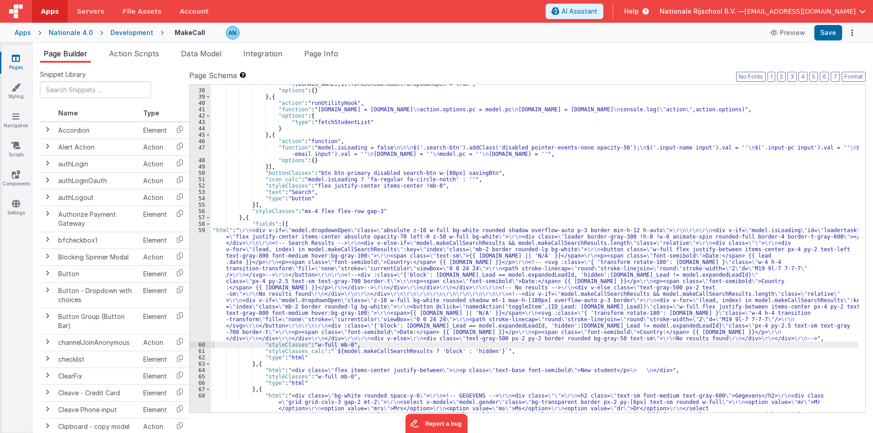
click at [825, 25] on div "Apps Nationale 4.0 Development MakeCall Preview Save" at bounding box center [436, 33] width 873 height 20
click at [827, 38] on button "Save" at bounding box center [829, 32] width 28 height 15
click at [857, 76] on button "Format" at bounding box center [854, 77] width 24 height 10
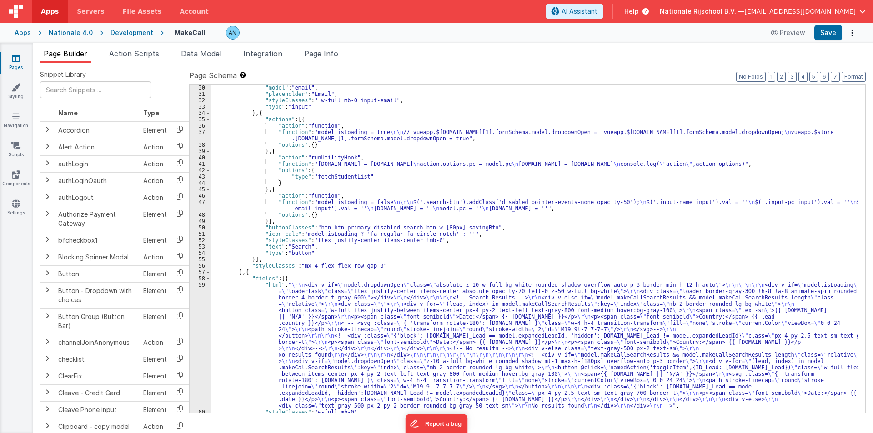
scroll to position [327, 0]
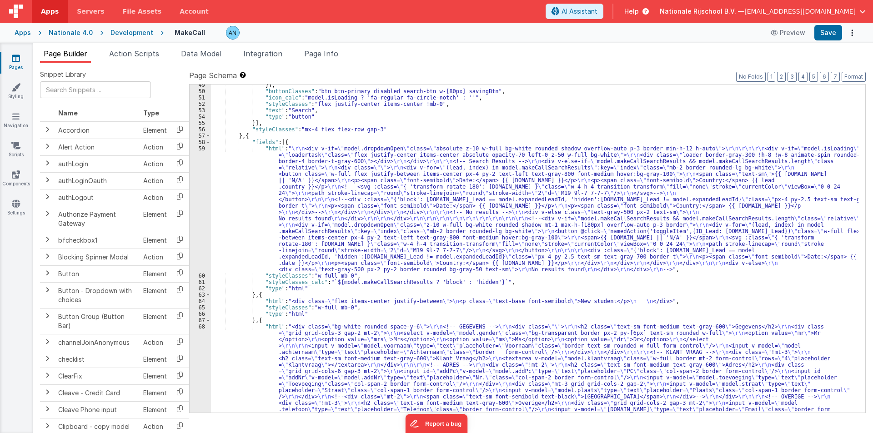
click at [220, 192] on div "}] , "buttonClasses" : "btn btn-primary disabled search-btn w-[80px] savingBtn"…" at bounding box center [535, 310] width 648 height 456
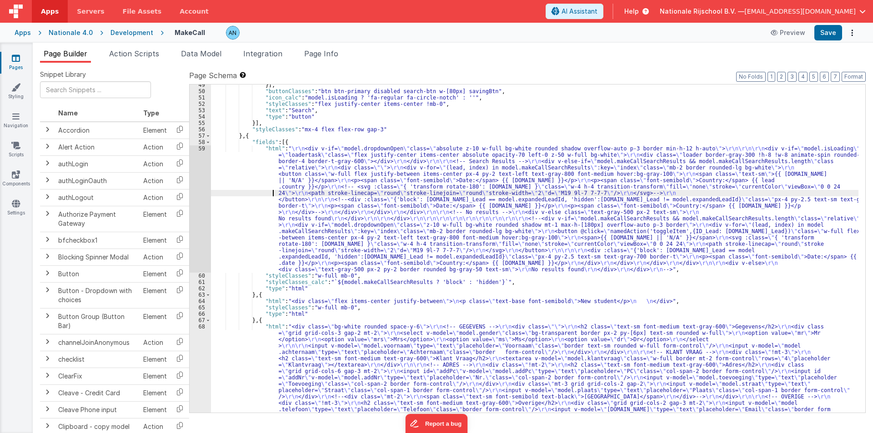
click at [201, 175] on div "59" at bounding box center [200, 209] width 21 height 127
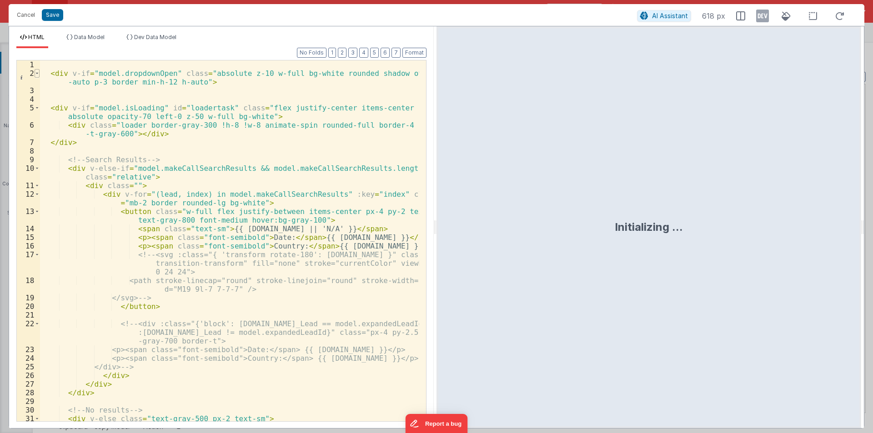
click at [37, 72] on span at bounding box center [37, 73] width 5 height 9
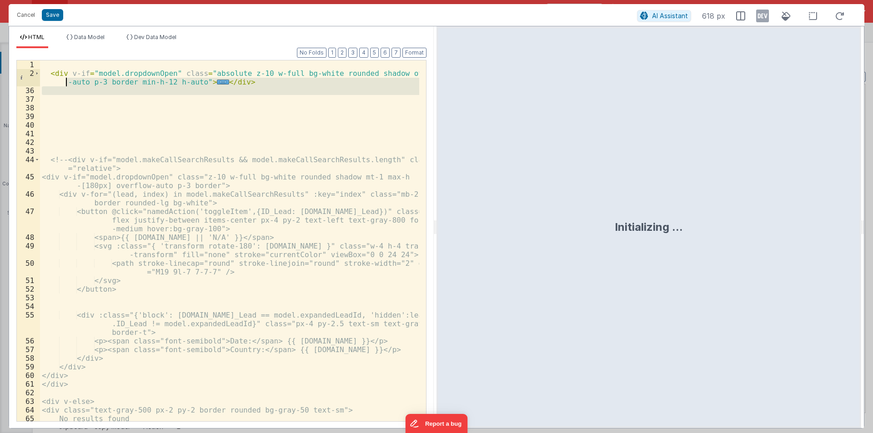
drag, startPoint x: 73, startPoint y: 98, endPoint x: 41, endPoint y: 70, distance: 42.9
click at [41, 70] on div "< div v-if = "model.dropdownOpen" class = "absolute z-10 w-full bg-white rounde…" at bounding box center [229, 249] width 379 height 378
click at [183, 139] on div "< div v-if = "model.dropdownOpen" class = "absolute z-10 w-full bg-white rounde…" at bounding box center [229, 249] width 379 height 378
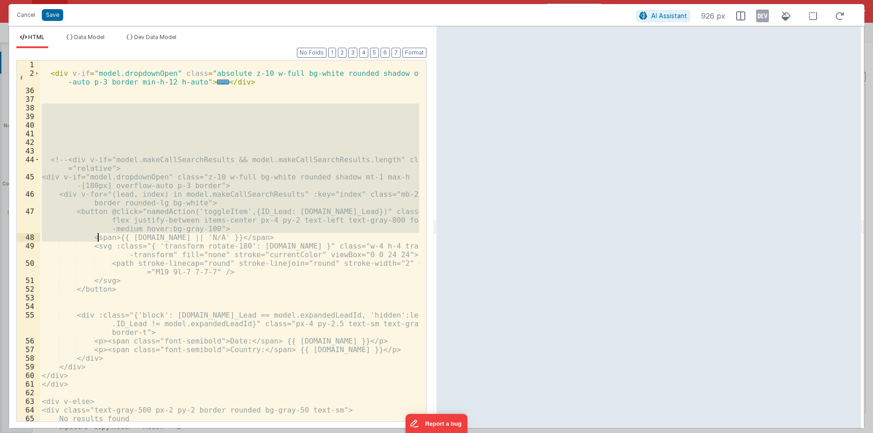
scroll to position [28, 0]
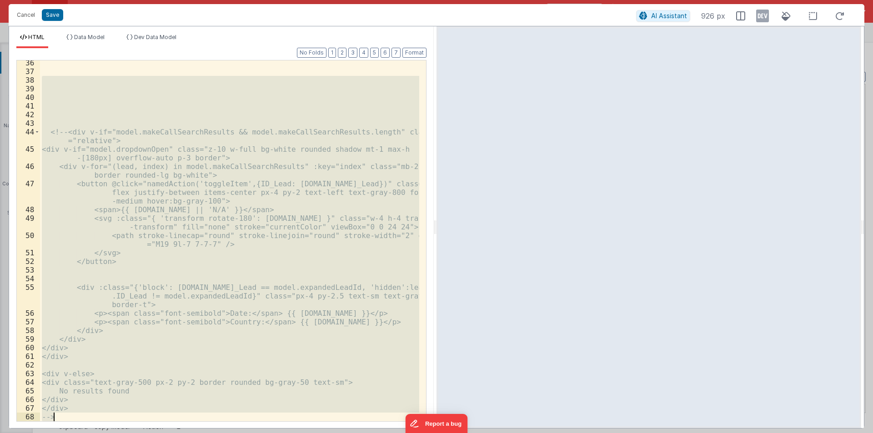
drag, startPoint x: 55, startPoint y: 107, endPoint x: 258, endPoint y: 451, distance: 399.6
click at [258, 433] on html "Cancel Save AI Assistant 926 px HTML Data Model Dev Data Model Format 7 6 5 4 3…" at bounding box center [436, 216] width 873 height 433
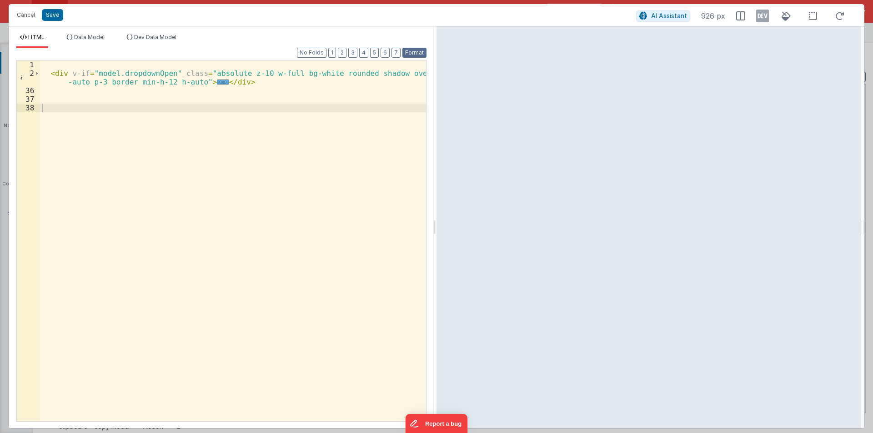
click at [420, 51] on button "Format" at bounding box center [415, 53] width 24 height 10
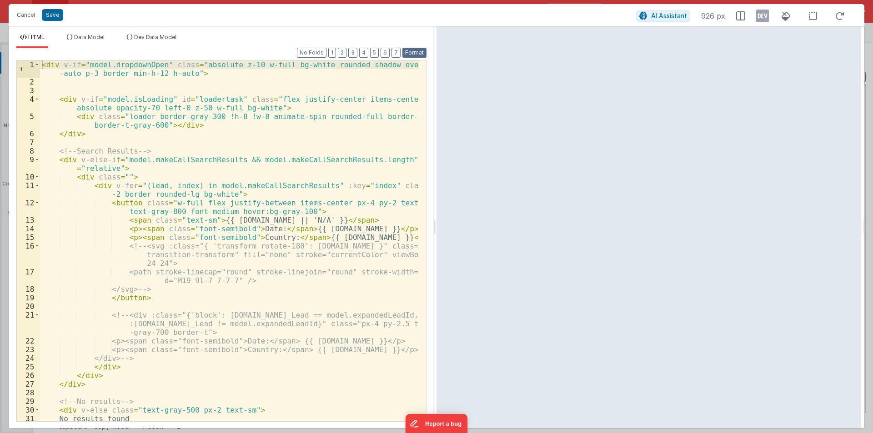
scroll to position [0, 0]
click at [57, 81] on div "< div v-if = "model.dropdownOpen" class = "absolute z-10 w-full bg-white rounde…" at bounding box center [229, 253] width 379 height 387
click at [185, 74] on div "< div v-if = "model.dropdownOpen" class = "absolute z-10 w-full bg-white rounde…" at bounding box center [229, 253] width 379 height 387
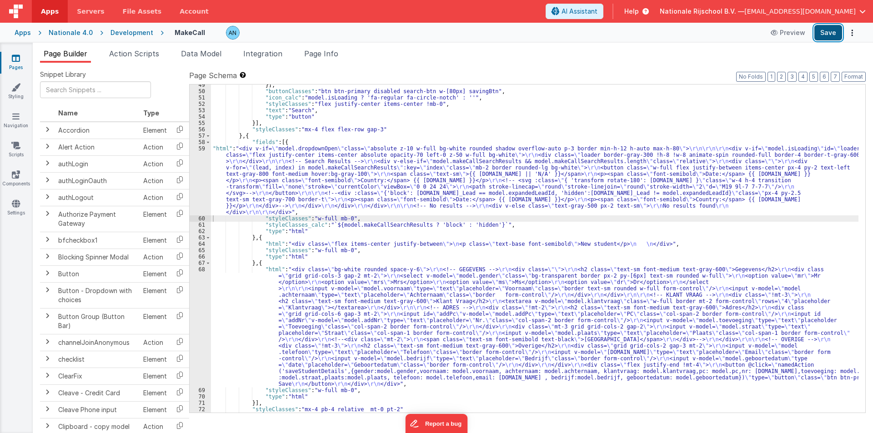
click at [827, 33] on button "Save" at bounding box center [829, 32] width 28 height 15
click at [855, 77] on button "Format" at bounding box center [854, 77] width 24 height 10
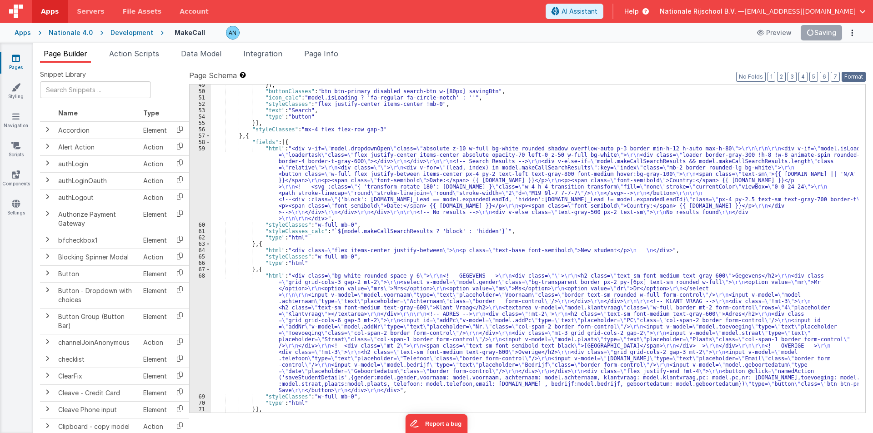
click at [862, 76] on button "Format" at bounding box center [854, 77] width 24 height 10
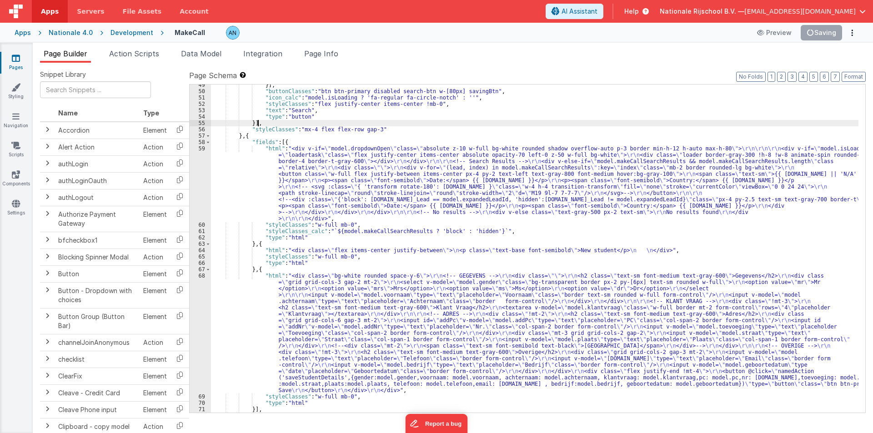
click at [601, 126] on div "}] , "buttonClasses" : "btn btn-primary disabled search-btn w-[80px] savingBtn"…" at bounding box center [535, 252] width 648 height 341
click at [827, 35] on button "Save" at bounding box center [829, 32] width 28 height 15
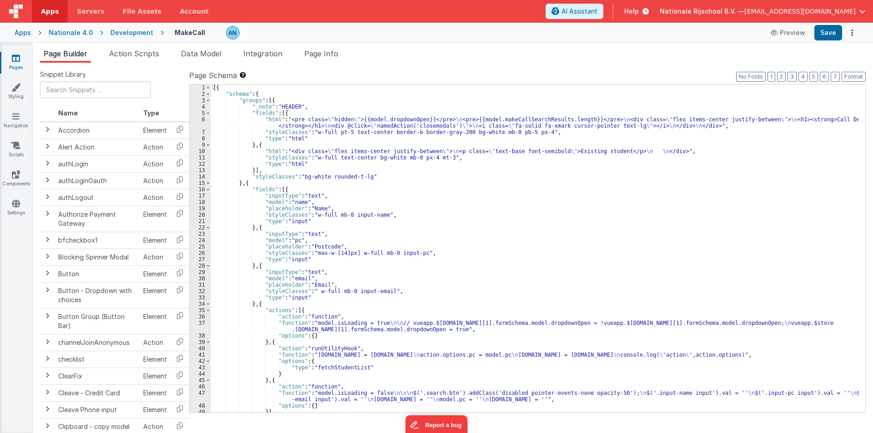
scroll to position [136, 0]
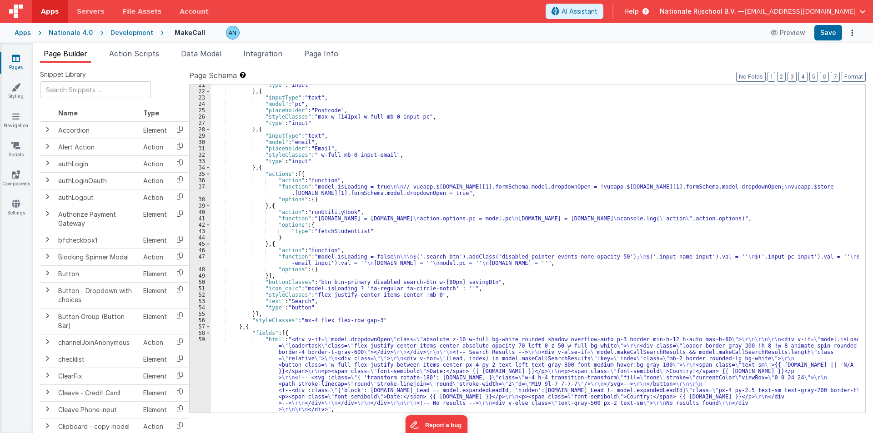
click at [690, 339] on div ""type" : "input" } , { "inputType" : "text" , "model" : "pc" , "placeholder" : …" at bounding box center [535, 252] width 648 height 341
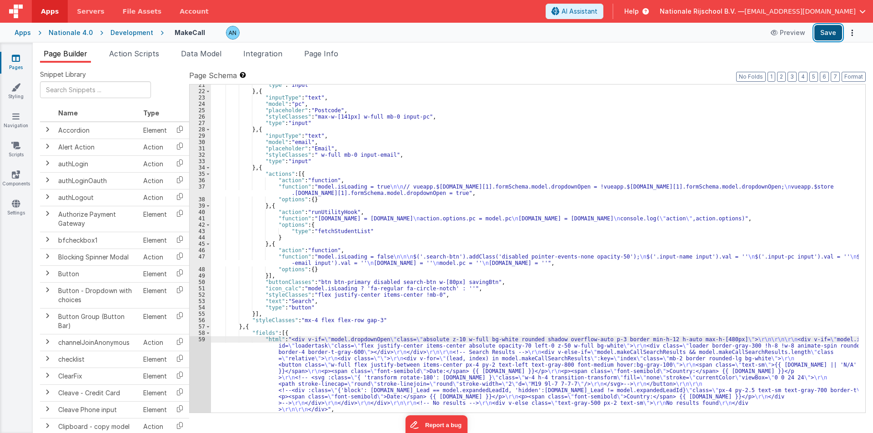
click at [830, 30] on button "Save" at bounding box center [829, 32] width 28 height 15
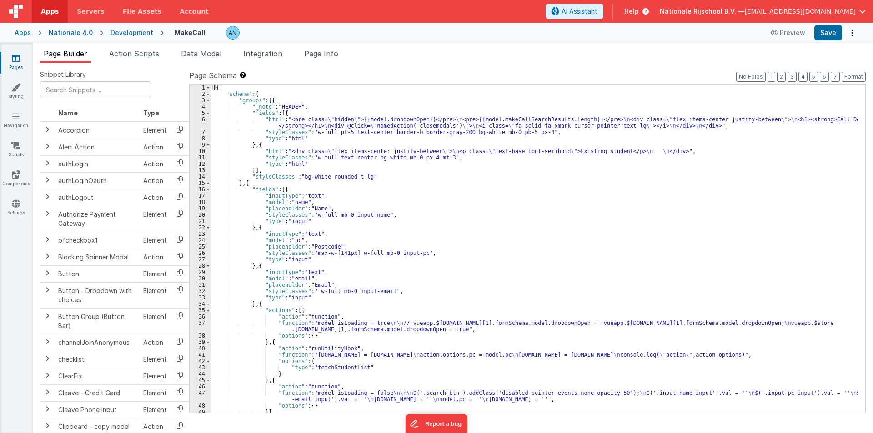
click at [381, 175] on div "[{ "schema" : { "groups" : [{ "_note" : "HEADER" , "fields" : [{ "html" : "<pre…" at bounding box center [535, 255] width 648 height 341
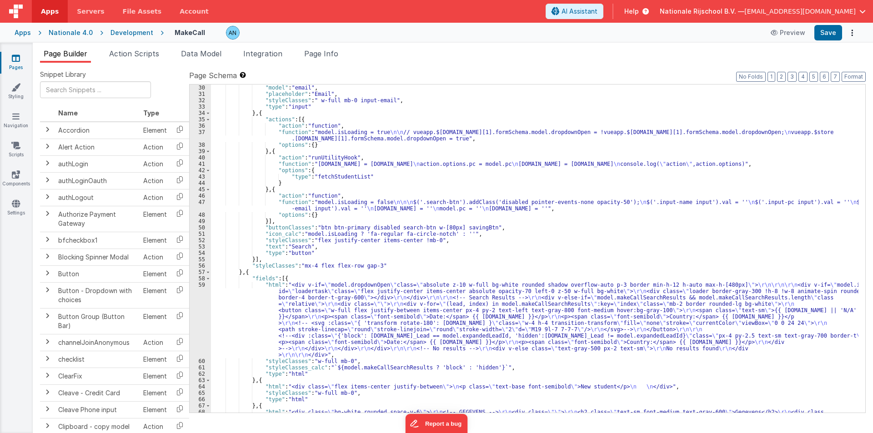
scroll to position [191, 0]
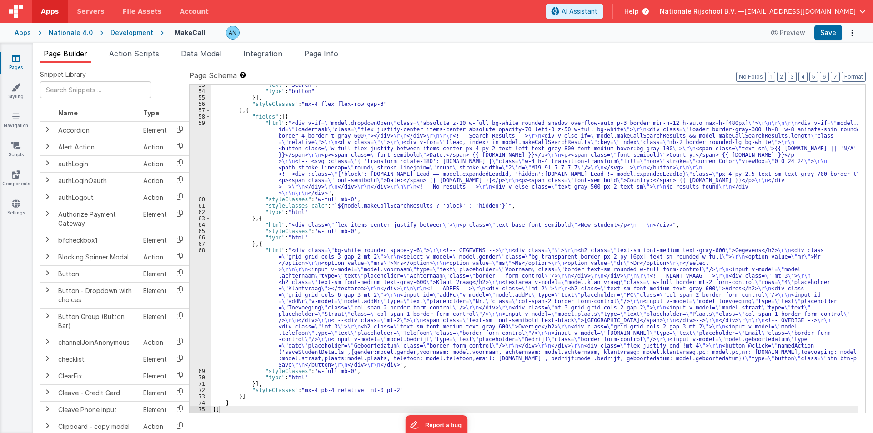
scroll to position [353, 0]
click at [241, 159] on div ""text" : "Search" , "type" : "button" }] , "styleClasses" : "mx-4 flex flex-row…" at bounding box center [535, 252] width 648 height 341
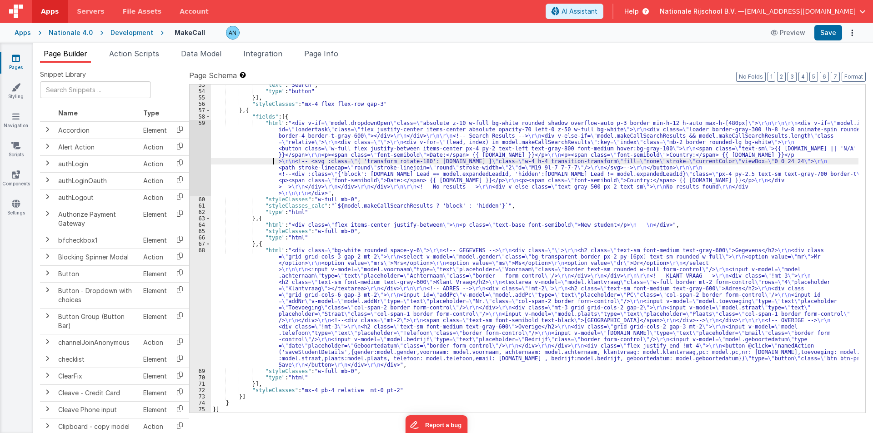
click at [202, 143] on div "59" at bounding box center [200, 158] width 21 height 76
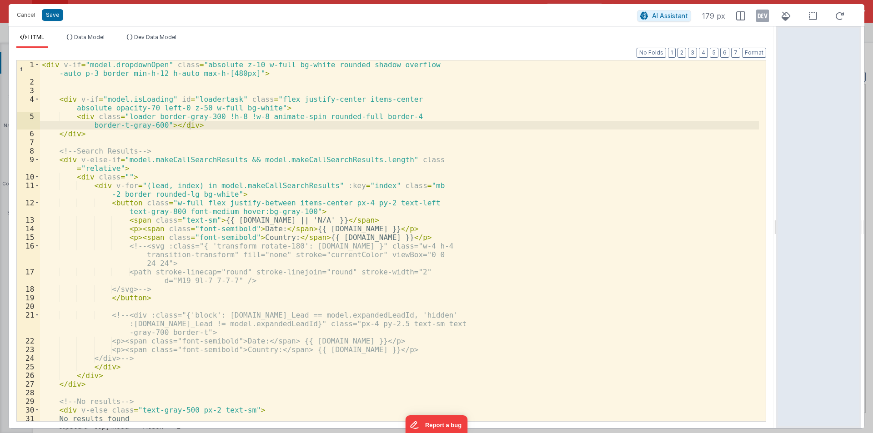
drag, startPoint x: 435, startPoint y: 227, endPoint x: 873, endPoint y: 227, distance: 437.6
click at [873, 227] on html "Cancel Save AI Assistant 179 px HTML Data Model Dev Data Model Format 7 6 5 4 3…" at bounding box center [436, 216] width 873 height 433
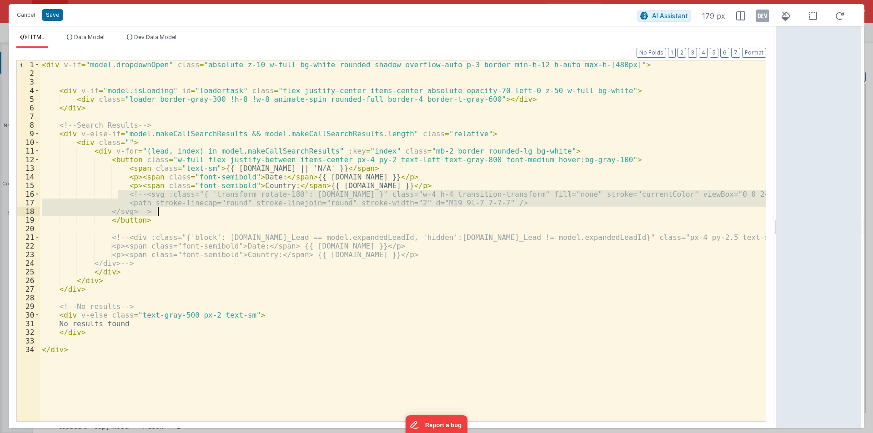
drag, startPoint x: 118, startPoint y: 194, endPoint x: 174, endPoint y: 210, distance: 57.9
click at [174, 210] on div "< div v-if = "model.dropdownOpen" class = "absolute z-10 w-full bg-white rounde…" at bounding box center [403, 249] width 726 height 378
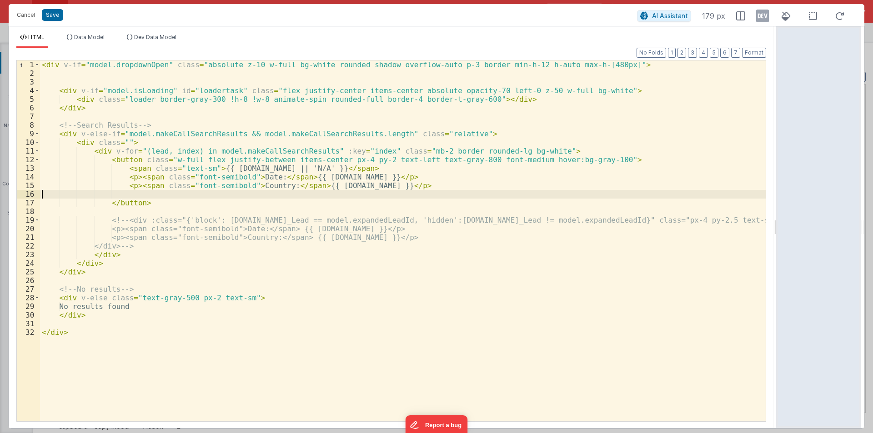
click at [43, 195] on div "< div v-if = "model.dropdownOpen" class = "absolute z-10 w-full bg-white rounde…" at bounding box center [403, 249] width 726 height 378
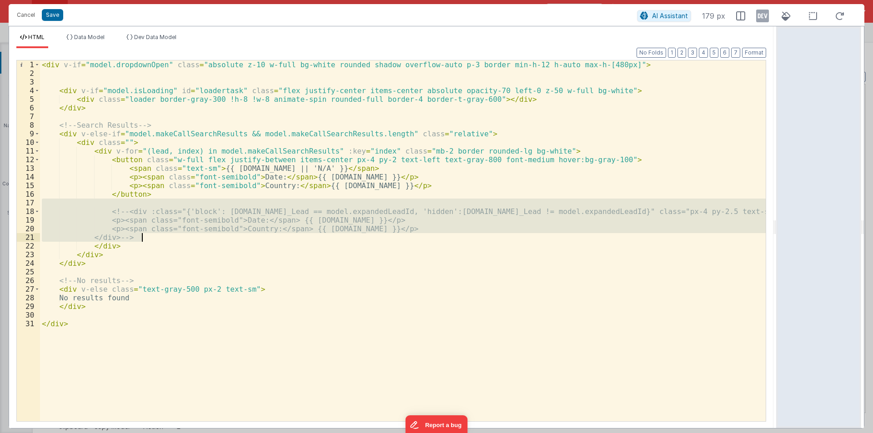
drag, startPoint x: 111, startPoint y: 203, endPoint x: 158, endPoint y: 234, distance: 56.1
click at [158, 234] on div "< div v-if = "model.dropdownOpen" class = "absolute z-10 w-full bg-white rounde…" at bounding box center [403, 249] width 726 height 378
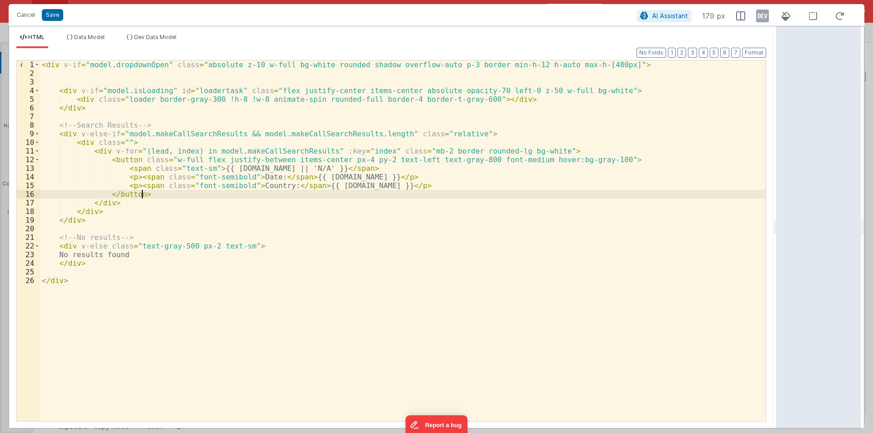
click at [202, 166] on div "< div v-if = "model.dropdownOpen" class = "absolute z-10 w-full bg-white rounde…" at bounding box center [403, 249] width 726 height 378
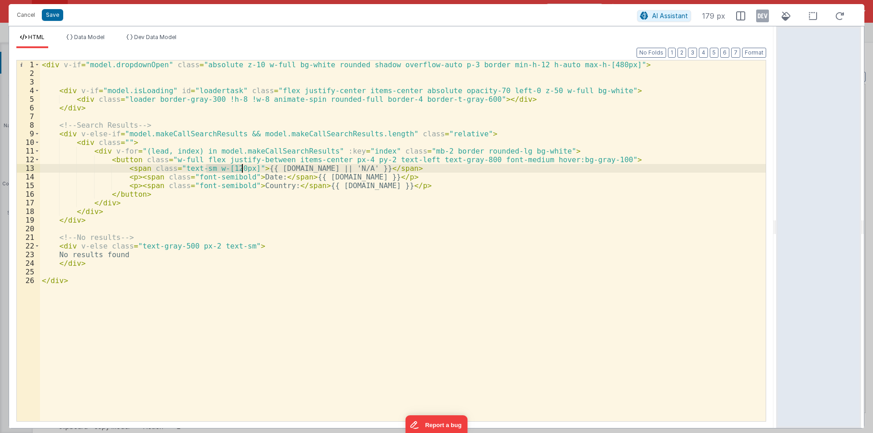
drag, startPoint x: 207, startPoint y: 168, endPoint x: 240, endPoint y: 167, distance: 32.8
click at [240, 167] on div "< div v-if = "model.dropdownOpen" class = "absolute z-10 w-full bg-white rounde…" at bounding box center [403, 249] width 726 height 378
click at [238, 176] on div "< div v-if = "model.dropdownOpen" class = "absolute z-10 w-full bg-white rounde…" at bounding box center [403, 249] width 726 height 378
paste textarea
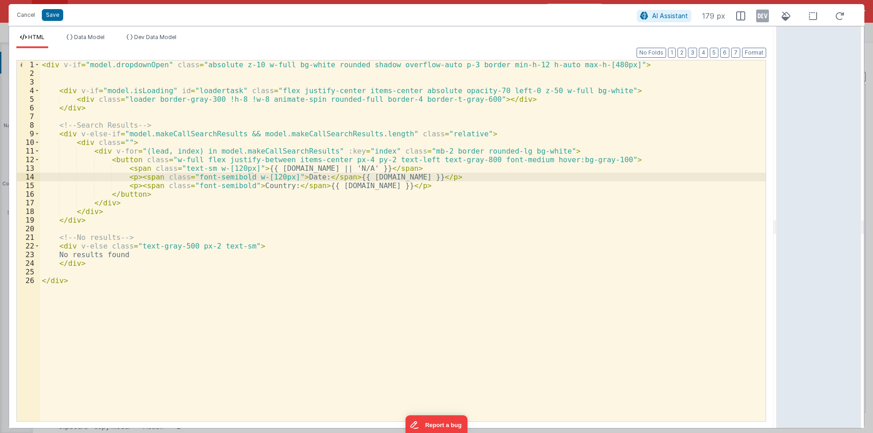
click at [238, 185] on div "< div v-if = "model.dropdownOpen" class = "absolute z-10 w-full bg-white rounde…" at bounding box center [403, 249] width 726 height 378
paste textarea
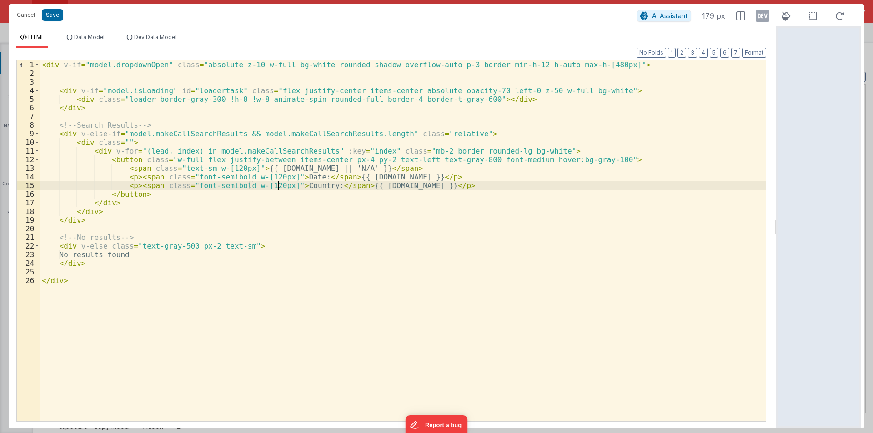
click at [215, 180] on div "< div v-if = "model.dropdownOpen" class = "absolute z-10 w-full bg-white rounde…" at bounding box center [403, 249] width 726 height 378
click at [212, 181] on div "< div v-if = "model.dropdownOpen" class = "absolute z-10 w-full bg-white rounde…" at bounding box center [403, 249] width 726 height 378
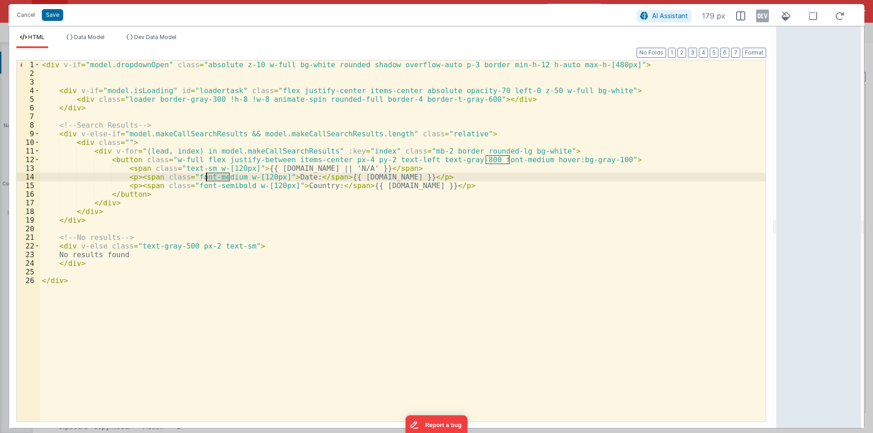
click at [212, 181] on div "< div v-if = "model.dropdownOpen" class = "absolute z-10 w-full bg-white rounde…" at bounding box center [403, 249] width 726 height 378
click at [223, 186] on div "< div v-if = "model.dropdownOpen" class = "absolute z-10 w-full bg-white rounde…" at bounding box center [403, 249] width 726 height 378
drag, startPoint x: 187, startPoint y: 176, endPoint x: 231, endPoint y: 176, distance: 43.7
click at [231, 176] on div "< div v-if = "model.dropdownOpen" class = "absolute z-10 w-full bg-white rounde…" at bounding box center [403, 249] width 726 height 378
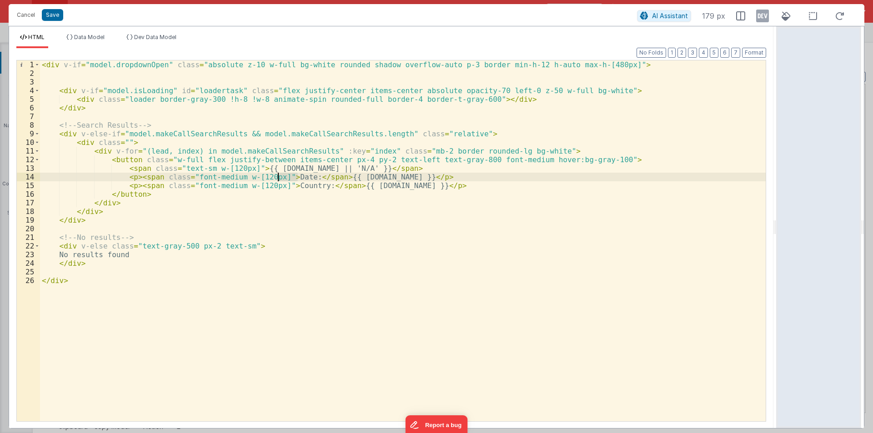
drag, startPoint x: 298, startPoint y: 176, endPoint x: 280, endPoint y: 177, distance: 18.2
click at [280, 177] on div "< div v-if = "model.dropdownOpen" class = "absolute z-10 w-full bg-white rounde…" at bounding box center [403, 249] width 726 height 378
drag, startPoint x: 279, startPoint y: 186, endPoint x: 310, endPoint y: 186, distance: 30.9
click at [310, 186] on div "< div v-if = "model.dropdownOpen" class = "absolute z-10 w-full bg-white rounde…" at bounding box center [403, 249] width 726 height 378
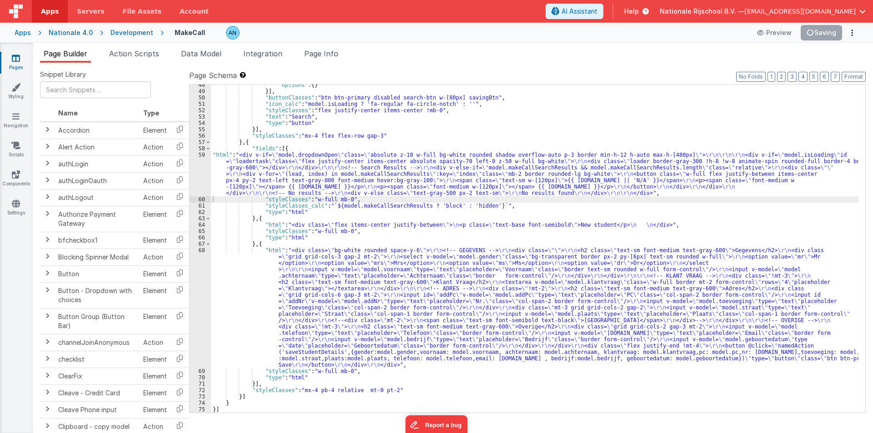
scroll to position [321, 0]
click at [850, 76] on button "Format" at bounding box center [854, 77] width 24 height 10
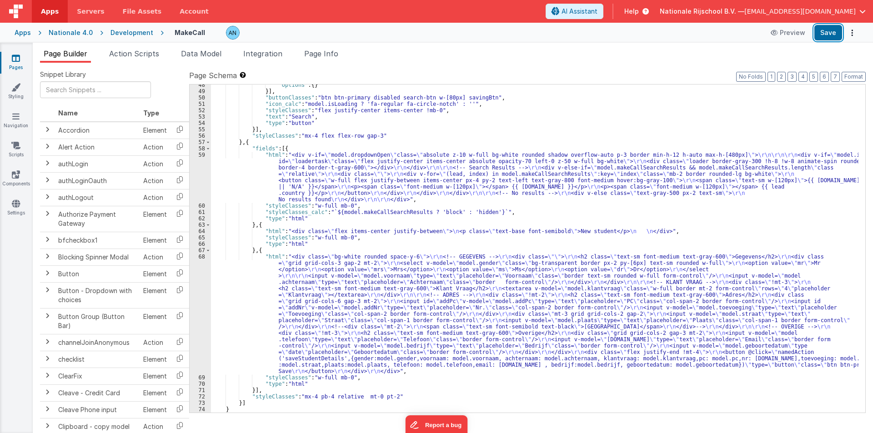
click at [824, 35] on button "Save" at bounding box center [829, 32] width 28 height 15
click at [858, 77] on button "Format" at bounding box center [854, 77] width 24 height 10
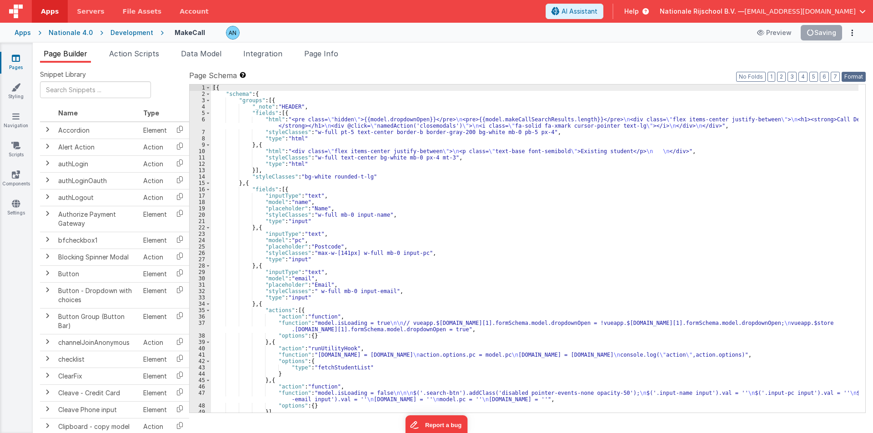
scroll to position [0, 0]
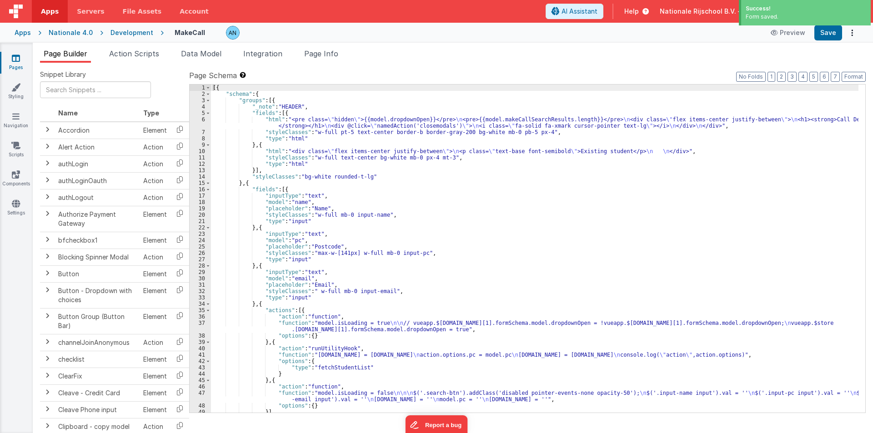
click at [256, 125] on div "[{ "schema" : { "groups" : [{ "_note" : "HEADER" , "fields" : [{ "html" : "<pre…" at bounding box center [535, 255] width 648 height 341
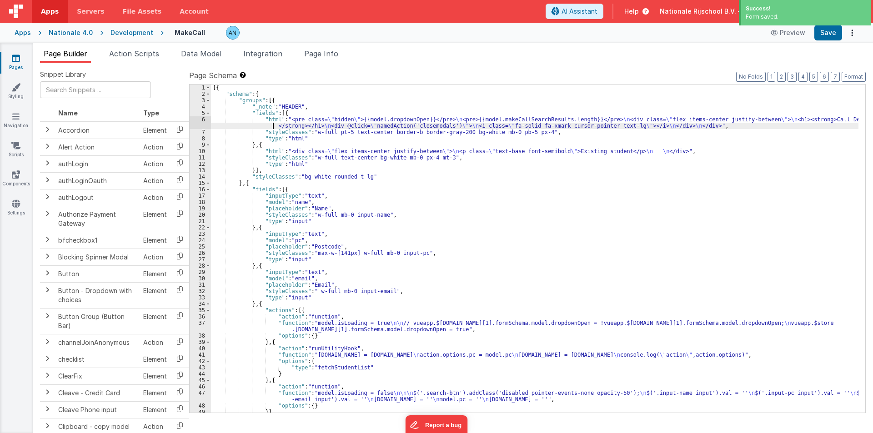
click at [193, 122] on div "6" at bounding box center [200, 122] width 21 height 13
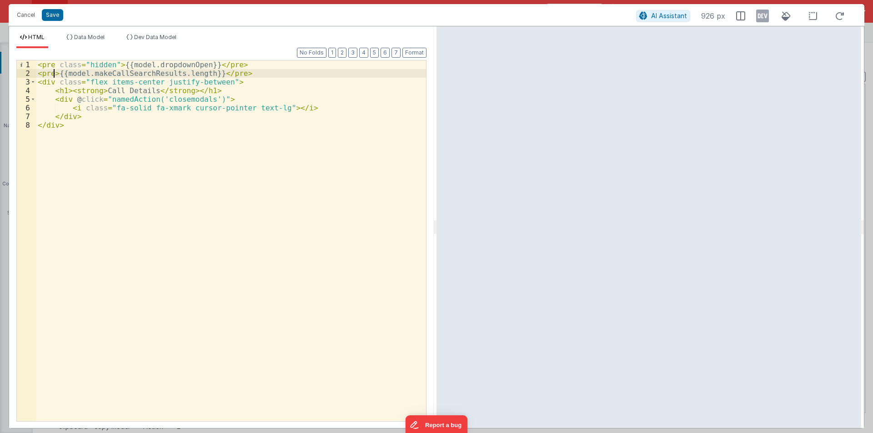
click at [54, 73] on div "< pre class = "hidden" > {{model.dropdownOpen}} </ pre > < pre > {{model.makeCa…" at bounding box center [231, 249] width 390 height 378
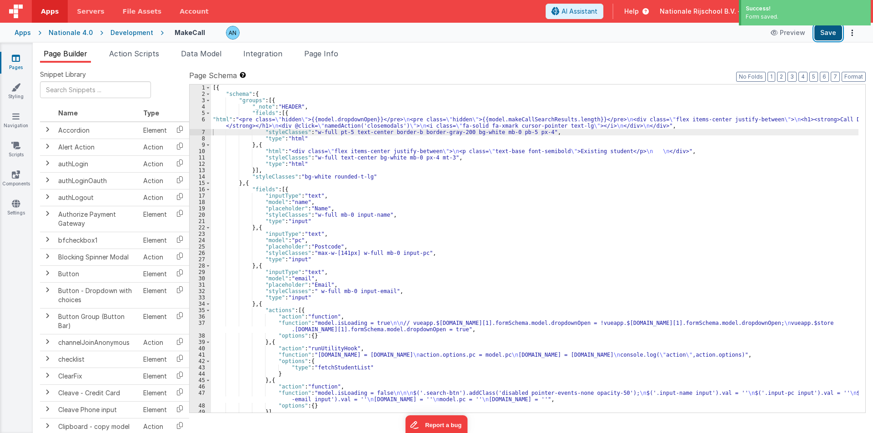
click at [830, 30] on button "Save" at bounding box center [829, 32] width 28 height 15
click at [858, 75] on button "Format" at bounding box center [854, 77] width 24 height 10
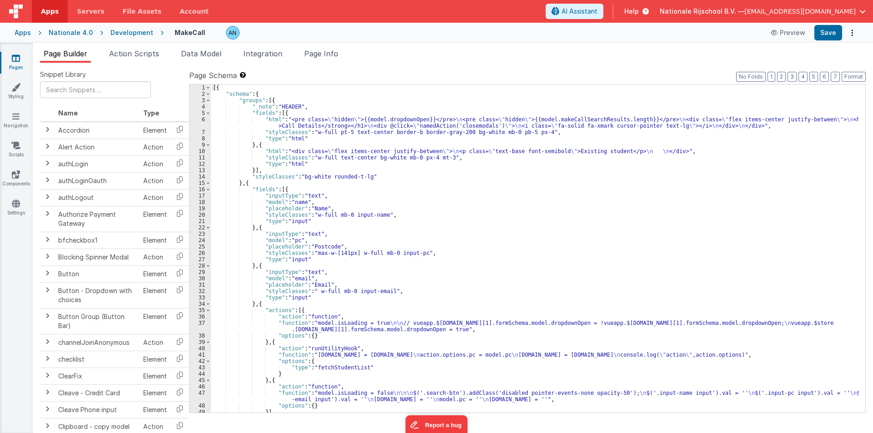
click at [245, 125] on div "[{ "schema" : { "groups" : [{ "_note" : "HEADER" , "fields" : [{ "html" : "<pre…" at bounding box center [535, 255] width 648 height 341
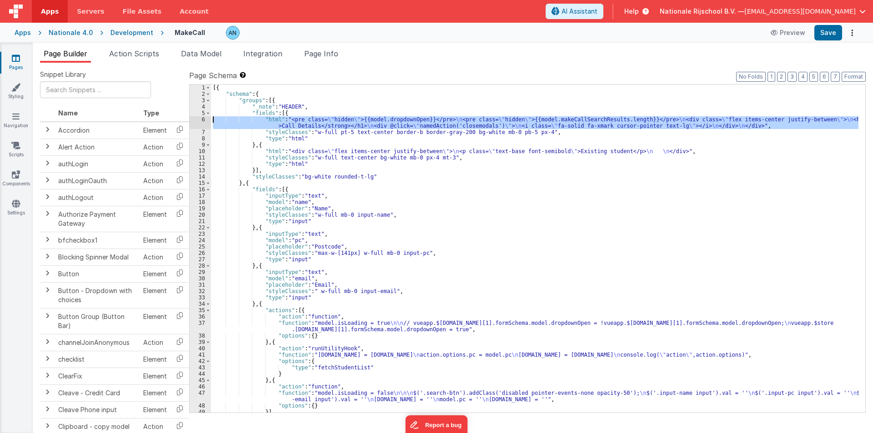
click at [194, 117] on div "6" at bounding box center [200, 122] width 21 height 13
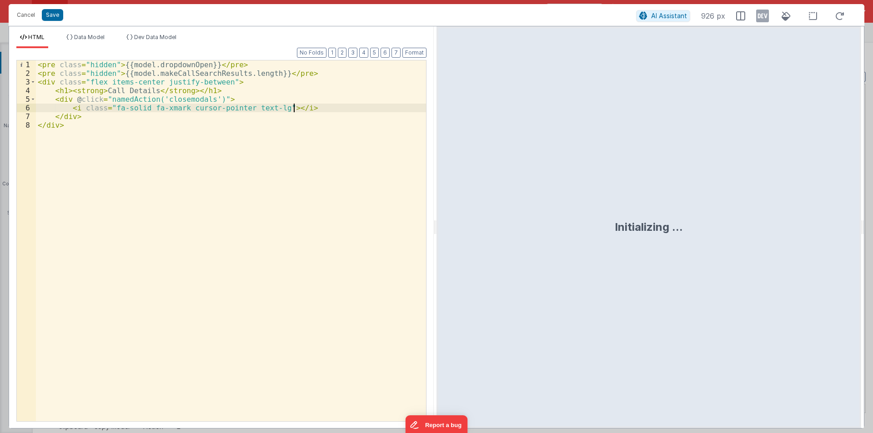
click at [245, 74] on div "< pre class = "hidden" > {{model.dropdownOpen}} </ pre > < pre class = "hidden"…" at bounding box center [231, 249] width 390 height 378
click at [98, 76] on div "< pre class = "hidden" > {{model.dropdownOpen}} </ pre > < pre class = "hidden"…" at bounding box center [231, 249] width 390 height 378
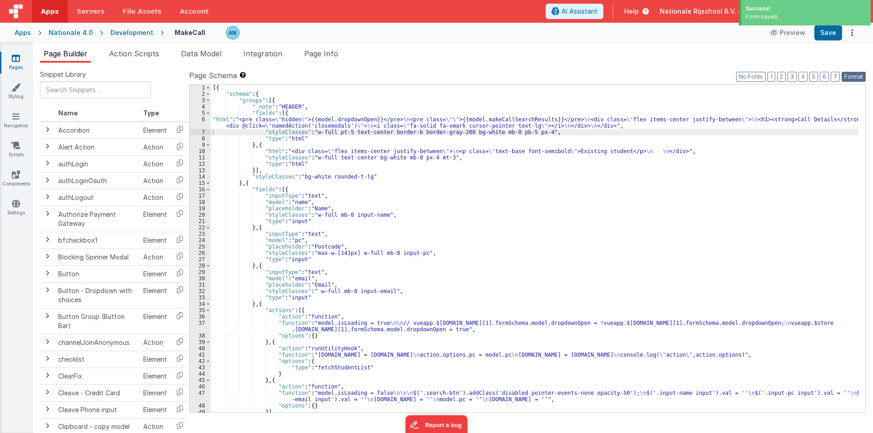
click at [855, 76] on button "Format" at bounding box center [854, 77] width 24 height 10
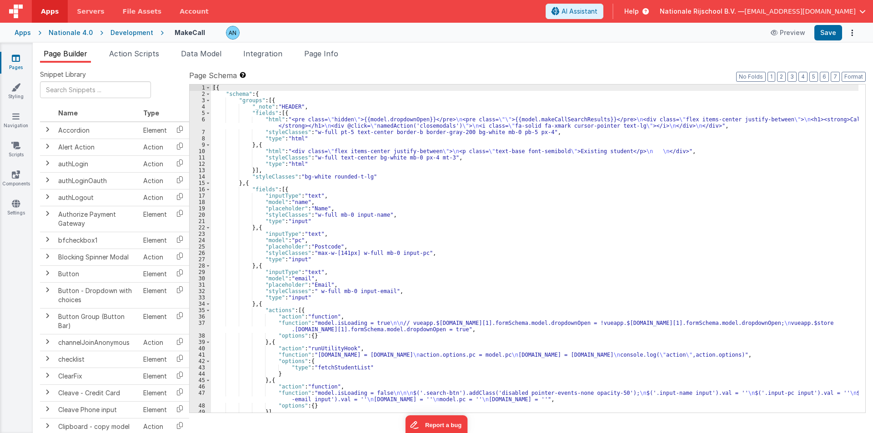
click at [238, 126] on div "[{ "schema" : { "groups" : [{ "_note" : "HEADER" , "fields" : [{ "html" : "<pre…" at bounding box center [535, 255] width 648 height 341
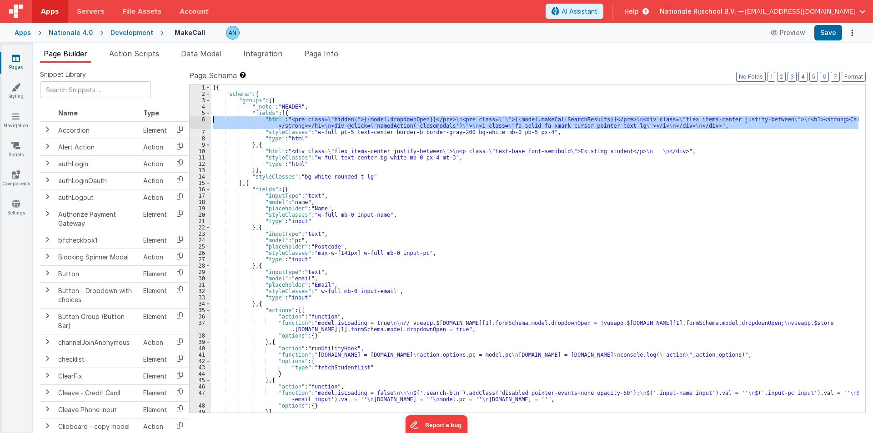
click at [198, 121] on div "6" at bounding box center [200, 122] width 21 height 13
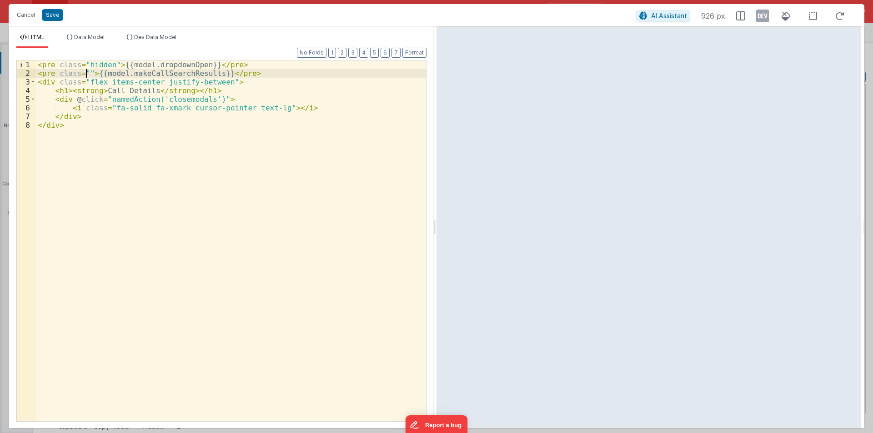
click at [85, 73] on div "< pre class = "hidden" > {{model.dropdownOpen}} </ pre > < pre class = "" > {{m…" at bounding box center [231, 249] width 390 height 378
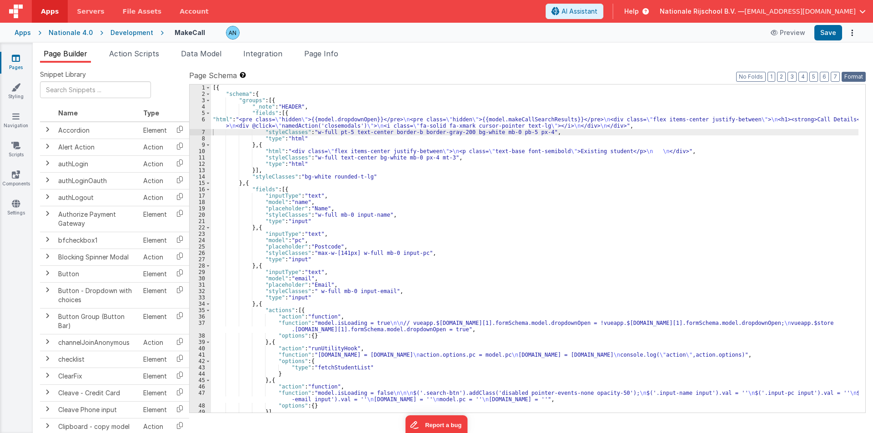
click at [857, 76] on button "Format" at bounding box center [854, 77] width 24 height 10
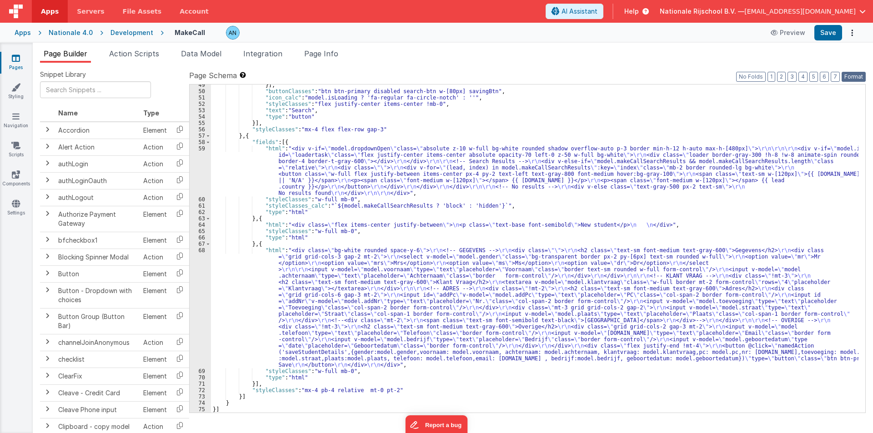
scroll to position [327, 0]
drag, startPoint x: 228, startPoint y: 173, endPoint x: 195, endPoint y: 169, distance: 33.5
click at [227, 173] on div "}] , "buttonClasses" : "btn btn-primary disabled search-btn w-[80px] savingBtn"…" at bounding box center [535, 252] width 648 height 341
click at [191, 163] on div "59" at bounding box center [200, 171] width 21 height 51
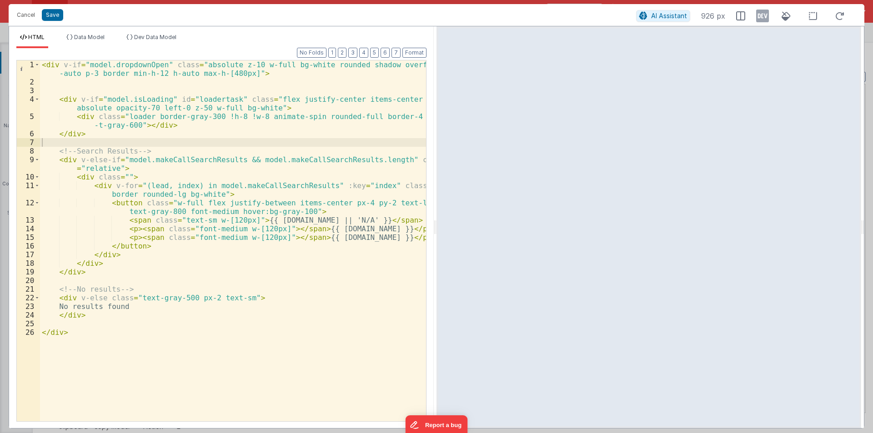
click at [141, 177] on div "< div v-if = "model.dropdownOpen" class = "absolute z-10 w-full bg-white rounde…" at bounding box center [233, 253] width 386 height 387
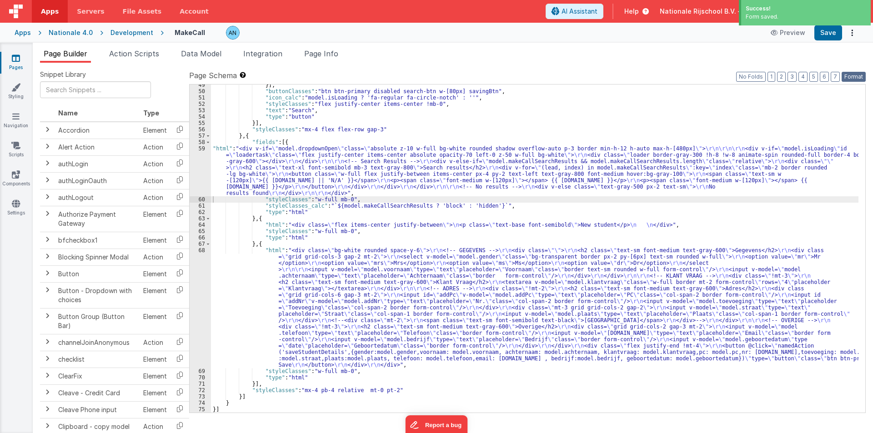
click at [849, 78] on button "Format" at bounding box center [854, 77] width 24 height 10
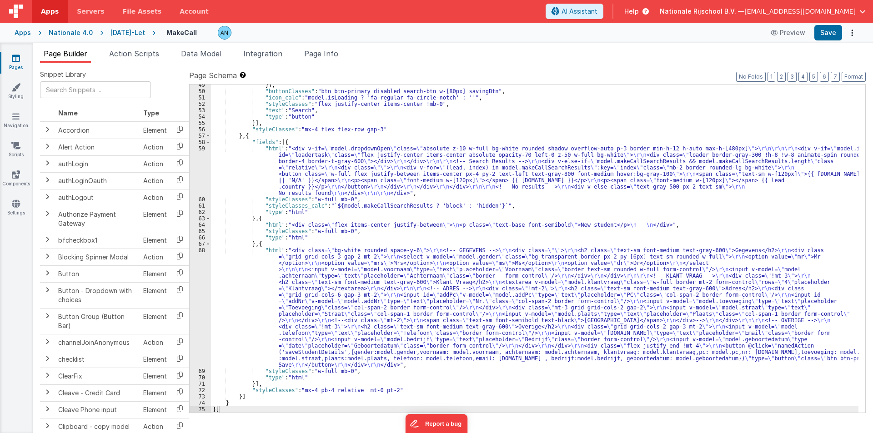
scroll to position [327, 0]
click at [232, 176] on div "}] , "buttonClasses" : "btn btn-primary disabled search-btn w-[80px] savingBtn"…" at bounding box center [535, 252] width 648 height 341
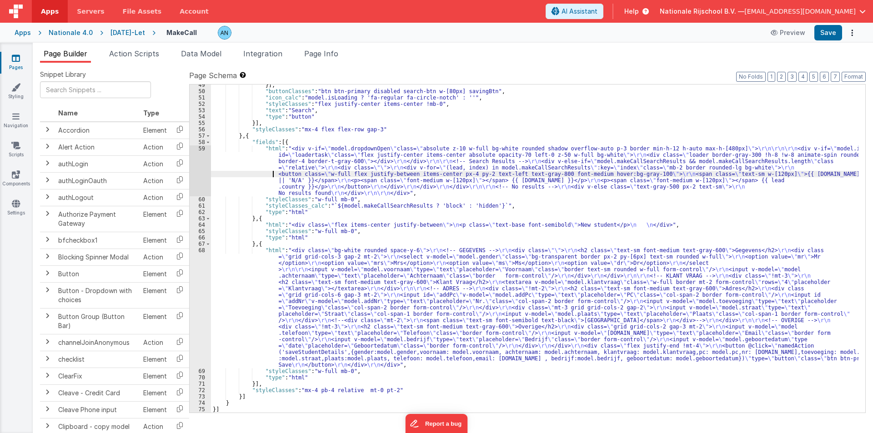
click at [196, 162] on div "59" at bounding box center [200, 171] width 21 height 51
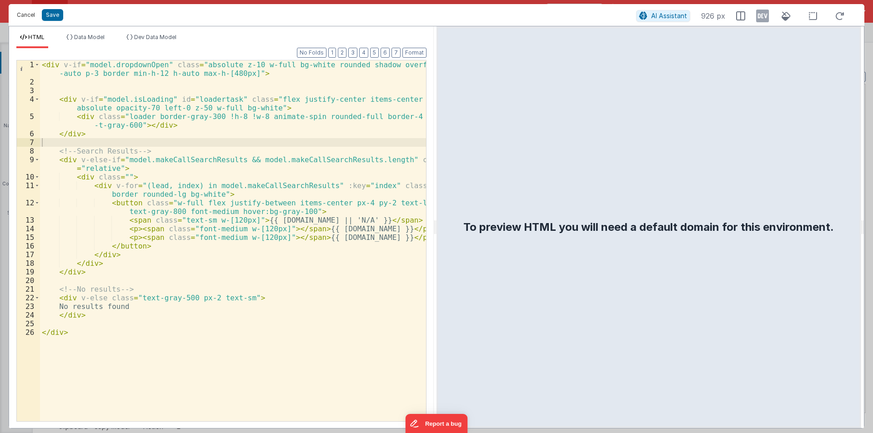
click at [24, 15] on button "Cancel" at bounding box center [25, 15] width 27 height 13
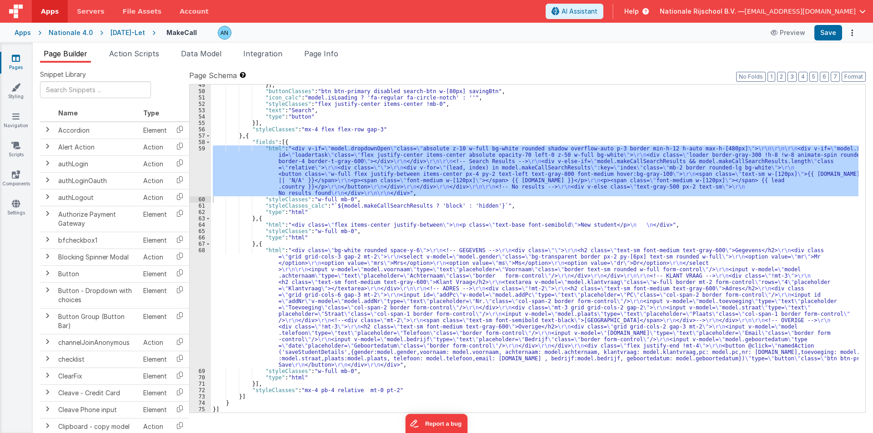
click at [128, 34] on div "[DATE]-Let" at bounding box center [128, 32] width 35 height 9
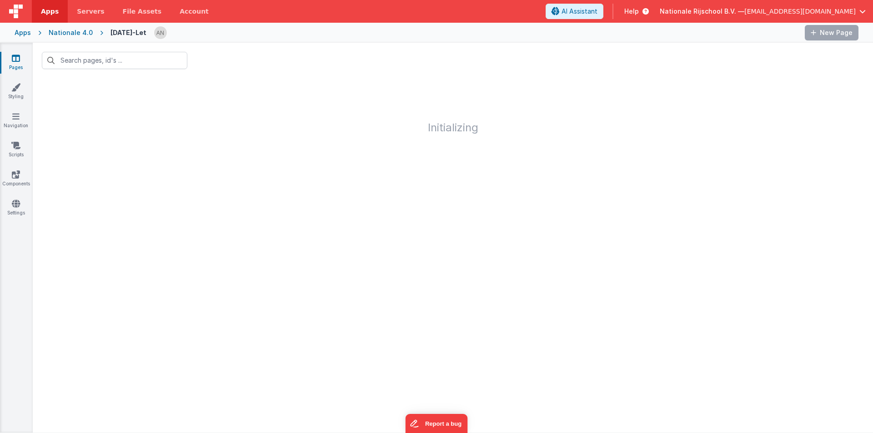
click at [50, 12] on span "Apps" at bounding box center [50, 11] width 18 height 9
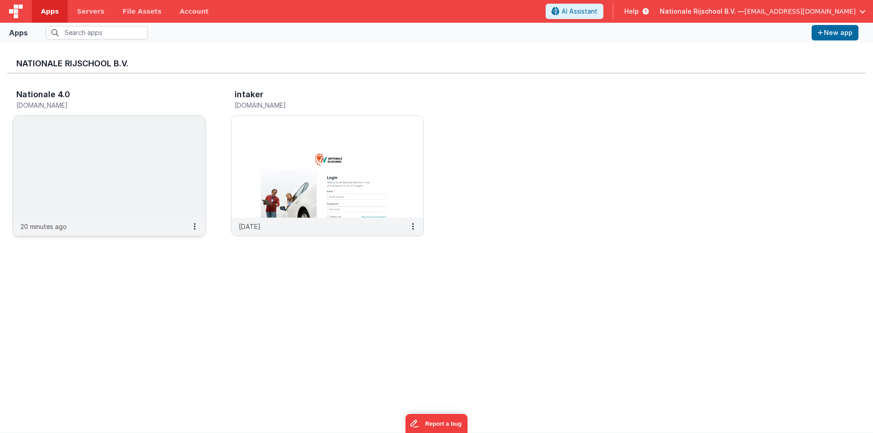
click at [109, 139] on img at bounding box center [109, 167] width 192 height 102
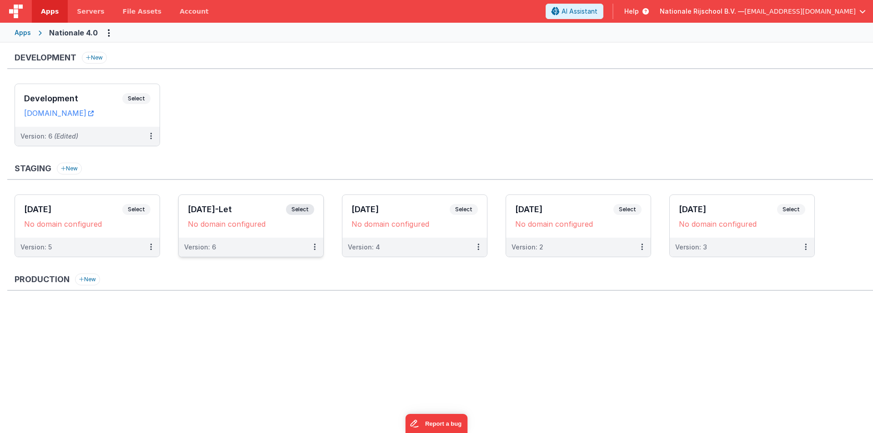
click at [239, 204] on div "[DATE]-Let Select" at bounding box center [251, 211] width 126 height 15
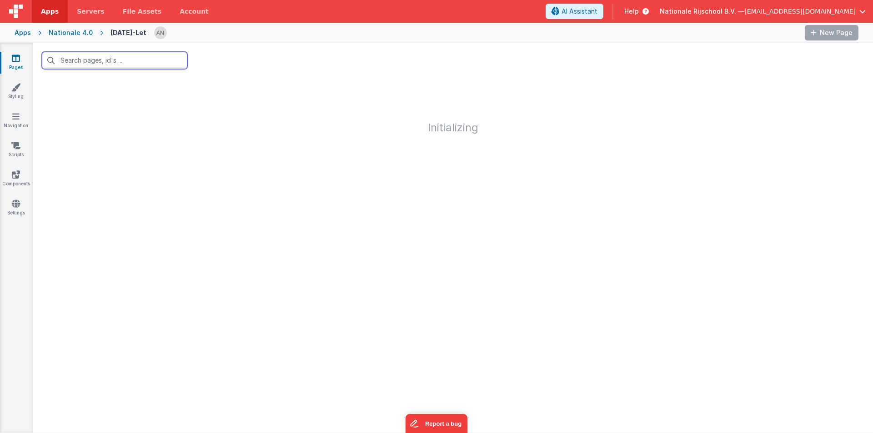
click at [75, 63] on input "text" at bounding box center [115, 60] width 146 height 17
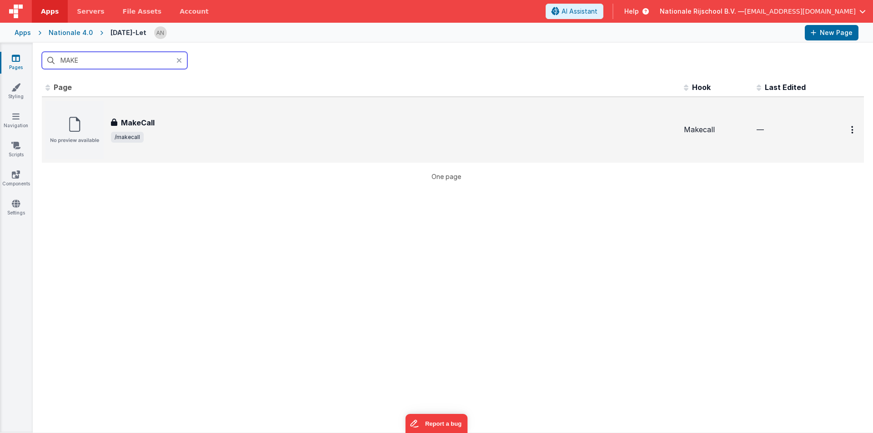
type input "MAKE"
click at [116, 124] on icon at bounding box center [114, 122] width 6 height 7
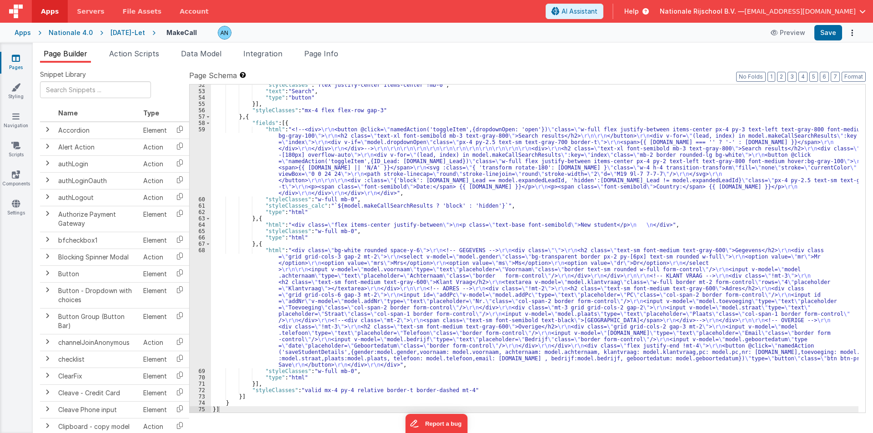
scroll to position [340, 0]
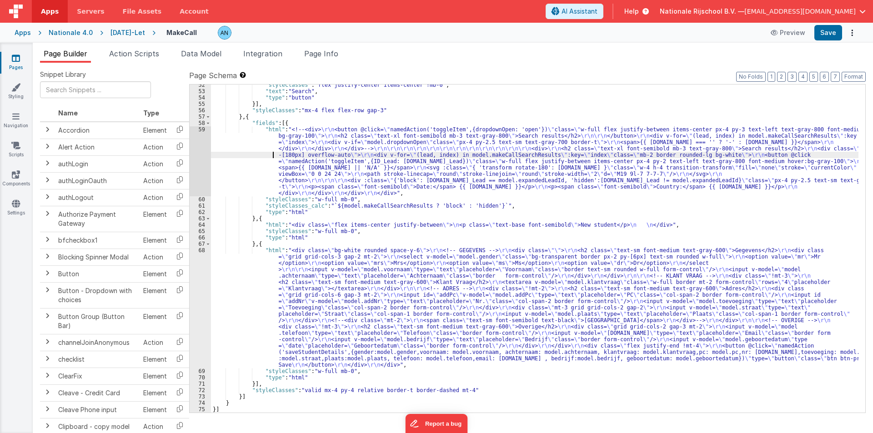
click at [262, 153] on div ""styleClasses" : "flex justify-center items-center !mb-0" , "text" : "Search" ,…" at bounding box center [535, 252] width 648 height 341
click at [198, 148] on div "59" at bounding box center [200, 161] width 21 height 70
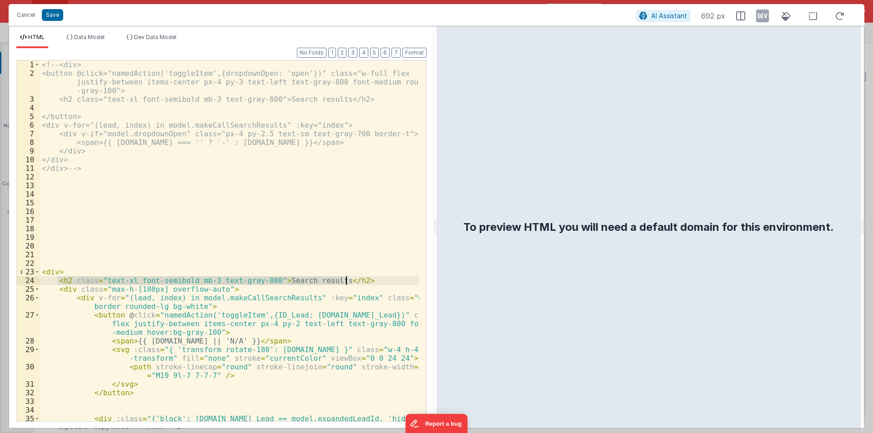
drag, startPoint x: 56, startPoint y: 281, endPoint x: 348, endPoint y: 281, distance: 292.0
click at [348, 281] on div "<!-- <div> <button @click="namedAction('toggleItem',{dropdownOpen: 'open'})" cl…" at bounding box center [229, 258] width 379 height 396
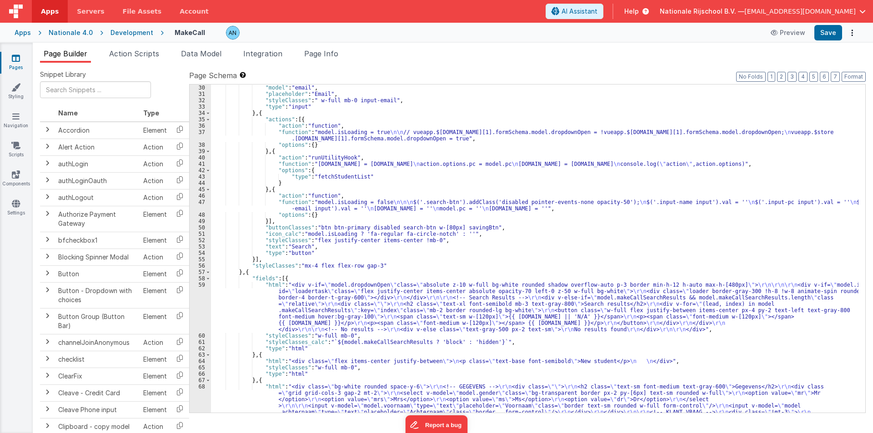
scroll to position [327, 0]
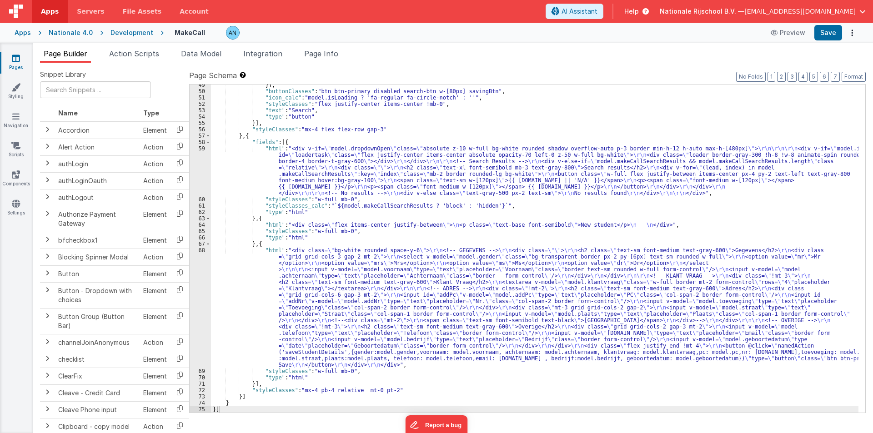
click at [235, 184] on div "}] , "buttonClasses" : "btn btn-primary disabled search-btn w-[80px] savingBtn"…" at bounding box center [535, 252] width 648 height 341
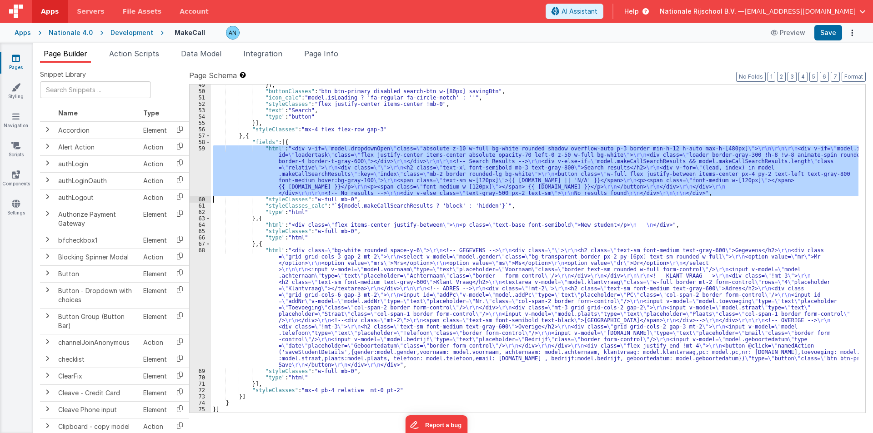
click at [198, 163] on div "59" at bounding box center [200, 171] width 21 height 51
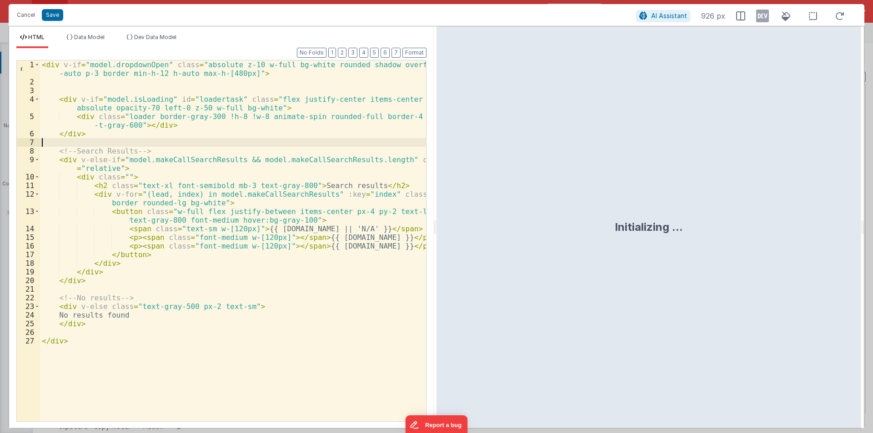
drag, startPoint x: 436, startPoint y: 224, endPoint x: 853, endPoint y: 233, distance: 417.6
click at [873, 233] on html "Cancel Save AI Assistant 926 px HTML Data Model Dev Data Model Format 7 6 5 4 3…" at bounding box center [436, 216] width 873 height 433
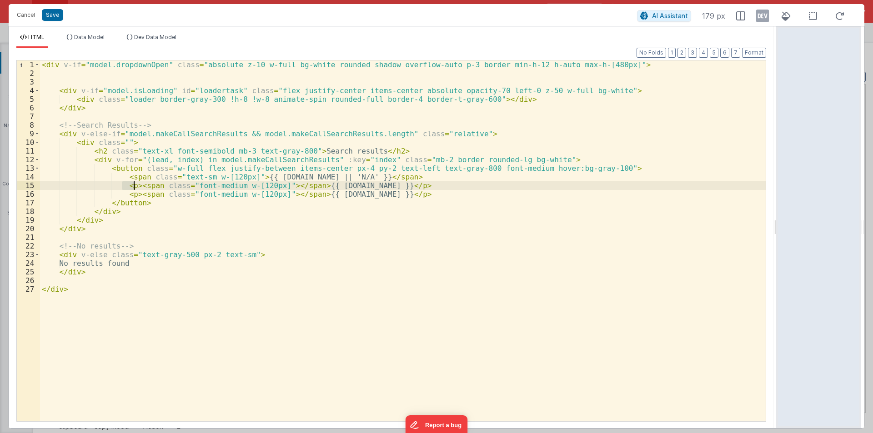
drag, startPoint x: 120, startPoint y: 186, endPoint x: 134, endPoint y: 186, distance: 13.7
click at [134, 186] on div "< div v-if = "model.dropdownOpen" class = "absolute z-10 w-full bg-white rounde…" at bounding box center [403, 249] width 726 height 378
drag, startPoint x: 123, startPoint y: 195, endPoint x: 136, endPoint y: 195, distance: 12.7
click at [136, 195] on div "< div v-if = "model.dropdownOpen" class = "absolute z-10 w-full bg-white rounde…" at bounding box center [403, 249] width 726 height 378
drag, startPoint x: 383, startPoint y: 189, endPoint x: 358, endPoint y: 187, distance: 24.6
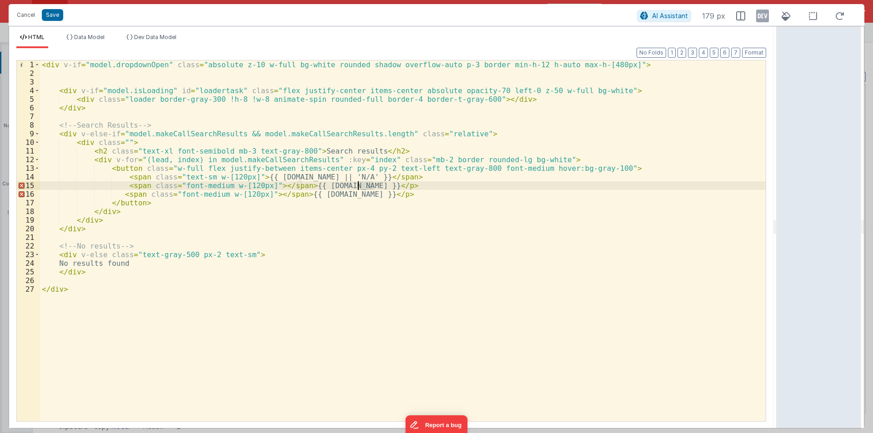
click at [358, 187] on div "< div v-if = "model.dropdownOpen" class = "absolute z-10 w-full bg-white rounde…" at bounding box center [403, 249] width 726 height 378
drag, startPoint x: 384, startPoint y: 194, endPoint x: 364, endPoint y: 194, distance: 19.6
click at [364, 194] on div "< div v-if = "model.dropdownOpen" class = "absolute z-10 w-full bg-white rounde…" at bounding box center [403, 249] width 726 height 378
click at [364, 169] on div "< div v-if = "model.dropdownOpen" class = "absolute z-10 w-full bg-white rounde…" at bounding box center [403, 249] width 726 height 378
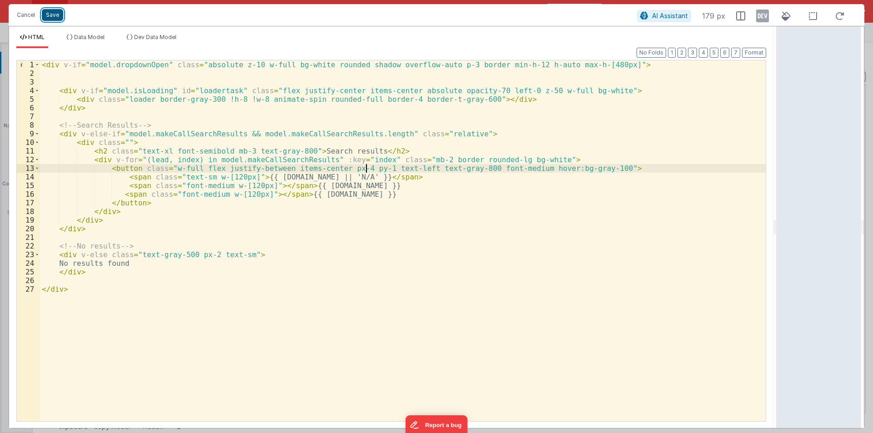
click at [57, 18] on button "Save" at bounding box center [52, 15] width 21 height 12
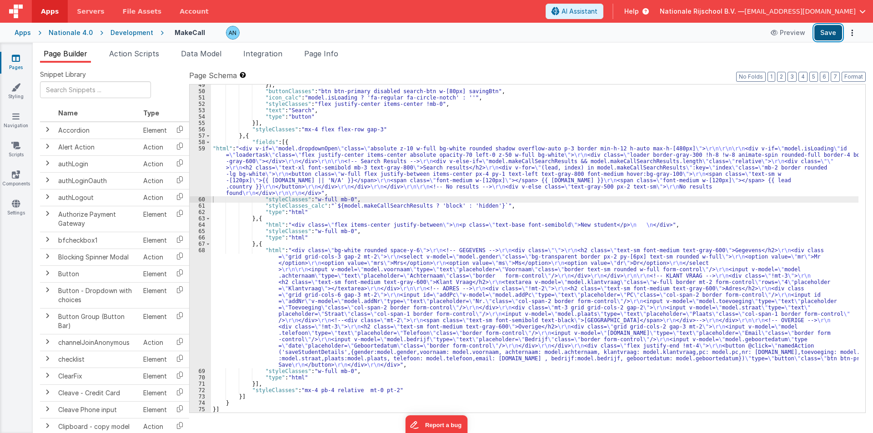
click at [831, 28] on button "Save" at bounding box center [829, 32] width 28 height 15
click at [856, 75] on button "Format" at bounding box center [854, 77] width 24 height 10
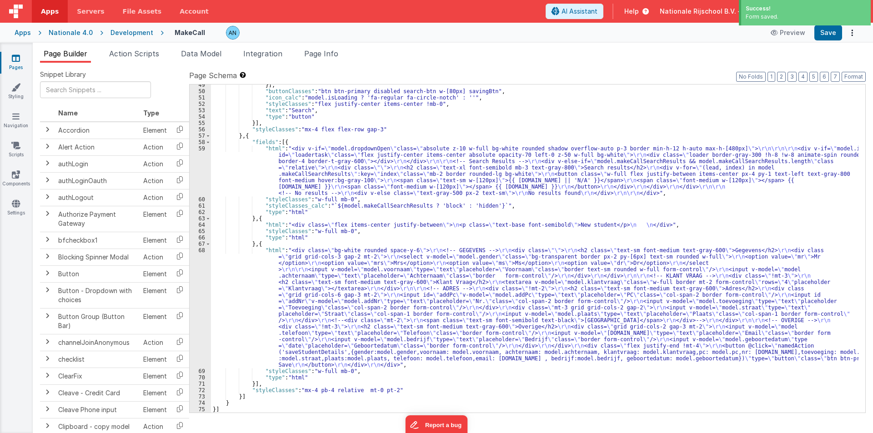
click at [261, 174] on div "}] , "buttonClasses" : "btn btn-primary disabled search-btn w-[80px] savingBtn"…" at bounding box center [535, 252] width 648 height 341
click at [197, 157] on div "59" at bounding box center [200, 171] width 21 height 51
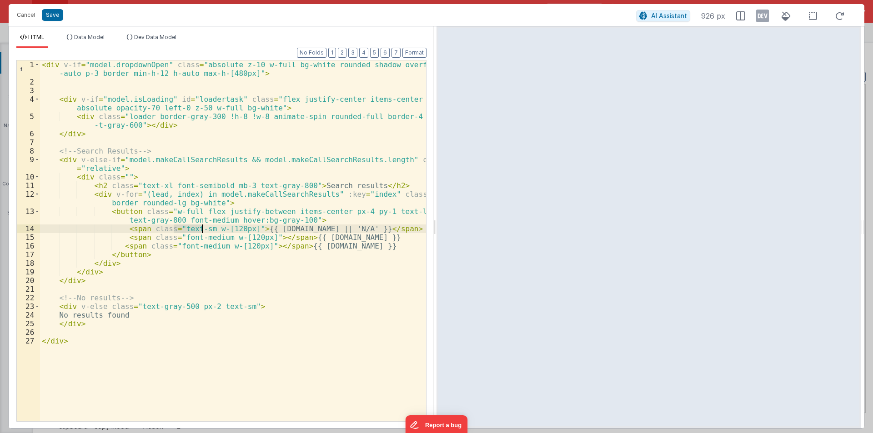
drag, startPoint x: 174, startPoint y: 229, endPoint x: 201, endPoint y: 229, distance: 26.8
click at [201, 229] on div "< div v-if = "model.dropdownOpen" class = "absolute z-10 w-full bg-white rounde…" at bounding box center [233, 253] width 386 height 387
click at [173, 237] on div "< div v-if = "model.dropdownOpen" class = "absolute z-10 w-full bg-white rounde…" at bounding box center [233, 253] width 386 height 387
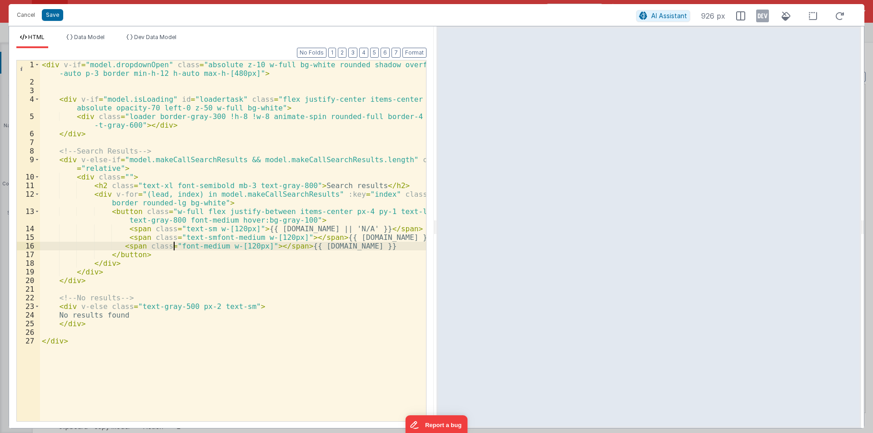
click at [172, 246] on div "< div v-if = "model.dropdownOpen" class = "absolute z-10 w-full bg-white rounde…" at bounding box center [233, 253] width 386 height 387
click at [171, 246] on div "< div v-if = "model.dropdownOpen" class = "absolute z-10 w-full bg-white rounde…" at bounding box center [233, 253] width 386 height 387
paste textarea
click at [202, 238] on div "< div v-if = "model.dropdownOpen" class = "absolute z-10 w-full bg-white rounde…" at bounding box center [233, 253] width 386 height 387
click at [250, 237] on div "< div v-if = "model.dropdownOpen" class = "absolute z-10 w-full bg-white rounde…" at bounding box center [233, 253] width 386 height 387
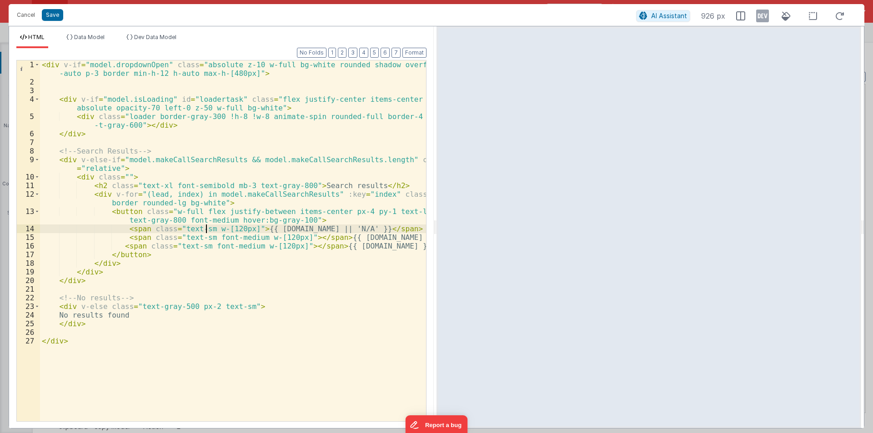
click at [205, 228] on div "< div v-if = "model.dropdownOpen" class = "absolute z-10 w-full bg-white rounde…" at bounding box center [233, 253] width 386 height 387
paste textarea
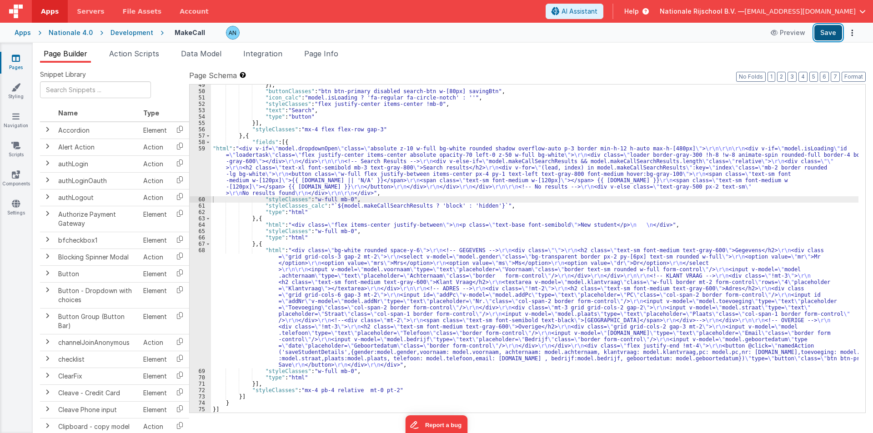
click at [831, 33] on button "Save" at bounding box center [829, 32] width 28 height 15
click at [863, 74] on button "Format" at bounding box center [854, 77] width 24 height 10
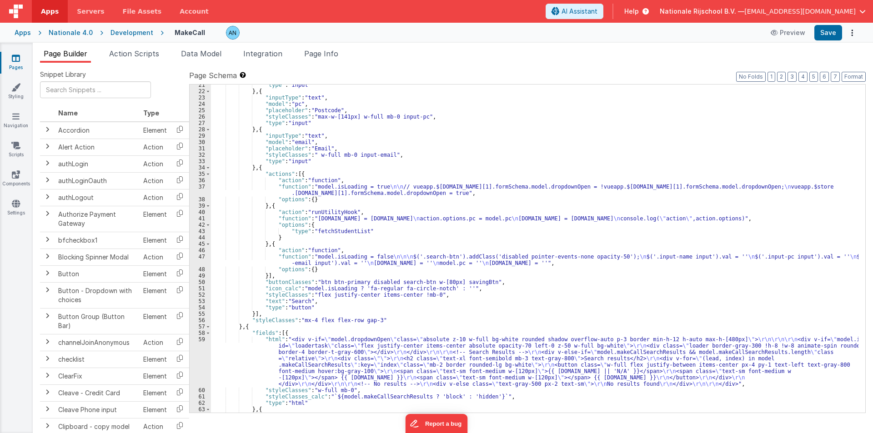
scroll to position [300, 0]
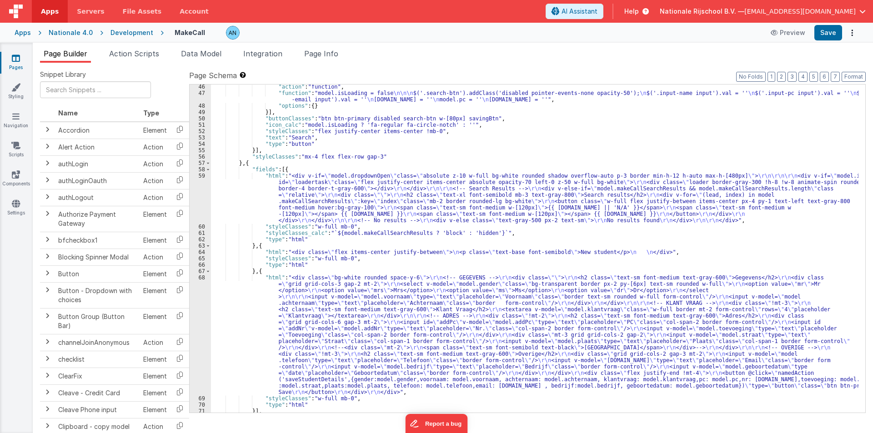
click at [237, 190] on div ""action" : "function" , "function" : "model.isLoading = false \n\n\n $('.search…" at bounding box center [535, 254] width 648 height 341
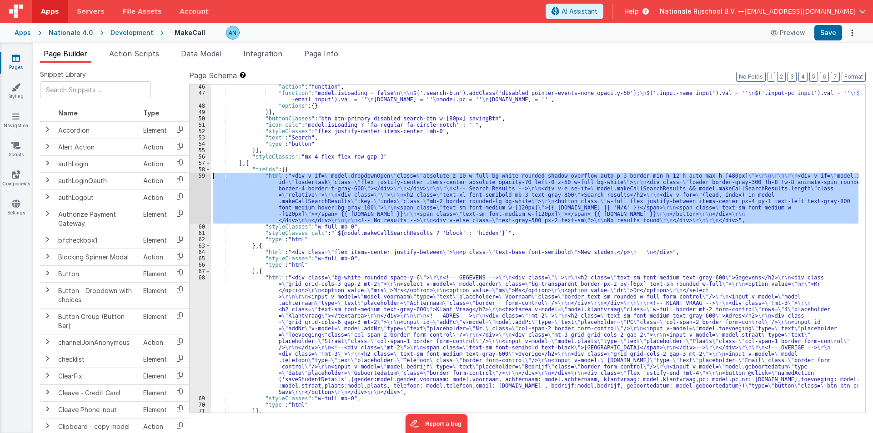
click at [194, 178] on div "59" at bounding box center [200, 198] width 21 height 51
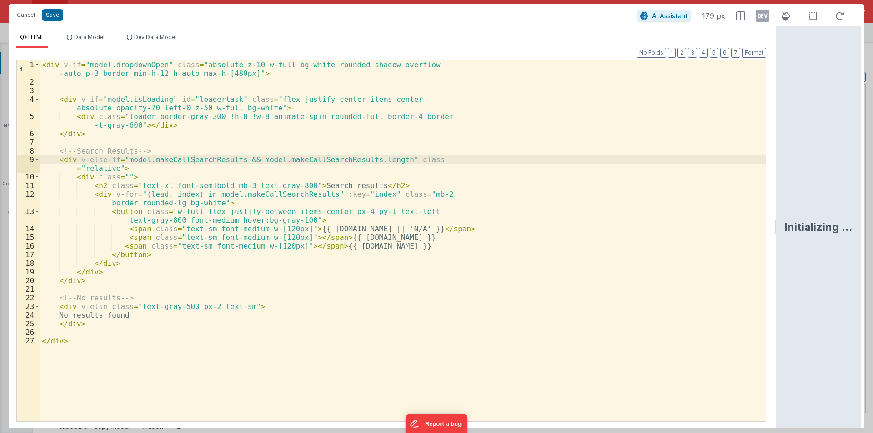
drag, startPoint x: 435, startPoint y: 226, endPoint x: 660, endPoint y: 208, distance: 225.8
click at [872, 226] on html "Cancel Save AI Assistant 179 px HTML Data Model Dev Data Model Format 7 6 5 4 3…" at bounding box center [436, 216] width 873 height 433
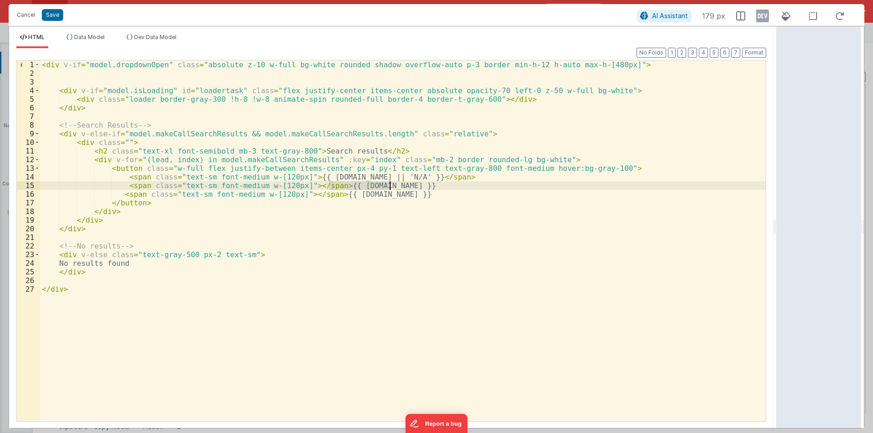
drag, startPoint x: 329, startPoint y: 186, endPoint x: 405, endPoint y: 186, distance: 76.0
click at [405, 186] on div "< div v-if = "model.dropdownOpen" class = "absolute z-10 w-full bg-white rounde…" at bounding box center [403, 249] width 726 height 378
click at [297, 185] on div "< div v-if = "model.dropdownOpen" class = "absolute z-10 w-full bg-white rounde…" at bounding box center [403, 249] width 726 height 378
drag, startPoint x: 324, startPoint y: 195, endPoint x: 429, endPoint y: 196, distance: 105.1
click at [429, 196] on div "< div v-if = "model.dropdownOpen" class = "absolute z-10 w-full bg-white rounde…" at bounding box center [403, 249] width 726 height 378
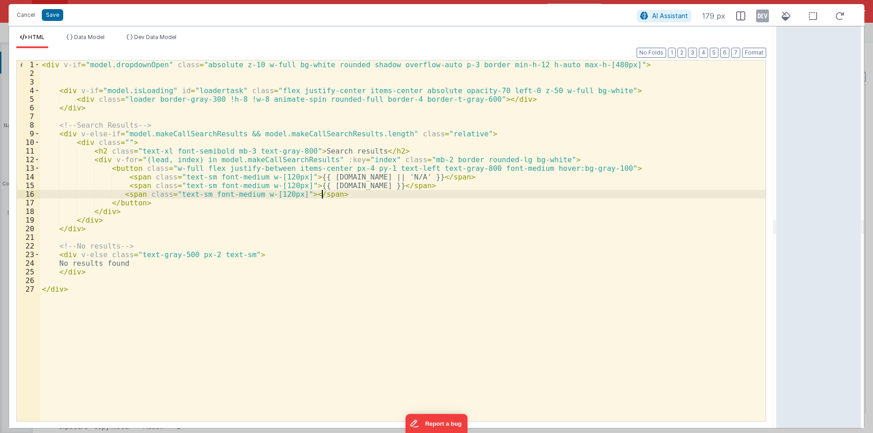
click at [295, 194] on div "< div v-if = "model.dropdownOpen" class = "absolute z-10 w-full bg-white rounde…" at bounding box center [403, 249] width 726 height 378
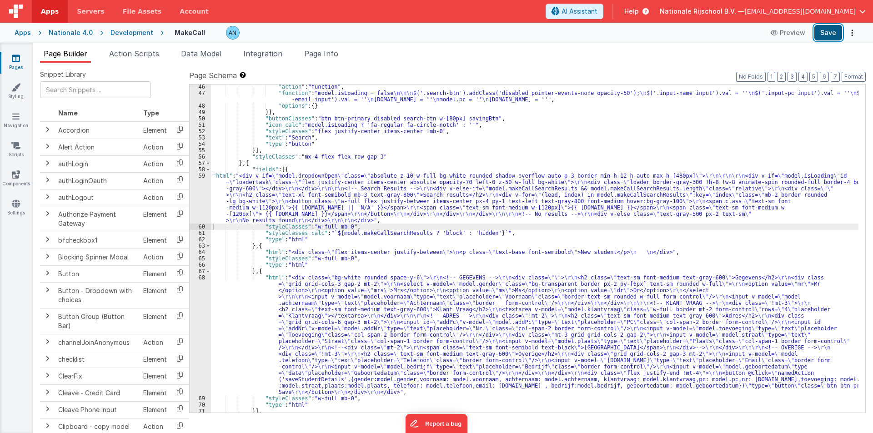
click at [833, 30] on button "Save" at bounding box center [829, 32] width 28 height 15
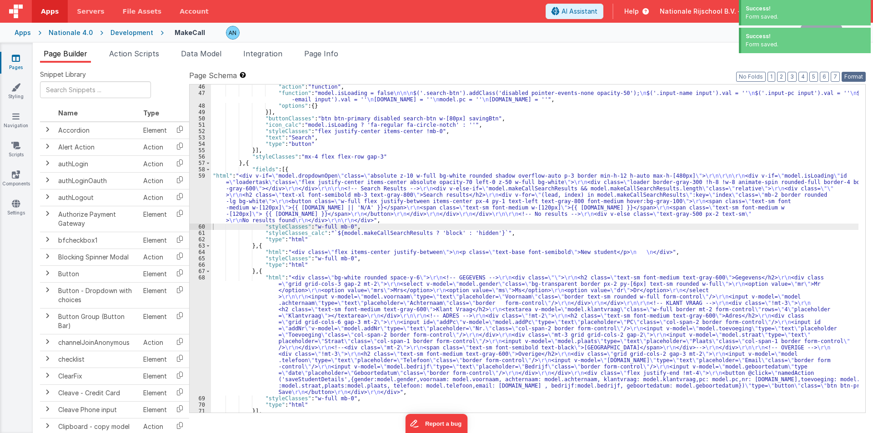
click at [856, 76] on button "Format" at bounding box center [854, 77] width 24 height 10
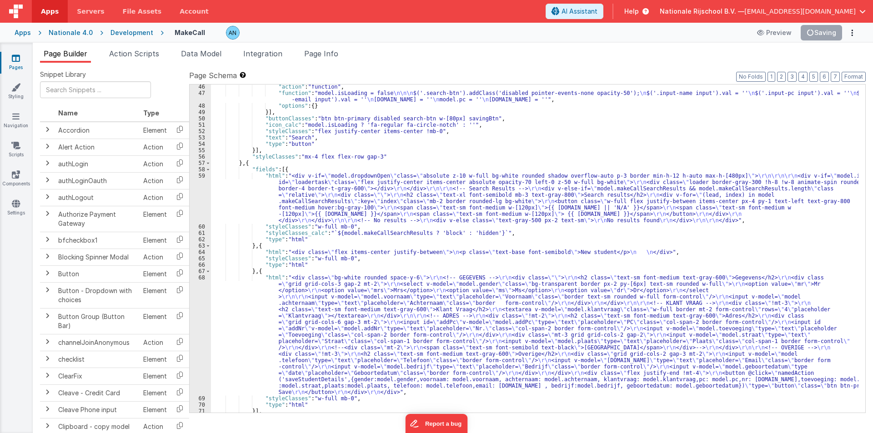
click at [243, 197] on div ""action" : "function" , "function" : "model.isLoading = false \n\n\n $('.search…" at bounding box center [535, 254] width 648 height 341
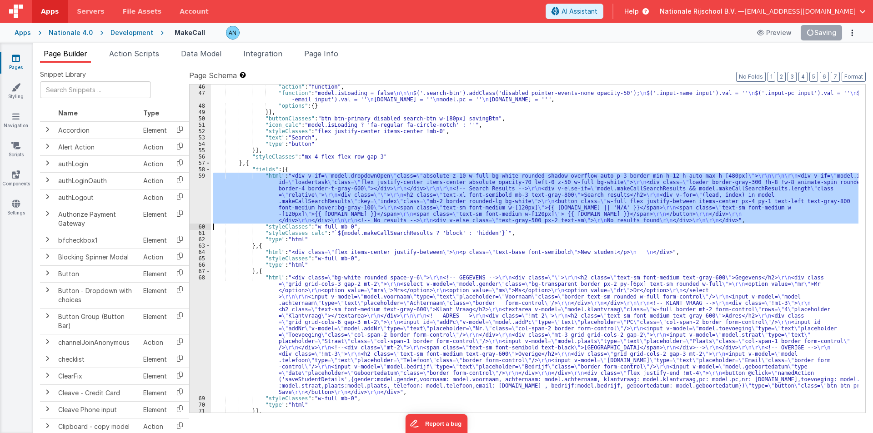
click at [191, 184] on div "59" at bounding box center [200, 198] width 21 height 51
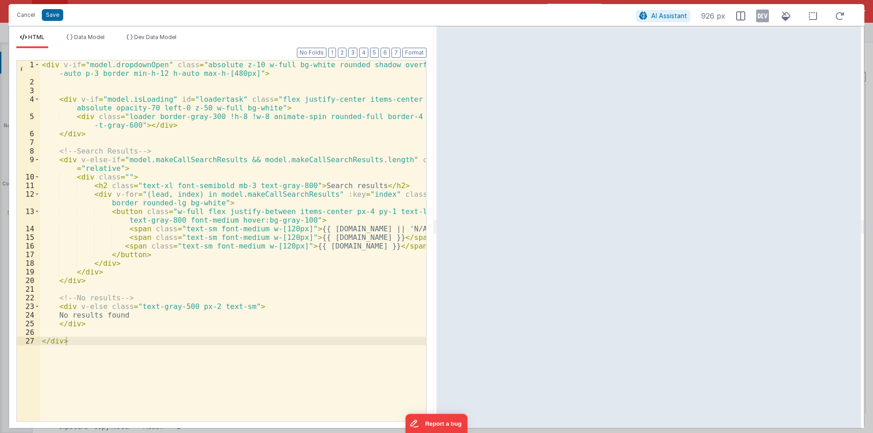
click at [364, 211] on div "< div v-if = "model.dropdownOpen" class = "absolute z-10 w-full bg-white rounde…" at bounding box center [233, 253] width 386 height 387
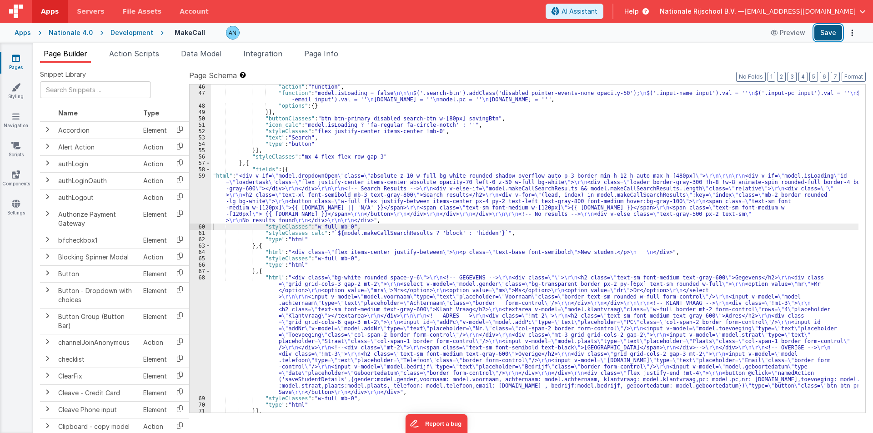
click at [837, 27] on button "Save" at bounding box center [829, 32] width 28 height 15
click at [851, 79] on button "Format" at bounding box center [854, 77] width 24 height 10
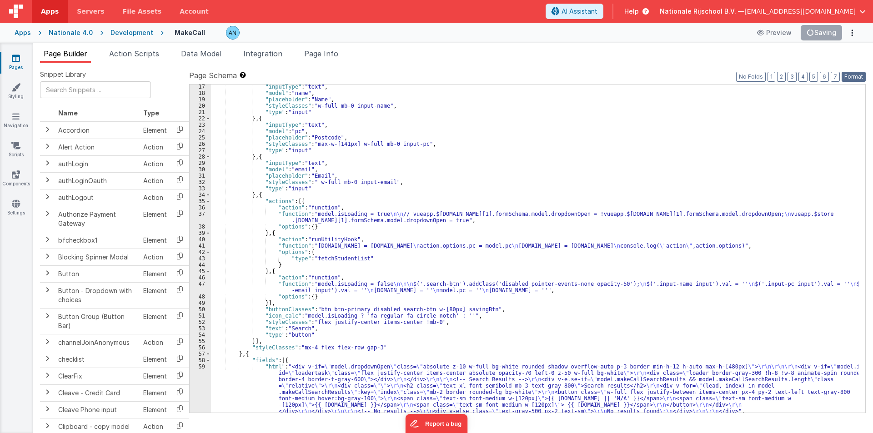
scroll to position [82, 0]
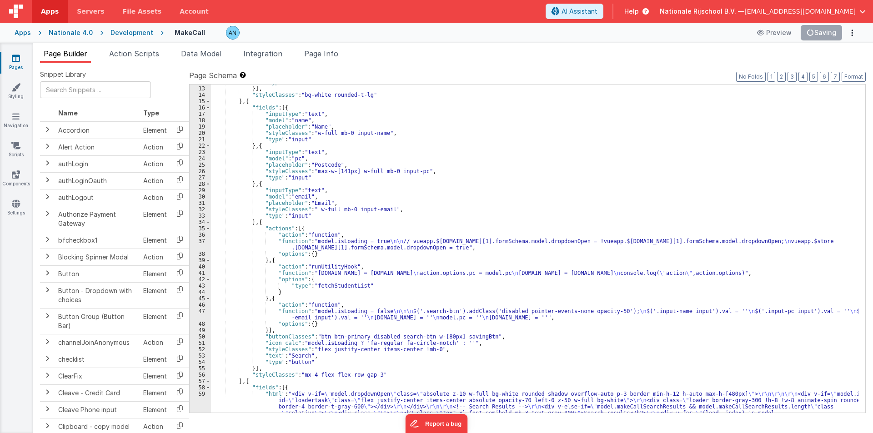
click at [333, 287] on div ""type" : "html" }] , "styleClasses" : "bg-white rounded-t-lg" } , { "fields" : …" at bounding box center [535, 272] width 648 height 386
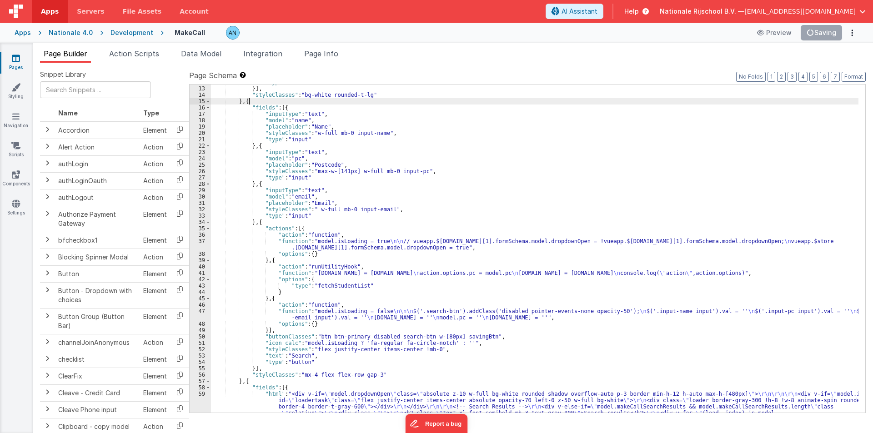
click at [252, 101] on div ""type" : "html" }] , "styleClasses" : "bg-white rounded-t-lg" } , { "fields" : …" at bounding box center [535, 272] width 648 height 386
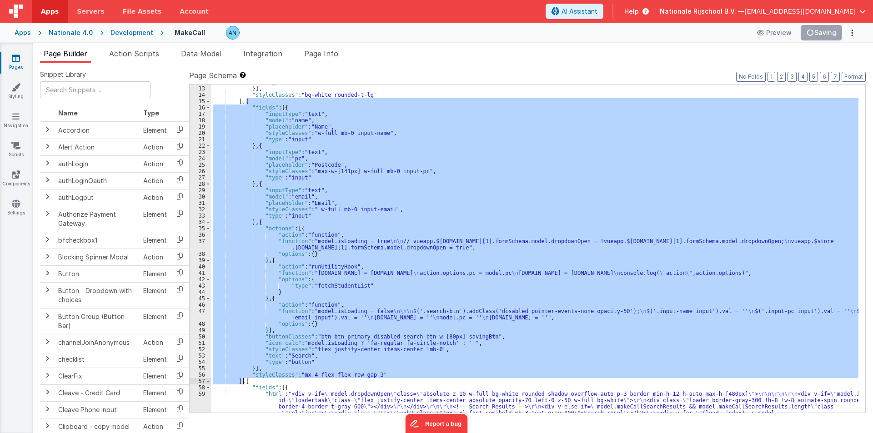
drag, startPoint x: 245, startPoint y: 102, endPoint x: 242, endPoint y: 381, distance: 278.8
click at [242, 381] on div ""type" : "html" }] , "styleClasses" : "bg-white rounded-t-lg" } , { "fields" : …" at bounding box center [535, 272] width 648 height 386
click at [126, 58] on span "Action Scripts" at bounding box center [134, 53] width 50 height 9
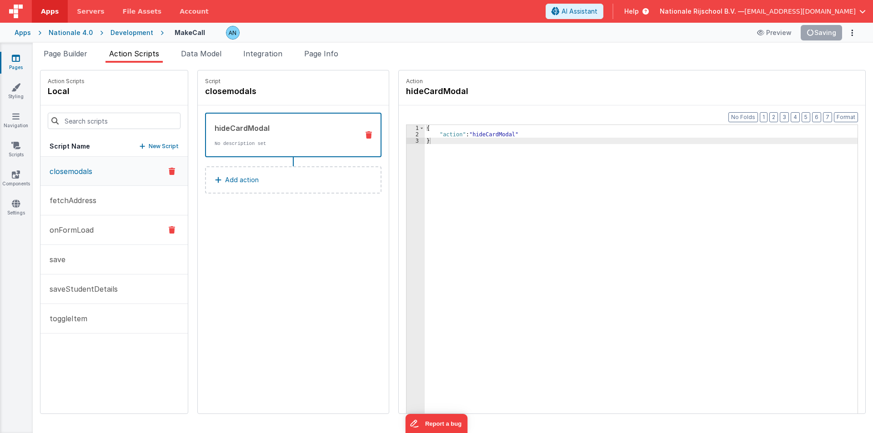
click at [88, 230] on p "onFormLoad" at bounding box center [69, 230] width 50 height 11
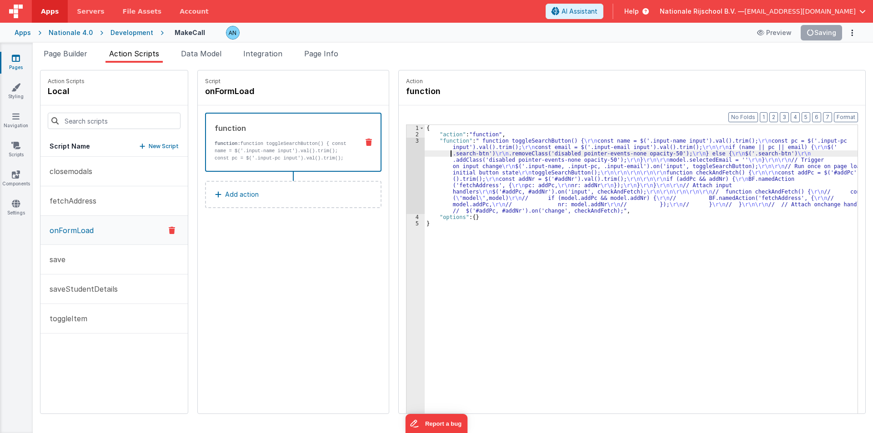
click at [425, 155] on div "{ "action" : "function" , "function" : " function toggleSearchButton() { \r\n c…" at bounding box center [646, 290] width 442 height 330
click at [407, 157] on div "3" at bounding box center [416, 176] width 18 height 76
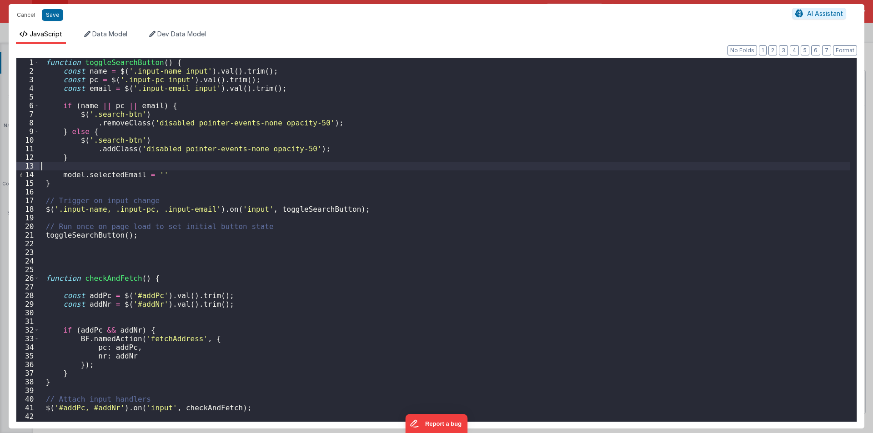
click at [46, 63] on div "function toggleSearchButton ( ) { const name = $ ( '.input-name input' ) . val …" at bounding box center [445, 248] width 811 height 381
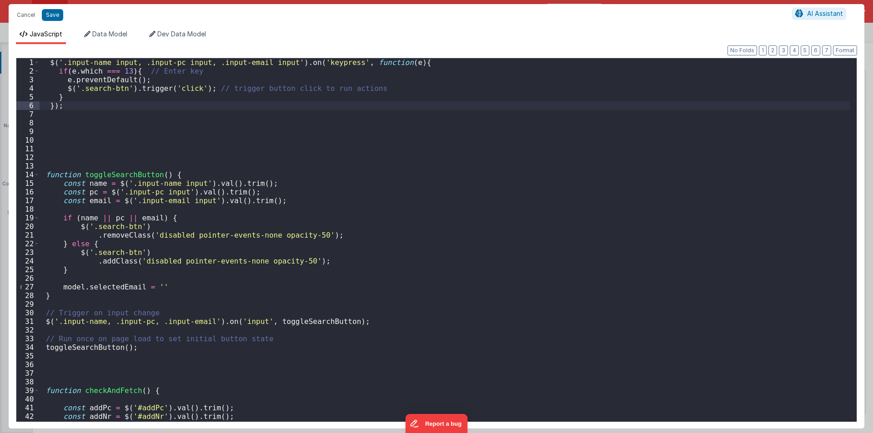
click at [194, 73] on div "$ ( '.input-name input, .input-pc input, .input-email input' ) . on ( 'keypress…" at bounding box center [445, 248] width 811 height 381
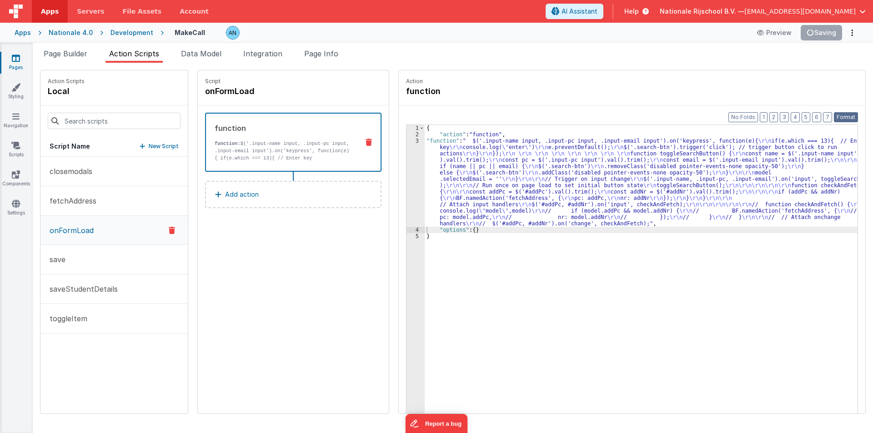
click at [849, 117] on button "Format" at bounding box center [846, 117] width 24 height 10
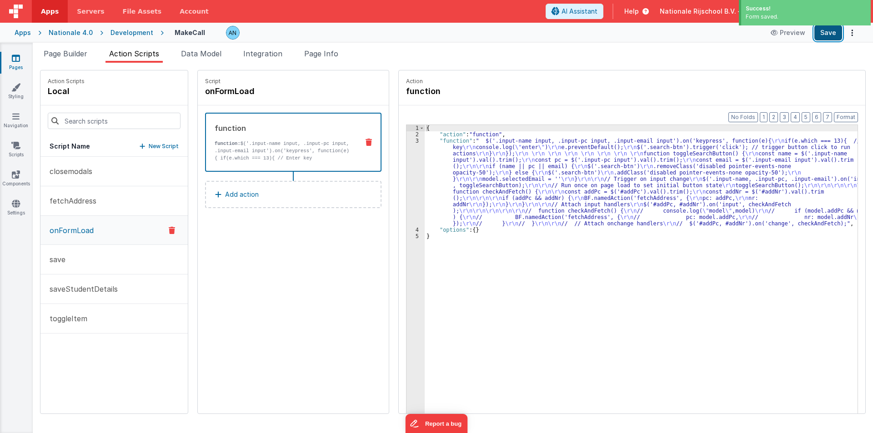
click at [841, 29] on button "Save" at bounding box center [829, 32] width 28 height 15
click at [840, 115] on button "Format" at bounding box center [846, 117] width 24 height 10
click at [408, 172] on div "3" at bounding box center [416, 182] width 18 height 89
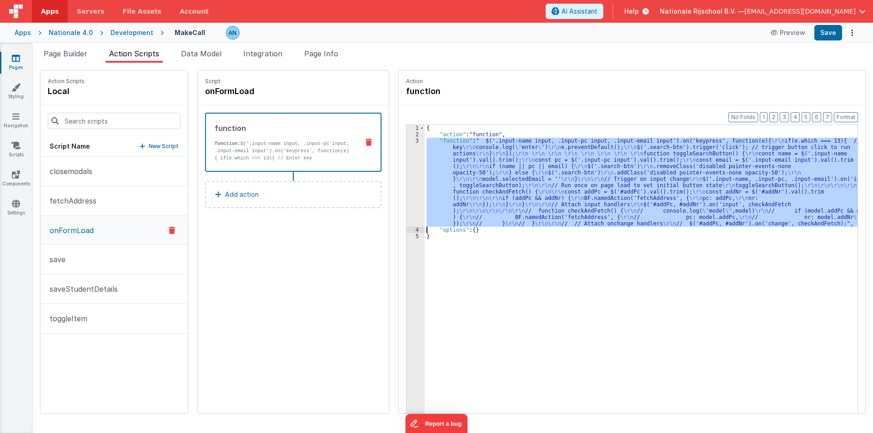
click at [408, 172] on div "3" at bounding box center [416, 182] width 18 height 89
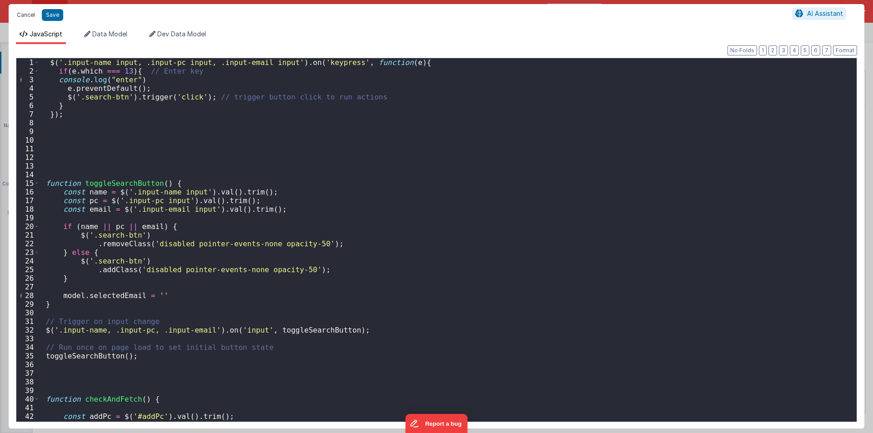
click at [30, 14] on button "Cancel" at bounding box center [25, 15] width 27 height 13
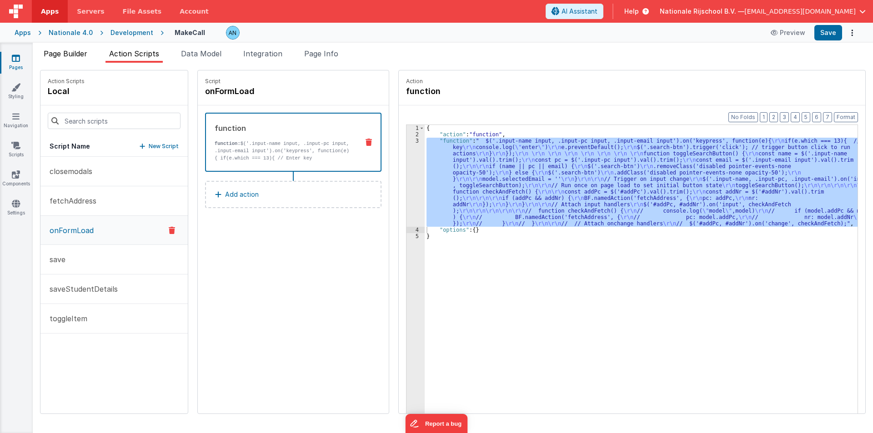
click at [73, 55] on span "Page Builder" at bounding box center [66, 53] width 44 height 9
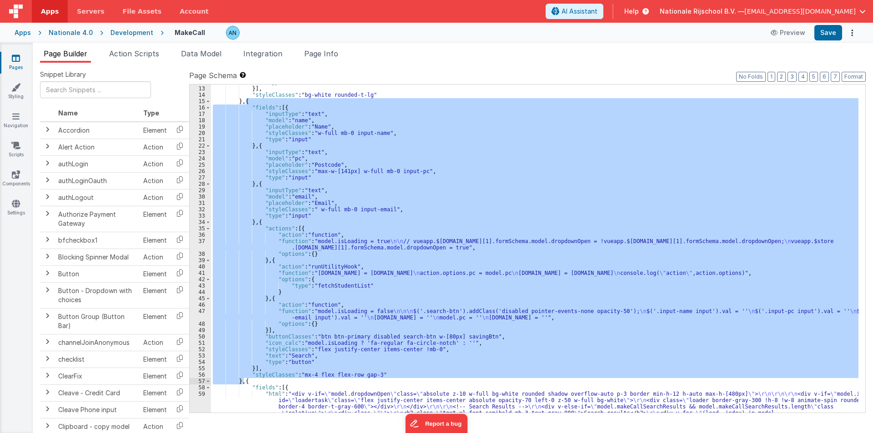
click at [478, 337] on div ""type" : "html" }] , "styleClasses" : "bg-white rounded-t-lg" } , { "fields" : …" at bounding box center [535, 249] width 648 height 328
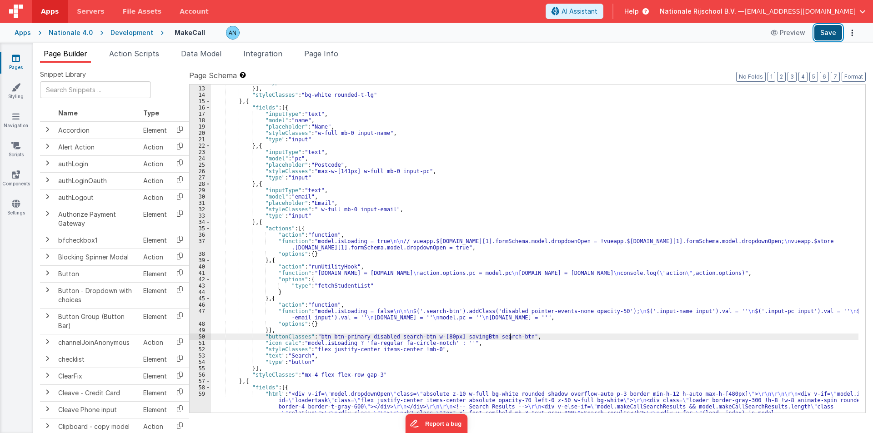
click at [826, 35] on button "Save" at bounding box center [829, 32] width 28 height 15
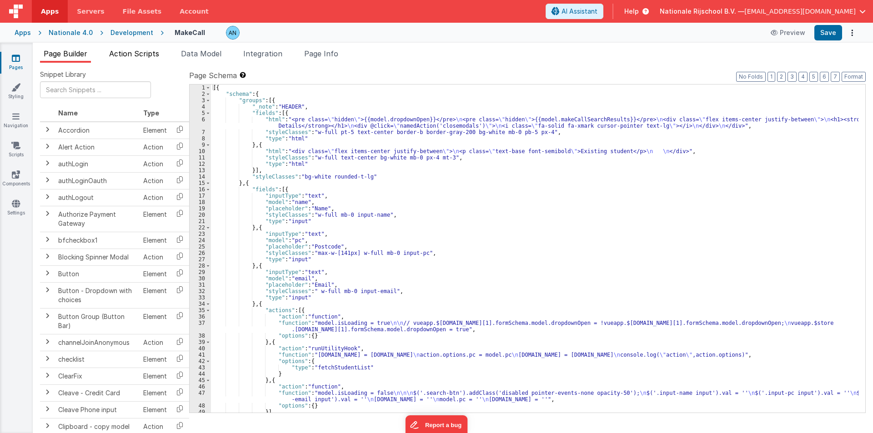
click at [149, 50] on span "Action Scripts" at bounding box center [134, 53] width 50 height 9
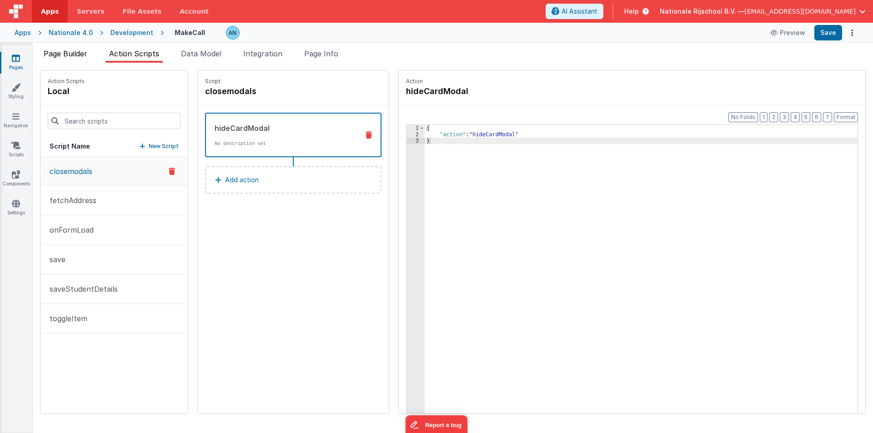
click at [74, 57] on span "Page Builder" at bounding box center [66, 53] width 44 height 9
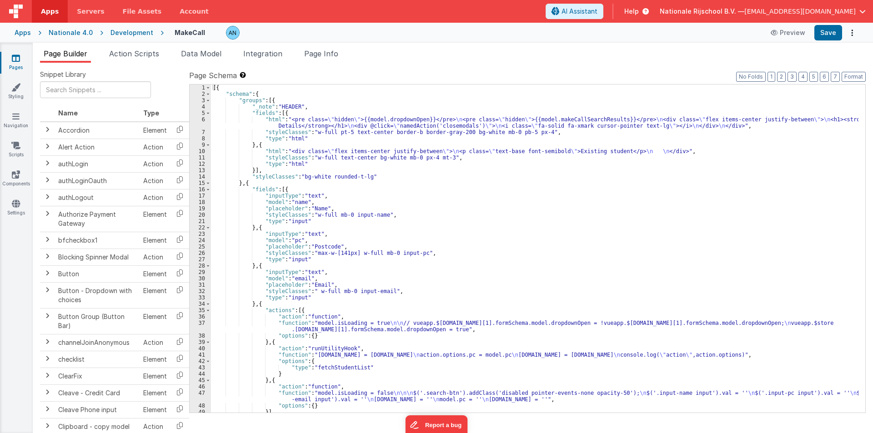
scroll to position [55, 0]
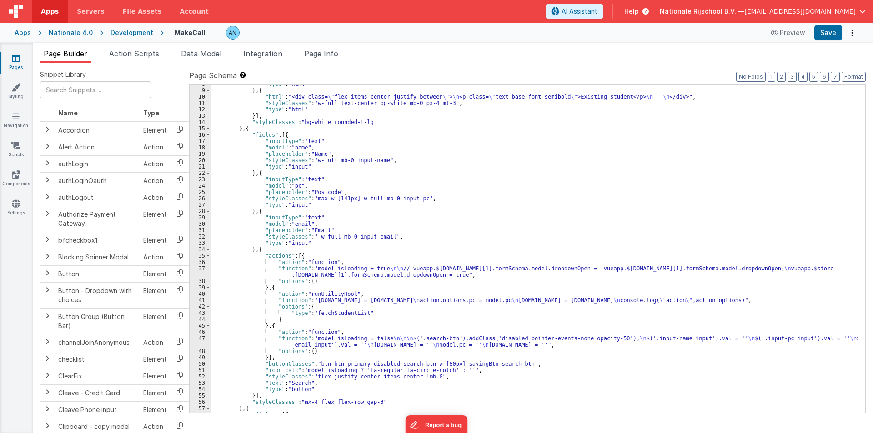
click at [287, 272] on div ""type" : "html" } , { "html" : "<div class= \" flex items-center justify-betwee…" at bounding box center [535, 251] width 648 height 341
click at [201, 272] on div "37" at bounding box center [200, 272] width 21 height 13
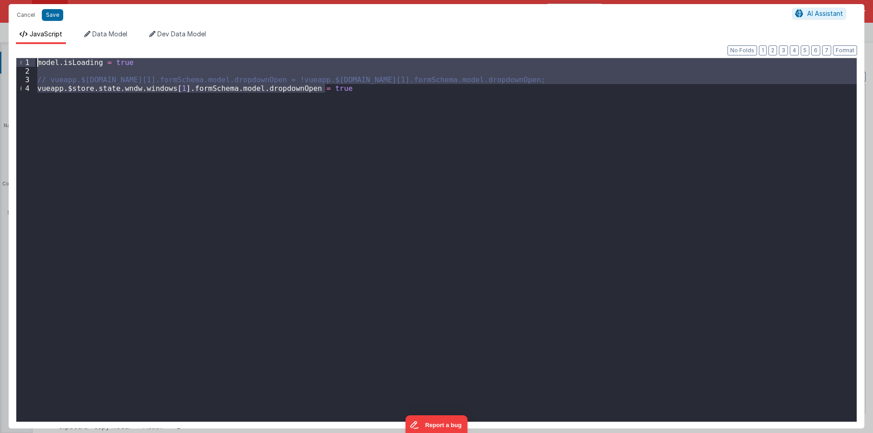
drag, startPoint x: 327, startPoint y: 90, endPoint x: 0, endPoint y: 50, distance: 329.0
click at [0, 50] on div "Cancel Save AI Assistant JavaScript Data Model Dev Data Model Format 7 6 5 4 3 …" at bounding box center [436, 216] width 873 height 433
click at [25, 13] on button "Cancel" at bounding box center [25, 15] width 27 height 13
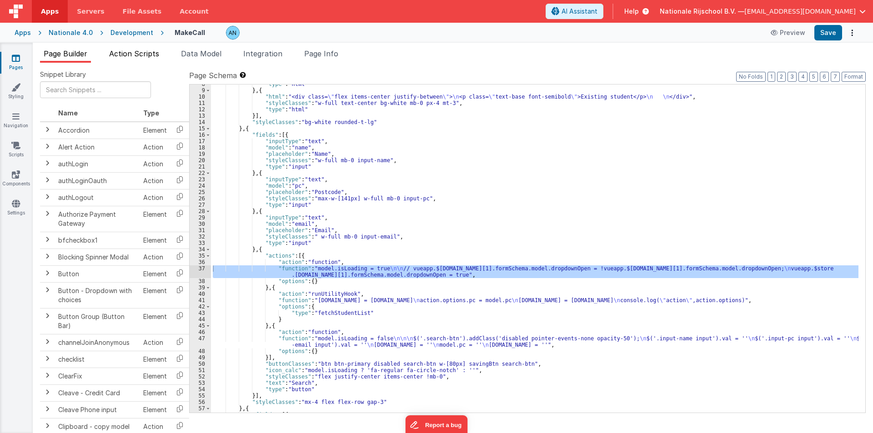
click at [138, 62] on li "Action Scripts" at bounding box center [134, 55] width 57 height 15
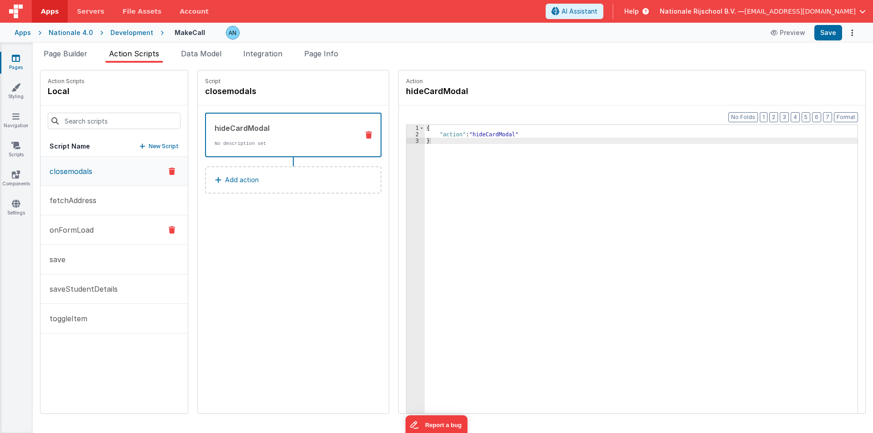
click at [83, 234] on p "onFormLoad" at bounding box center [69, 230] width 50 height 11
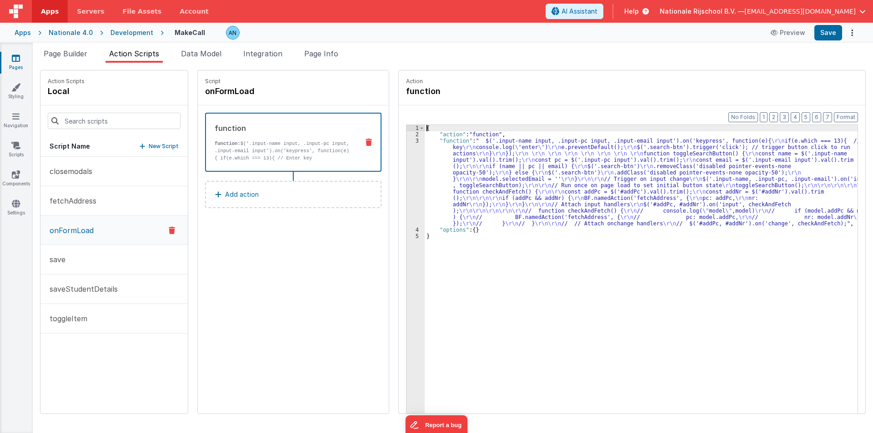
click at [407, 153] on div "3" at bounding box center [416, 182] width 18 height 89
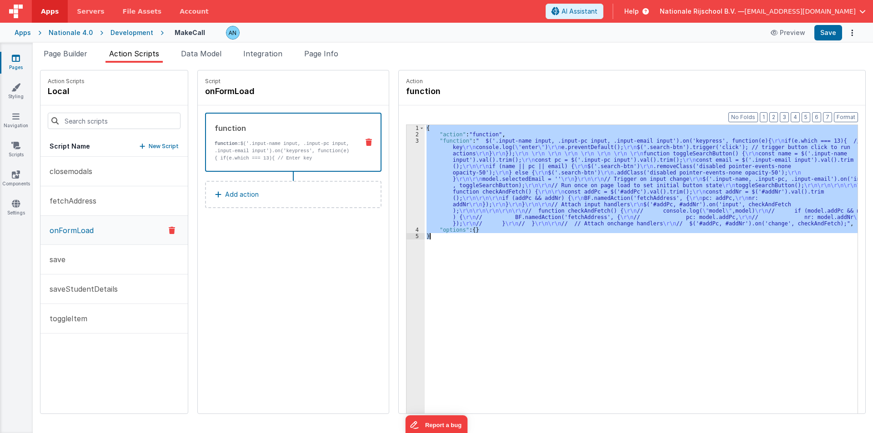
click at [407, 153] on div "3" at bounding box center [416, 182] width 18 height 89
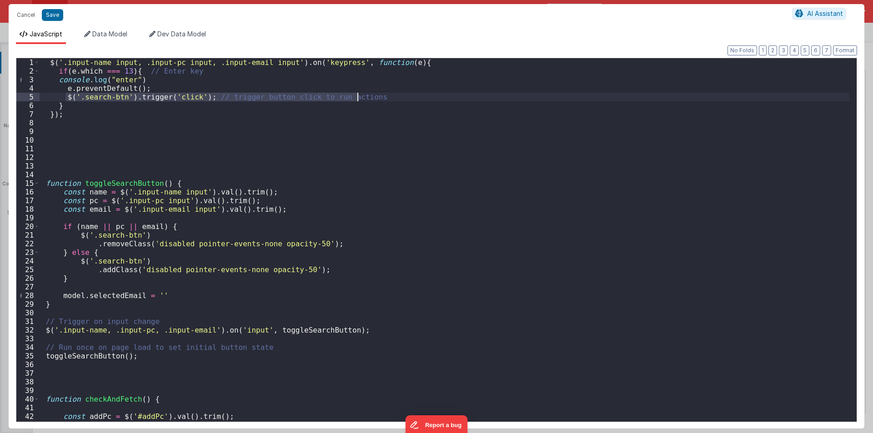
drag, startPoint x: 65, startPoint y: 97, endPoint x: 368, endPoint y: 98, distance: 302.9
click at [368, 98] on div "$ ( '.input-name input, .input-pc input, .input-email input' ) . on ( 'keypress…" at bounding box center [445, 248] width 811 height 381
click at [142, 86] on div "$ ( '.input-name input, .input-pc input, .input-email input' ) . on ( 'keypress…" at bounding box center [445, 248] width 811 height 381
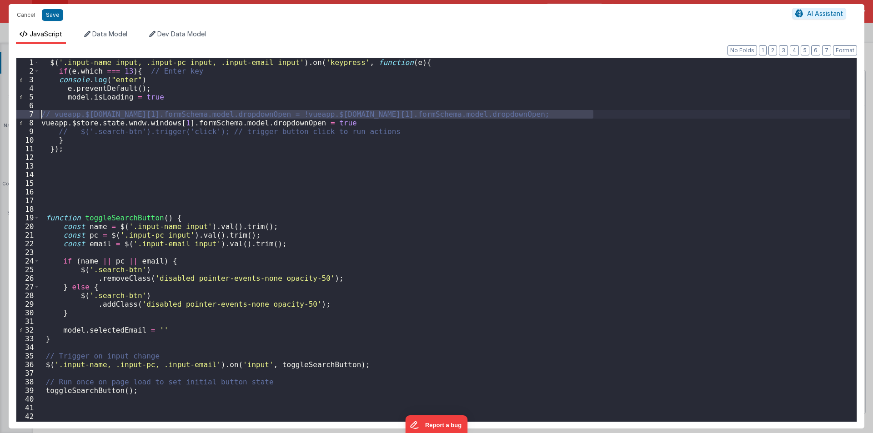
drag, startPoint x: 605, startPoint y: 111, endPoint x: 18, endPoint y: 112, distance: 586.7
click at [18, 112] on div "1 2 3 4 5 6 7 8 9 10 11 12 13 14 15 16 17 18 19 20 21 22 23 24 25 26 27 28 29 3…" at bounding box center [436, 240] width 841 height 365
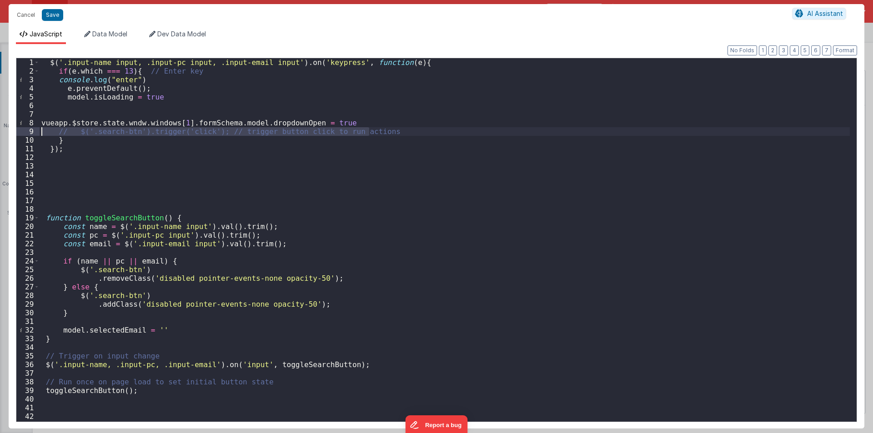
drag, startPoint x: 372, startPoint y: 131, endPoint x: 0, endPoint y: 130, distance: 372.1
click at [0, 130] on div "Cancel Save AI Assistant JavaScript Data Model Dev Data Model Format 7 6 5 4 3 …" at bounding box center [436, 216] width 873 height 433
click at [154, 87] on div "$ ( '.input-name input, .input-pc input, .input-email input' ) . on ( 'keypress…" at bounding box center [445, 248] width 811 height 381
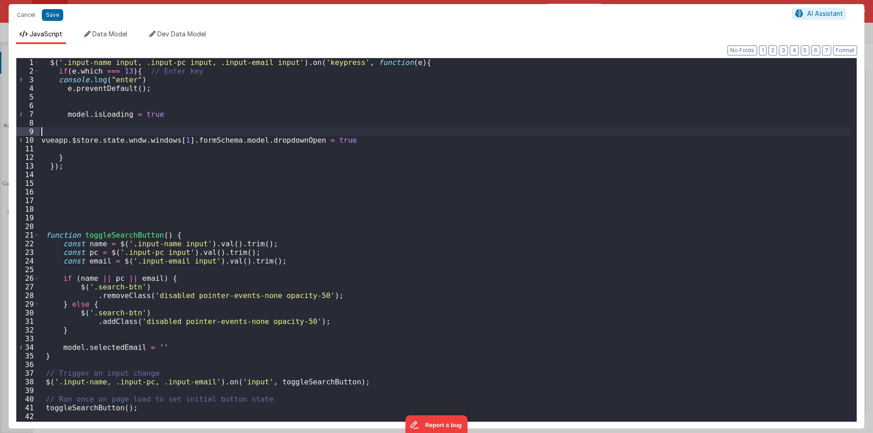
click at [41, 134] on div "$ ( '.input-name input, .input-pc input, .input-email input' ) . on ( 'keypress…" at bounding box center [445, 248] width 811 height 381
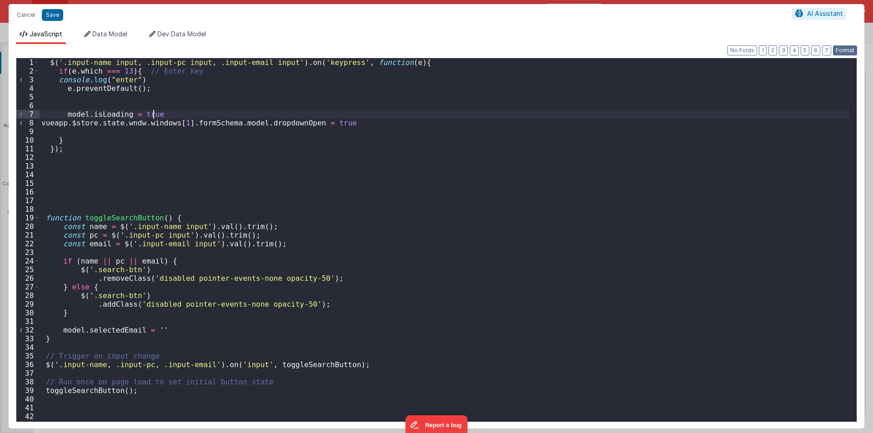
click at [847, 50] on button "Format" at bounding box center [845, 50] width 24 height 10
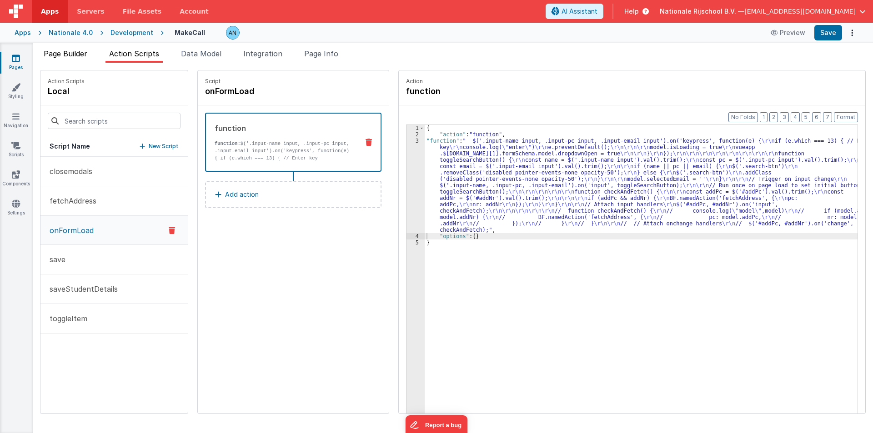
click at [66, 56] on span "Page Builder" at bounding box center [66, 53] width 44 height 9
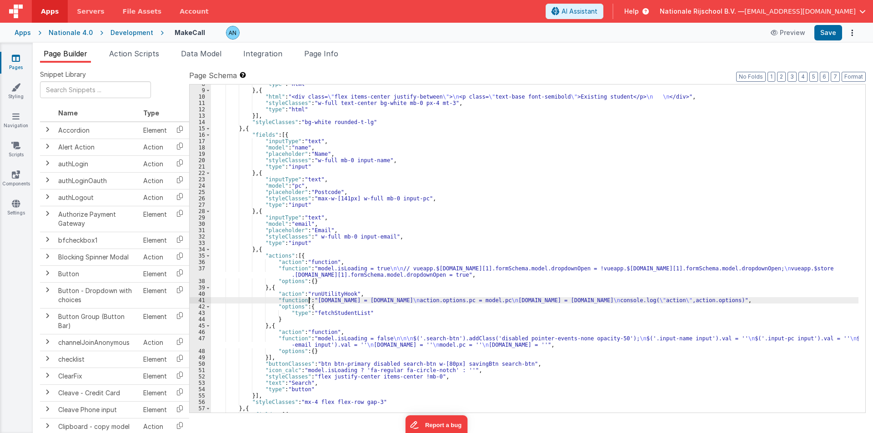
click at [307, 299] on div ""type" : "html" } , { "html" : "<div class= \" flex items-center justify-betwee…" at bounding box center [535, 251] width 648 height 341
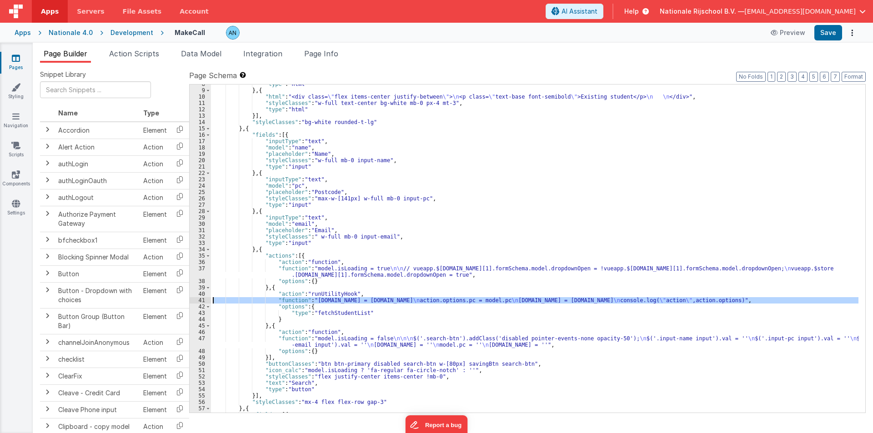
click at [200, 301] on div "41" at bounding box center [200, 300] width 21 height 6
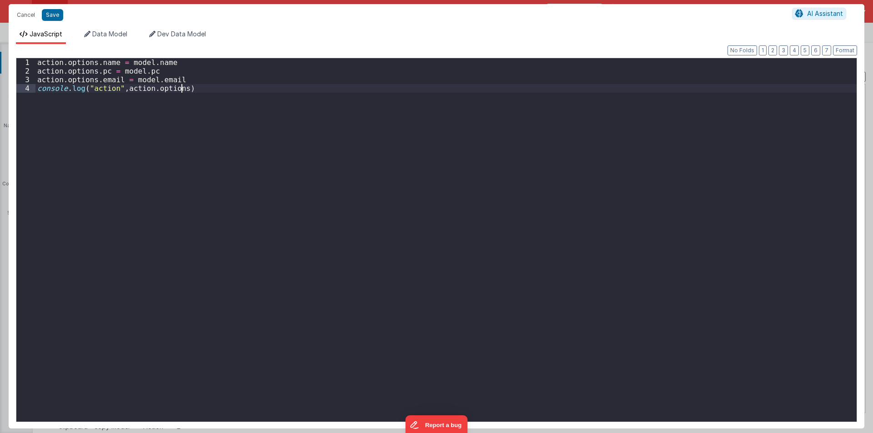
click at [200, 301] on div "action . options . name = model . name action . options . pc = model . pc actio…" at bounding box center [445, 248] width 821 height 381
click at [21, 12] on button "Cancel" at bounding box center [25, 15] width 27 height 13
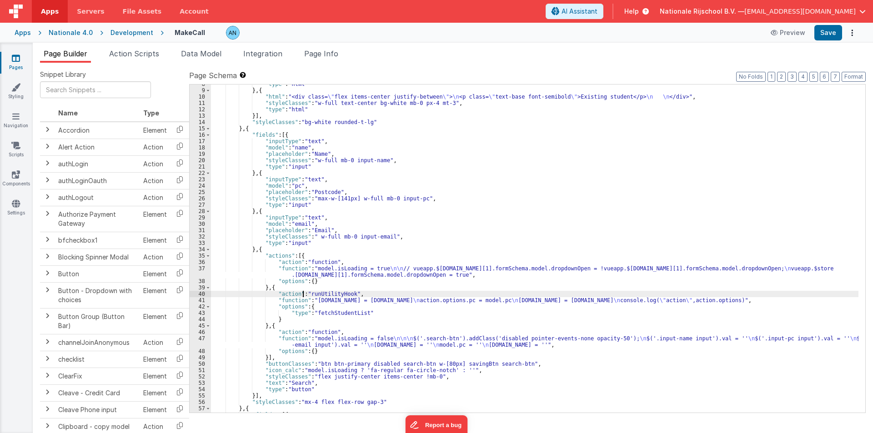
click at [302, 295] on div ""type" : "html" } , { "html" : "<div class= \" flex items-center justify-betwee…" at bounding box center [535, 251] width 648 height 341
click at [286, 337] on div ""type" : "html" } , { "html" : "<div class= \" flex items-center justify-betwee…" at bounding box center [535, 251] width 648 height 341
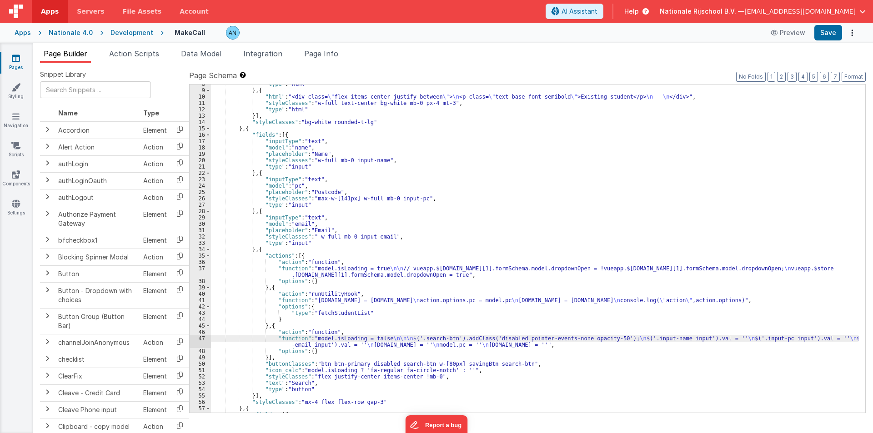
click at [198, 341] on div "47" at bounding box center [200, 342] width 21 height 13
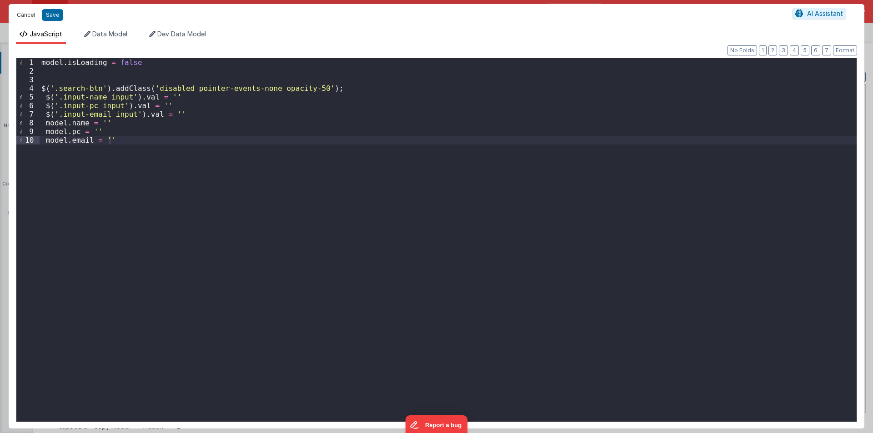
click at [20, 10] on button "Cancel" at bounding box center [25, 15] width 27 height 13
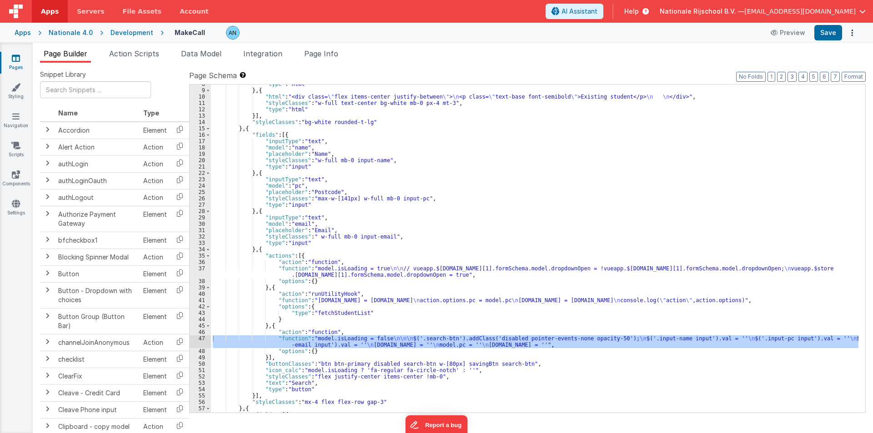
click at [319, 312] on div ""type" : "html" } , { "html" : "<div class= \" flex items-center justify-betwee…" at bounding box center [535, 251] width 648 height 341
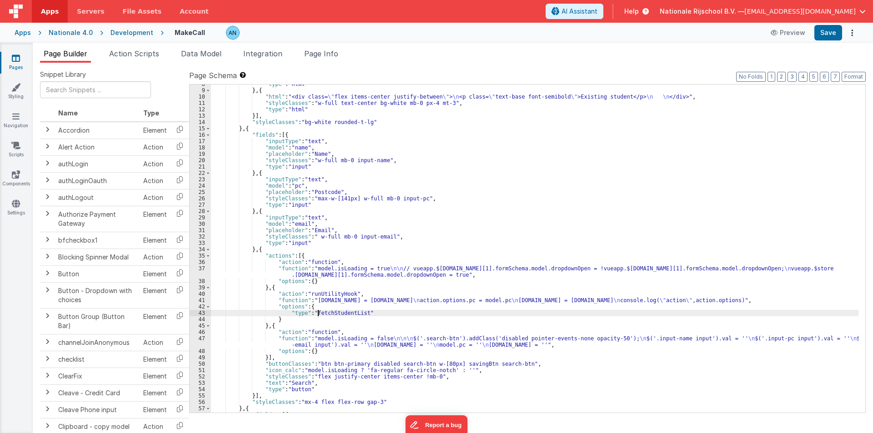
click at [319, 312] on div ""type" : "html" } , { "html" : "<div class= \" flex items-center justify-betwee…" at bounding box center [535, 251] width 648 height 341
click at [226, 222] on div ""type" : "html" } , { "html" : "<div class= \" flex items-center justify-betwee…" at bounding box center [535, 251] width 648 height 341
click at [129, 56] on span "Action Scripts" at bounding box center [134, 53] width 50 height 9
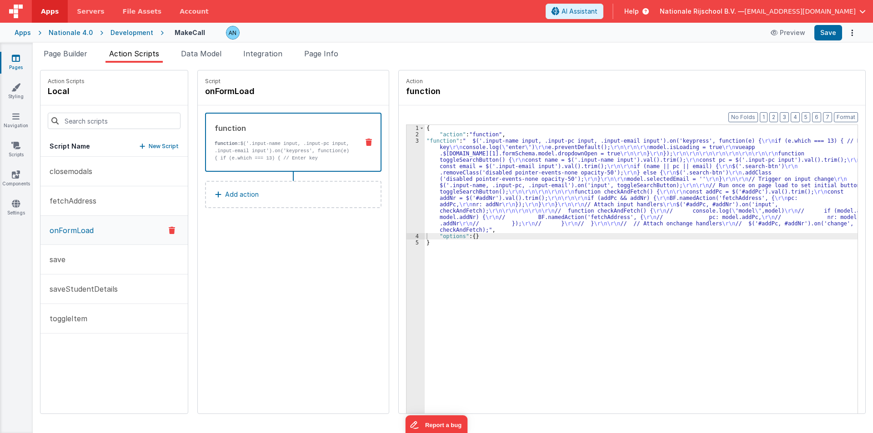
click at [407, 159] on div "3" at bounding box center [416, 186] width 18 height 96
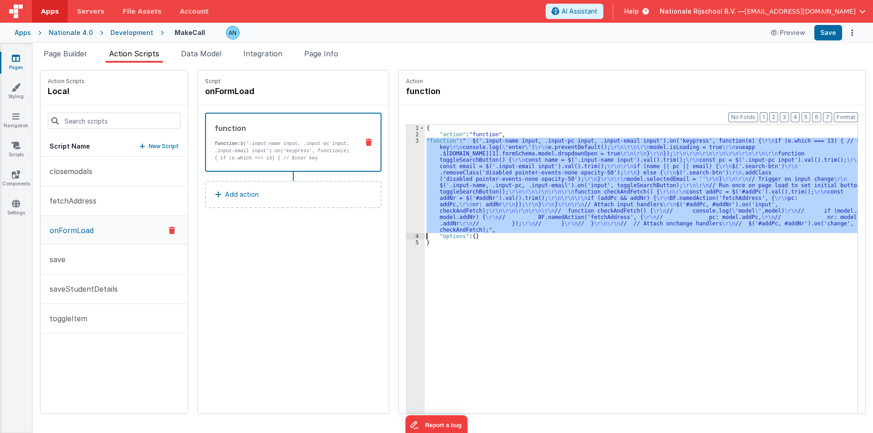
click at [407, 159] on div "3" at bounding box center [416, 186] width 18 height 96
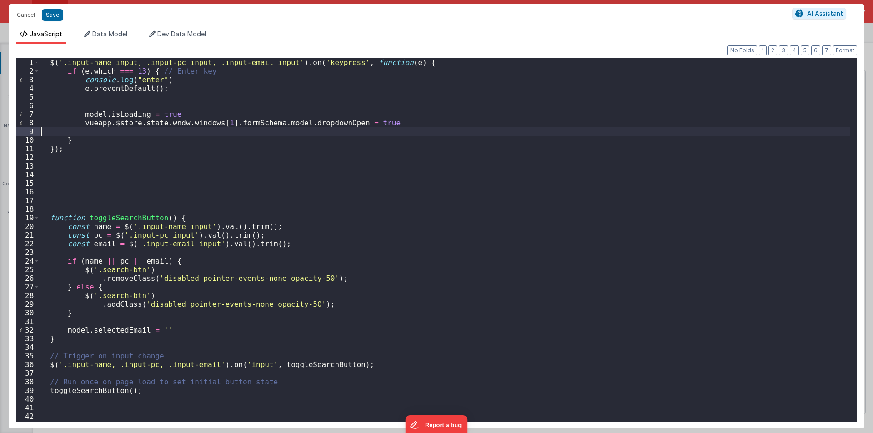
click at [96, 135] on div "$ ( '.input-name input, .input-pc input, .input-email input' ) . on ( 'keypress…" at bounding box center [445, 248] width 811 height 381
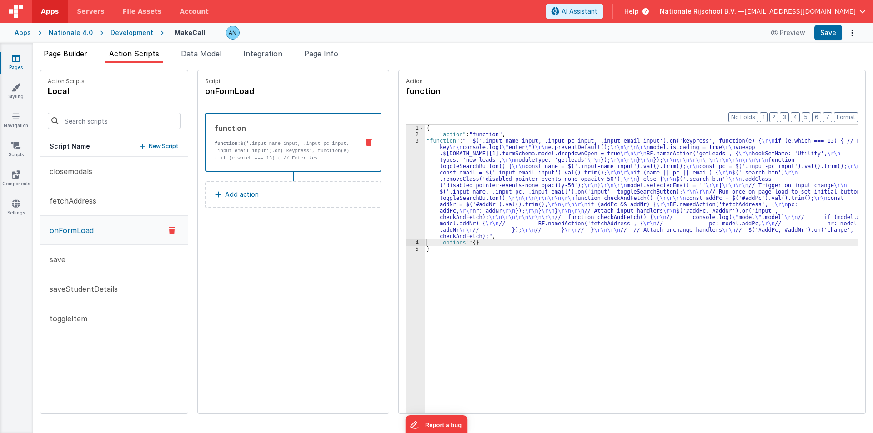
click at [65, 48] on li "Page Builder" at bounding box center [65, 55] width 51 height 15
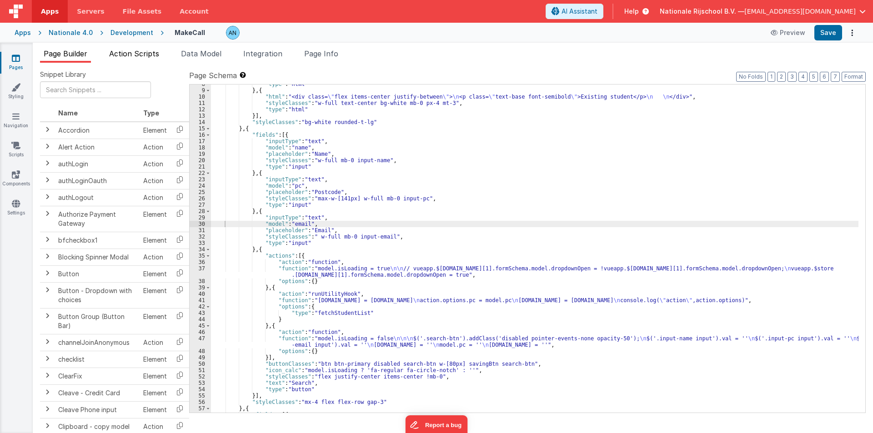
click at [129, 52] on span "Action Scripts" at bounding box center [134, 53] width 50 height 9
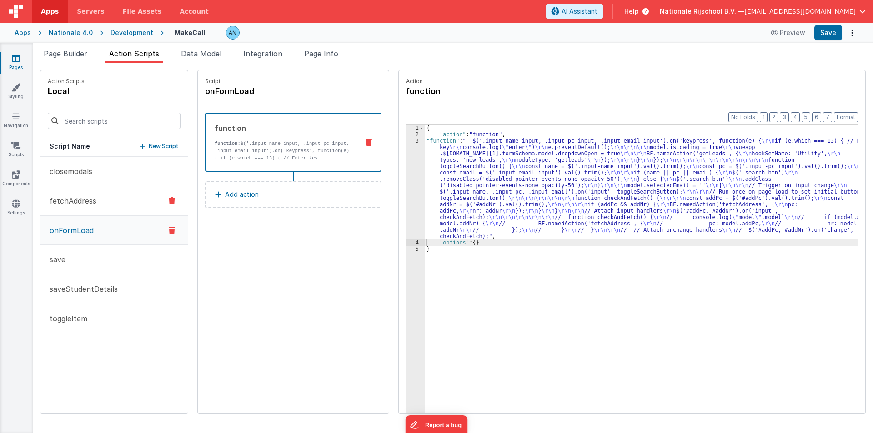
click at [97, 203] on button "fetchAddress" at bounding box center [113, 201] width 147 height 30
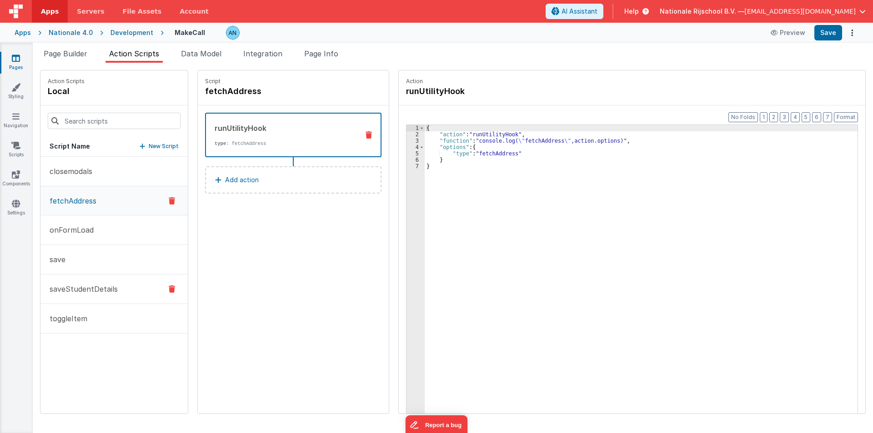
click at [91, 289] on p "saveStudentDetails" at bounding box center [81, 289] width 74 height 11
click at [61, 52] on span "Page Builder" at bounding box center [66, 53] width 44 height 9
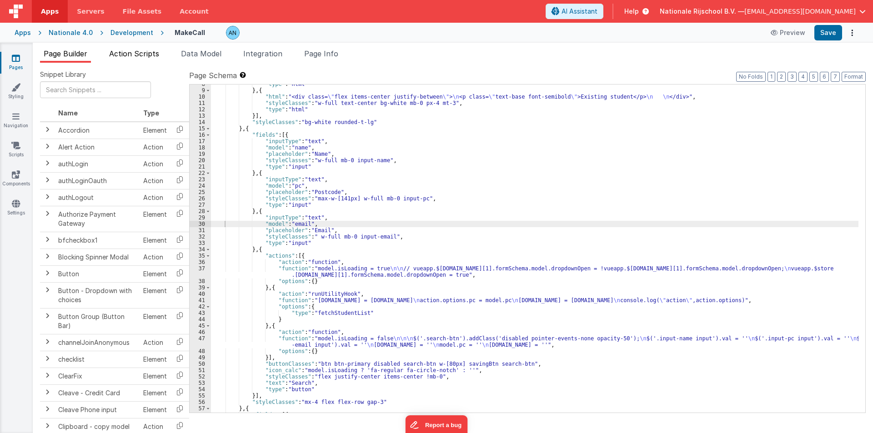
click at [125, 50] on span "Action Scripts" at bounding box center [134, 53] width 50 height 9
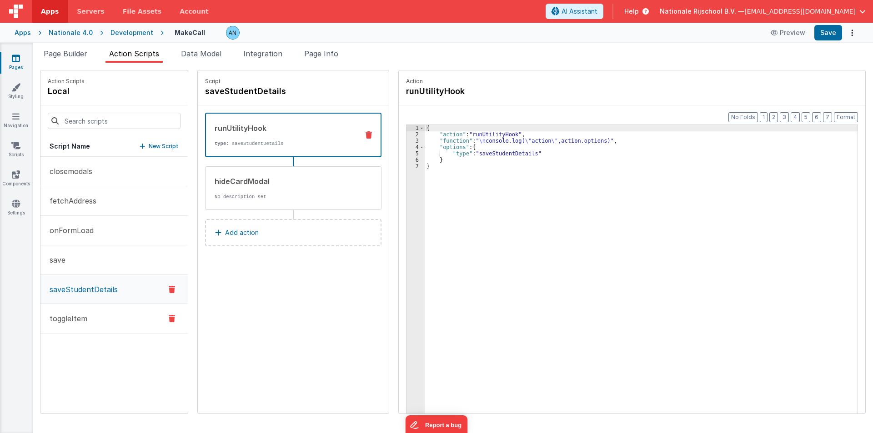
click at [92, 322] on button "toggleItem" at bounding box center [113, 319] width 147 height 30
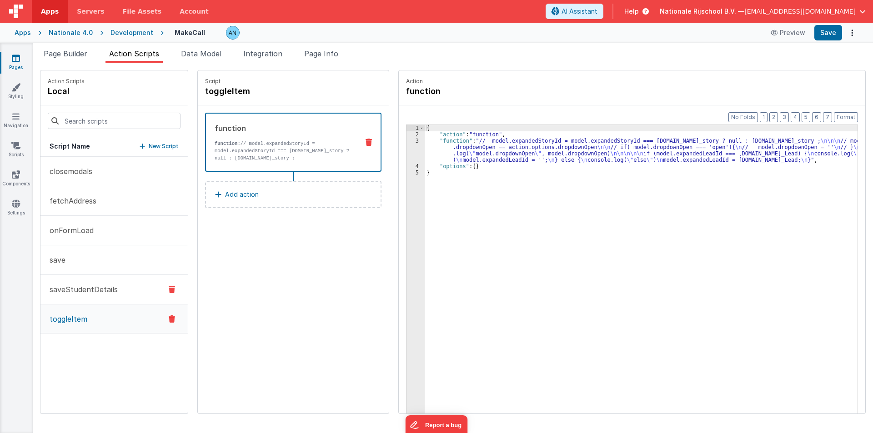
click at [95, 293] on p "saveStudentDetails" at bounding box center [81, 289] width 74 height 11
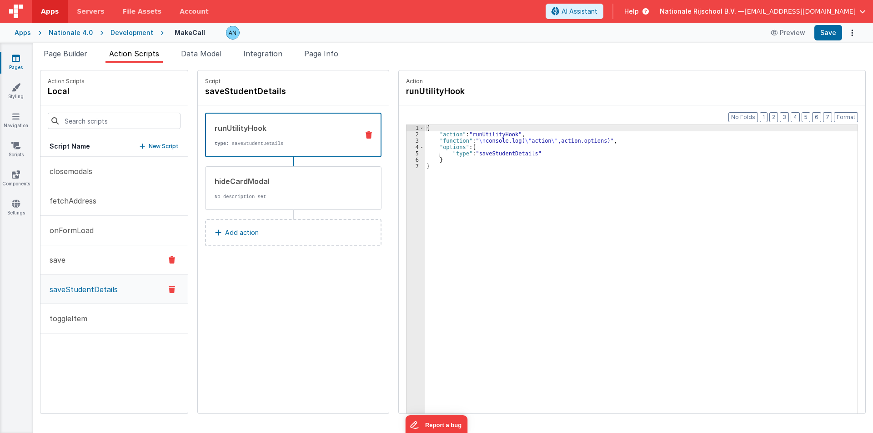
click at [74, 263] on button "save" at bounding box center [113, 261] width 147 height 30
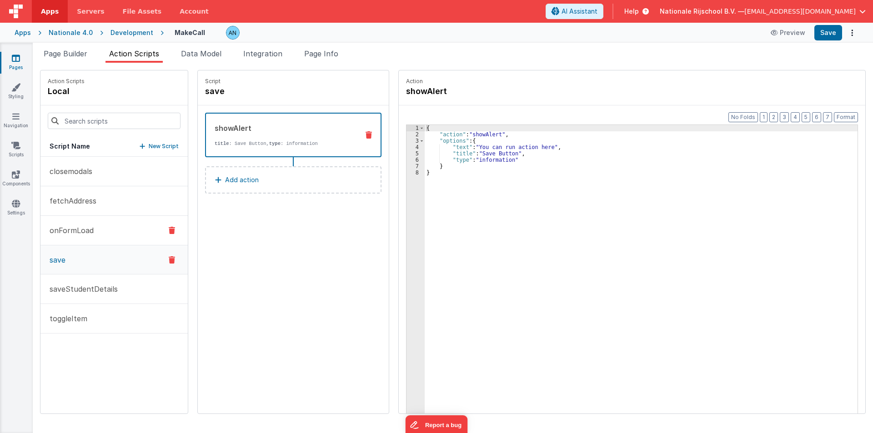
click at [83, 232] on p "onFormLoad" at bounding box center [69, 230] width 50 height 11
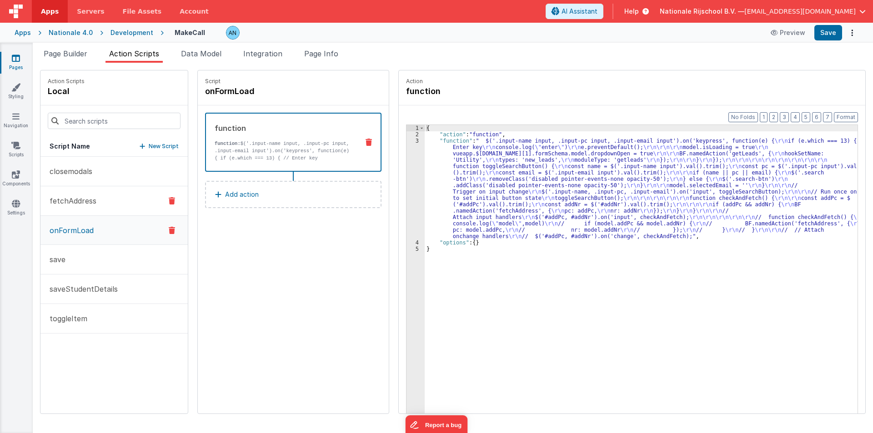
click at [85, 201] on p "fetchAddress" at bounding box center [70, 201] width 52 height 11
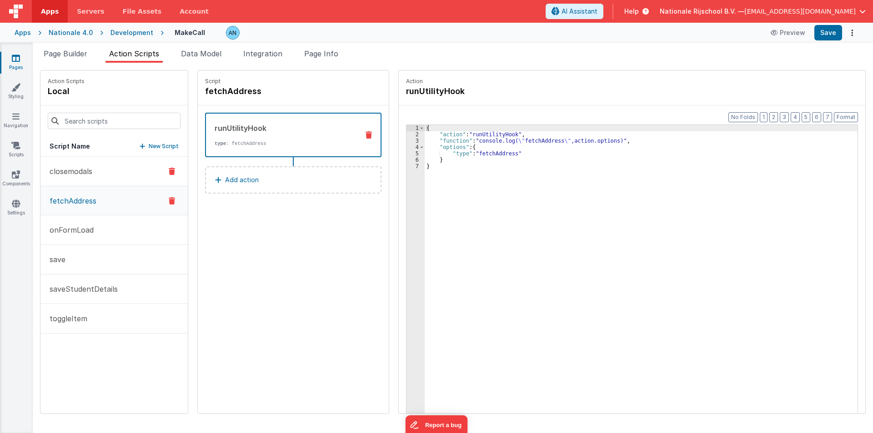
click at [87, 175] on p "closemodals" at bounding box center [68, 171] width 48 height 11
click at [82, 282] on button "saveStudentDetails" at bounding box center [113, 290] width 147 height 30
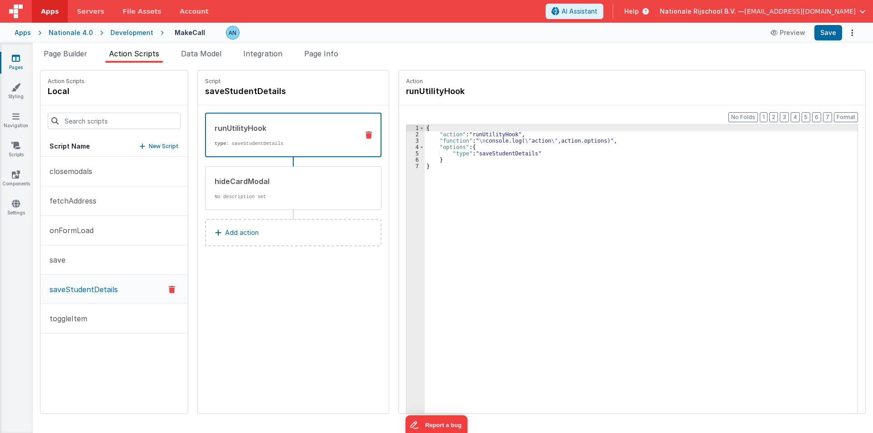
click at [509, 154] on div "{ "action" : "runUtilityHook" , "function" : " \n console.log( \" action \" ,ac…" at bounding box center [646, 290] width 442 height 330
click at [71, 49] on li "Page Builder" at bounding box center [65, 55] width 51 height 15
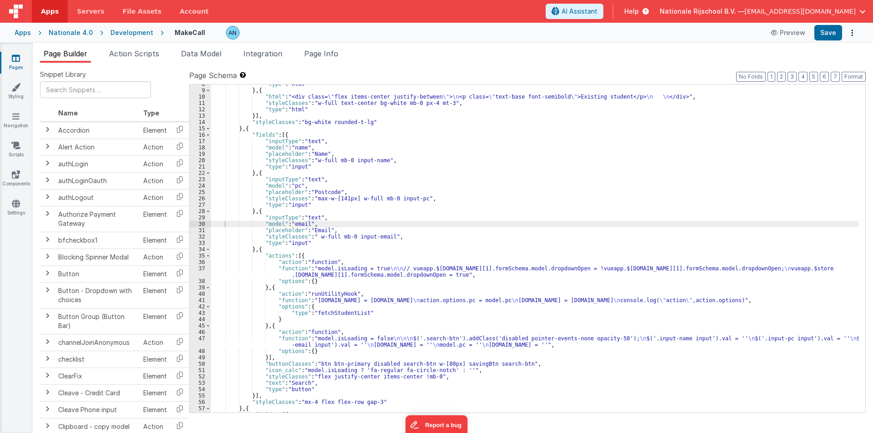
click at [323, 316] on div ""type" : "html" } , { "html" : "<div class= \" flex items-center justify-betwee…" at bounding box center [535, 251] width 648 height 341
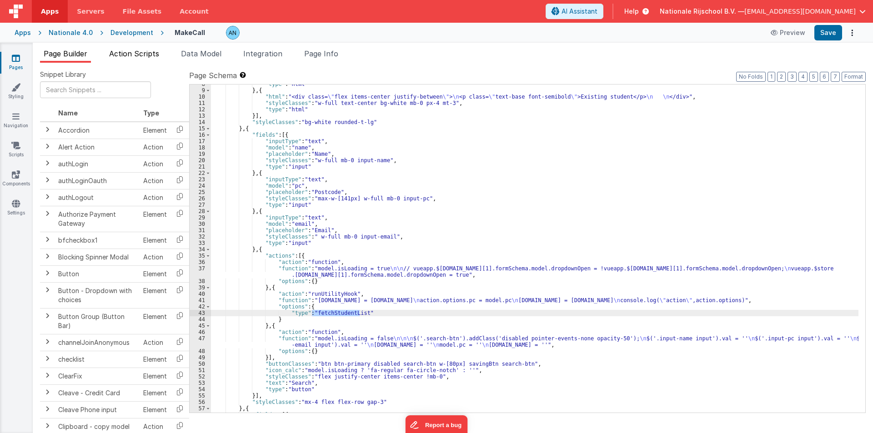
click at [116, 52] on span "Action Scripts" at bounding box center [134, 53] width 50 height 9
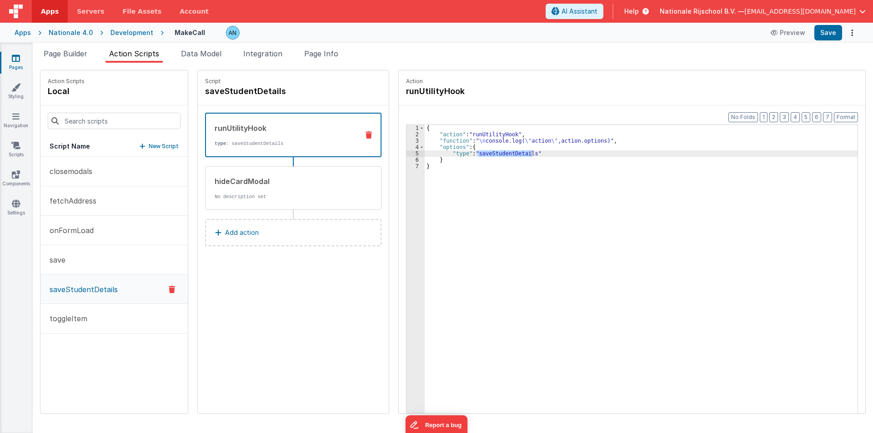
click at [154, 145] on p "New Script" at bounding box center [164, 146] width 30 height 9
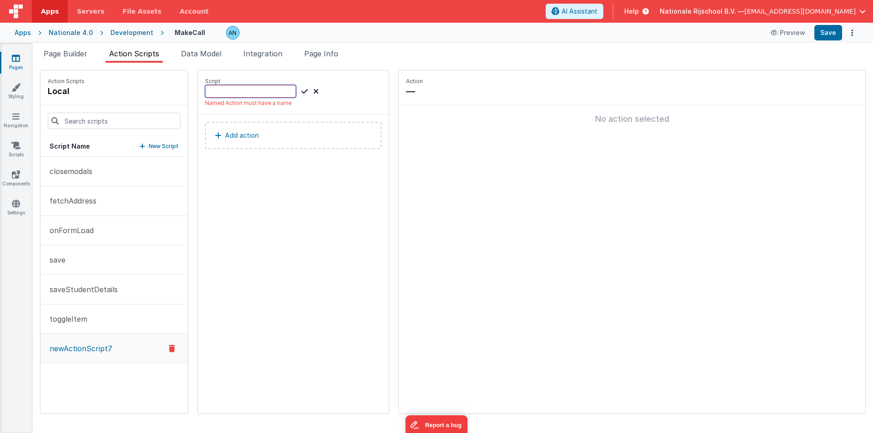
paste input "fetchStudentList"
type input "fetchStudentList"
click at [302, 92] on icon at bounding box center [305, 91] width 6 height 11
click at [230, 122] on p "Add action" at bounding box center [242, 126] width 34 height 11
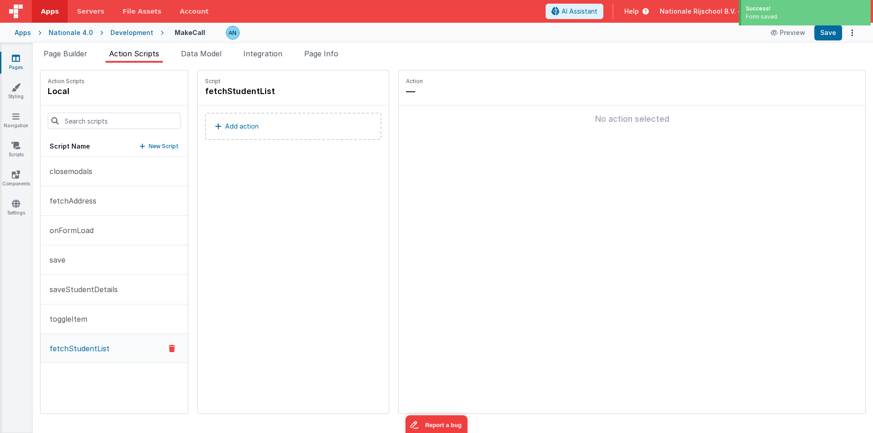
click at [256, 124] on button "Add action" at bounding box center [293, 126] width 176 height 27
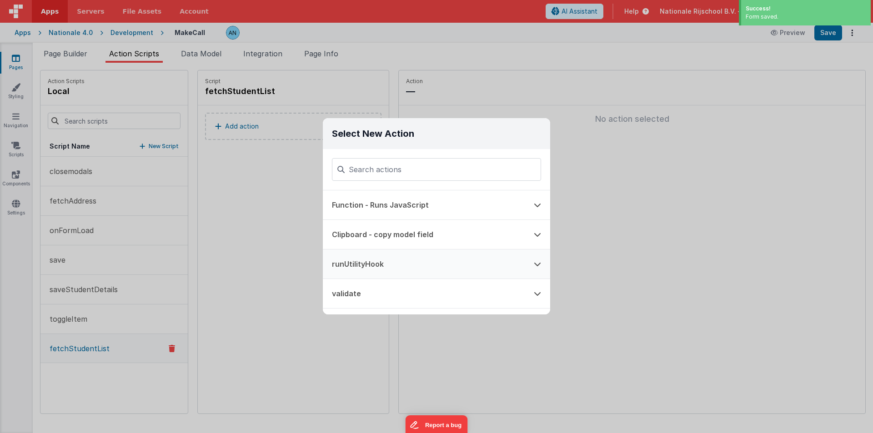
click at [365, 263] on button "runUtilityHook" at bounding box center [424, 264] width 202 height 29
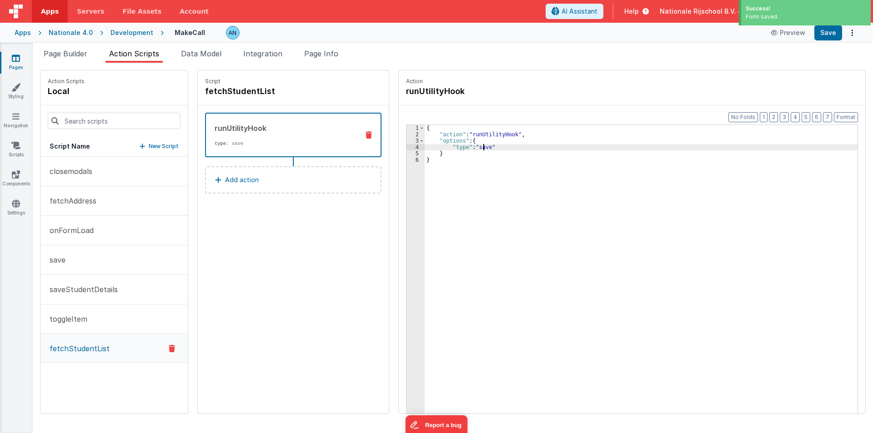
click at [475, 145] on div "{ "action" : "runUtilityHook" , "options" : { "type" : "save" } }" at bounding box center [646, 290] width 442 height 330
click at [831, 33] on button "Save" at bounding box center [829, 32] width 28 height 15
click at [62, 41] on div "Apps Nationale 4.0 Development MakeCall Preview Saving" at bounding box center [436, 33] width 873 height 20
click at [68, 53] on span "Page Builder" at bounding box center [66, 53] width 44 height 9
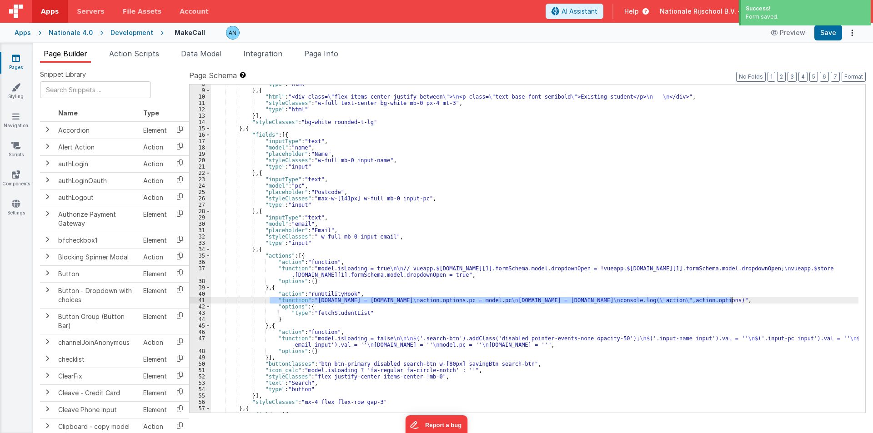
drag, startPoint x: 269, startPoint y: 301, endPoint x: 764, endPoint y: 301, distance: 494.9
click at [764, 301] on div ""type" : "html" } , { "html" : "<div class= \" flex items-center justify-betwee…" at bounding box center [535, 251] width 648 height 341
click at [139, 52] on span "Action Scripts" at bounding box center [134, 53] width 50 height 9
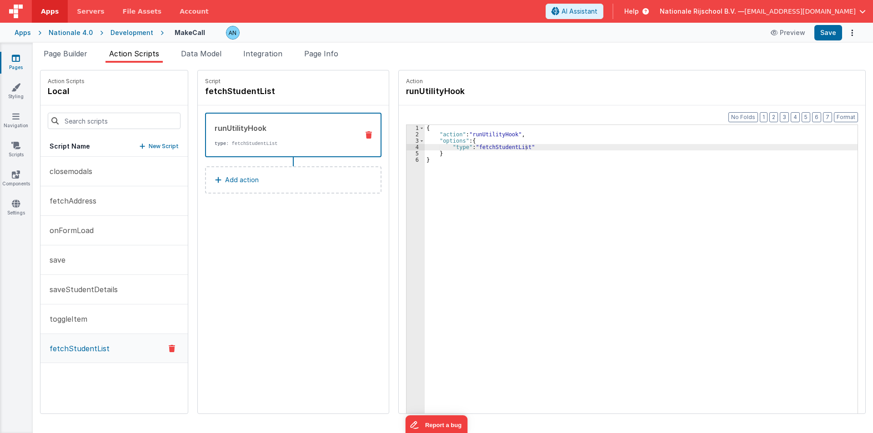
click at [519, 136] on div "{ "action" : "runUtilityHook" , "options" : { "type" : "fetchStudentList" } }" at bounding box center [646, 290] width 442 height 330
click at [825, 34] on button "Save" at bounding box center [829, 32] width 28 height 15
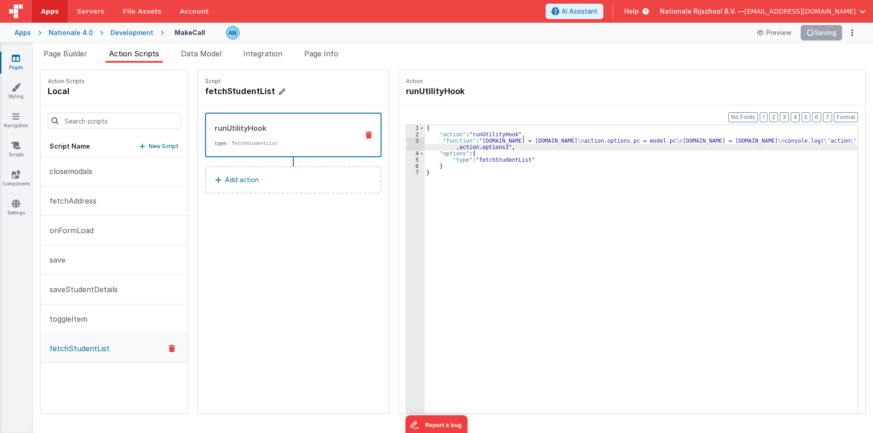
click at [217, 90] on h4 "fetchStudentList" at bounding box center [273, 91] width 136 height 13
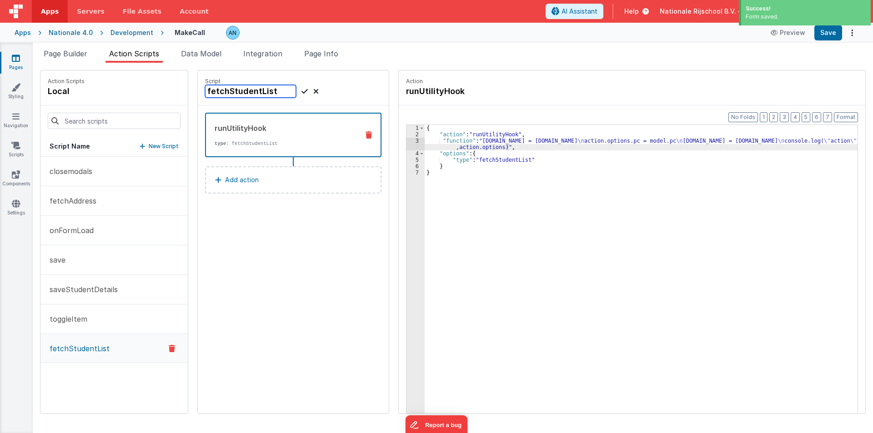
click at [217, 90] on input "fetchStudentList" at bounding box center [250, 91] width 91 height 13
click at [66, 55] on span "Page Builder" at bounding box center [66, 53] width 44 height 9
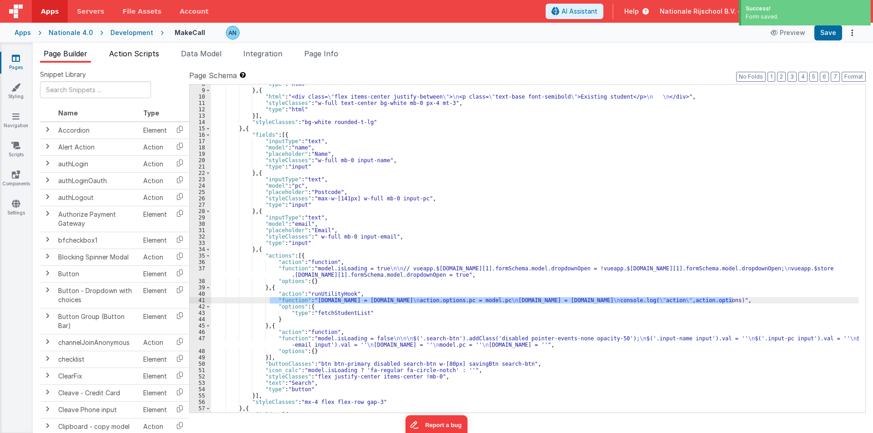
click at [138, 55] on span "Action Scripts" at bounding box center [134, 53] width 50 height 9
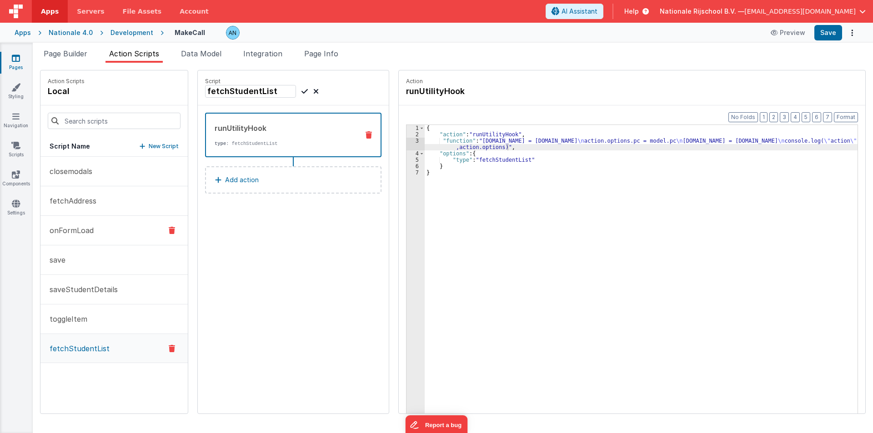
click at [84, 228] on p "onFormLoad" at bounding box center [69, 230] width 50 height 11
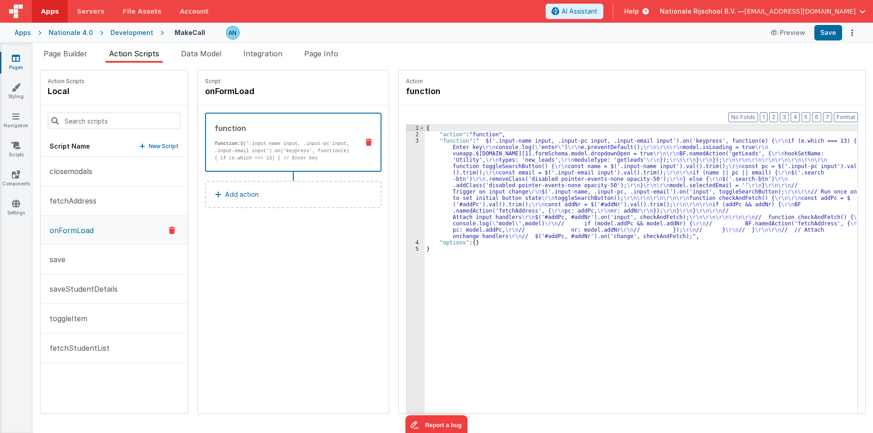
click at [407, 159] on div "3" at bounding box center [416, 189] width 18 height 102
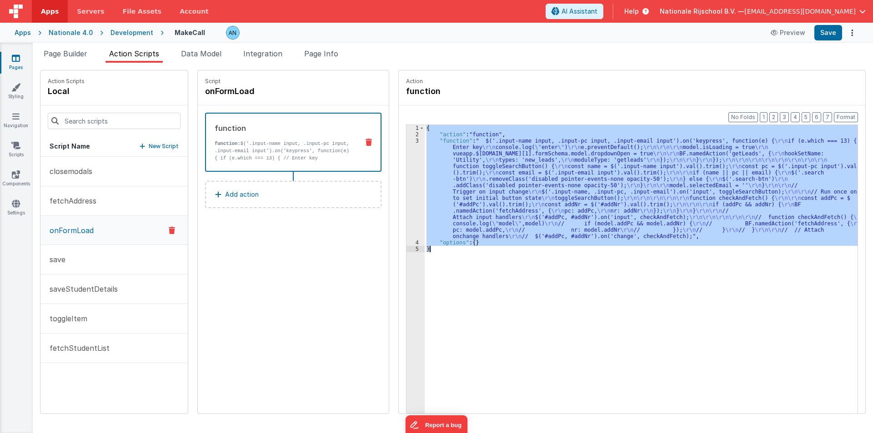
click at [407, 159] on div "3" at bounding box center [416, 189] width 18 height 102
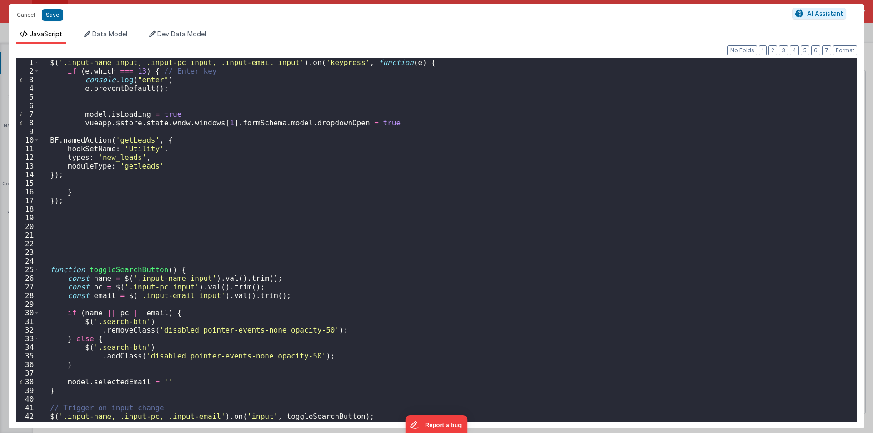
click at [125, 141] on div "$ ( '.input-name input, .input-pc input, .input-email input' ) . on ( 'keypress…" at bounding box center [445, 248] width 811 height 381
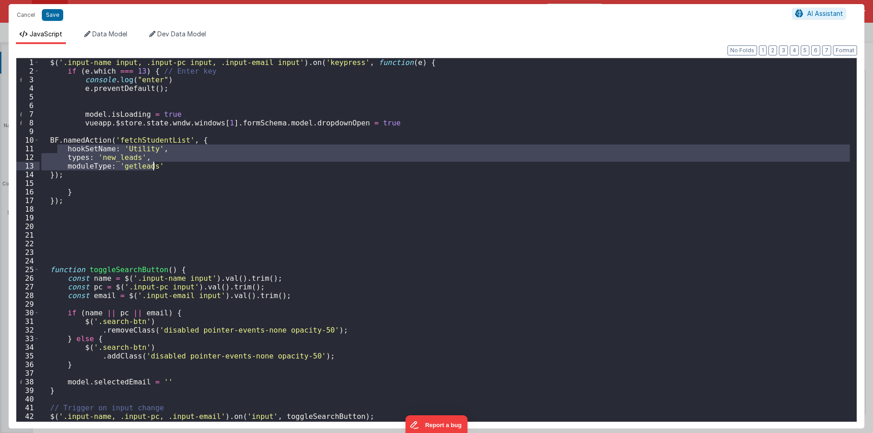
drag, startPoint x: 58, startPoint y: 148, endPoint x: 165, endPoint y: 163, distance: 107.5
click at [165, 163] on div "$ ( '.input-name input, .input-pc input, .input-email input' ) . on ( 'keypress…" at bounding box center [445, 248] width 811 height 381
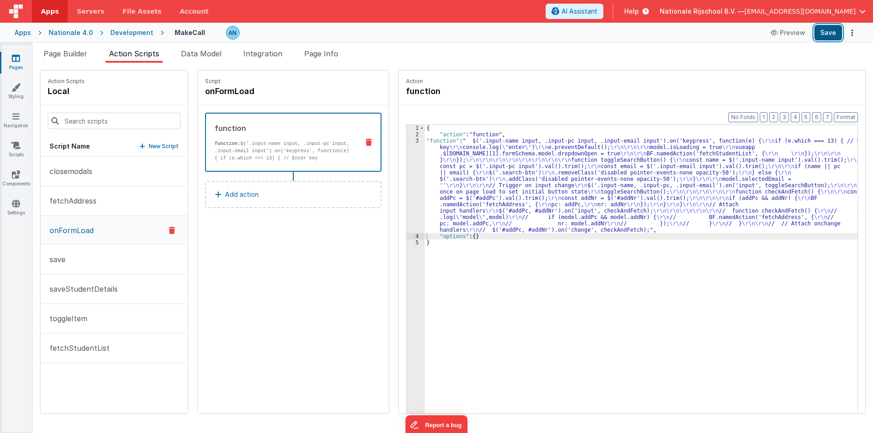
click at [827, 38] on button "Save" at bounding box center [829, 32] width 28 height 15
click at [848, 114] on button "Format" at bounding box center [846, 117] width 24 height 10
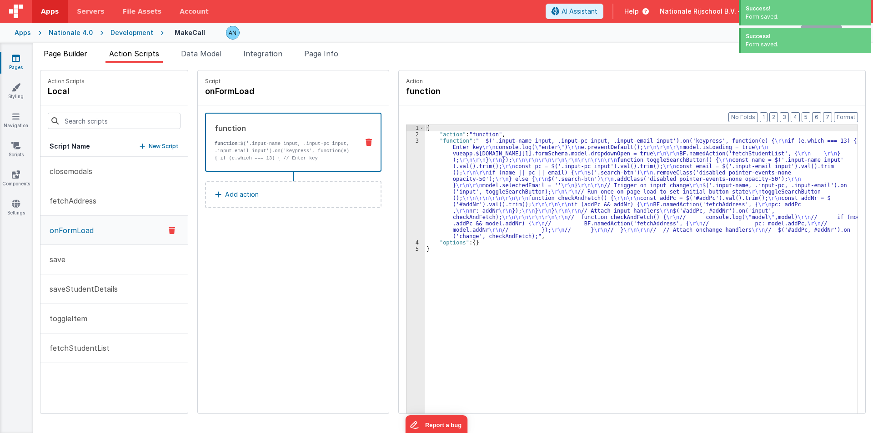
click at [65, 50] on span "Page Builder" at bounding box center [66, 53] width 44 height 9
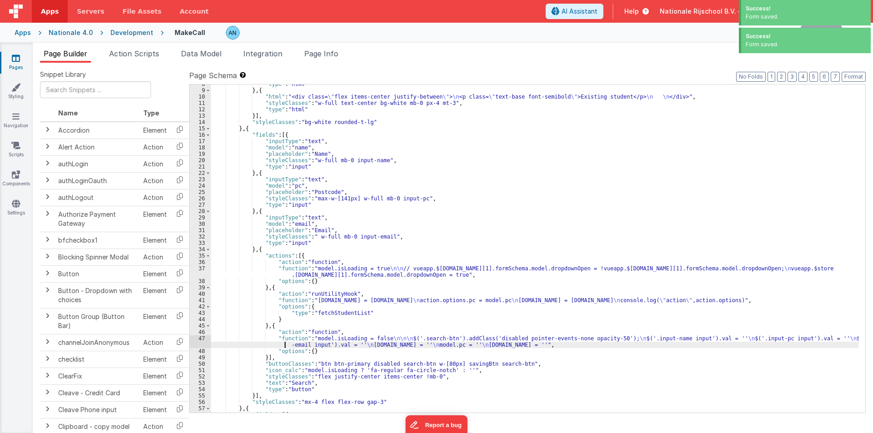
click at [271, 342] on div ""type" : "html" } , { "html" : "<div class= \" flex items-center justify-betwee…" at bounding box center [535, 251] width 648 height 341
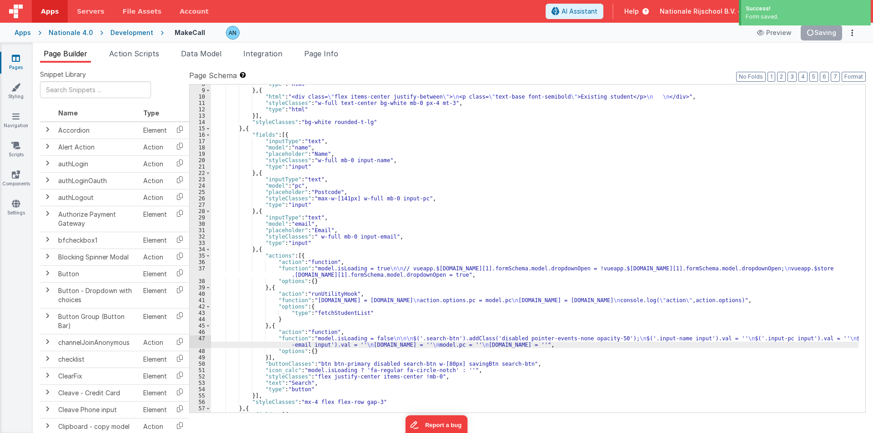
click at [196, 339] on div "47" at bounding box center [200, 342] width 21 height 13
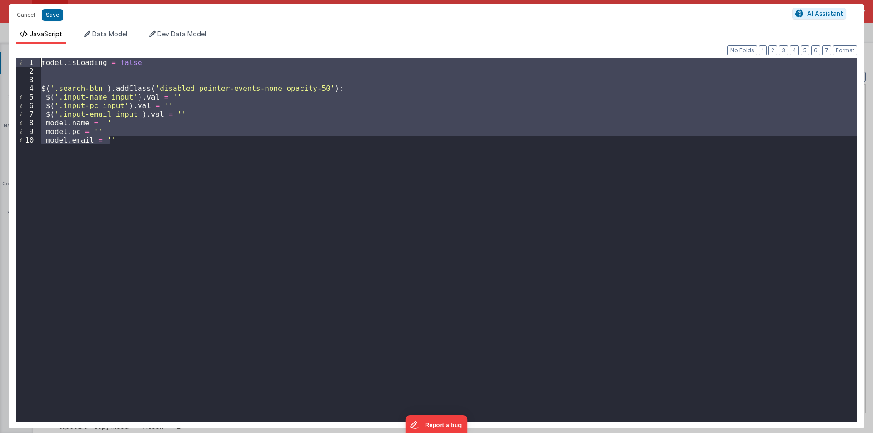
drag, startPoint x: 68, startPoint y: 101, endPoint x: 22, endPoint y: 58, distance: 63.1
click at [22, 58] on div "1 2 3 4 5 6 7 8 9 10 model . isLoading = false $ ( '.search-btn' ) . addClass (…" at bounding box center [436, 240] width 841 height 365
click at [23, 12] on button "Cancel" at bounding box center [25, 15] width 27 height 13
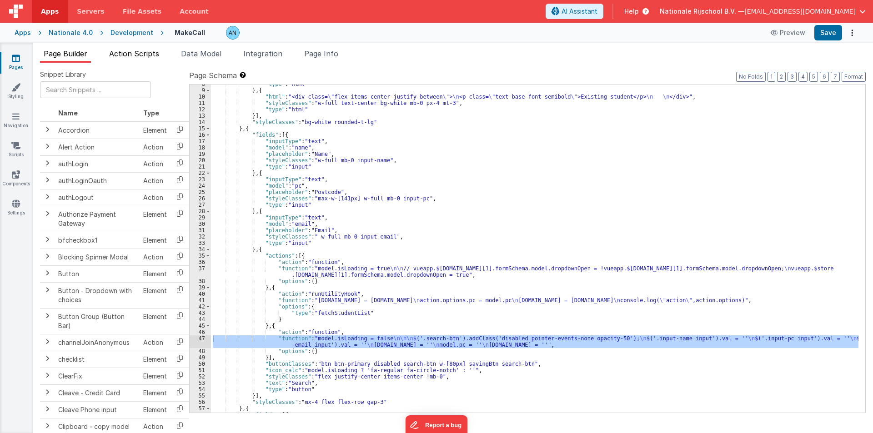
click at [127, 55] on span "Action Scripts" at bounding box center [134, 53] width 50 height 9
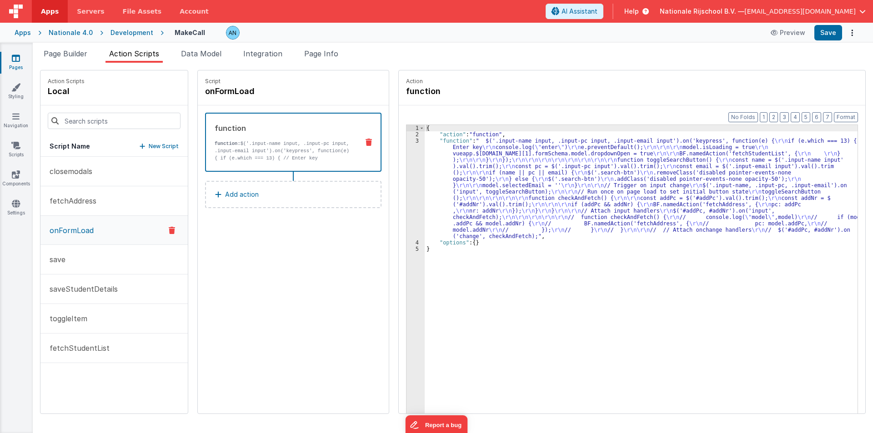
click at [336, 140] on div "function function: $('.input-name input, .input-pc input, .input-email input').…" at bounding box center [279, 142] width 146 height 39
click at [407, 165] on div "3" at bounding box center [416, 189] width 18 height 102
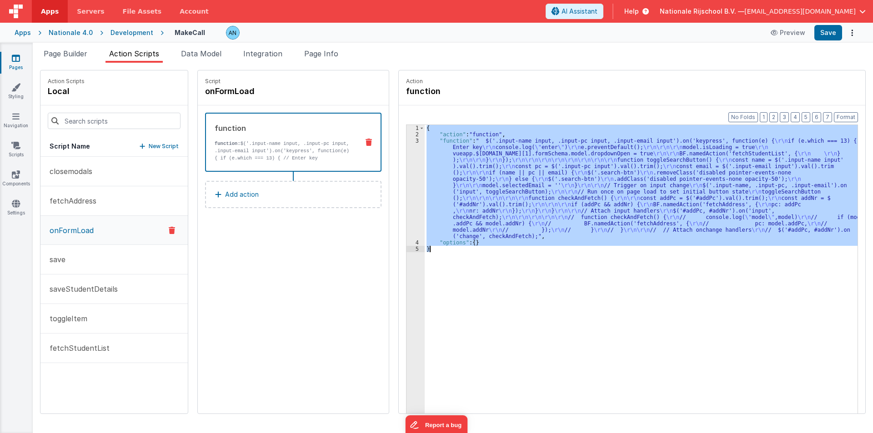
click at [407, 165] on div "3" at bounding box center [416, 189] width 18 height 102
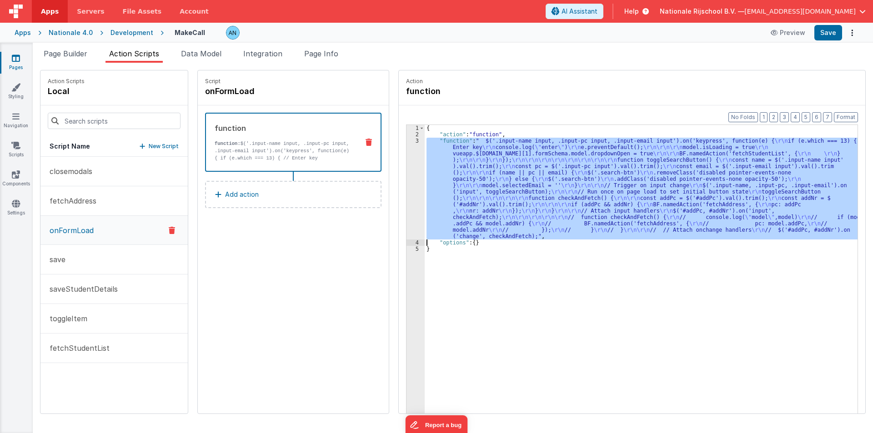
click at [407, 165] on div "3" at bounding box center [416, 189] width 18 height 102
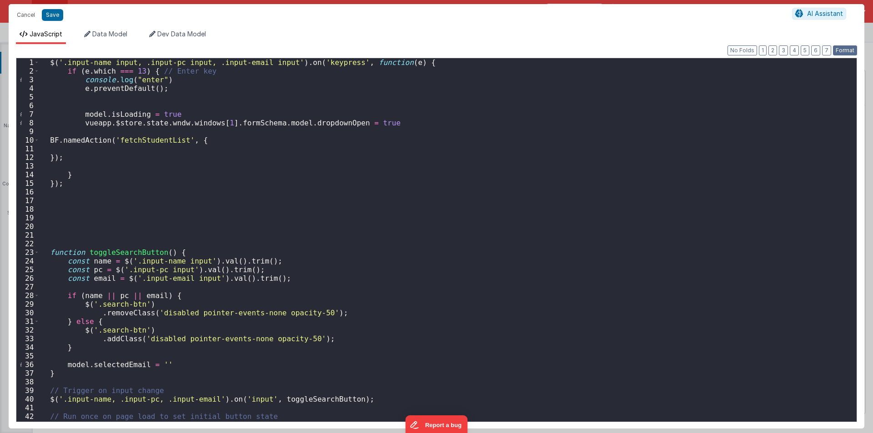
click at [847, 50] on button "Format" at bounding box center [845, 50] width 24 height 10
click at [55, 13] on button "Save" at bounding box center [52, 15] width 21 height 12
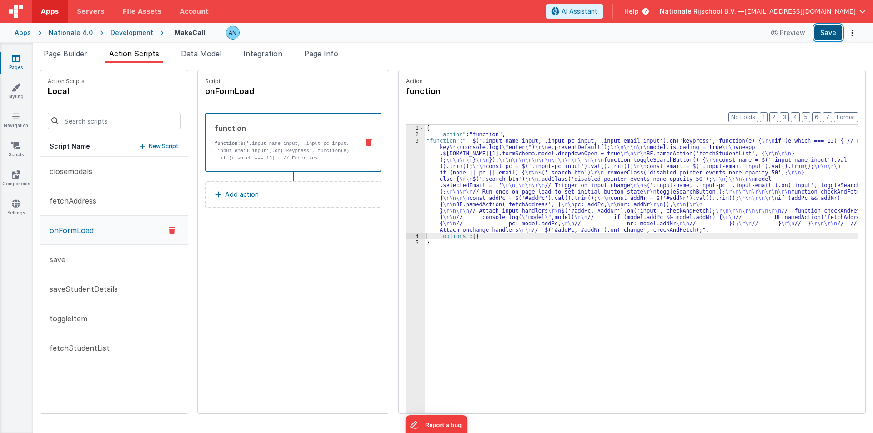
click at [835, 35] on button "Save" at bounding box center [829, 32] width 28 height 15
drag, startPoint x: 84, startPoint y: 348, endPoint x: 203, endPoint y: 294, distance: 130.7
click at [83, 348] on p "fetchStudentList" at bounding box center [76, 348] width 65 height 11
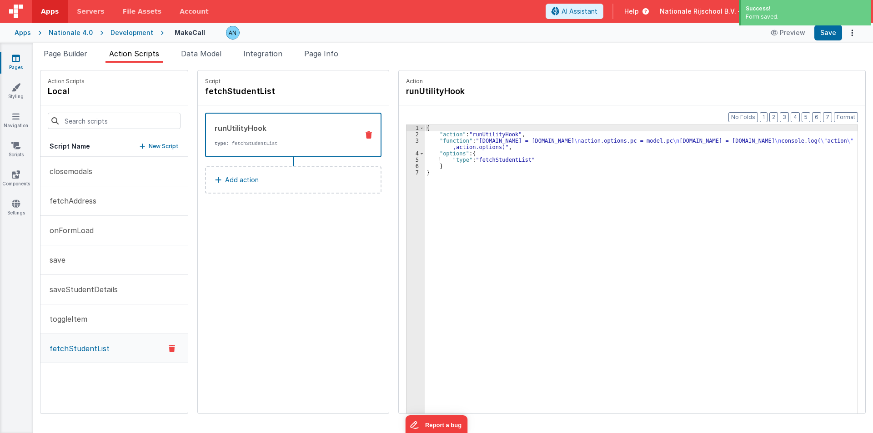
click at [228, 176] on p "Add action" at bounding box center [242, 180] width 34 height 11
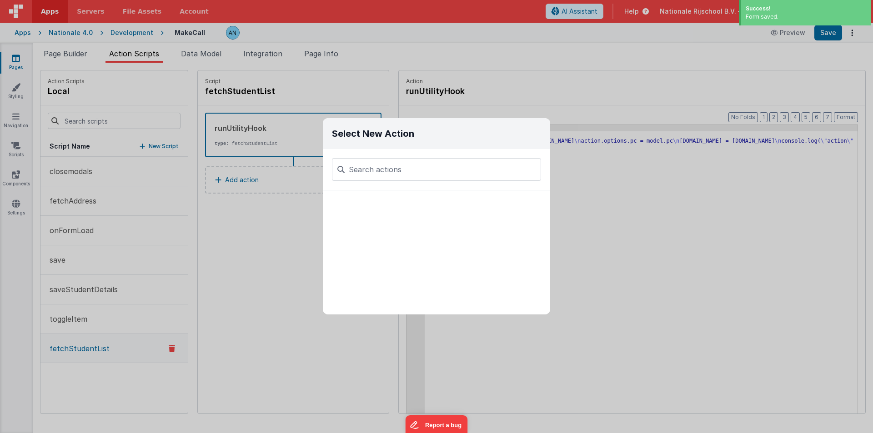
type input "f"
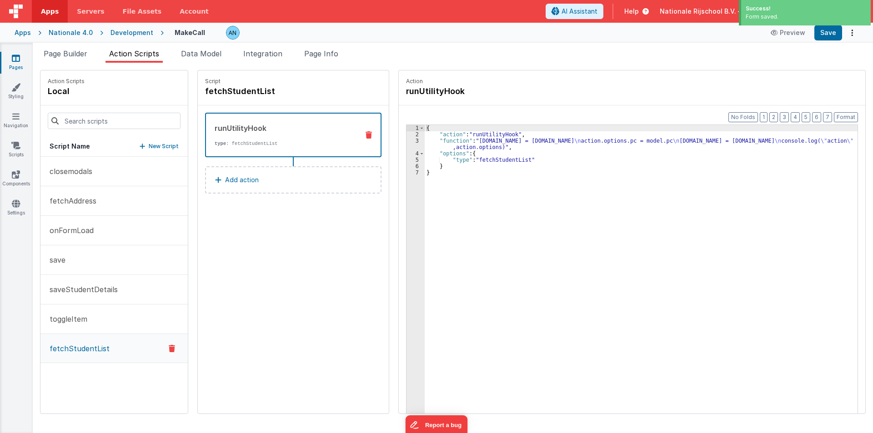
click at [225, 184] on p "Add action" at bounding box center [242, 180] width 34 height 11
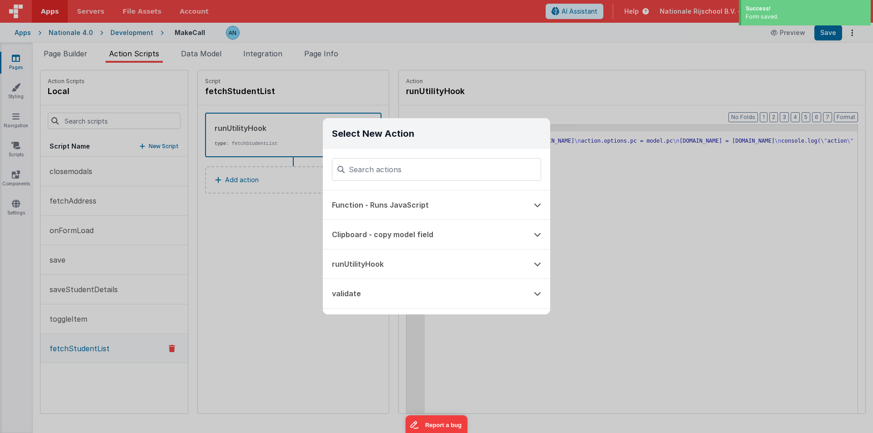
drag, startPoint x: 344, startPoint y: 205, endPoint x: 455, endPoint y: 164, distance: 118.4
click at [343, 205] on button "Function - Runs JavaScript" at bounding box center [424, 205] width 202 height 29
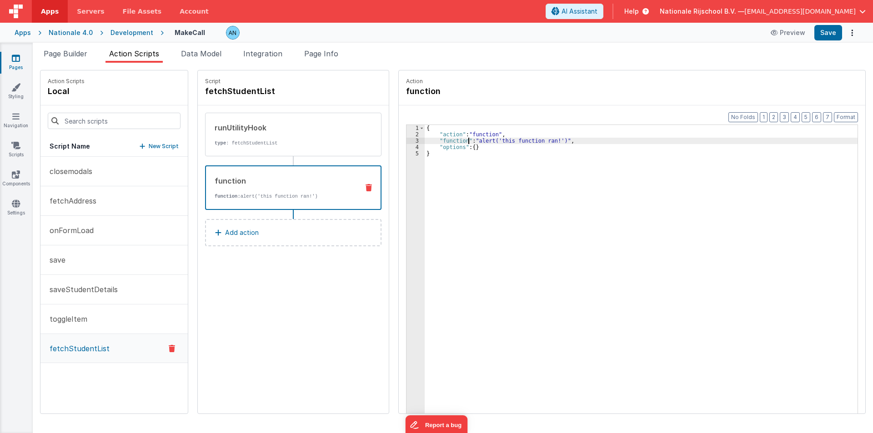
click at [461, 140] on div "{ "action" : "function" , "function" : "alert('this function ran!')" , "options…" at bounding box center [646, 290] width 442 height 330
click at [407, 140] on div "3" at bounding box center [416, 141] width 18 height 6
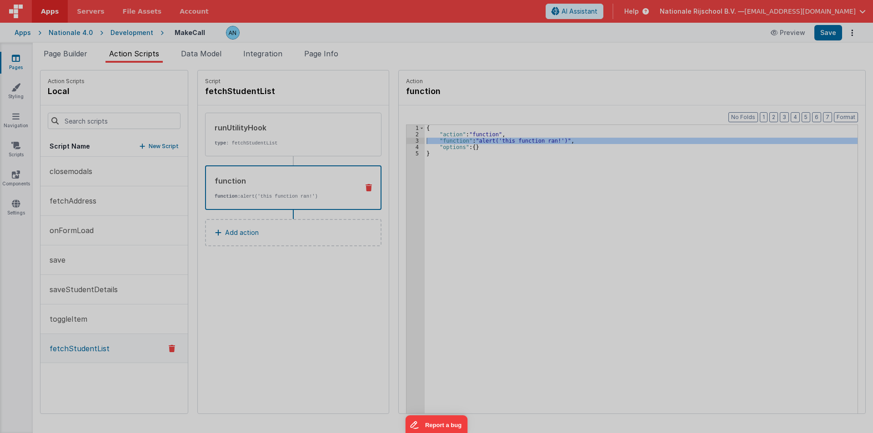
click at [405, 140] on div "alert ( 'this function ran!' )" at bounding box center [445, 239] width 821 height 381
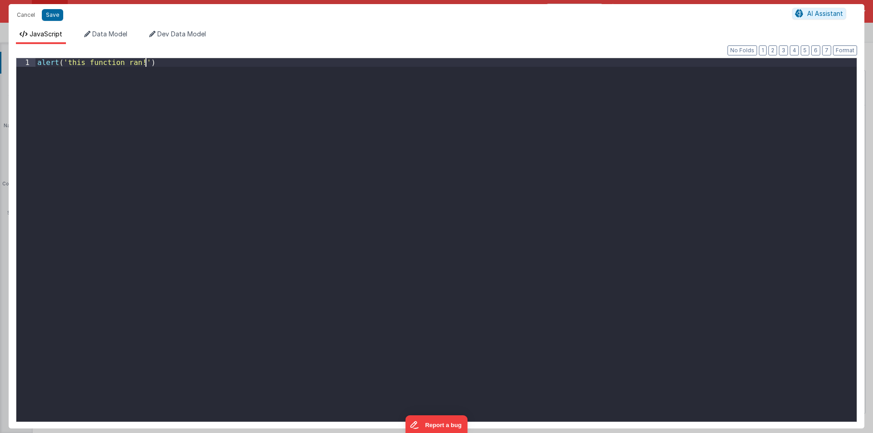
click at [337, 183] on div "alert ( 'this function ran!' )" at bounding box center [445, 248] width 821 height 381
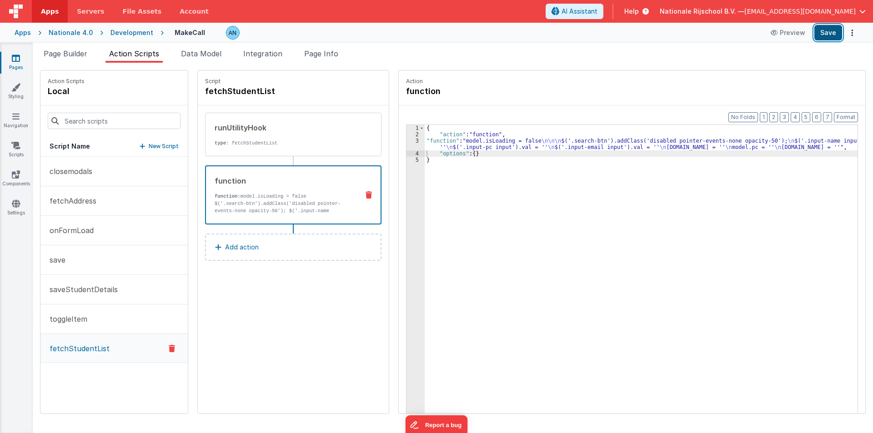
click at [830, 31] on button "Save" at bounding box center [829, 32] width 28 height 15
click at [856, 117] on button "Format" at bounding box center [846, 117] width 24 height 10
click at [101, 346] on p "fetchStudentList" at bounding box center [76, 348] width 65 height 11
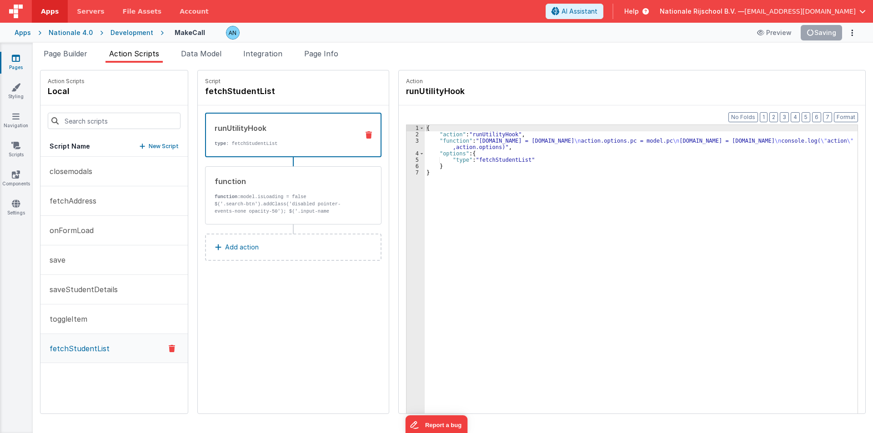
click at [254, 133] on div "runUtilityHook" at bounding box center [283, 128] width 137 height 11
click at [441, 144] on div "{ "action" : "runUtilityHook" , "function" : "action.options.name = model.name …" at bounding box center [646, 290] width 442 height 330
click at [409, 145] on div "3" at bounding box center [416, 144] width 18 height 13
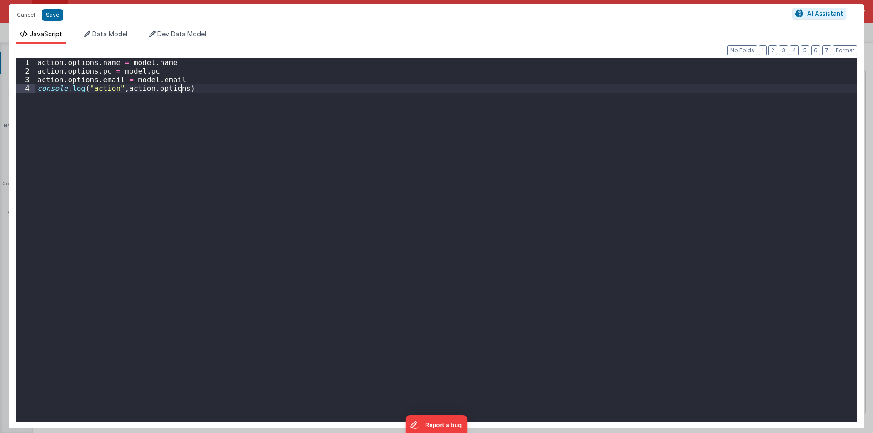
click at [408, 145] on div "action . options . name = model . name action . options . pc = model . pc actio…" at bounding box center [445, 248] width 821 height 381
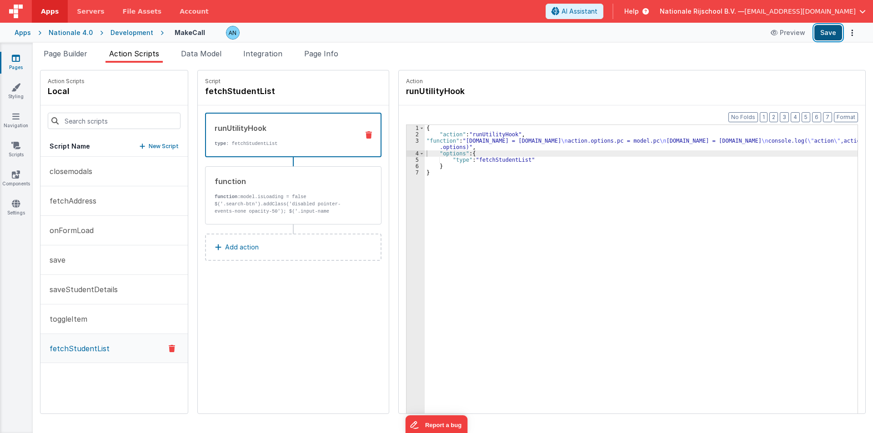
click at [832, 30] on button "Save" at bounding box center [829, 32] width 28 height 15
click at [851, 115] on button "Format" at bounding box center [846, 117] width 24 height 10
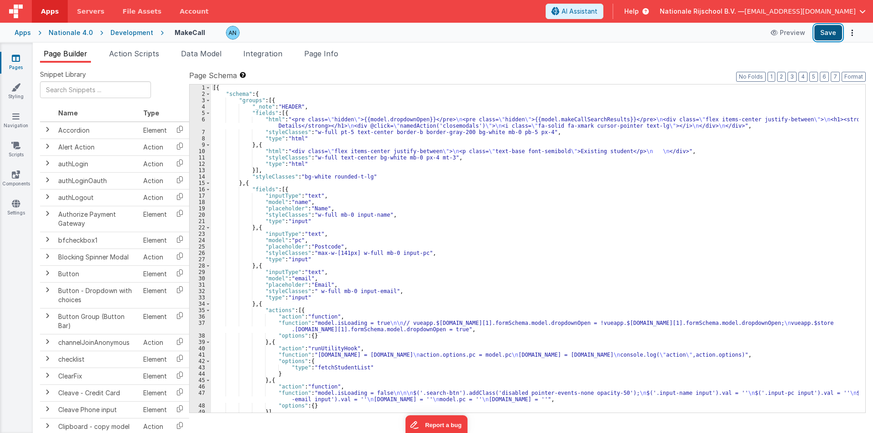
click at [832, 30] on button "Save" at bounding box center [829, 32] width 28 height 15
click at [853, 74] on button "Format" at bounding box center [854, 77] width 24 height 10
click at [136, 50] on span "Action Scripts" at bounding box center [134, 53] width 50 height 9
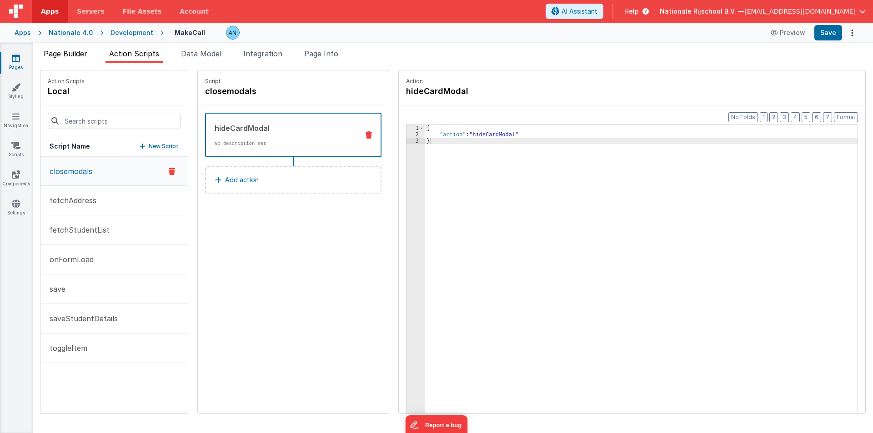
click at [77, 57] on span "Page Builder" at bounding box center [66, 53] width 44 height 9
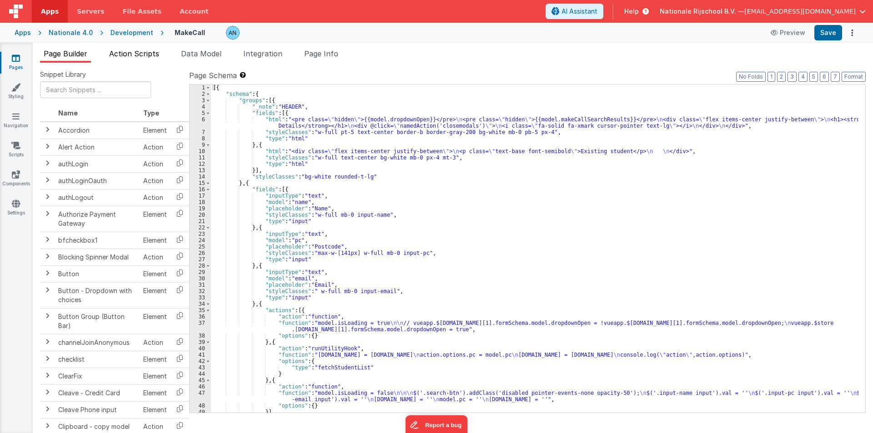
click at [132, 52] on span "Action Scripts" at bounding box center [134, 53] width 50 height 9
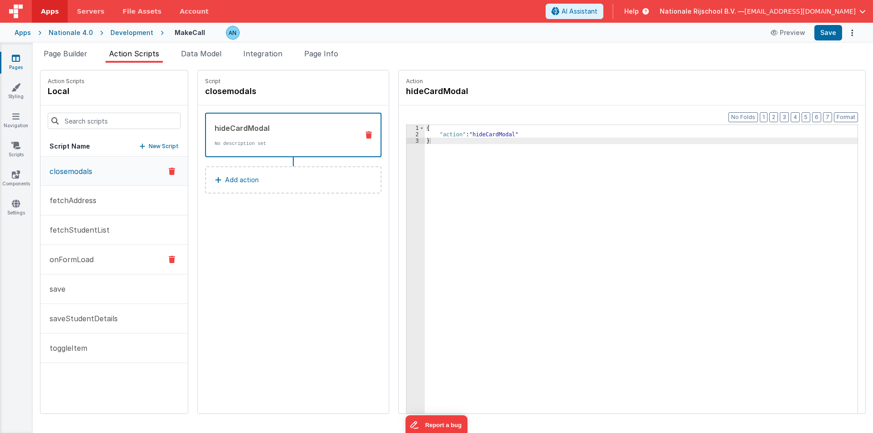
click at [82, 255] on p "onFormLoad" at bounding box center [69, 259] width 50 height 11
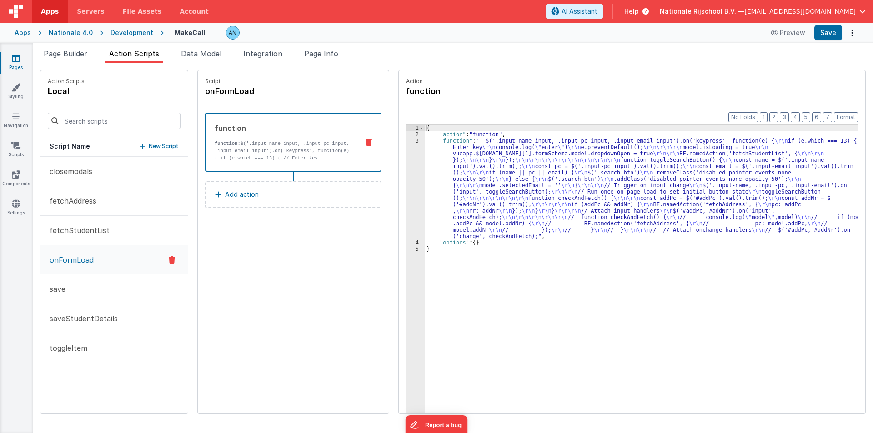
click at [408, 186] on div "3" at bounding box center [416, 189] width 18 height 102
click at [407, 178] on div "3" at bounding box center [416, 189] width 18 height 102
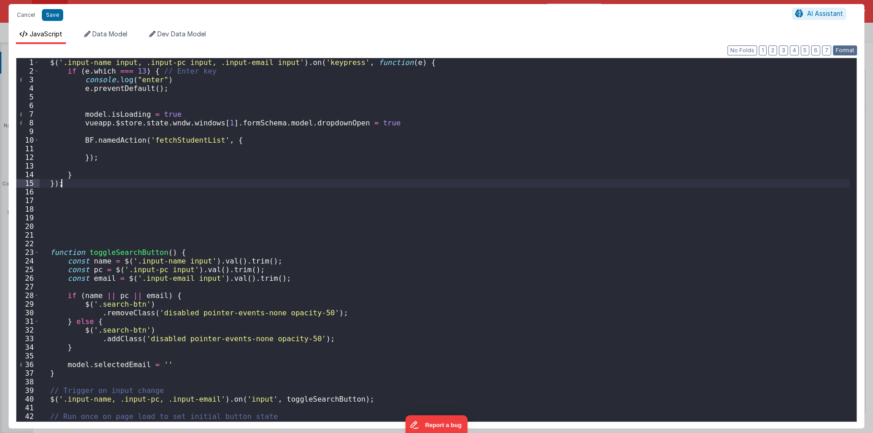
click at [841, 47] on button "Format" at bounding box center [845, 50] width 24 height 10
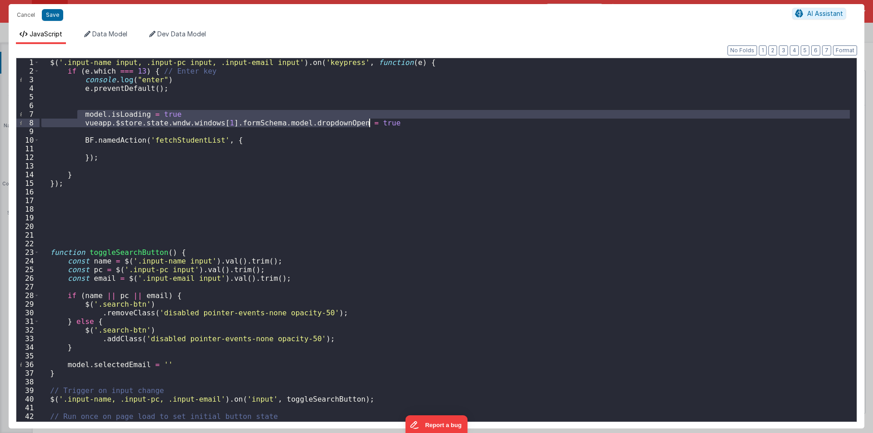
drag, startPoint x: 76, startPoint y: 115, endPoint x: 369, endPoint y: 120, distance: 293.0
click at [369, 120] on div "$ ( '.input-name input, .input-pc input, .input-email input' ) . on ( 'keypress…" at bounding box center [445, 248] width 811 height 381
click at [389, 121] on div "$ ( '.input-name input, .input-pc input, .input-email input' ) . on ( 'keypress…" at bounding box center [445, 240] width 811 height 364
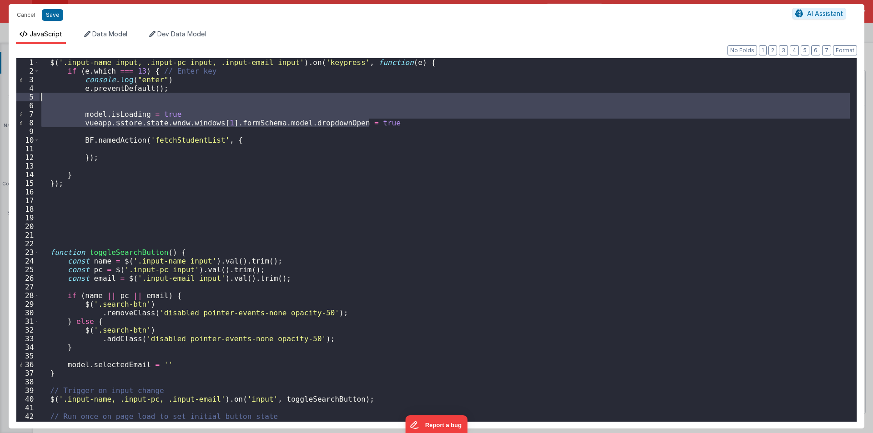
drag, startPoint x: 381, startPoint y: 123, endPoint x: 70, endPoint y: 99, distance: 311.6
click at [70, 99] on div "$ ( '.input-name input, .input-pc input, .input-email input' ) . on ( 'keypress…" at bounding box center [445, 248] width 811 height 381
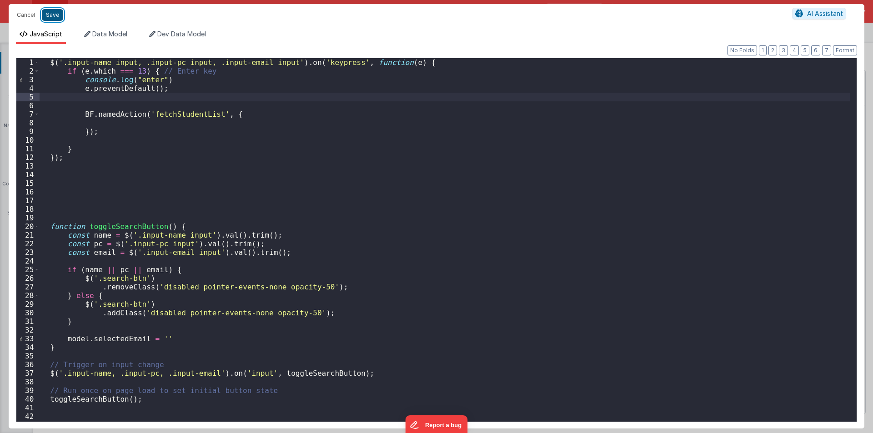
click at [45, 16] on button "Save" at bounding box center [52, 15] width 21 height 12
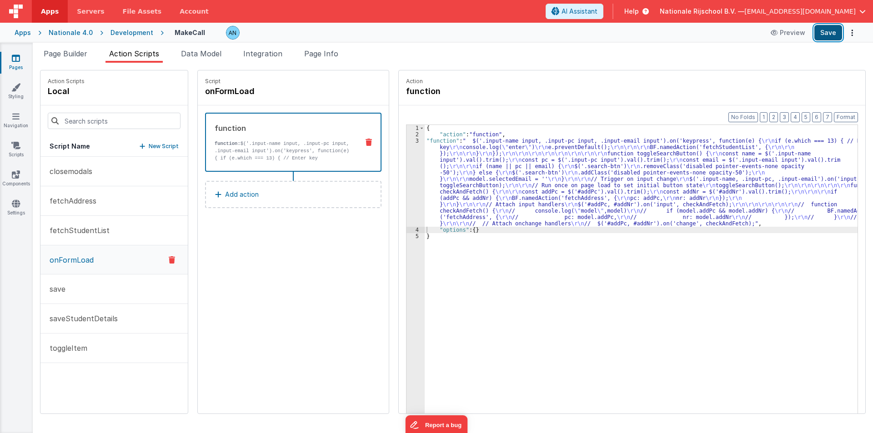
click at [824, 31] on button "Save" at bounding box center [829, 32] width 28 height 15
click at [90, 231] on p "fetchStudentList" at bounding box center [76, 230] width 65 height 11
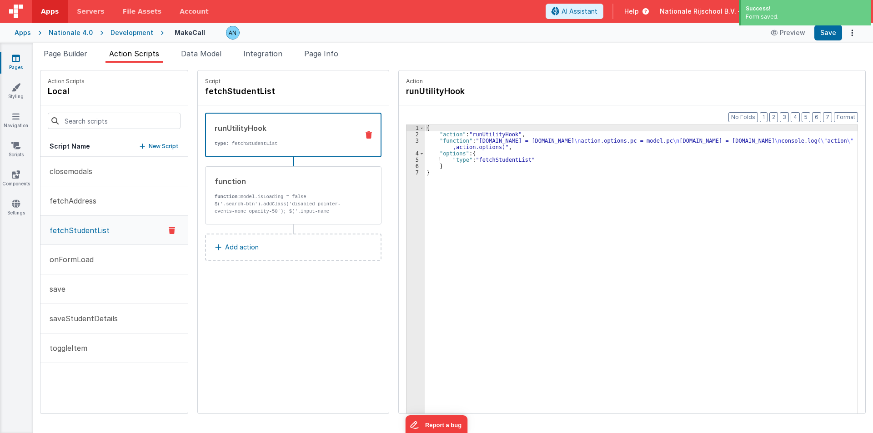
click at [228, 242] on p "Add action" at bounding box center [242, 247] width 34 height 11
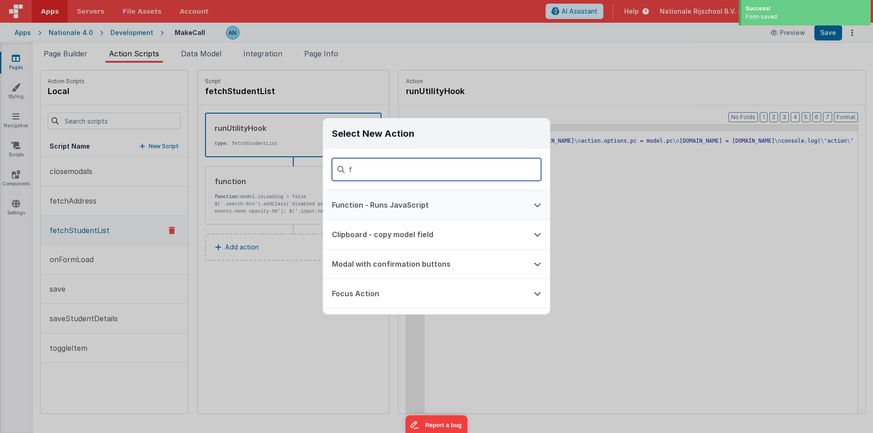
type input "f"
click at [363, 212] on button "Function - Runs JavaScript" at bounding box center [424, 205] width 202 height 29
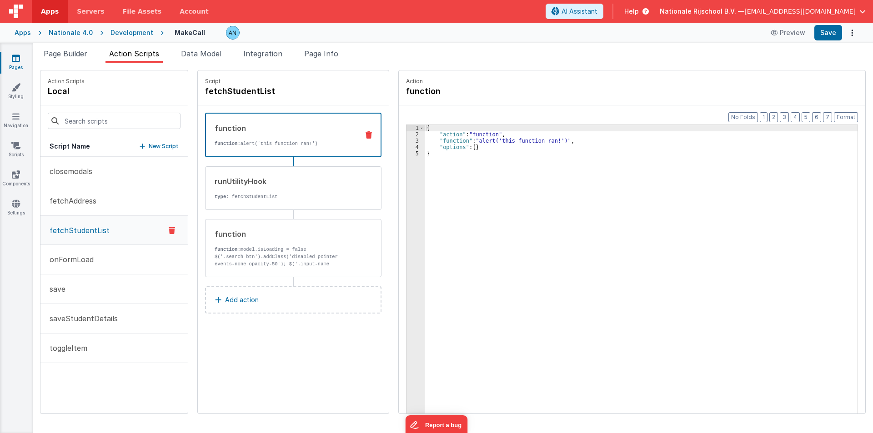
click at [445, 141] on div "{ "action" : "function" , "function" : "alert('this function ran!')" , "options…" at bounding box center [646, 290] width 442 height 330
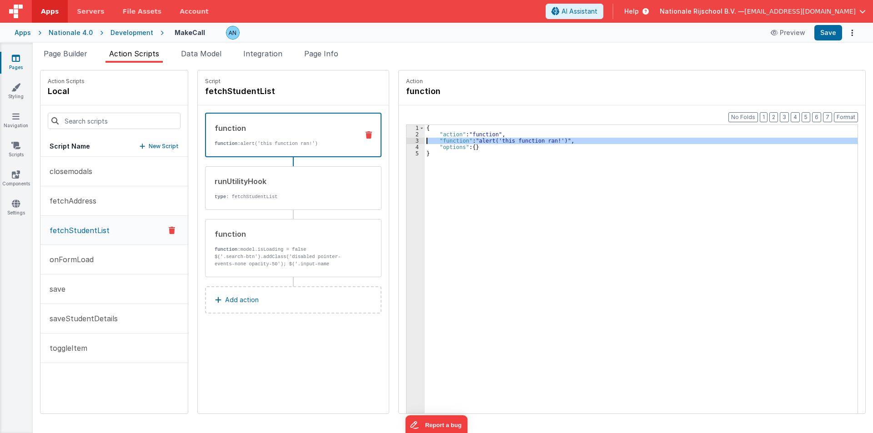
click at [407, 141] on div "3" at bounding box center [416, 141] width 18 height 6
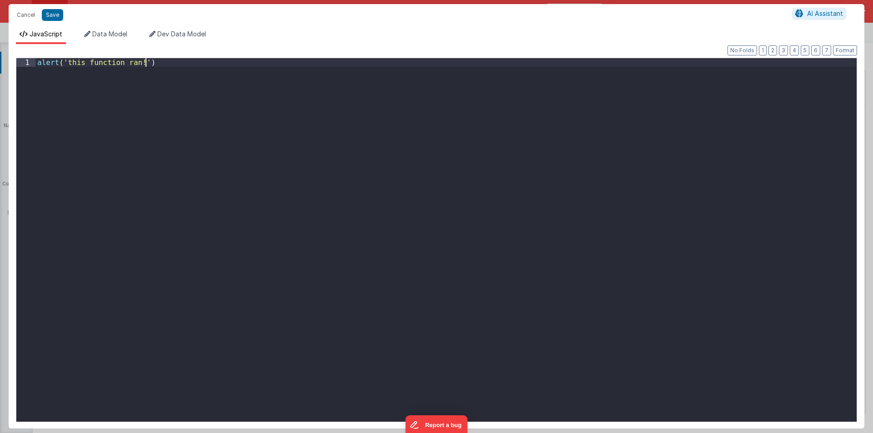
click at [211, 171] on div "alert ( 'this function ran!' )" at bounding box center [445, 248] width 821 height 381
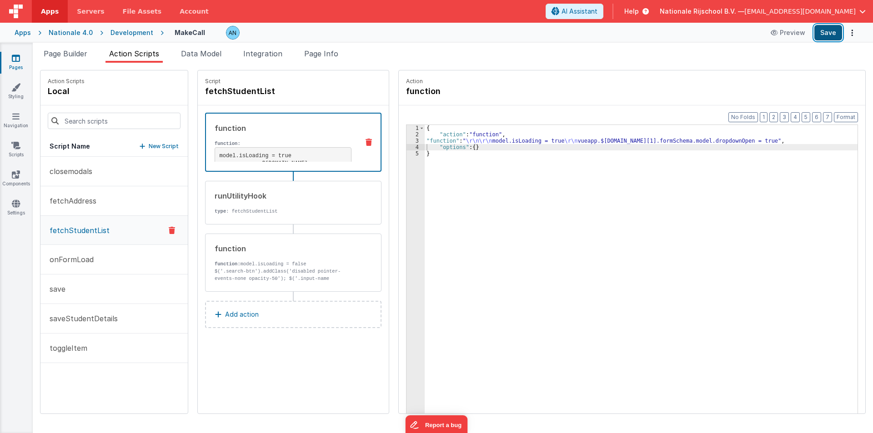
click at [836, 32] on button "Save" at bounding box center [829, 32] width 28 height 15
click at [845, 116] on button "Format" at bounding box center [846, 117] width 24 height 10
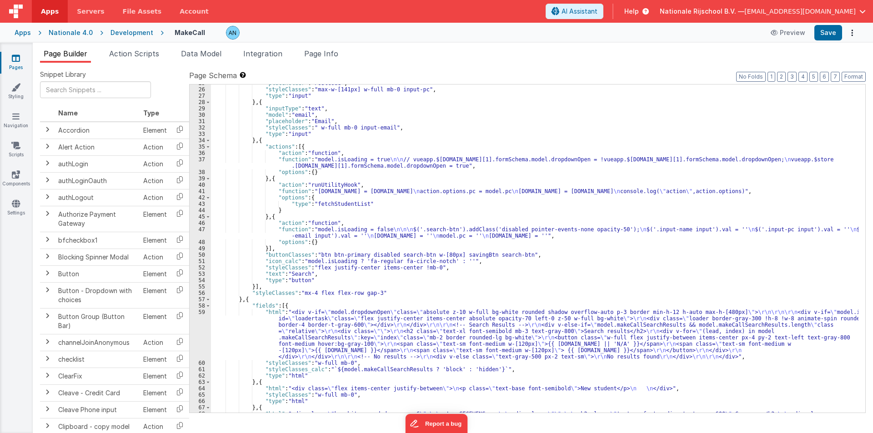
scroll to position [273, 0]
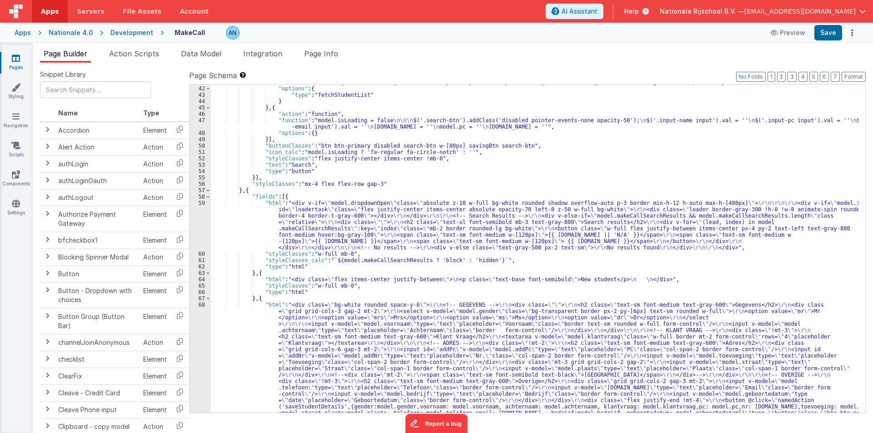
click at [243, 230] on div ""function" : "action.options.name = model.name \n action.options.pc = model.pc …" at bounding box center [535, 307] width 648 height 456
click at [203, 217] on div "59" at bounding box center [200, 225] width 21 height 51
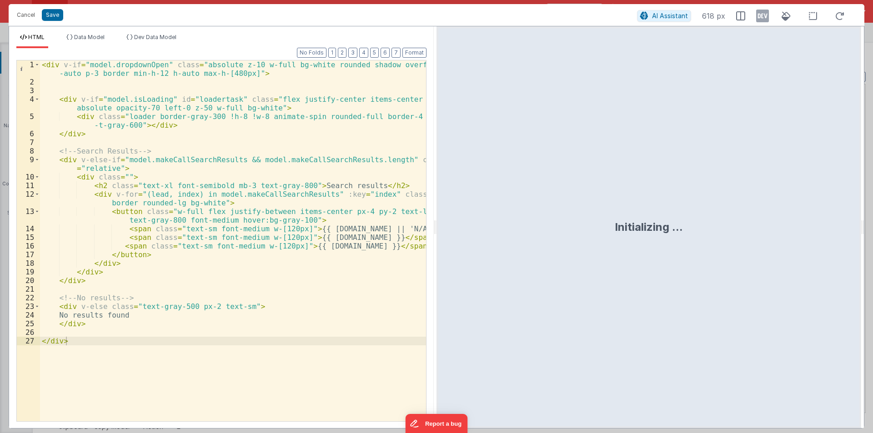
click at [157, 71] on div "< div v-if = "model.dropdownOpen" class = "absolute z-10 w-full bg-white rounde…" at bounding box center [233, 253] width 386 height 387
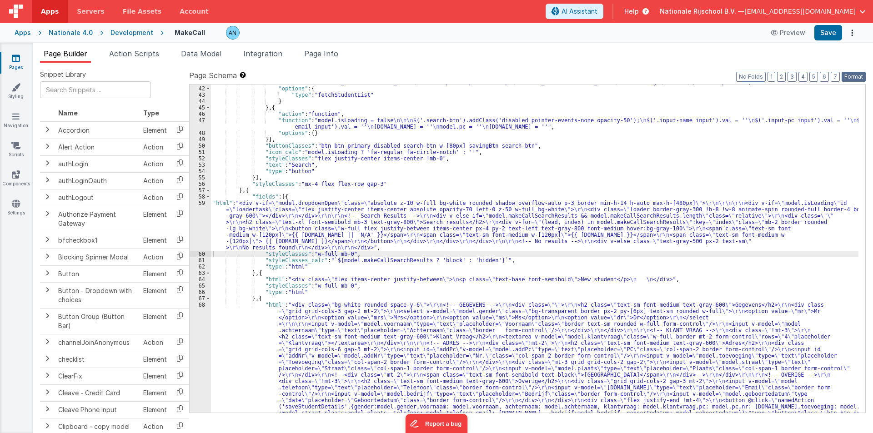
click at [858, 74] on button "Format" at bounding box center [854, 77] width 24 height 10
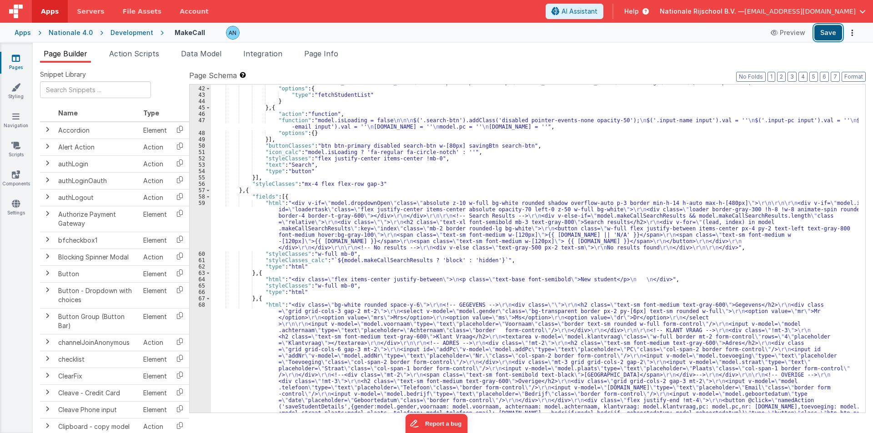
click at [826, 33] on button "Save" at bounding box center [829, 32] width 28 height 15
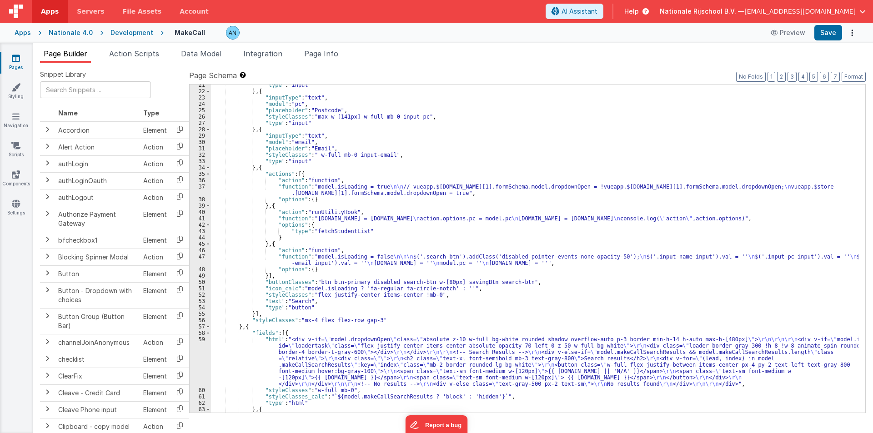
scroll to position [246, 0]
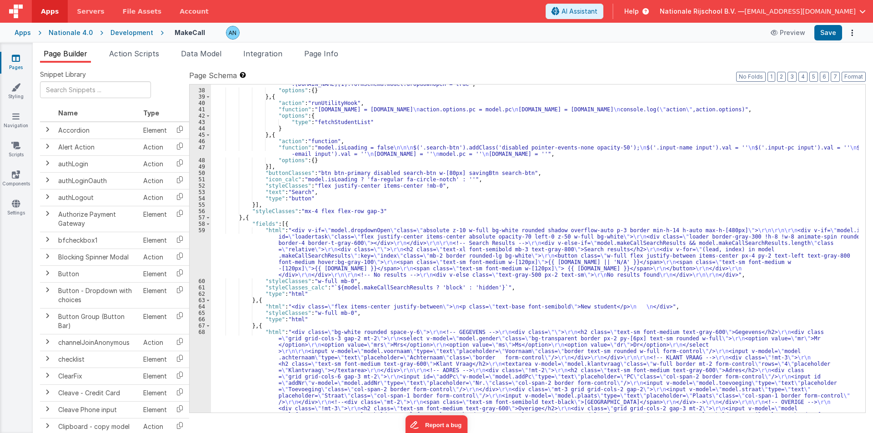
click at [252, 247] on div ""function" : "model.isLoading = true \n\n // vueapp.$[DOMAIN_NAME][1].formSchem…" at bounding box center [535, 306] width 648 height 462
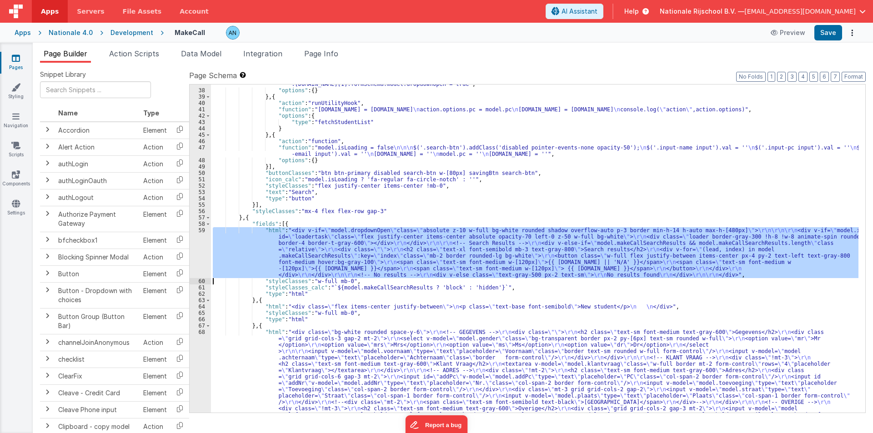
click at [195, 244] on div "59" at bounding box center [200, 252] width 21 height 51
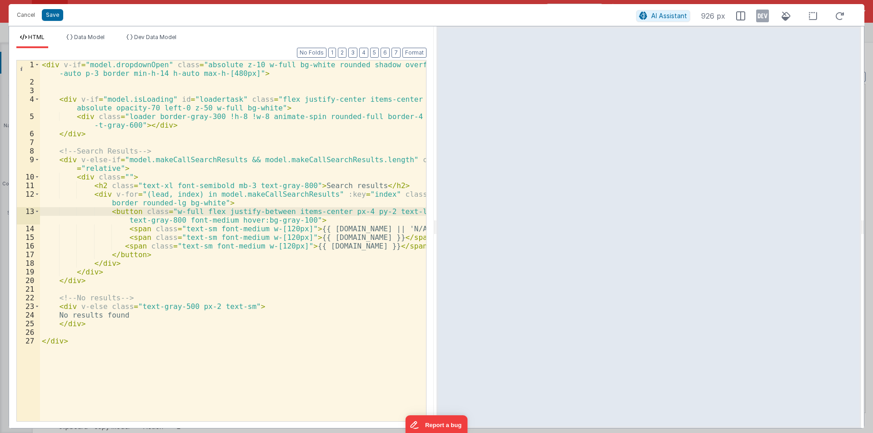
click at [235, 306] on div "< div v-if = "model.dropdownOpen" class = "absolute z-10 w-full bg-white rounde…" at bounding box center [233, 253] width 386 height 387
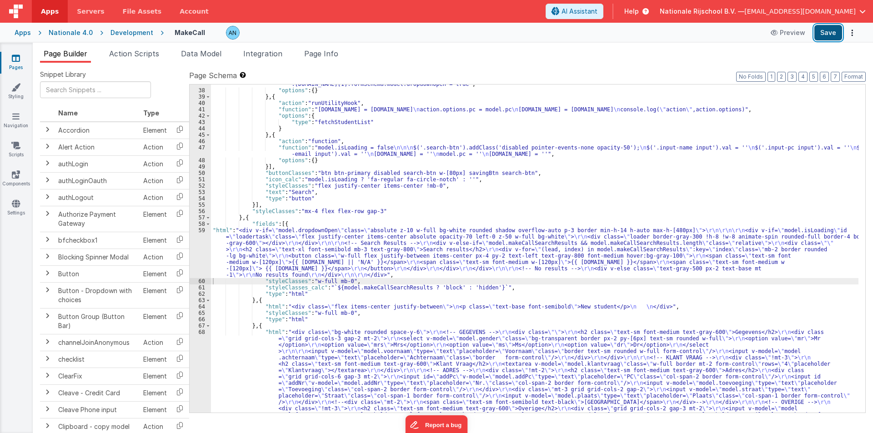
click at [829, 33] on button "Save" at bounding box center [829, 32] width 28 height 15
click at [860, 74] on button "Format" at bounding box center [854, 77] width 24 height 10
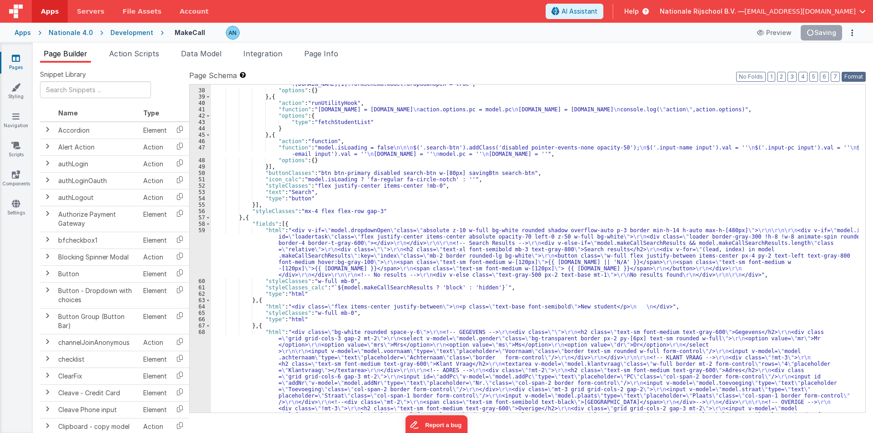
click at [851, 73] on button "Format" at bounding box center [854, 77] width 24 height 10
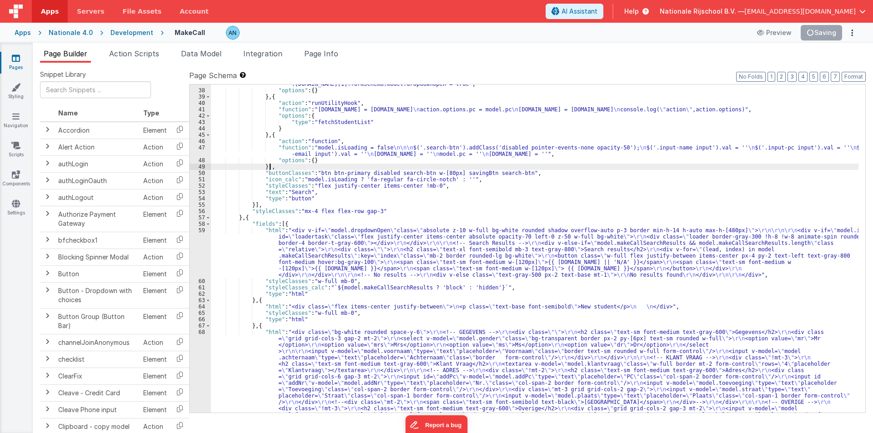
click at [473, 169] on div ""function" : "model.isLoading = true \n\n // vueapp.$store.state.wndw.windows[1…" at bounding box center [535, 306] width 648 height 462
click at [833, 25] on button "Save" at bounding box center [829, 32] width 28 height 15
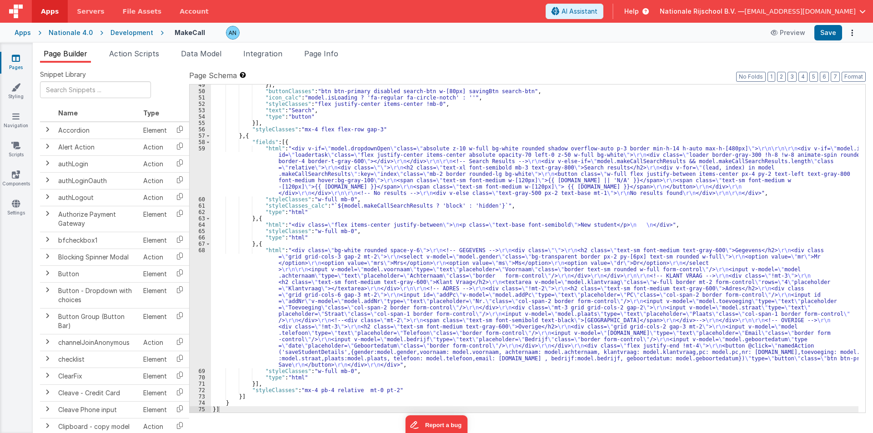
scroll to position [327, 0]
click at [238, 178] on div "}] , "buttonClasses" : "btn btn-primary disabled search-btn w-[80px] savingBtn …" at bounding box center [535, 252] width 648 height 341
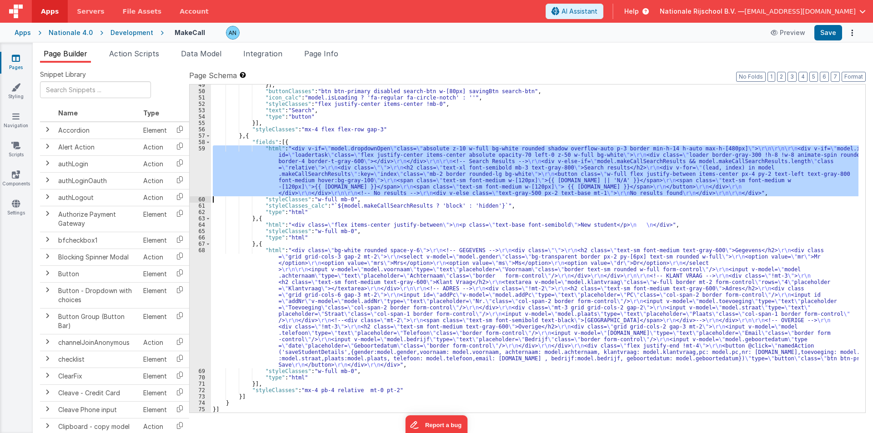
click at [198, 157] on div "59" at bounding box center [200, 171] width 21 height 51
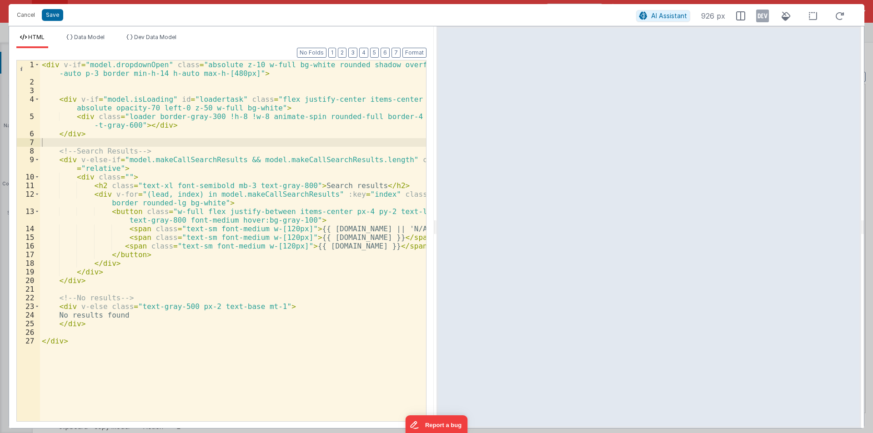
drag, startPoint x: 437, startPoint y: 223, endPoint x: 847, endPoint y: 233, distance: 410.8
click at [852, 232] on div at bounding box center [649, 227] width 425 height 402
click at [437, 223] on div at bounding box center [649, 227] width 425 height 402
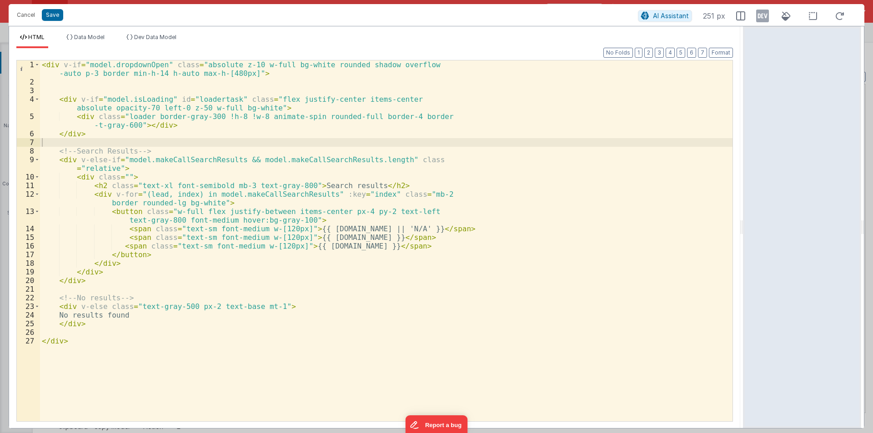
drag, startPoint x: 434, startPoint y: 223, endPoint x: 785, endPoint y: 239, distance: 351.5
click at [785, 239] on html "Cancel Save AI Assistant 251 px HTML Data Model Dev Data Model Format 7 6 5 4 3…" at bounding box center [436, 216] width 873 height 433
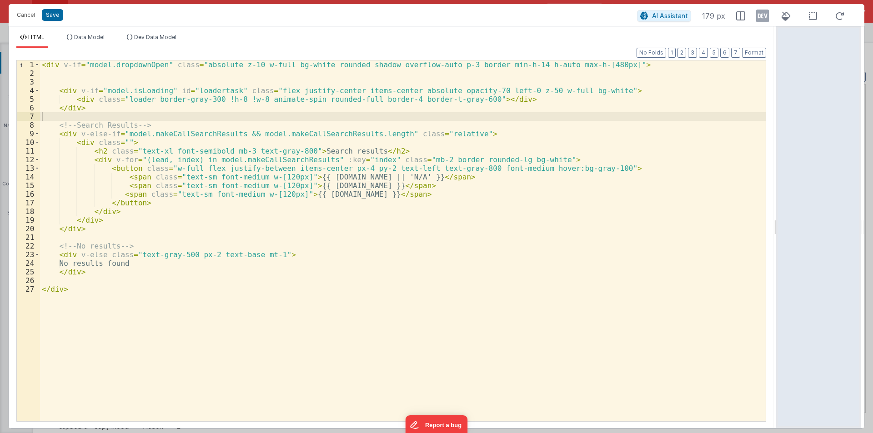
click at [598, 166] on div "< div v-if = "model.dropdownOpen" class = "absolute z-10 w-full bg-white rounde…" at bounding box center [403, 249] width 726 height 378
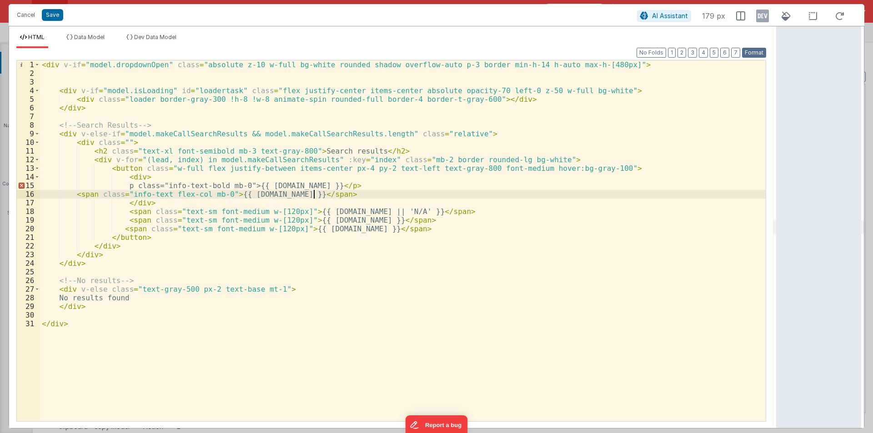
click at [756, 50] on button "Format" at bounding box center [754, 53] width 24 height 10
click at [137, 184] on div "< div v-if = "model.dropdownOpen" class = "absolute z-10 w-full bg-white rounde…" at bounding box center [403, 249] width 726 height 378
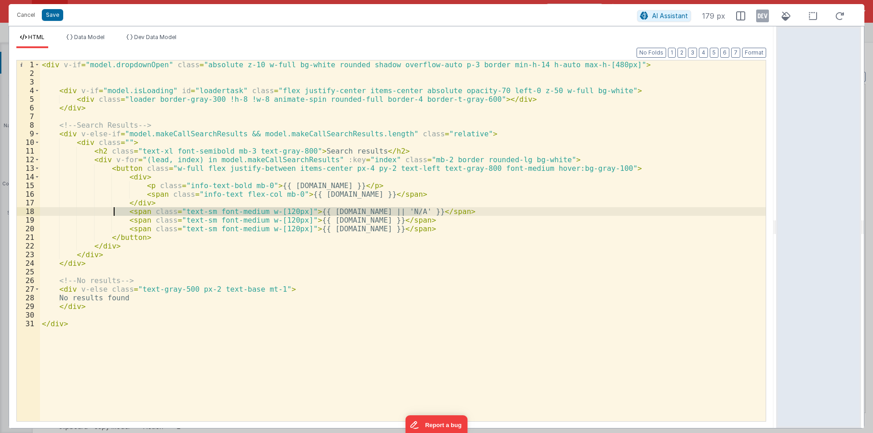
drag, startPoint x: 427, startPoint y: 212, endPoint x: 106, endPoint y: 208, distance: 320.7
click at [106, 208] on div "< div v-if = "model.dropdownOpen" class = "absolute z-10 w-full bg-white rounde…" at bounding box center [403, 249] width 726 height 378
click at [340, 230] on div "< div v-if = "model.dropdownOpen" class = "absolute z-10 w-full bg-white rounde…" at bounding box center [403, 249] width 726 height 378
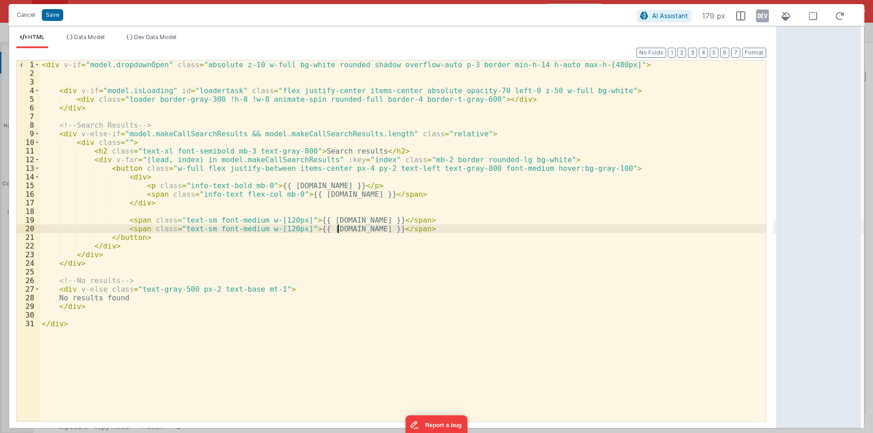
click at [340, 230] on div "< div v-if = "model.dropdownOpen" class = "absolute z-10 w-full bg-white rounde…" at bounding box center [403, 249] width 726 height 378
drag, startPoint x: 116, startPoint y: 229, endPoint x: 415, endPoint y: 232, distance: 299.3
click at [415, 232] on div "< div v-if = "model.dropdownOpen" class = "absolute z-10 w-full bg-white rounde…" at bounding box center [403, 249] width 726 height 378
click at [131, 212] on div "< div v-if = "model.dropdownOpen" class = "absolute z-10 w-full bg-white rounde…" at bounding box center [403, 249] width 726 height 378
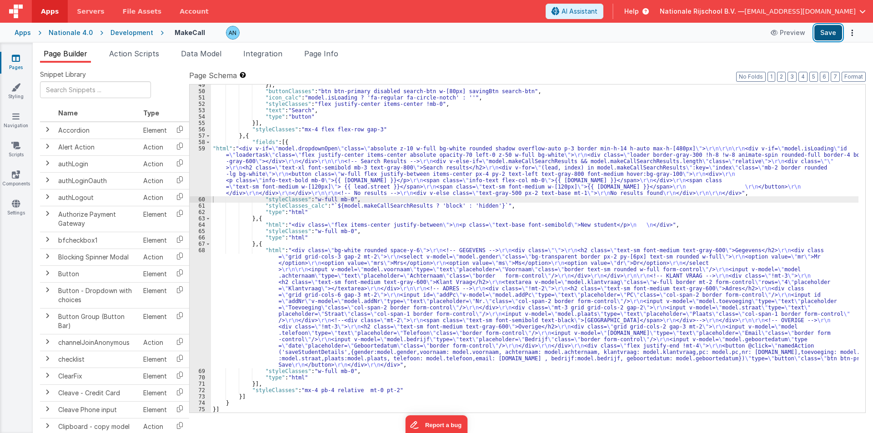
click at [830, 33] on button "Save" at bounding box center [829, 32] width 28 height 15
click at [861, 73] on button "Format" at bounding box center [854, 77] width 24 height 10
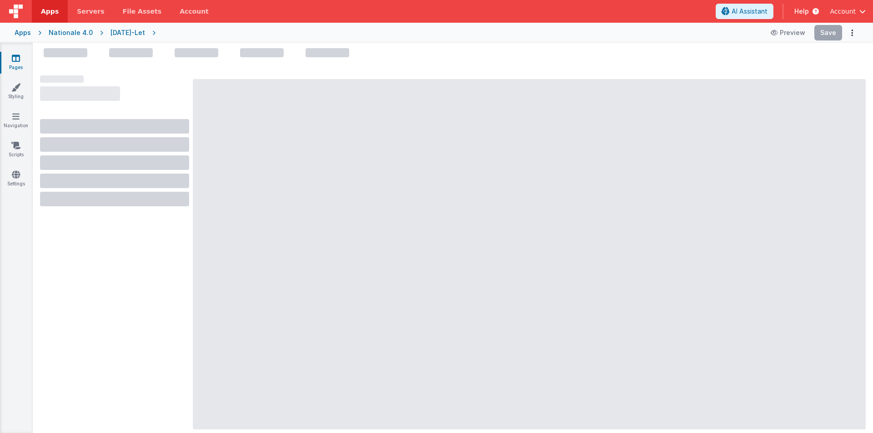
click at [423, 298] on div at bounding box center [529, 254] width 673 height 351
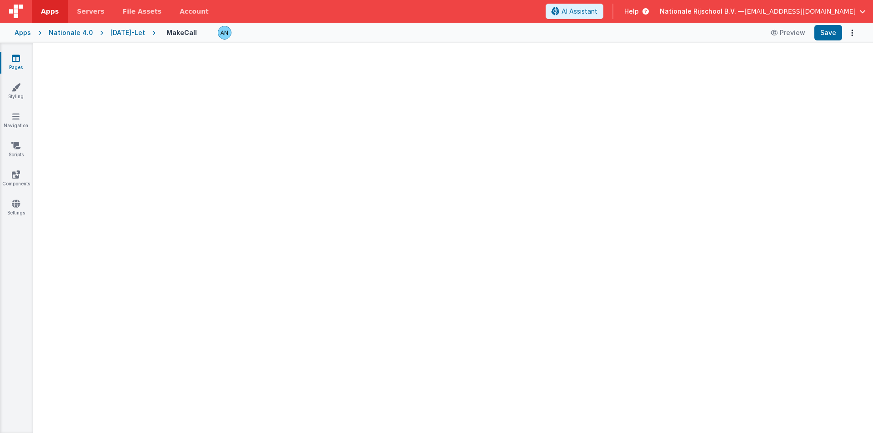
click at [47, 9] on span "Apps" at bounding box center [50, 11] width 18 height 9
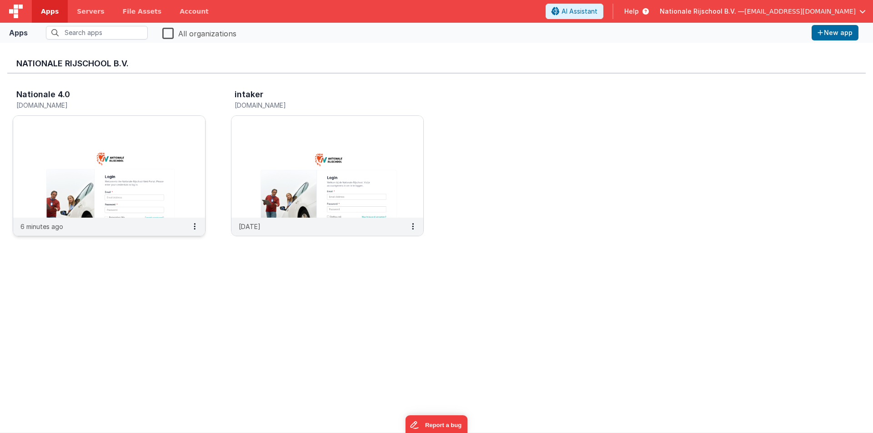
click at [124, 130] on img at bounding box center [109, 167] width 192 height 102
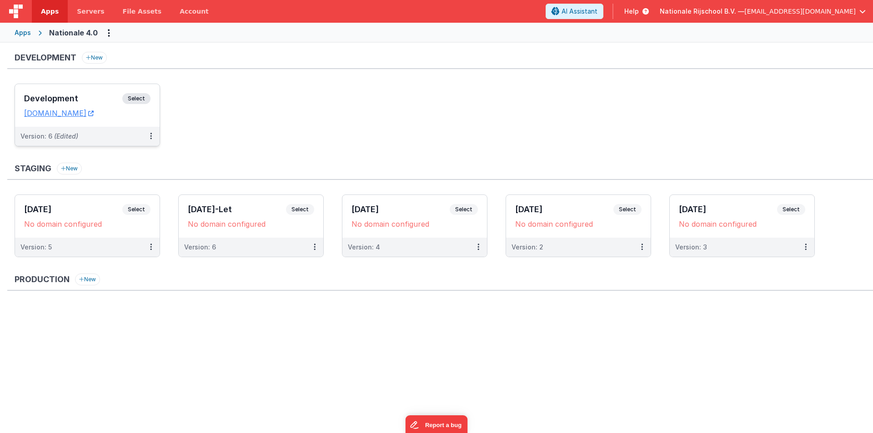
click at [67, 94] on div "Development Select" at bounding box center [87, 100] width 126 height 15
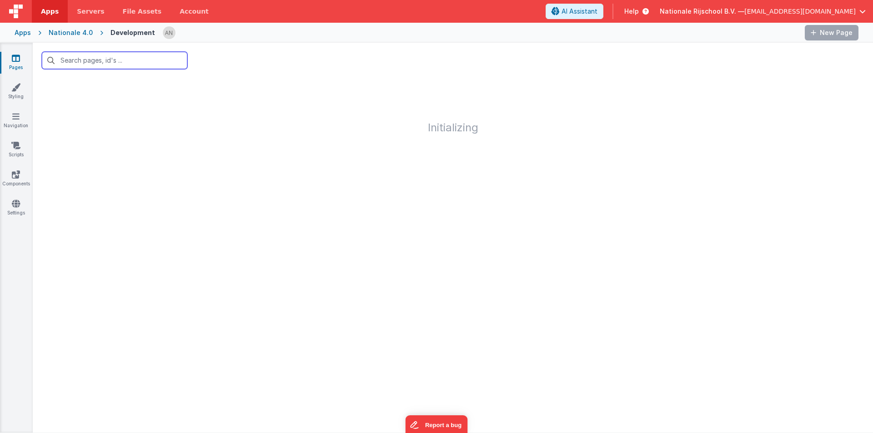
click at [109, 65] on input "text" at bounding box center [115, 60] width 146 height 17
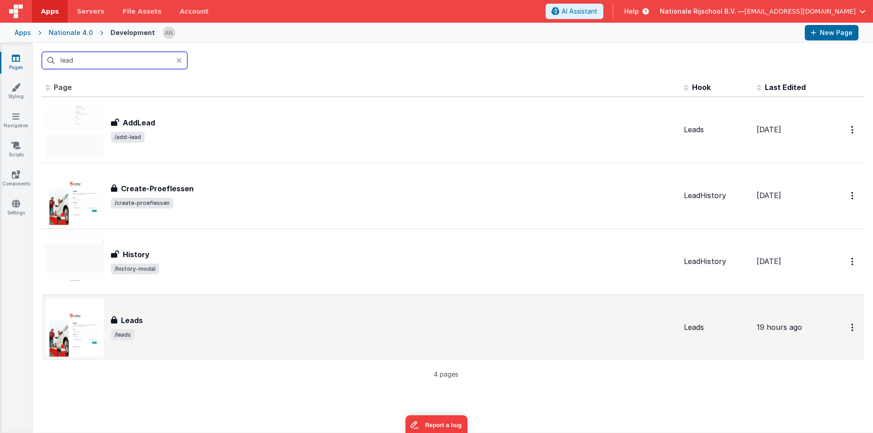
type input "lead"
click at [256, 325] on div "Leads" at bounding box center [394, 320] width 566 height 11
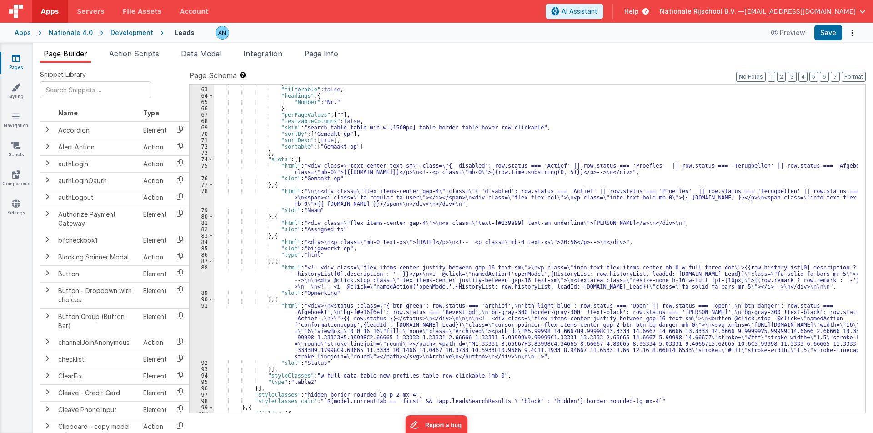
scroll to position [491, 0]
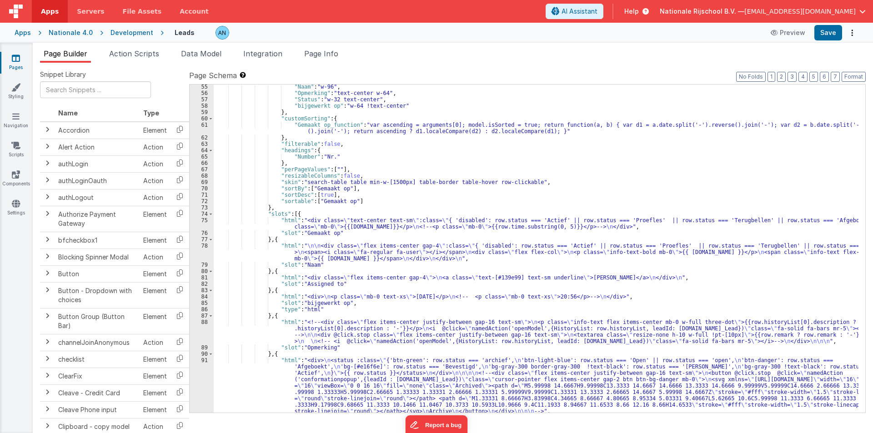
click at [322, 257] on div ""Naam" : "w-96" , "Opmerking" : "text-center w-64" , "Status" : "w-32 text-cent…" at bounding box center [536, 254] width 645 height 341
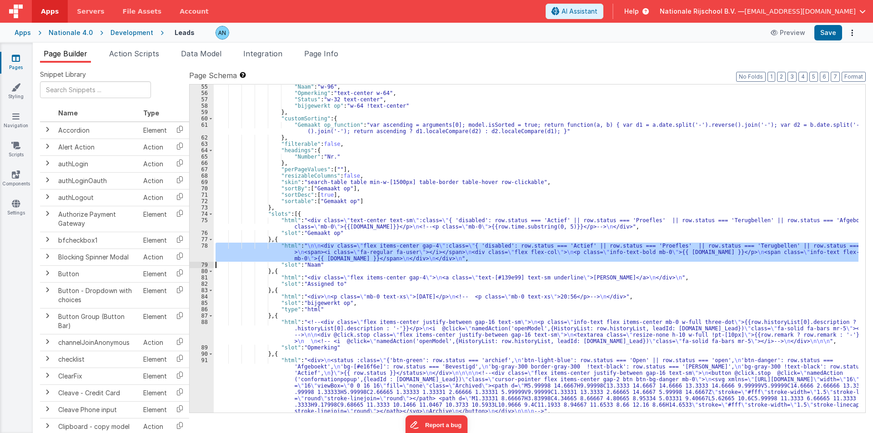
click at [199, 254] on div "78" at bounding box center [202, 252] width 24 height 19
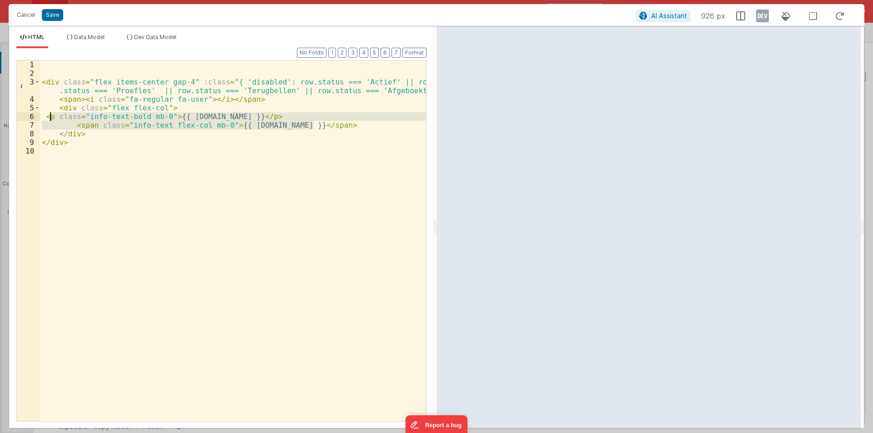
drag, startPoint x: 321, startPoint y: 123, endPoint x: 50, endPoint y: 115, distance: 271.2
click at [50, 115] on div "< div class = "flex items-center gap-4" :class = "{ 'disabled': row.status === …" at bounding box center [233, 249] width 386 height 378
click at [132, 147] on div "< div class = "flex items-center gap-4" :class = "{ 'disabled': row.status === …" at bounding box center [233, 249] width 386 height 378
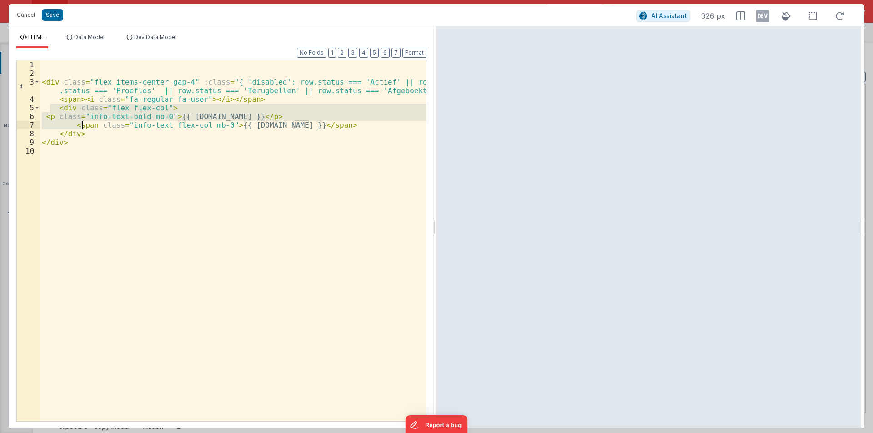
drag, startPoint x: 51, startPoint y: 107, endPoint x: 81, endPoint y: 128, distance: 37.2
click at [81, 128] on div "< div class = "flex items-center gap-4" :class = "{ 'disabled': row.status === …" at bounding box center [233, 249] width 386 height 378
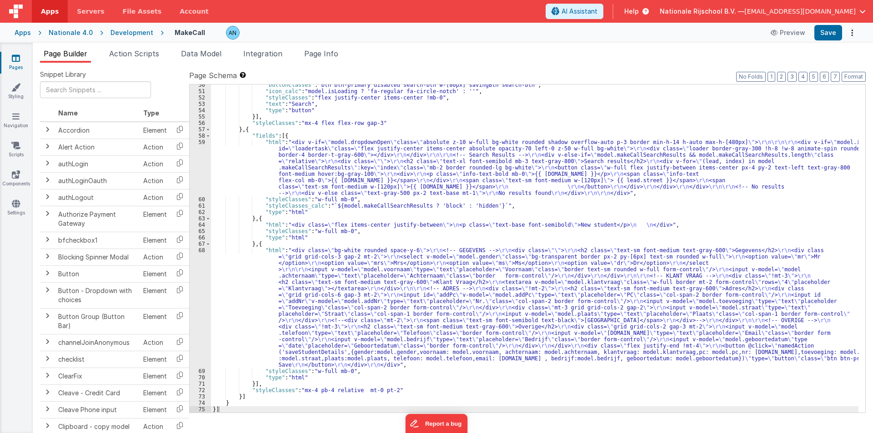
scroll to position [334, 0]
click at [232, 176] on div ""buttonClasses" : "btn btn-primary disabled search-btn w-[80px] savingBtn searc…" at bounding box center [535, 252] width 648 height 341
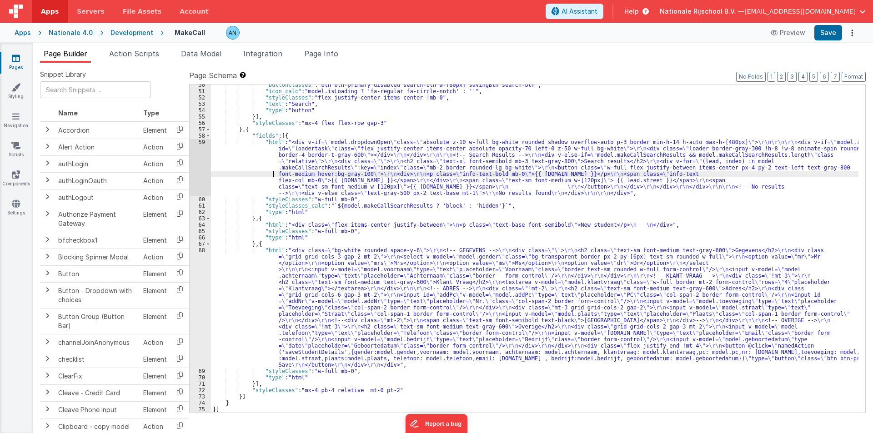
click at [195, 157] on div "59" at bounding box center [200, 167] width 21 height 57
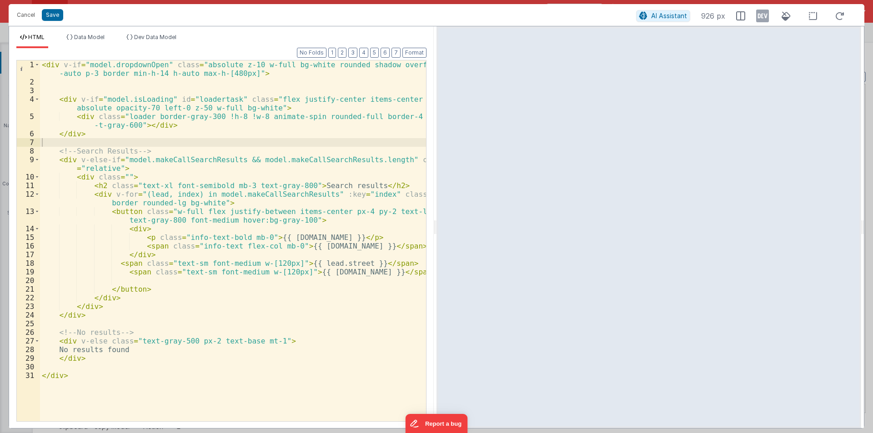
click at [438, 221] on div at bounding box center [649, 227] width 425 height 402
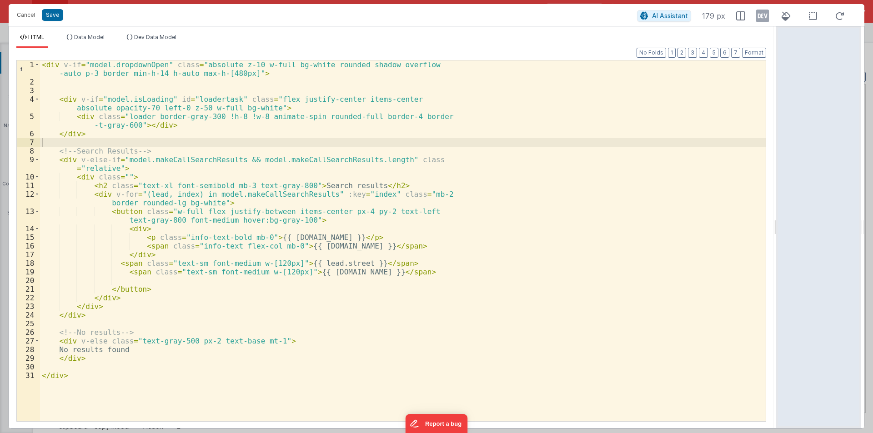
drag, startPoint x: 439, startPoint y: 225, endPoint x: 832, endPoint y: 236, distance: 393.6
click at [832, 236] on html "Cancel Save AI Assistant 179 px HTML Data Model Dev Data Model Format 7 6 5 4 3…" at bounding box center [436, 216] width 873 height 433
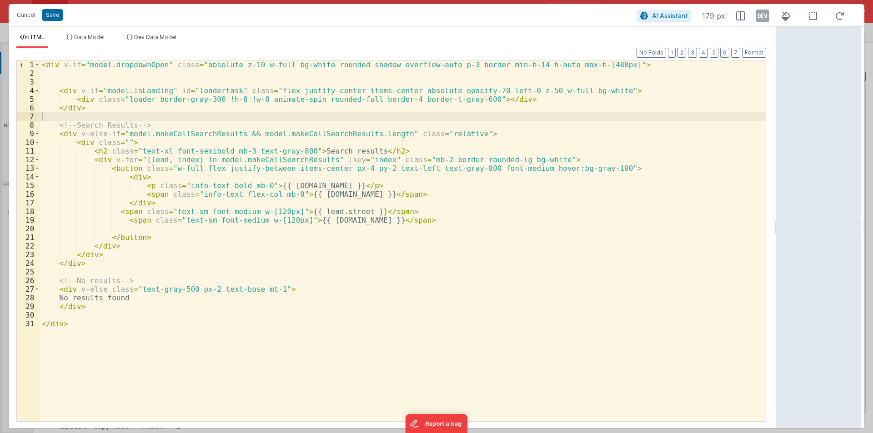
click at [319, 215] on div "< div v-if = "model.dropdownOpen" class = "absolute z-10 w-full bg-white rounde…" at bounding box center [403, 249] width 726 height 378
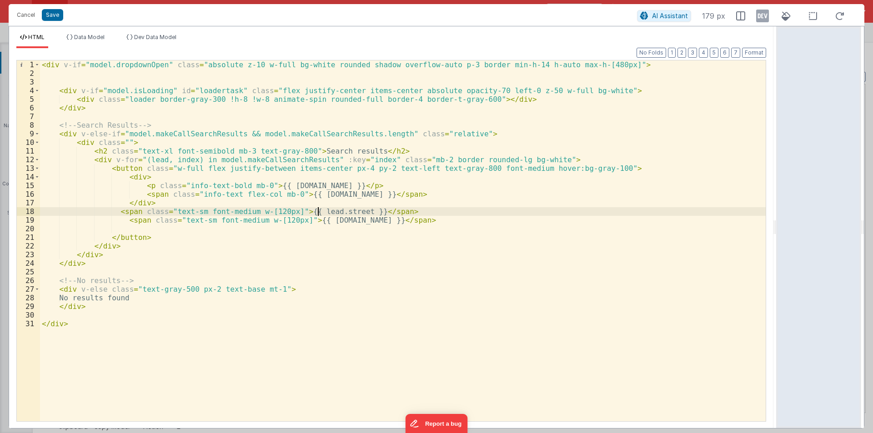
click at [319, 215] on div "< div v-if = "model.dropdownOpen" class = "absolute z-10 w-full bg-white rounde…" at bounding box center [403, 249] width 726 height 378
click at [278, 188] on div "< div v-if = "model.dropdownOpen" class = "absolute z-10 w-full bg-white rounde…" at bounding box center [403, 249] width 726 height 378
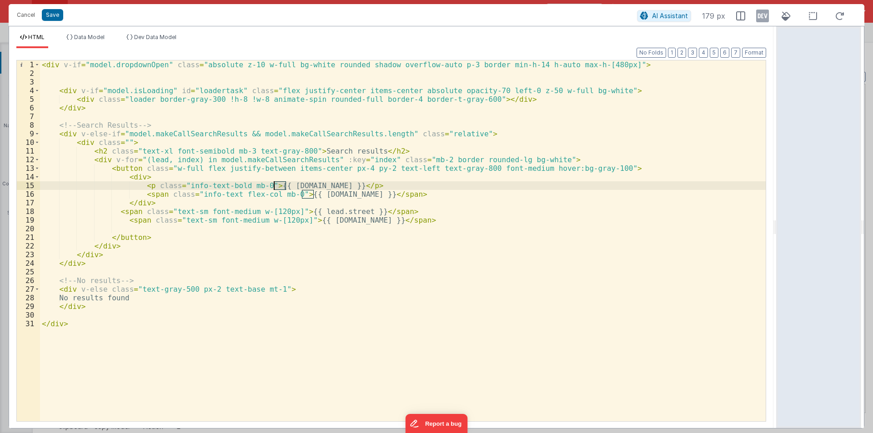
click at [278, 188] on div "< div v-if = "model.dropdownOpen" class = "absolute z-10 w-full bg-white rounde…" at bounding box center [403, 249] width 726 height 378
click at [308, 196] on div "< div v-if = "model.dropdownOpen" class = "absolute z-10 w-full bg-white rounde…" at bounding box center [403, 249] width 726 height 378
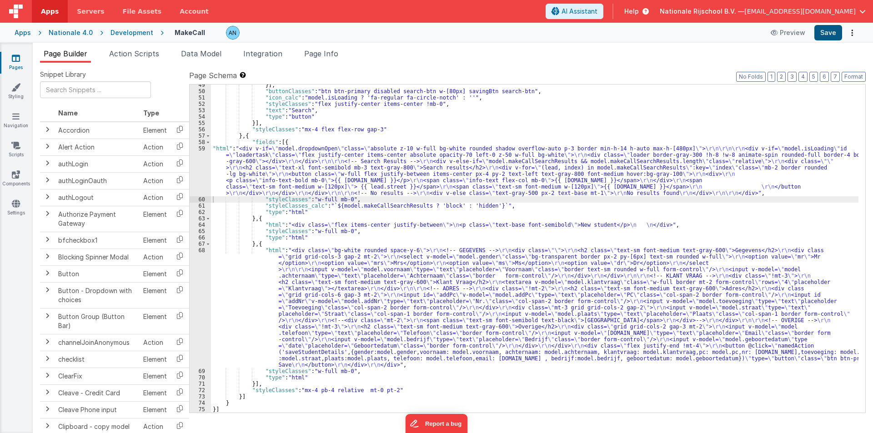
scroll to position [327, 0]
click at [827, 33] on button "Save" at bounding box center [829, 32] width 28 height 15
click at [857, 76] on button "Format" at bounding box center [854, 77] width 24 height 10
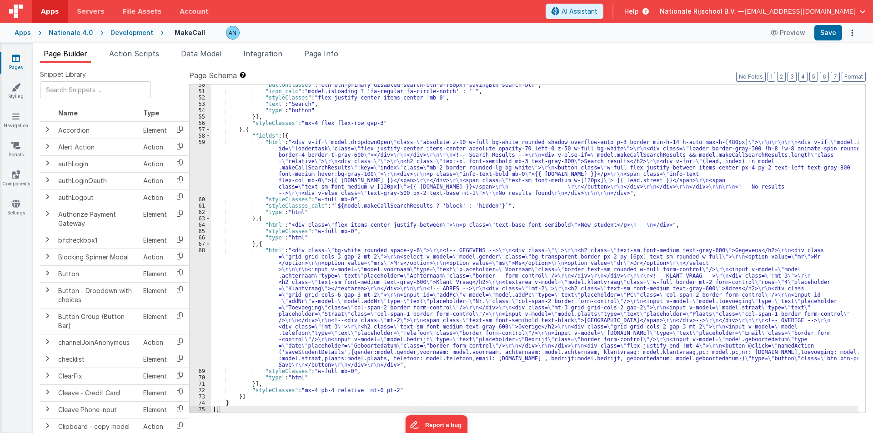
scroll to position [334, 0]
click at [228, 150] on div ""buttonClasses" : "btn btn-primary disabled search-btn w-[80px] savingBtn searc…" at bounding box center [535, 252] width 648 height 341
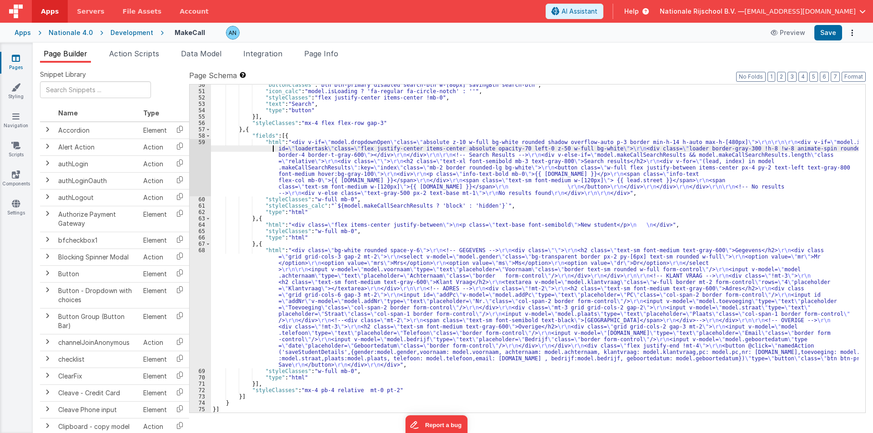
click at [197, 155] on div "59" at bounding box center [200, 167] width 21 height 57
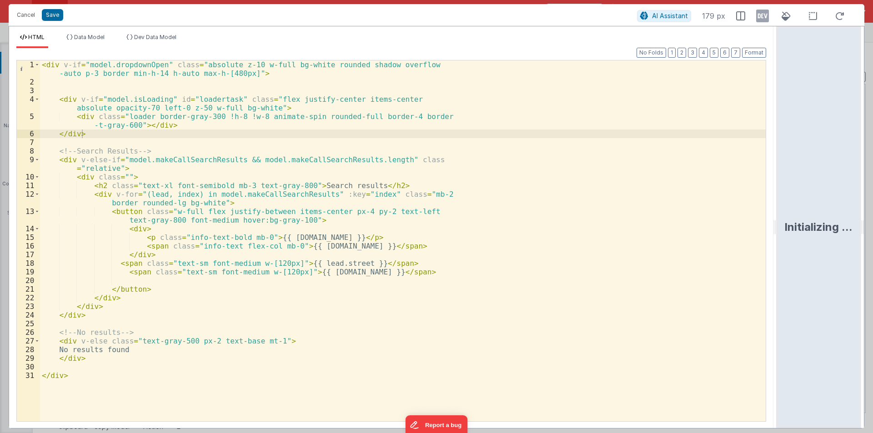
drag, startPoint x: 435, startPoint y: 222, endPoint x: 806, endPoint y: 242, distance: 371.7
click at [806, 242] on html "Cancel Save AI Assistant 179 px HTML Data Model Dev Data Model Format 7 6 5 4 3…" at bounding box center [436, 216] width 873 height 433
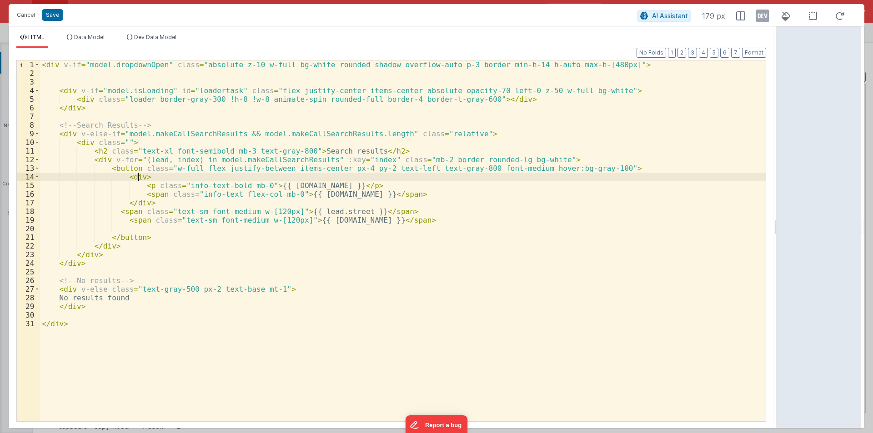
click at [139, 176] on div "< div v-if = "model.dropdownOpen" class = "absolute z-10 w-full bg-white rounde…" at bounding box center [403, 249] width 726 height 378
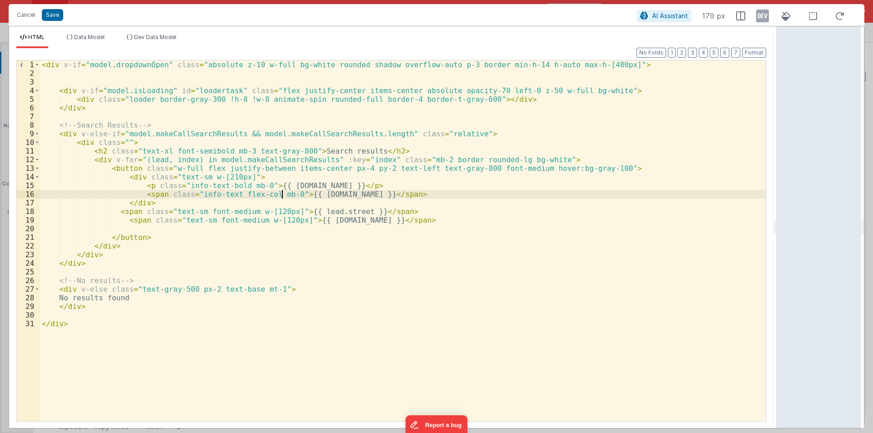
click at [282, 191] on div "< div v-if = "model.dropdownOpen" class = "absolute z-10 w-full bg-white rounde…" at bounding box center [403, 249] width 726 height 378
click at [55, 12] on button "Save" at bounding box center [52, 15] width 21 height 12
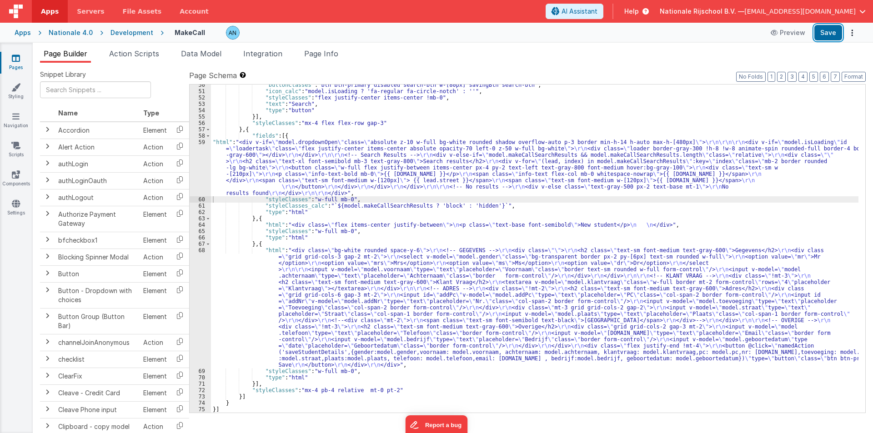
click at [828, 33] on button "Save" at bounding box center [829, 32] width 28 height 15
click at [855, 73] on button "Format" at bounding box center [854, 77] width 24 height 10
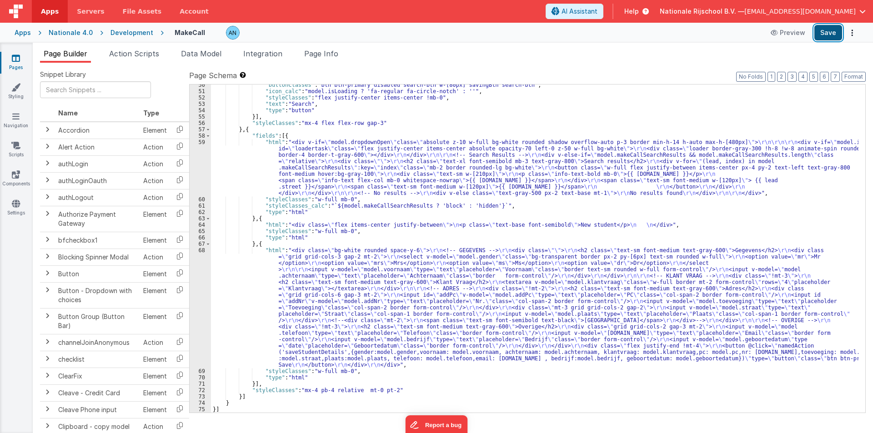
click at [836, 31] on button "Save" at bounding box center [829, 32] width 28 height 15
click at [854, 76] on button "Format" at bounding box center [854, 77] width 24 height 10
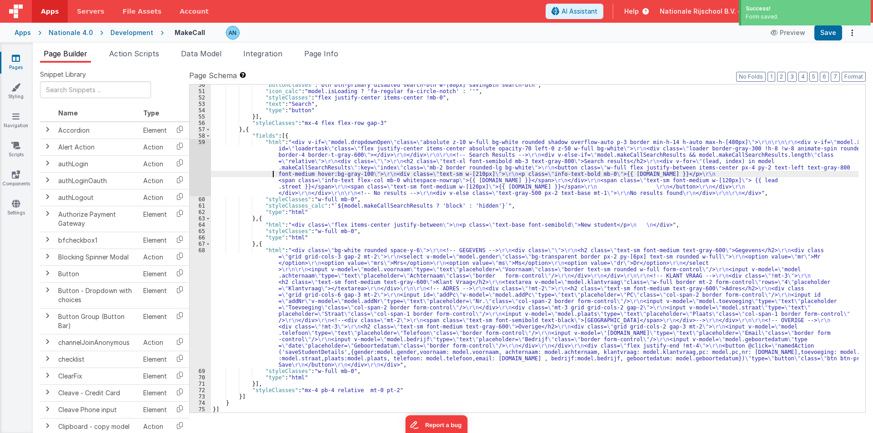
click at [231, 173] on div ""buttonClasses" : "btn btn-primary disabled search-btn w-[80px] savingBtn searc…" at bounding box center [535, 252] width 648 height 341
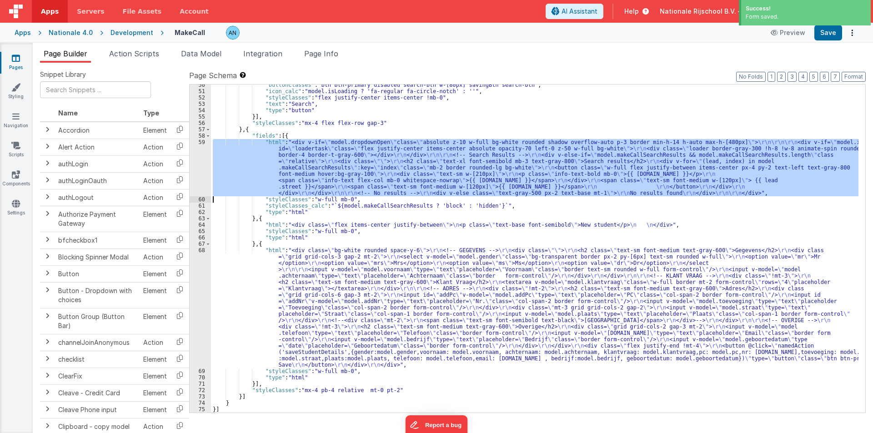
click at [193, 156] on div "59" at bounding box center [200, 167] width 21 height 57
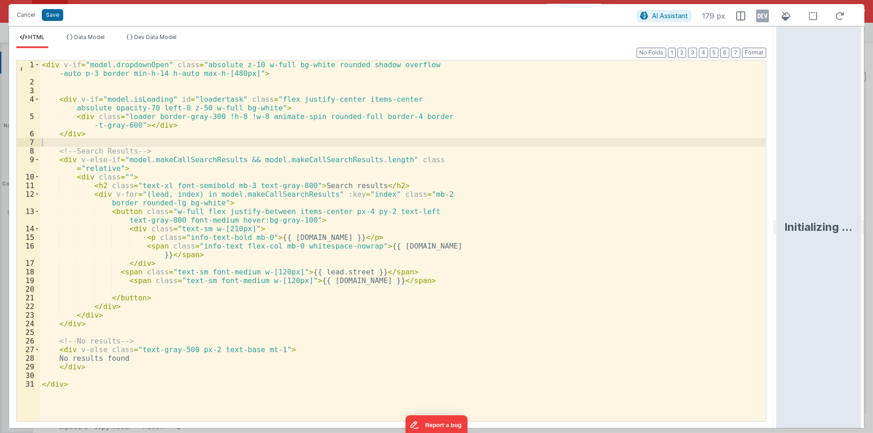
drag, startPoint x: 434, startPoint y: 221, endPoint x: 873, endPoint y: 214, distance: 438.5
click at [873, 214] on html "Cancel Save AI Assistant 179 px HTML Data Model Dev Data Model Format 7 6 5 4 3…" at bounding box center [436, 216] width 873 height 433
